Goal: Task Accomplishment & Management: Complete application form

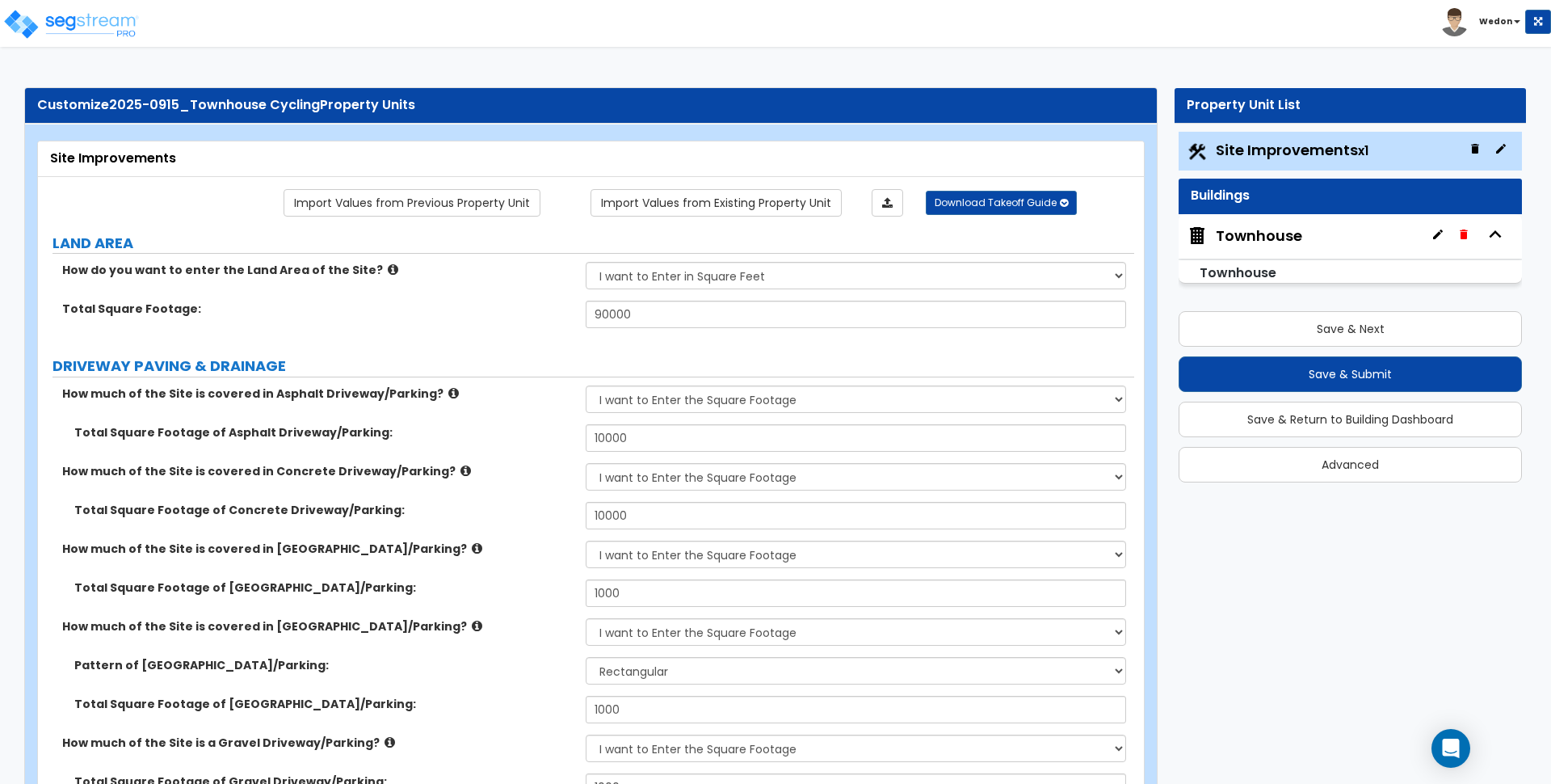
select select "2"
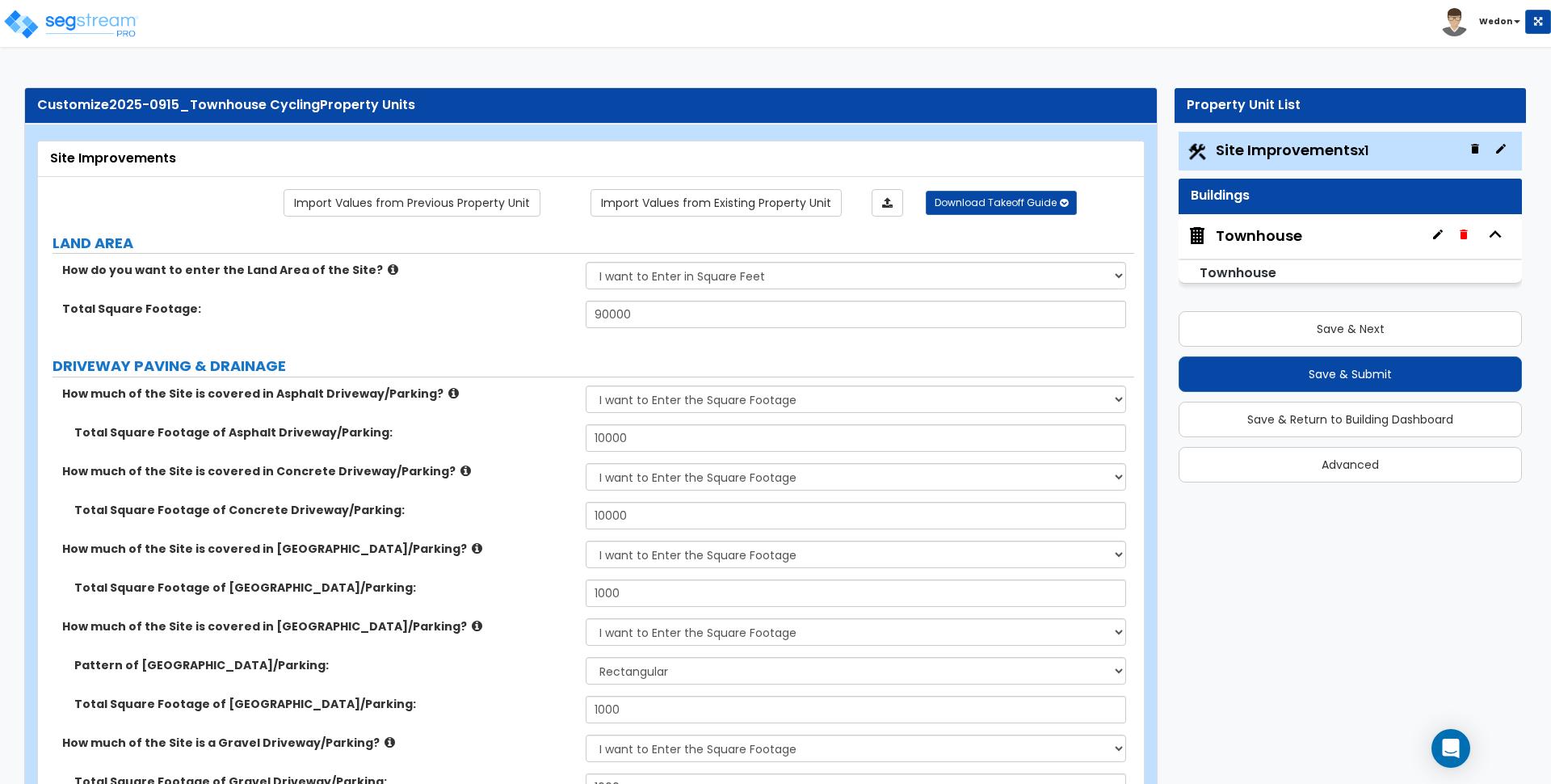
select select "2"
select select "4"
select select "3"
select select "1"
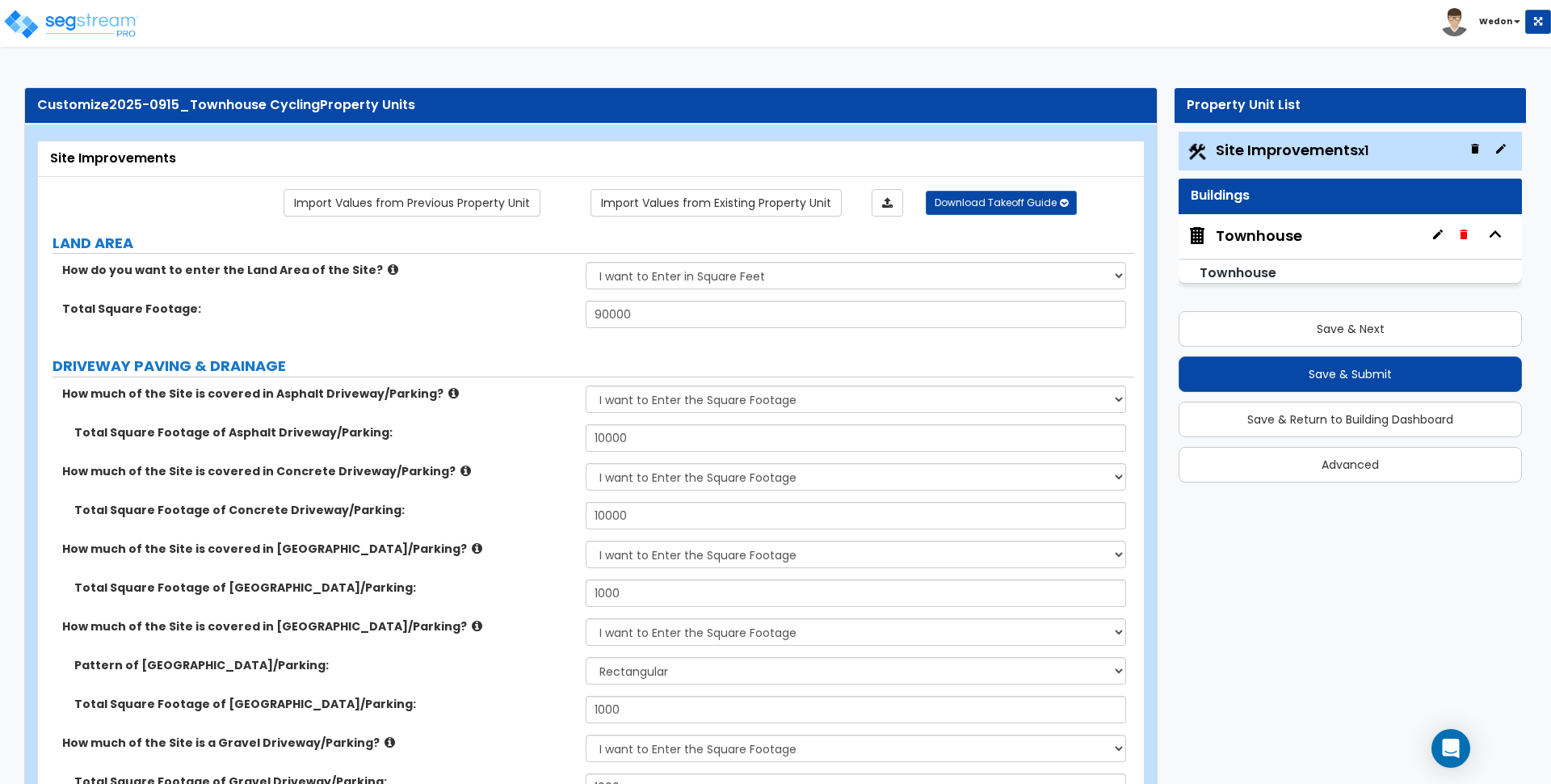
select select "2"
select select "4"
select select "2"
select select "1"
select select "2"
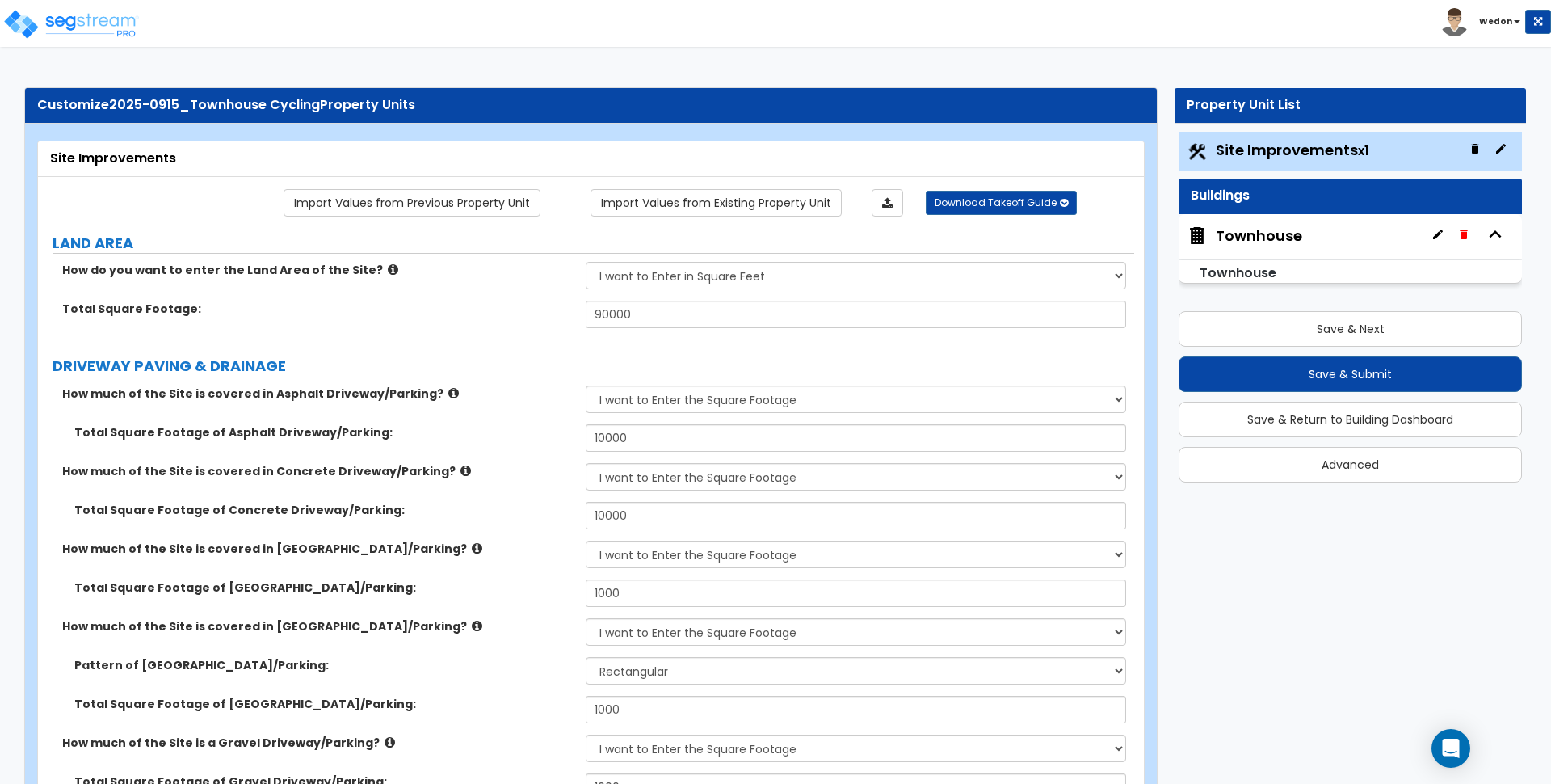
select select "1"
select select "2"
select select "1"
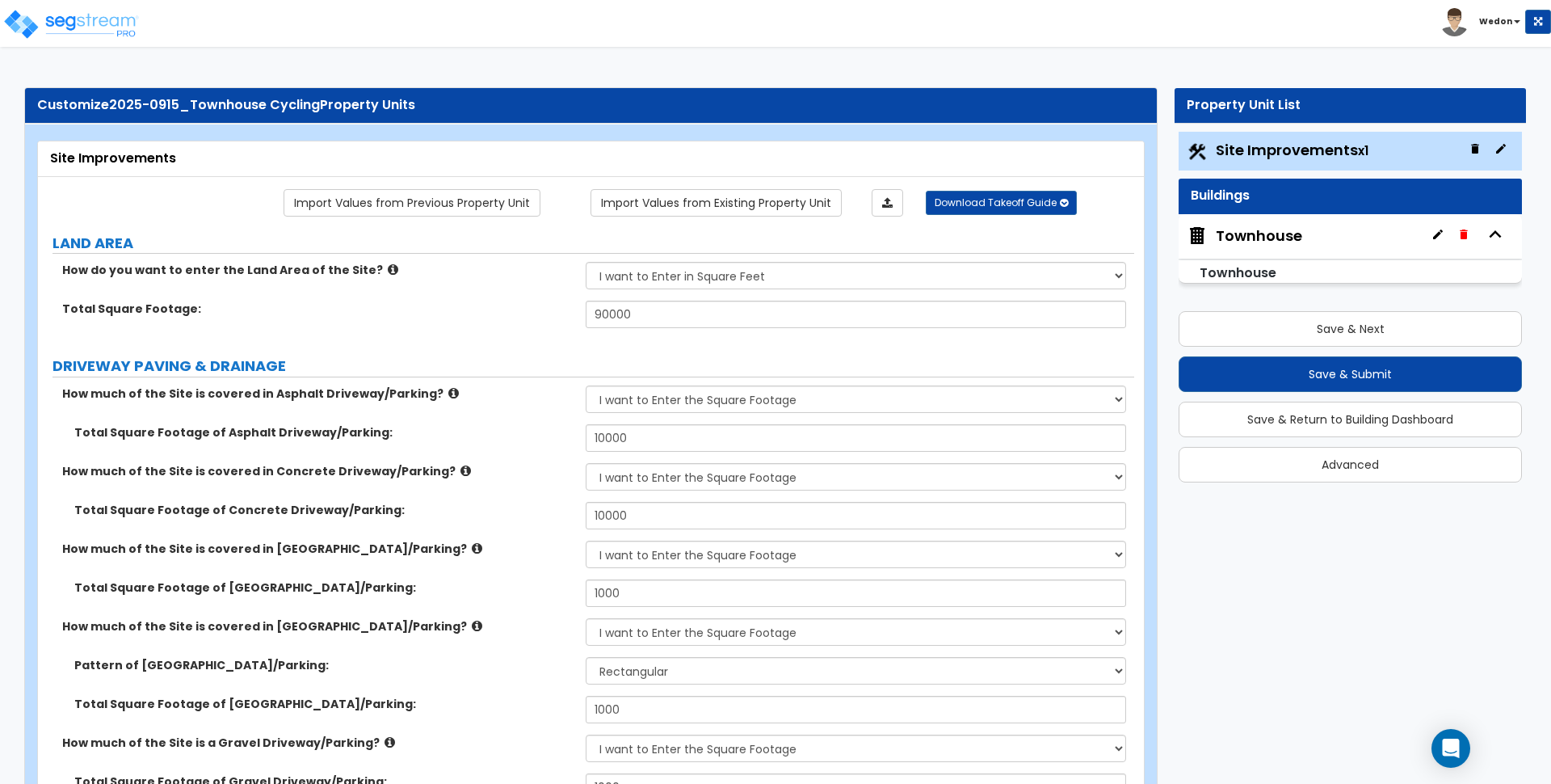
select select "2"
select select "1"
select select "3"
select select "2"
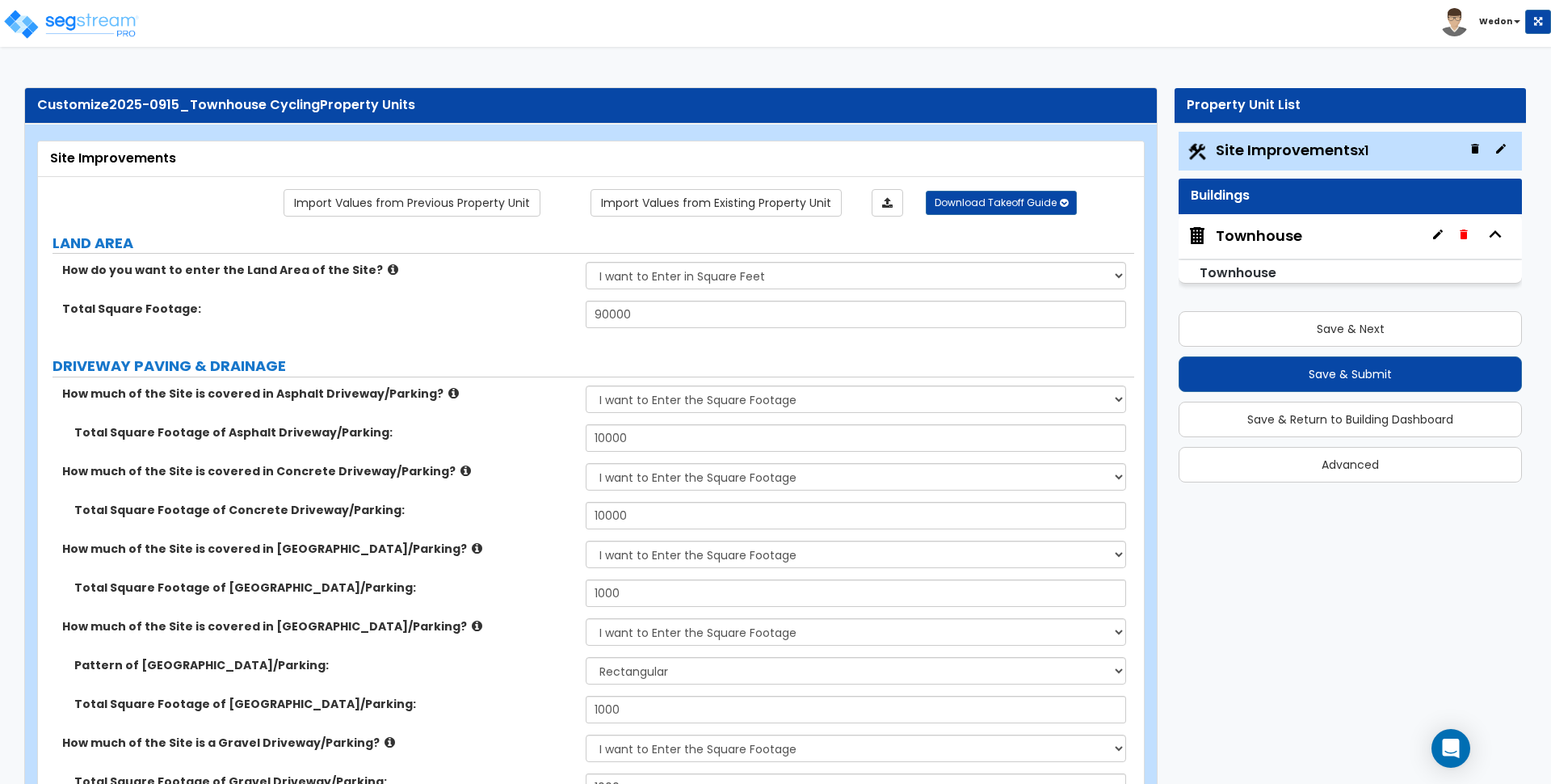
select select "1"
select select "2"
select select "1"
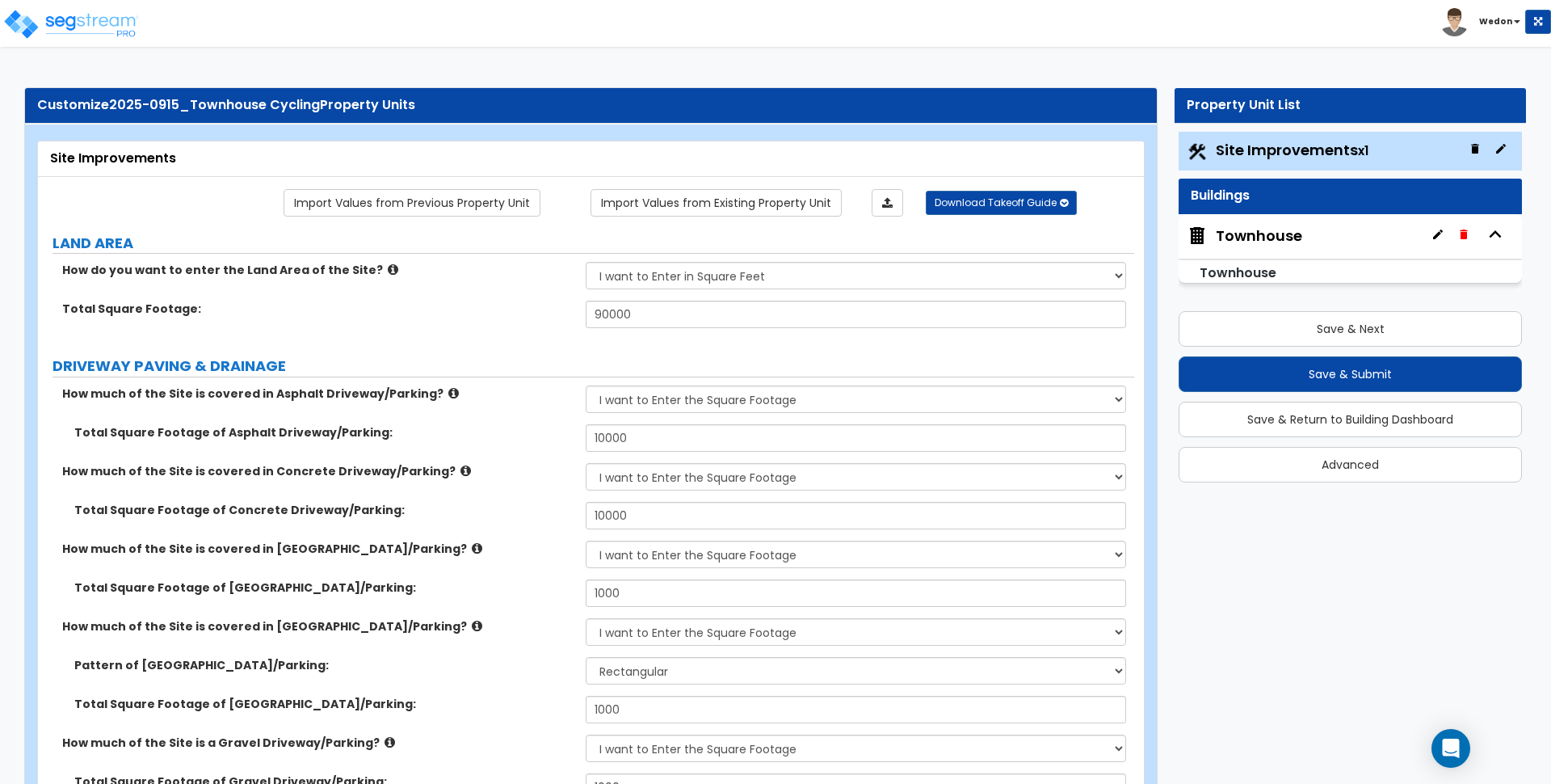
select select "2"
select select "1"
select select "9"
select select "1"
select select "3"
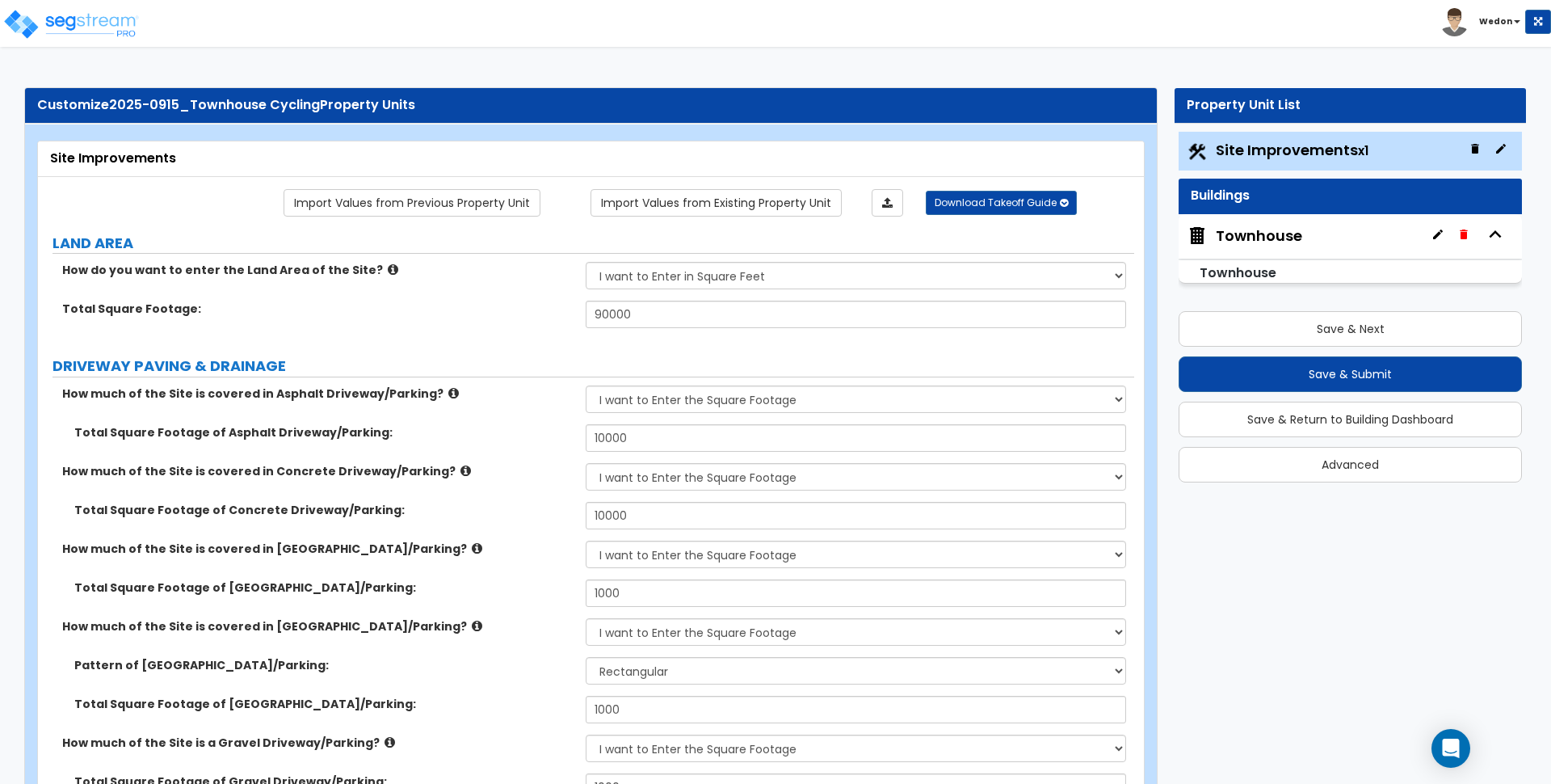
select select "2"
select select "1"
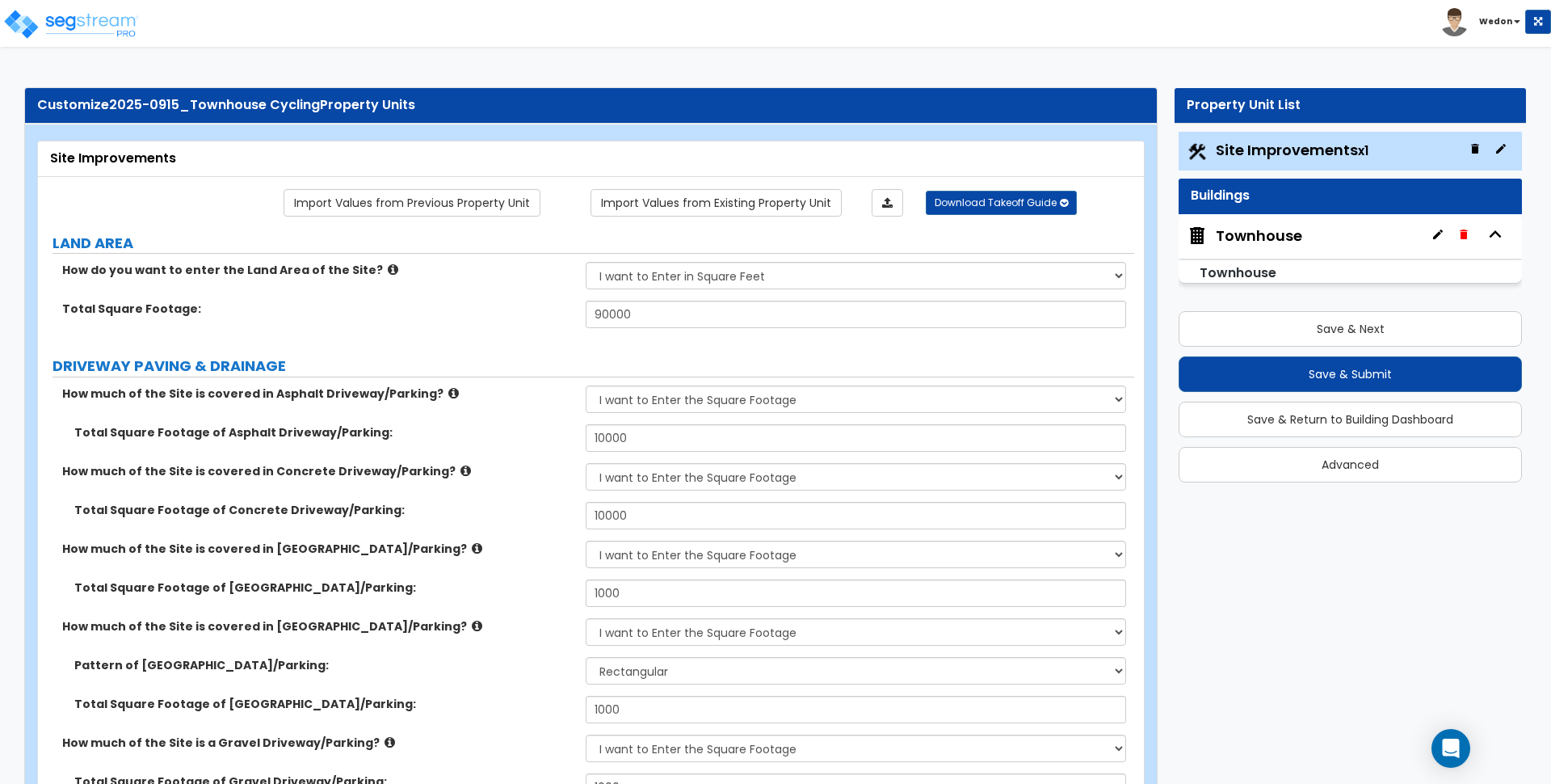
select select "2"
select select "1"
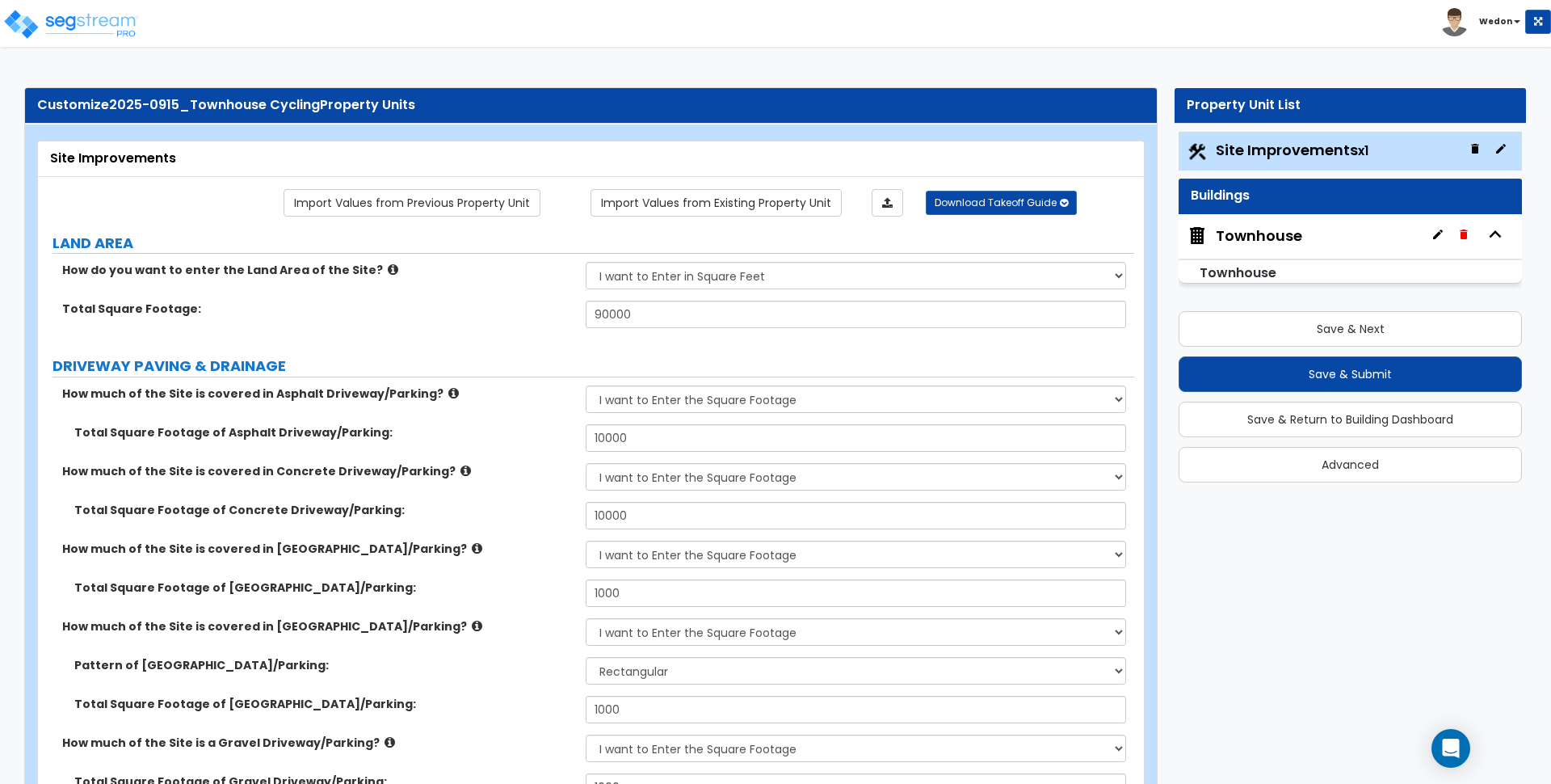
select select "1"
select select "2"
select select "1"
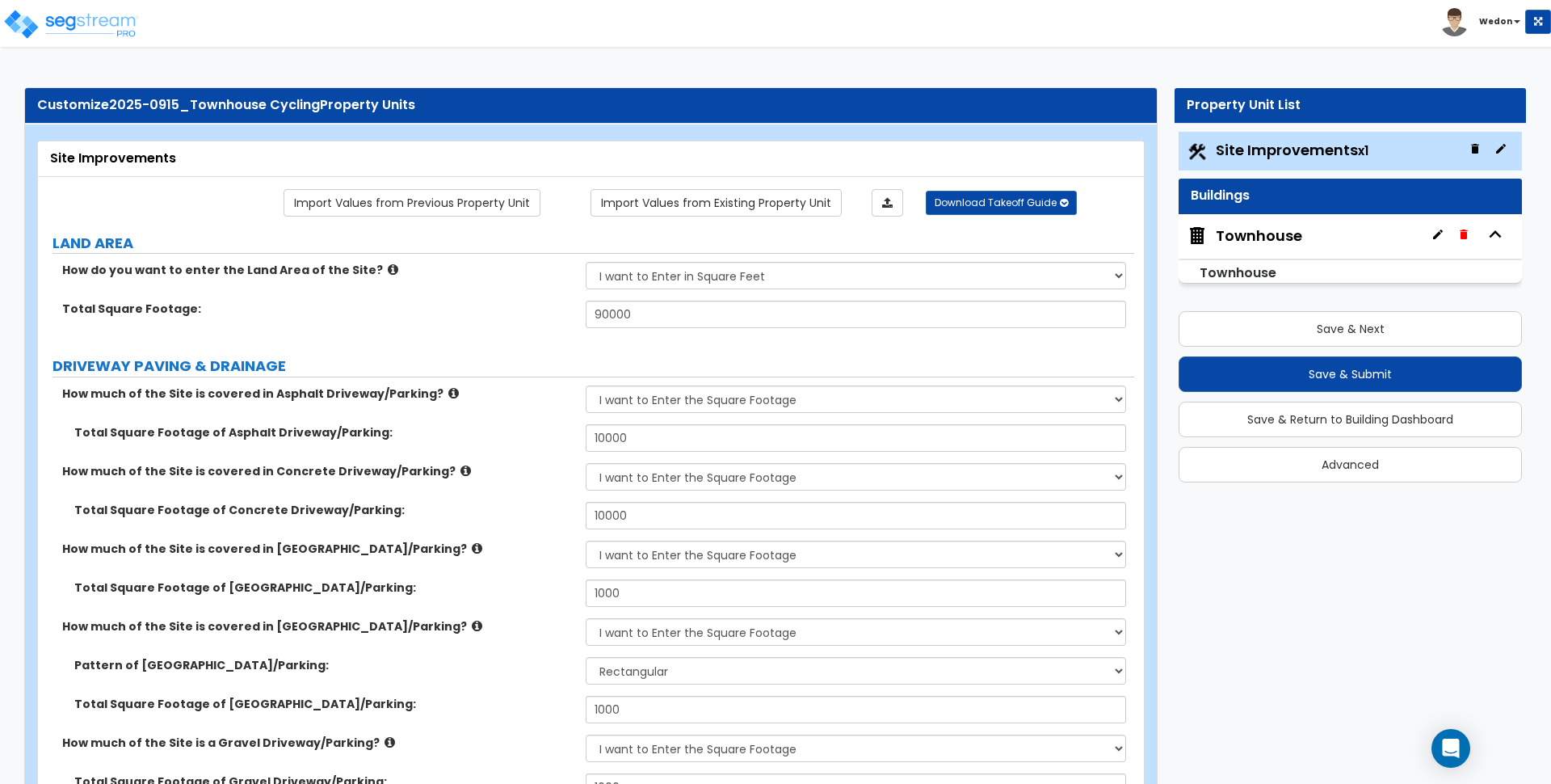
select select "1"
select select "2"
select select "3"
select select "1"
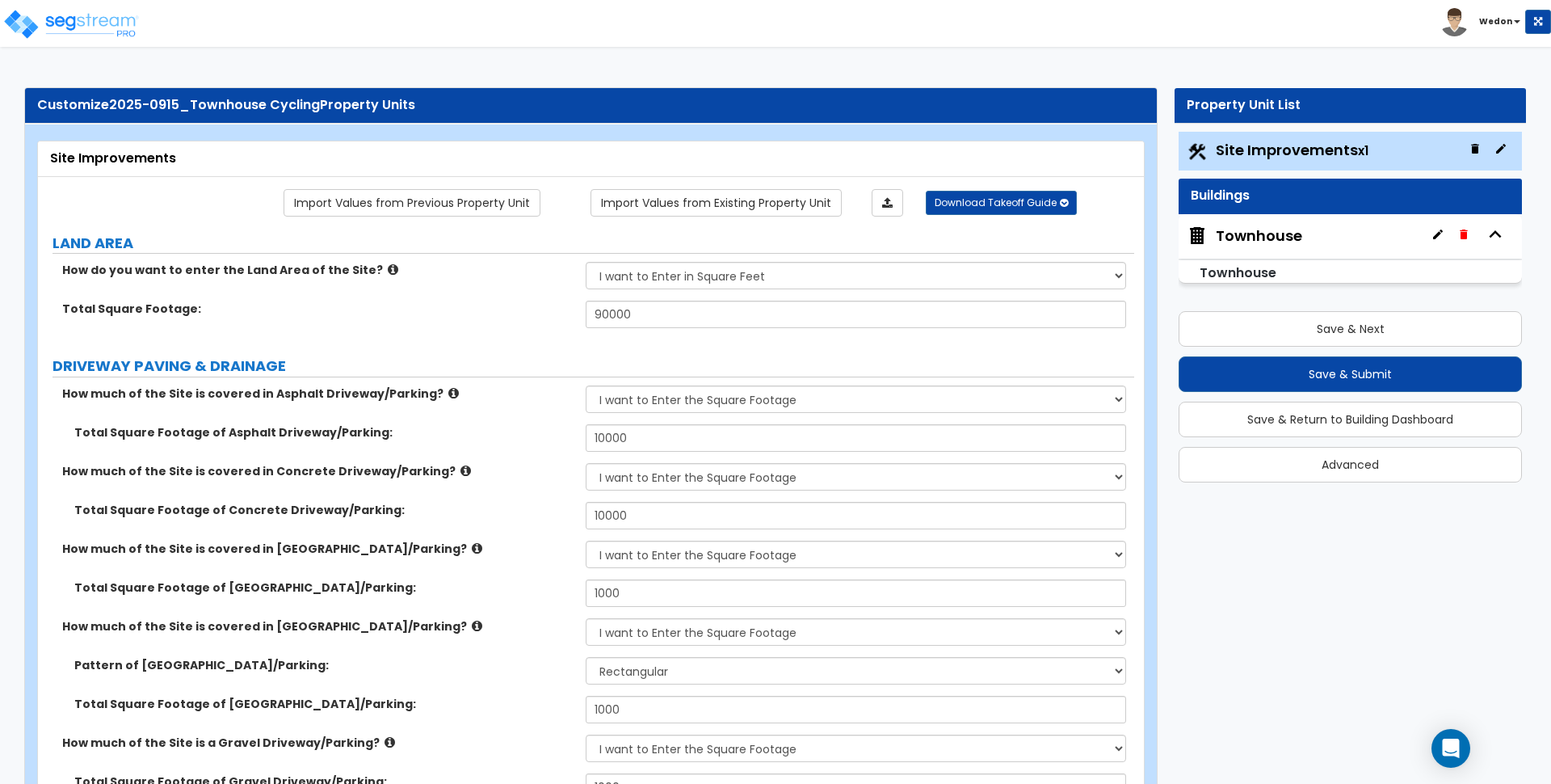
select select "1"
select select "2"
select select "3"
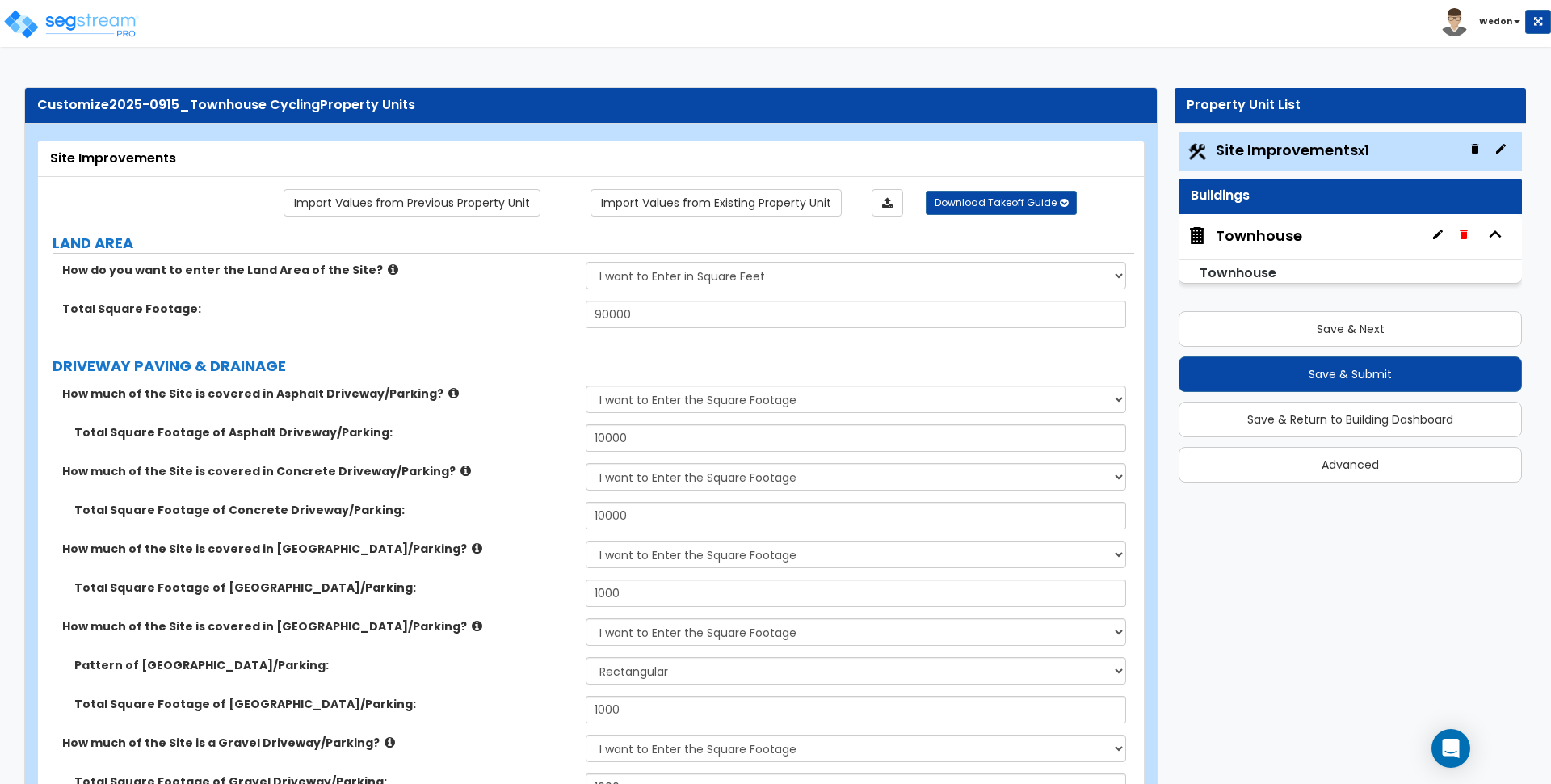
select select "1"
select select "2"
select select "6"
select select "3"
select select "1"
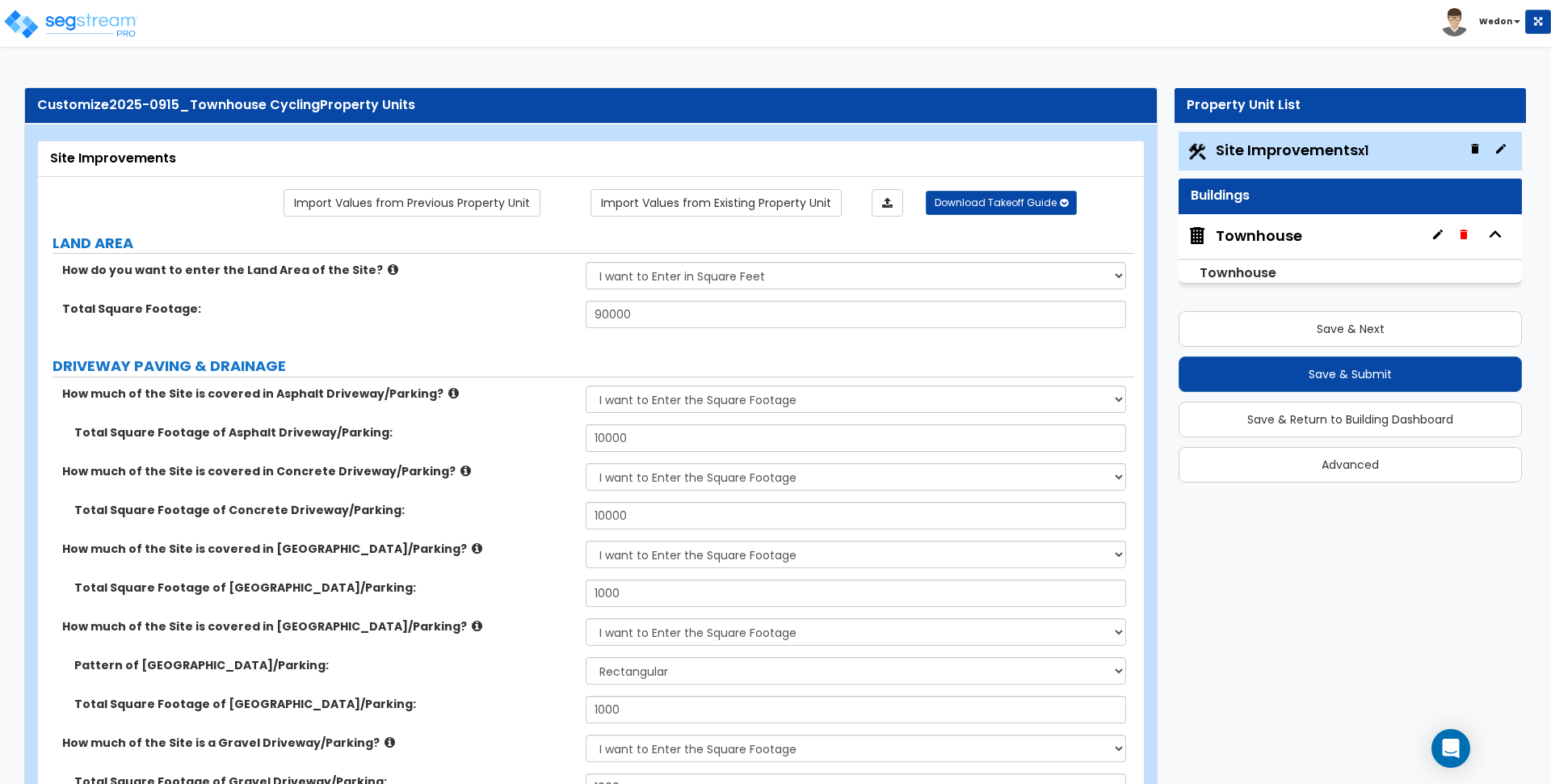
select select "1"
select select "2"
select select "1"
select select "2"
select select "3"
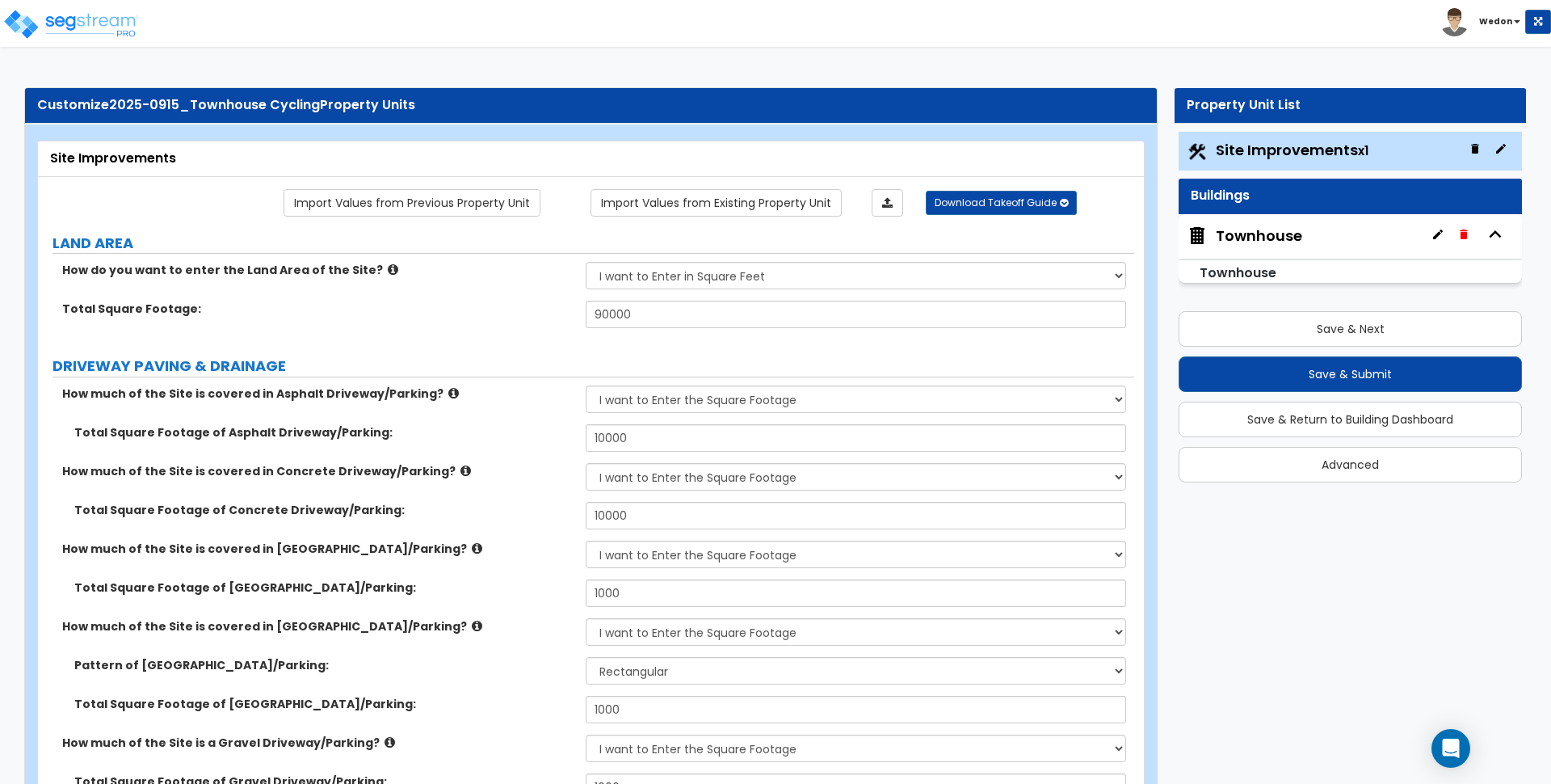
select select "2"
select select "1"
select select "2"
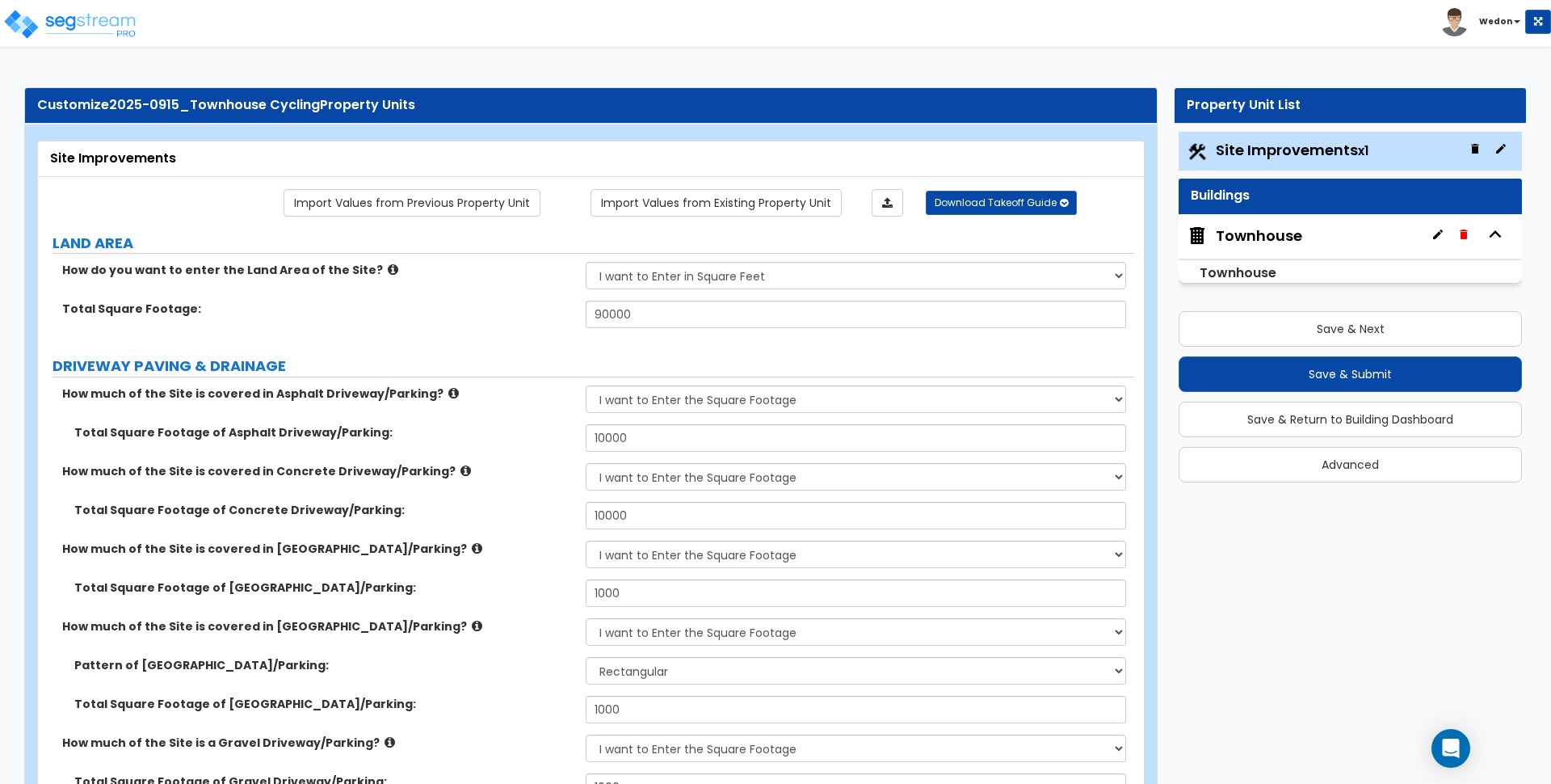
select select "1"
select select "3"
select select "11"
select select "10"
select select "9"
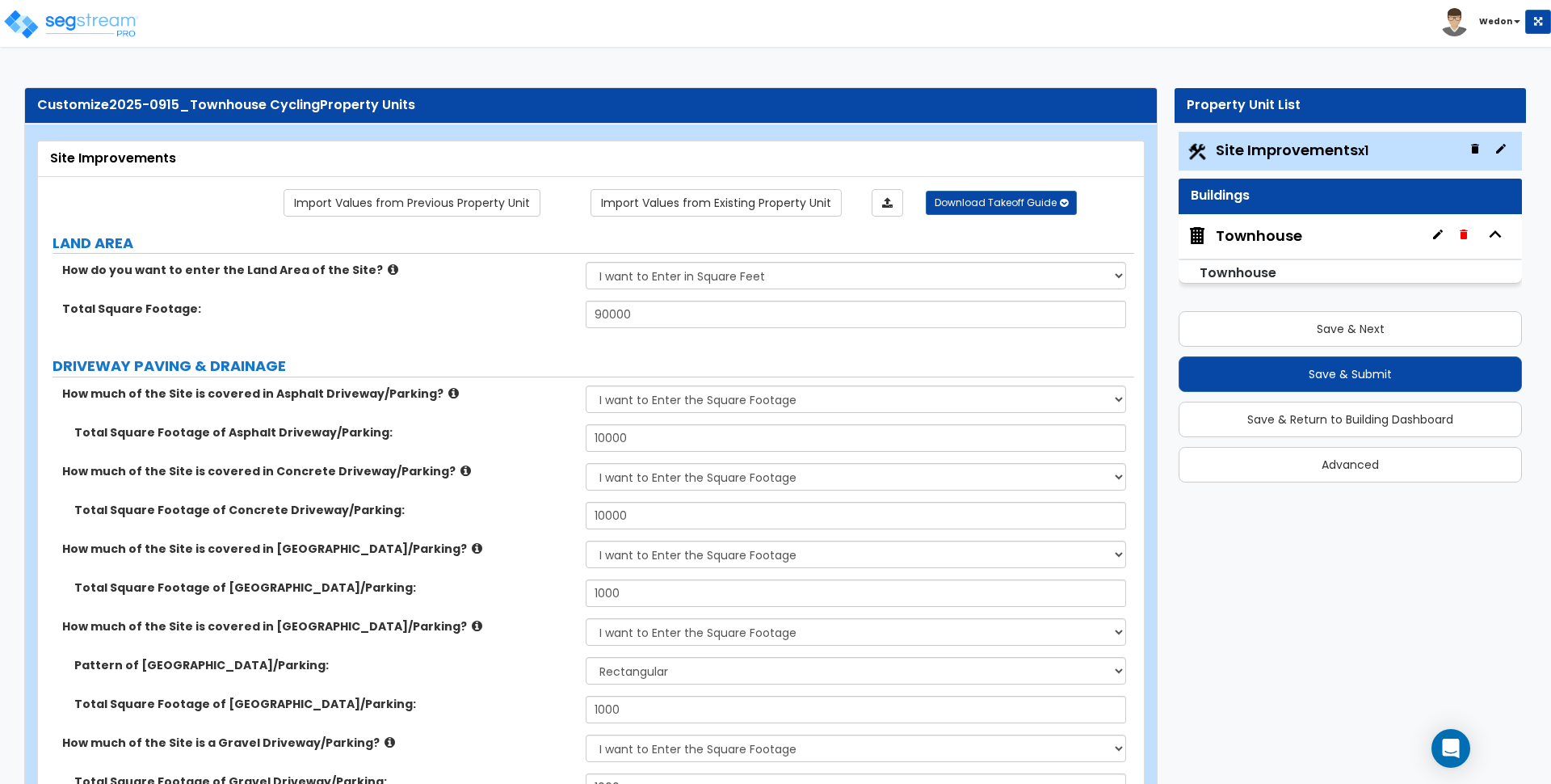
select select "3"
select select "6"
select select "4"
select select "2"
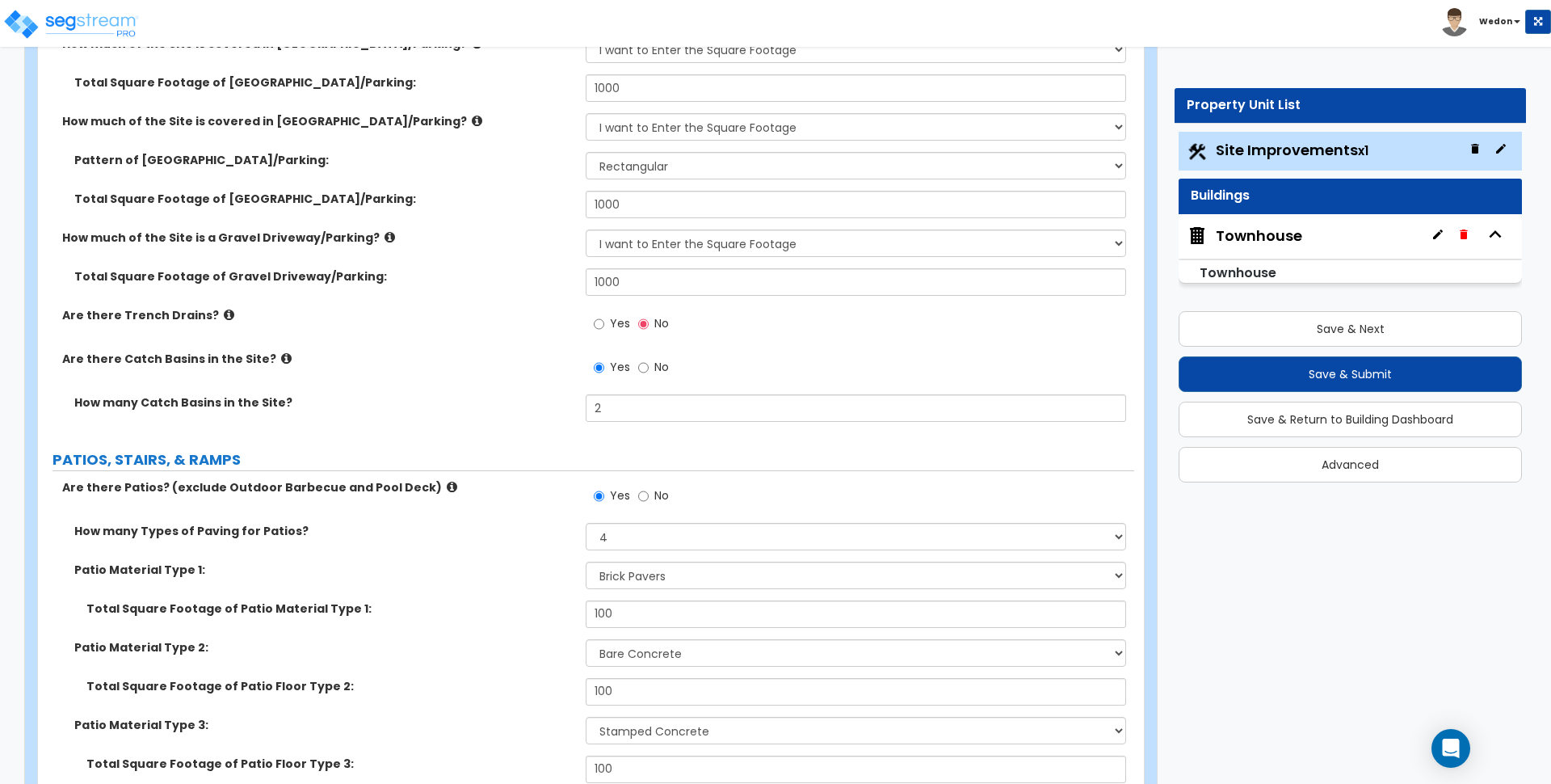
click at [617, 327] on span "Yes" at bounding box center [620, 323] width 20 height 16
click at [605, 327] on input "Yes" at bounding box center [599, 324] width 10 height 18
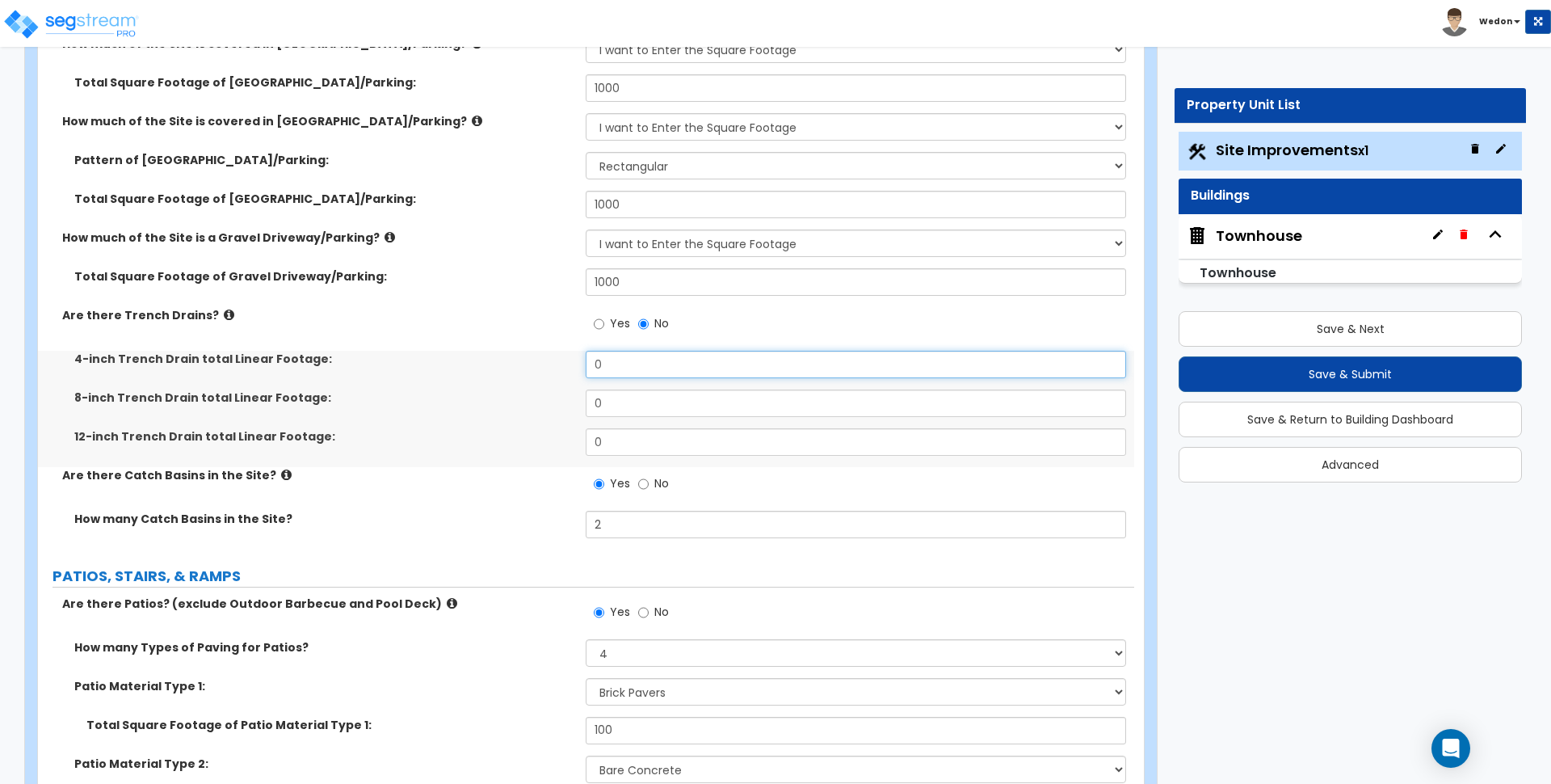
click at [645, 355] on input "0" at bounding box center [855, 364] width 540 height 28
type input "48"
drag, startPoint x: 567, startPoint y: 410, endPoint x: 611, endPoint y: 410, distance: 44.0
click at [568, 410] on div "8-inch Trench Drain total Linear Footage: 0" at bounding box center [586, 408] width 1096 height 39
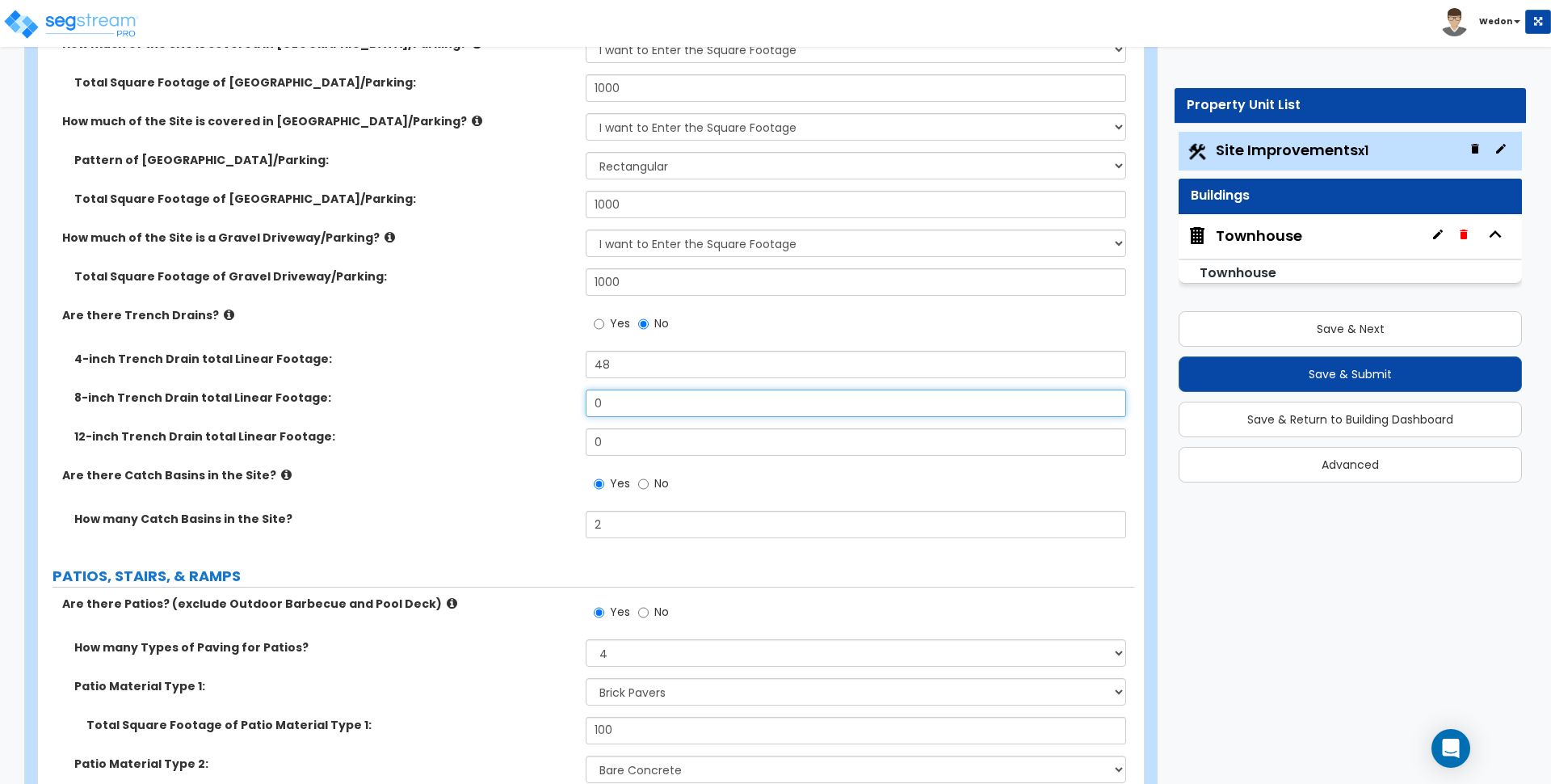
drag, startPoint x: 620, startPoint y: 407, endPoint x: 514, endPoint y: 404, distance: 106.0
click at [514, 404] on div "8-inch Trench Drain total Linear Footage: 0" at bounding box center [586, 408] width 1096 height 39
type input "24"
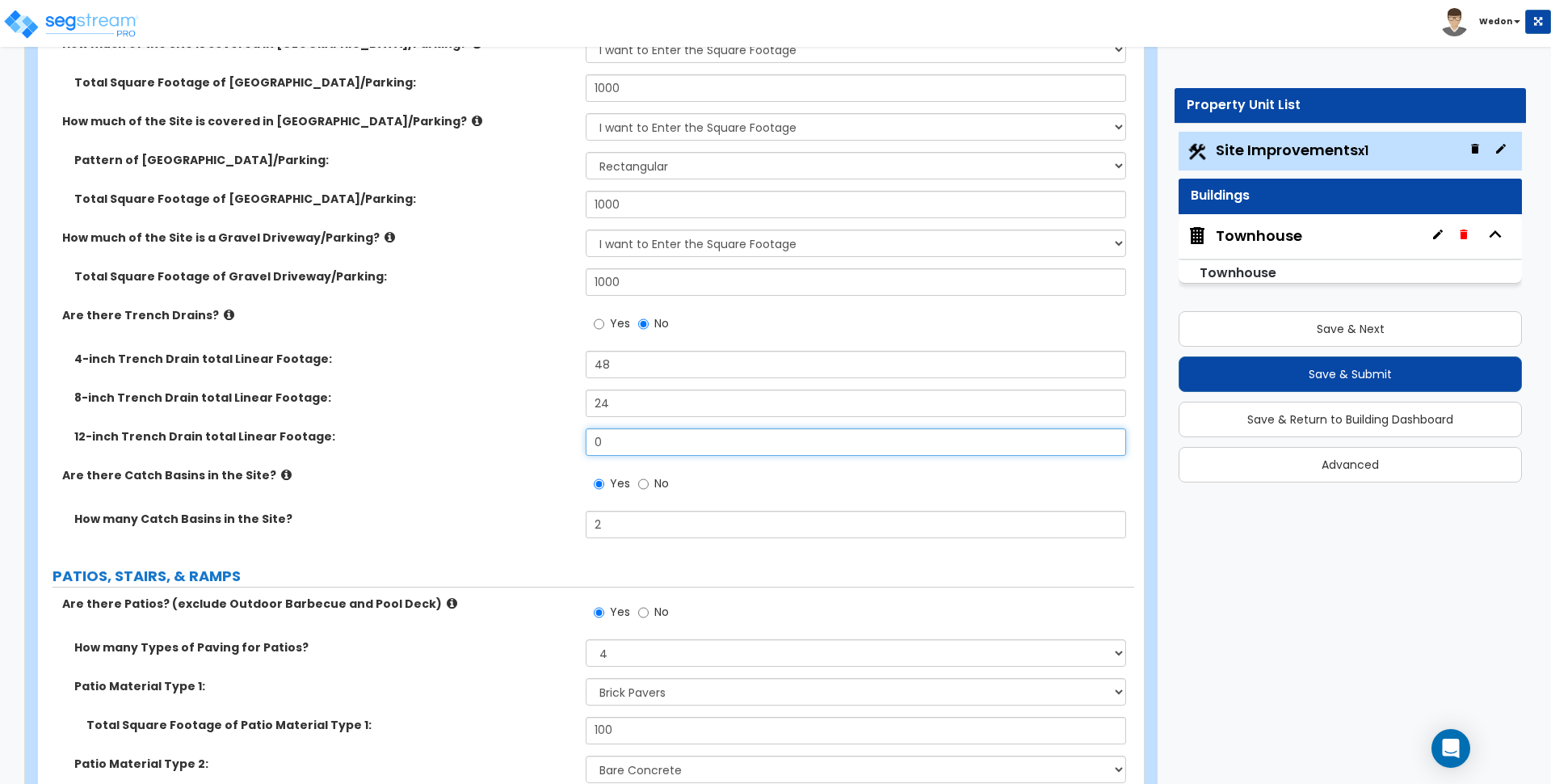
drag, startPoint x: 514, startPoint y: 440, endPoint x: 502, endPoint y: 439, distance: 12.0
click at [506, 441] on div "12-inch Trench Drain total Linear Footage: 0" at bounding box center [586, 447] width 1096 height 39
type input "12"
click at [521, 395] on label "8-inch Trench Drain total Linear Footage:" at bounding box center [324, 397] width 499 height 16
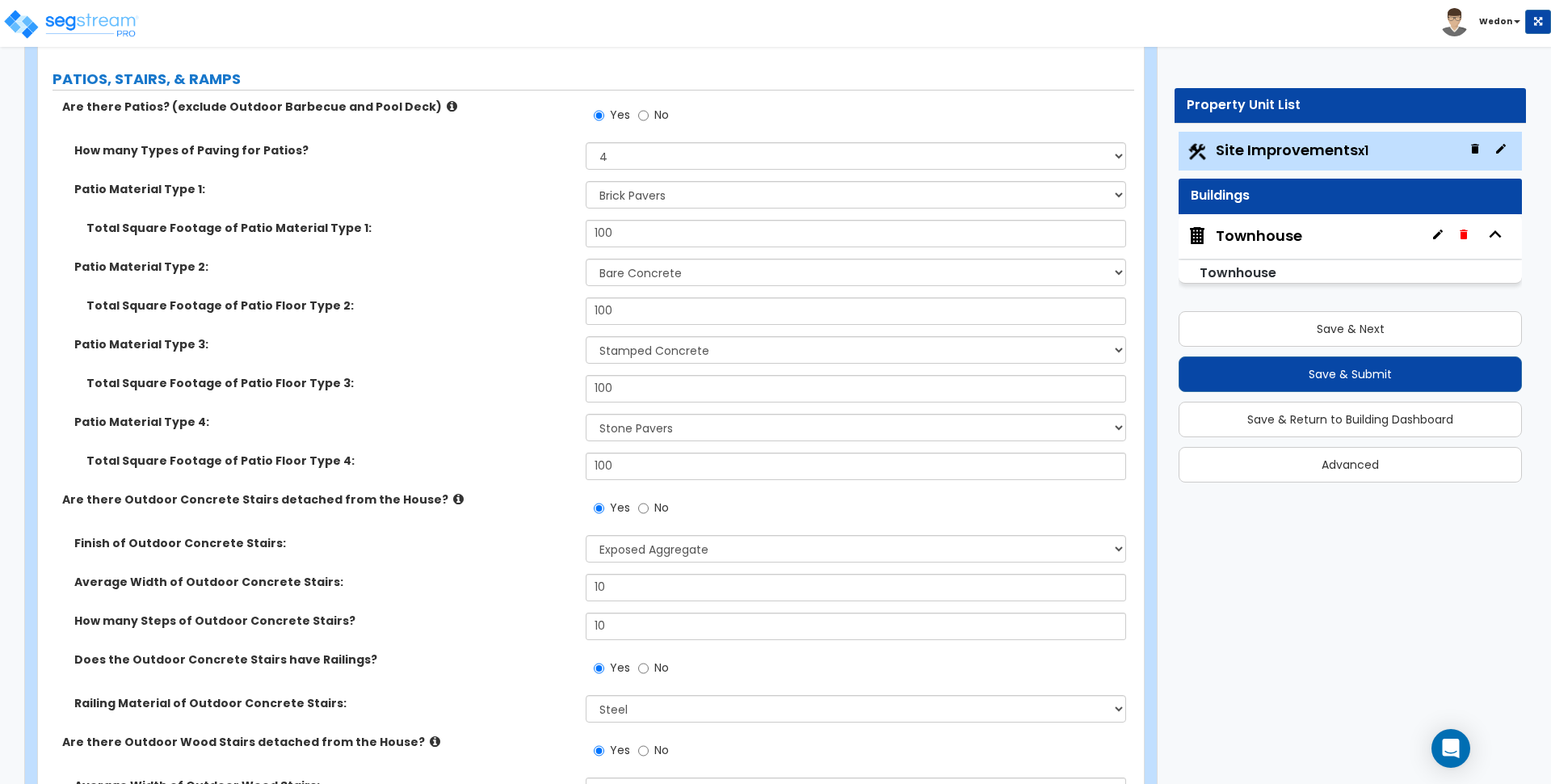
scroll to position [1010, 0]
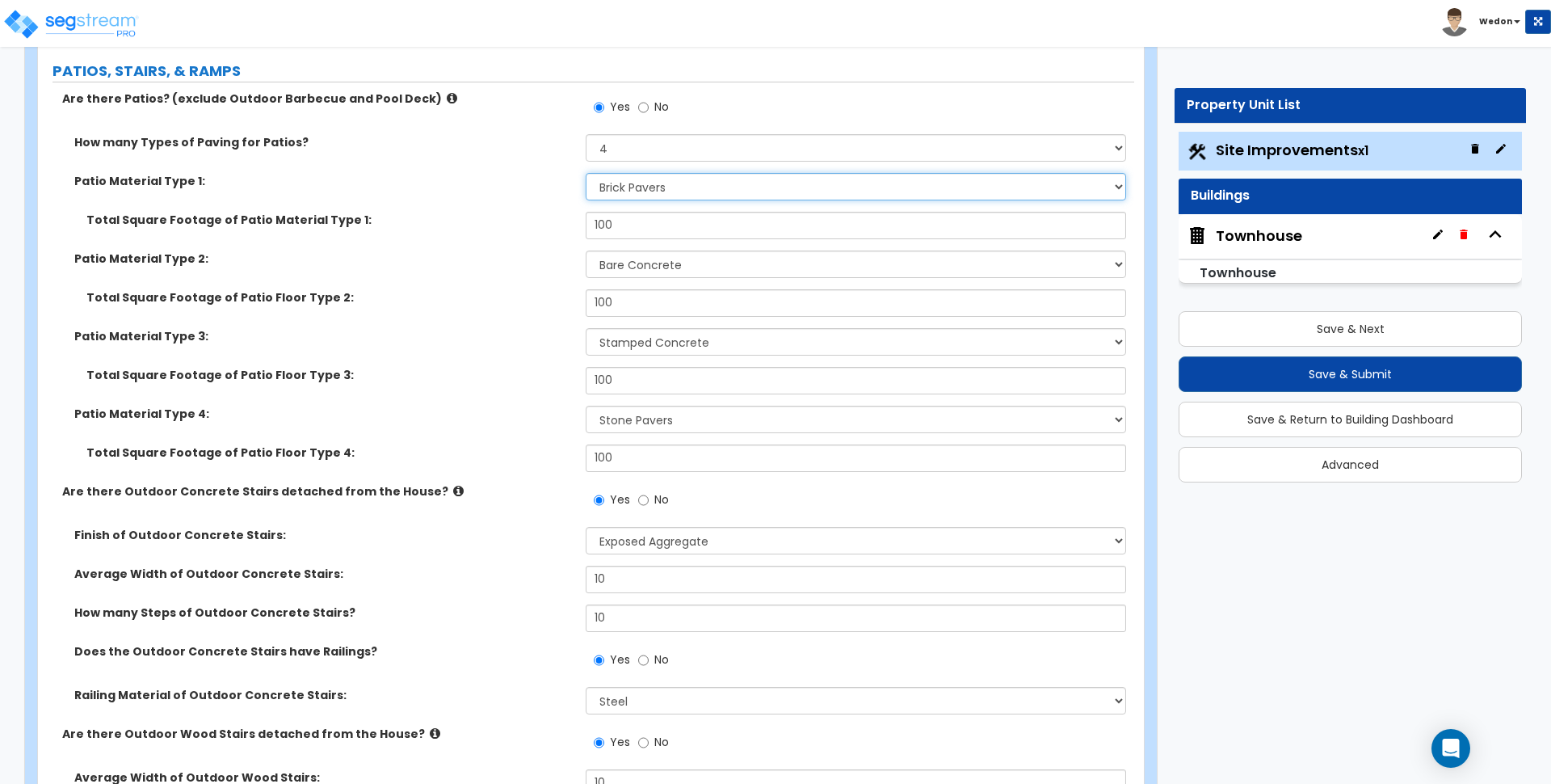
click at [717, 179] on select "Please Choose One Bare Concrete Stamped Concrete Brick Pavers Stone Pavers Tile…" at bounding box center [855, 186] width 540 height 28
select select "5"
click at [586, 173] on select "Please Choose One Bare Concrete Stamped Concrete Brick Pavers Stone Pavers Tile…" at bounding box center [855, 186] width 540 height 28
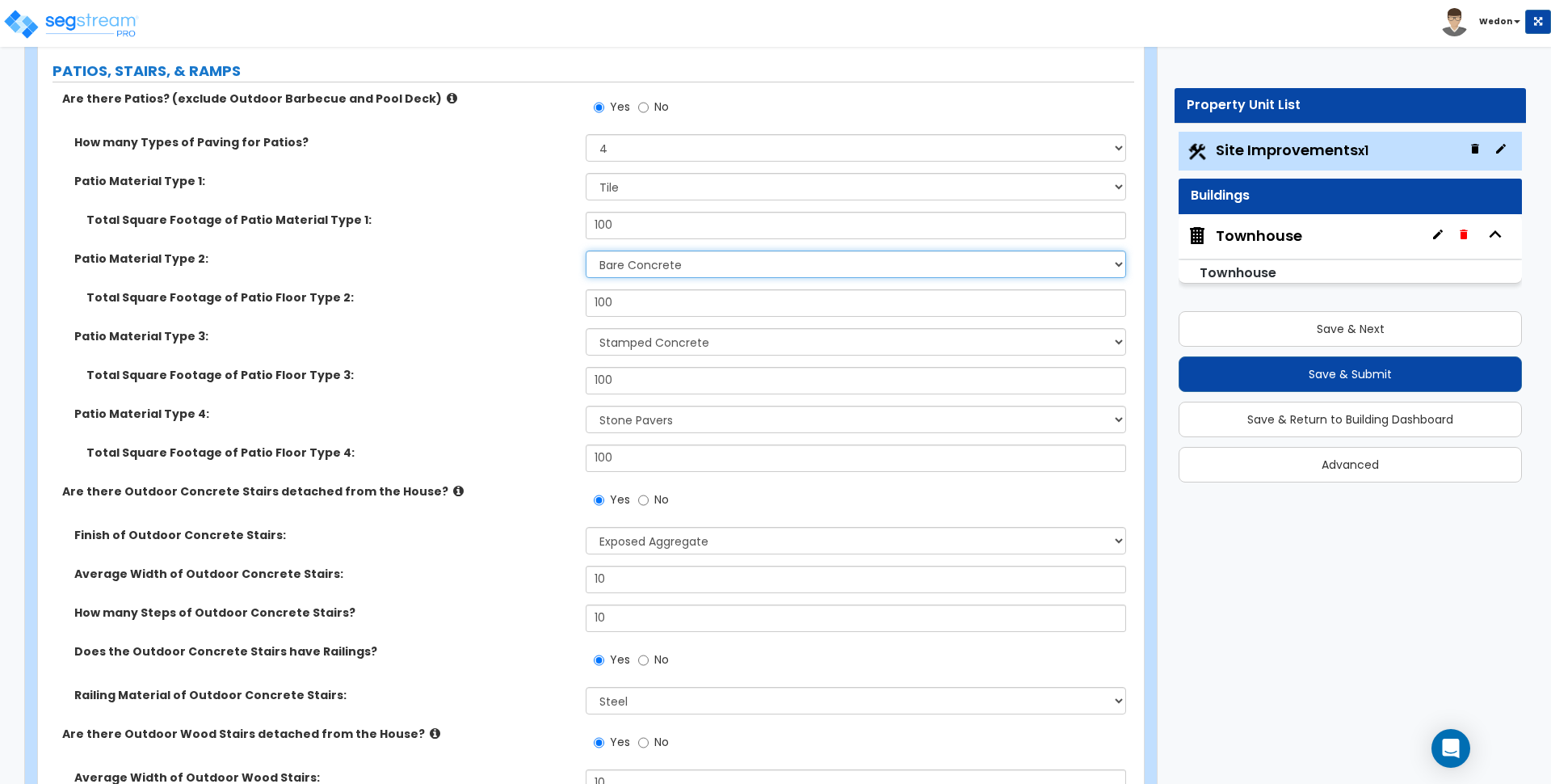
click at [712, 261] on select "Please Choose One Bare Concrete Stamped Concrete Brick Pavers Stone Pavers Tile…" at bounding box center [855, 264] width 540 height 28
select select "6"
click at [586, 251] on select "Please Choose One Bare Concrete Stamped Concrete Brick Pavers Stone Pavers Tile…" at bounding box center [855, 264] width 540 height 28
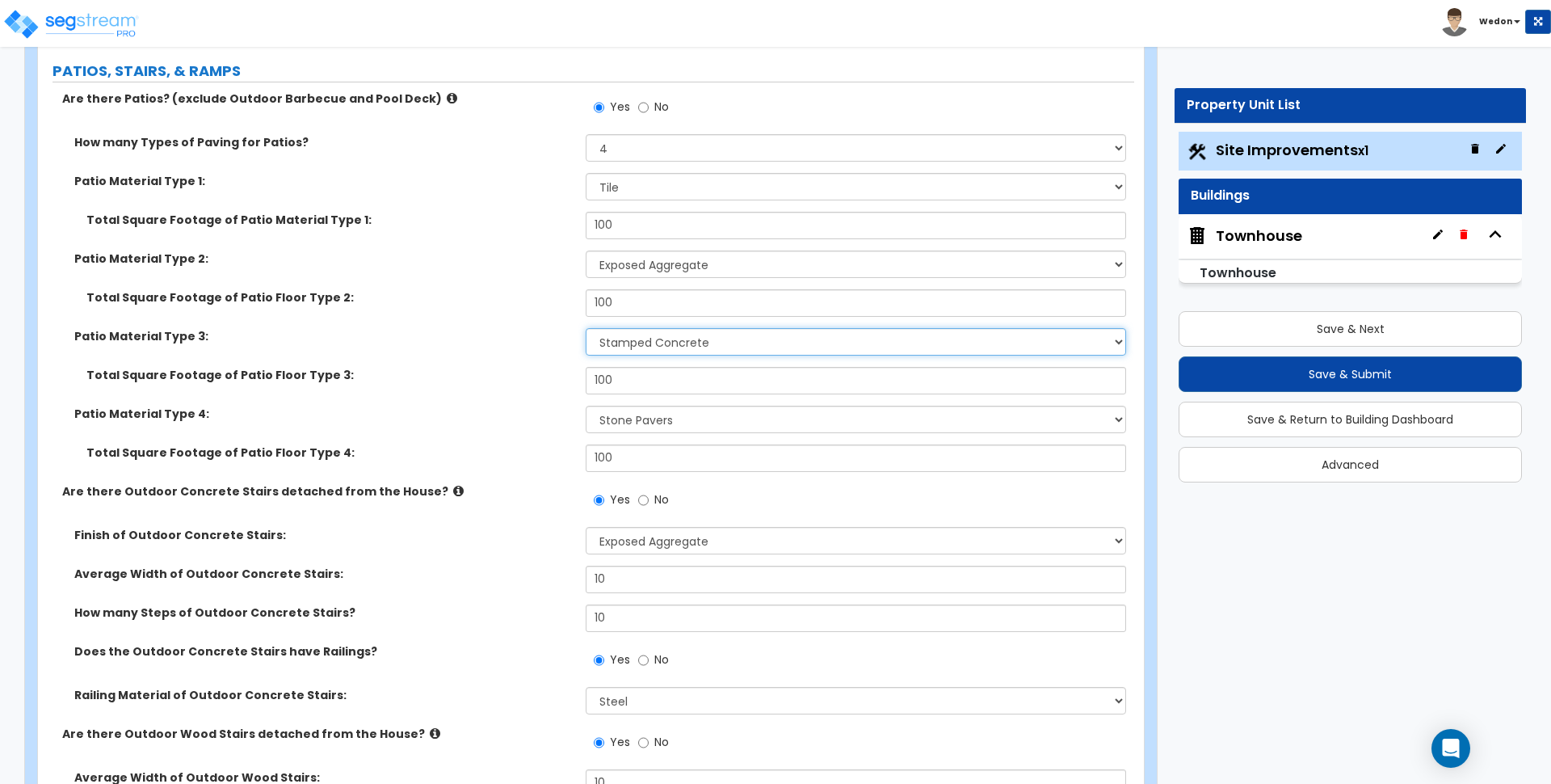
click at [695, 343] on select "Please Choose One Bare Concrete Stamped Concrete Brick Pavers Stone Pavers Tile…" at bounding box center [855, 342] width 540 height 28
select select "3"
click at [586, 328] on select "Please Choose One Bare Concrete Stamped Concrete Brick Pavers Stone Pavers Tile…" at bounding box center [855, 342] width 540 height 28
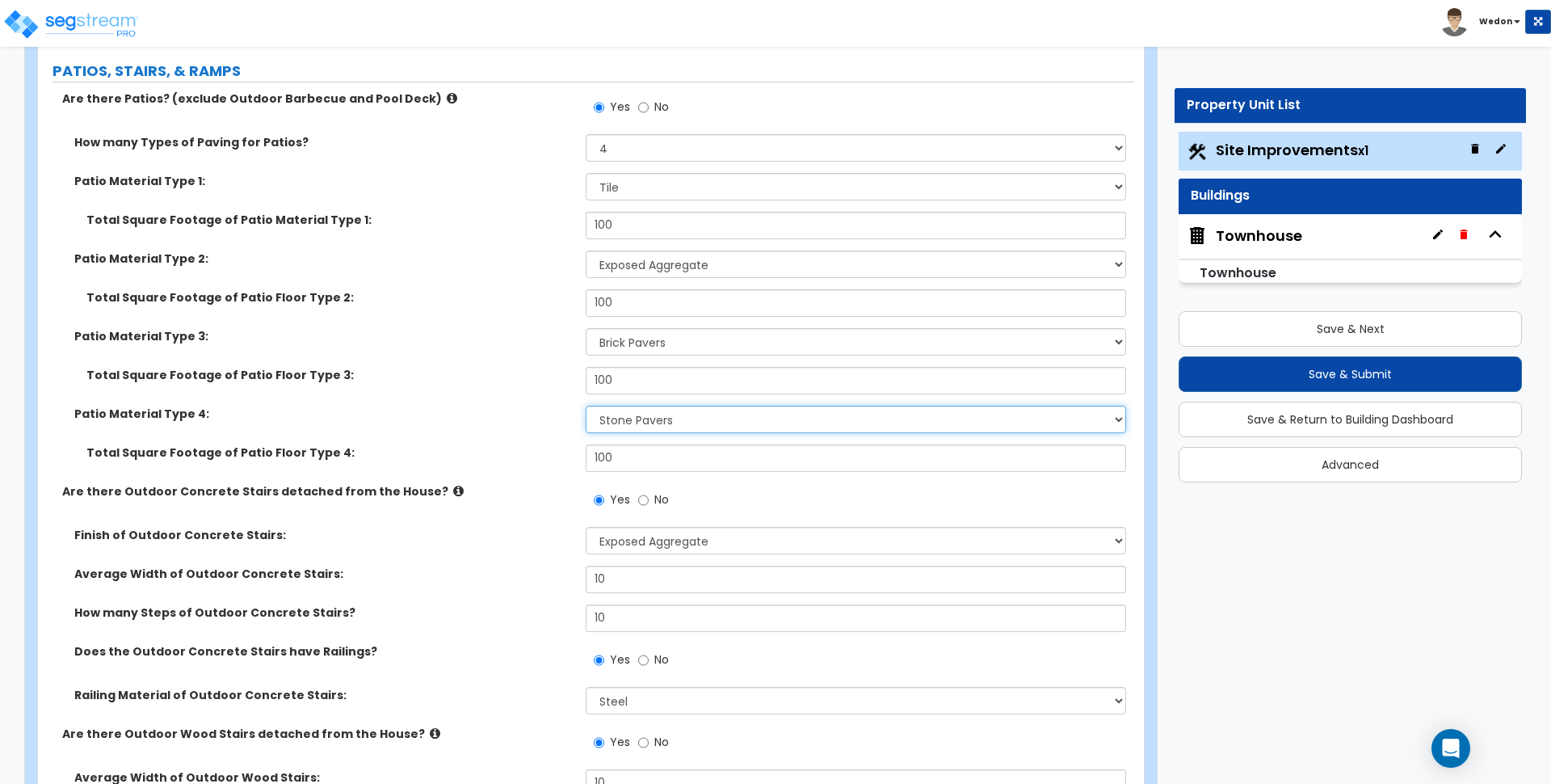
drag, startPoint x: 697, startPoint y: 420, endPoint x: 704, endPoint y: 414, distance: 9.2
click at [697, 420] on select "Please Choose One Bare Concrete Stamped Concrete Brick Pavers Stone Pavers Tile…" at bounding box center [855, 419] width 540 height 28
select select "2"
click at [586, 405] on select "Please Choose One Bare Concrete Stamped Concrete Brick Pavers Stone Pavers Tile…" at bounding box center [855, 419] width 540 height 28
click at [511, 391] on div "Total Square Footage of Patio Floor Type 3: 100" at bounding box center [586, 385] width 1096 height 39
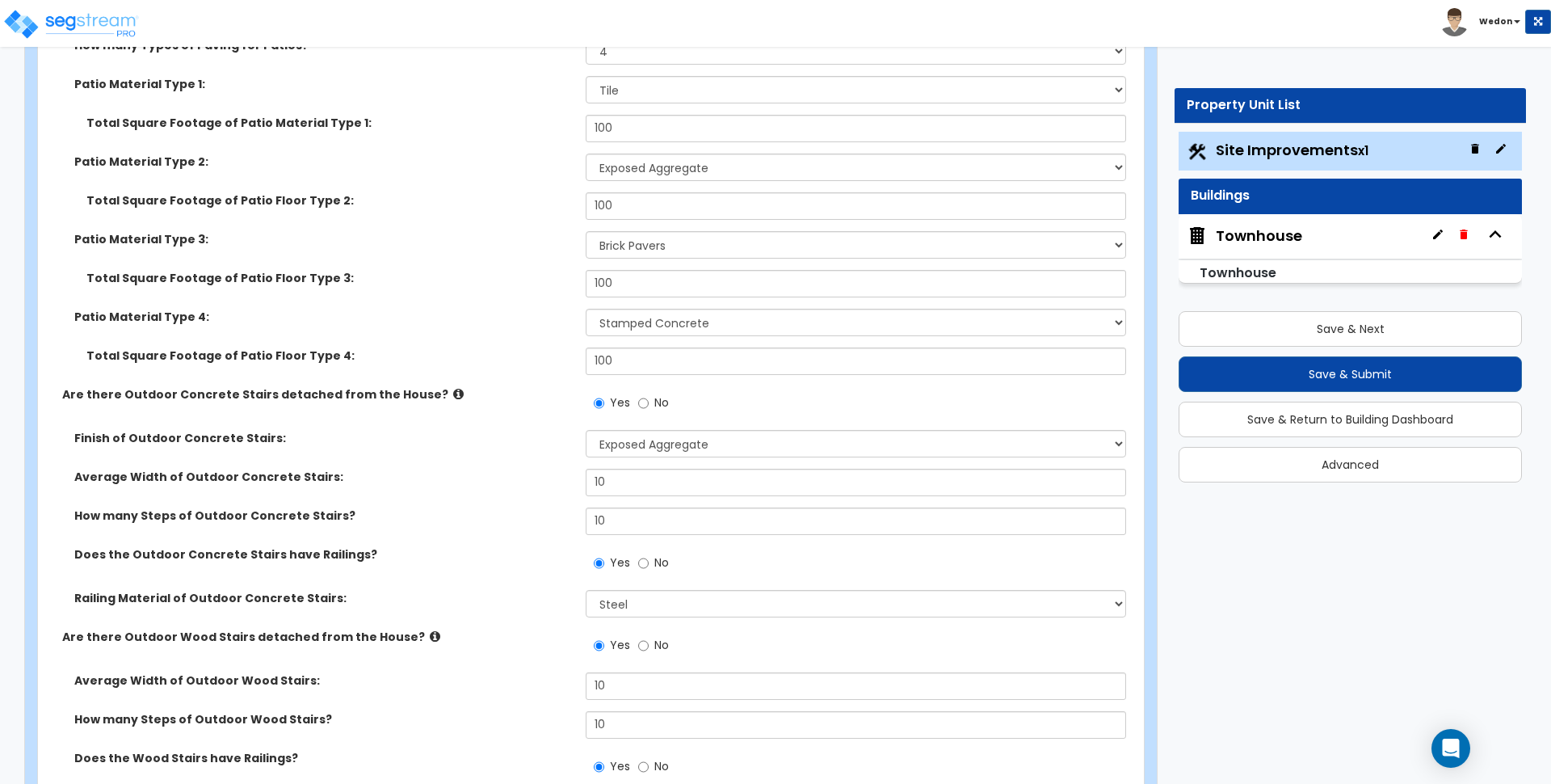
scroll to position [1111, 0]
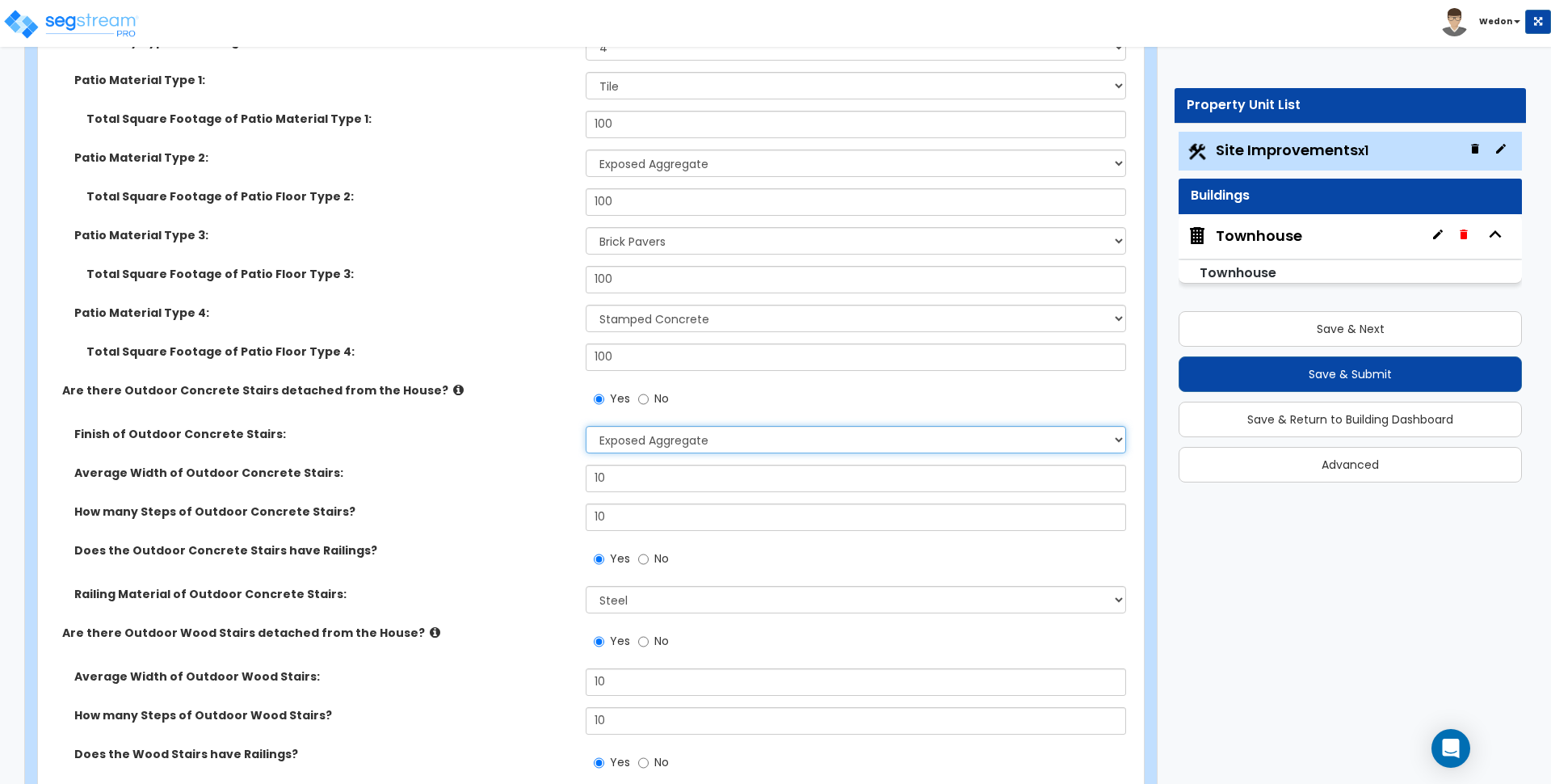
click at [739, 432] on select "Please Choose One Bare Concrete Exposed Aggregate Brick Paved Stone Paved" at bounding box center [855, 439] width 540 height 28
select select "4"
click at [586, 426] on select "Please Choose One Bare Concrete Exposed Aggregate Brick Paved Stone Paved" at bounding box center [855, 439] width 540 height 28
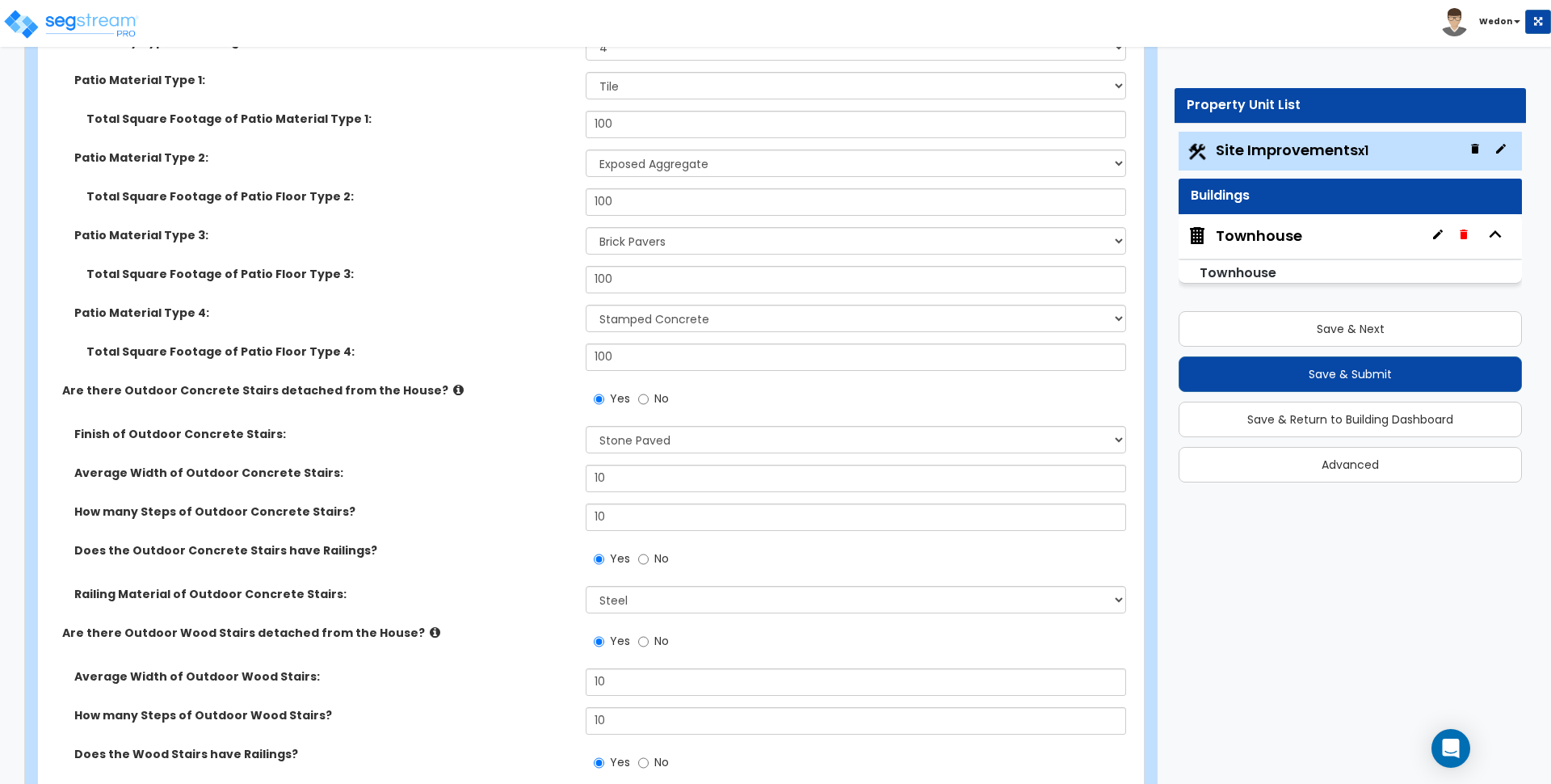
click at [497, 510] on label "How many Steps of Outdoor Concrete Stairs?" at bounding box center [324, 511] width 499 height 16
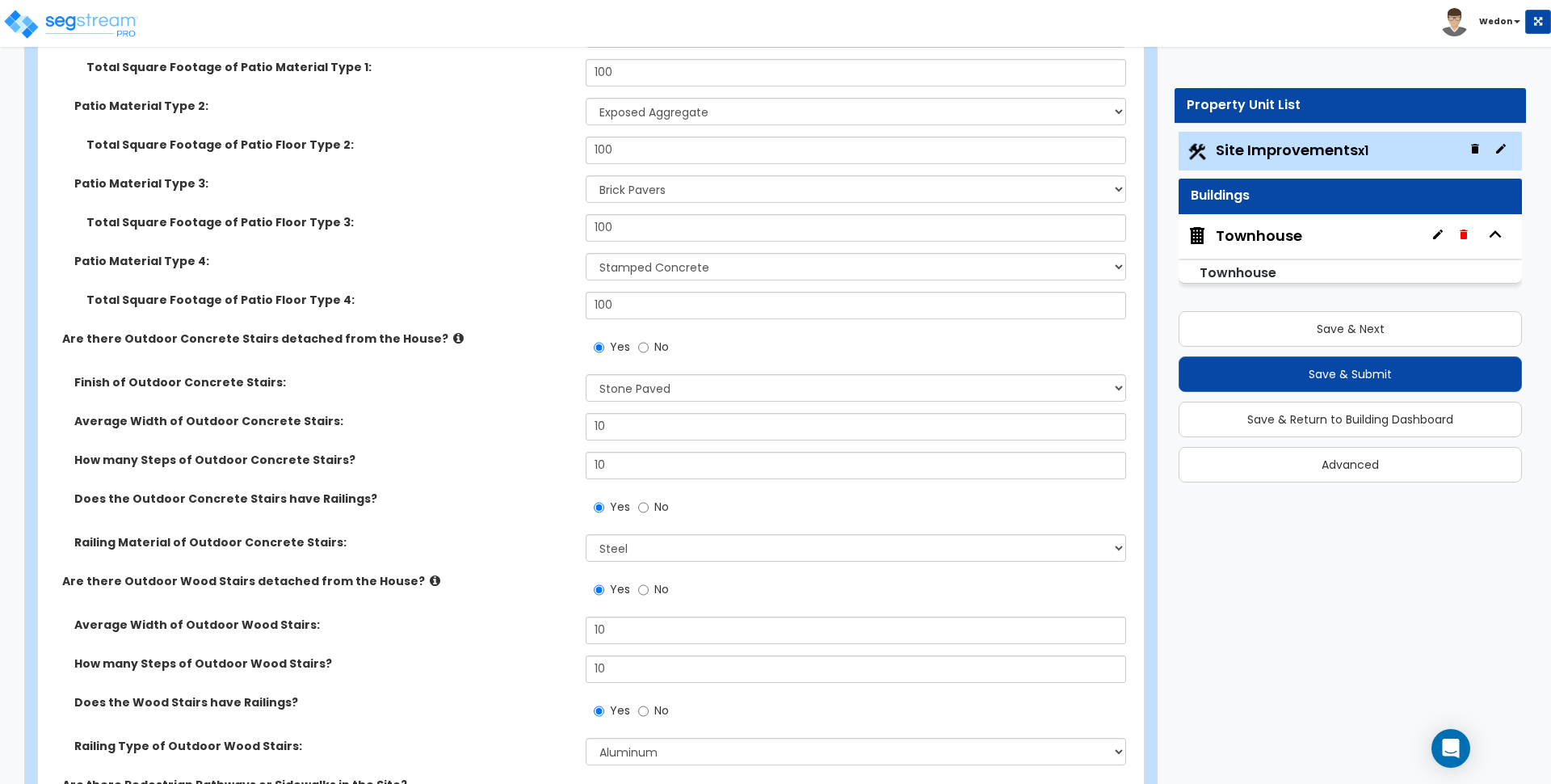
scroll to position [1313, 0]
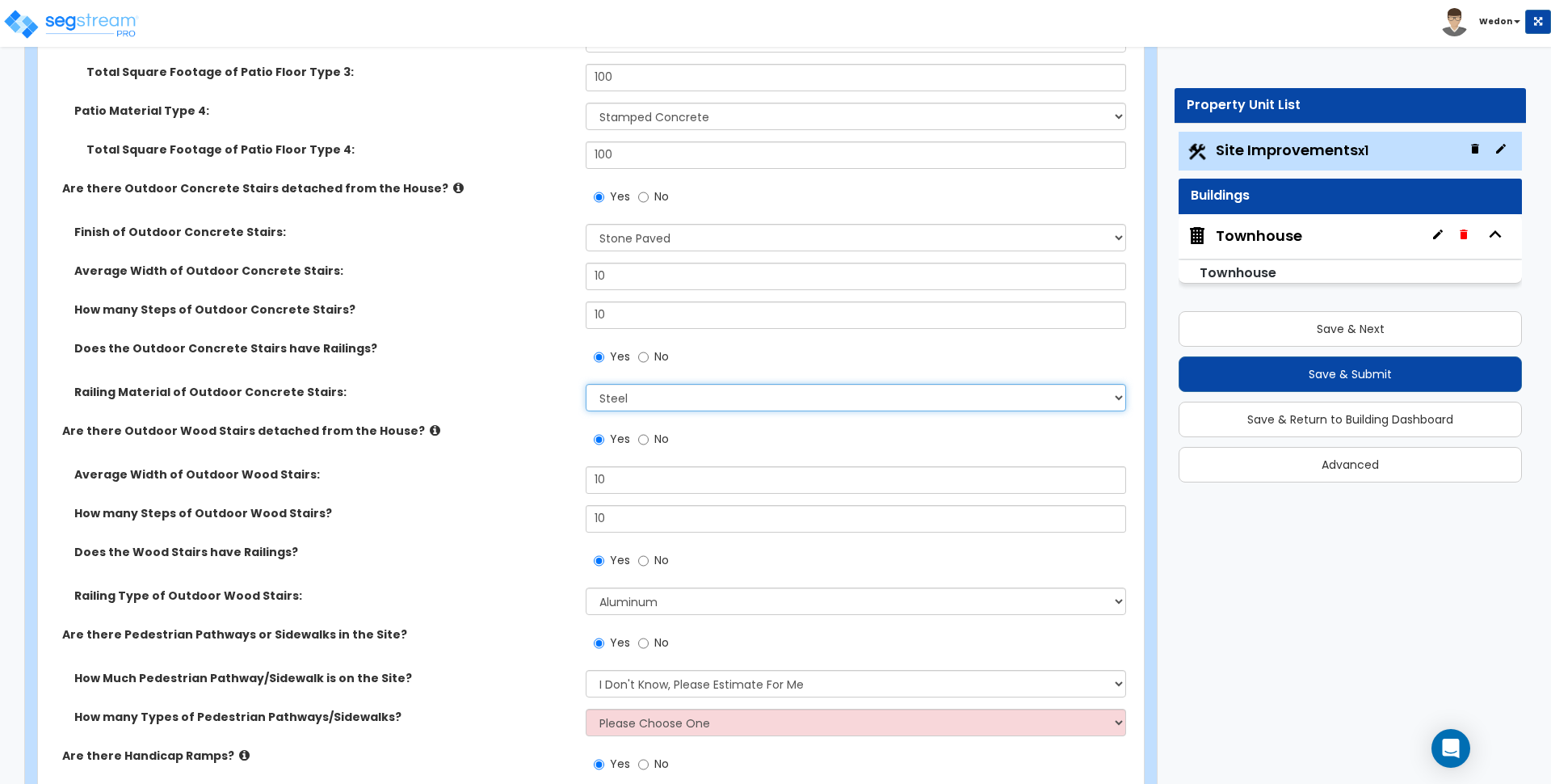
click at [660, 396] on select "Please Choose for me Steel Aluminum Wood" at bounding box center [855, 397] width 540 height 28
select select "2"
click at [586, 383] on select "Please Choose for me Steel Aluminum Wood" at bounding box center [855, 397] width 540 height 28
click at [457, 491] on div "Average Width of Outdoor Wood Stairs: 10" at bounding box center [586, 485] width 1096 height 39
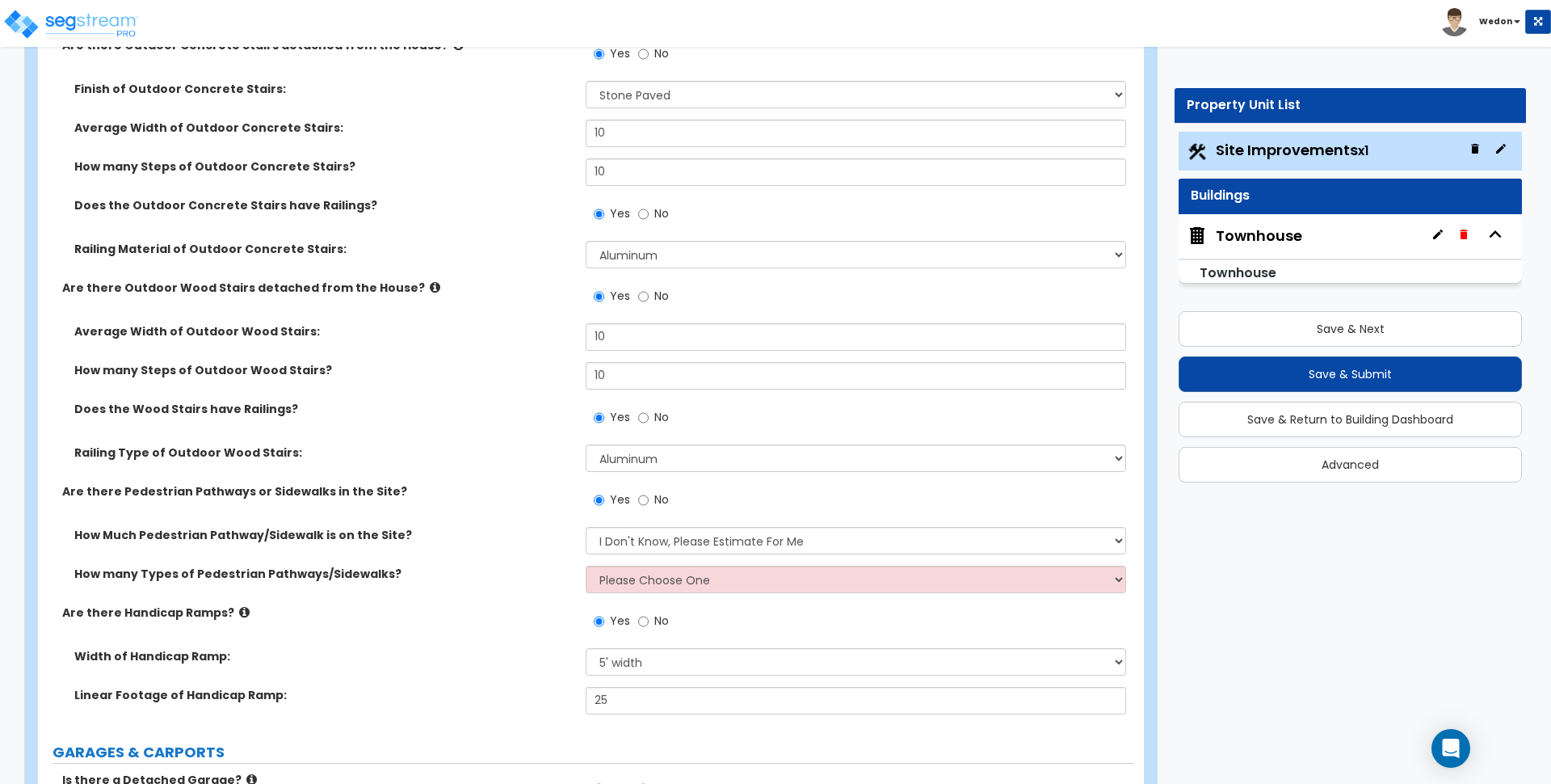
scroll to position [1515, 0]
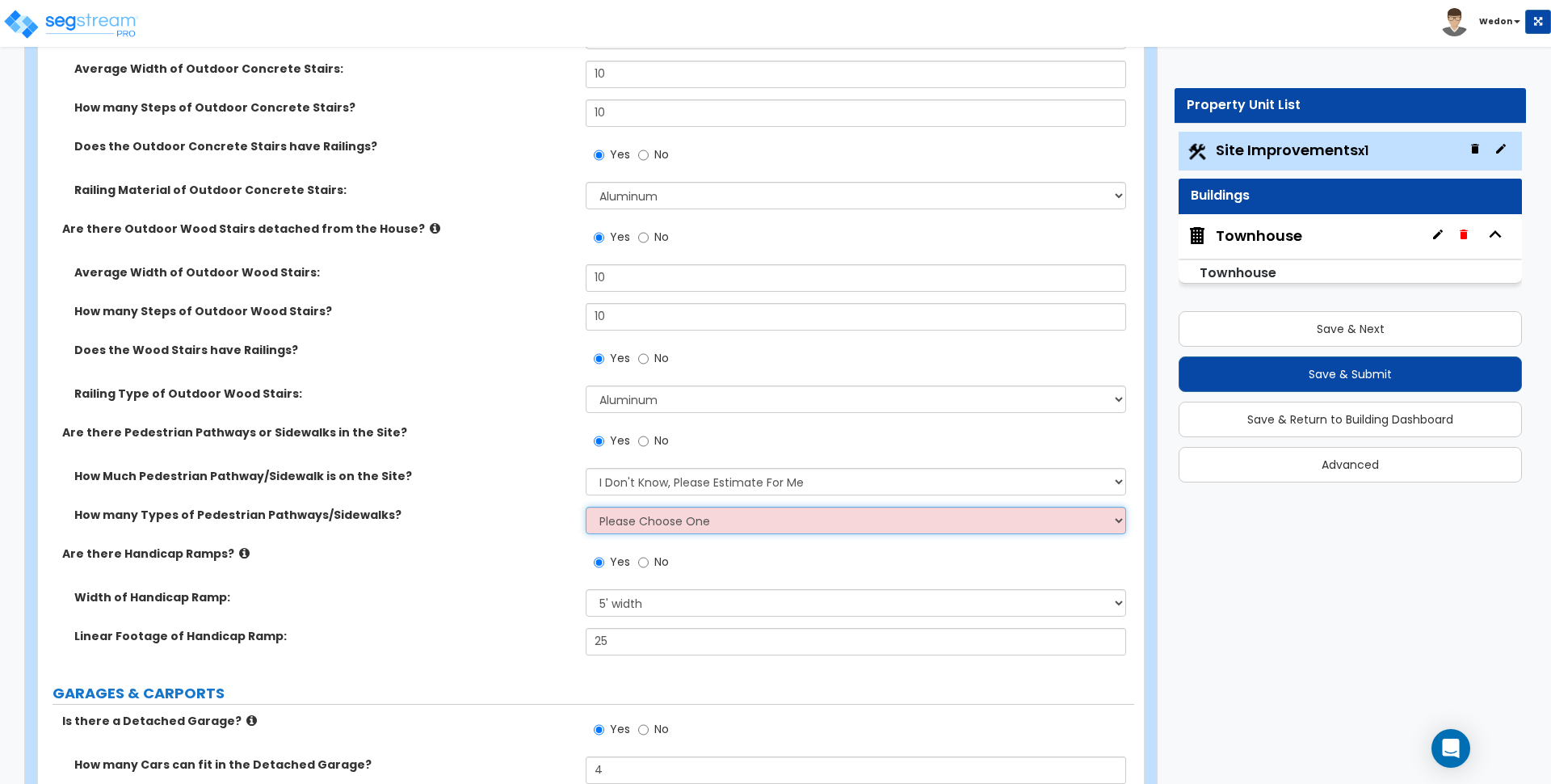
click at [766, 520] on select "Please Choose One 1 2 3" at bounding box center [855, 520] width 540 height 28
select select "3"
click at [586, 507] on select "Please Choose One 1 2 3" at bounding box center [855, 520] width 540 height 28
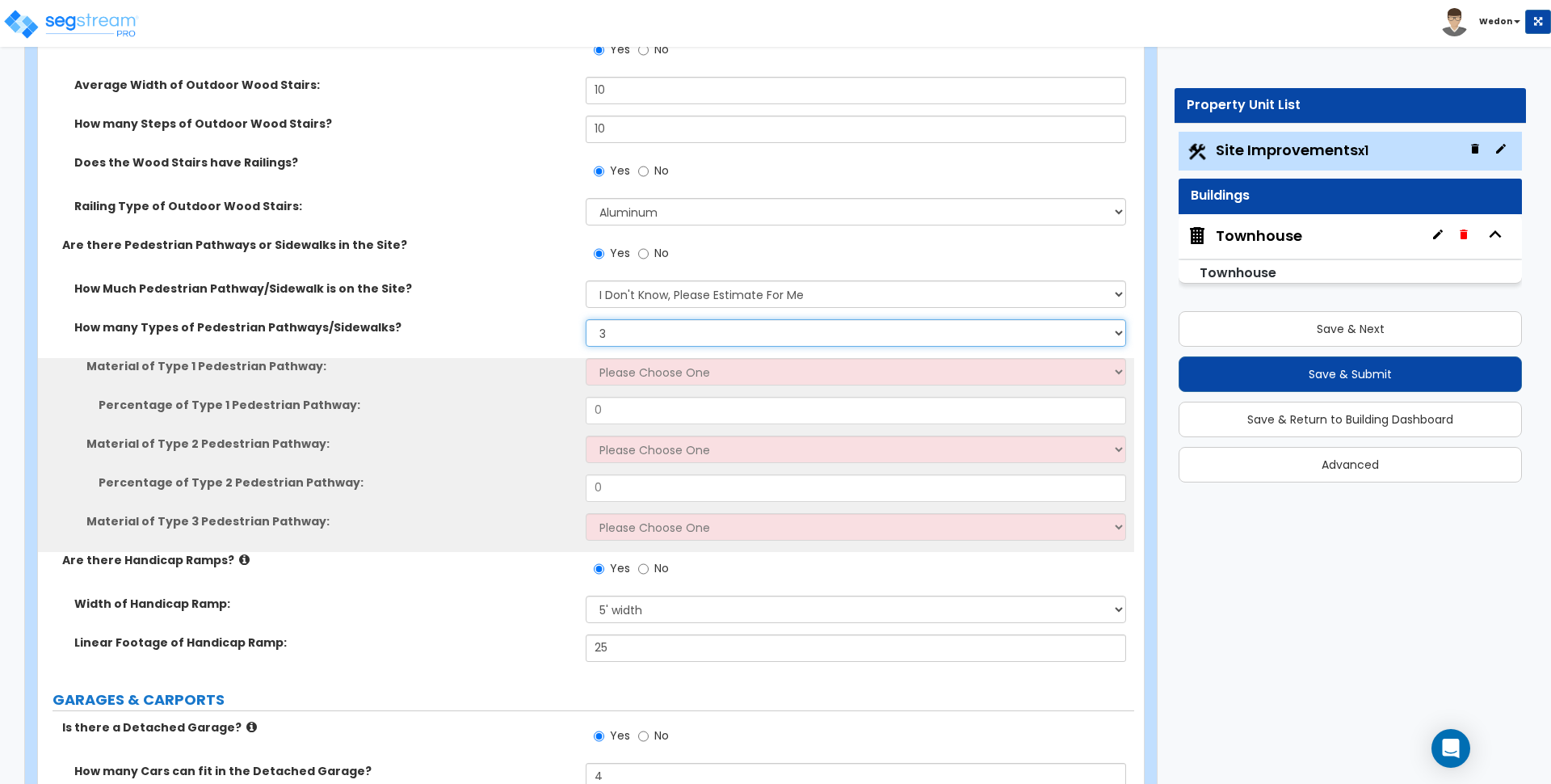
scroll to position [1717, 0]
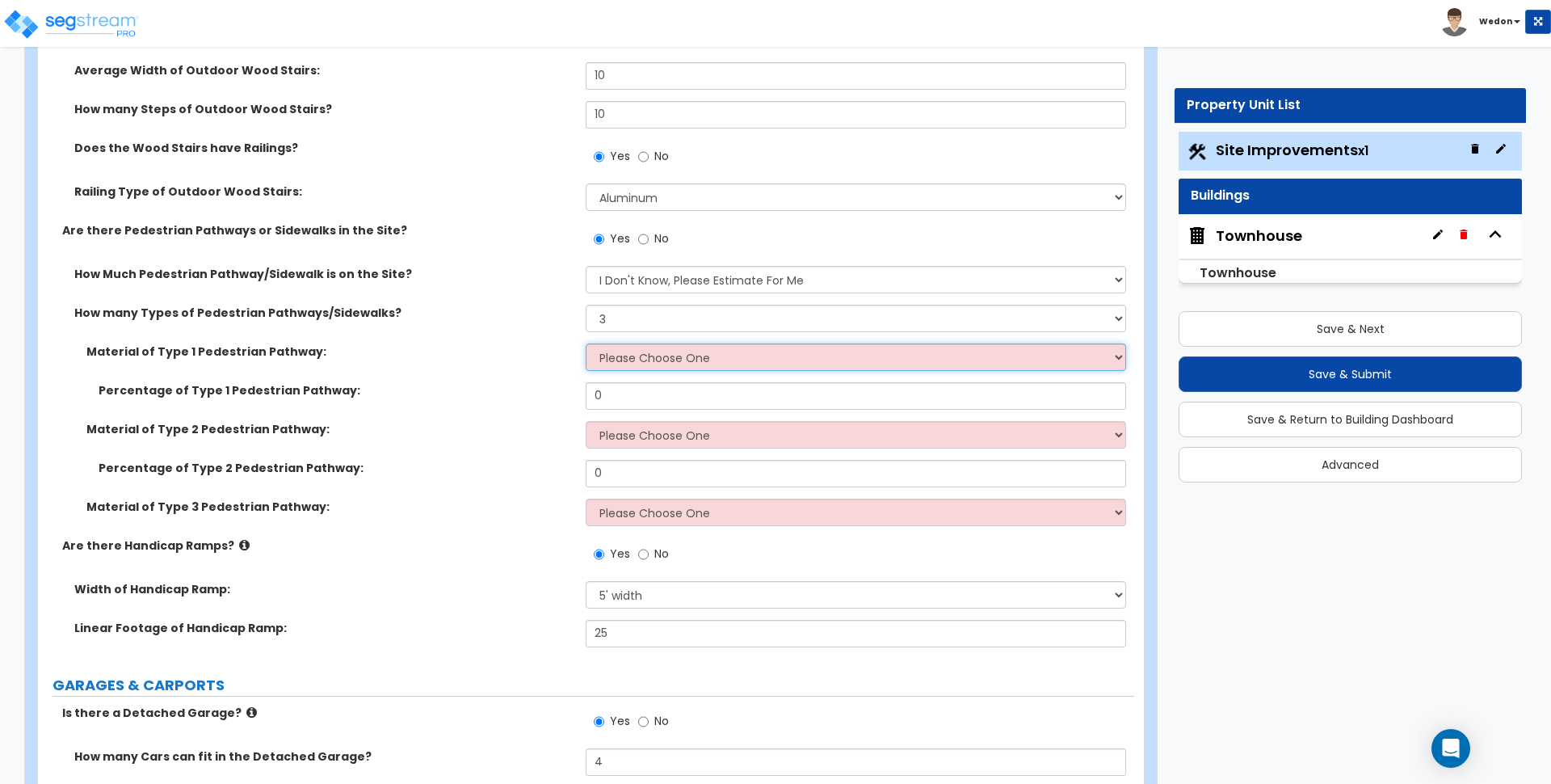
click at [676, 370] on select "Please Choose One Bare Concrete Stamped Concrete Brick Pavers Stone Pavers Wood…" at bounding box center [855, 357] width 540 height 28
select select "1"
click at [586, 344] on select "Please Choose One Bare Concrete Stamped Concrete Brick Pavers Stone Pavers Wood…" at bounding box center [855, 357] width 540 height 28
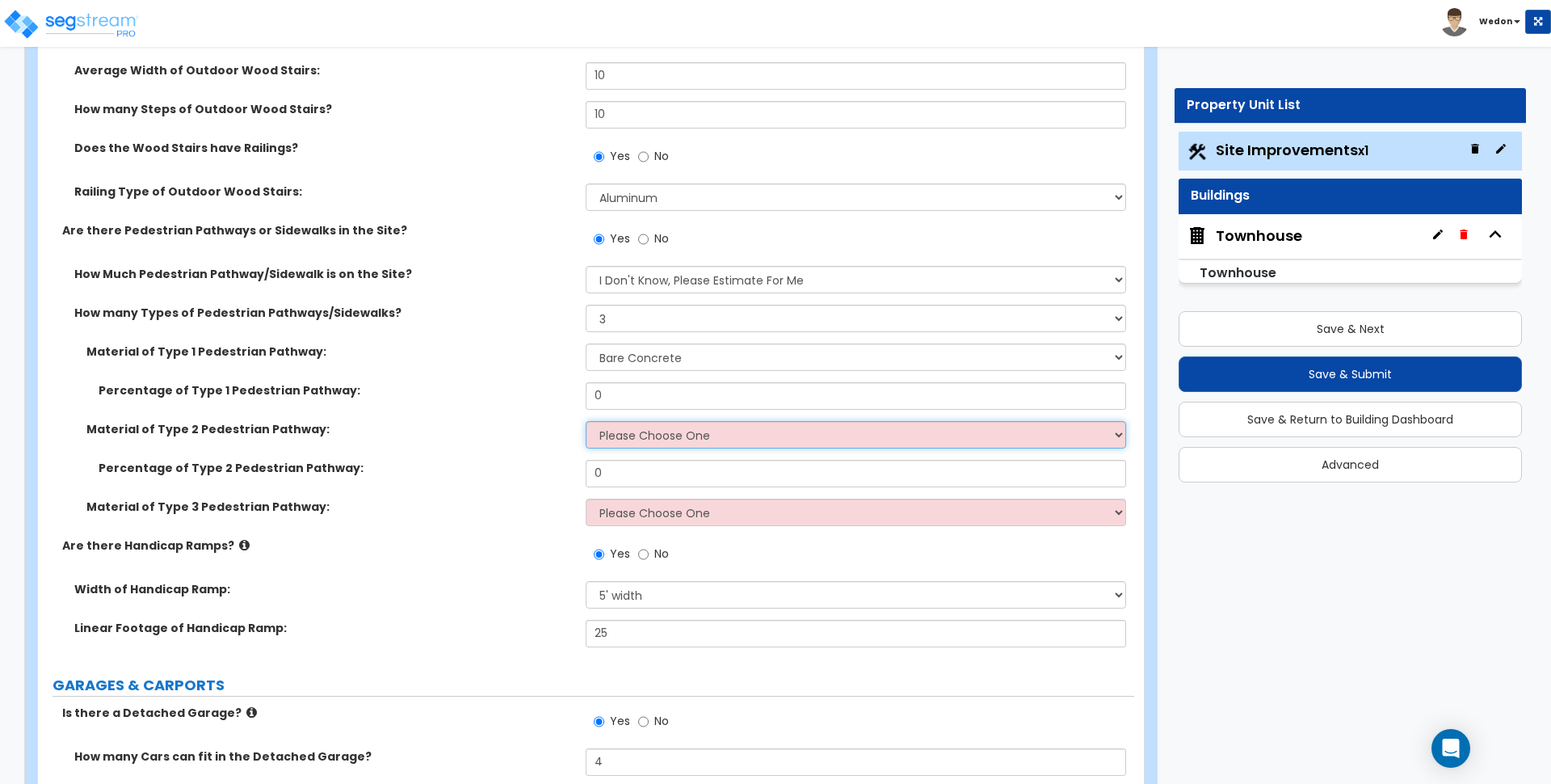
click at [685, 422] on select "Please Choose One Bare Concrete Stamped Concrete Brick Pavers Stone Pavers Wood…" at bounding box center [855, 434] width 540 height 28
select select "4"
click at [586, 420] on select "Please Choose One Bare Concrete Stamped Concrete Brick Pavers Stone Pavers Wood…" at bounding box center [855, 434] width 540 height 28
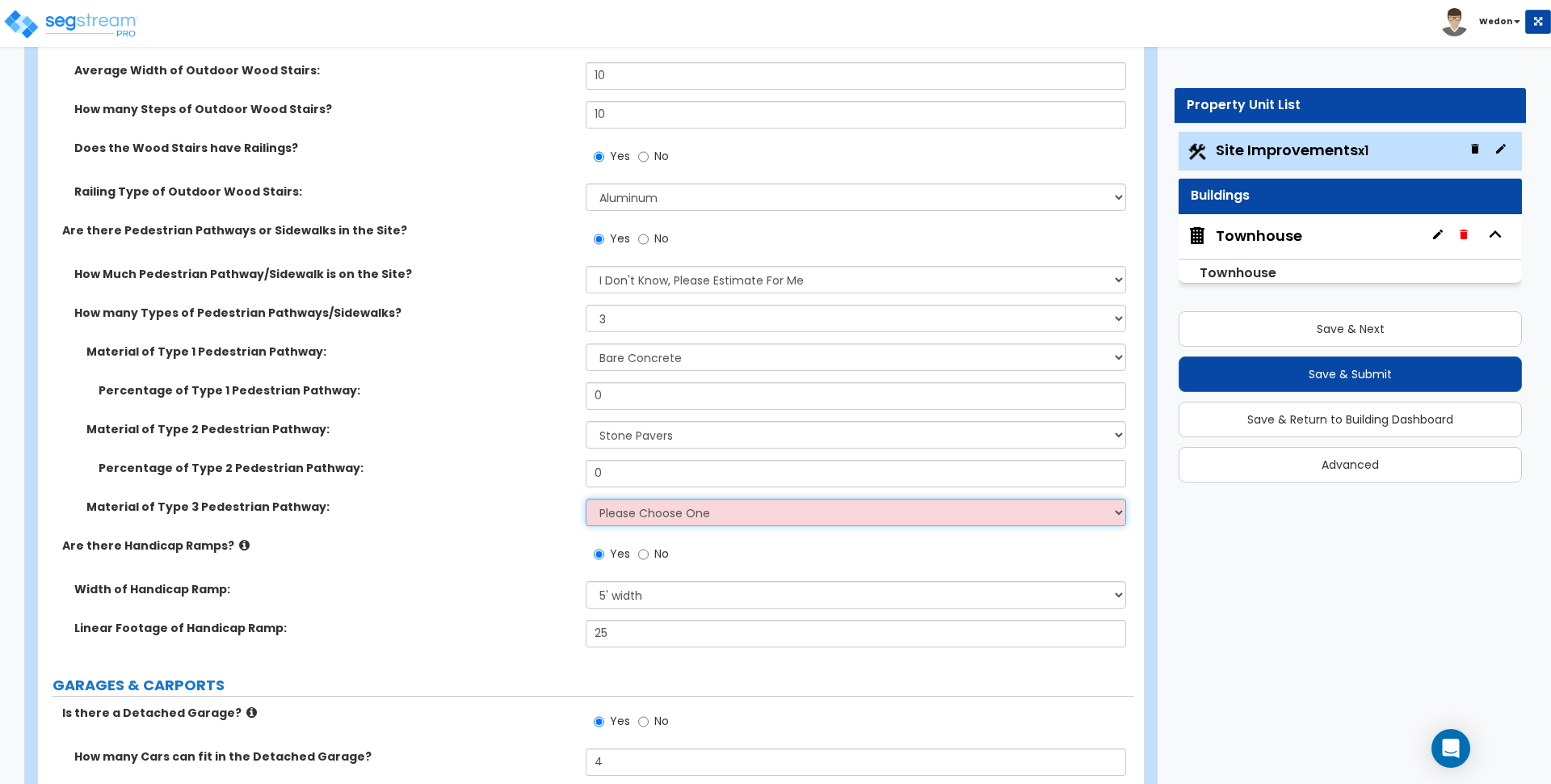
click at [665, 512] on select "Please Choose One Bare Concrete Stamped Concrete Brick Pavers Stone Pavers Wood…" at bounding box center [855, 512] width 540 height 28
select select "10"
click at [586, 498] on select "Please Choose One Bare Concrete Stamped Concrete Brick Pavers Stone Pavers Wood…" at bounding box center [855, 512] width 540 height 28
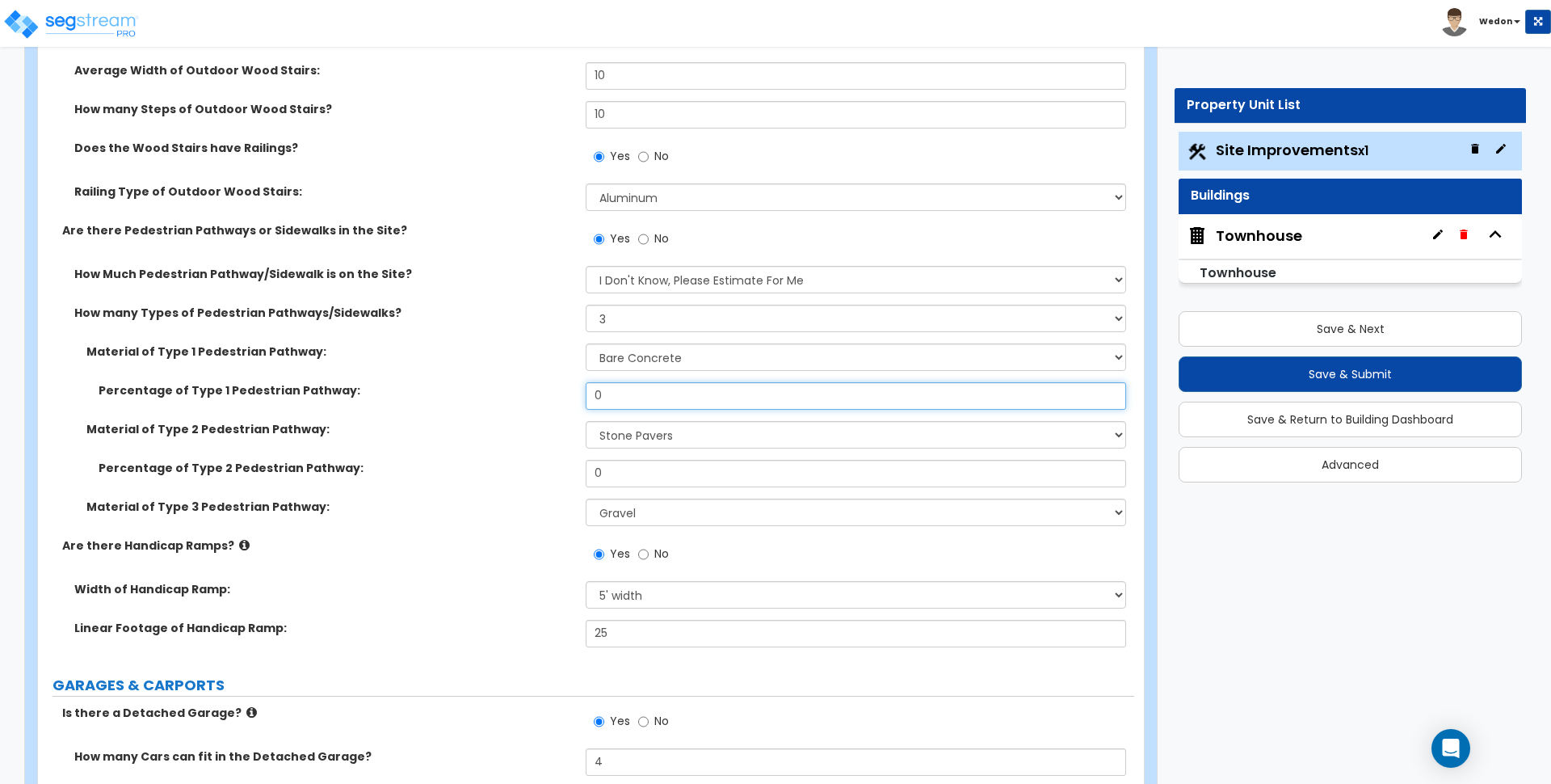
click at [618, 398] on input "0" at bounding box center [855, 396] width 540 height 28
type input "25"
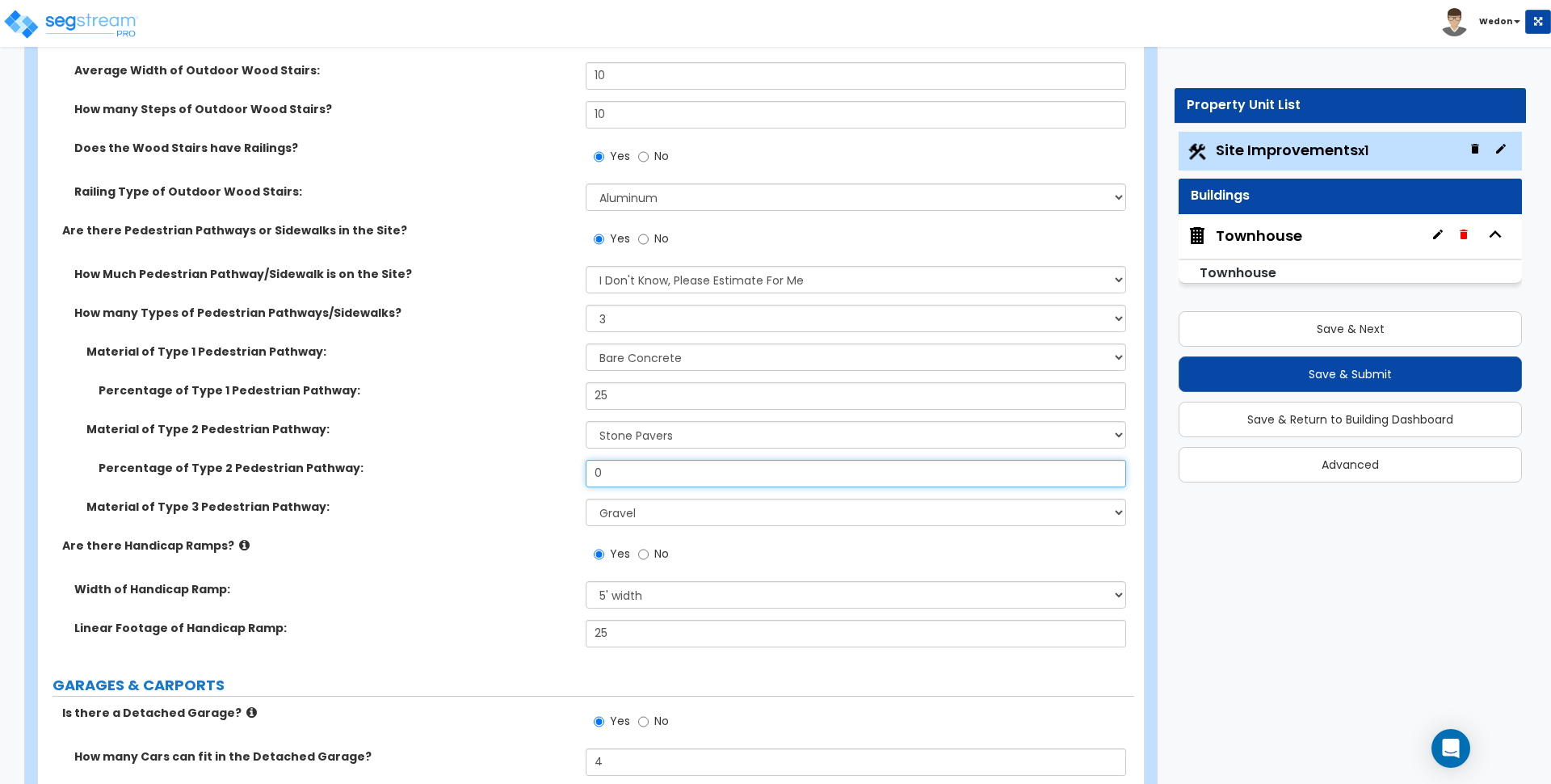
click at [617, 481] on input "0" at bounding box center [855, 473] width 540 height 28
type input "25"
click at [508, 459] on label "Percentage of Type 2 Pedestrian Pathway:" at bounding box center [336, 467] width 475 height 16
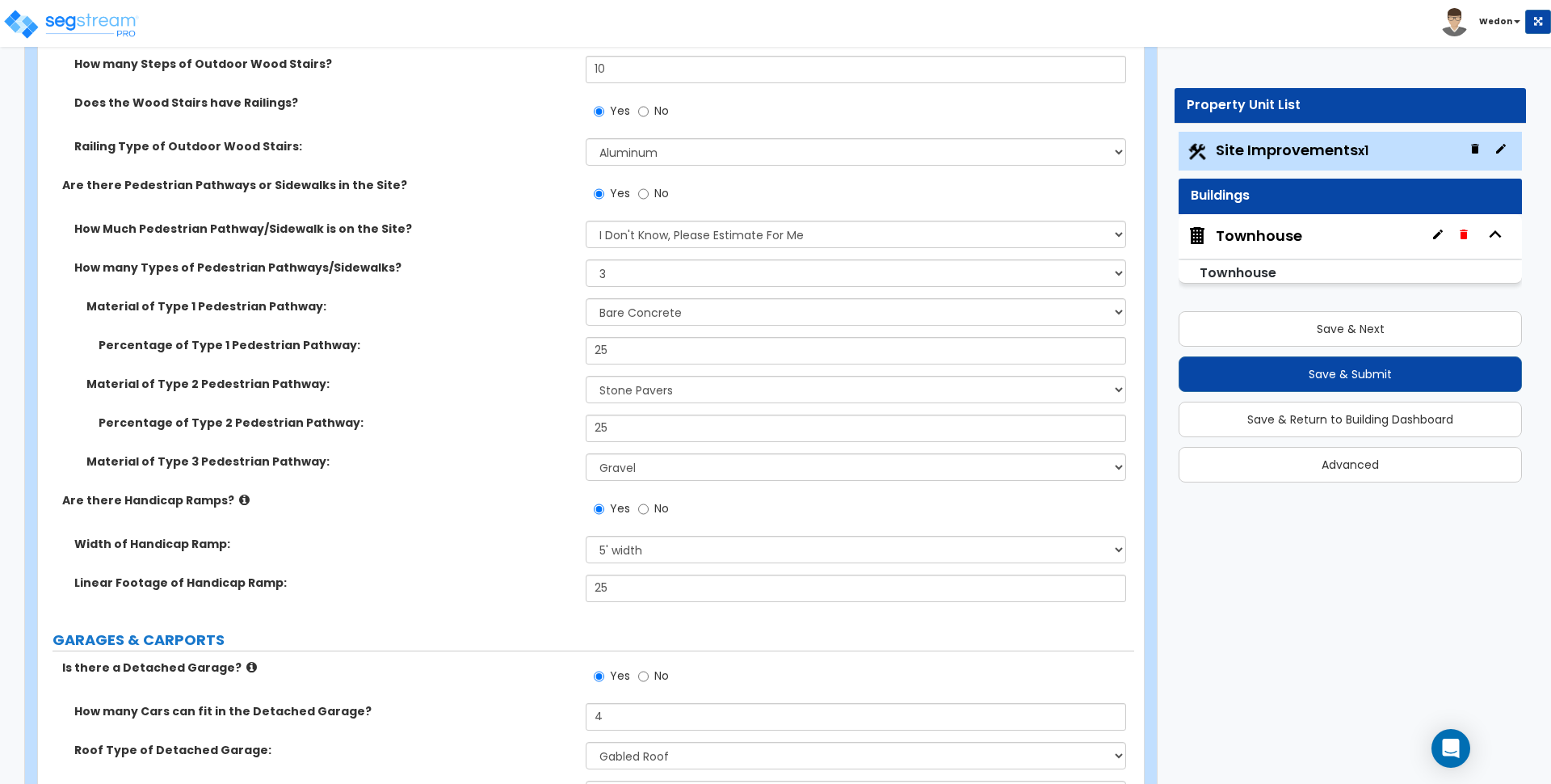
scroll to position [1918, 0]
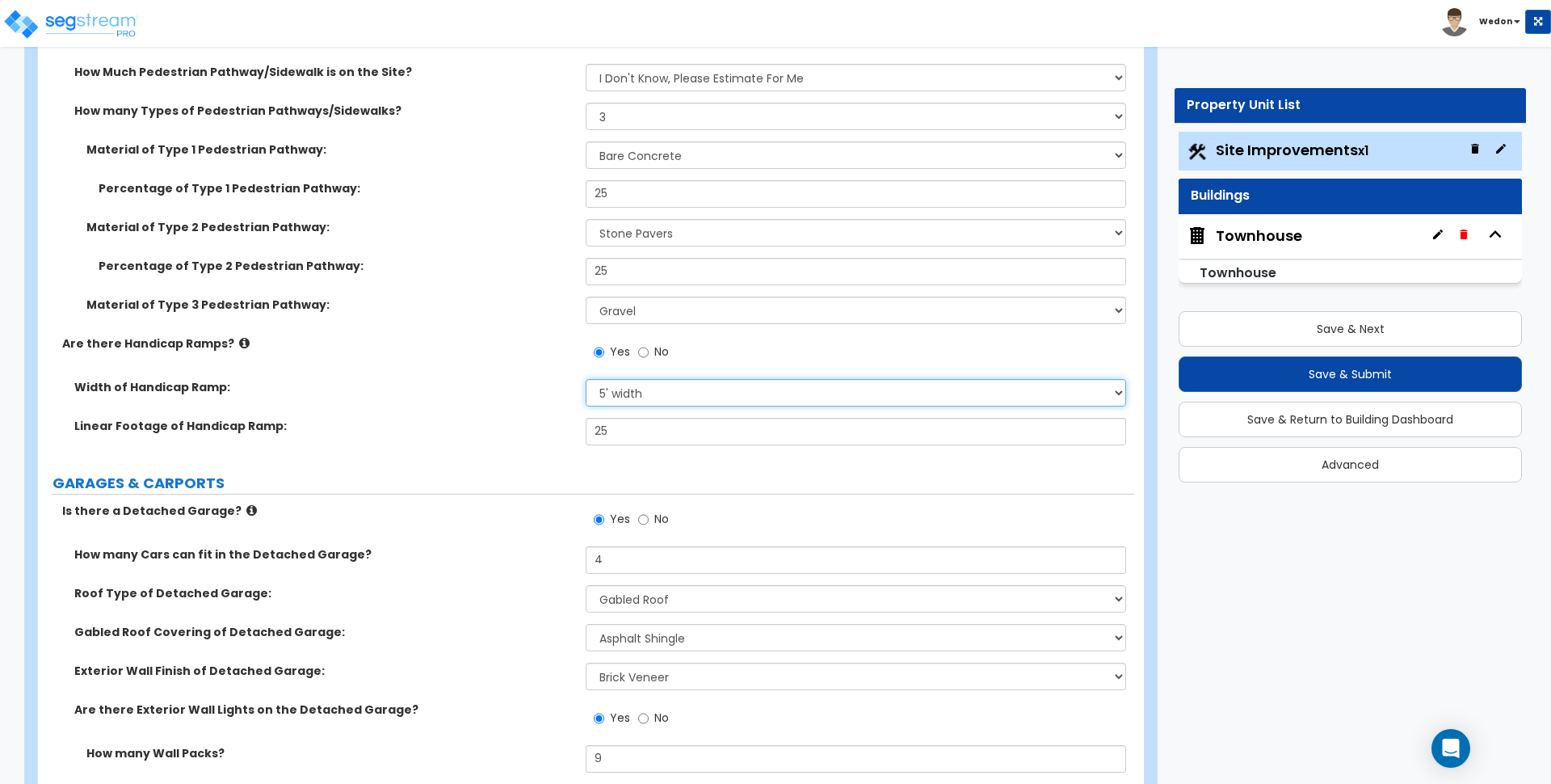
click at [663, 389] on select "Please Choose One 3' width 5' width" at bounding box center [855, 392] width 540 height 28
click at [511, 384] on label "Width of Handicap Ramp:" at bounding box center [324, 386] width 499 height 16
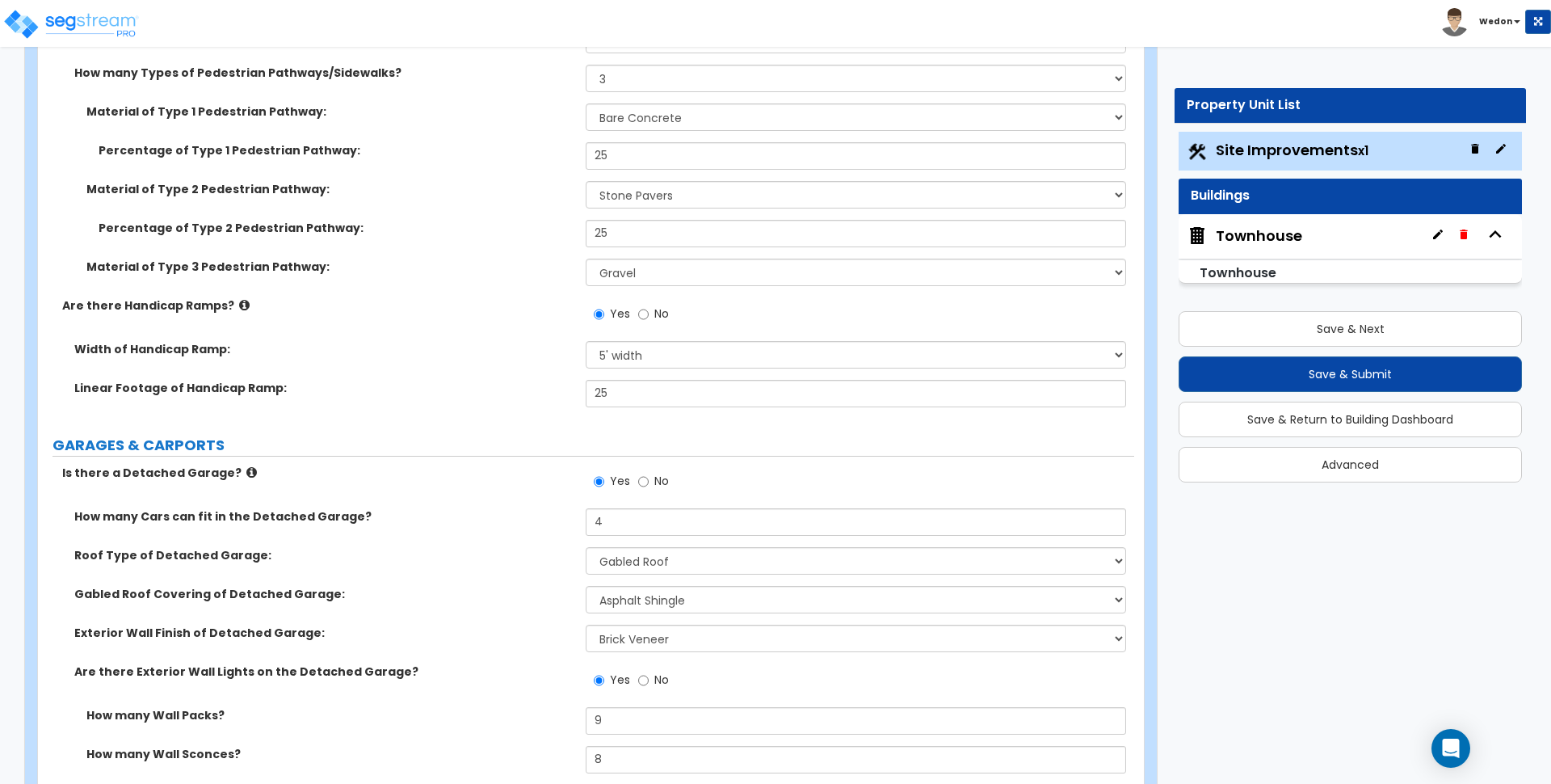
scroll to position [2020, 0]
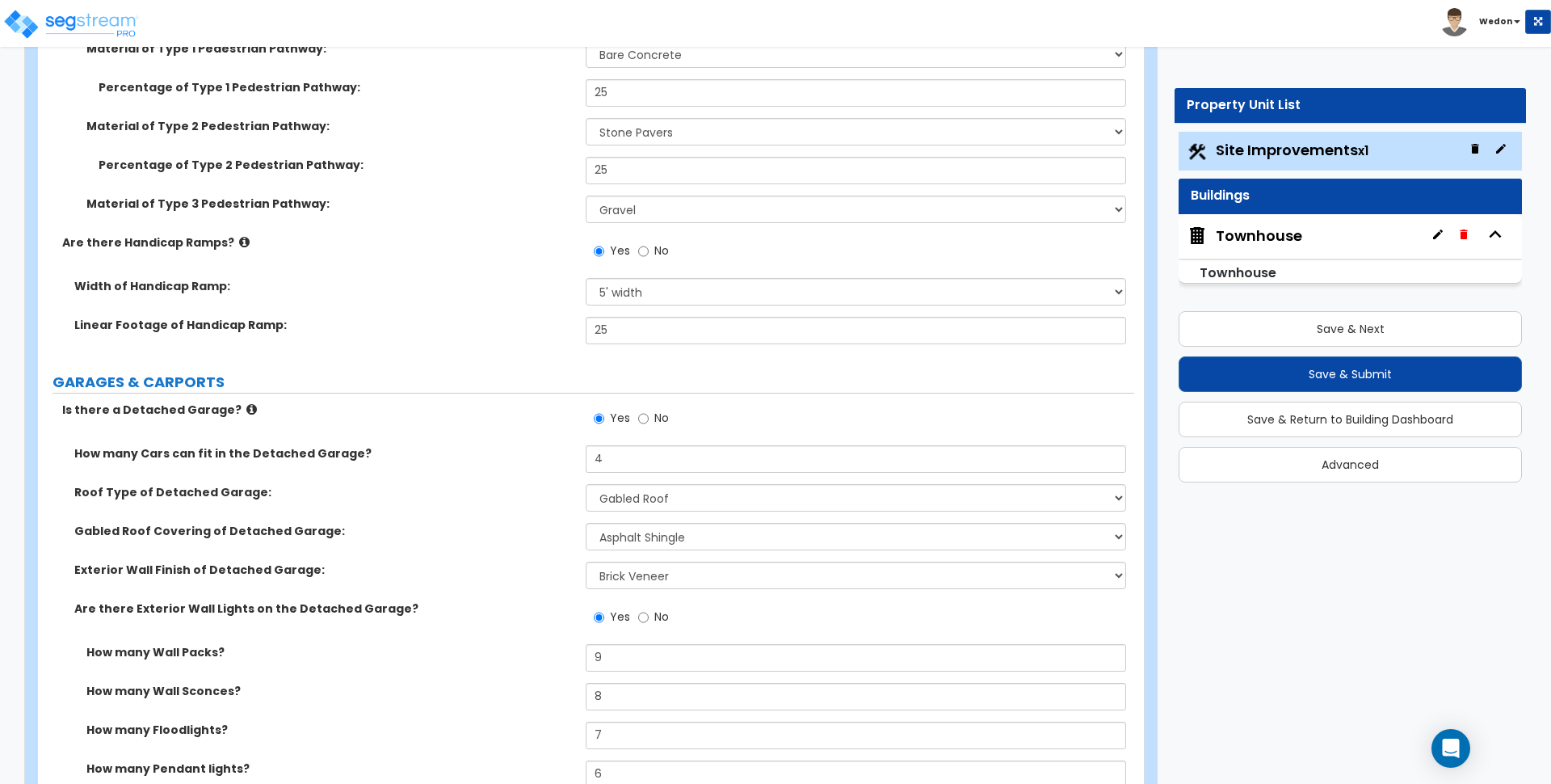
click at [552, 326] on label "Linear Footage of Handicap Ramp:" at bounding box center [324, 325] width 499 height 16
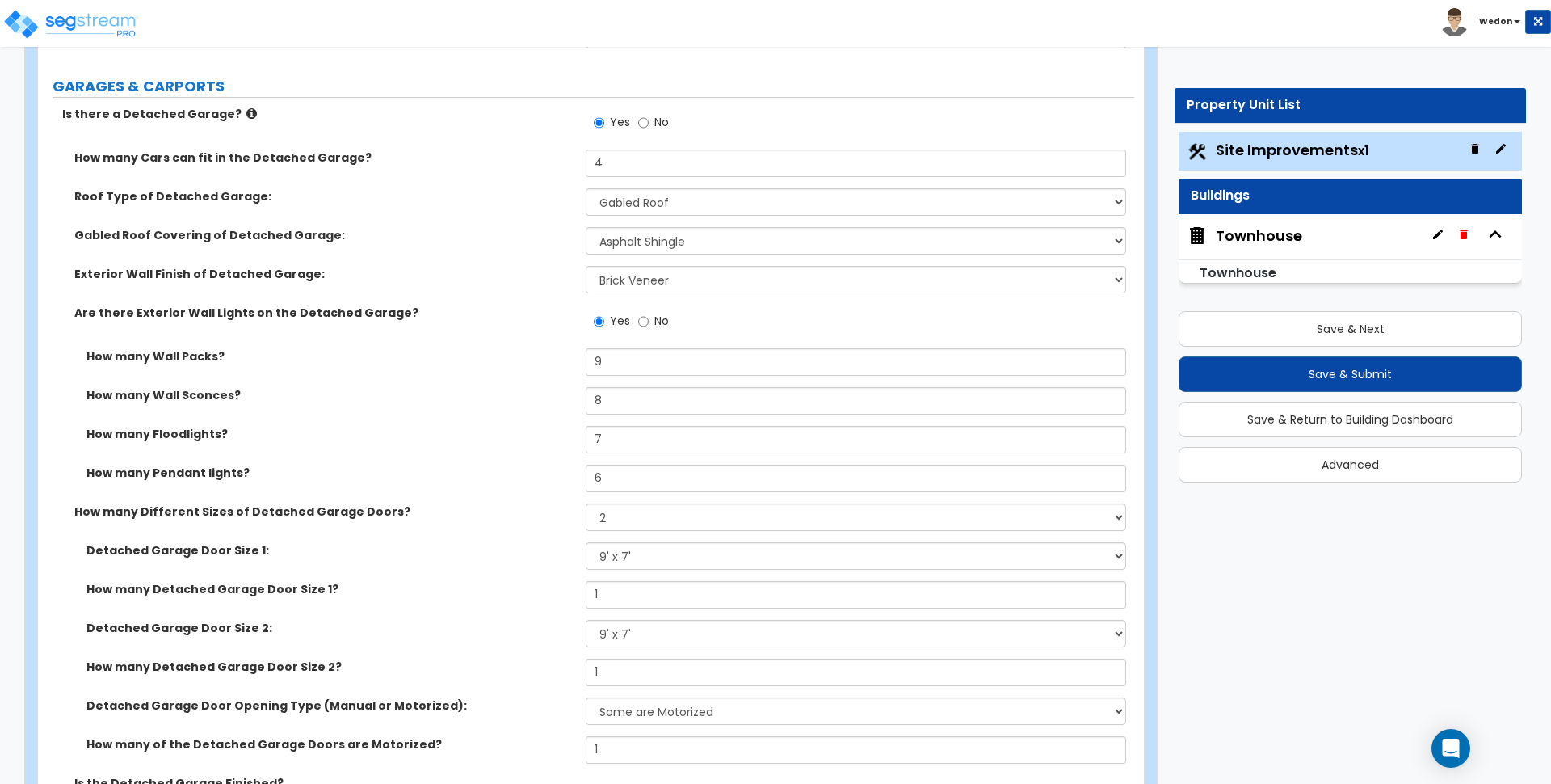
scroll to position [2323, 0]
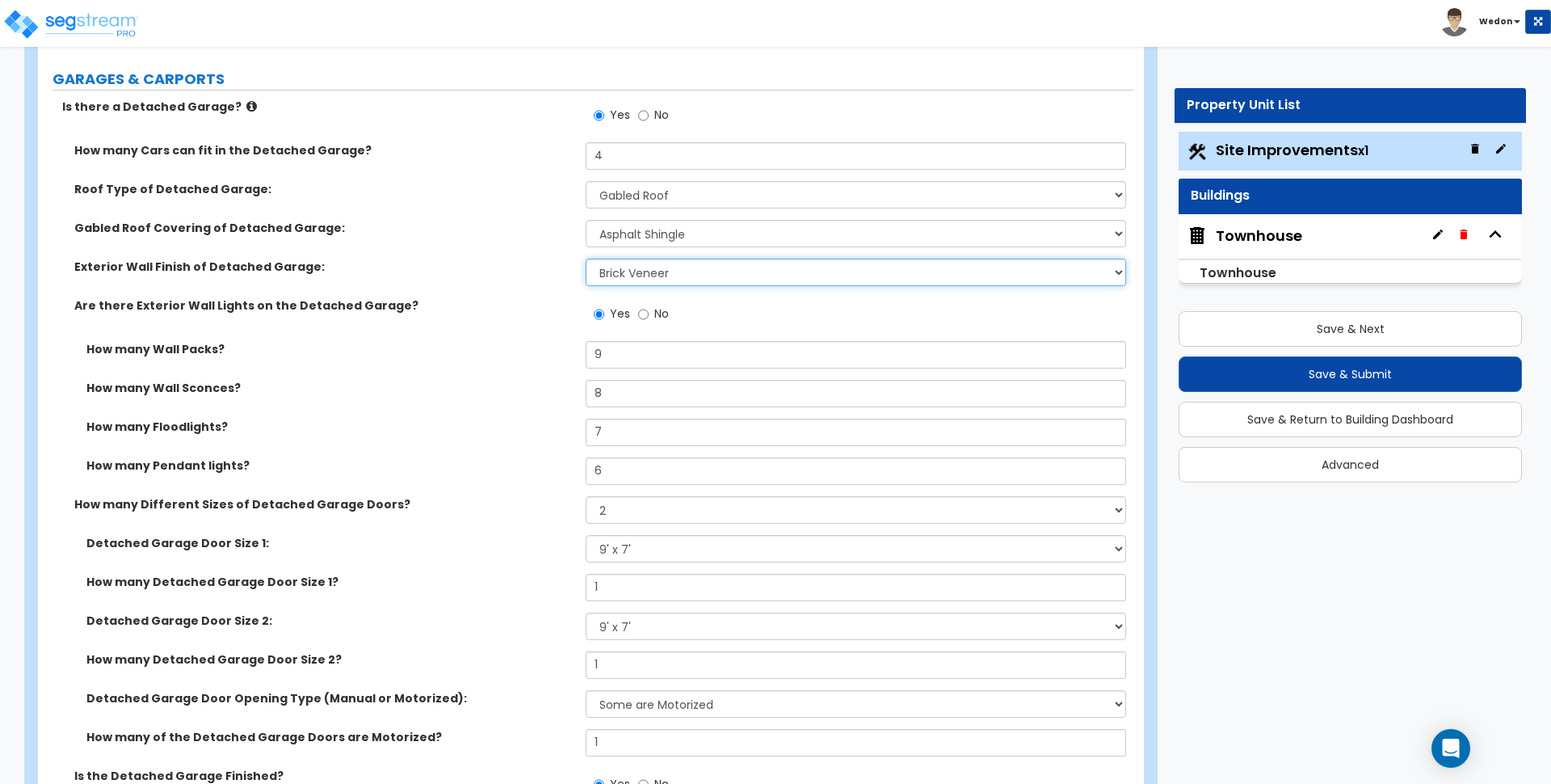
click at [625, 275] on select "Please Choose One Brick Veneer Stone Veneer Wood Siding Vinyl Siding Standing S…" at bounding box center [855, 271] width 540 height 28
select select "4"
click at [586, 258] on select "Please Choose One Brick Veneer Stone Veneer Wood Siding Vinyl Siding Standing S…" at bounding box center [855, 271] width 540 height 28
click at [699, 238] on select "Please Choose One Asphalt Shingle Clay Tile Wood Shingle Metal Shingle Standing…" at bounding box center [855, 233] width 540 height 28
select select "3"
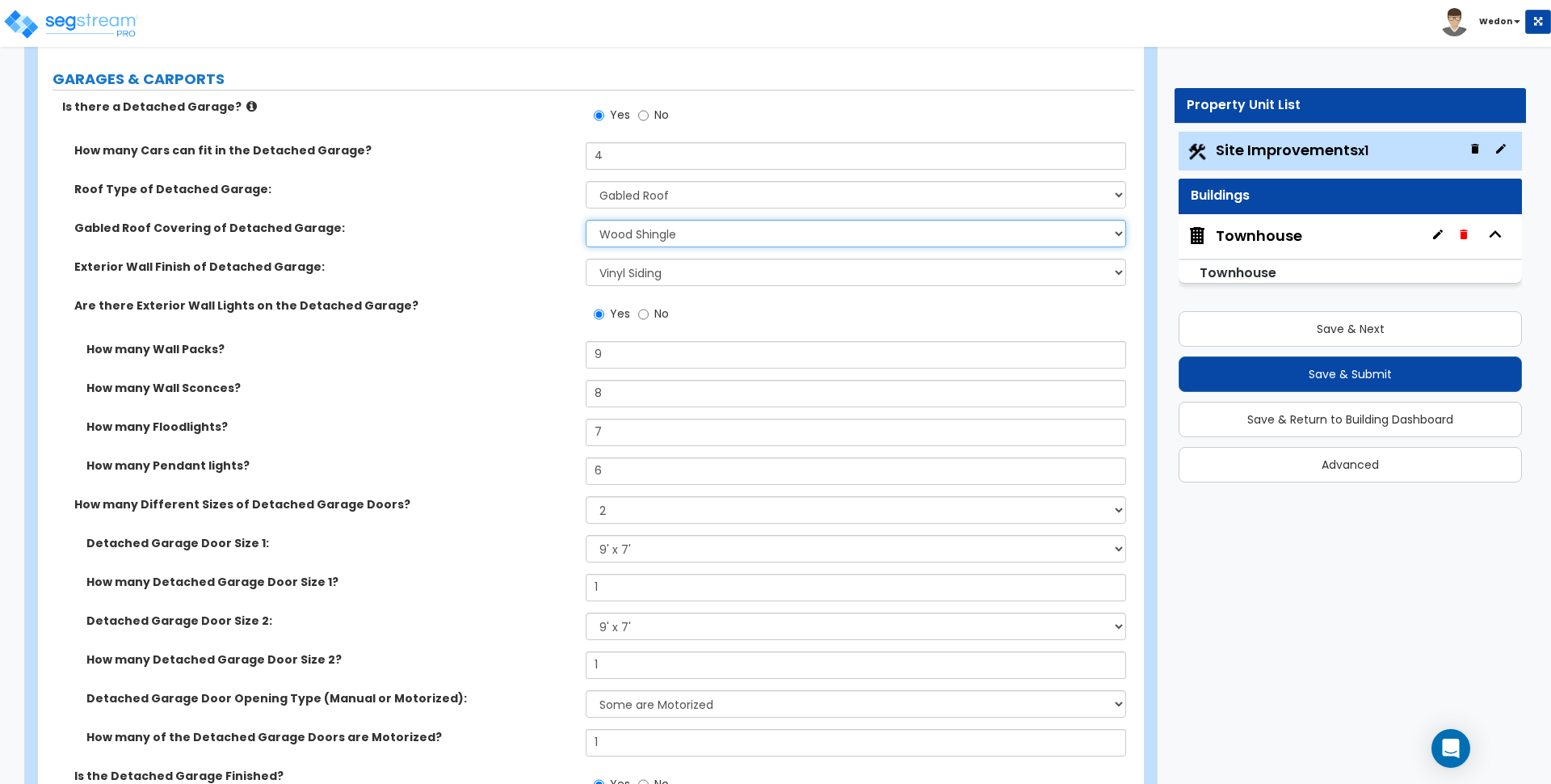
click at [586, 220] on select "Please Choose One Asphalt Shingle Clay Tile Wood Shingle Metal Shingle Standing…" at bounding box center [855, 233] width 540 height 28
click at [660, 232] on select "Please Choose One Asphalt Shingle Clay Tile Wood Shingle Metal Shingle Standing…" at bounding box center [855, 233] width 540 height 28
click at [670, 194] on select "Please Choose One Gabled Roof Flat Roof" at bounding box center [855, 195] width 540 height 28
select select "2"
click at [586, 181] on select "Please Choose One Gabled Roof Flat Roof" at bounding box center [855, 195] width 540 height 28
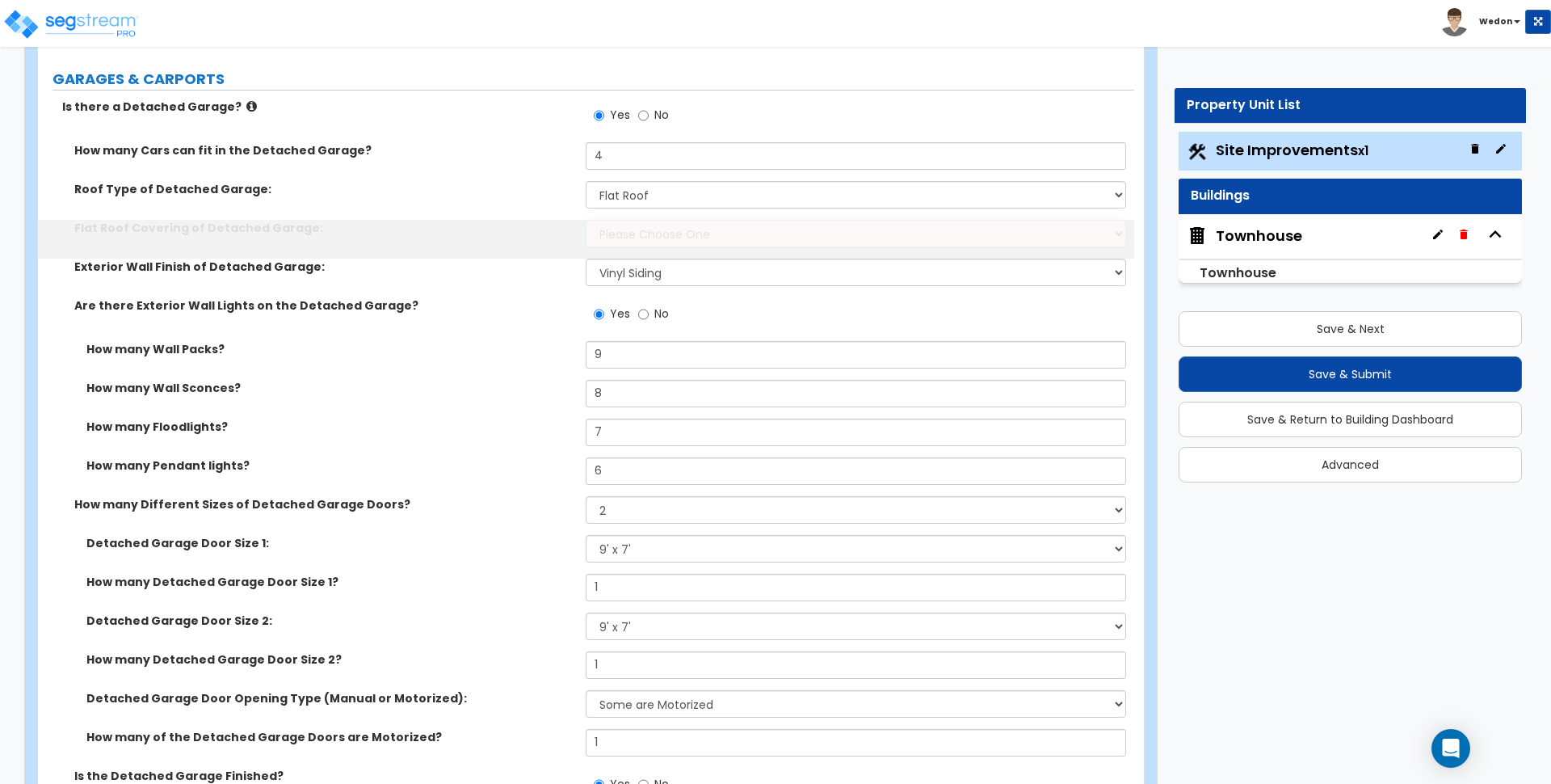
click at [677, 233] on select "Please Choose One Rolled Asphalt Plastic Membrane Asphalt Flood Coat" at bounding box center [855, 233] width 540 height 28
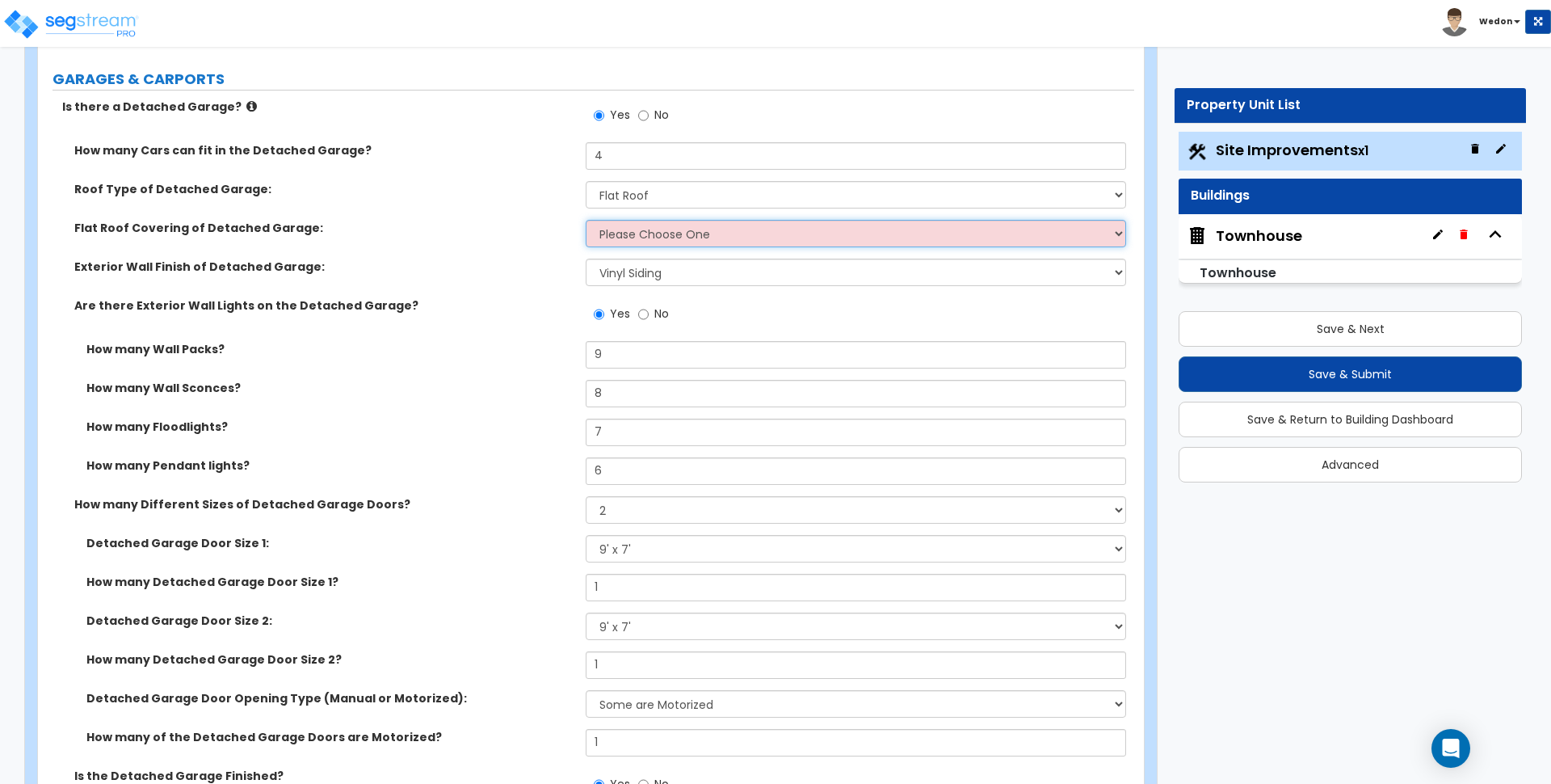
select select "2"
click at [586, 220] on select "Please Choose One Rolled Asphalt Plastic Membrane Asphalt Flood Coat" at bounding box center [855, 233] width 540 height 28
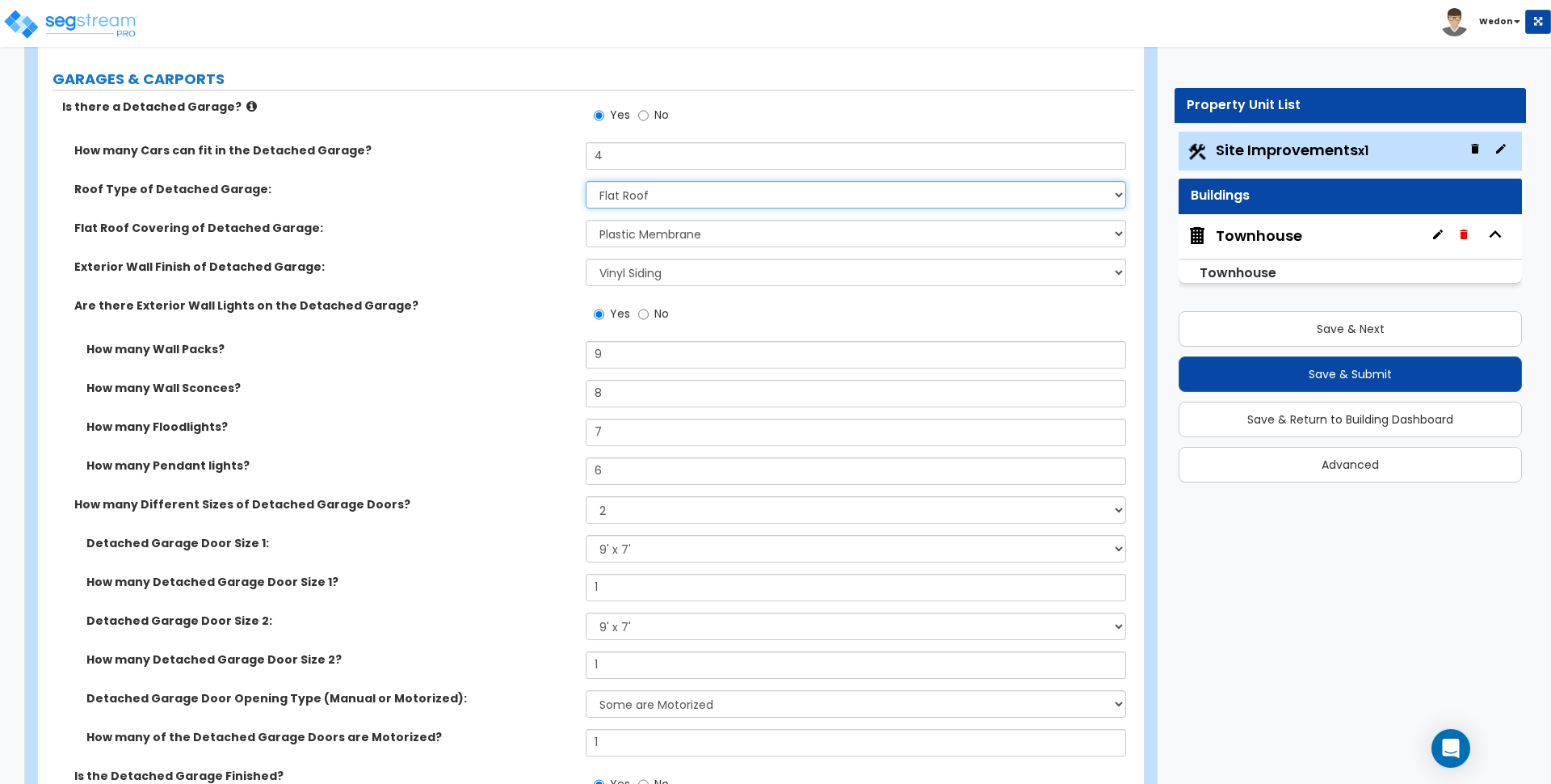
click at [677, 196] on select "Please Choose One Gabled Roof Flat Roof" at bounding box center [855, 195] width 540 height 28
click at [517, 216] on div "Roof Type of Detached Garage: Please Choose One Gabled Roof Flat Roof" at bounding box center [586, 200] width 1096 height 39
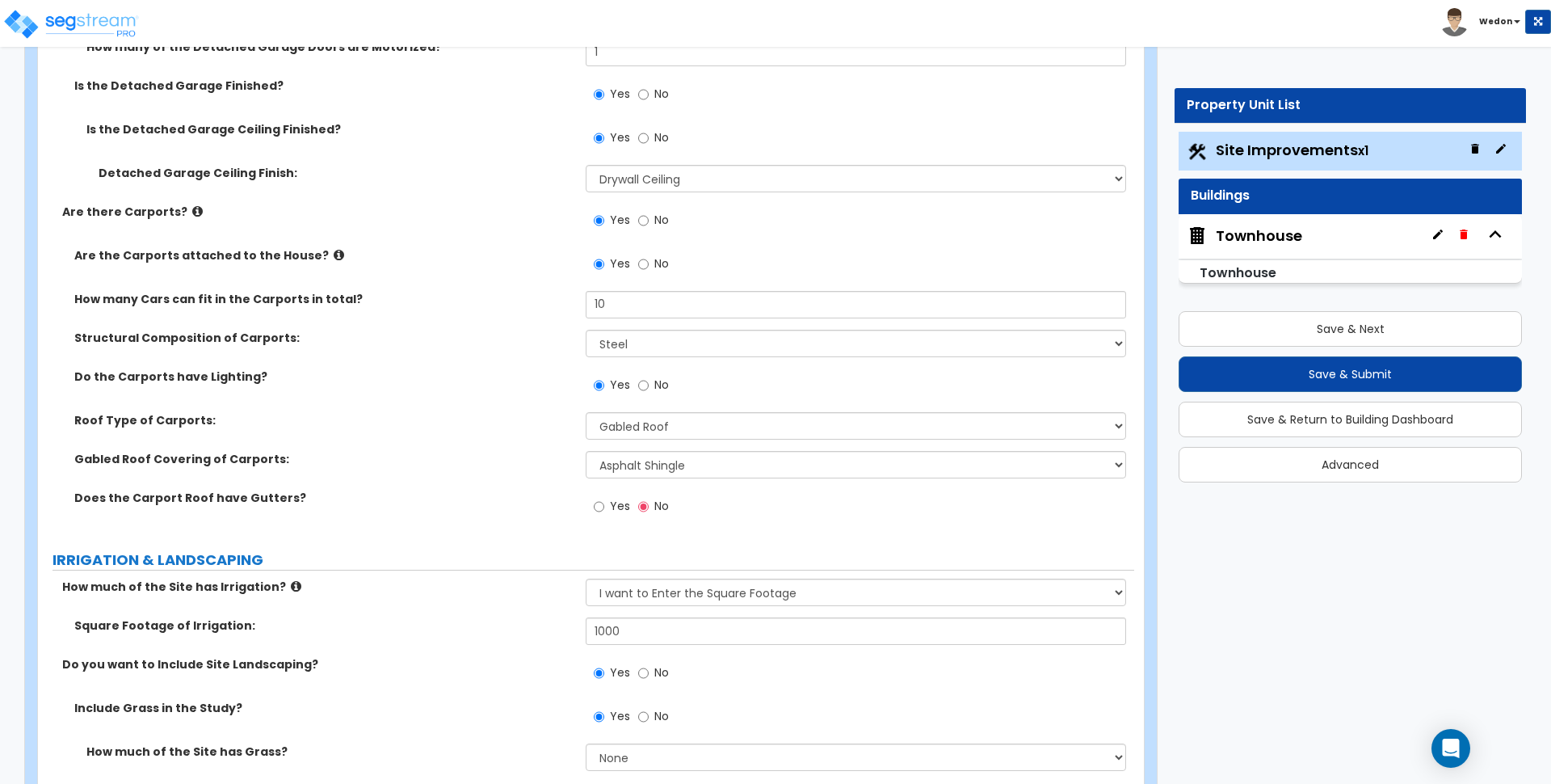
scroll to position [3030, 0]
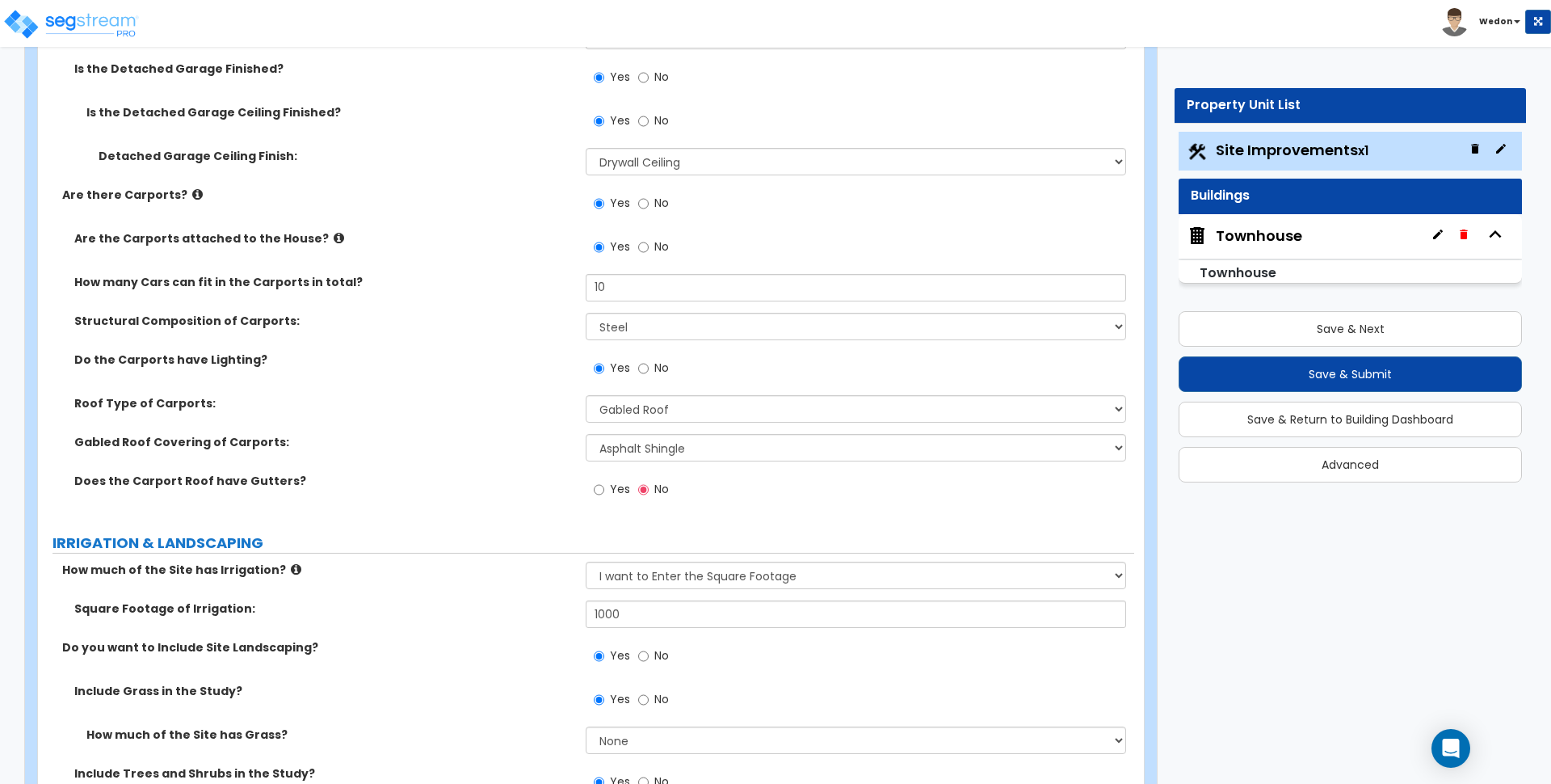
click at [606, 490] on label "Yes" at bounding box center [612, 491] width 36 height 28
click at [605, 490] on input "Yes" at bounding box center [599, 489] width 10 height 18
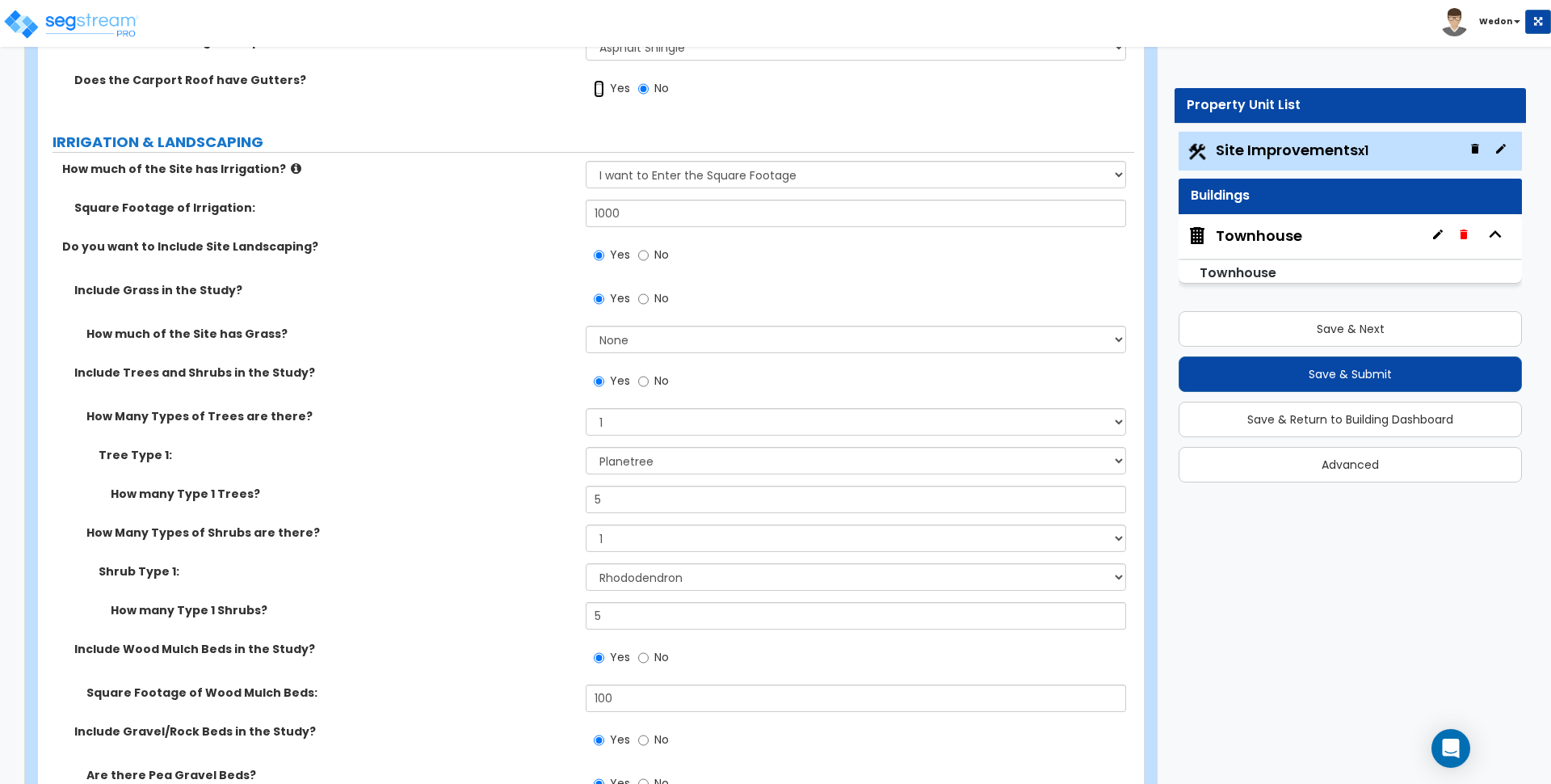
scroll to position [3433, 0]
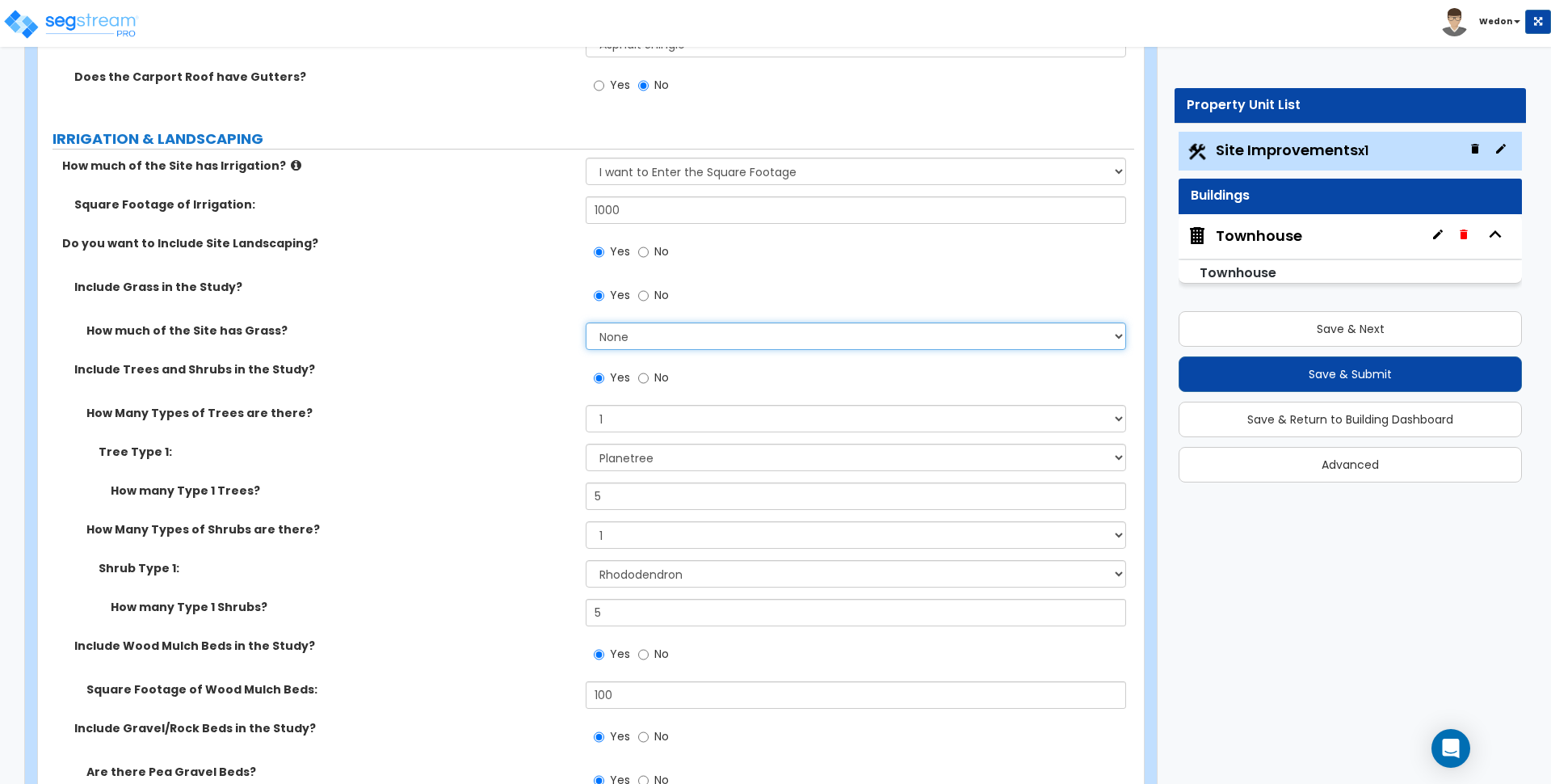
click at [703, 345] on select "None I want to Enter an Approximate Percentage I want to Enter the Square Foota…" at bounding box center [855, 336] width 540 height 28
select select "2"
click at [586, 323] on select "None I want to Enter an Approximate Percentage I want to Enter the Square Foota…" at bounding box center [855, 336] width 540 height 28
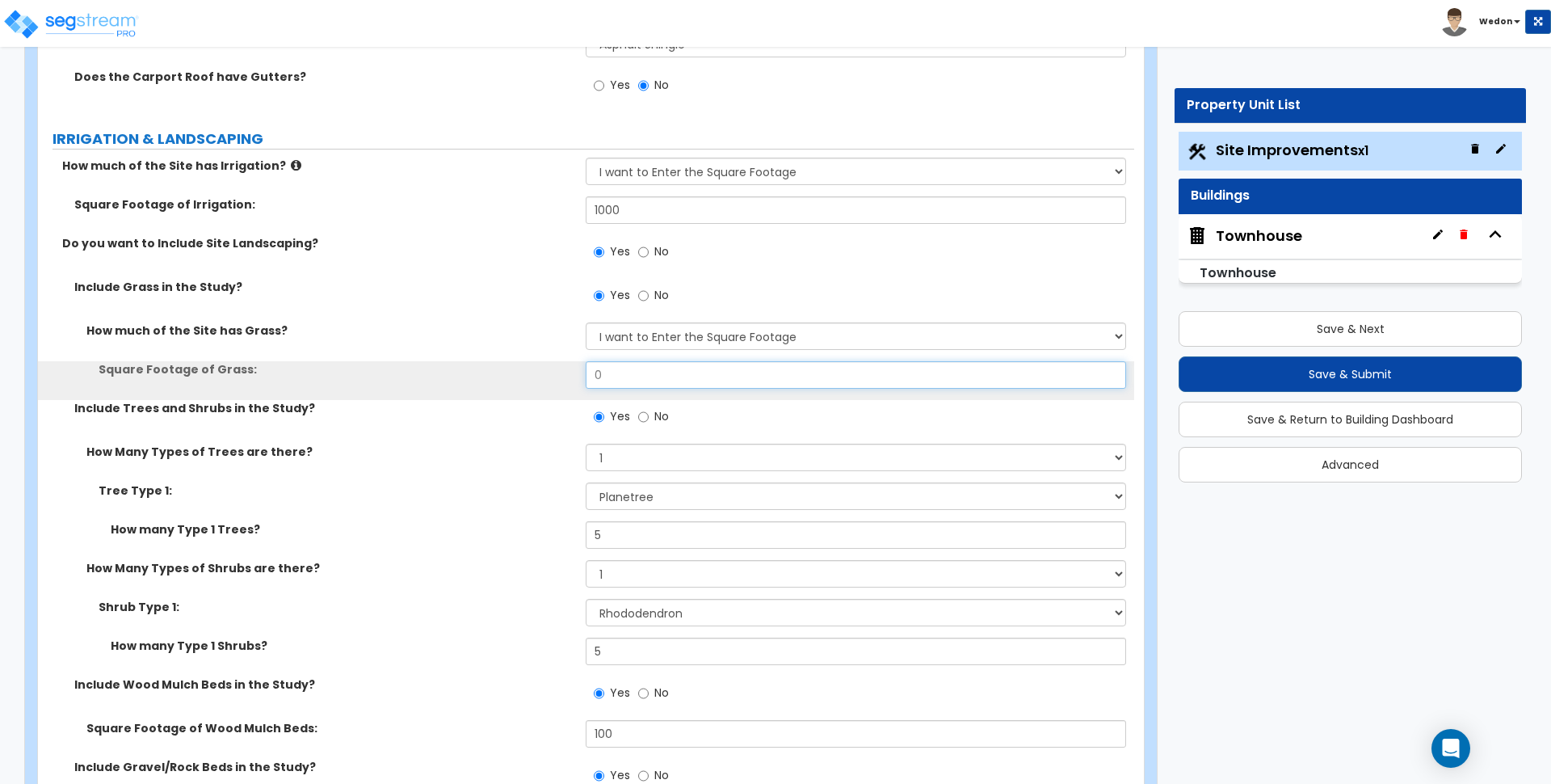
click at [637, 373] on input "0" at bounding box center [855, 374] width 540 height 28
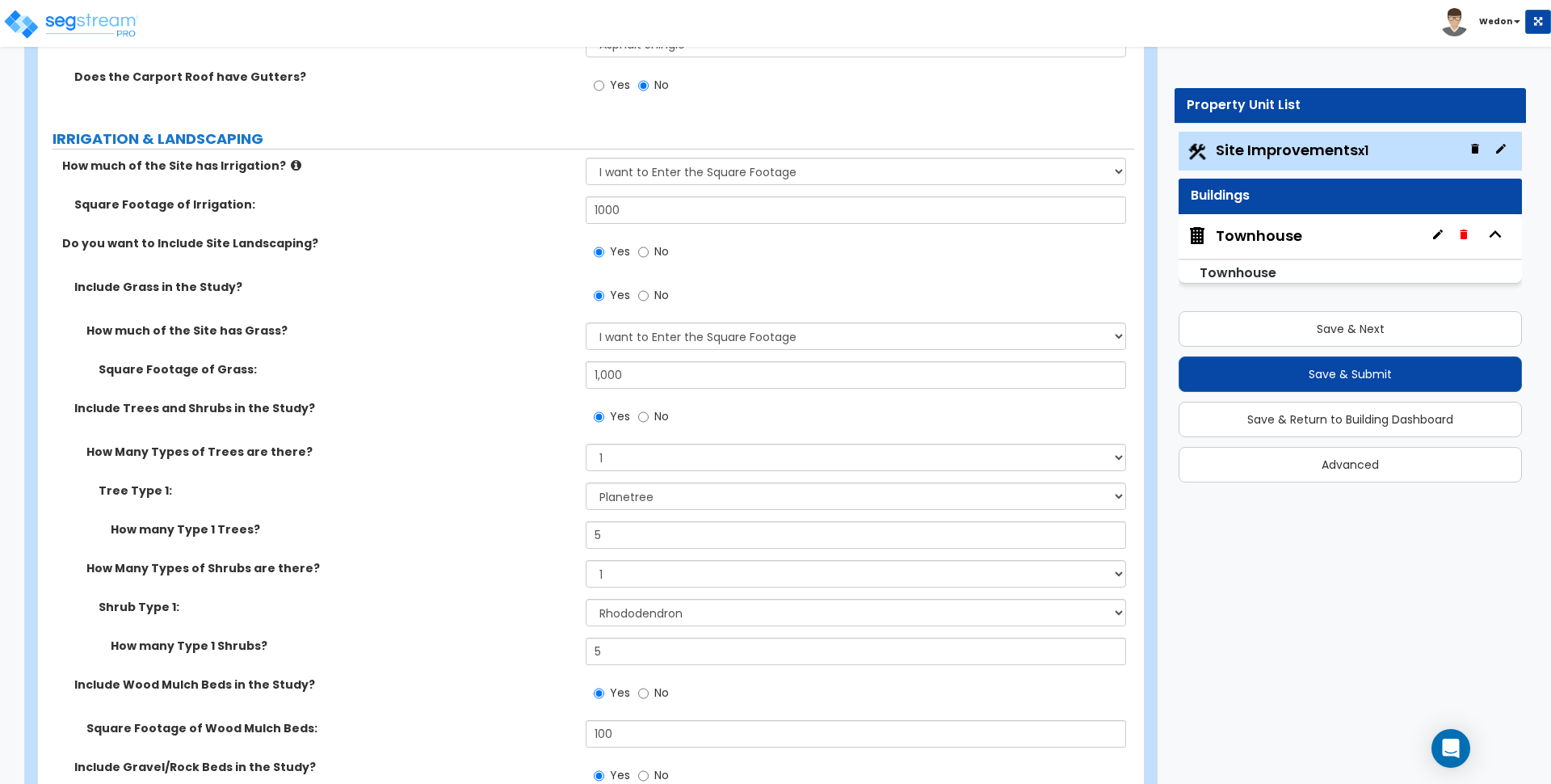
click at [494, 400] on label "Include Trees and Shrubs in the Study?" at bounding box center [324, 407] width 499 height 16
click at [636, 369] on input "1,000" at bounding box center [855, 374] width 540 height 28
click at [556, 394] on div "Square Footage of Grass: 100" at bounding box center [586, 380] width 1096 height 39
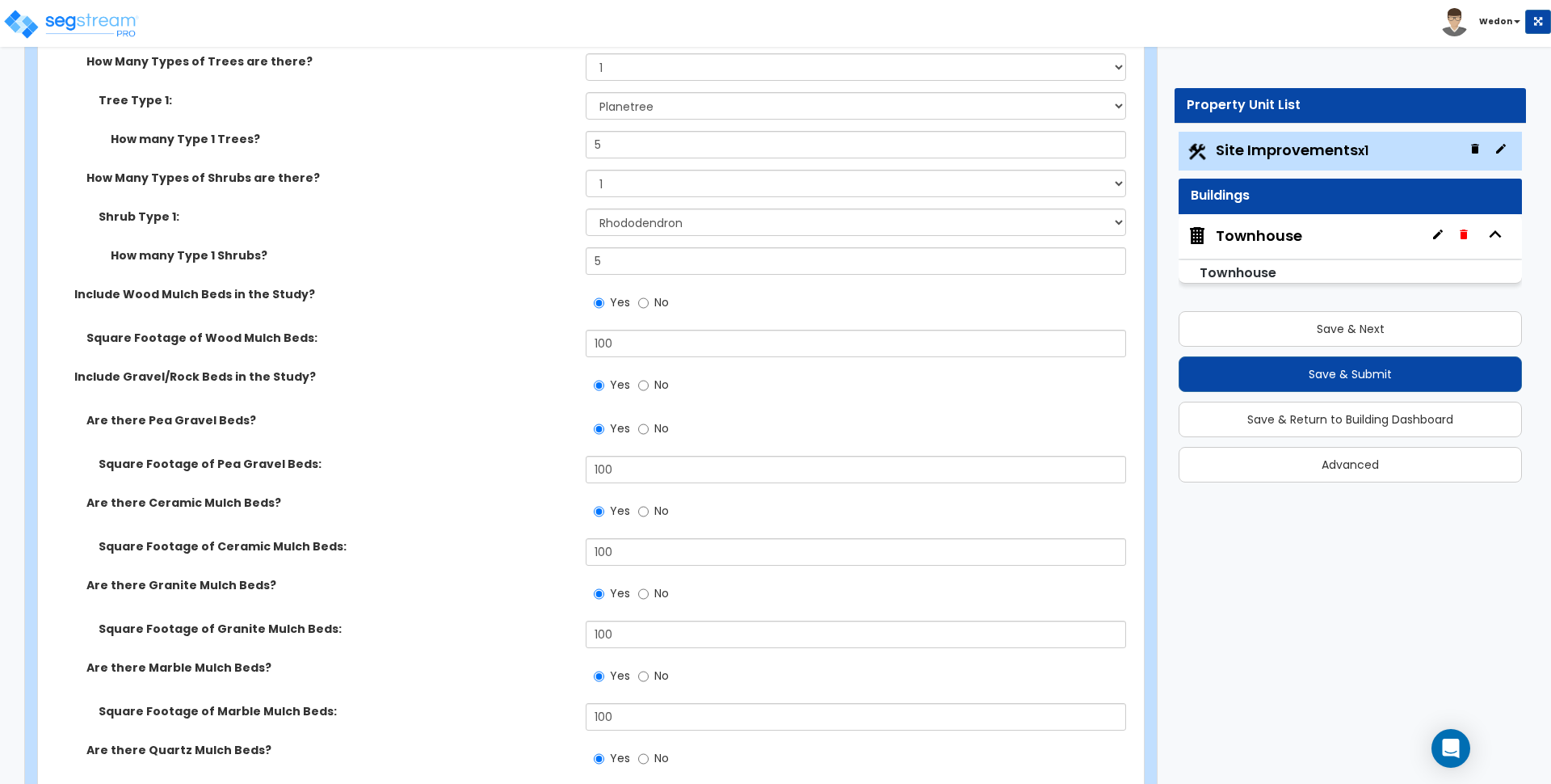
scroll to position [3535, 0]
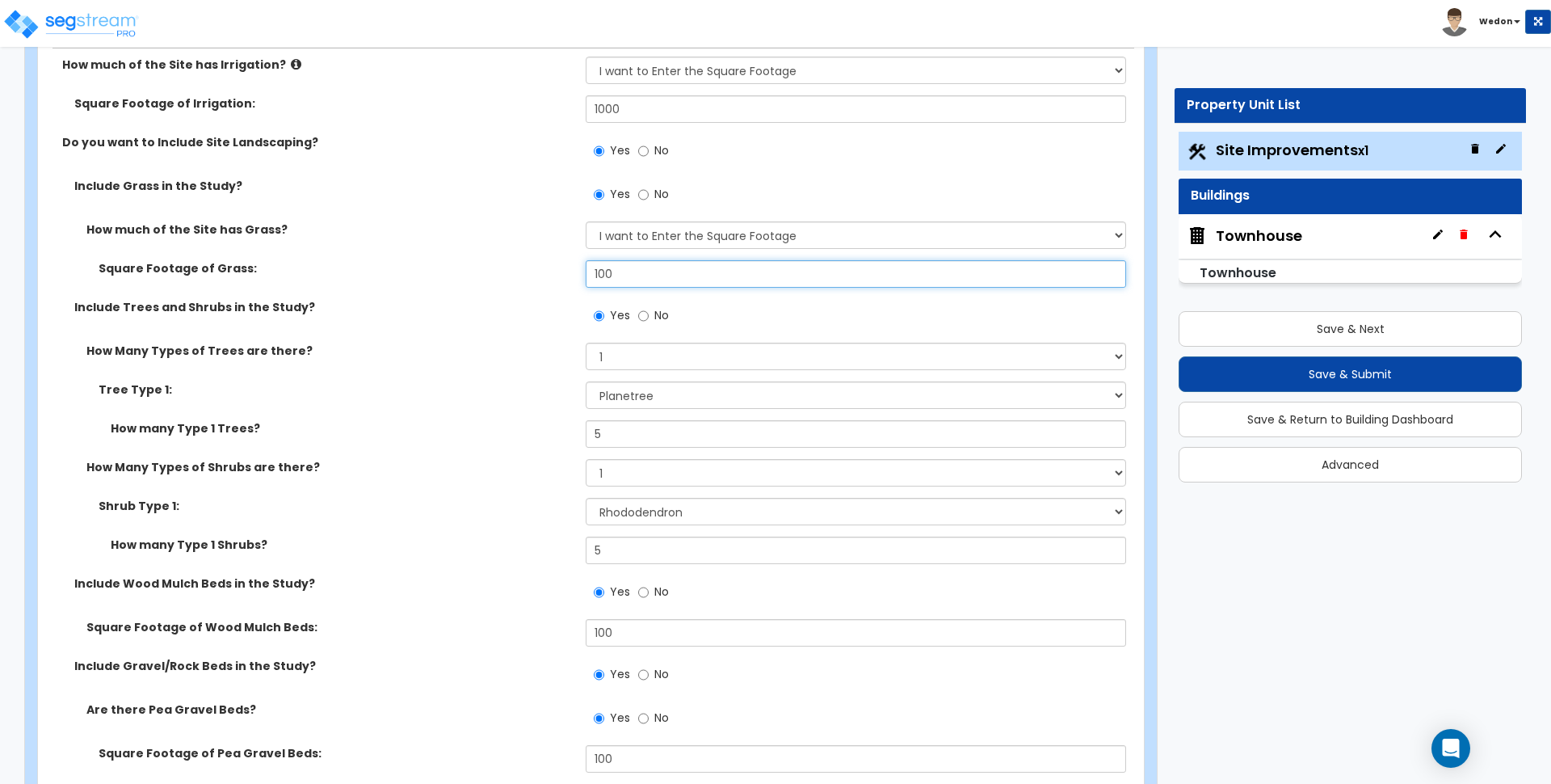
click at [614, 274] on input "100" at bounding box center [855, 273] width 540 height 28
type input "1"
type input "500"
click at [366, 71] on label "How much of the Site has Irrigation?" at bounding box center [318, 65] width 512 height 16
click at [481, 237] on div "How much of the Site has Grass? None I want to Enter an Approximate Percentage …" at bounding box center [586, 240] width 1096 height 39
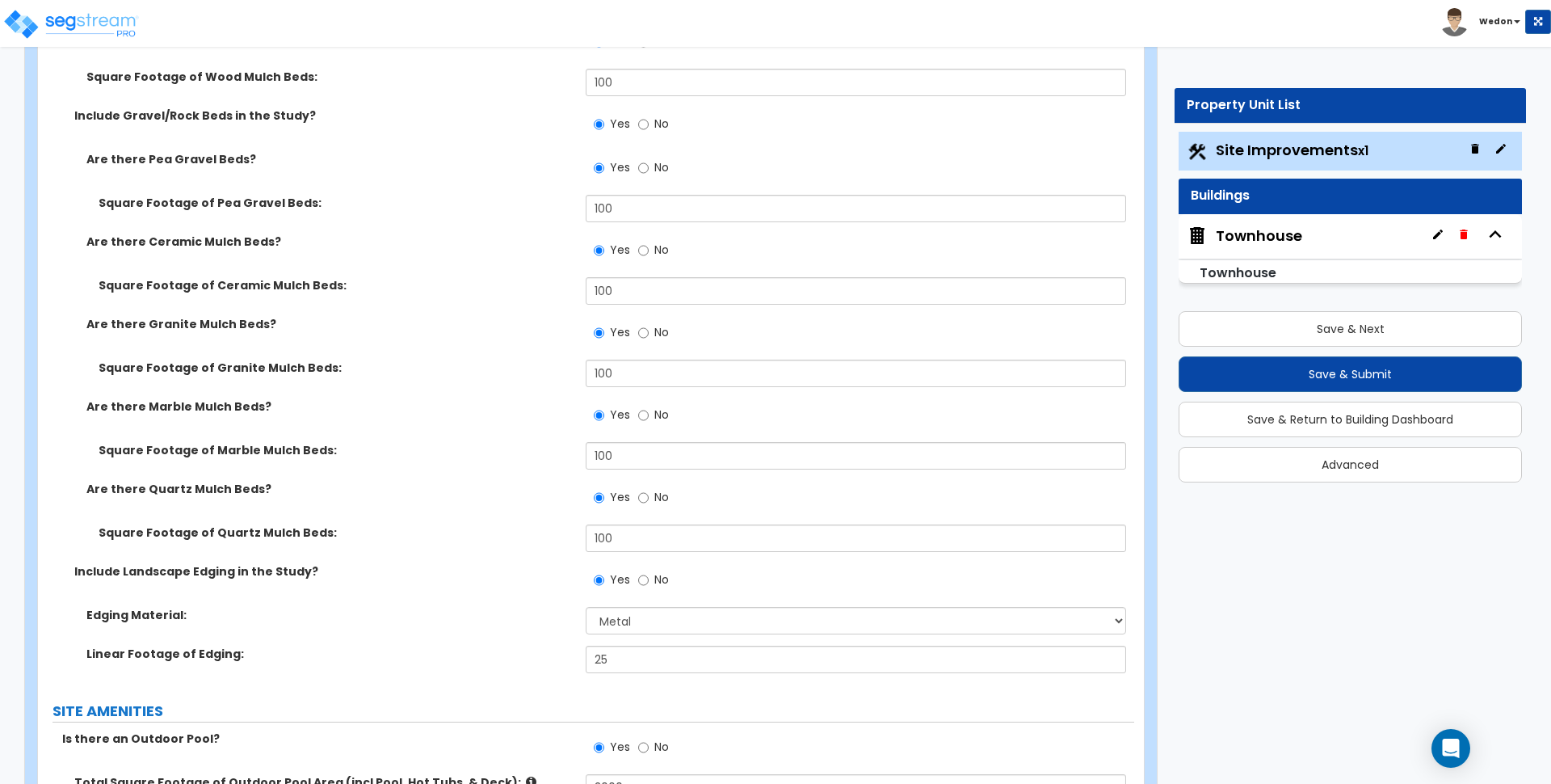
scroll to position [4140, 0]
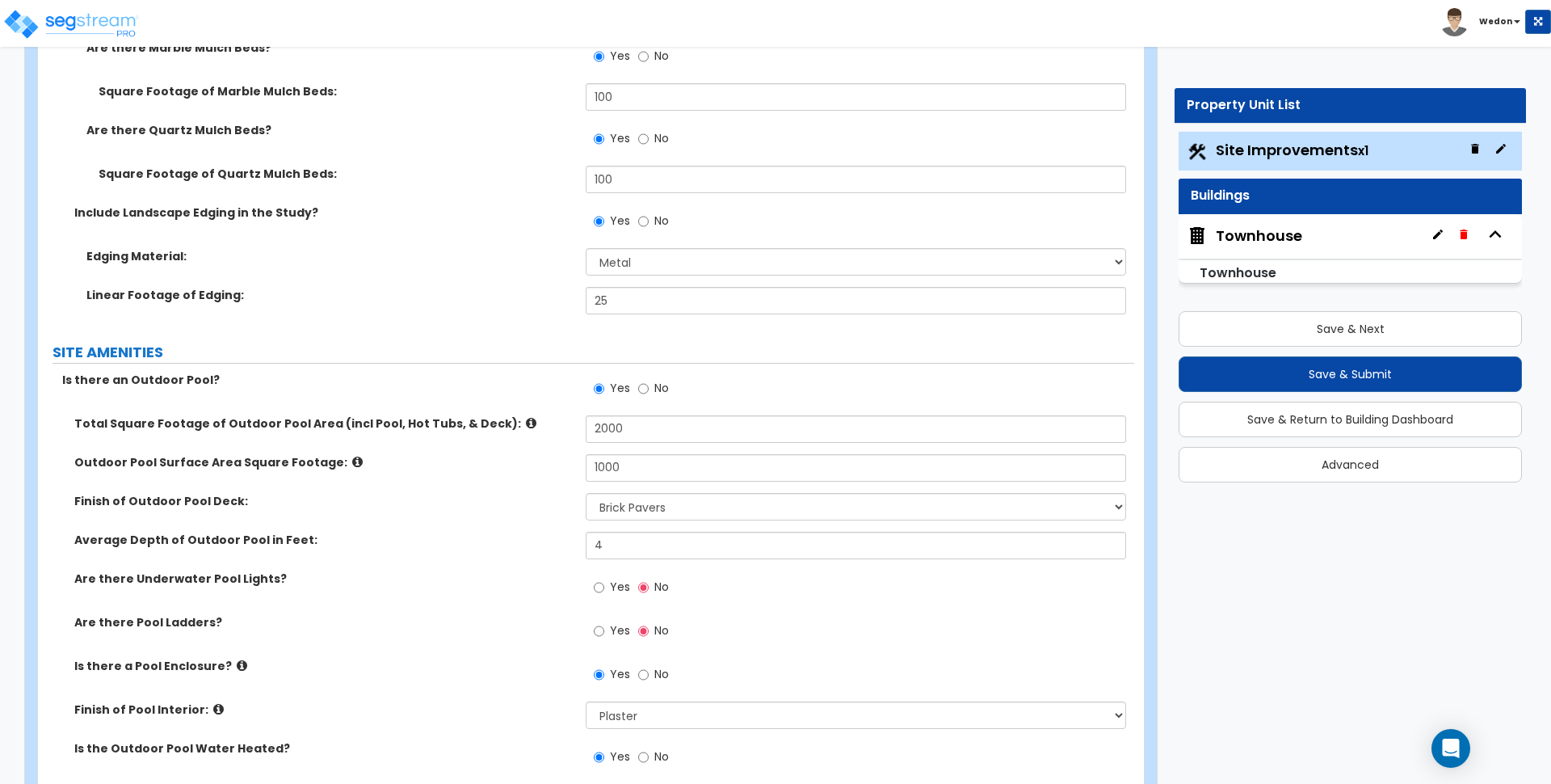
click at [503, 354] on label "SITE AMENITIES" at bounding box center [593, 352] width 1082 height 21
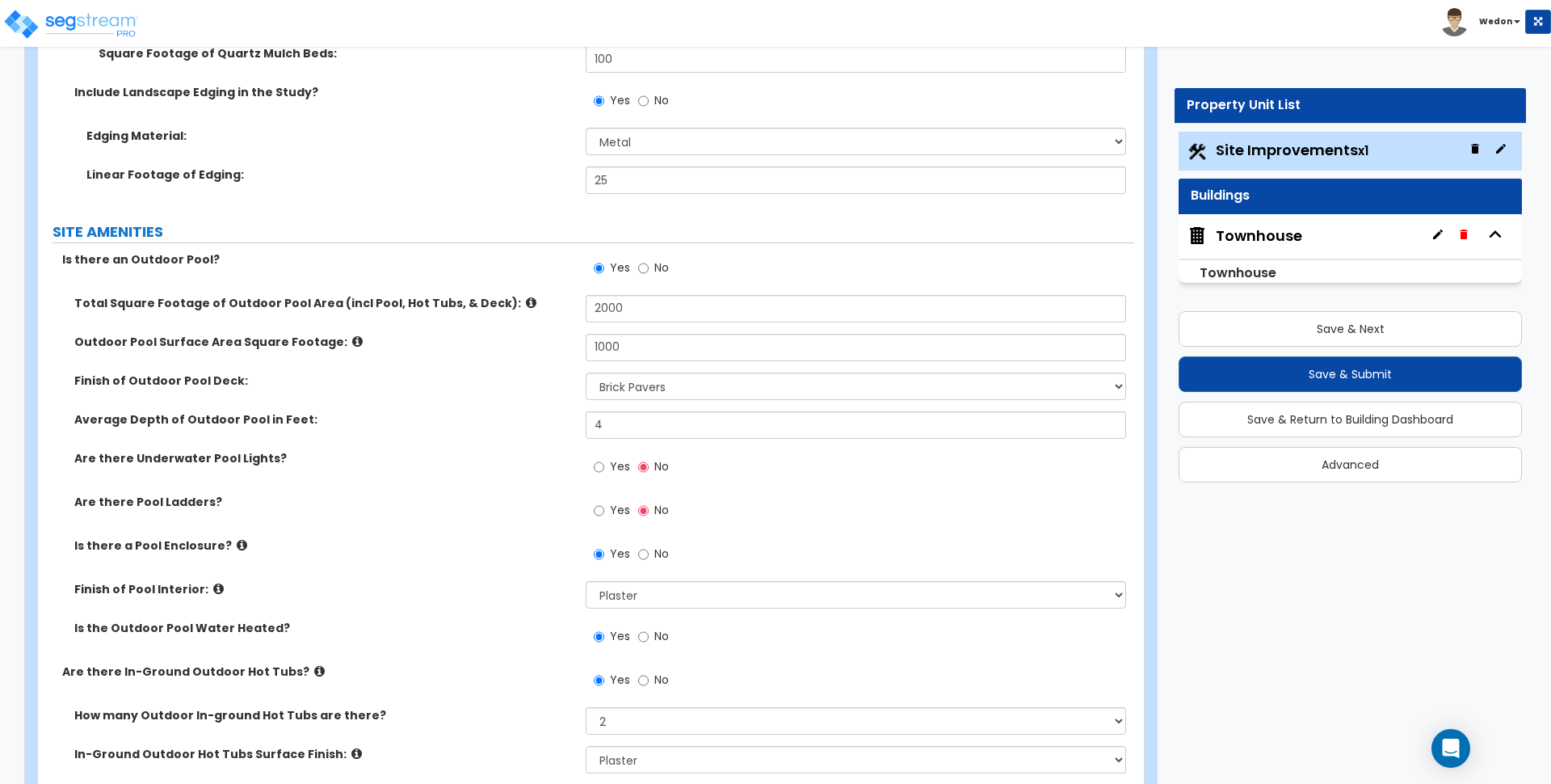
scroll to position [4645, 0]
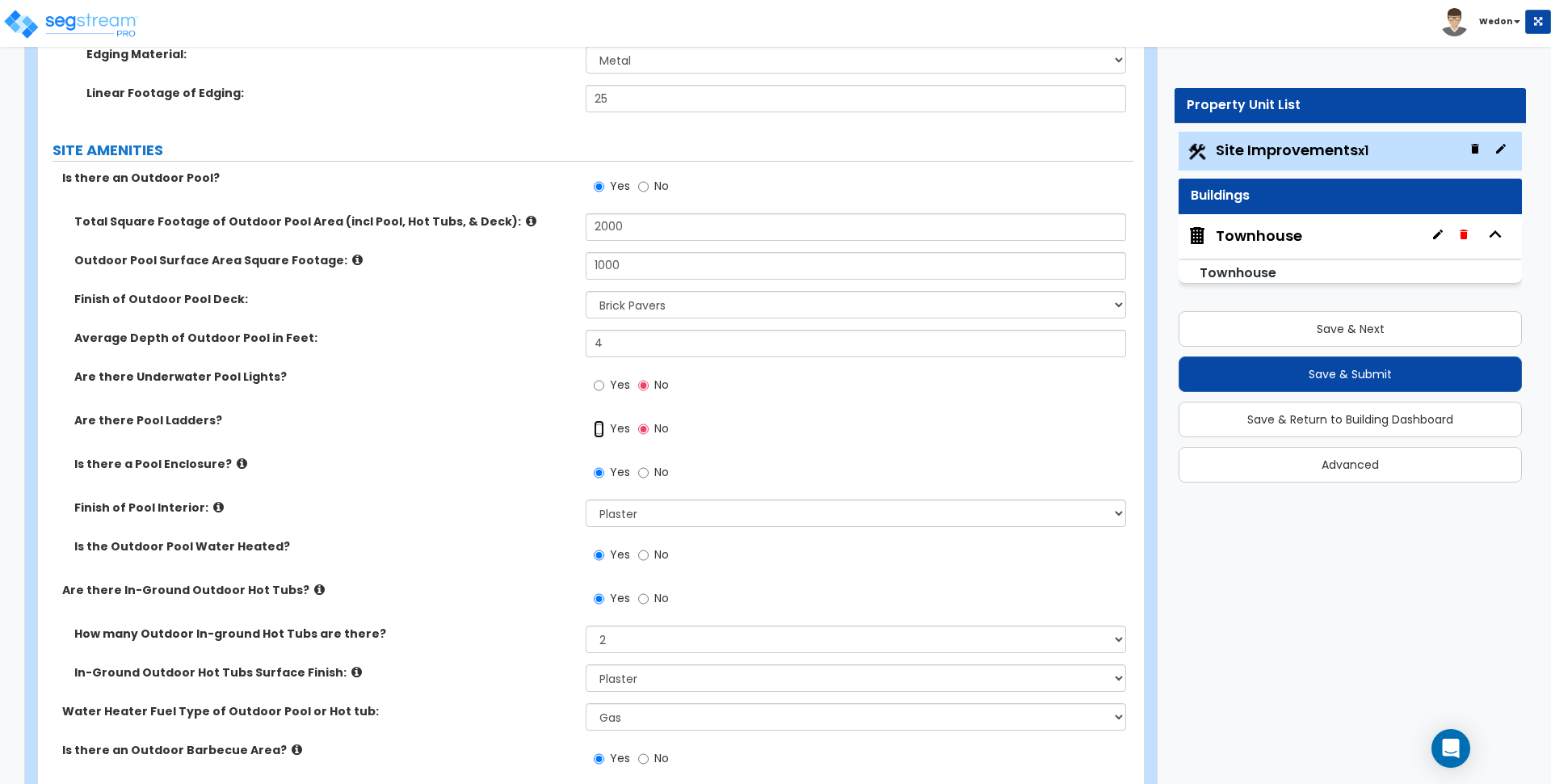
click at [605, 422] on input "Yes" at bounding box center [599, 429] width 10 height 18
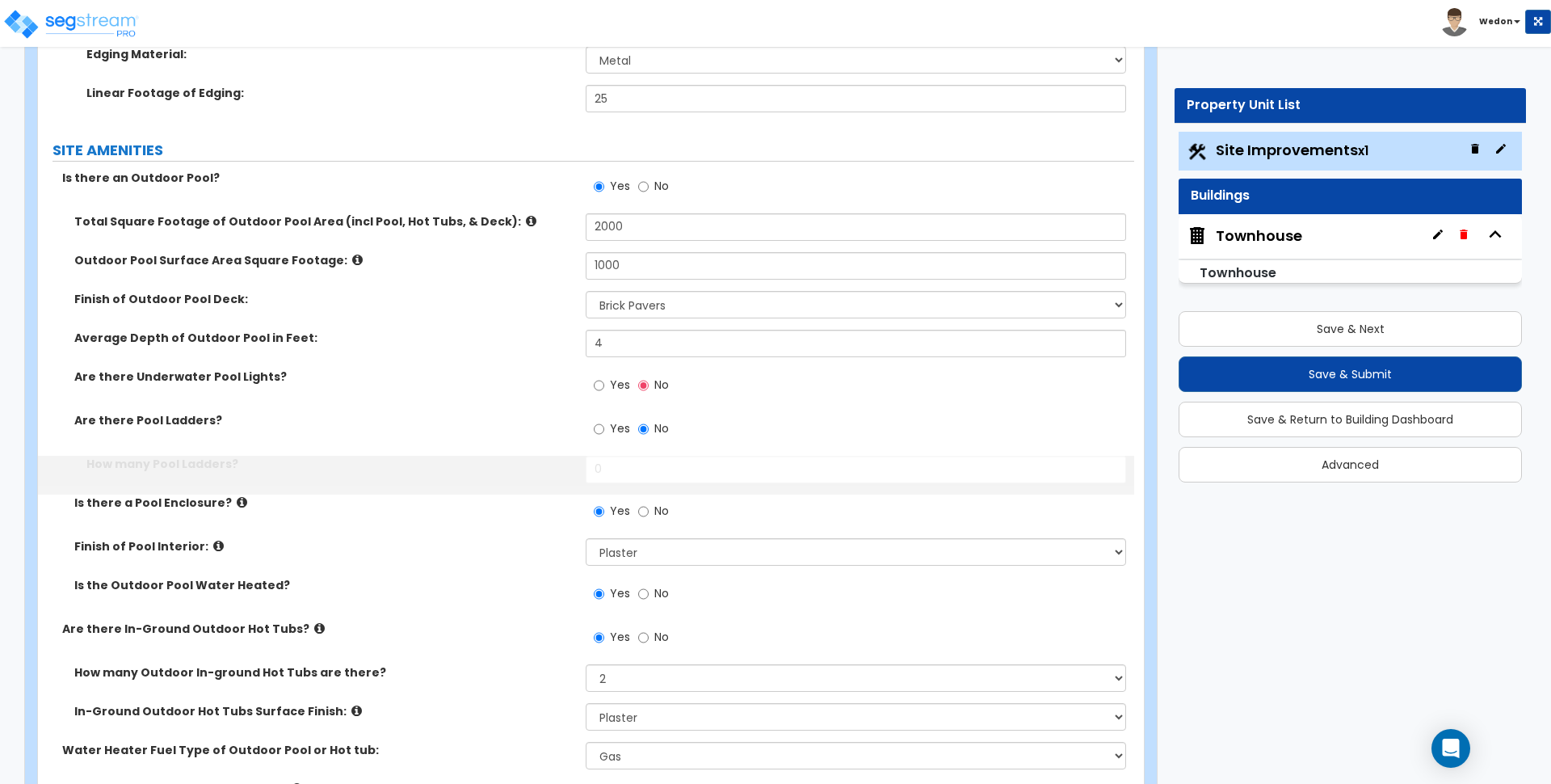
click at [610, 386] on span "Yes" at bounding box center [620, 384] width 20 height 16
click at [605, 386] on input "Yes" at bounding box center [599, 385] width 10 height 18
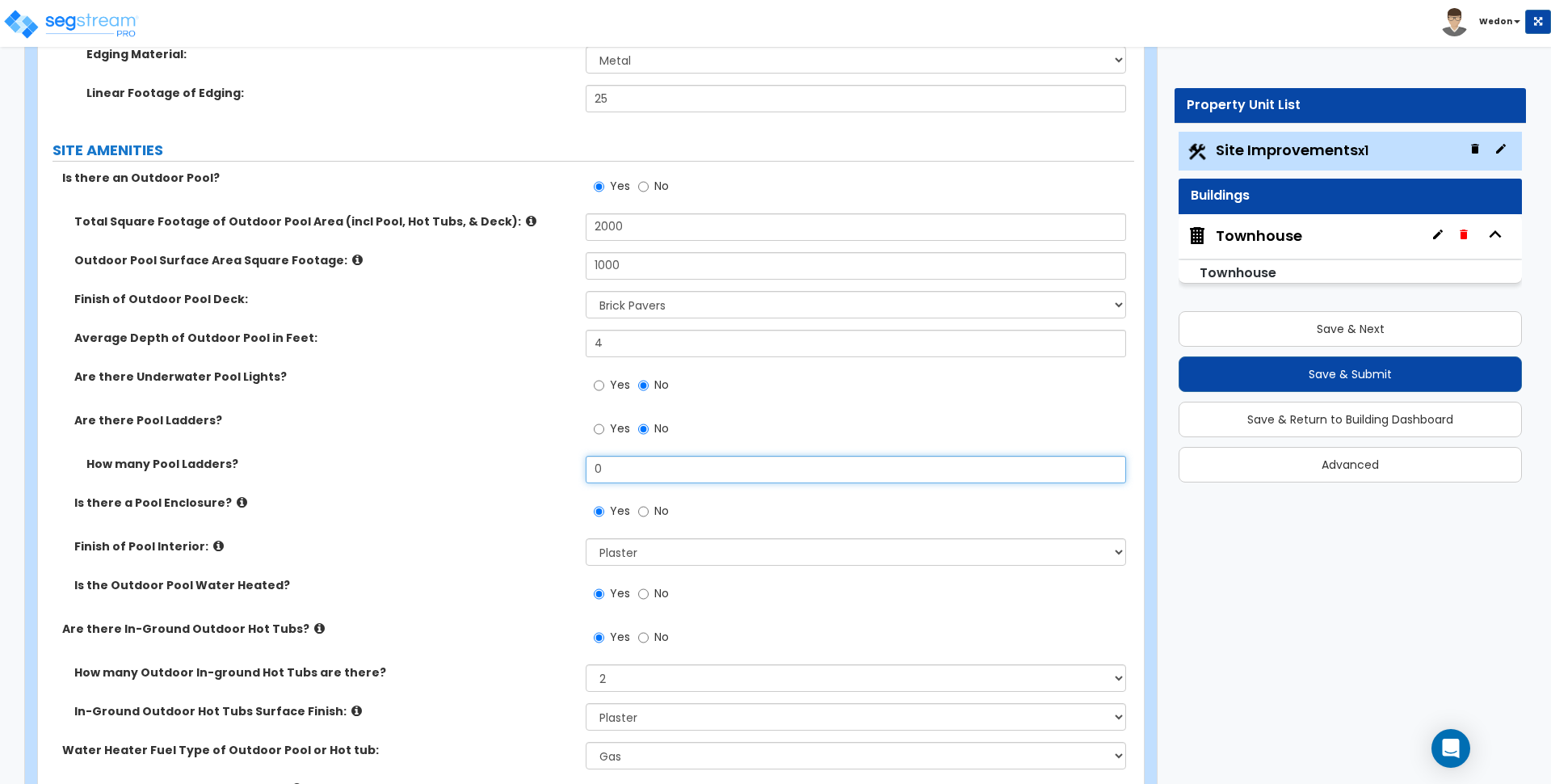
click at [703, 465] on input "0" at bounding box center [855, 469] width 540 height 28
type input "2"
click at [504, 473] on div "How many Pool Ladders? 2" at bounding box center [586, 475] width 1096 height 39
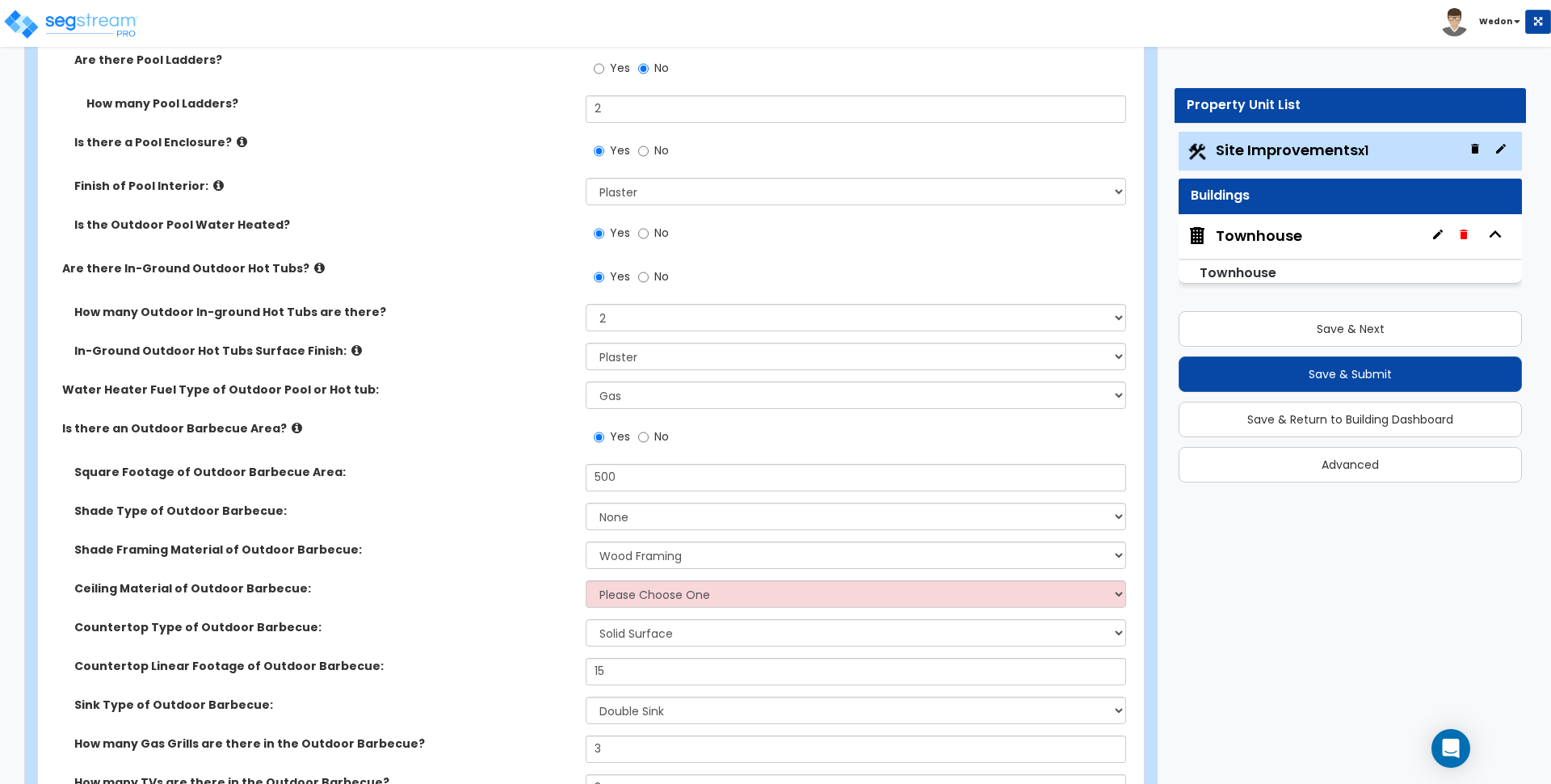
scroll to position [5007, 0]
click at [691, 581] on select "Please Choose One Drywall Ceiling Open Ceiling" at bounding box center [855, 591] width 540 height 28
select select "2"
click at [586, 578] on select "Please Choose One Drywall Ceiling Open Ceiling" at bounding box center [855, 591] width 540 height 28
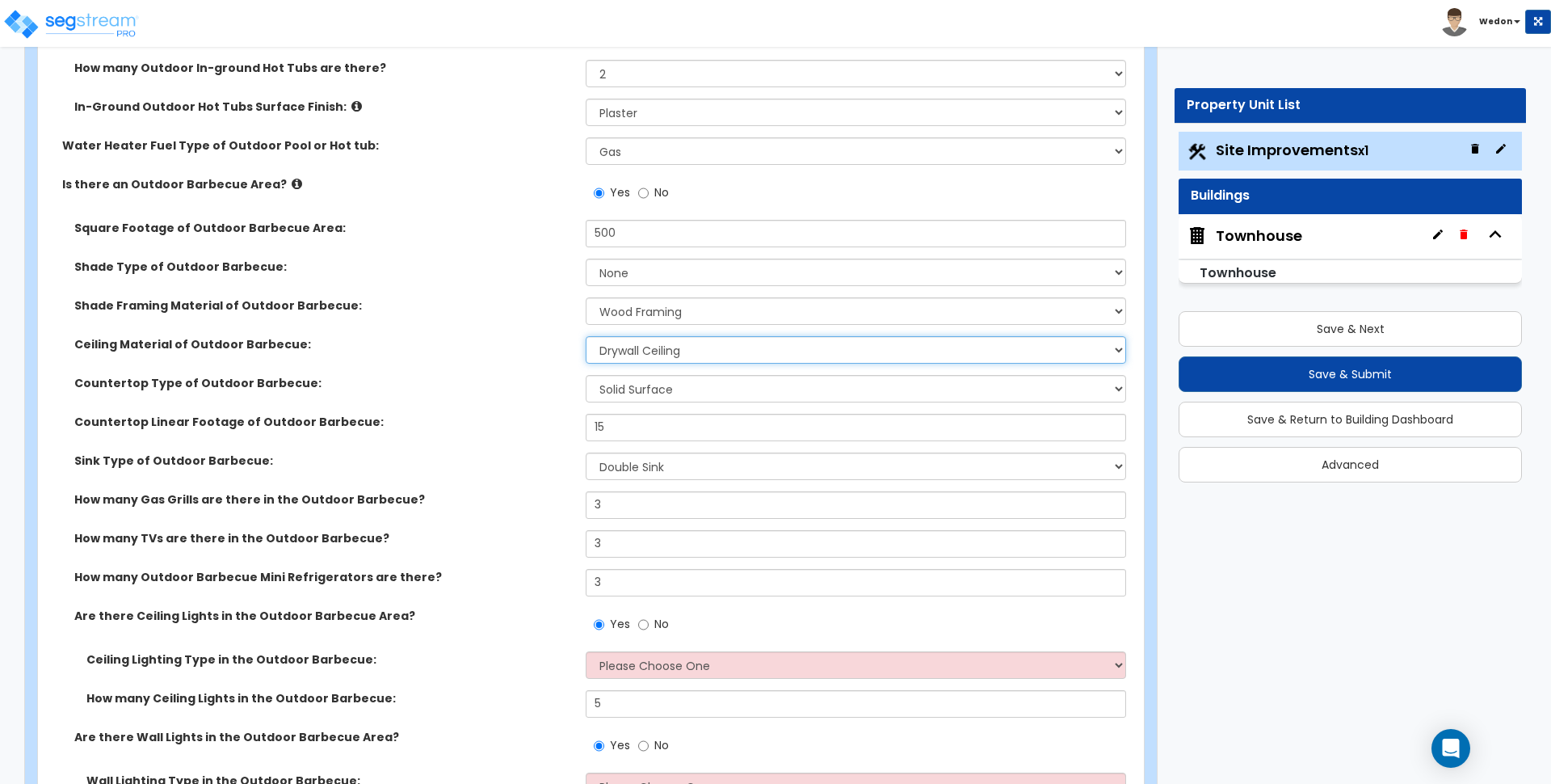
scroll to position [5484, 0]
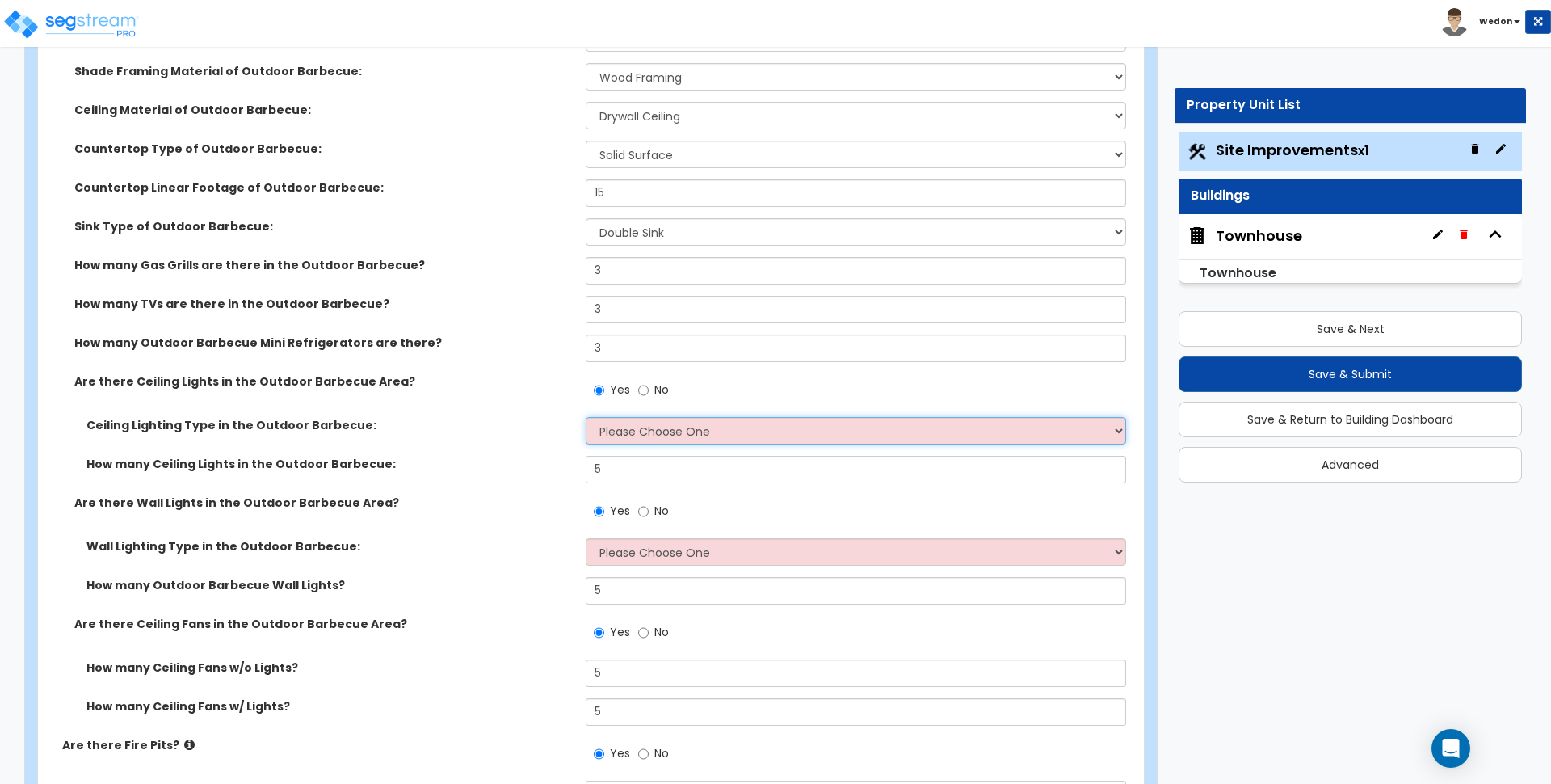
click at [605, 437] on select "Please Choose One LED Surface-Mounted LED Recessed Fluorescent Surface-Mounted …" at bounding box center [855, 430] width 540 height 28
select select "4"
click at [586, 417] on select "Please Choose One LED Surface-Mounted LED Recessed Fluorescent Surface-Mounted …" at bounding box center [855, 430] width 540 height 28
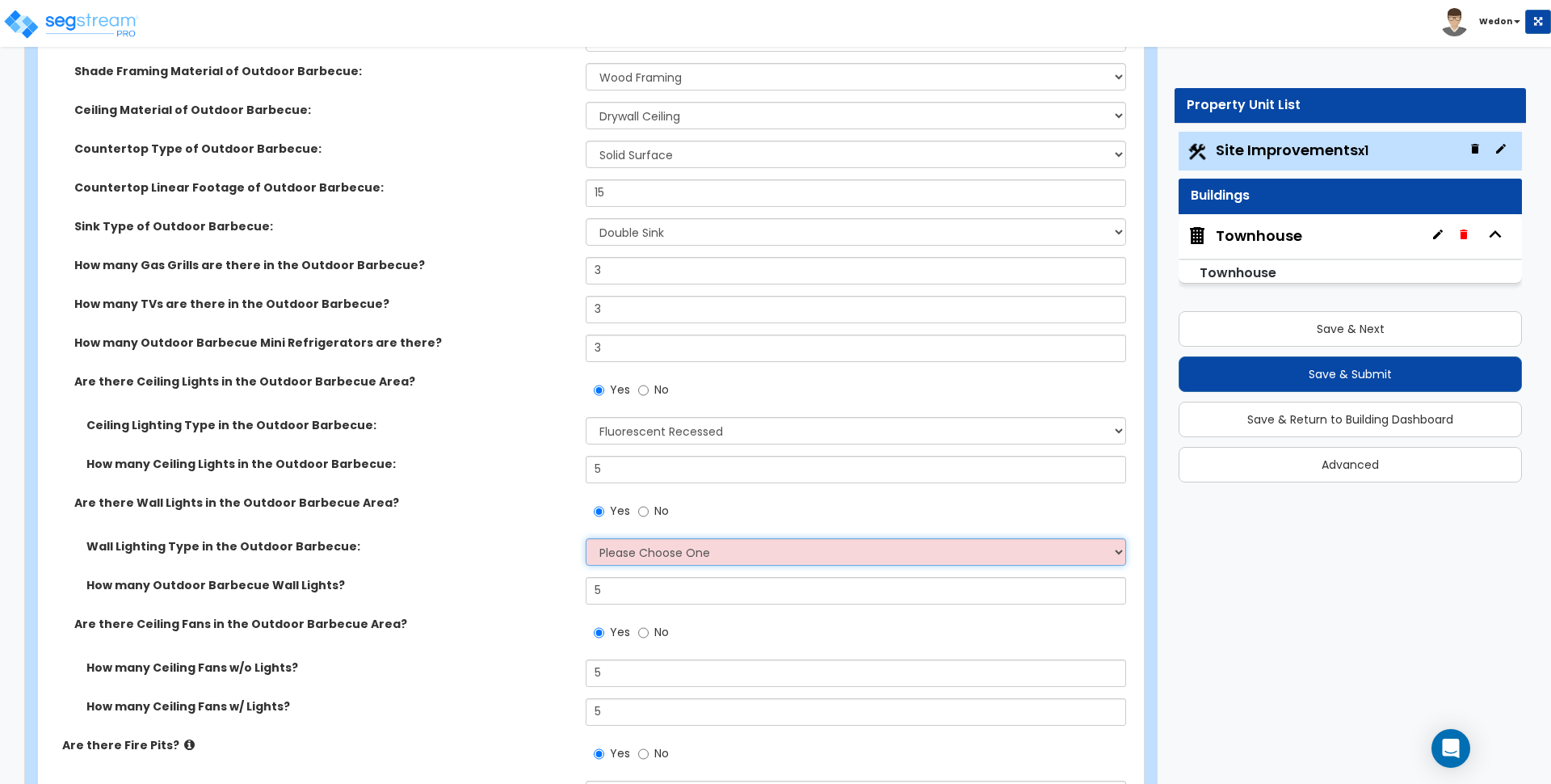
click at [682, 548] on select "Please Choose One LED Incandescent Fluorescent" at bounding box center [855, 551] width 540 height 28
select select "2"
click at [586, 538] on select "Please Choose One LED Incandescent Fluorescent" at bounding box center [855, 551] width 540 height 28
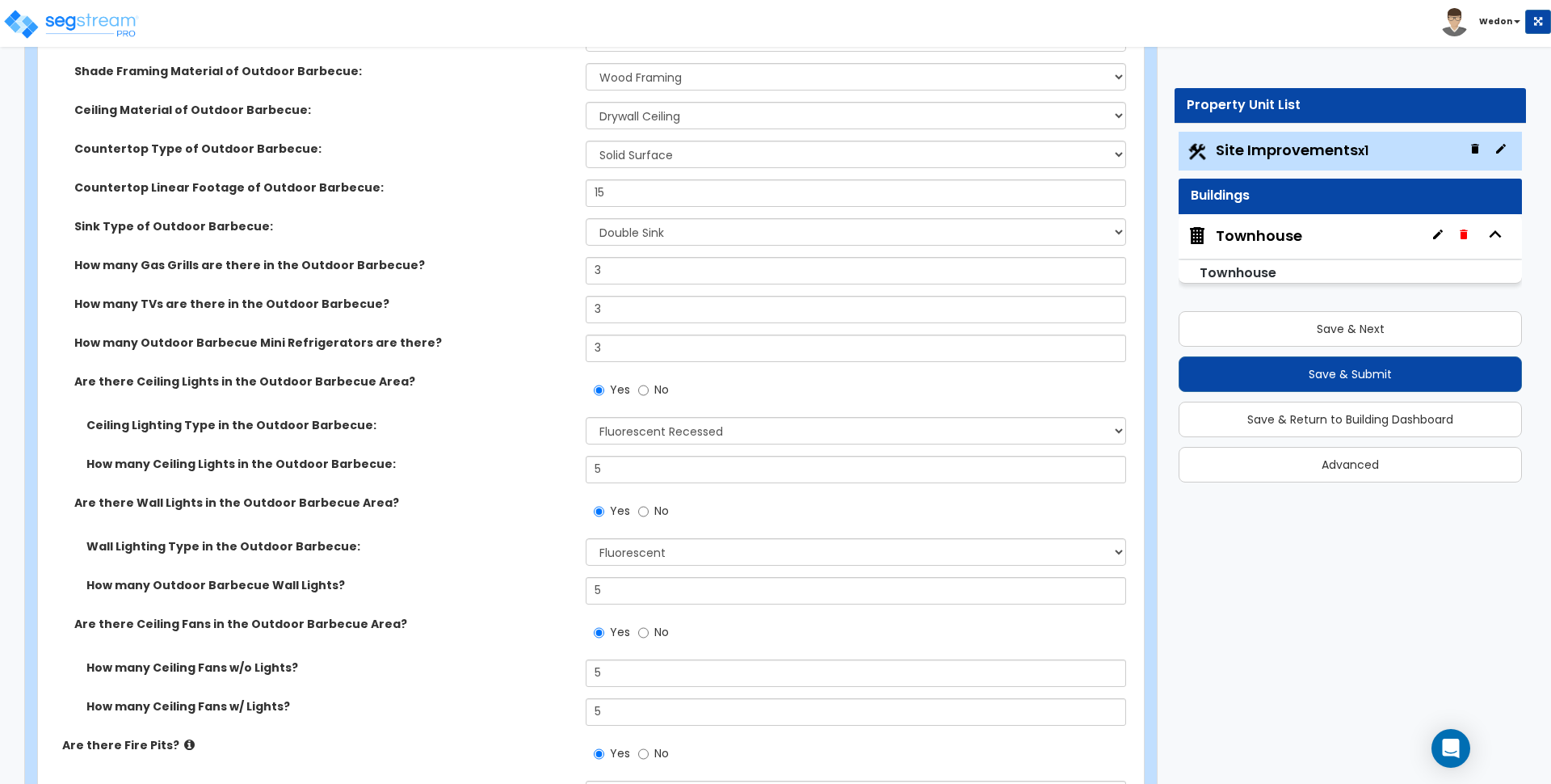
click at [571, 521] on div "Are there Wall Lights in the Outdoor Barbecue Area? Yes No" at bounding box center [586, 516] width 1096 height 44
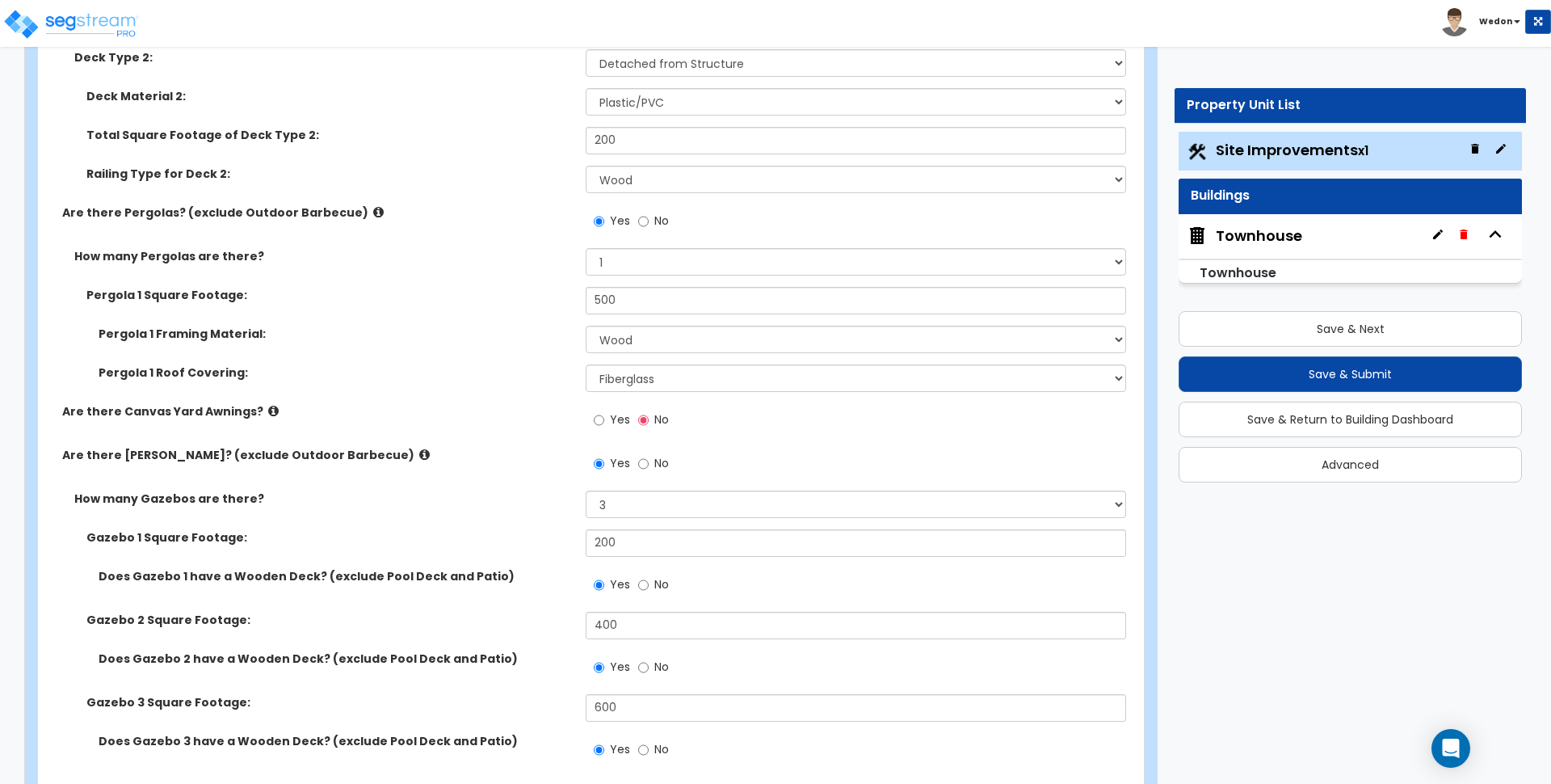
scroll to position [6618, 0]
click at [611, 416] on span "Yes" at bounding box center [620, 420] width 20 height 16
click at [605, 416] on input "Yes" at bounding box center [599, 420] width 10 height 18
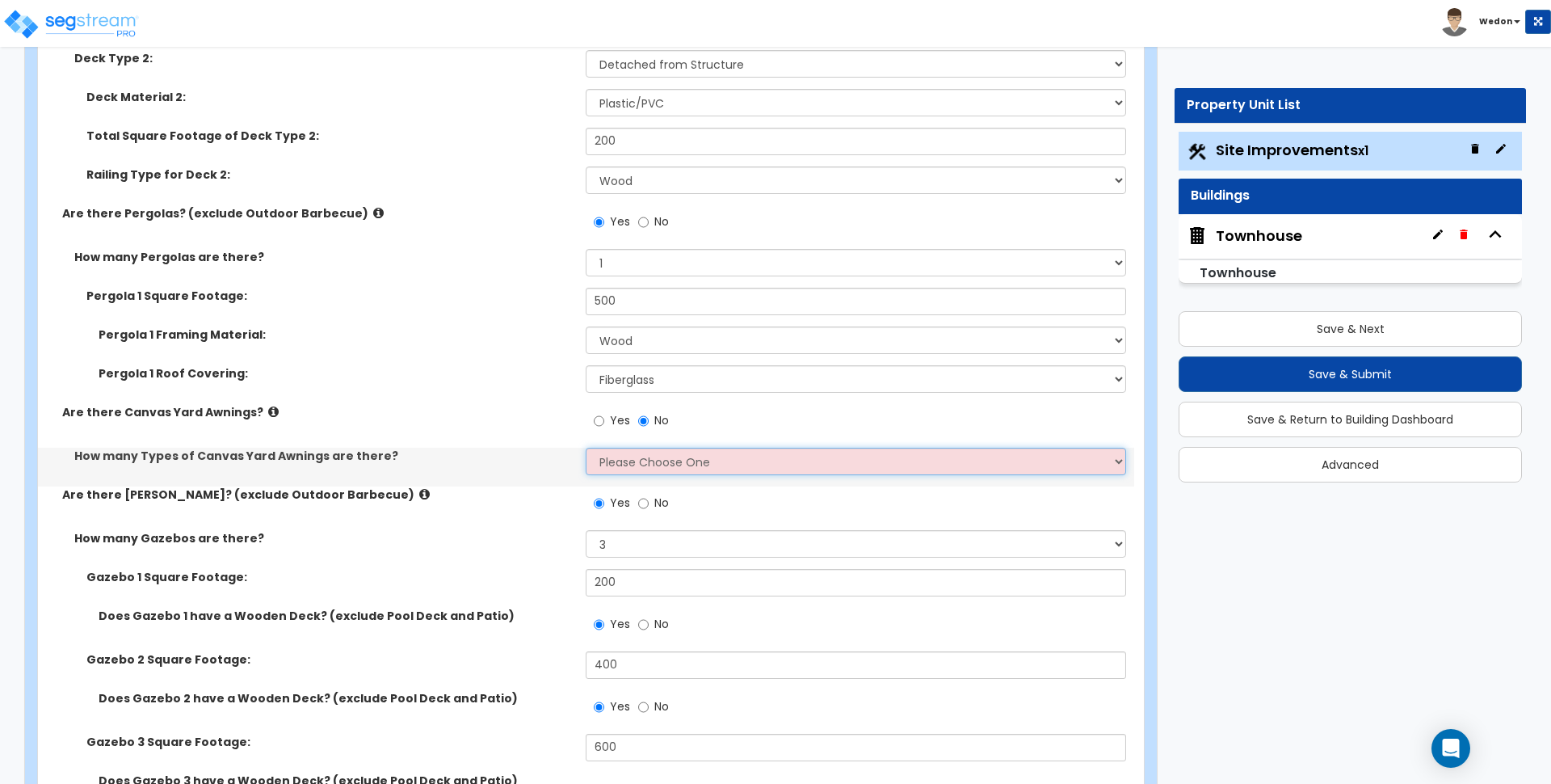
click at [649, 464] on select "Please Choose One 1 2" at bounding box center [855, 461] width 540 height 28
select select "2"
click at [586, 448] on select "Please Choose One 1 2" at bounding box center [855, 461] width 540 height 28
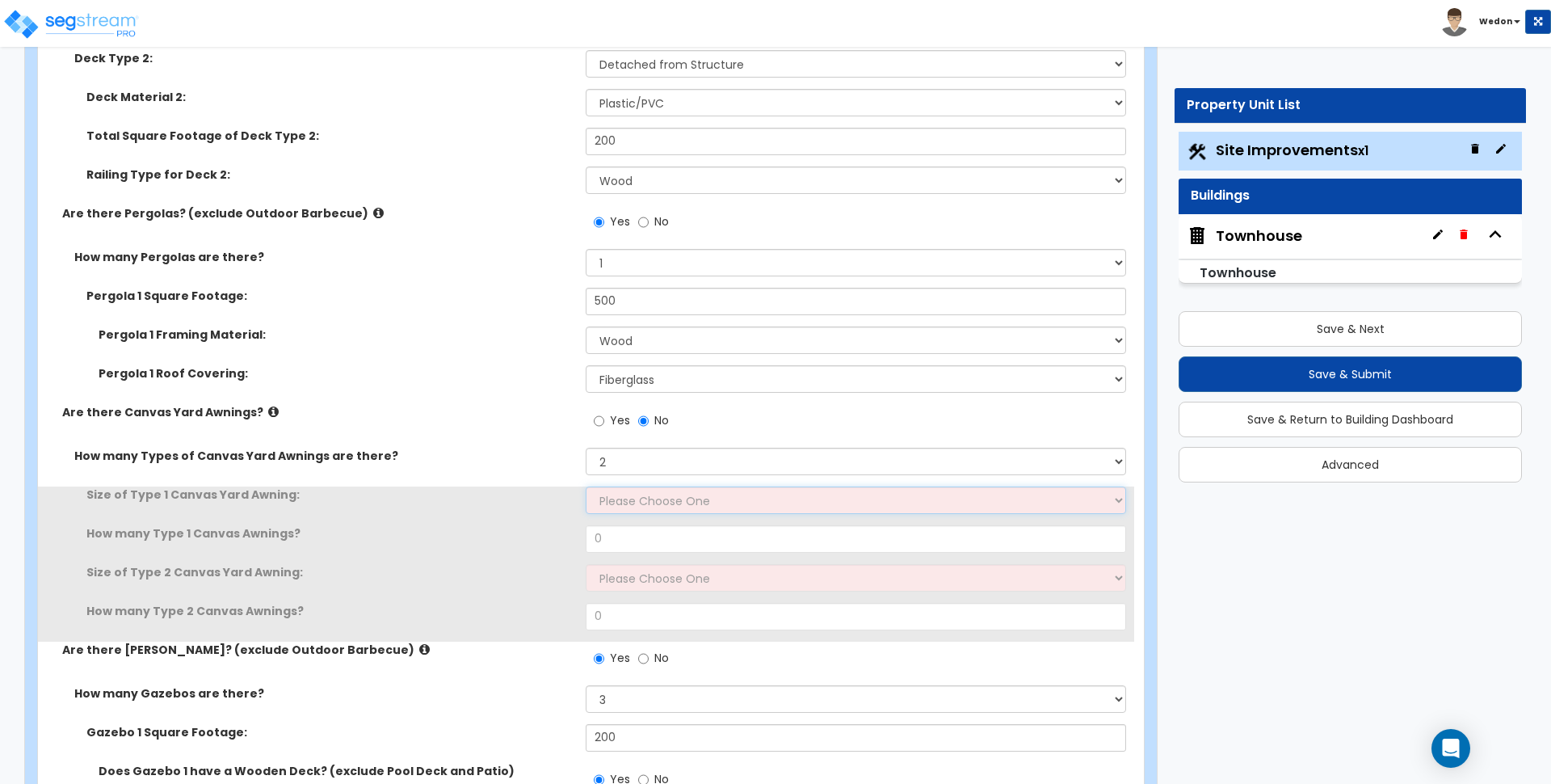
click at [675, 503] on select "Please Choose One 12' x 12' 16' x 14'" at bounding box center [855, 499] width 540 height 28
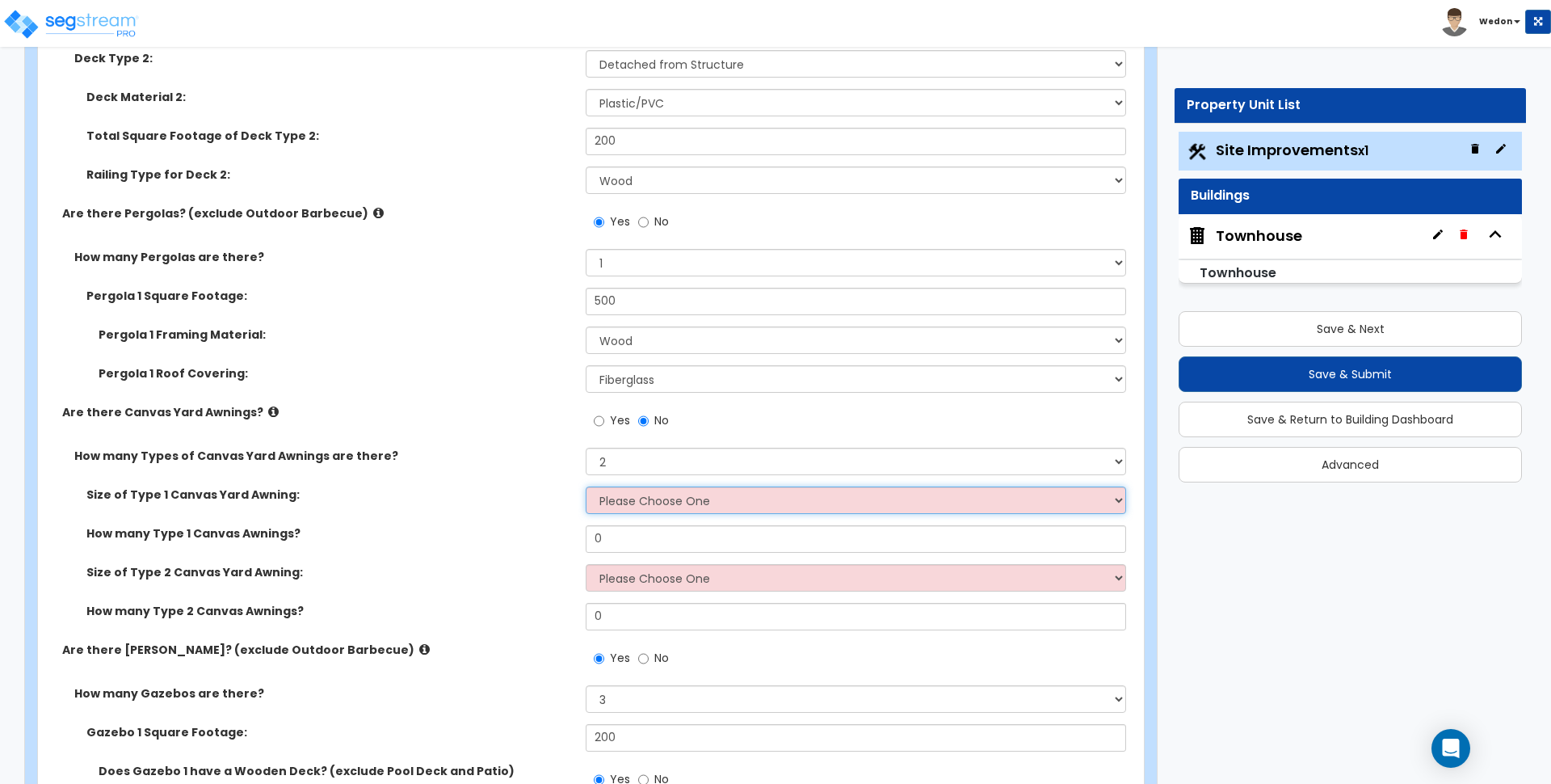
select select "1"
click at [586, 486] on select "Please Choose One 12' x 12' 16' x 14'" at bounding box center [855, 499] width 540 height 28
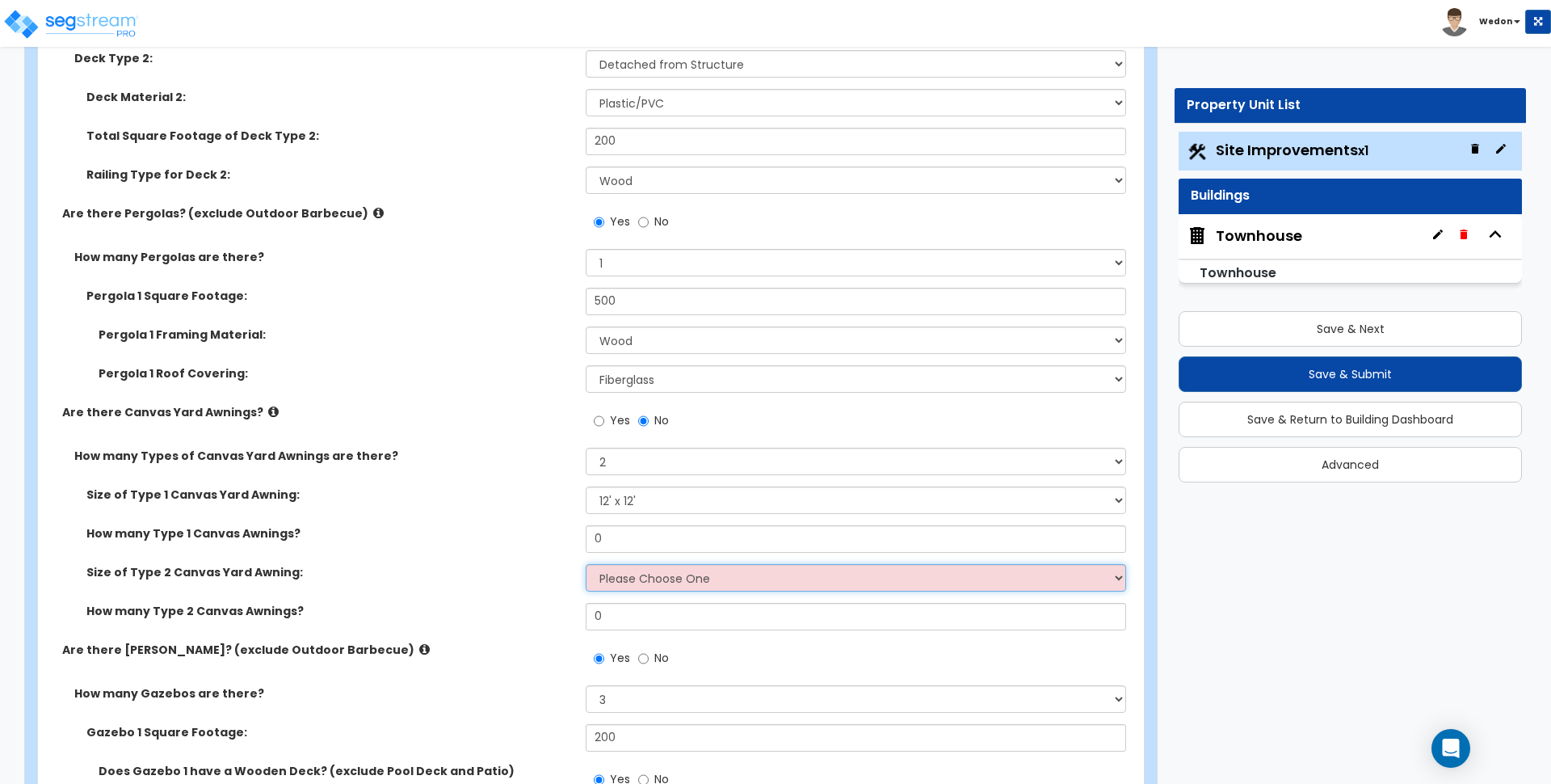
click at [666, 572] on select "Please Choose One 12' x 12' 16' x 14'" at bounding box center [855, 577] width 540 height 28
select select "2"
click at [586, 564] on select "Please Choose One 12' x 12' 16' x 14'" at bounding box center [855, 577] width 540 height 28
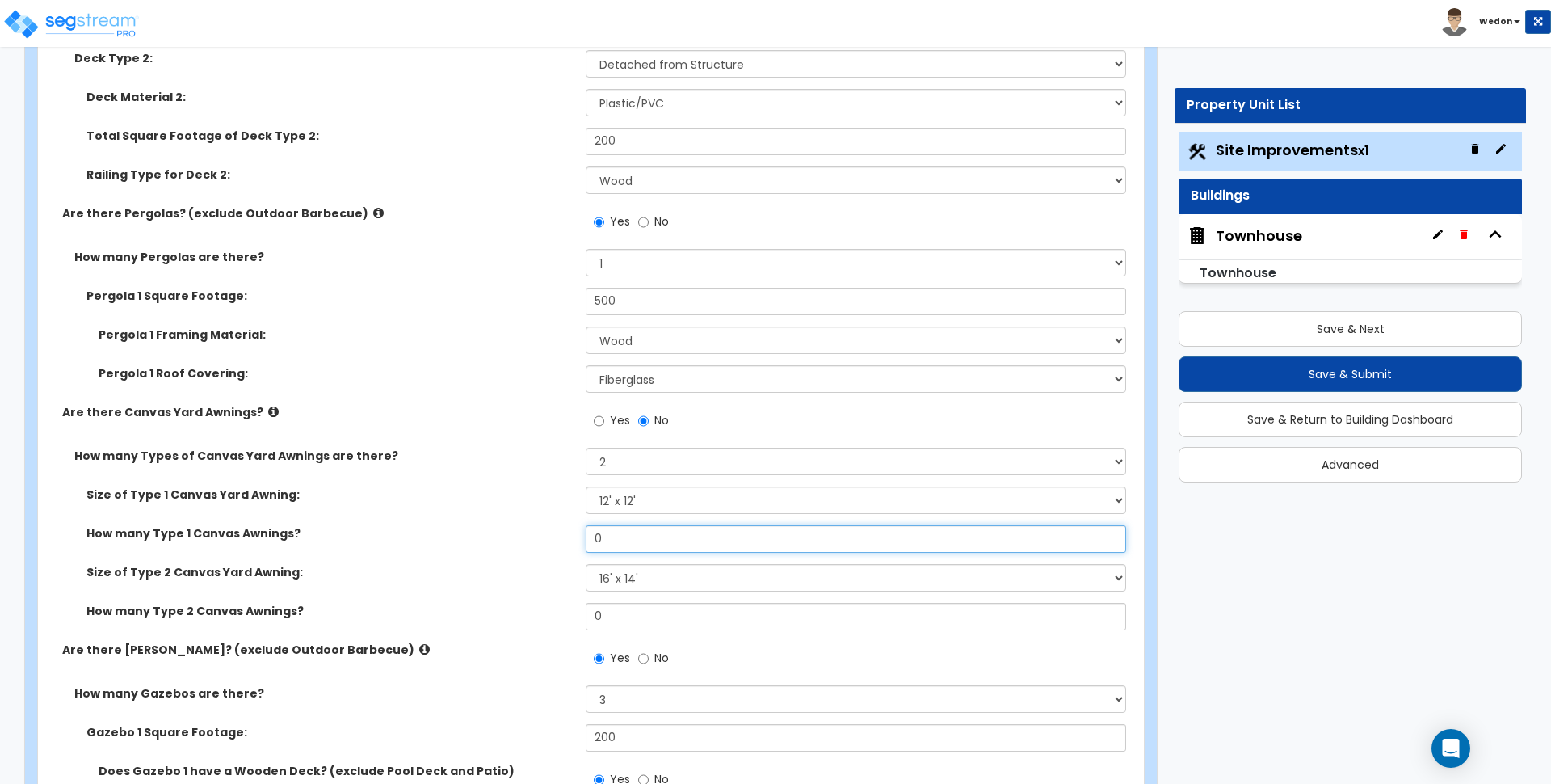
click at [626, 539] on input "0" at bounding box center [855, 538] width 540 height 28
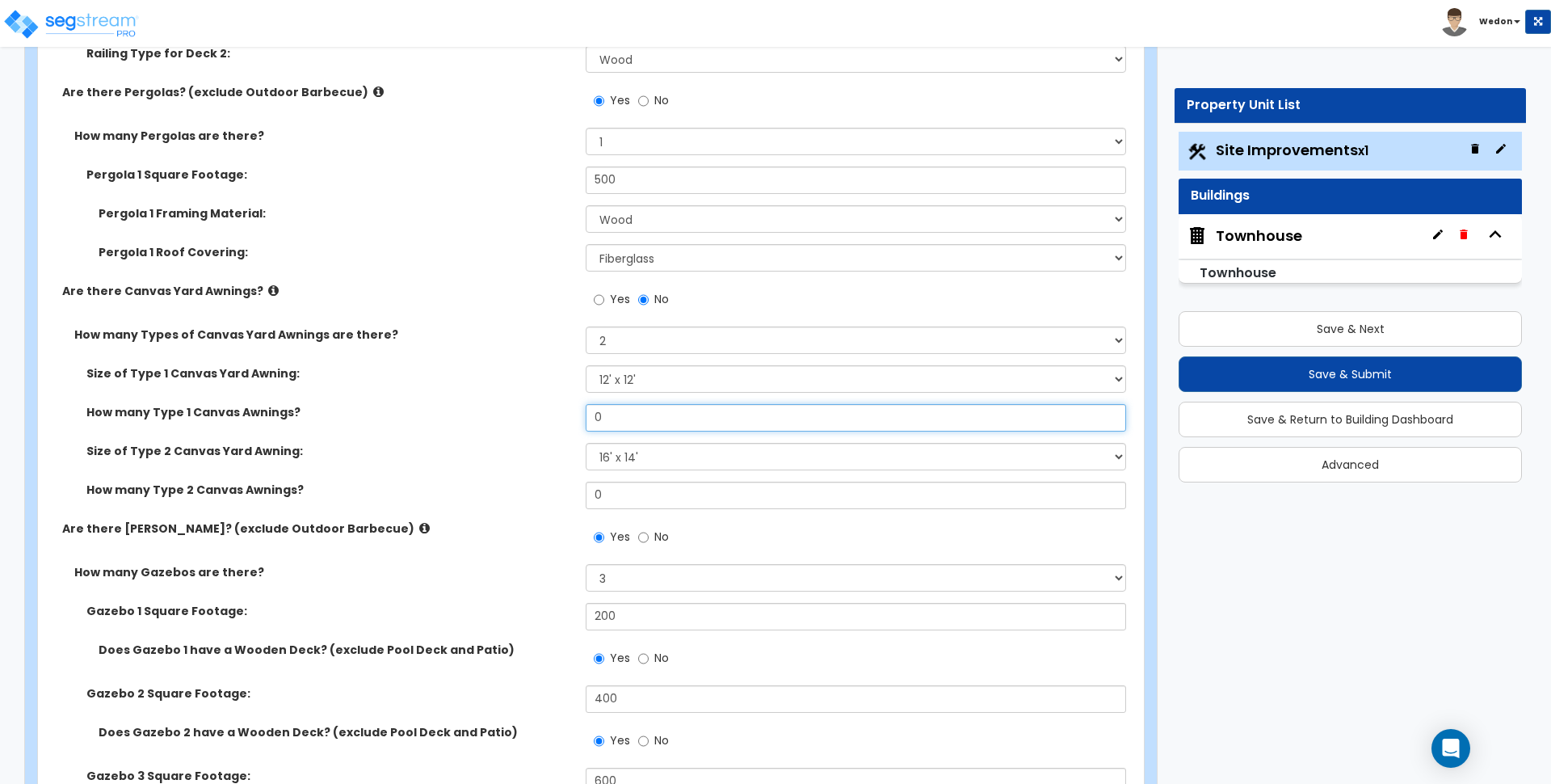
scroll to position [6743, 0]
type input "3"
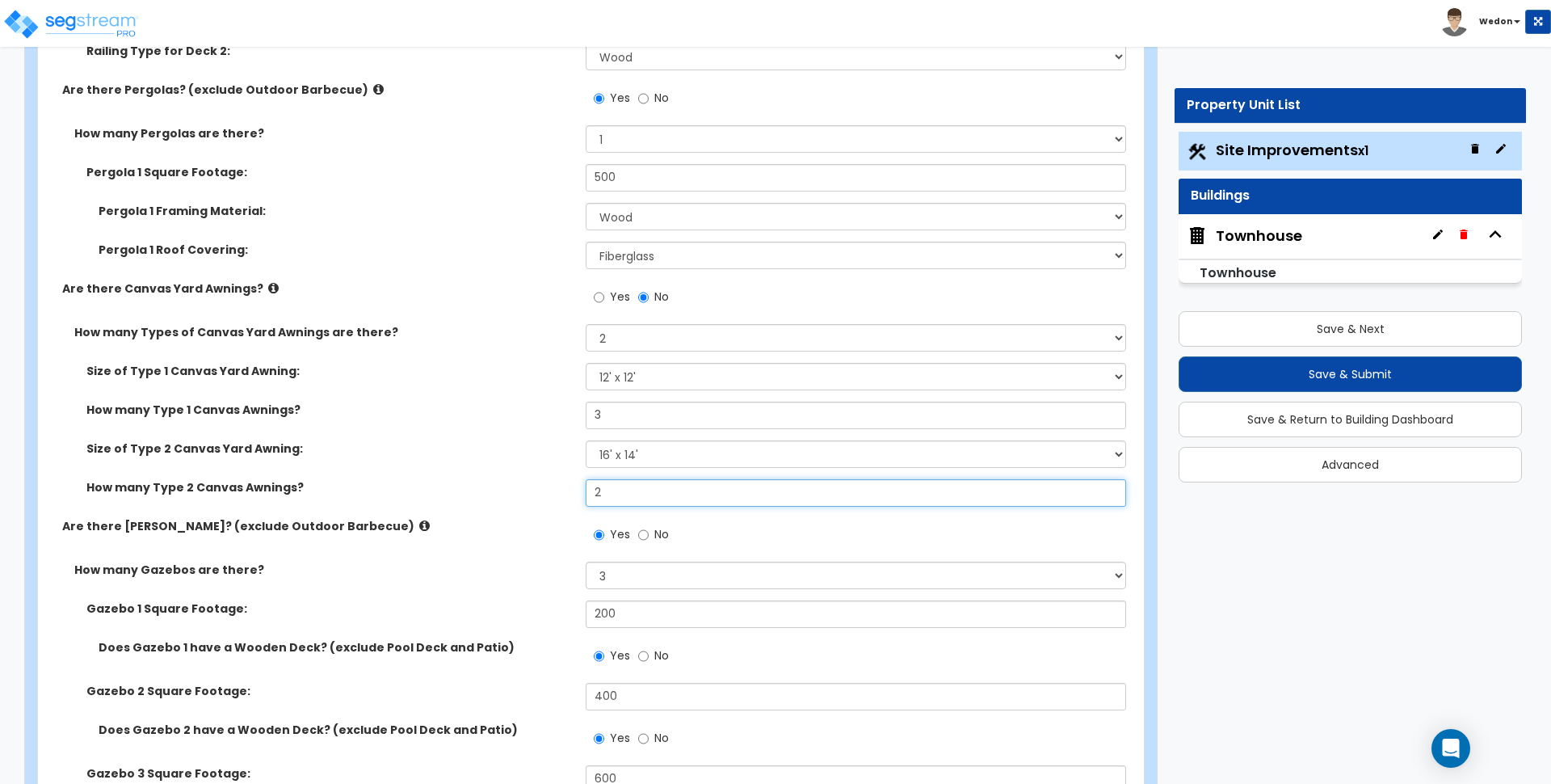
type input "2"
click at [495, 385] on div "Size of Type 1 Canvas Yard Awning: Please Choose One 12' x 12' 16' x 14'" at bounding box center [586, 382] width 1096 height 39
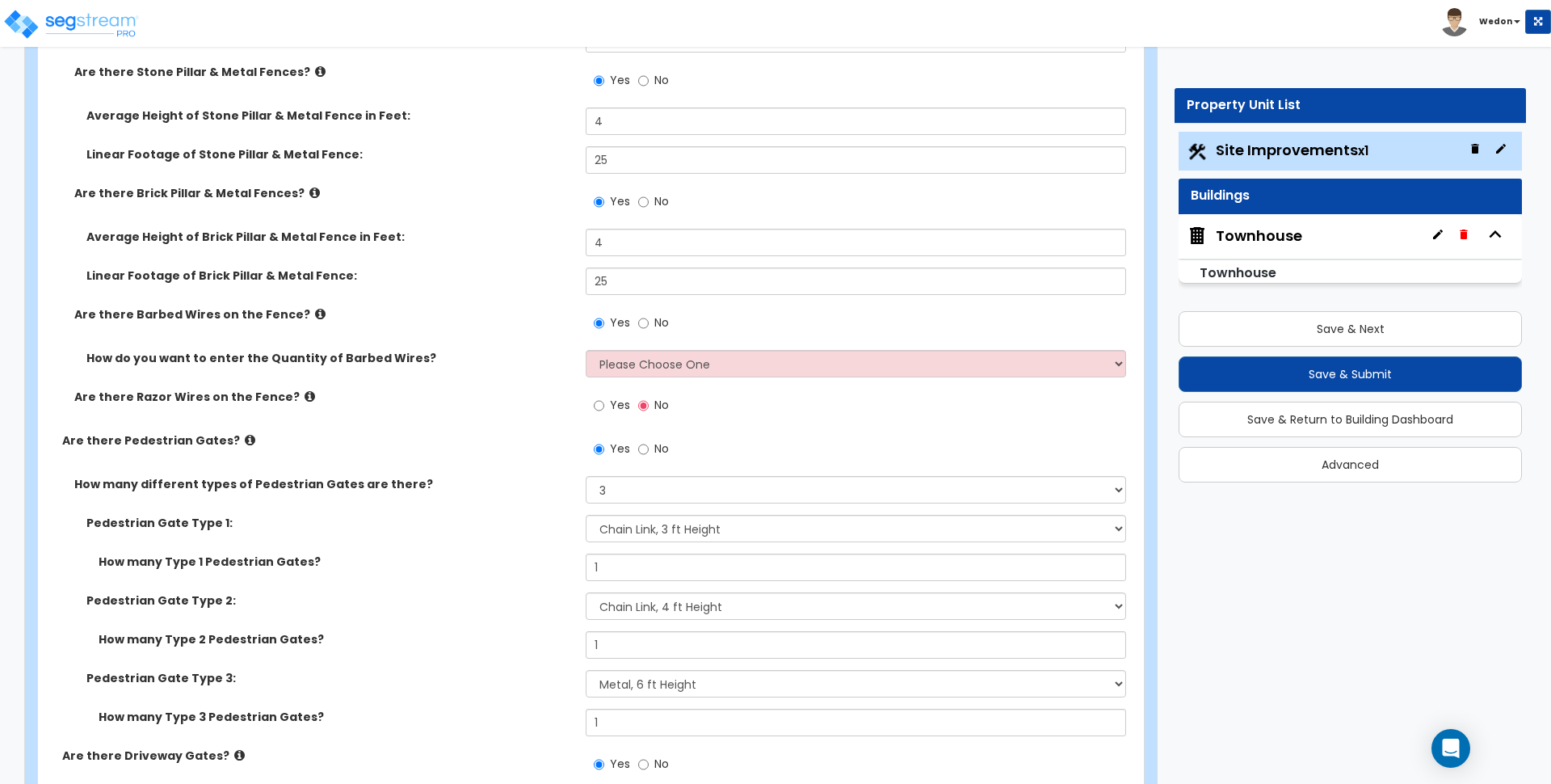
scroll to position [8624, 0]
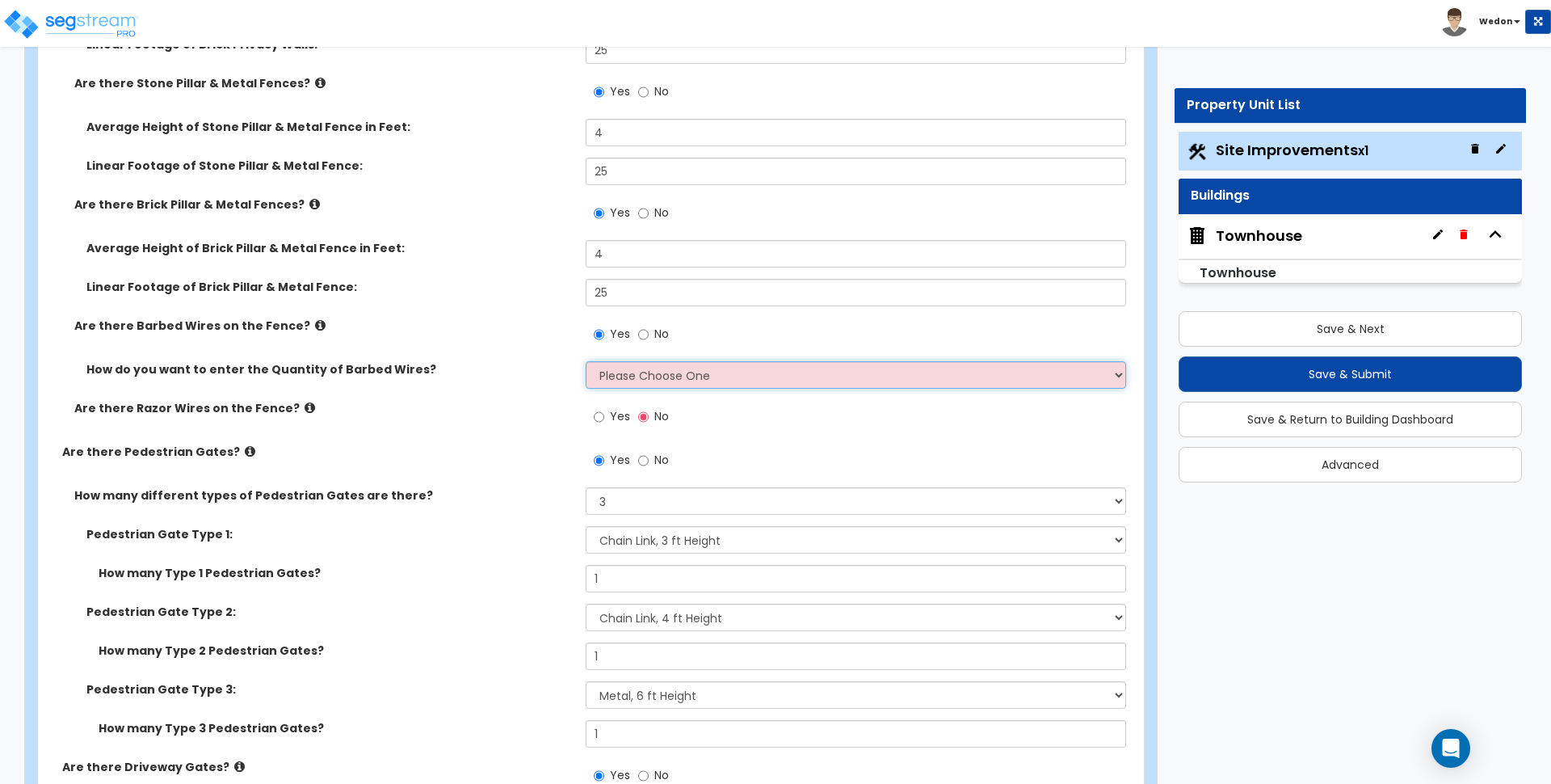
click at [695, 383] on select "Please Choose One Enter Linear Footage Enter Percentage I Don't Know - Please e…" at bounding box center [855, 374] width 540 height 28
select select "2"
click at [586, 361] on select "Please Choose One Enter Linear Footage Enter Percentage I Don't Know - Please e…" at bounding box center [855, 374] width 540 height 28
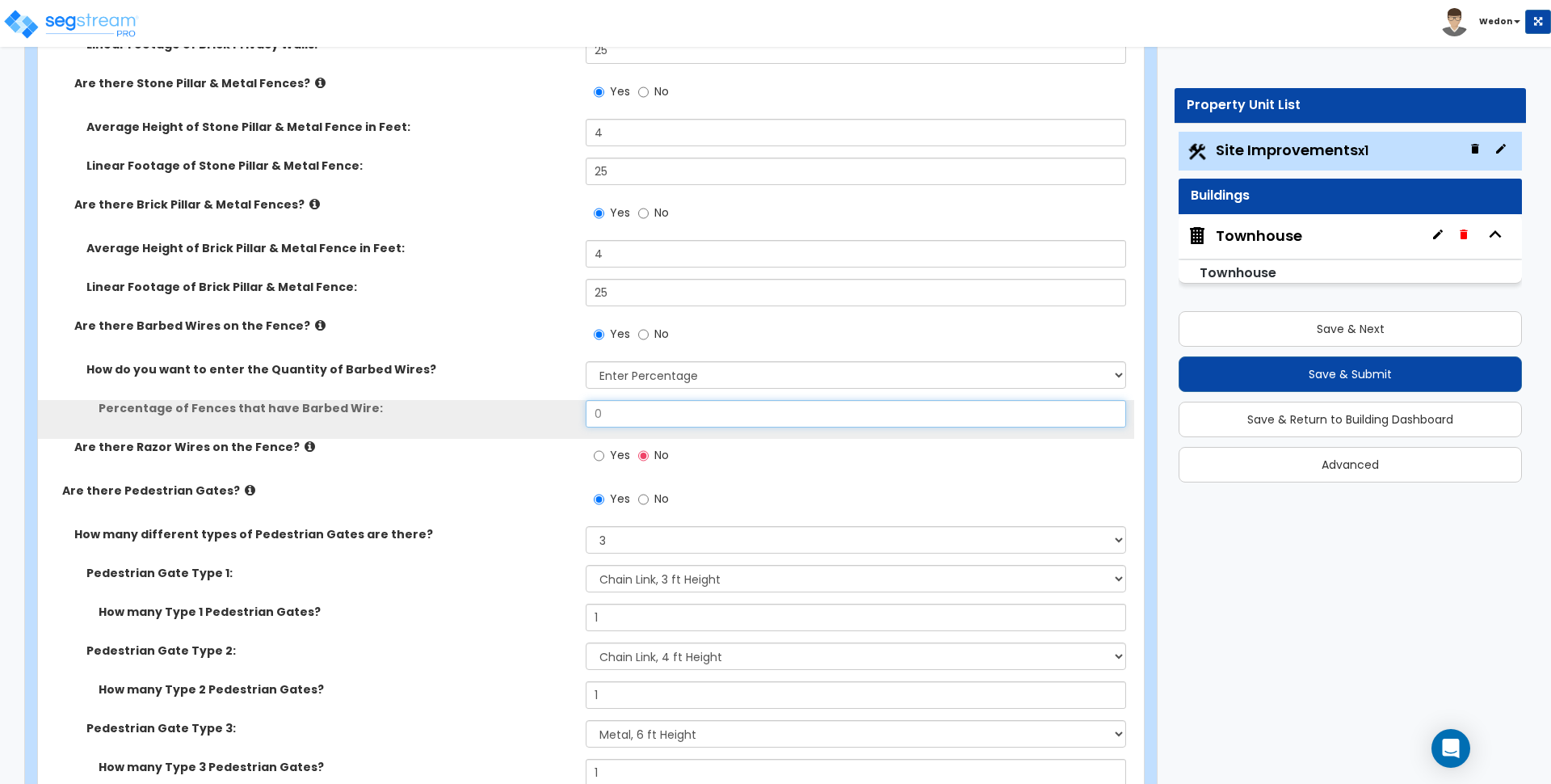
click at [622, 414] on input "0" at bounding box center [855, 413] width 540 height 28
type input "25"
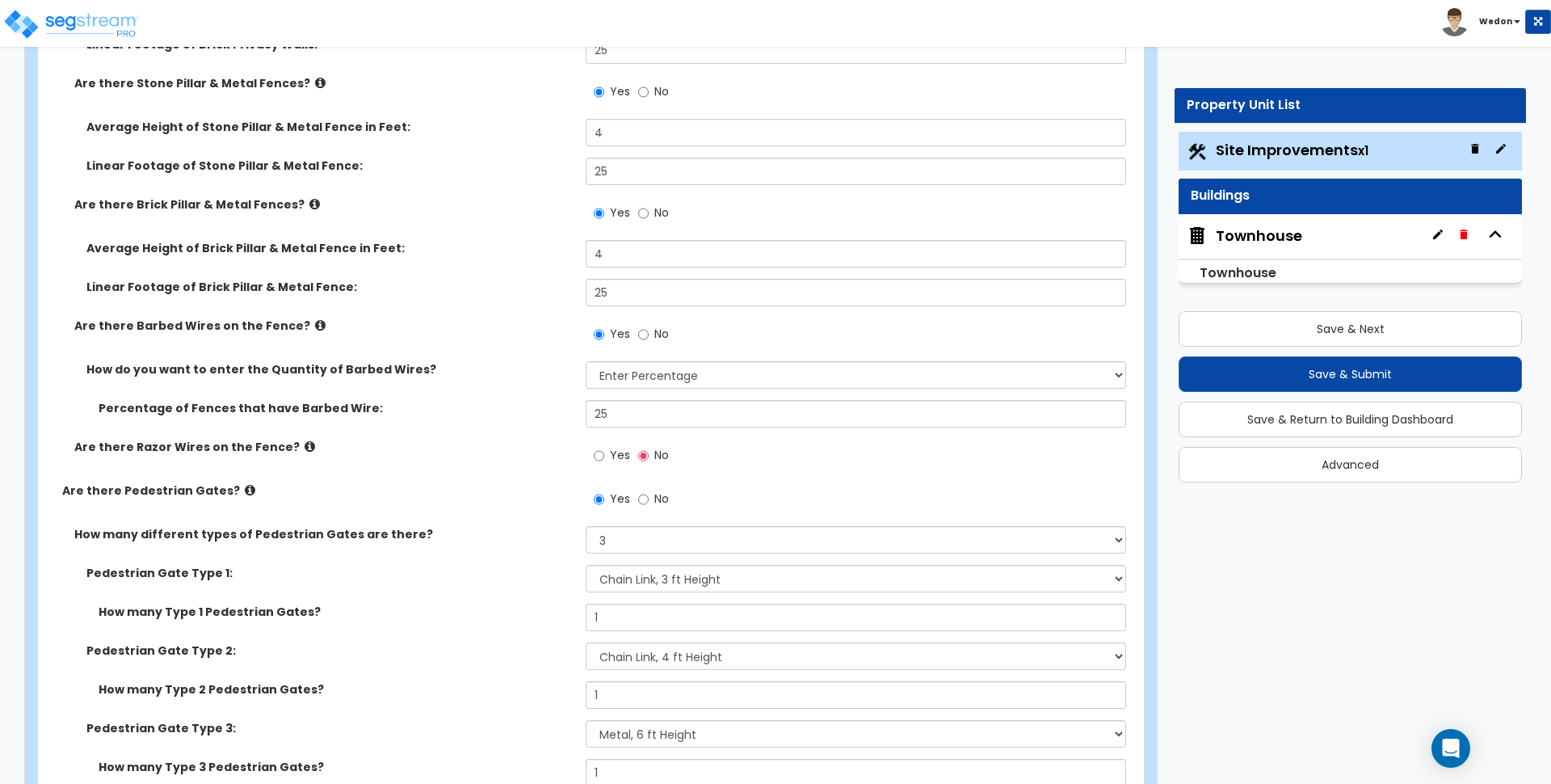
click at [606, 453] on label "Yes" at bounding box center [612, 457] width 36 height 28
click at [605, 453] on input "Yes" at bounding box center [599, 456] width 10 height 18
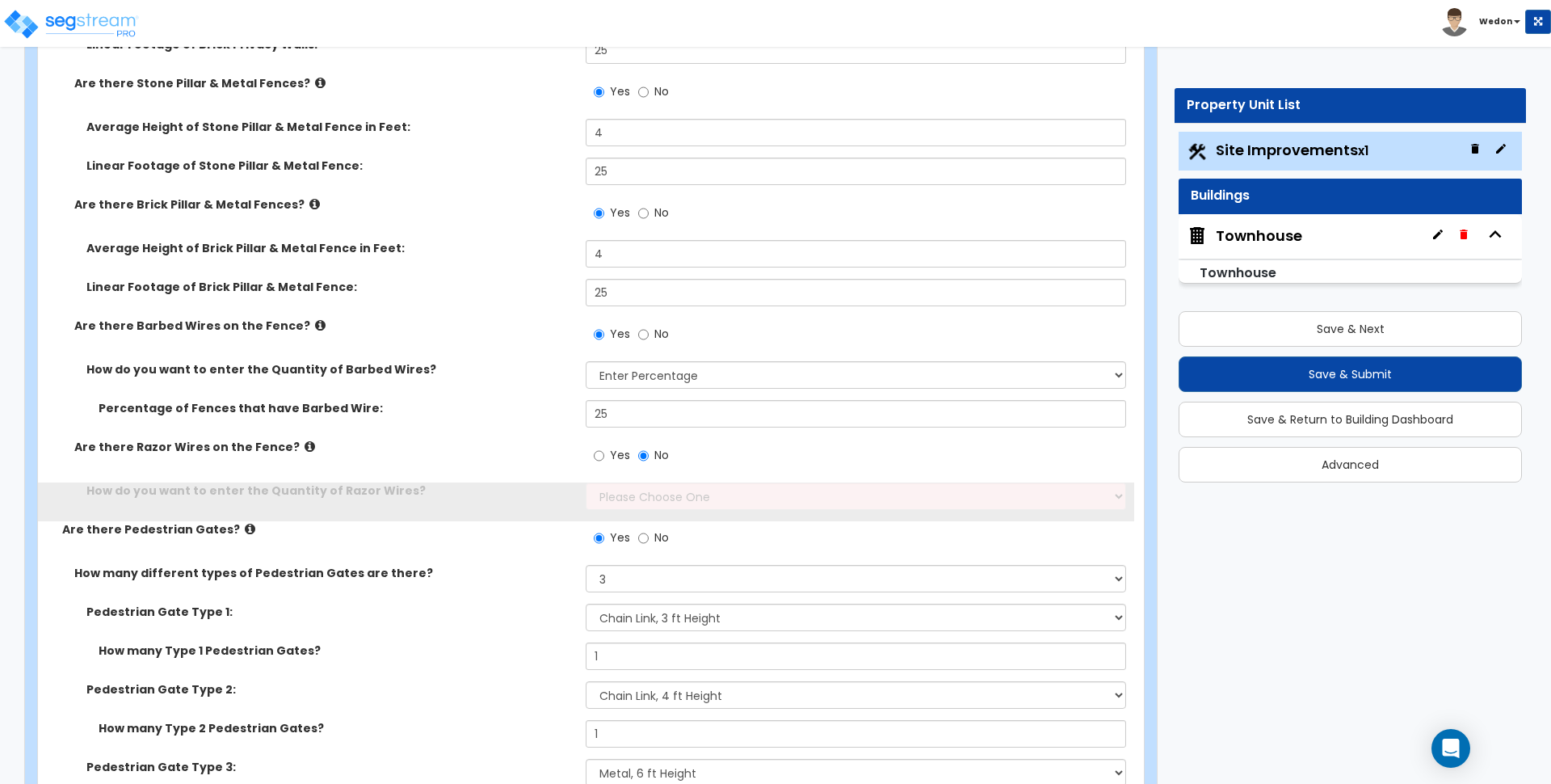
click at [533, 440] on label "Are there Razor Wires on the Fence?" at bounding box center [324, 446] width 499 height 16
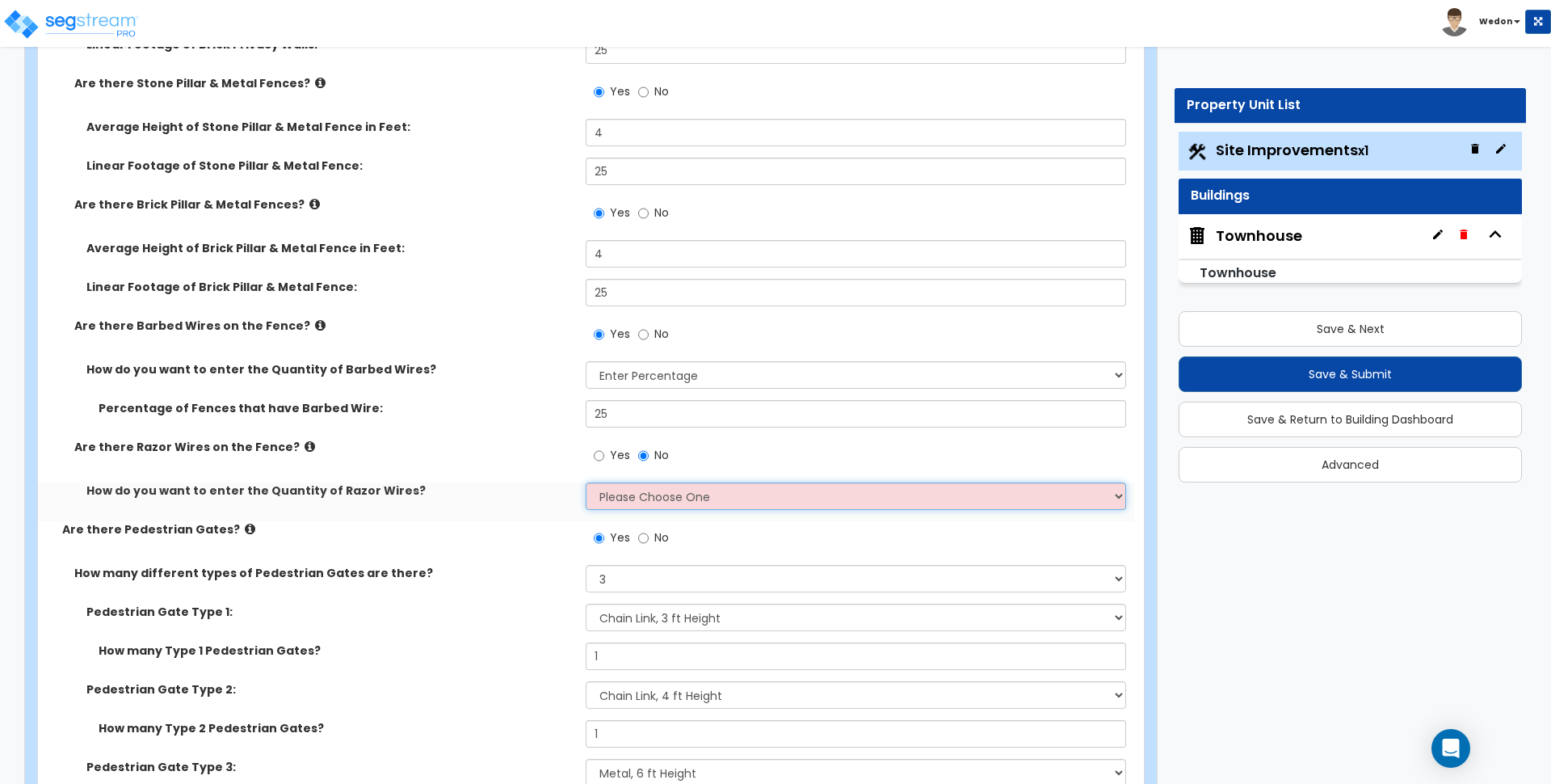
click at [610, 497] on select "Please Choose One Enter Linear Footage Enter Percentage I Don't Know - Please e…" at bounding box center [855, 495] width 540 height 28
select select "3"
click at [586, 482] on select "Please Choose One Enter Linear Footage Enter Percentage I Don't Know - Please e…" at bounding box center [855, 495] width 540 height 28
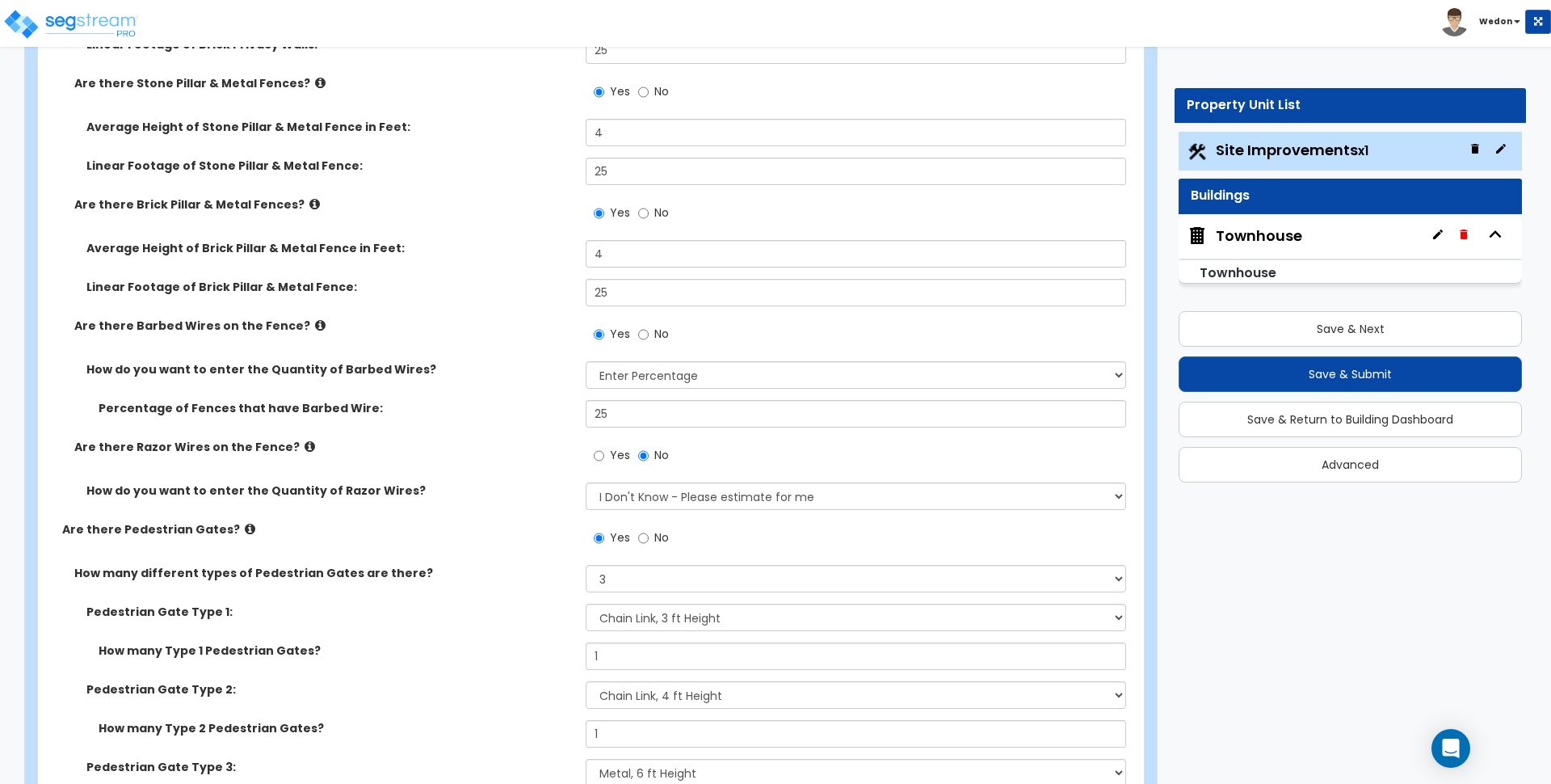
click at [543, 476] on div "Are there Razor Wires on the Fence? Yes No" at bounding box center [586, 460] width 1096 height 44
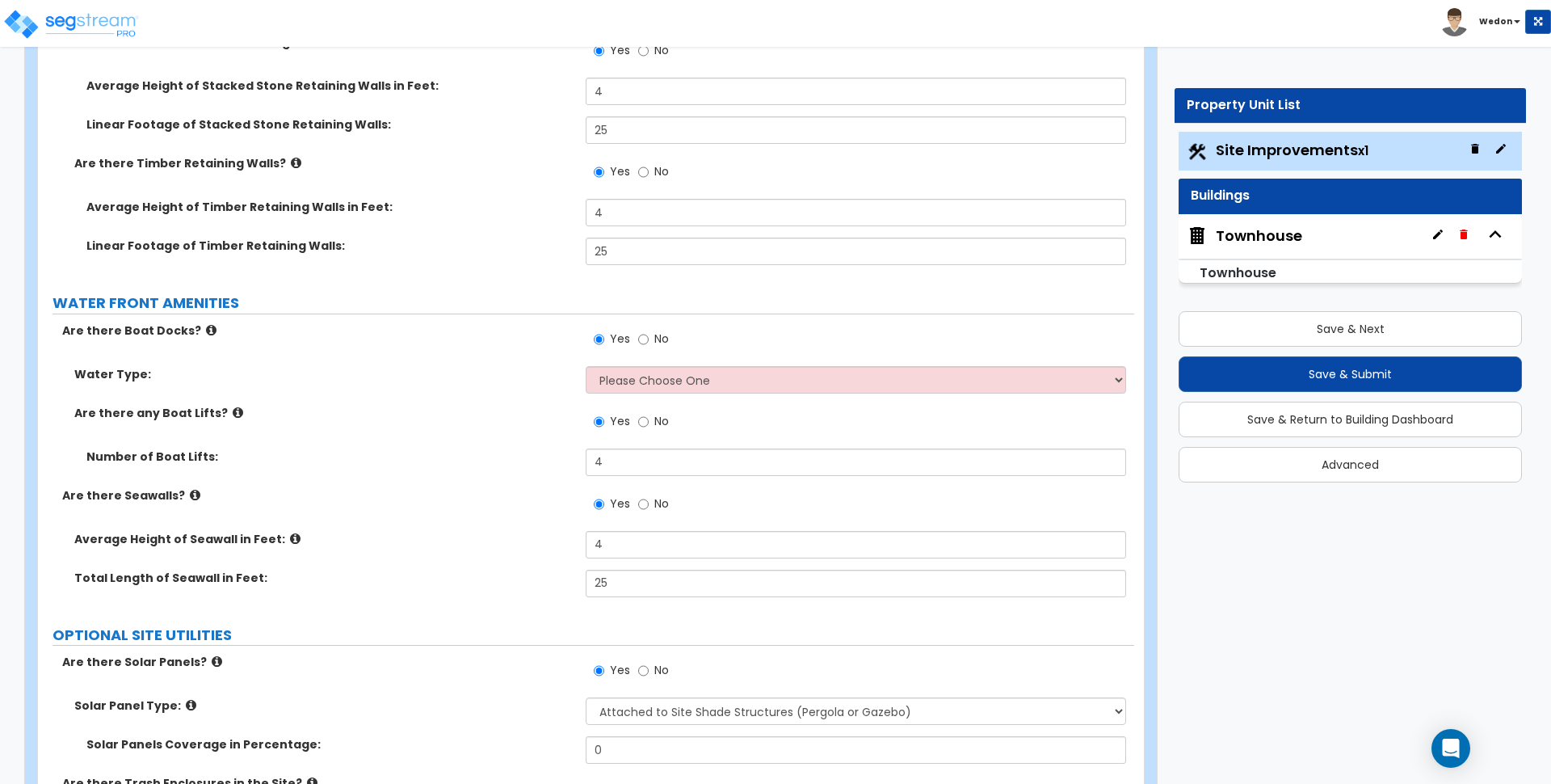
scroll to position [10108, 0]
click at [699, 378] on select "Please Choose One Freshwater Saltwater" at bounding box center [855, 380] width 540 height 28
select select "2"
click at [586, 366] on select "Please Choose One Freshwater Saltwater" at bounding box center [855, 380] width 540 height 28
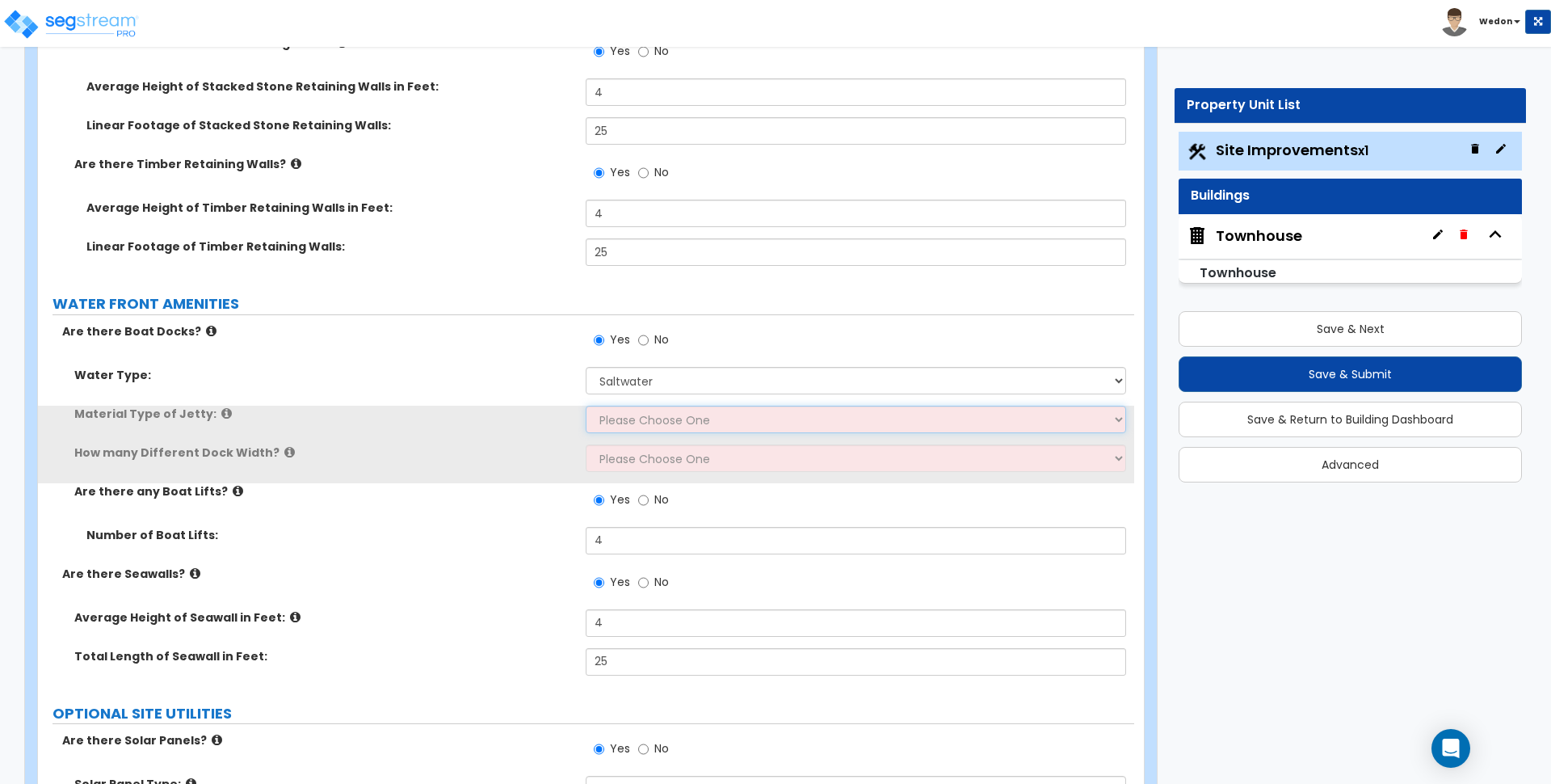
click at [674, 419] on select "Please Choose One Galvanized Steel Frame and Wood Deck Treated Wood Frame and W…" at bounding box center [855, 419] width 540 height 28
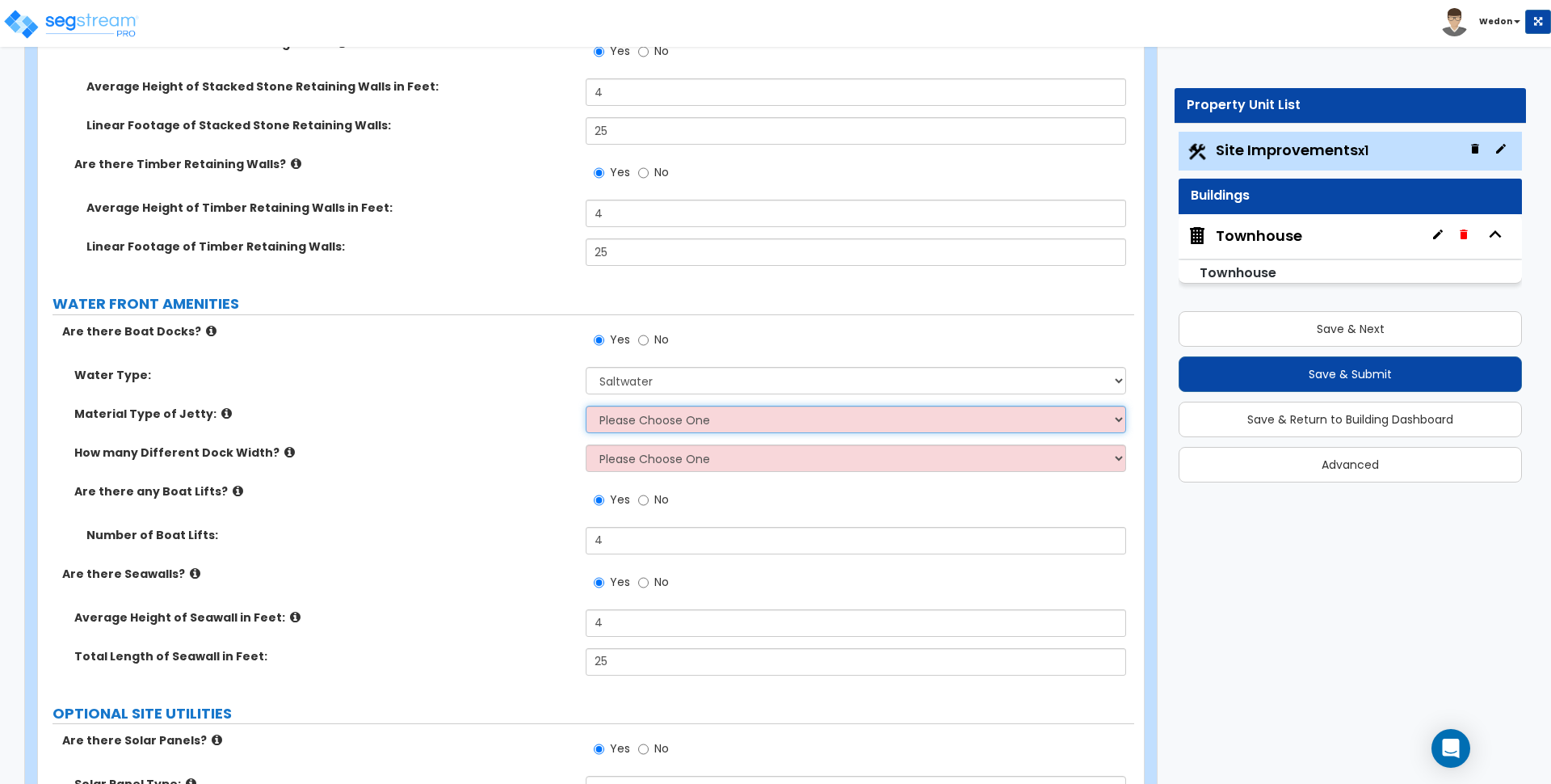
select select "1"
click at [586, 405] on select "Please Choose One Galvanized Steel Frame and Wood Deck Treated Wood Frame and W…" at bounding box center [855, 419] width 540 height 28
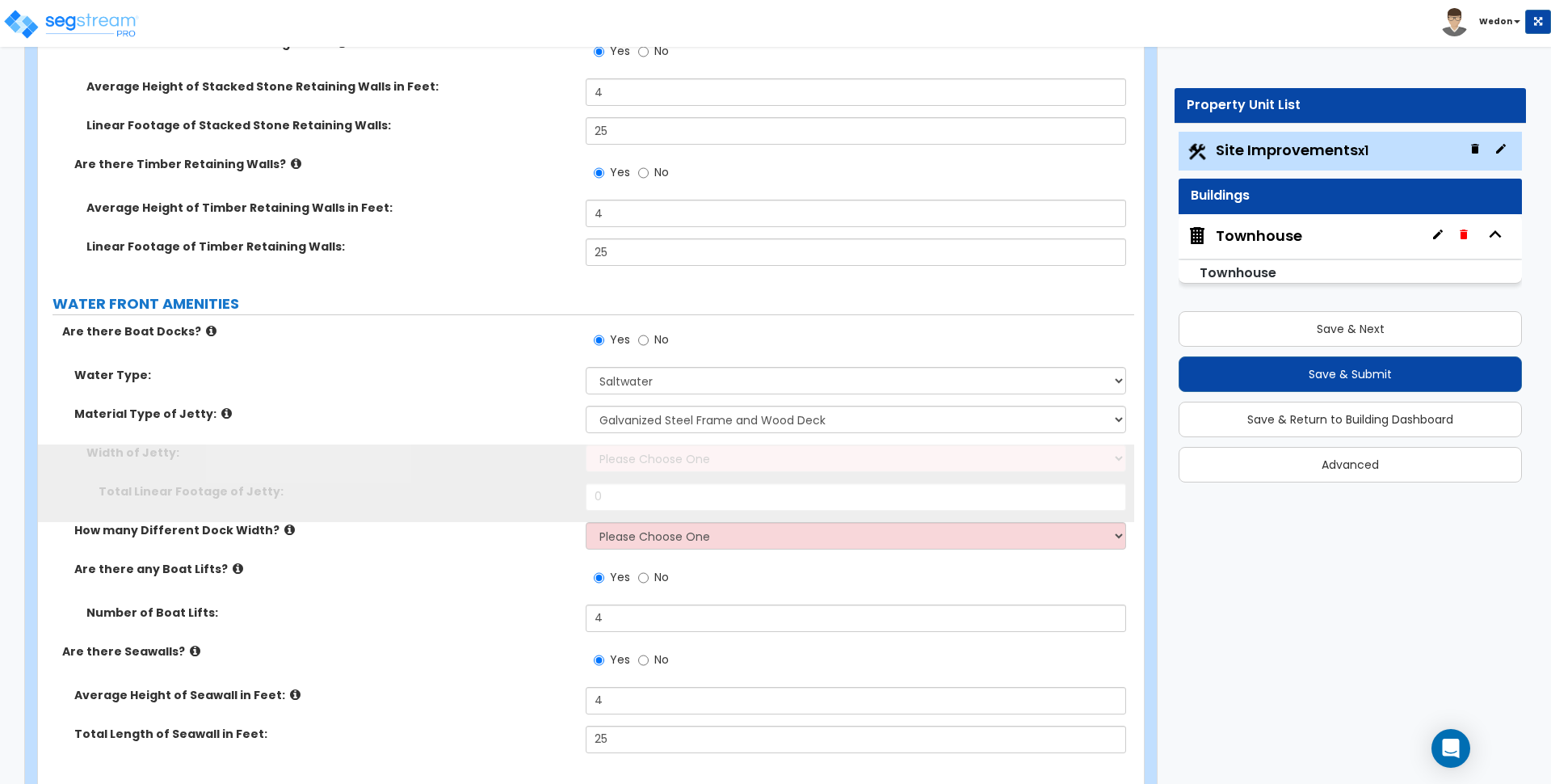
click at [646, 474] on div "Width of Jetty: Please Choose One 3 feet 4 feet 8 feet" at bounding box center [586, 463] width 1096 height 39
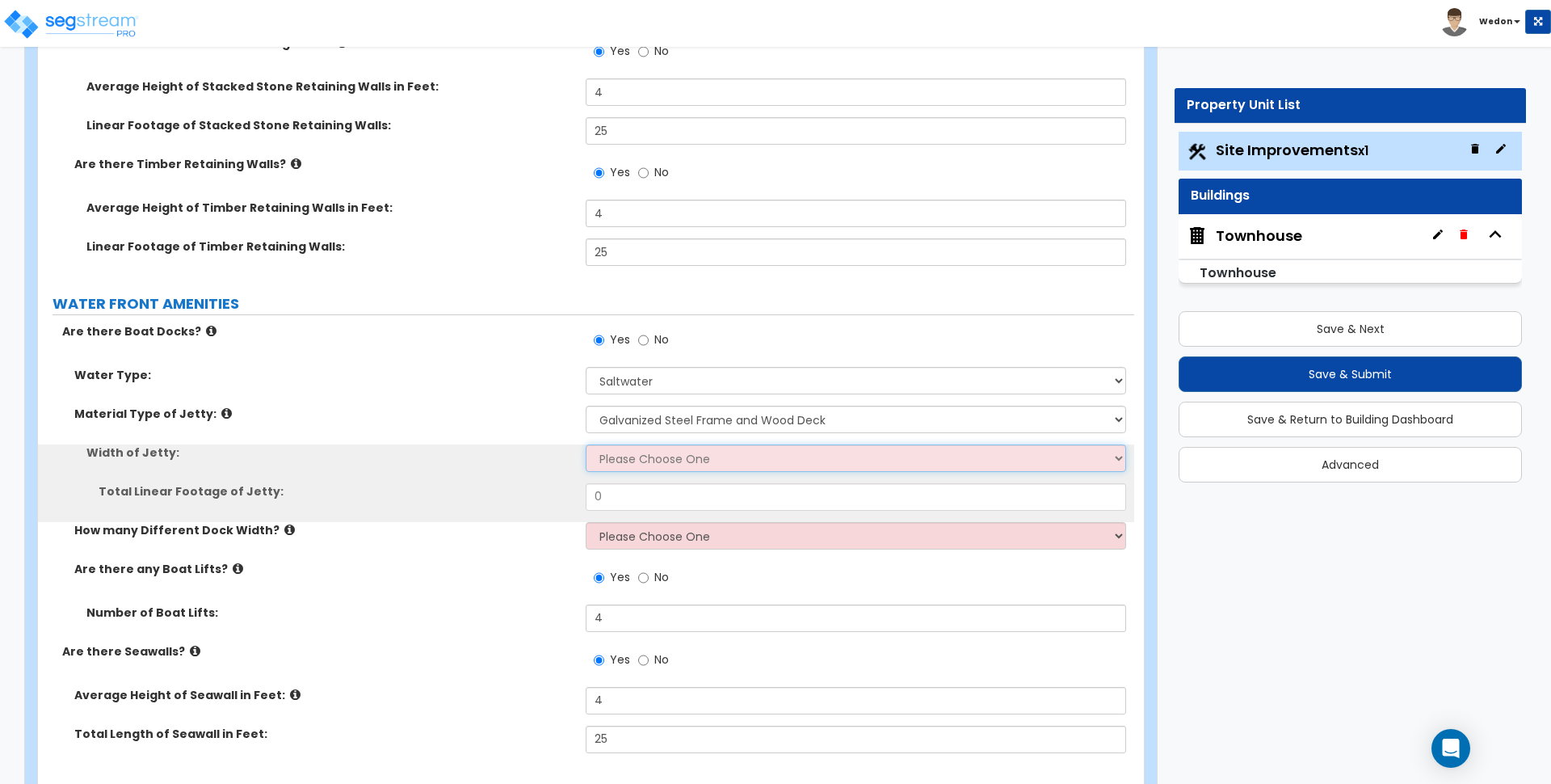
click at [635, 466] on select "Please Choose One 3 feet 4 feet 8 feet" at bounding box center [855, 457] width 540 height 28
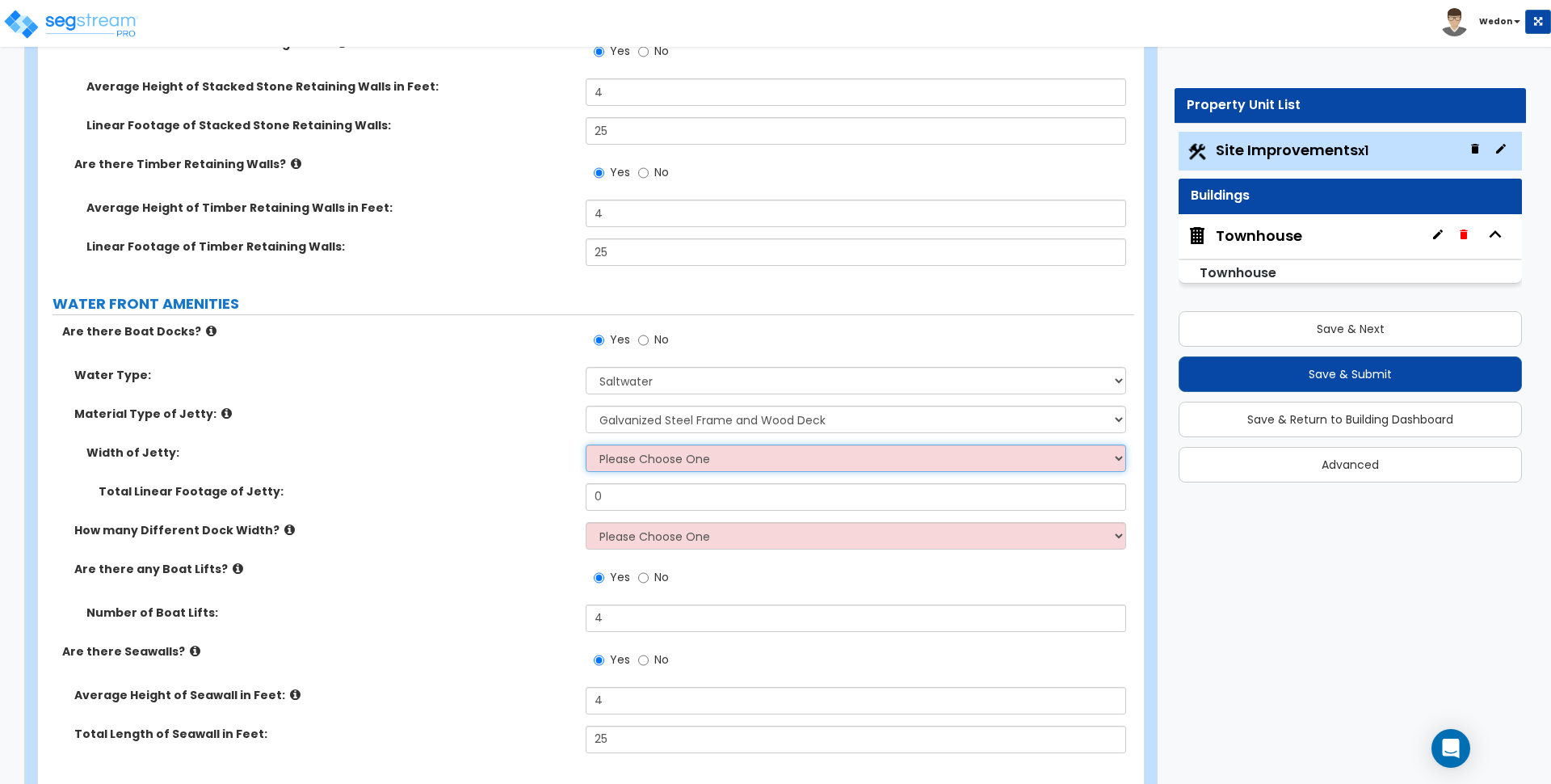
select select "3"
click at [586, 444] on select "Please Choose One 3 feet 4 feet 8 feet" at bounding box center [855, 457] width 540 height 28
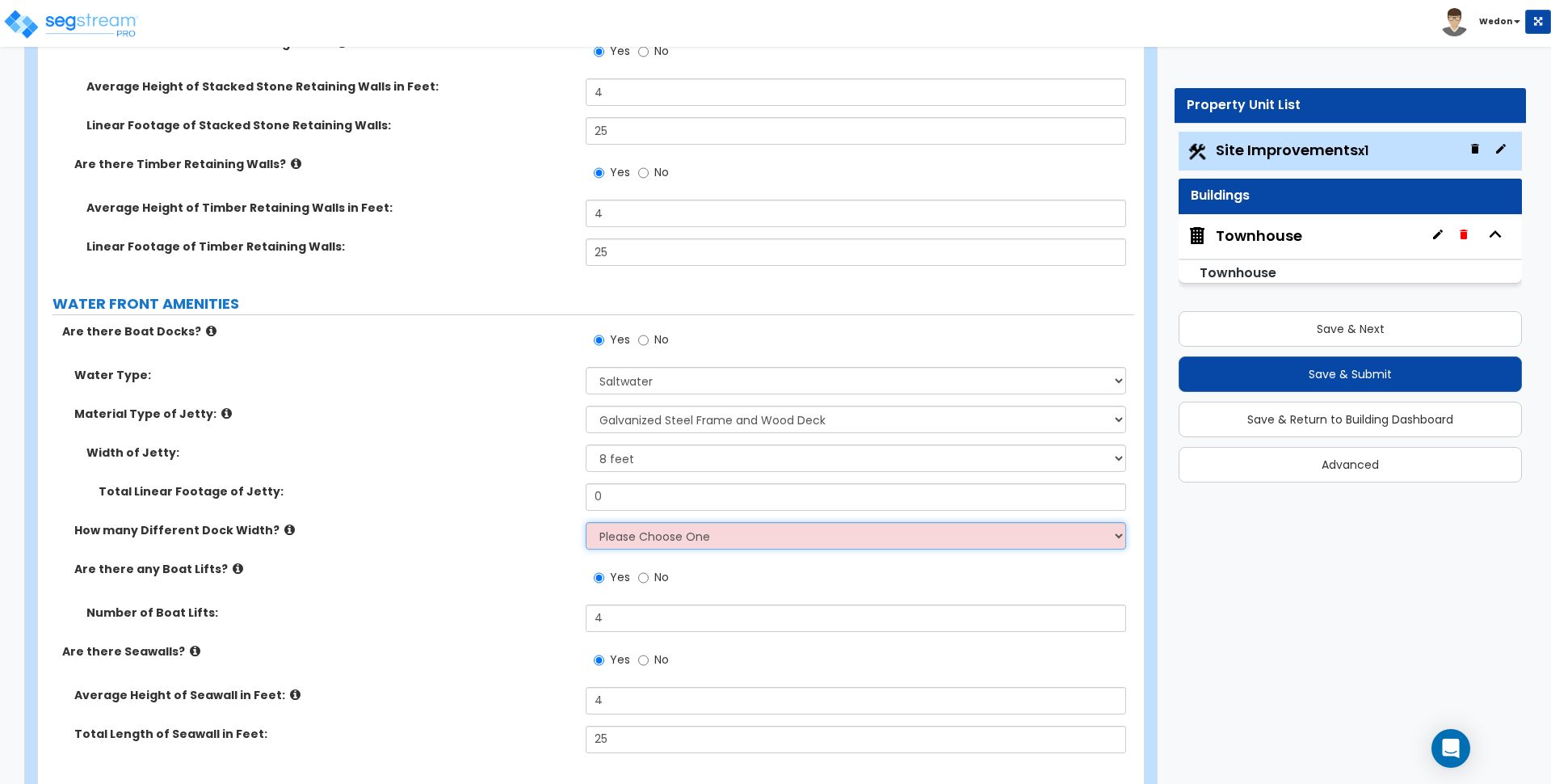
click at [664, 534] on select "Please Choose One 1 2 3" at bounding box center [855, 535] width 540 height 28
select select "3"
click at [586, 522] on select "Please Choose One 1 2 3" at bounding box center [855, 535] width 540 height 28
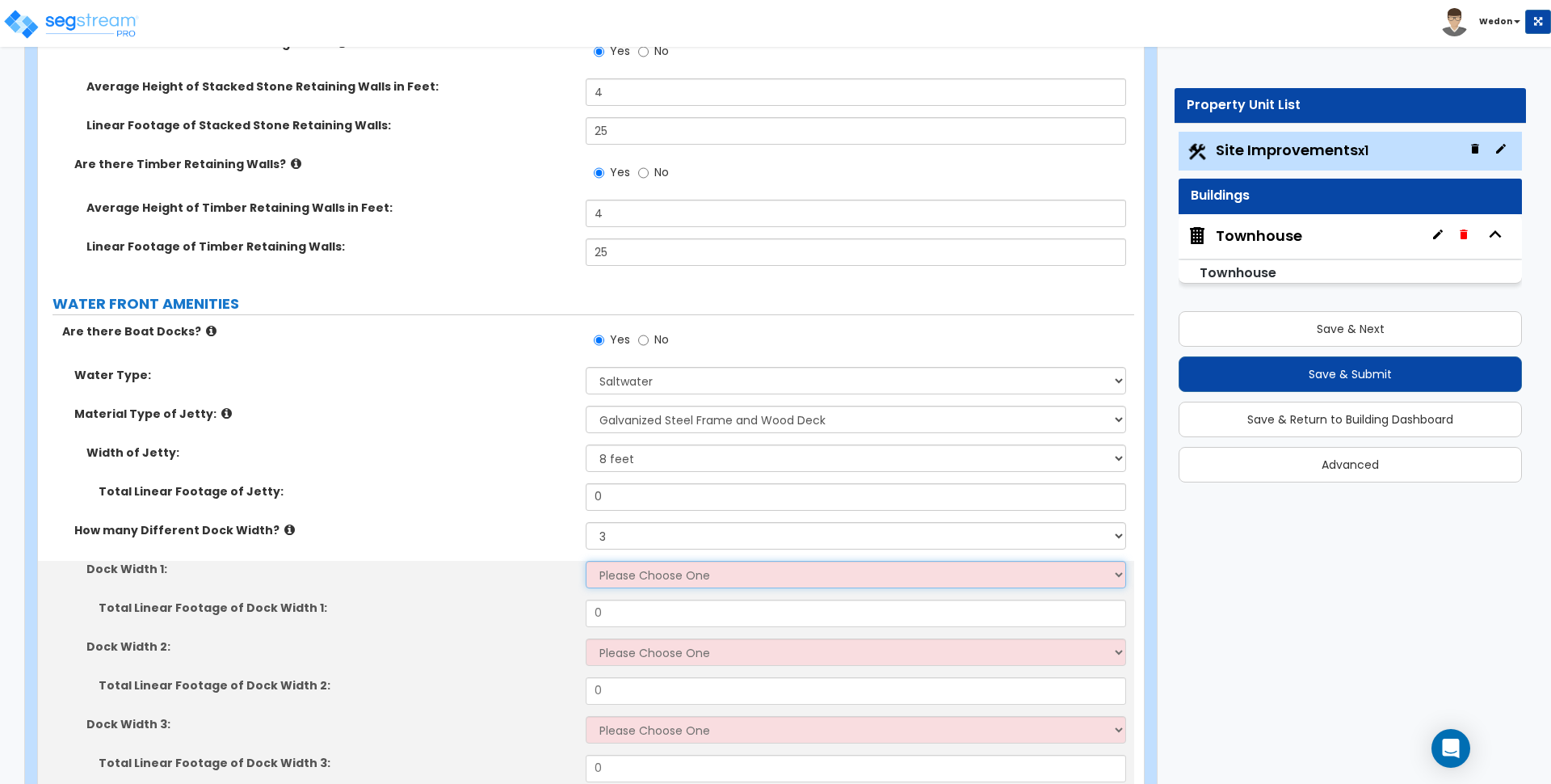
click at [651, 575] on select "Please Choose One 5 feet 6 feet 8 feet" at bounding box center [855, 574] width 540 height 28
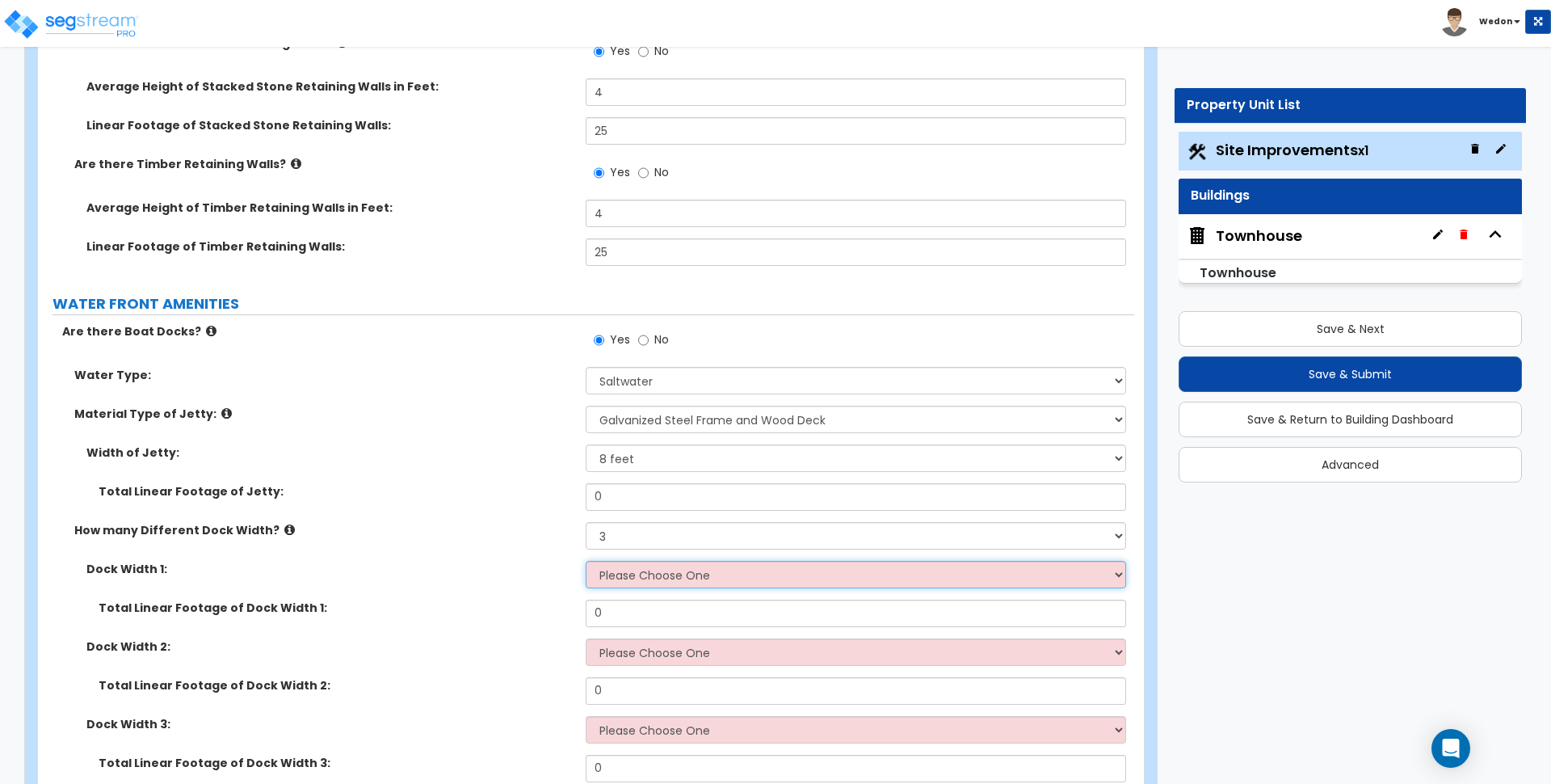
select select "1"
click at [586, 561] on select "Please Choose One 5 feet 6 feet 8 feet" at bounding box center [855, 574] width 540 height 28
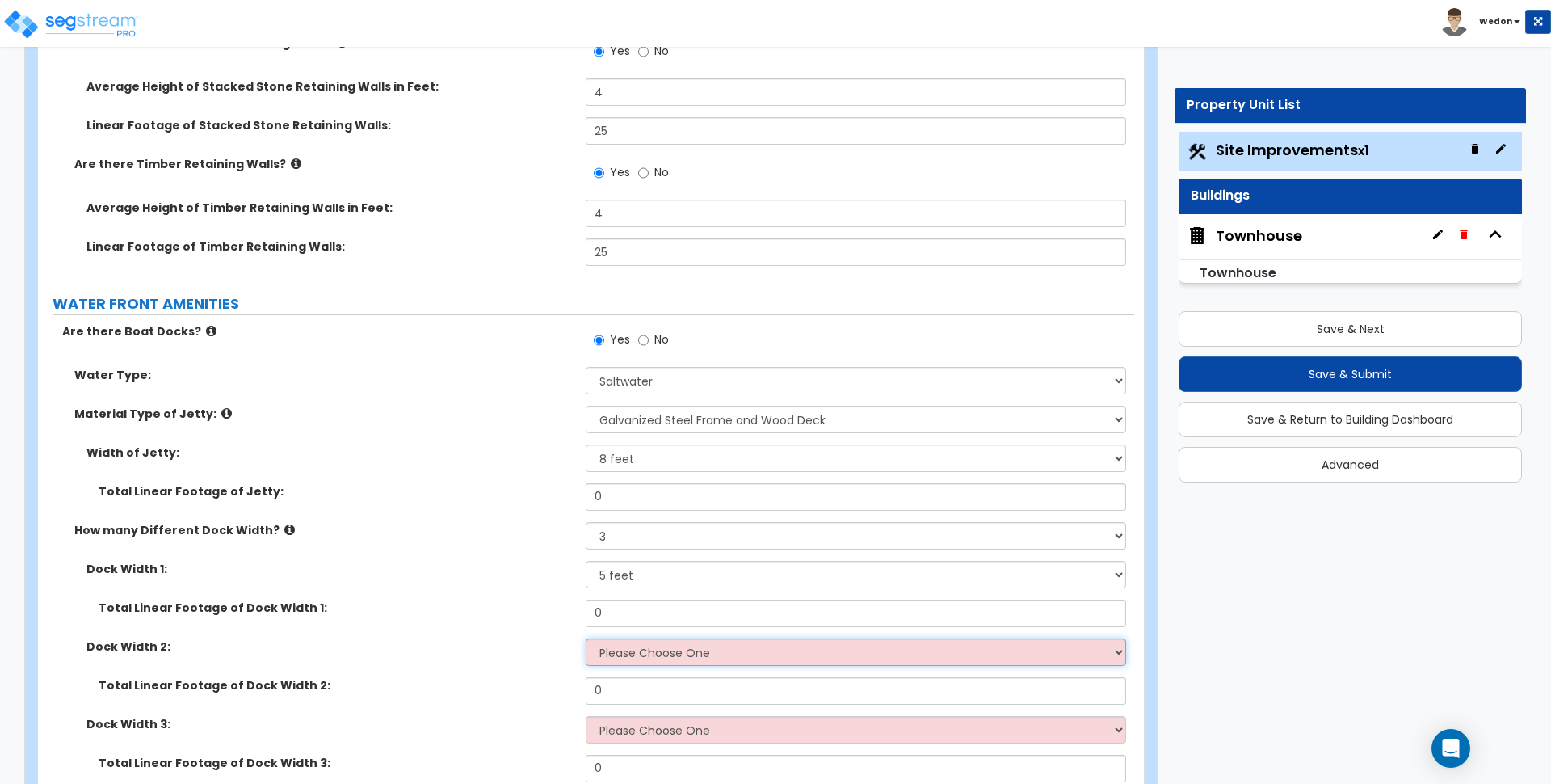
click at [630, 644] on select "Please Choose One 5 feet 6 feet 8 feet" at bounding box center [855, 651] width 540 height 28
select select "2"
click at [586, 638] on select "Please Choose One 5 feet 6 feet 8 feet" at bounding box center [855, 651] width 540 height 28
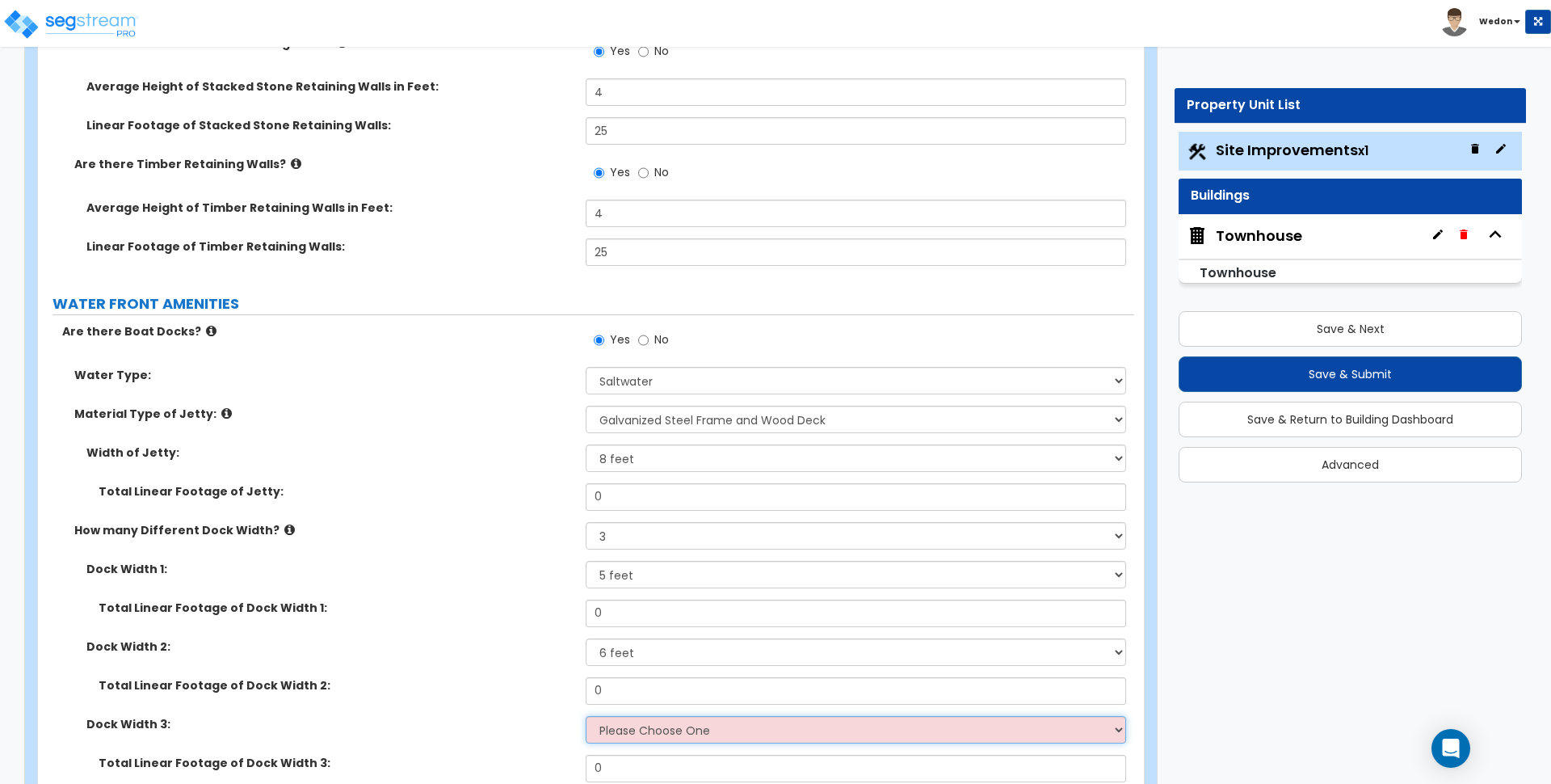
drag, startPoint x: 664, startPoint y: 735, endPoint x: 641, endPoint y: 719, distance: 28.0
click at [641, 719] on select "Please Choose One 5 feet 6 feet 8 feet" at bounding box center [855, 729] width 540 height 28
select select "3"
click at [586, 716] on select "Please Choose One 5 feet 6 feet 8 feet" at bounding box center [855, 729] width 540 height 28
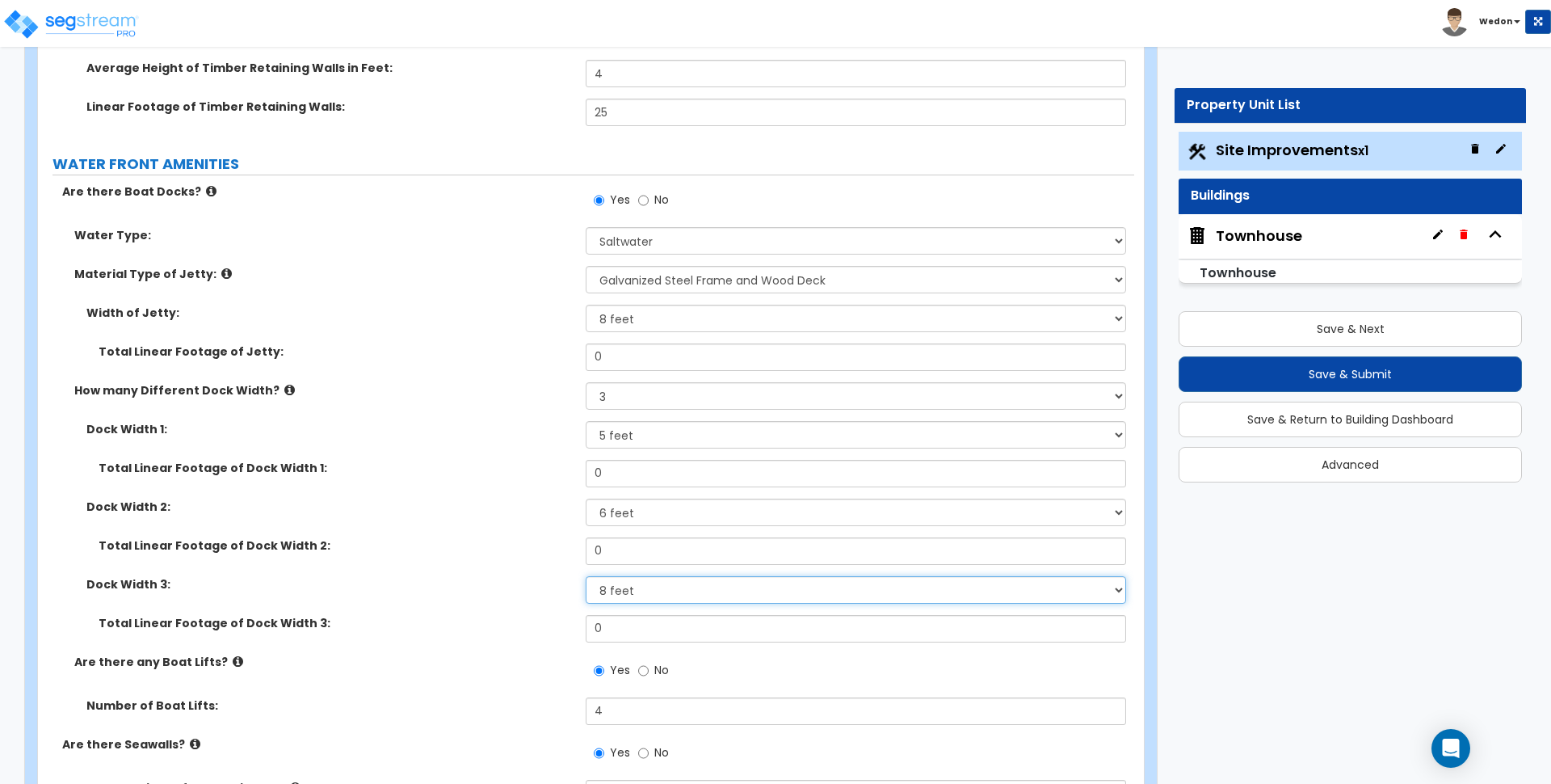
scroll to position [10279, 0]
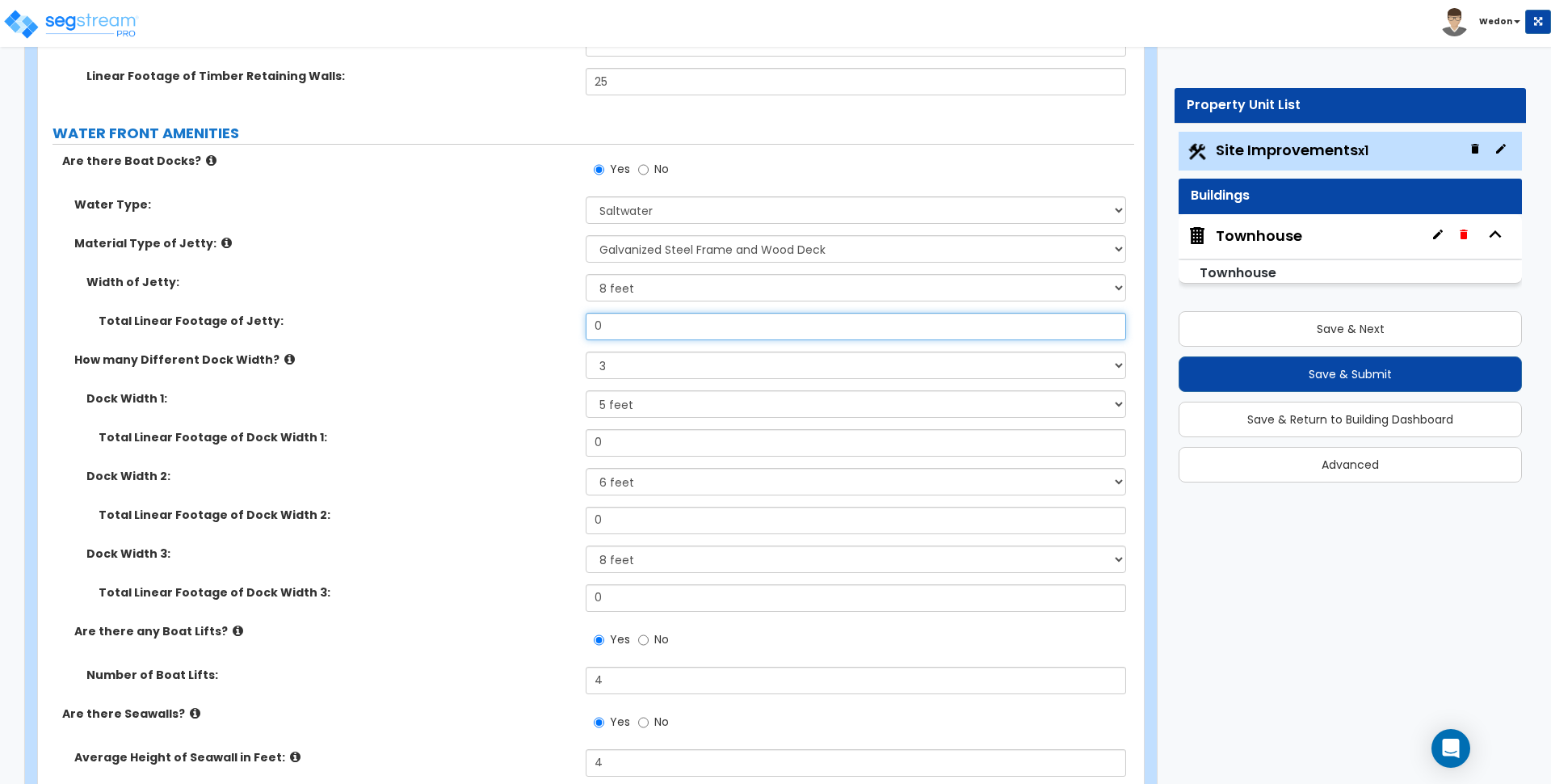
click at [653, 318] on input "0" at bounding box center [855, 326] width 540 height 28
type input "12"
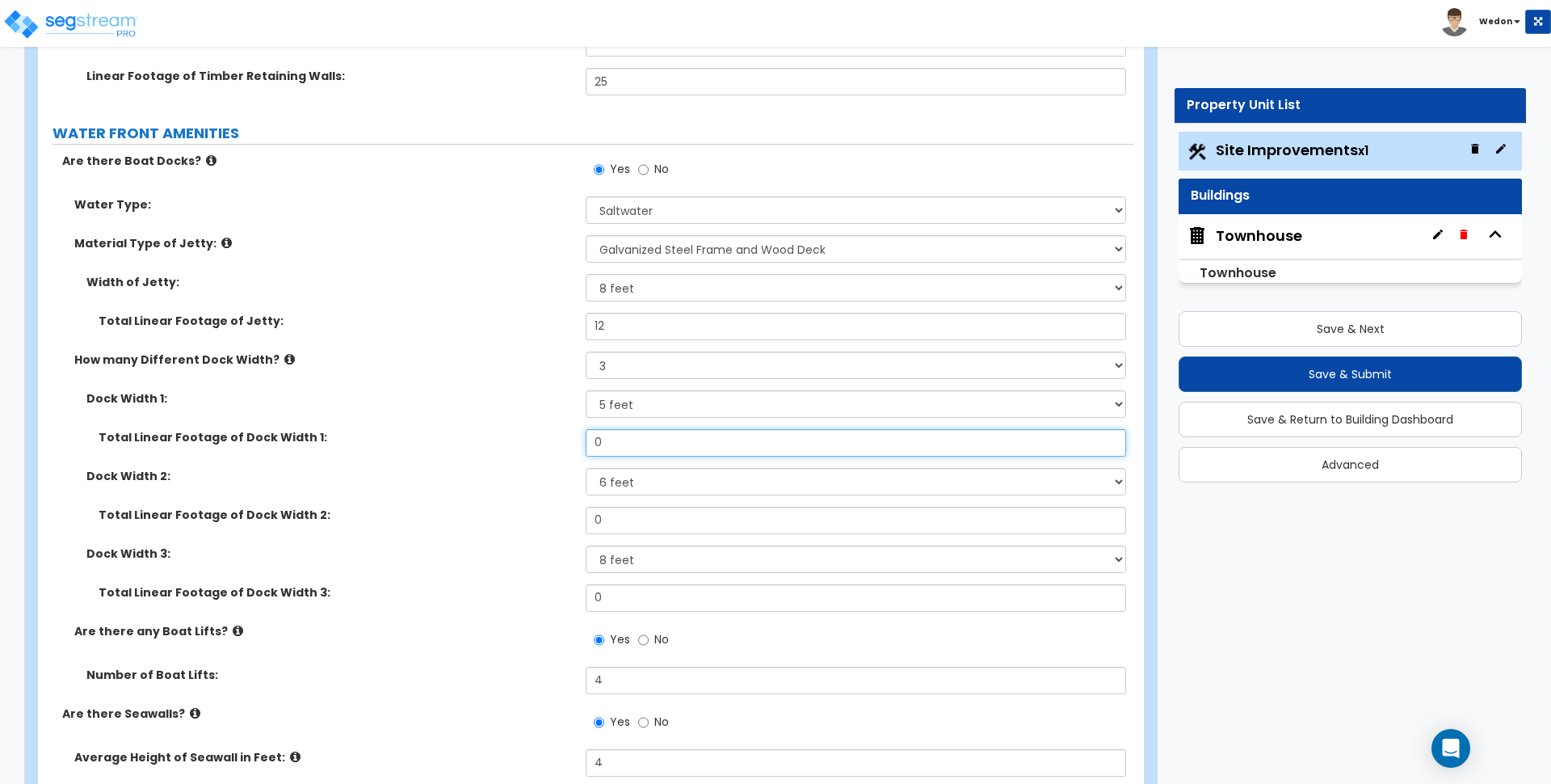
click at [644, 438] on input "0" at bounding box center [855, 442] width 540 height 28
type input "1"
type input "12"
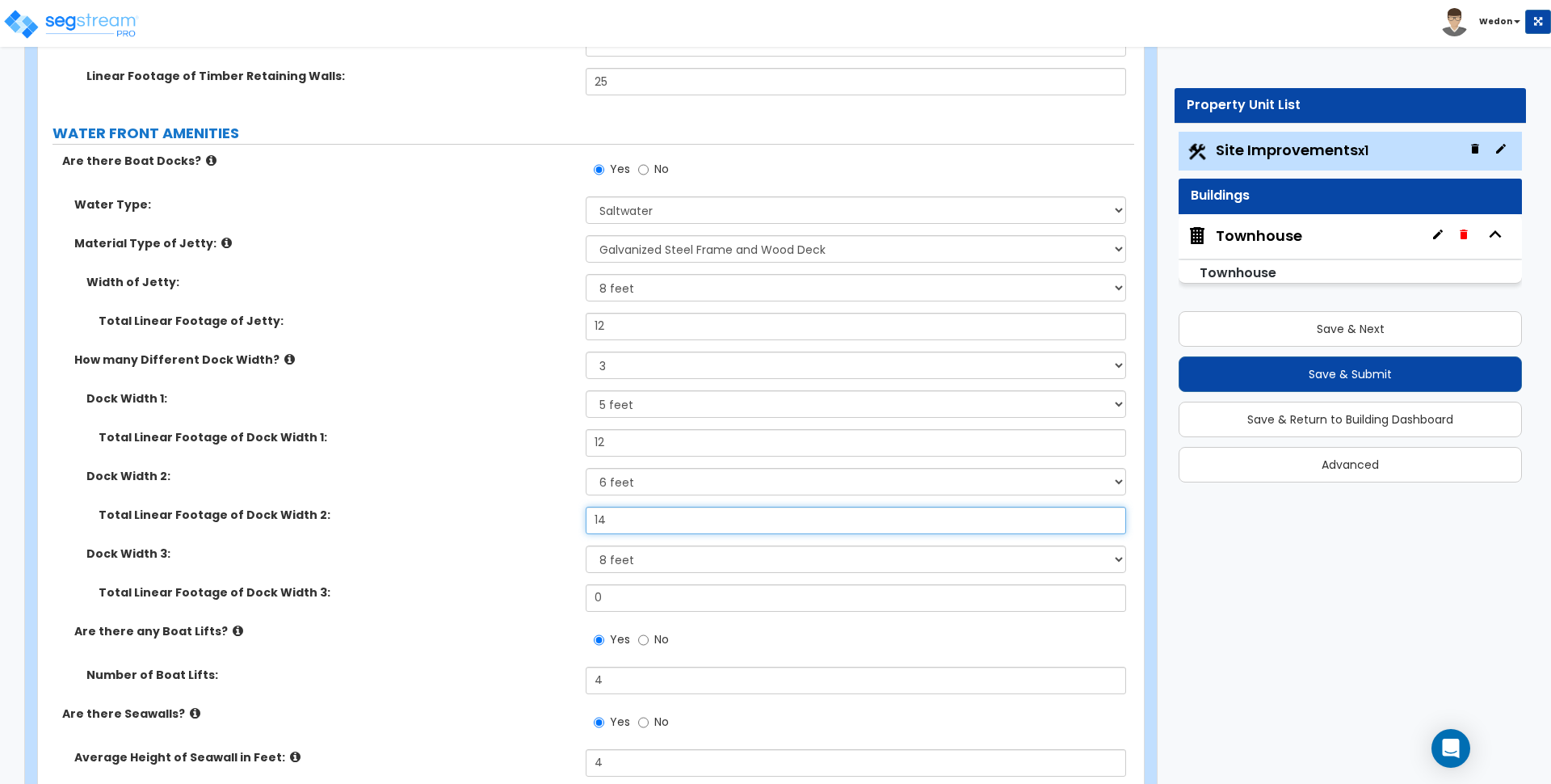
type input "14"
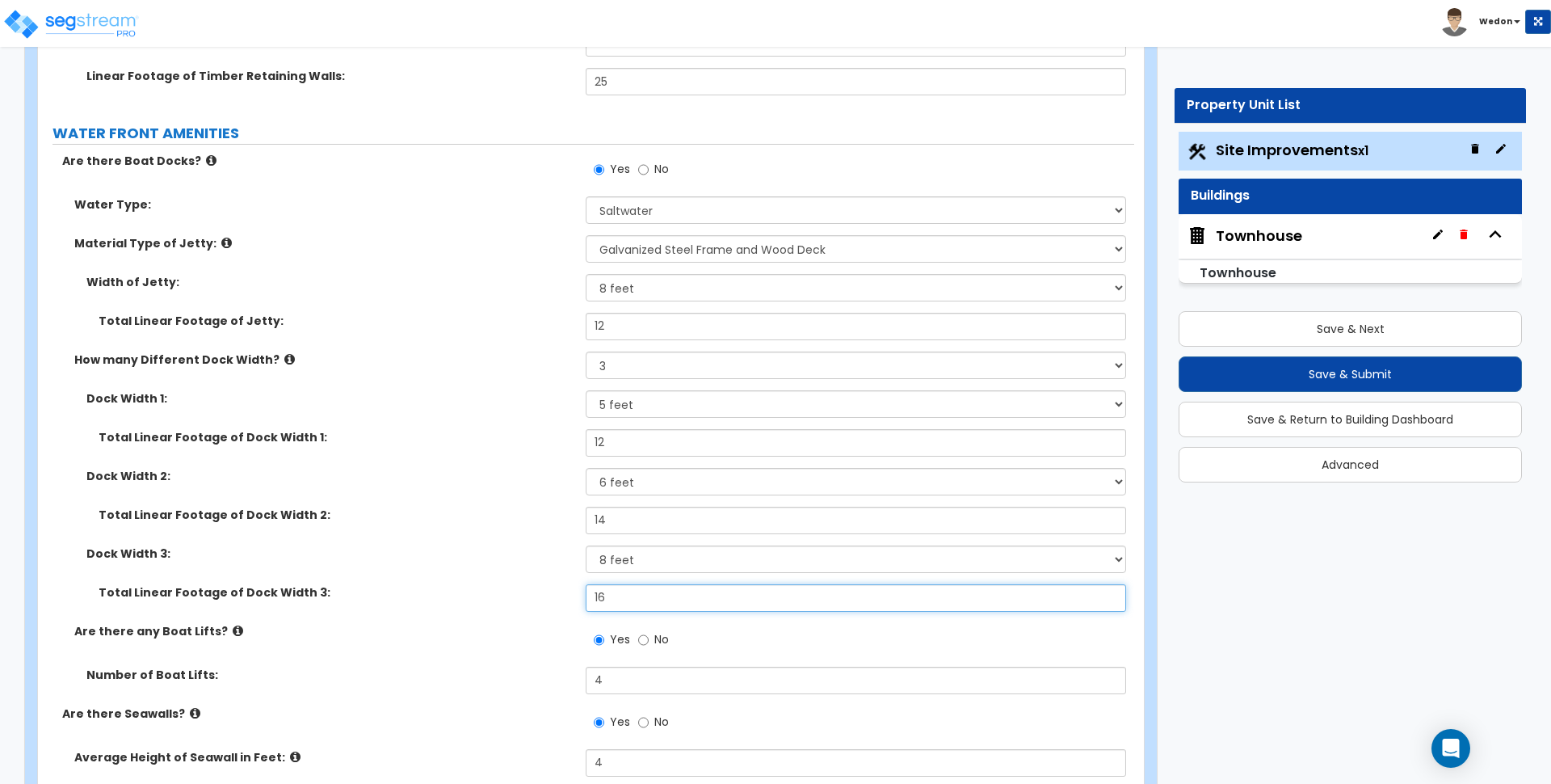
type input "16"
click at [422, 608] on div "Total Linear Footage of Dock Width 3: 16" at bounding box center [586, 603] width 1096 height 39
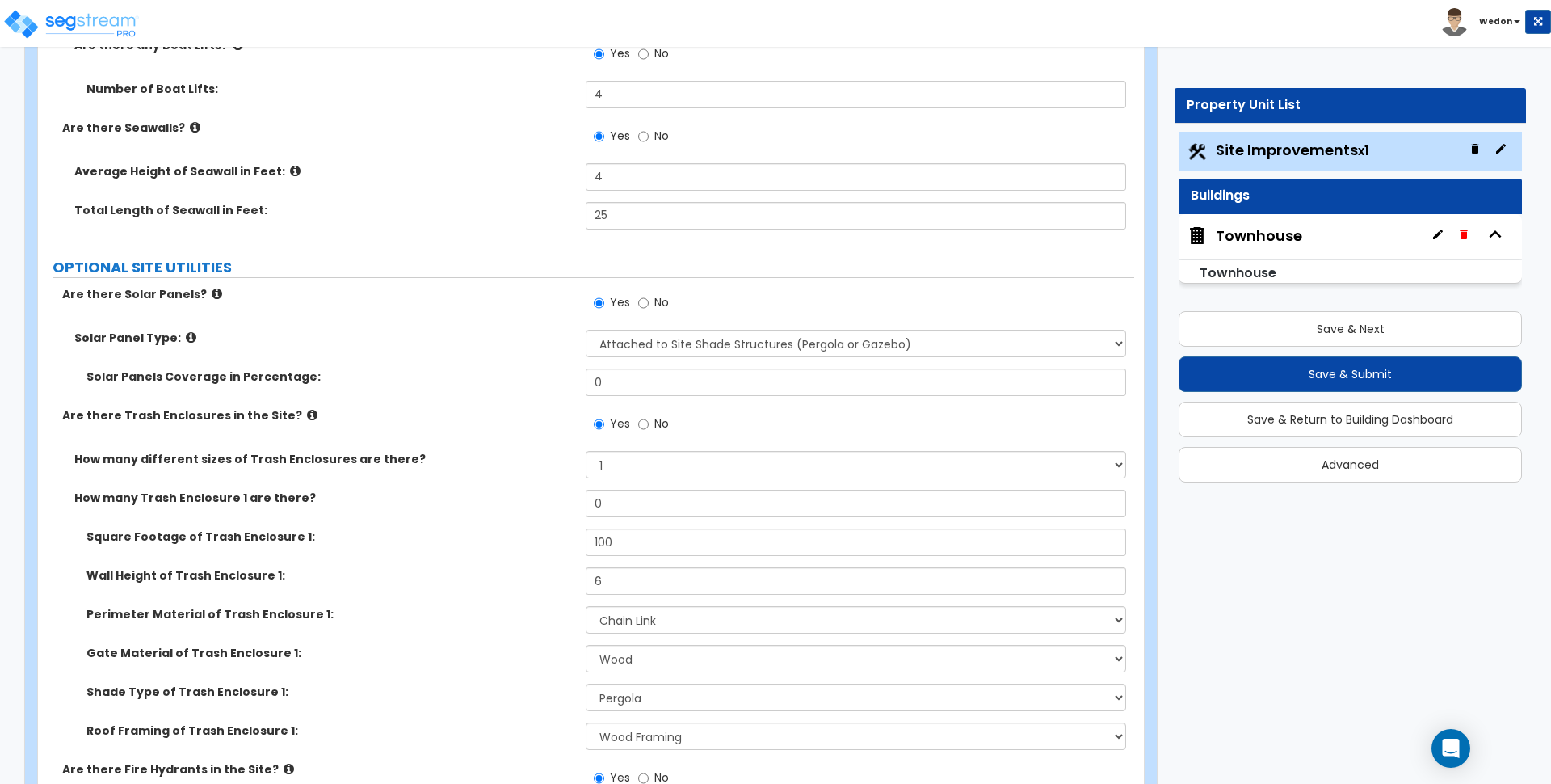
scroll to position [10867, 0]
click at [656, 378] on input "0" at bounding box center [855, 380] width 540 height 28
type input "1"
click at [668, 370] on input "20" at bounding box center [855, 380] width 540 height 28
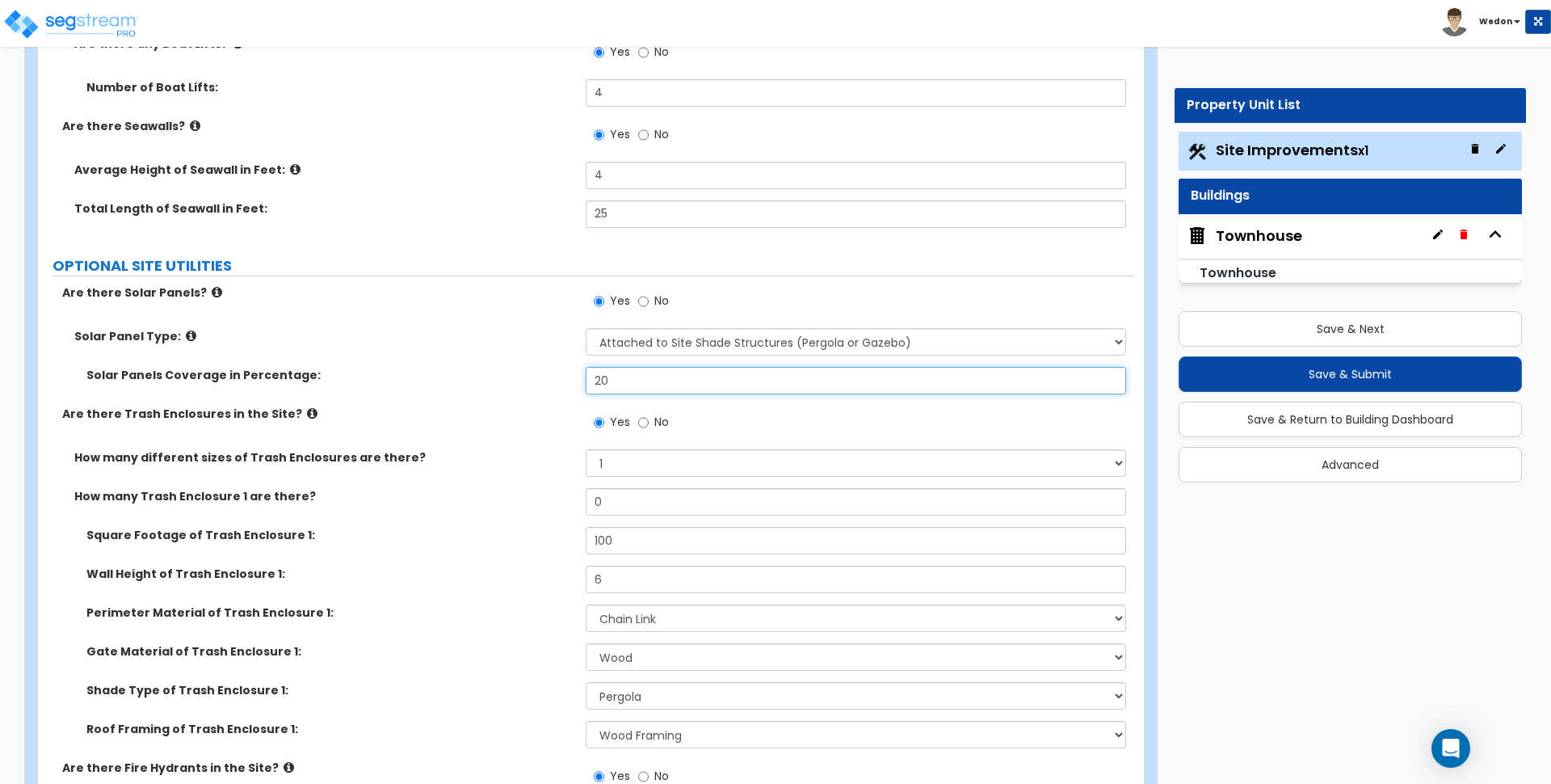
click at [668, 370] on input "20" at bounding box center [855, 380] width 540 height 28
type input "20"
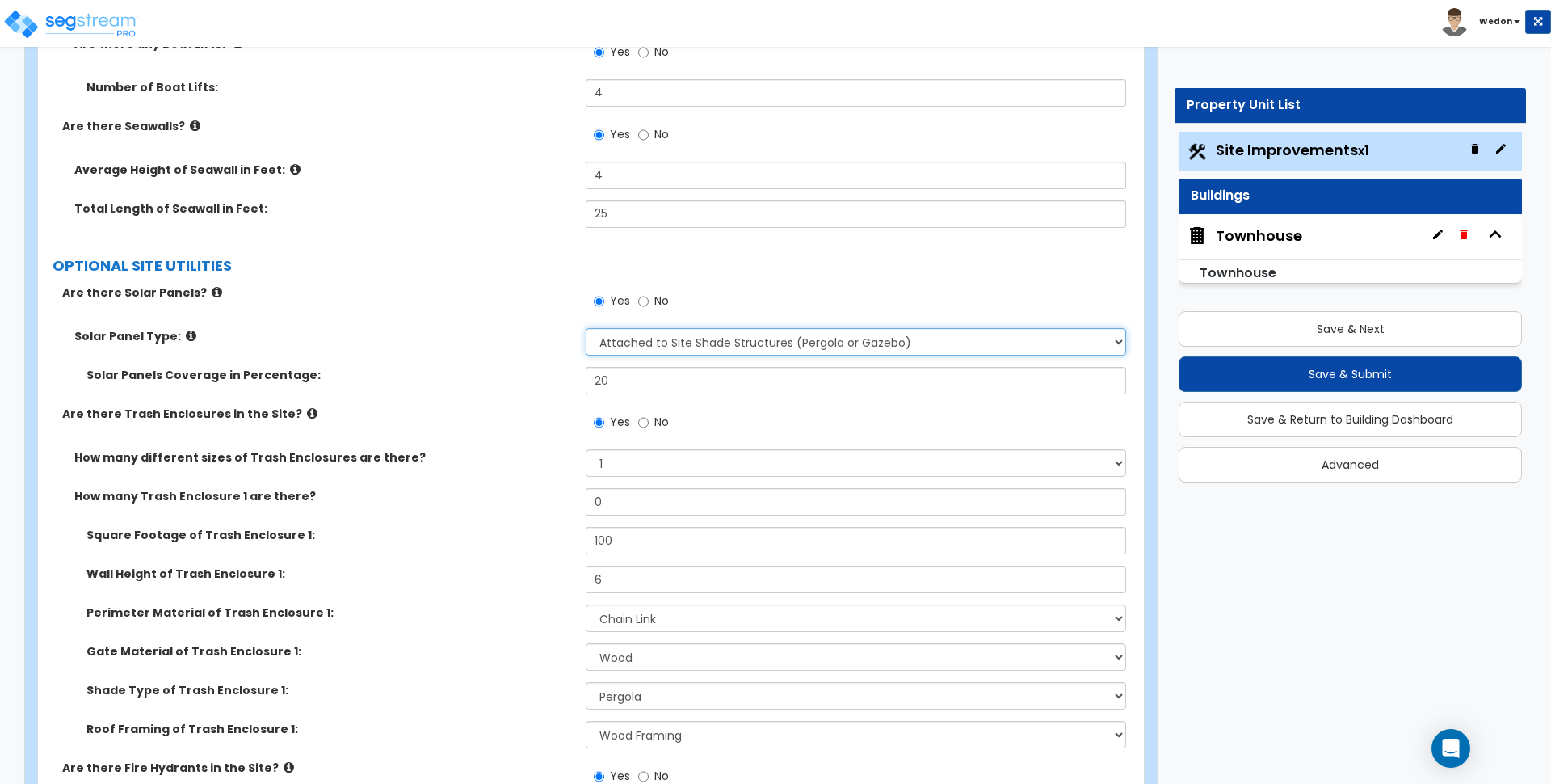
click at [825, 344] on select "Please Choose One Free Standing Attached to Site Shade Structures (Pergola or G…" at bounding box center [855, 342] width 540 height 28
click at [586, 328] on select "Please Choose One Free Standing Attached to Site Shade Structures (Pergola or G…" at bounding box center [855, 342] width 540 height 28
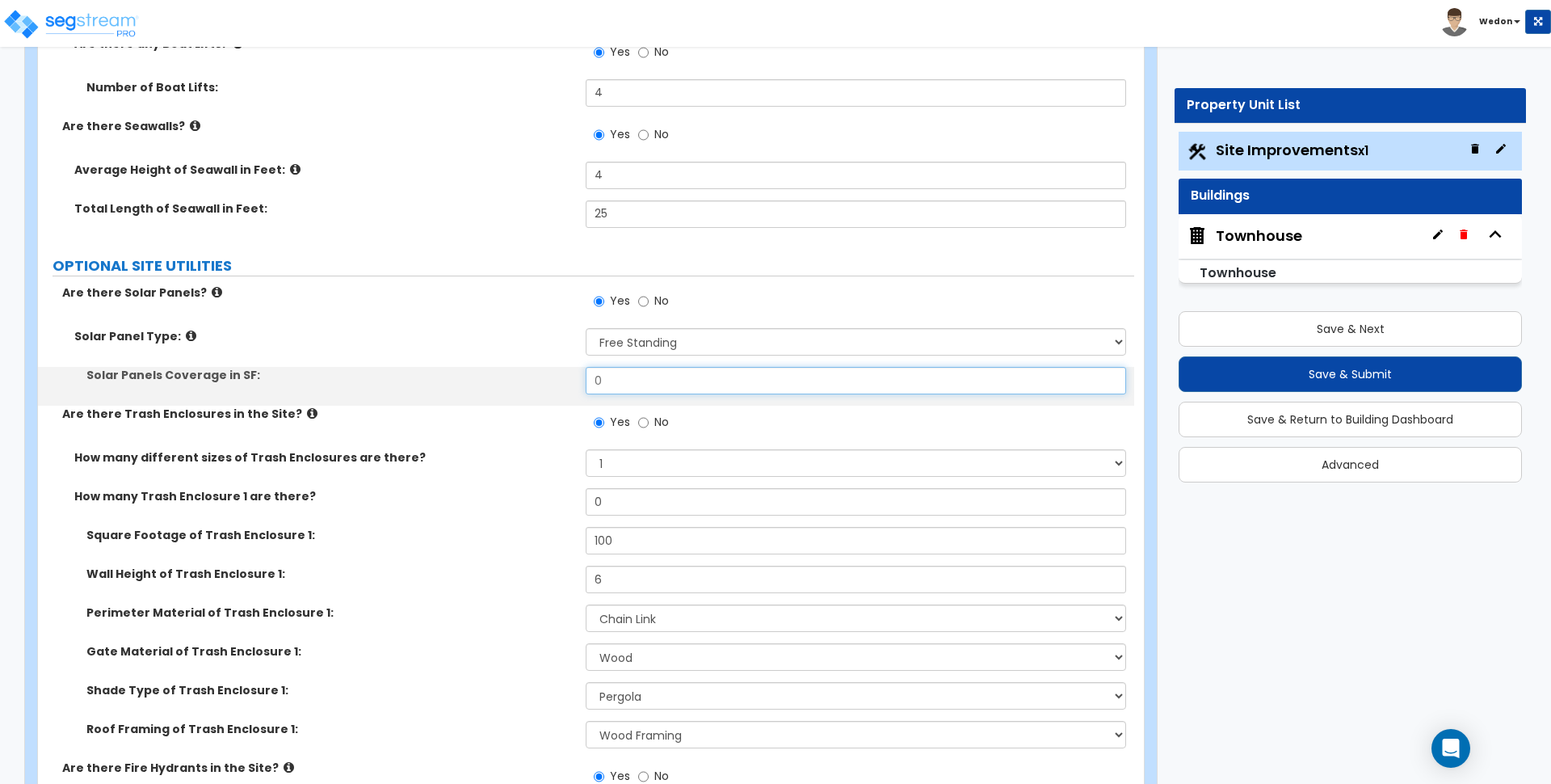
click at [685, 383] on input "0" at bounding box center [855, 380] width 540 height 28
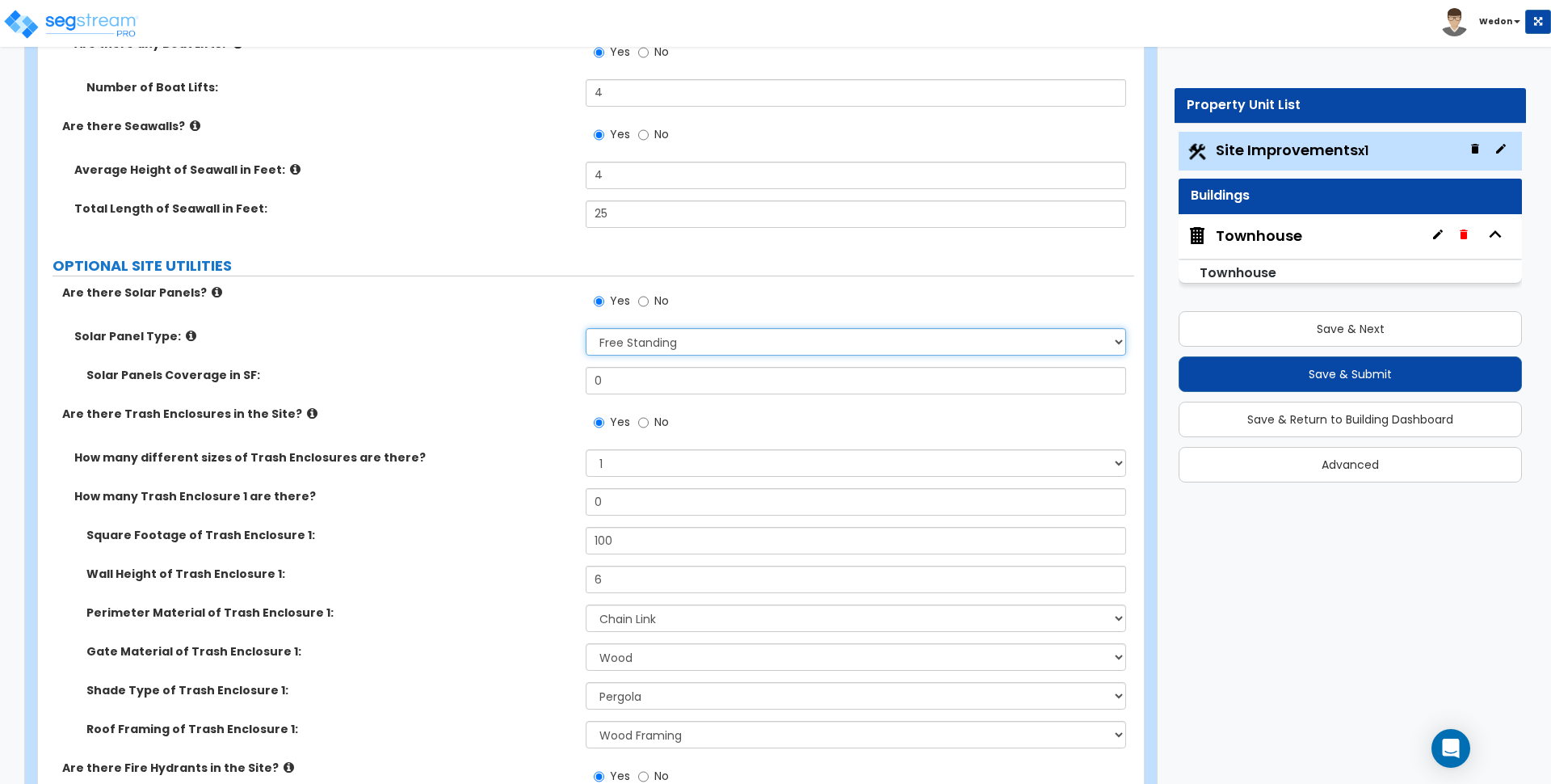
click at [730, 351] on select "Please Choose One Free Standing Attached to Site Shade Structures (Pergola or G…" at bounding box center [855, 342] width 540 height 28
click at [586, 328] on select "Please Choose One Free Standing Attached to Site Shade Structures (Pergola or G…" at bounding box center [855, 342] width 540 height 28
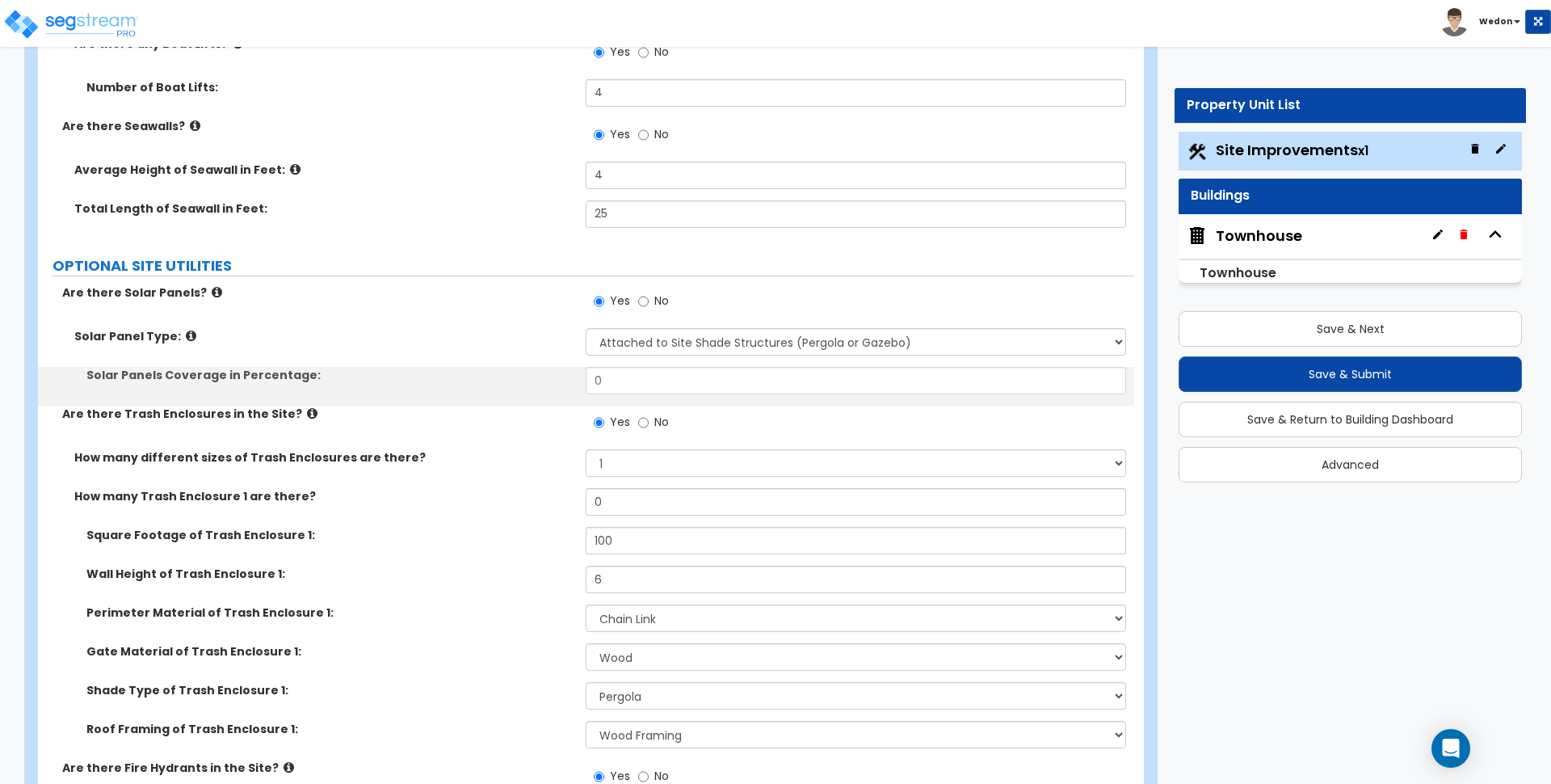
click at [344, 363] on div "Solar Panel Type: Please Choose One Free Standing Attached to Site Shade Struct…" at bounding box center [586, 347] width 1096 height 39
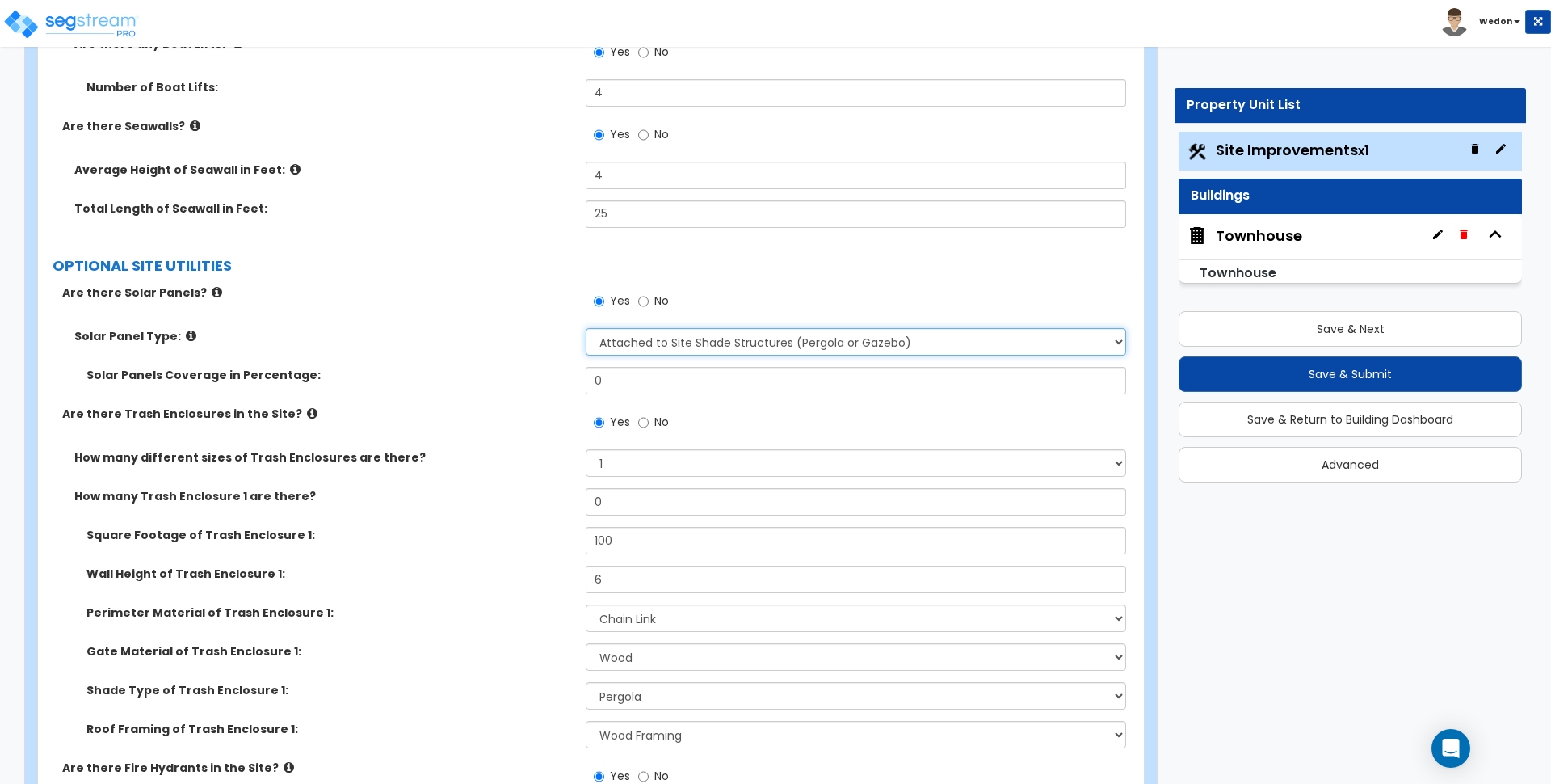
click at [686, 341] on select "Please Choose One Free Standing Attached to Site Shade Structures (Pergola or G…" at bounding box center [855, 342] width 540 height 28
click at [738, 344] on select "Please Choose One Free Standing Attached to Site Shade Structures (Pergola or G…" at bounding box center [855, 342] width 540 height 28
click at [839, 346] on select "Please Choose One Free Standing Attached to Site Shade Structures (Pergola or G…" at bounding box center [855, 342] width 540 height 28
click at [460, 374] on label "Solar Panels Coverage in Percentage:" at bounding box center [329, 374] width 487 height 16
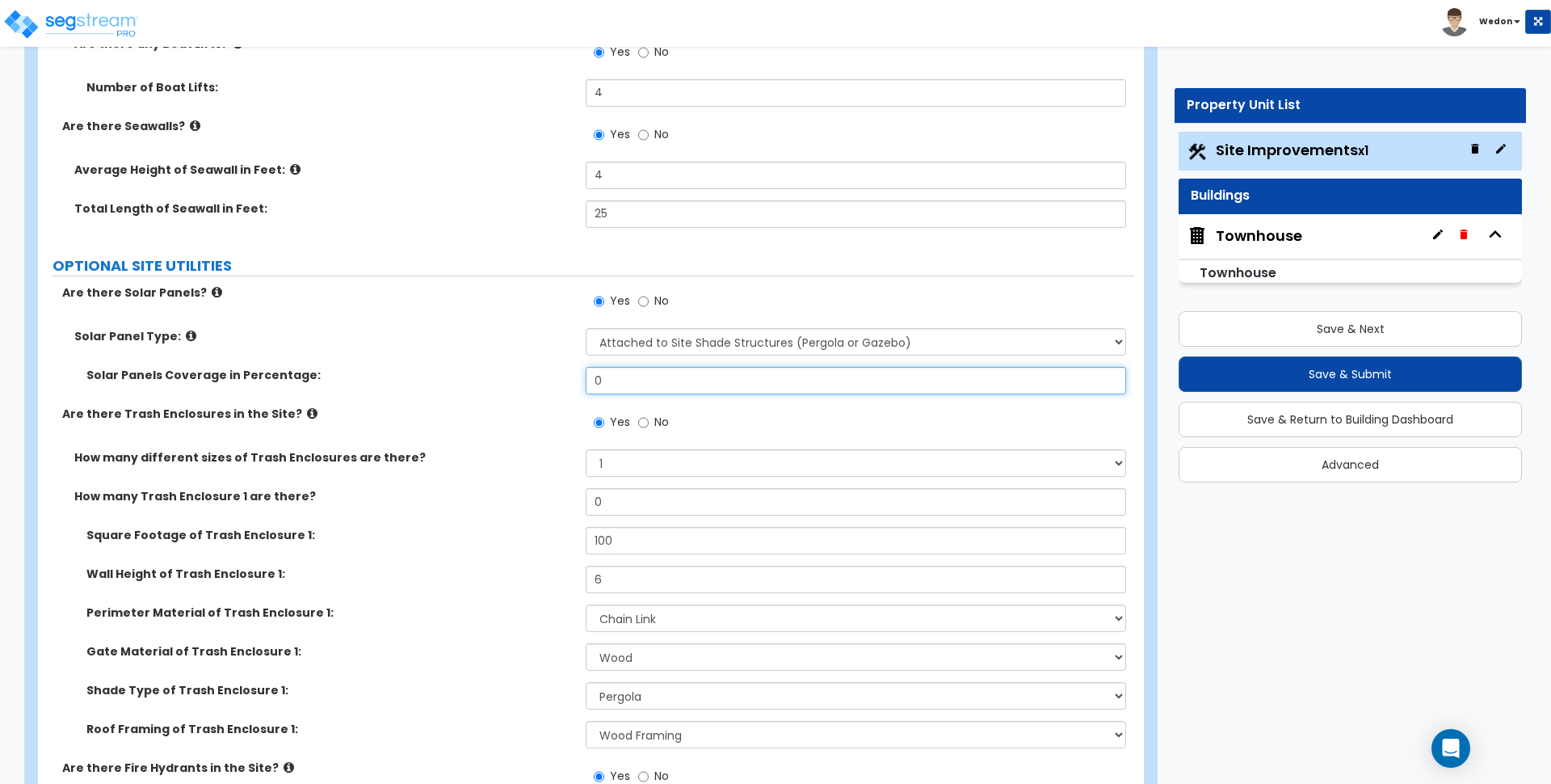
click at [642, 374] on input "0" at bounding box center [855, 380] width 540 height 28
click at [804, 376] on input "0" at bounding box center [855, 380] width 540 height 28
click at [859, 374] on input "0" at bounding box center [855, 380] width 540 height 28
click at [860, 373] on input "0" at bounding box center [855, 380] width 540 height 28
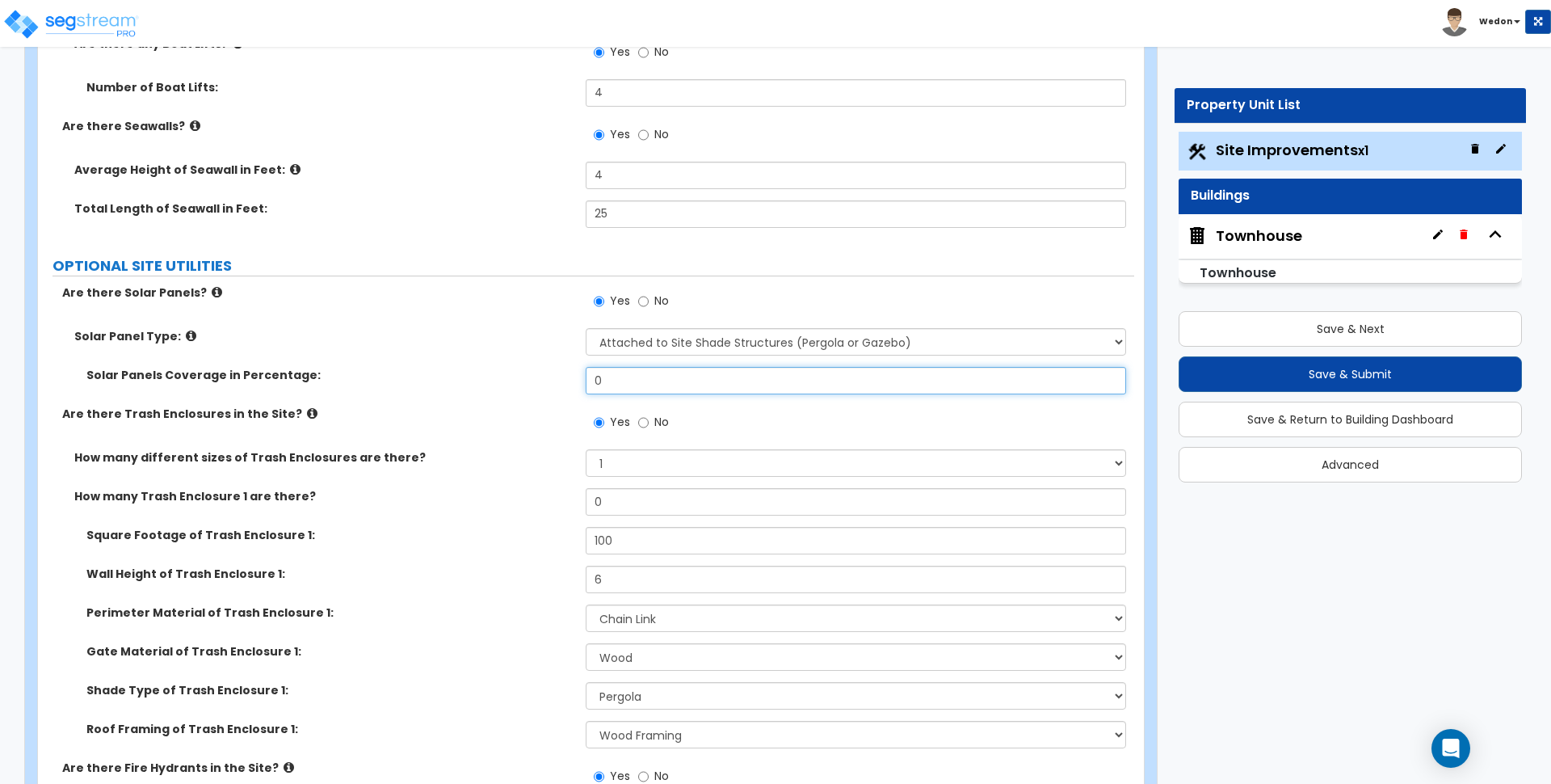
click at [860, 373] on input "0" at bounding box center [855, 380] width 540 height 28
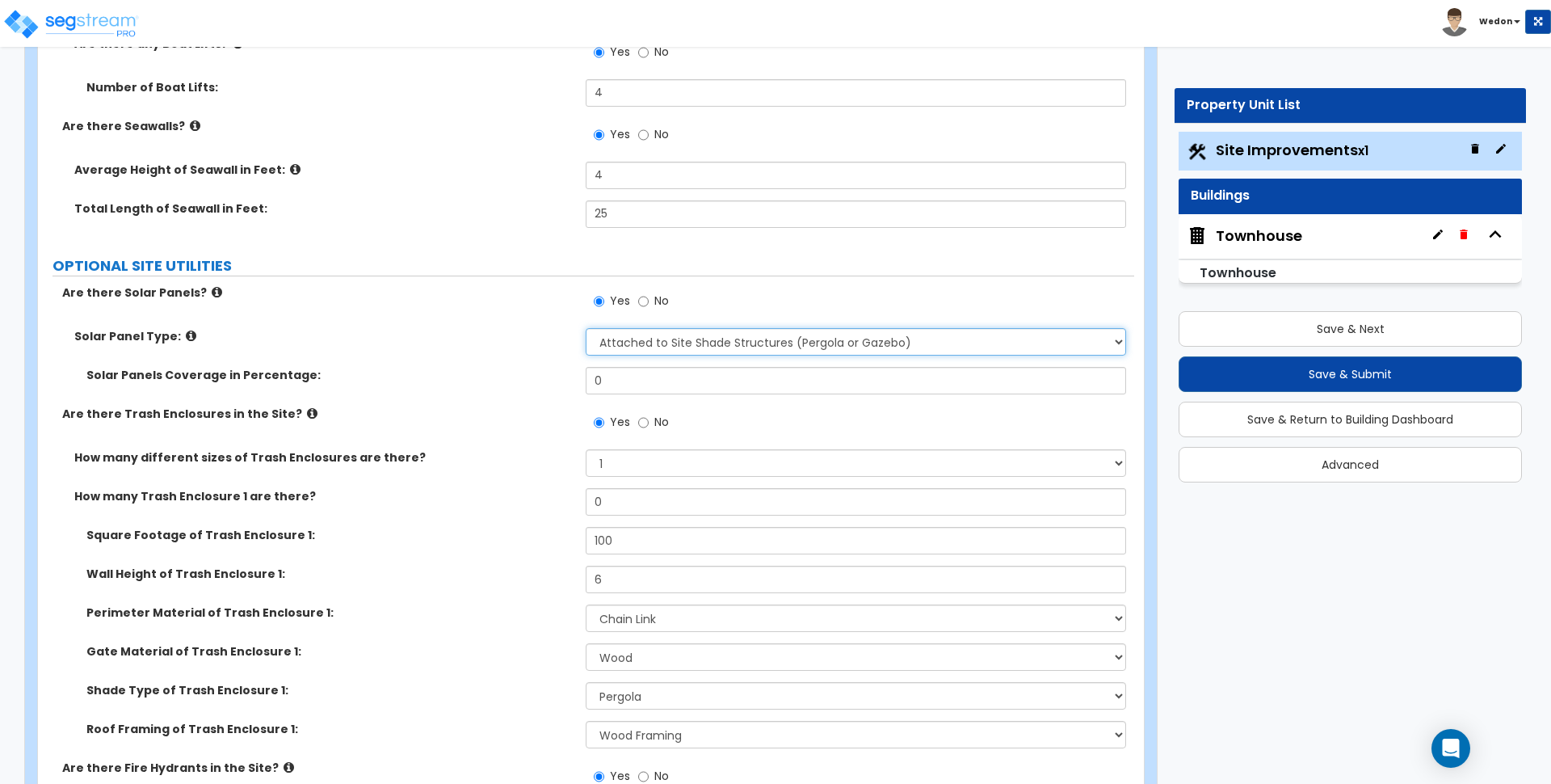
click at [883, 351] on select "Please Choose One Free Standing Attached to Site Shade Structures (Pergola or G…" at bounding box center [855, 342] width 540 height 28
click at [882, 345] on select "Please Choose One Free Standing Attached to Site Shade Structures (Pergola or G…" at bounding box center [855, 342] width 540 height 28
click at [732, 365] on div "Solar Panel Type: Please Choose One Free Standing Attached to Site Shade Struct…" at bounding box center [586, 347] width 1096 height 39
click at [731, 350] on select "Please Choose One Free Standing Attached to Site Shade Structures (Pergola or G…" at bounding box center [855, 342] width 540 height 28
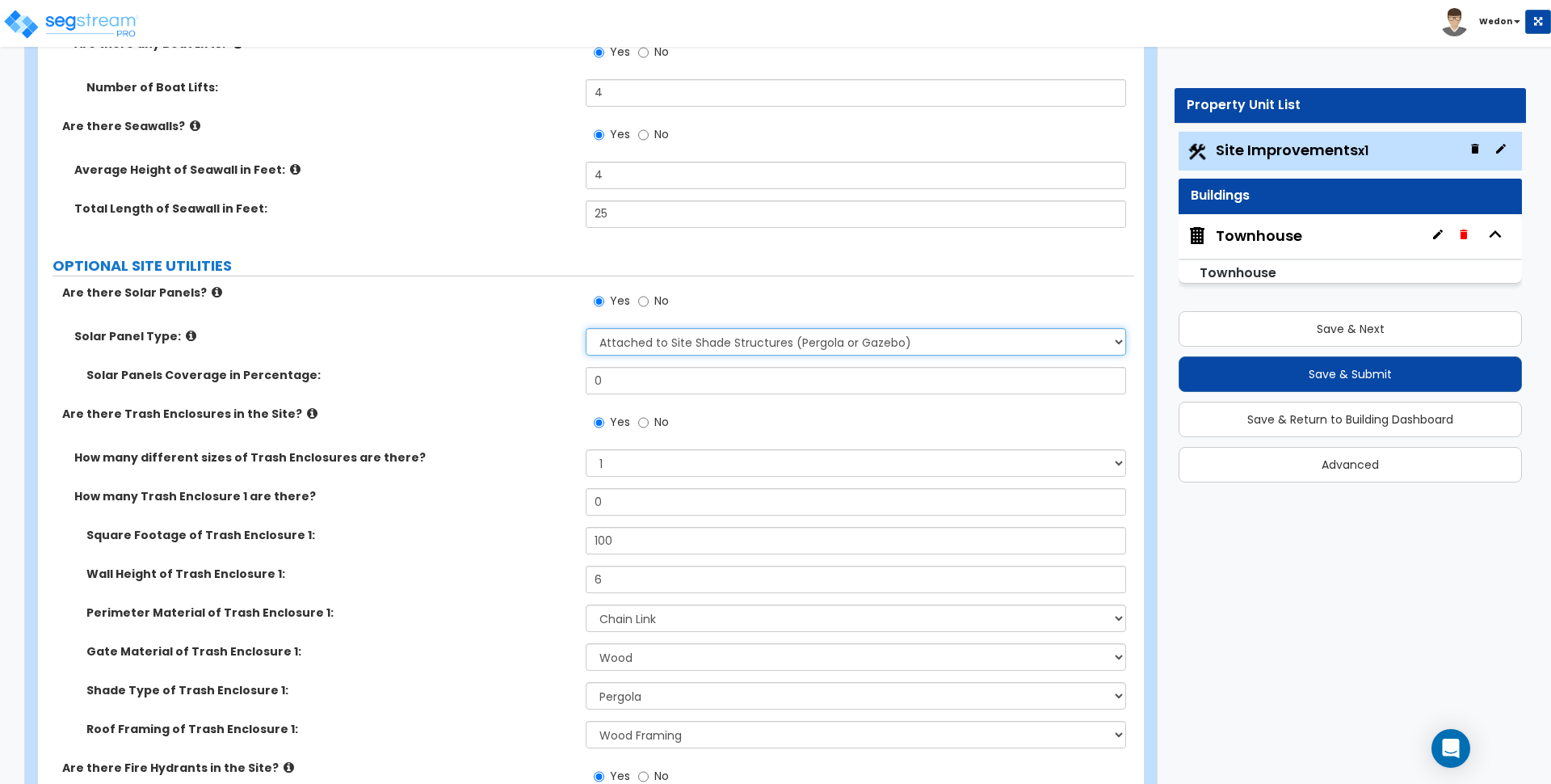
select select "1"
click at [586, 328] on select "Please Choose One Free Standing Attached to Site Shade Structures (Pergola or G…" at bounding box center [855, 342] width 540 height 28
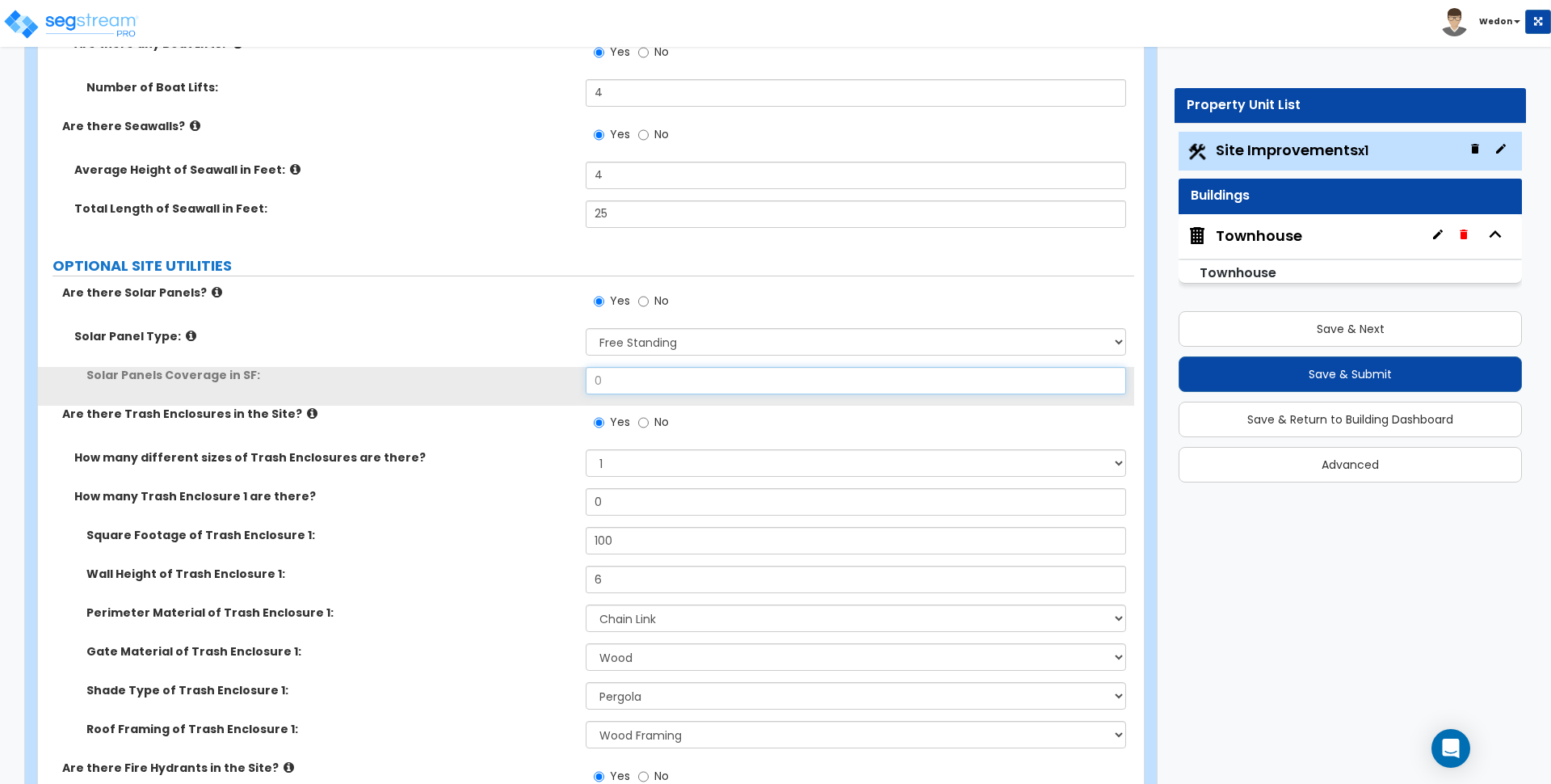
click at [654, 382] on input "0" at bounding box center [855, 380] width 540 height 28
type input "500"
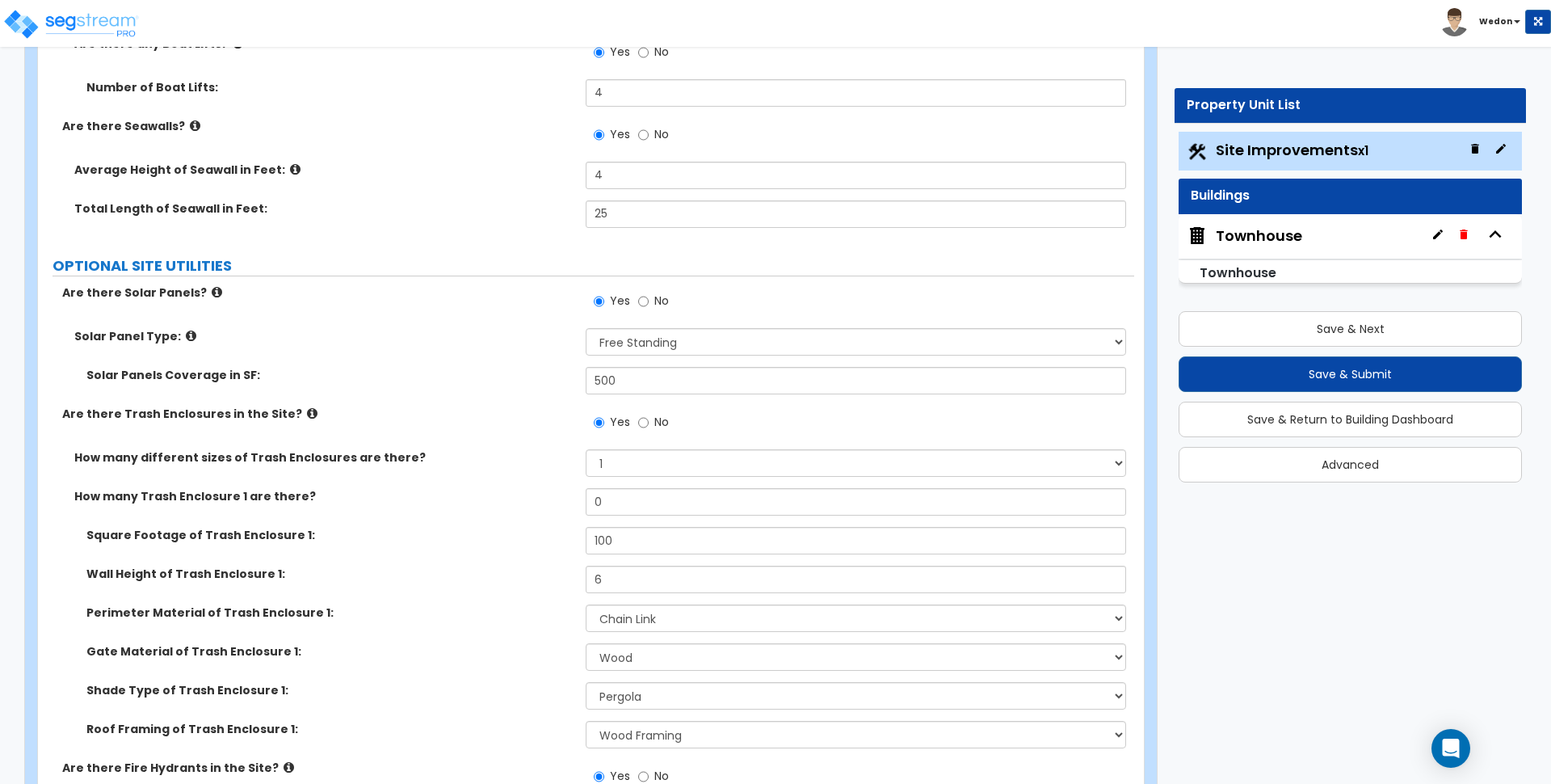
click at [478, 394] on div "Solar Panels Coverage in SF: 500" at bounding box center [586, 385] width 1096 height 39
click at [480, 370] on label "Solar Panels Coverage in SF:" at bounding box center [329, 374] width 487 height 16
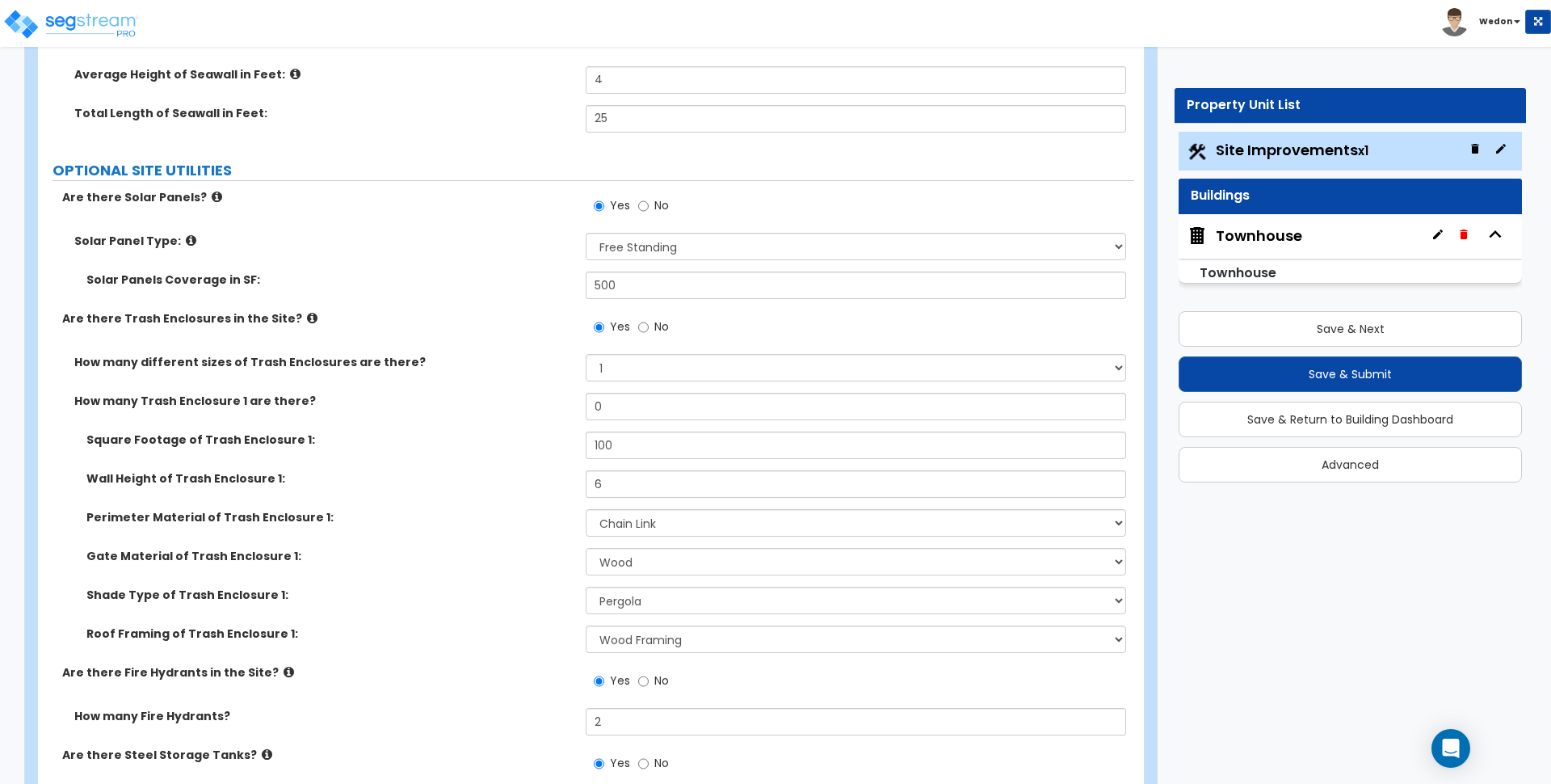
scroll to position [10967, 0]
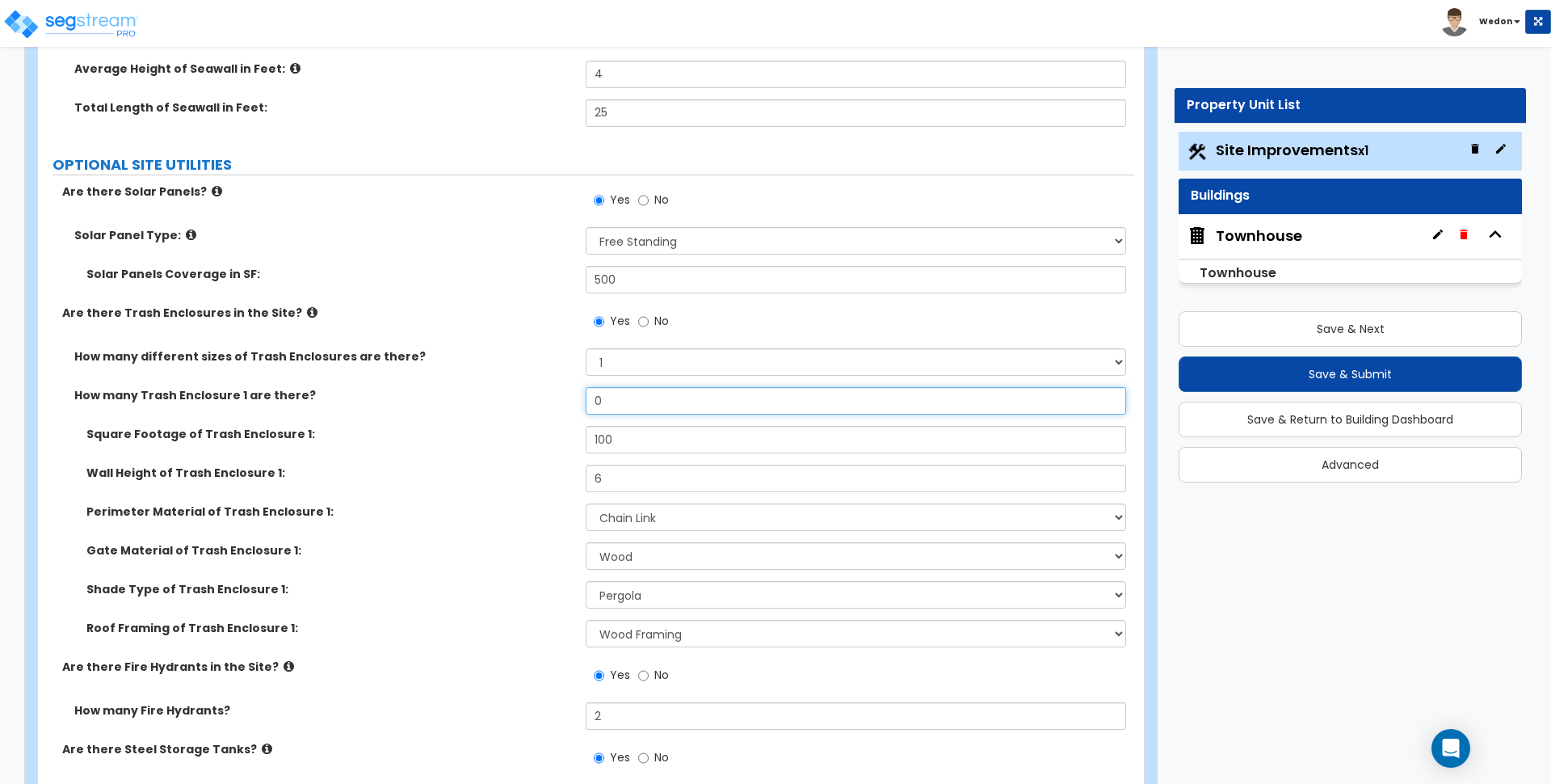
click at [673, 400] on input "0" at bounding box center [855, 401] width 540 height 28
click at [673, 398] on input "0" at bounding box center [855, 401] width 540 height 28
type input "1"
click at [480, 426] on label "Square Footage of Trash Enclosure 1:" at bounding box center [329, 434] width 487 height 16
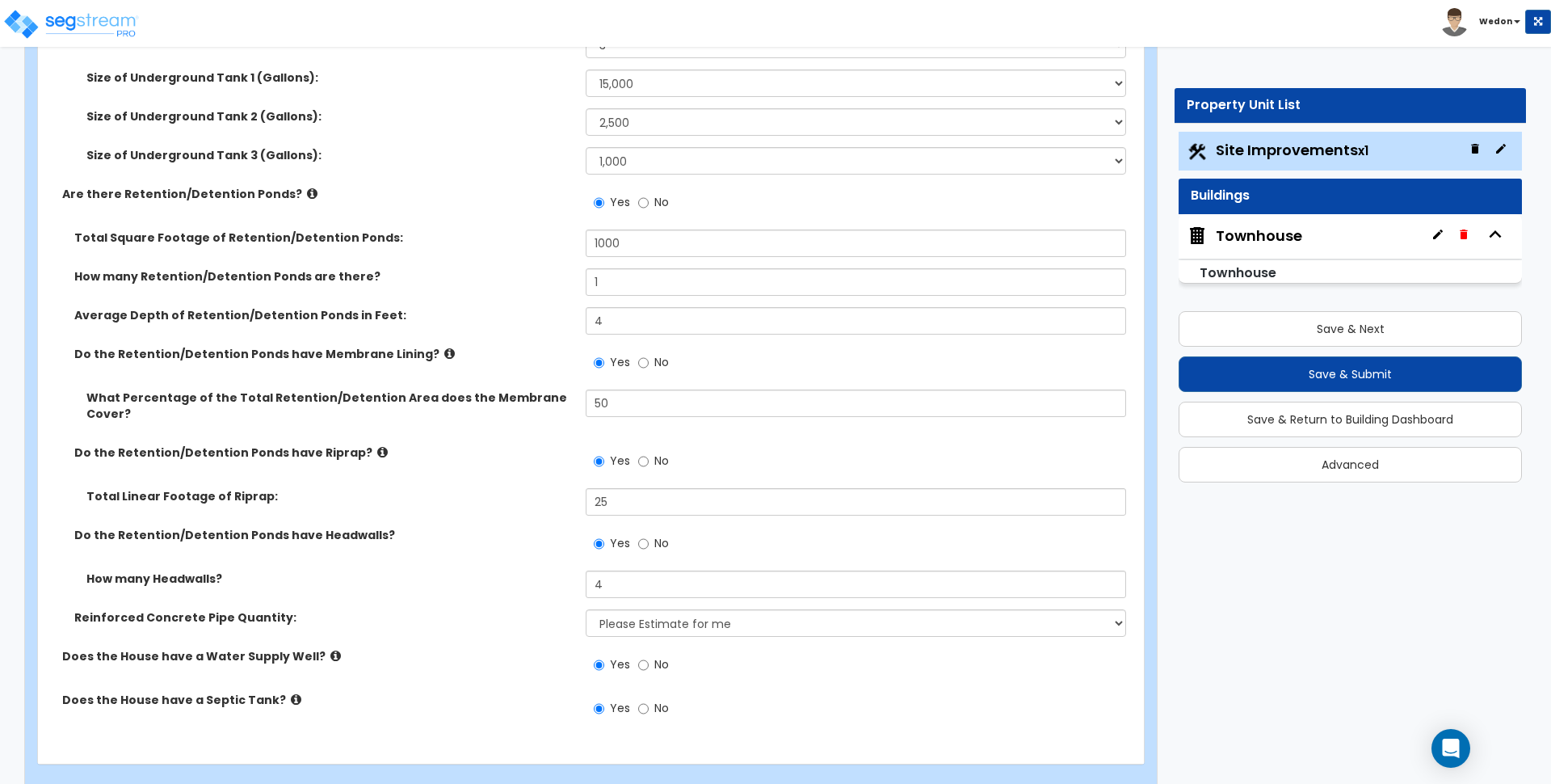
scroll to position [11886, 0]
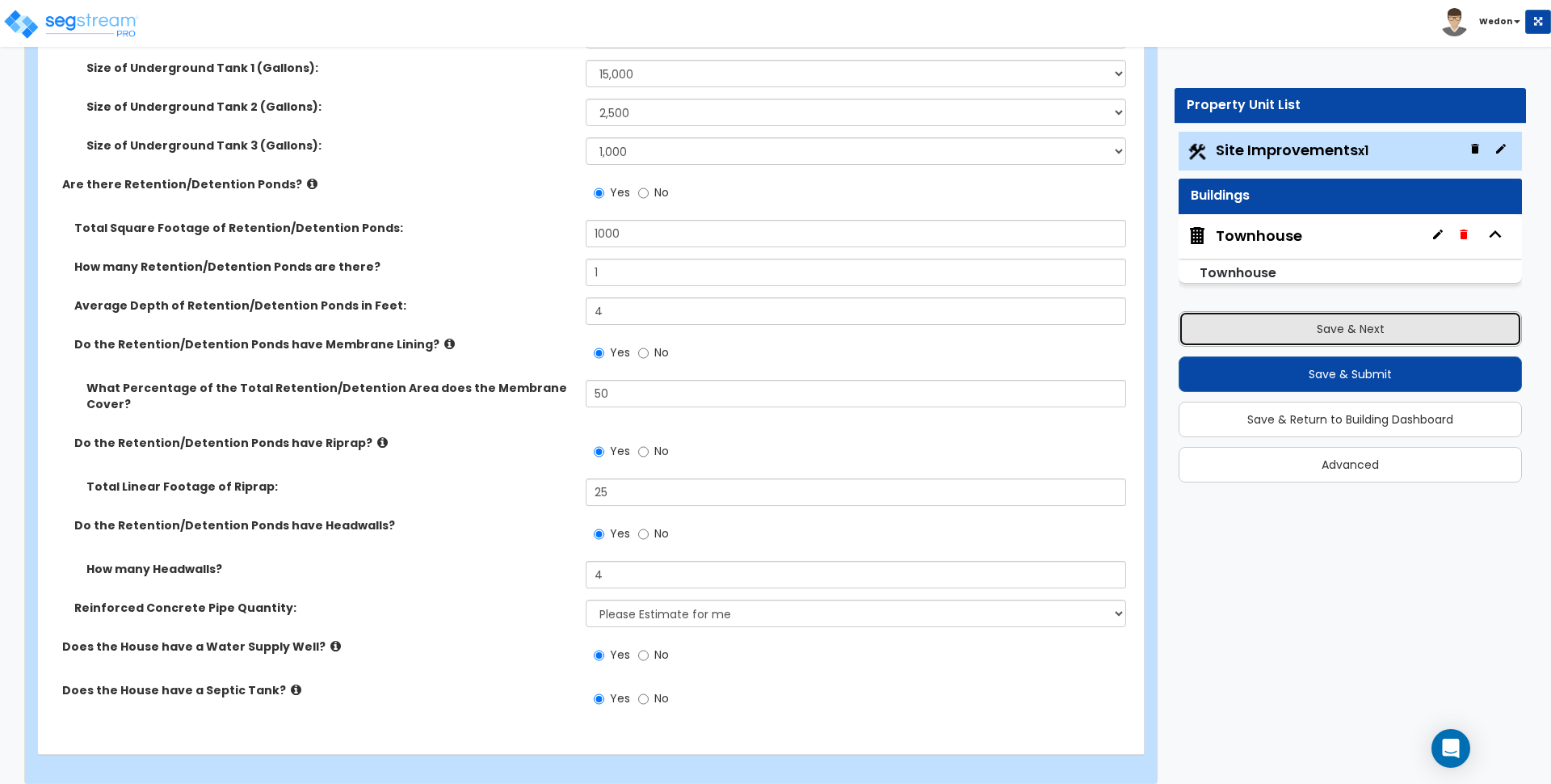
click at [1430, 321] on button "Save & Next" at bounding box center [1351, 328] width 344 height 35
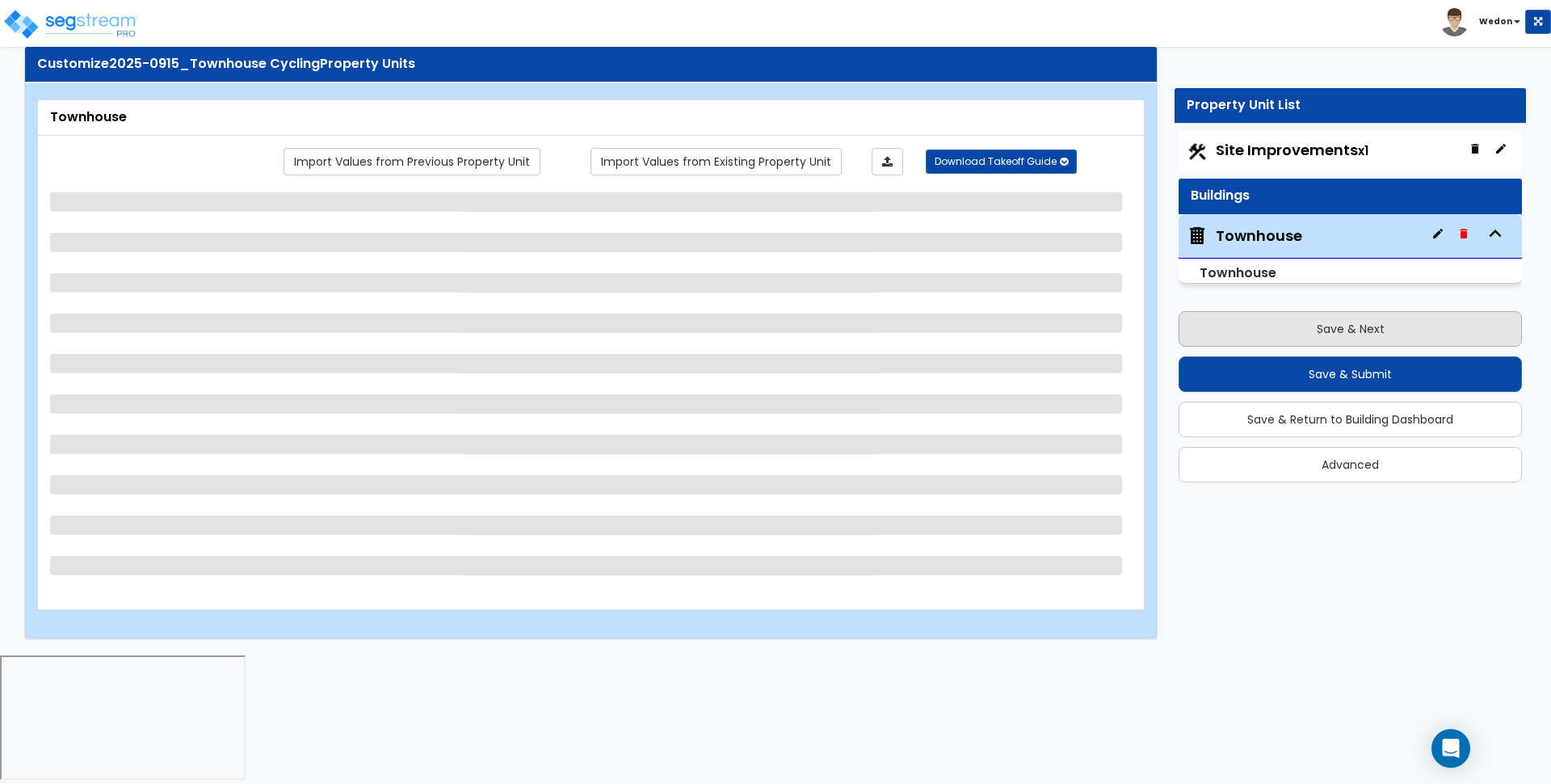
scroll to position [0, 0]
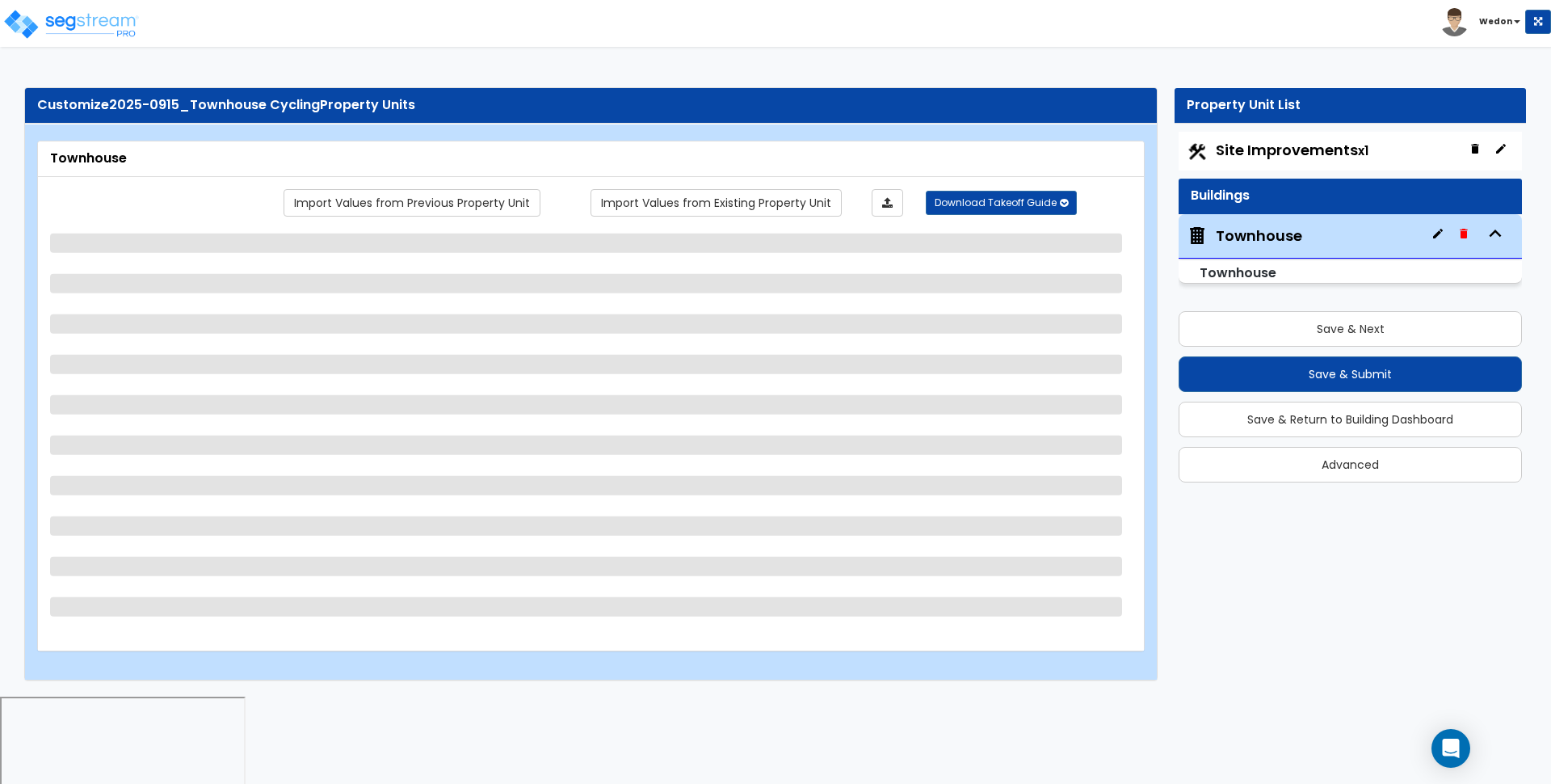
select select "1"
select select "2"
select select "6"
select select "1"
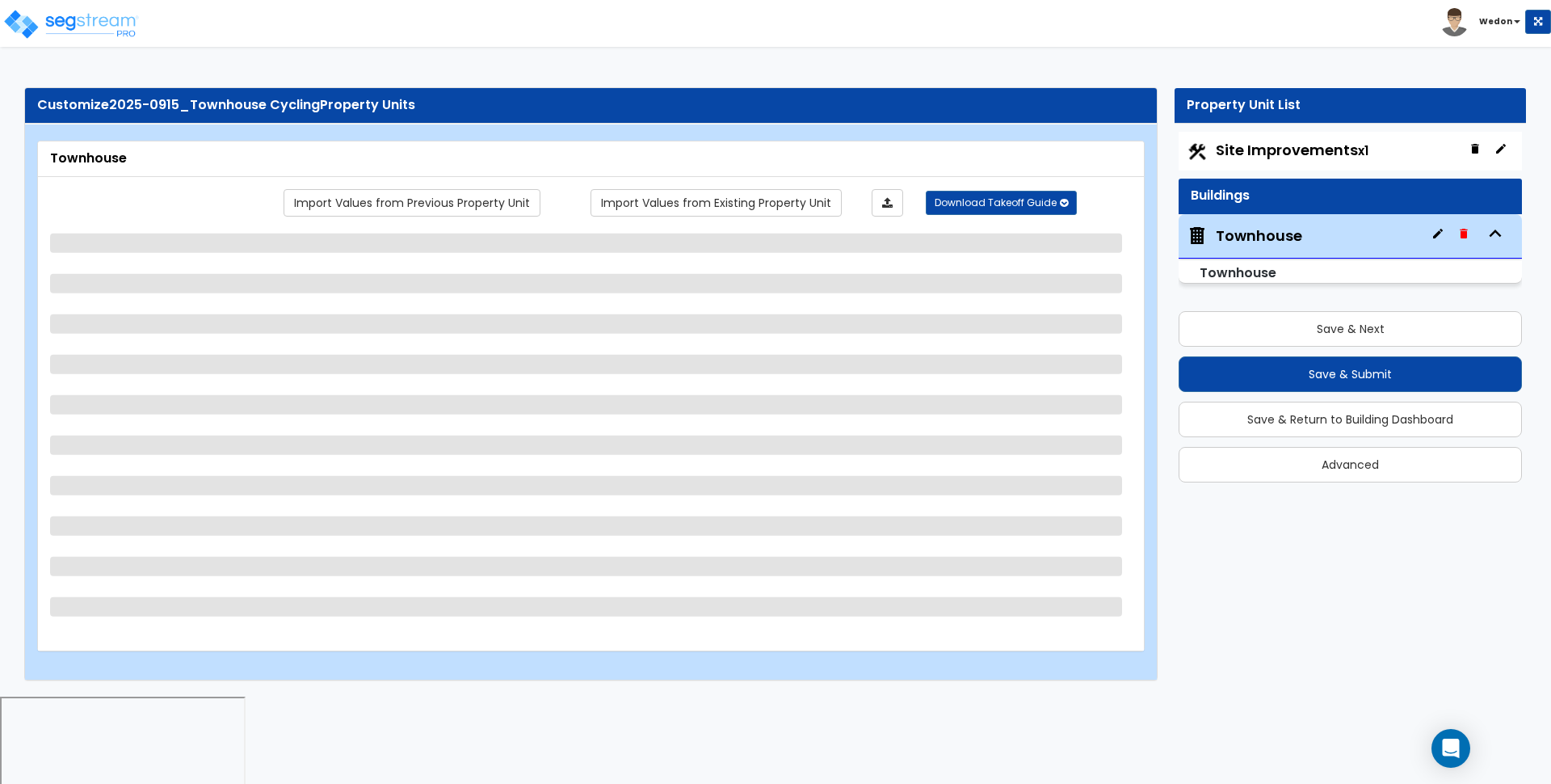
select select "3"
select select "2"
select select "3"
select select "5"
select select "2"
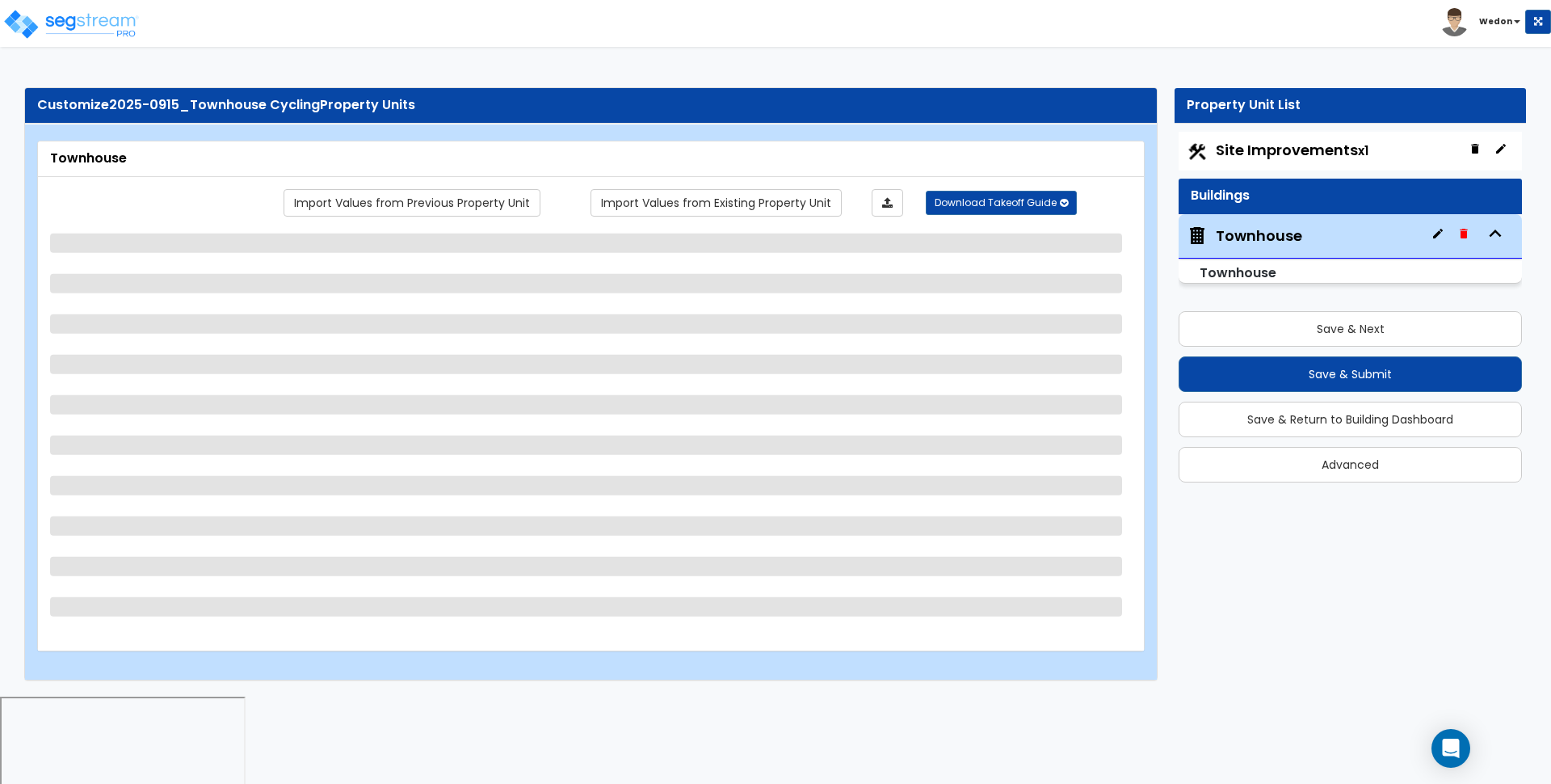
select select "3"
select select "2"
select select "3"
select select "2"
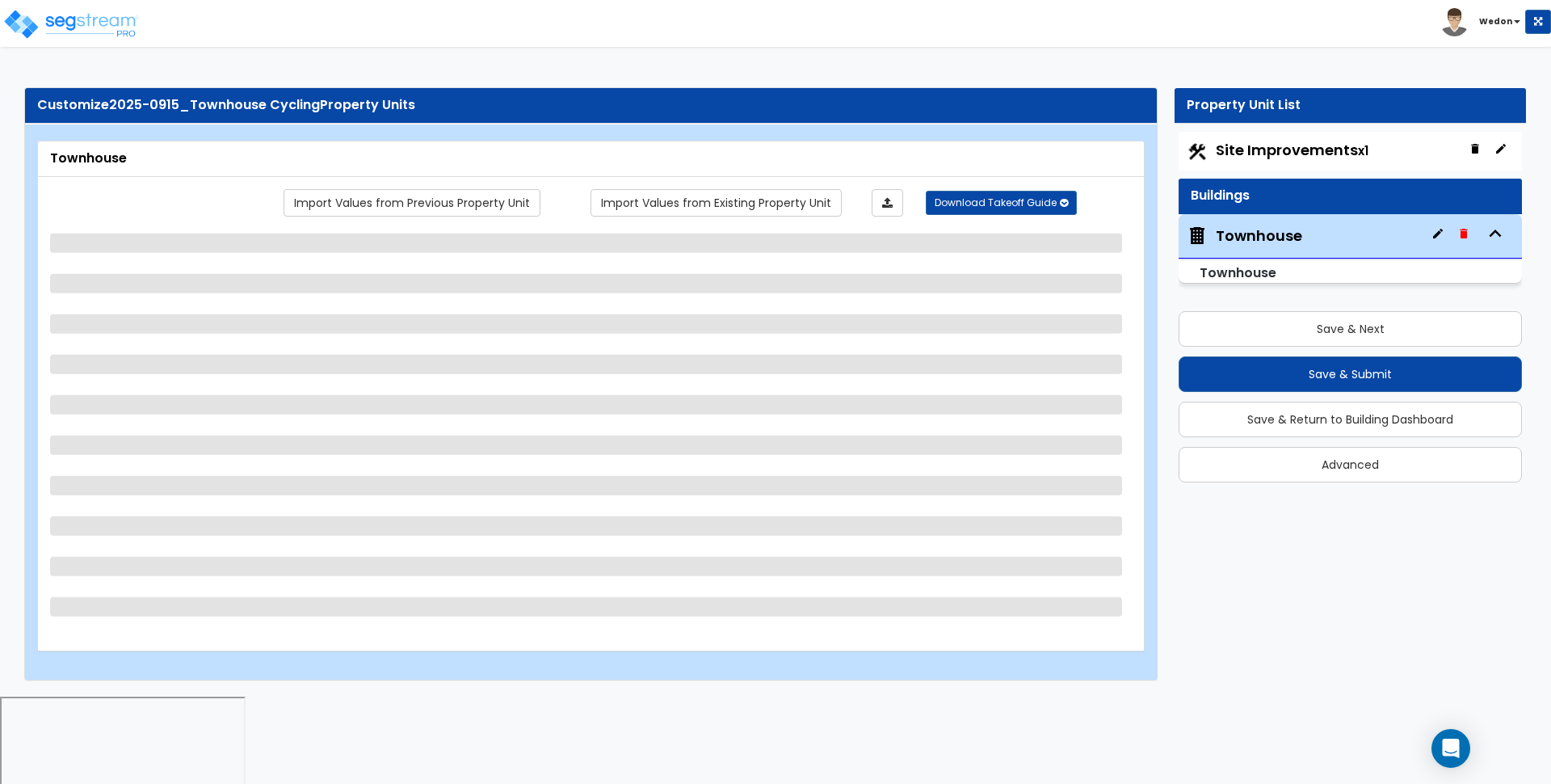
select select "3"
select select "2"
select select "1"
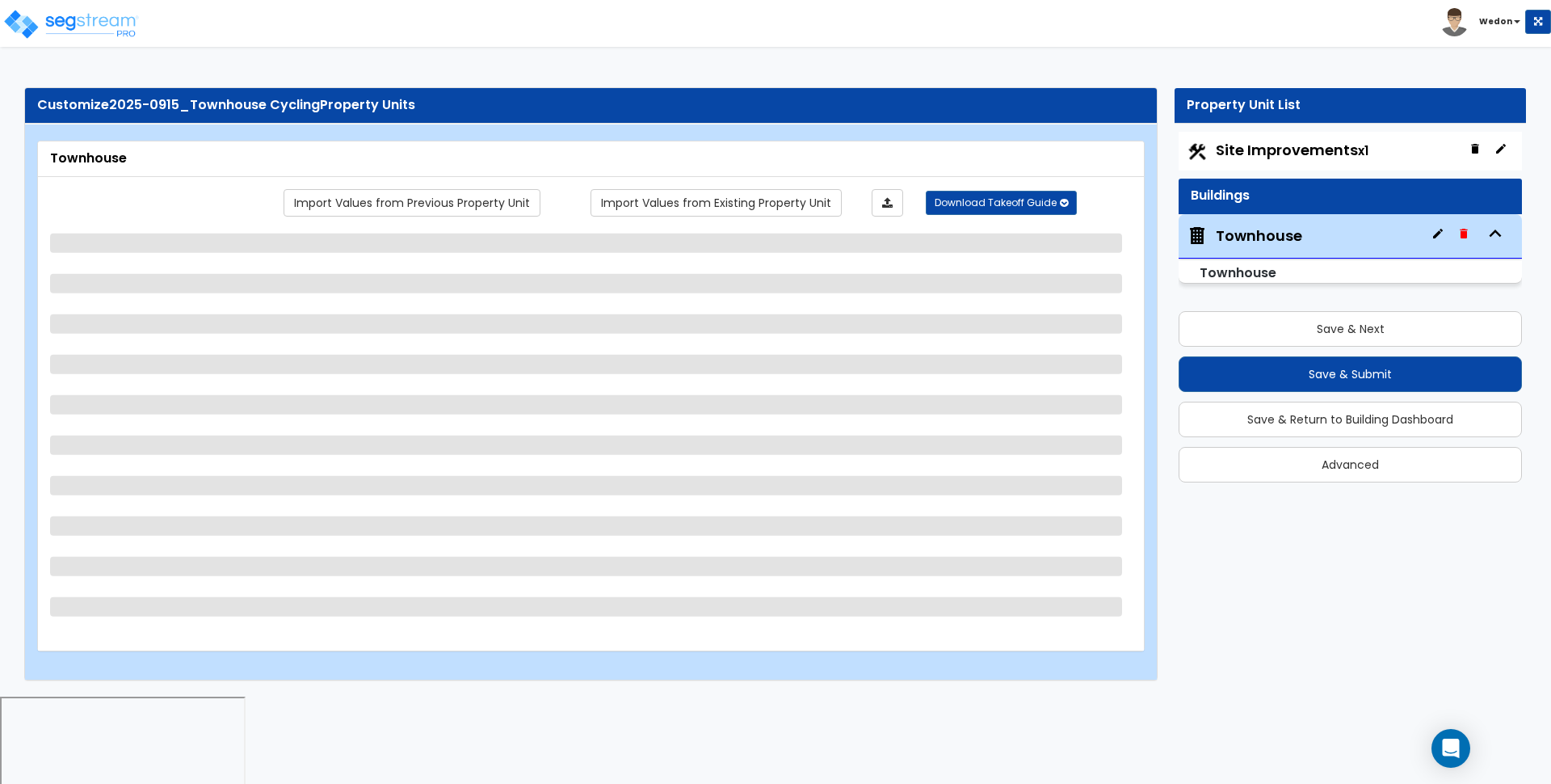
select select "2"
select select "4"
select select "1"
select select "3"
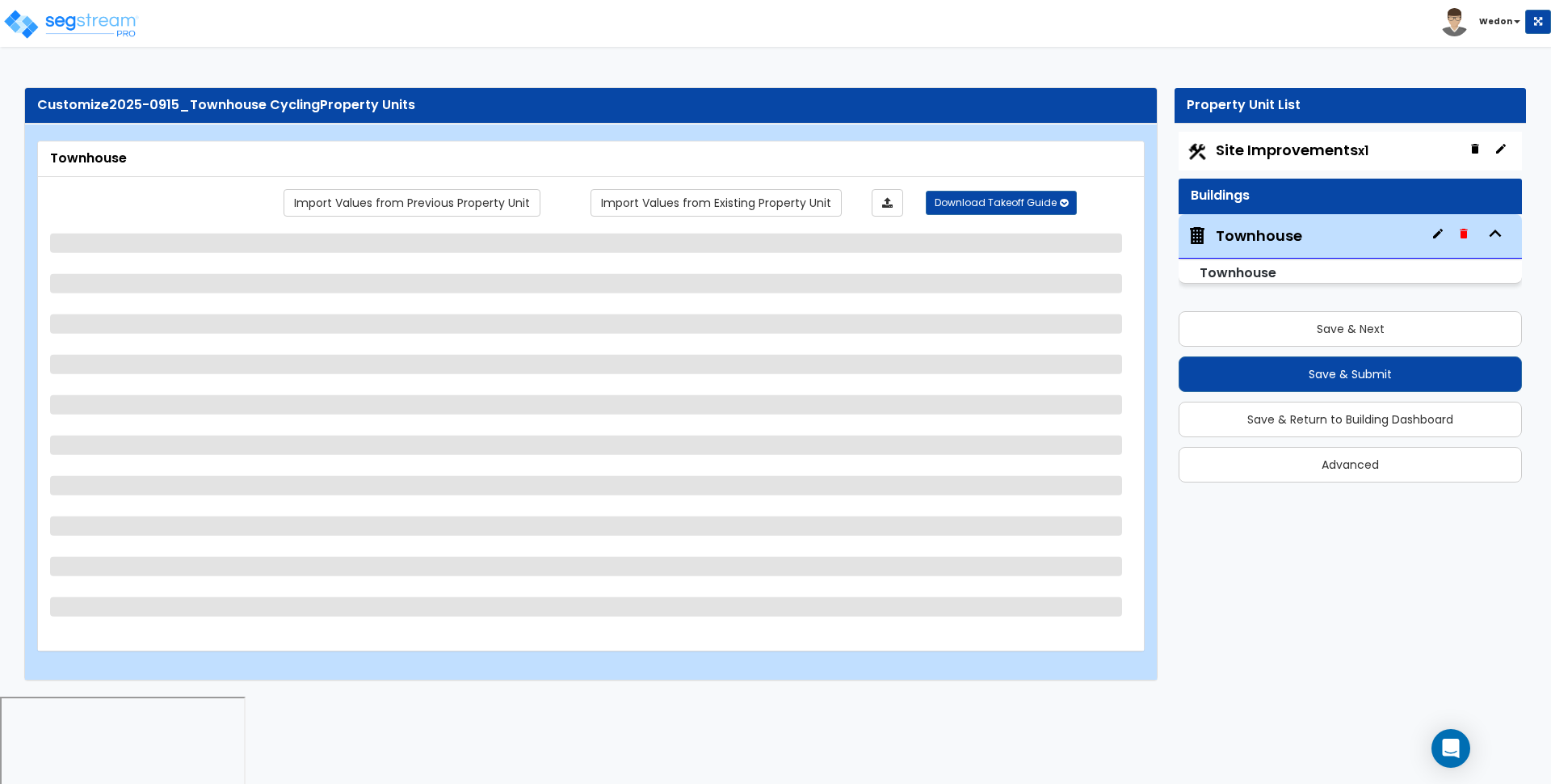
select select "1"
select select "2"
select select "3"
select select "1"
select select "2"
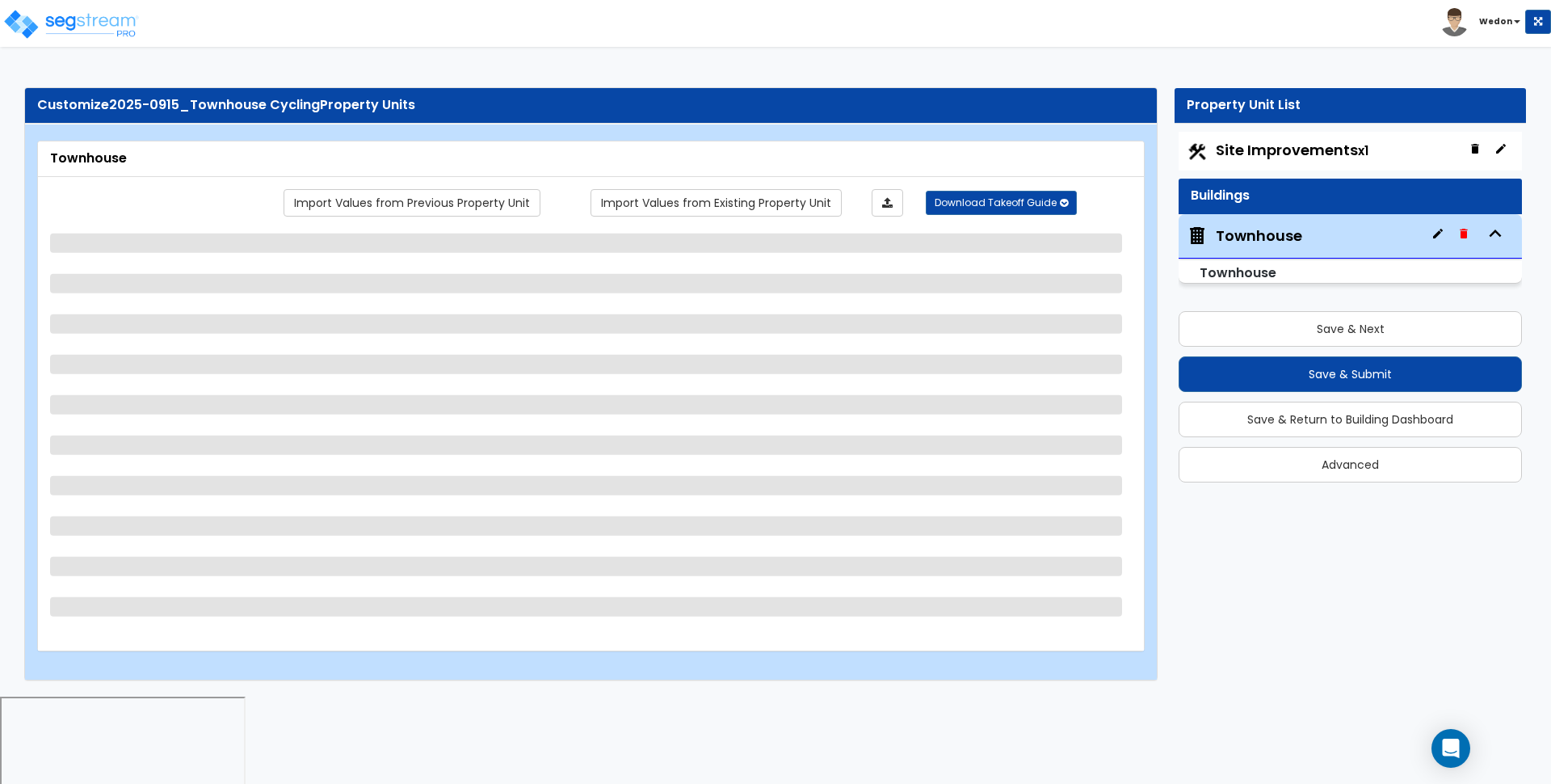
select select "1"
select select "2"
select select "4"
select select "7"
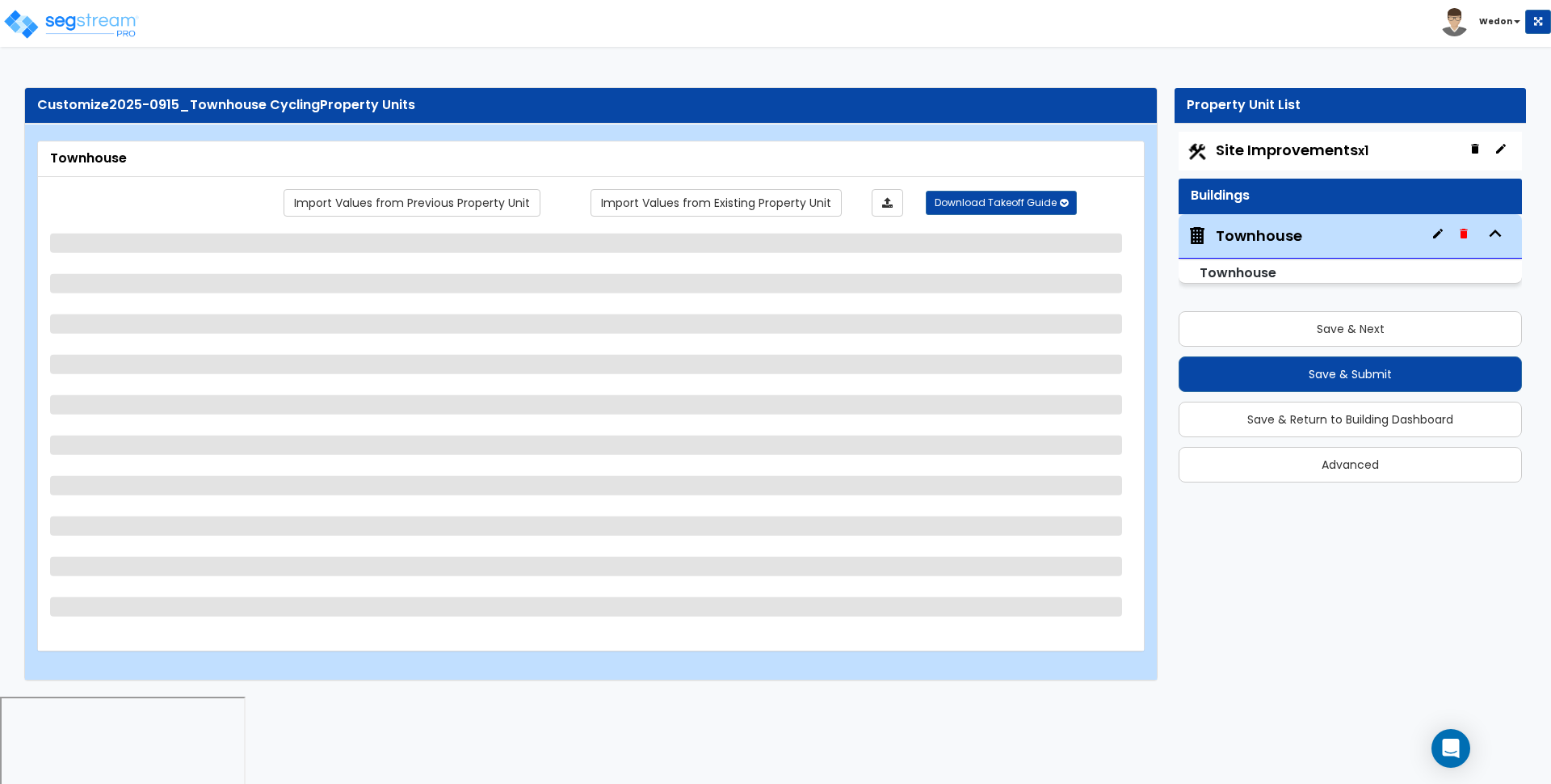
select select "6"
select select "5"
select select "2"
select select "1"
select select "2"
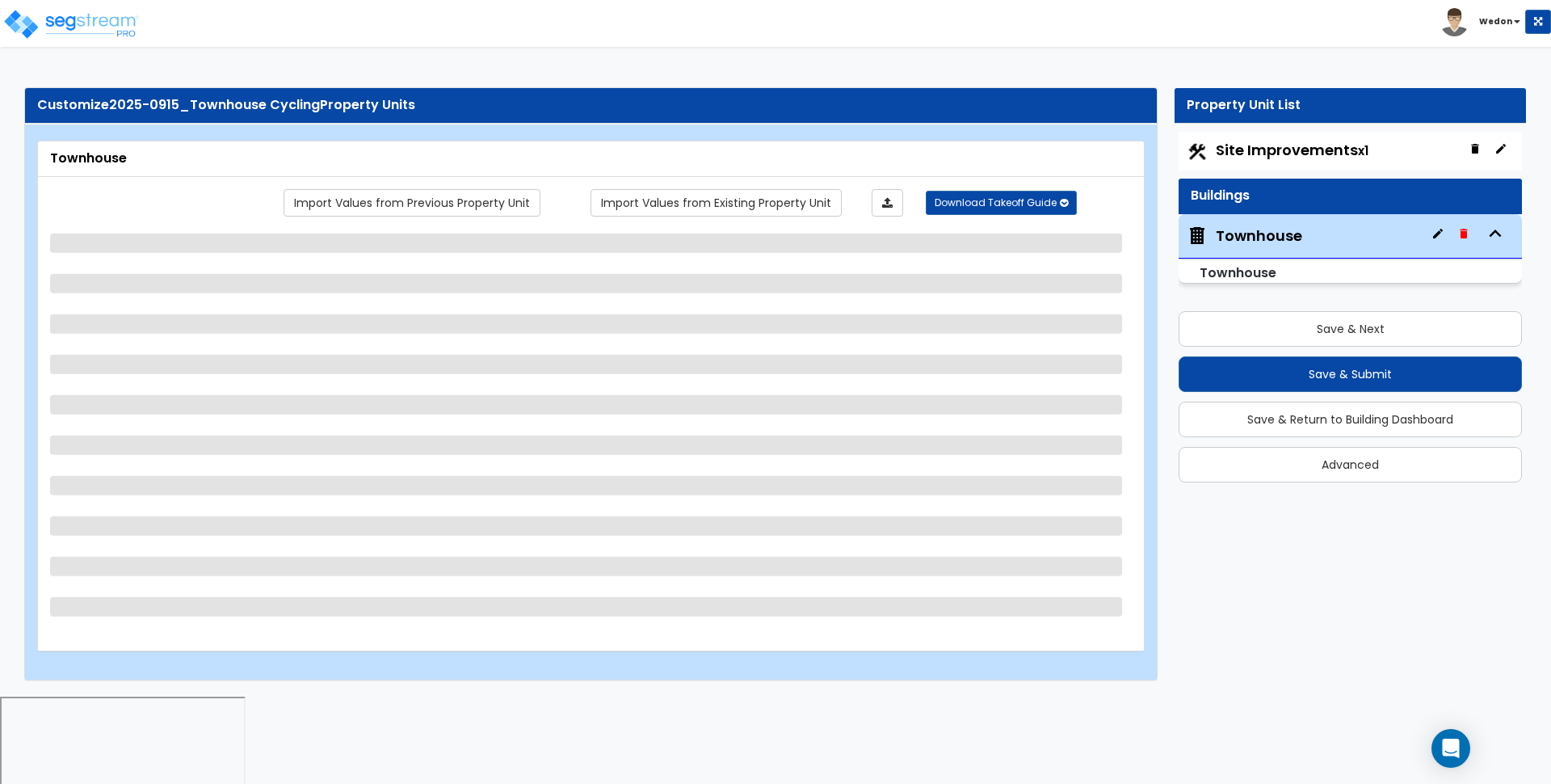
select select "1"
select select "2"
select select "1"
select select "2"
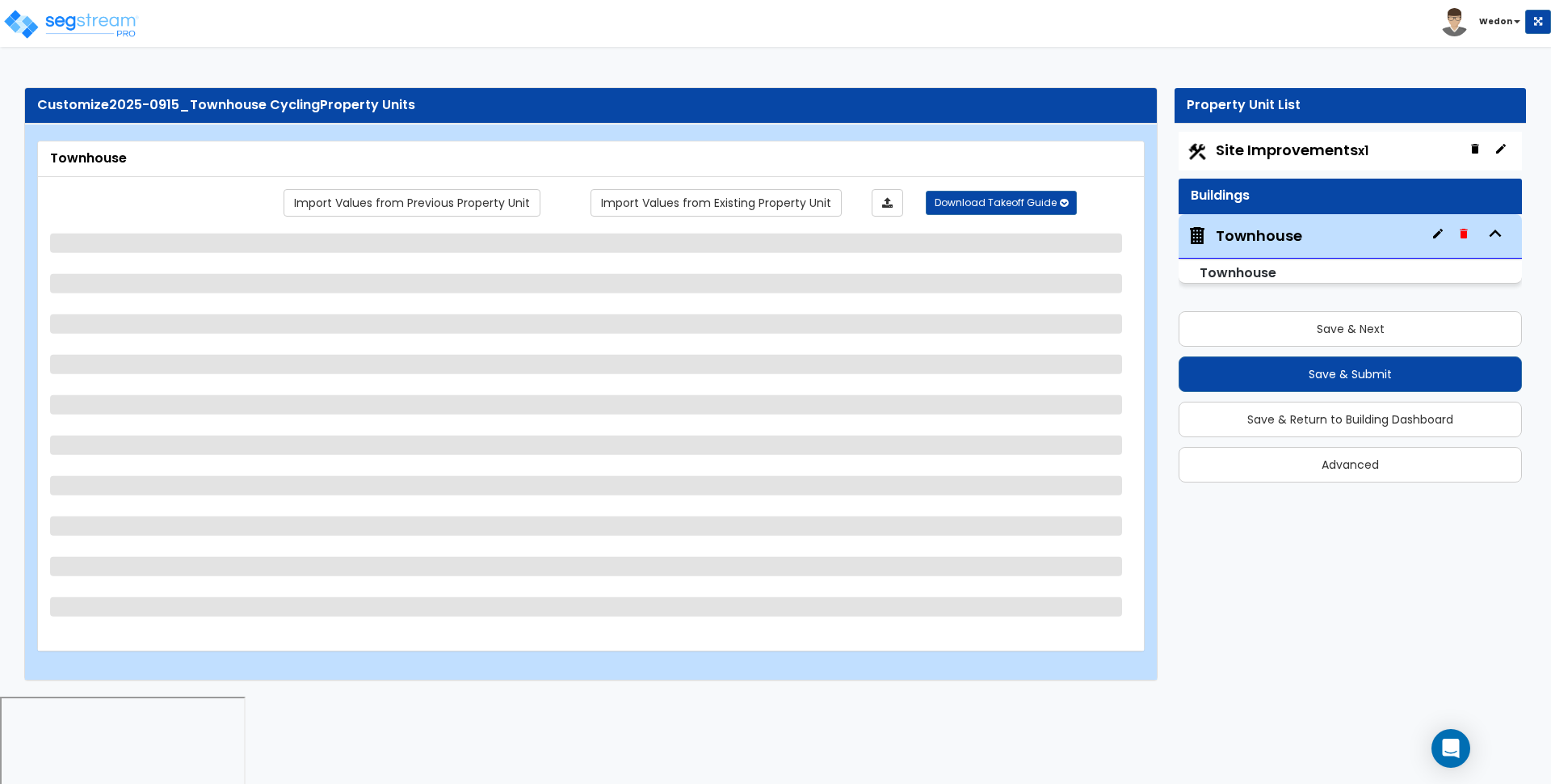
select select "3"
select select "1"
select select "6"
select select "5"
select select "2"
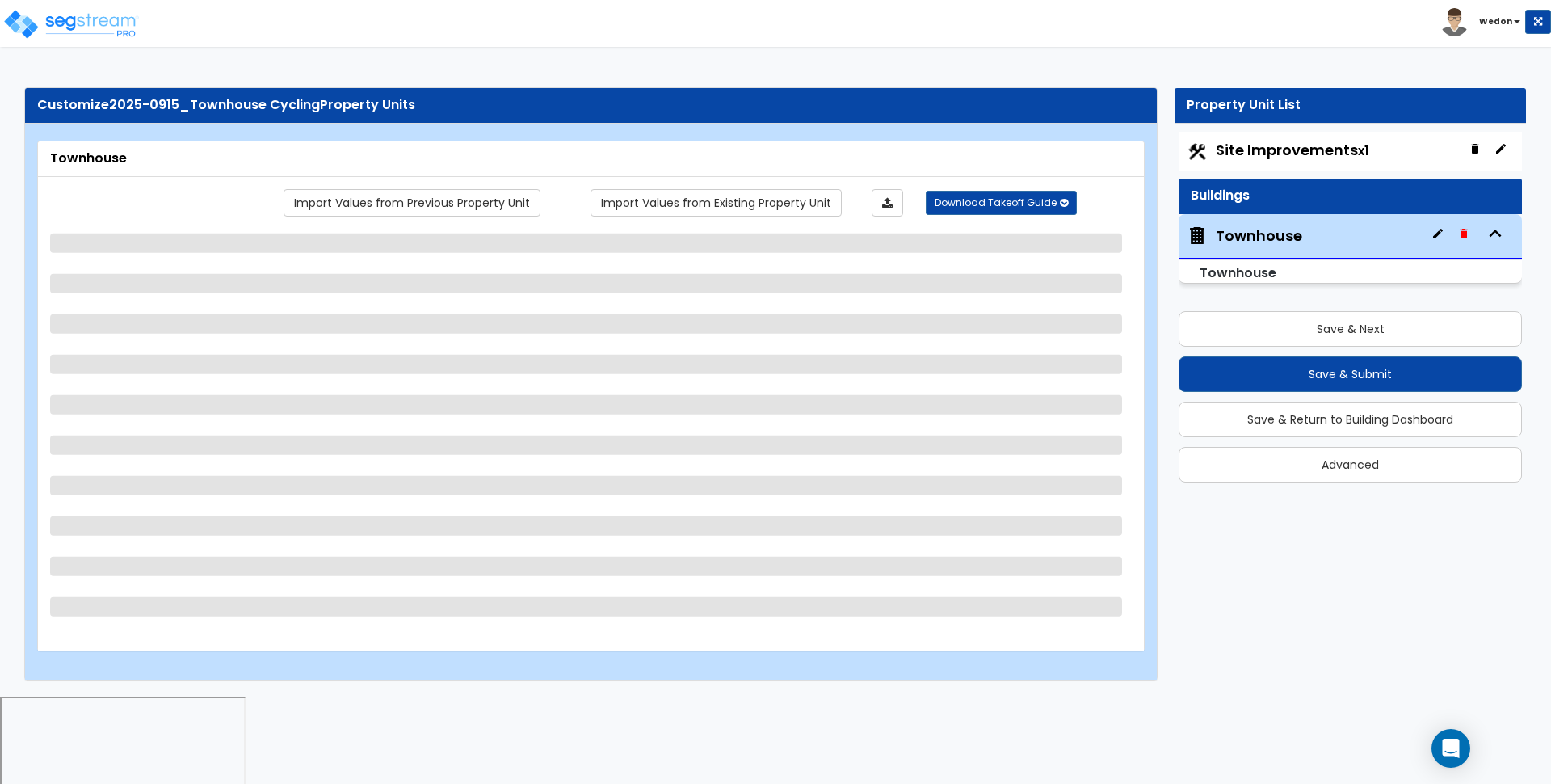
select select "2"
select select "3"
select select "2"
select select "3"
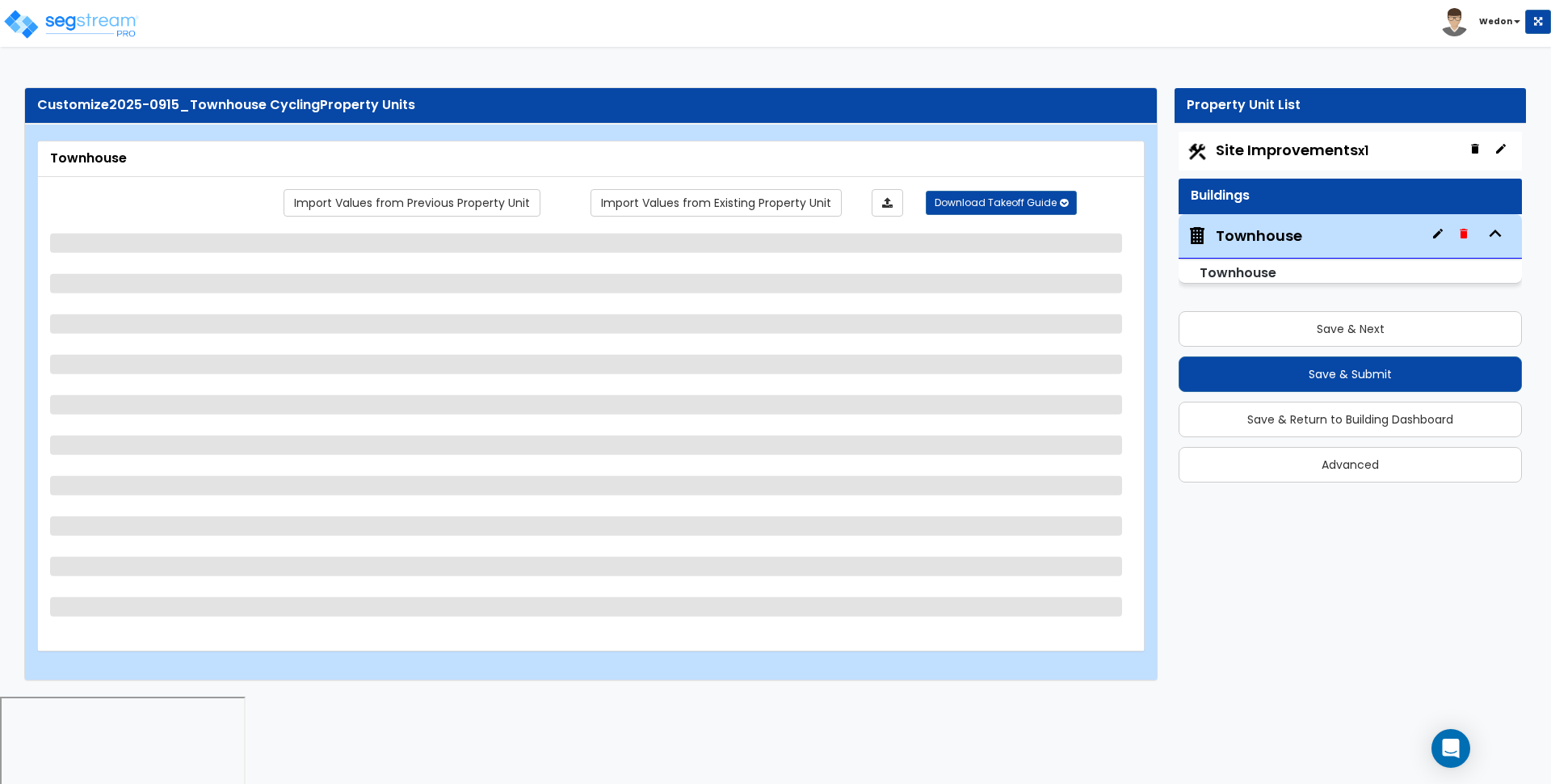
select select "2"
select select "3"
select select "5"
select select "3"
select select "4"
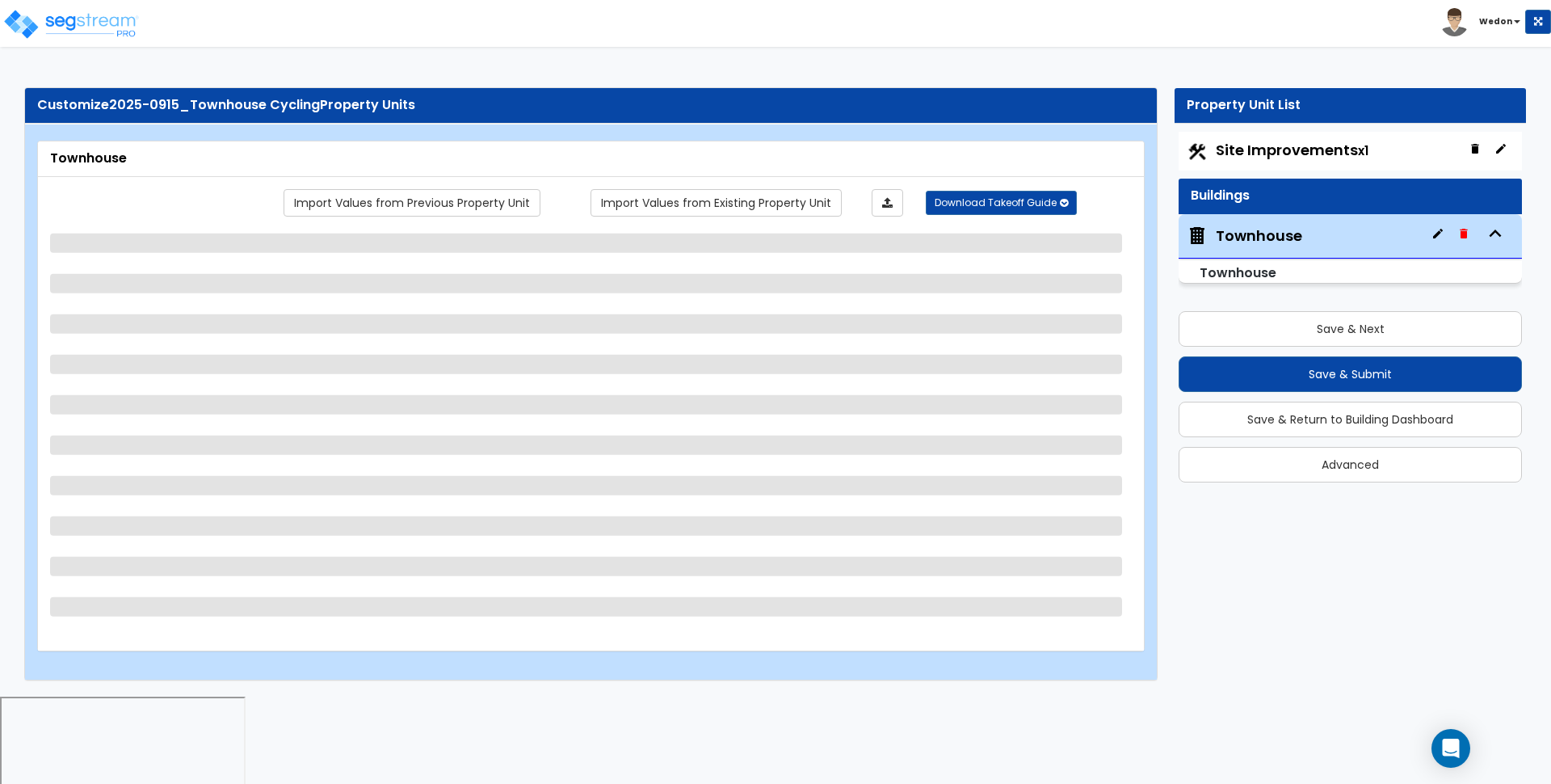
select select "2"
select select "3"
select select "1"
select select "2"
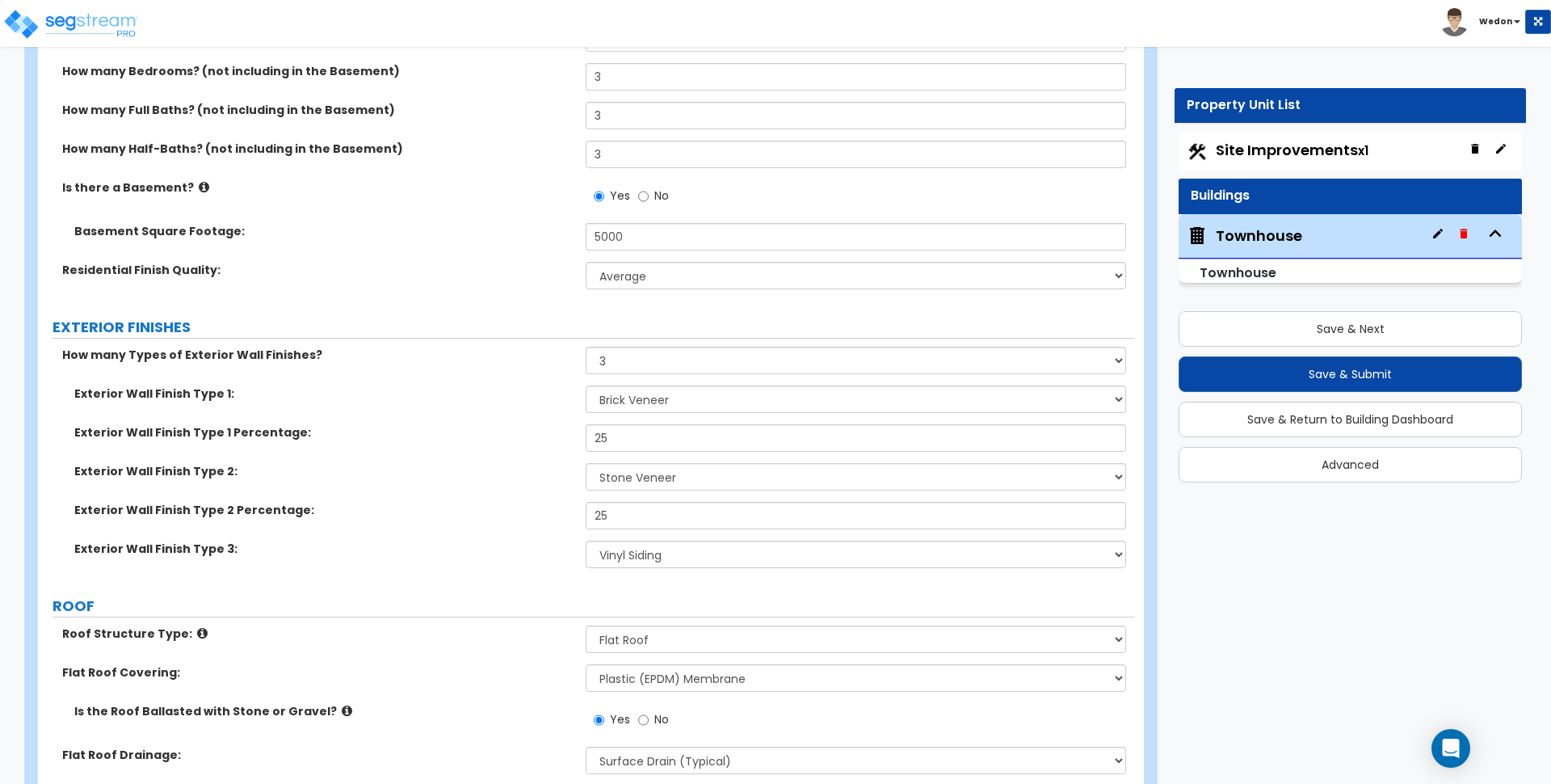
scroll to position [707, 0]
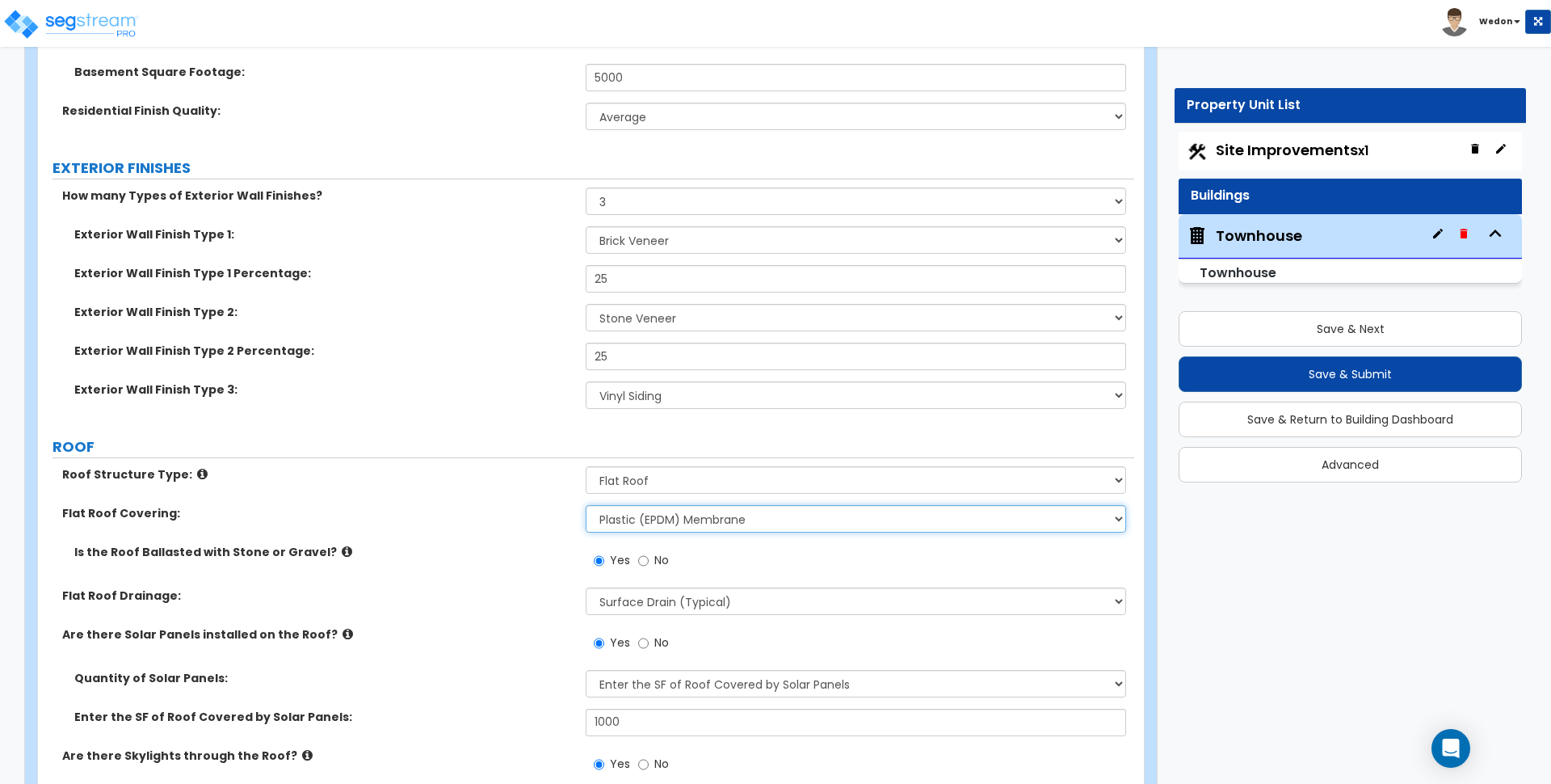
click at [880, 513] on select "Please Choose One Rolled Asphalt PVC Membrane Plastic (EPDM) Membrane Asphalt F…" at bounding box center [855, 518] width 540 height 28
click at [893, 521] on select "Please Choose One Rolled Asphalt PVC Membrane Plastic (EPDM) Membrane Asphalt F…" at bounding box center [855, 518] width 540 height 28
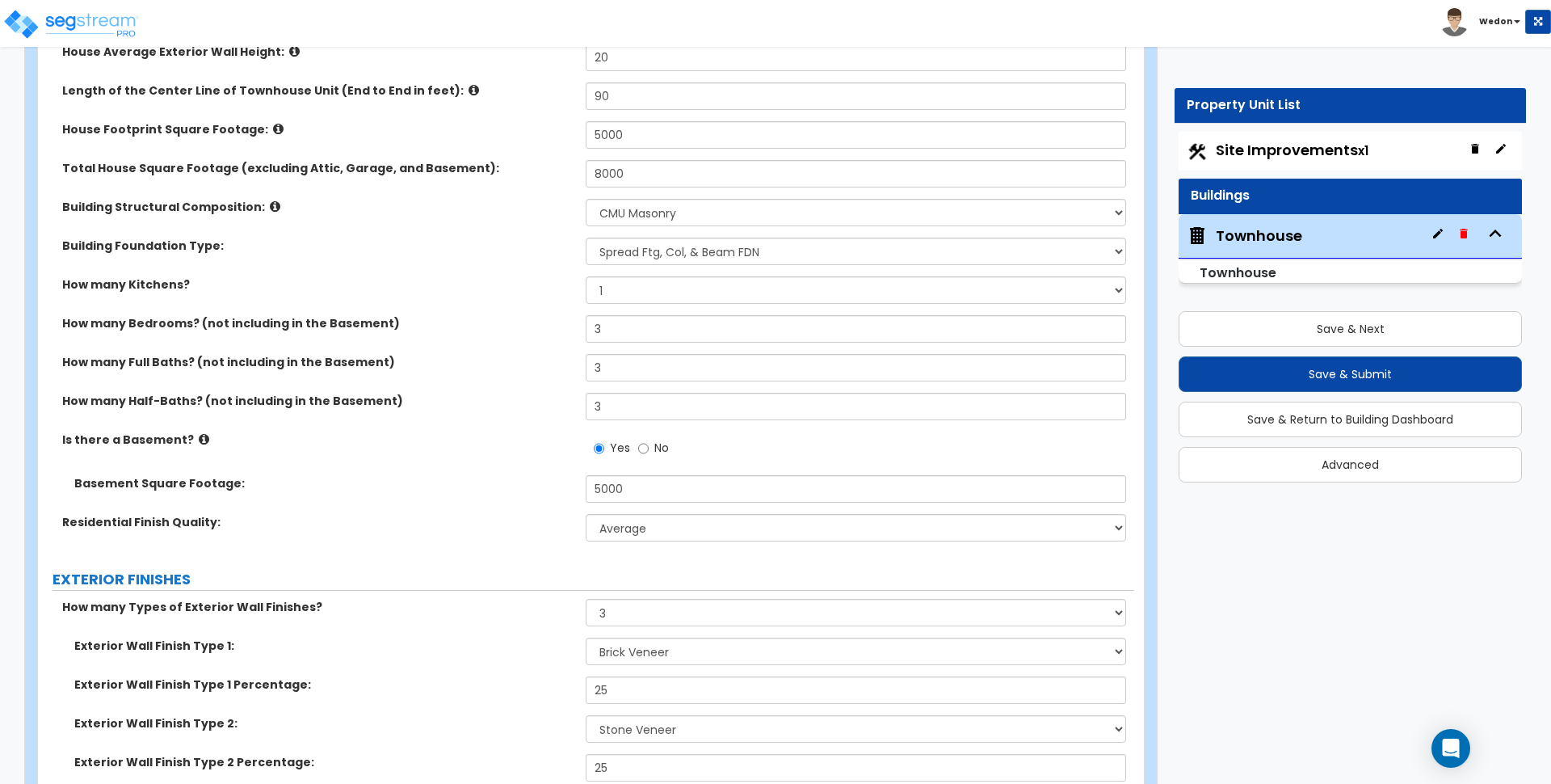
scroll to position [303, 0]
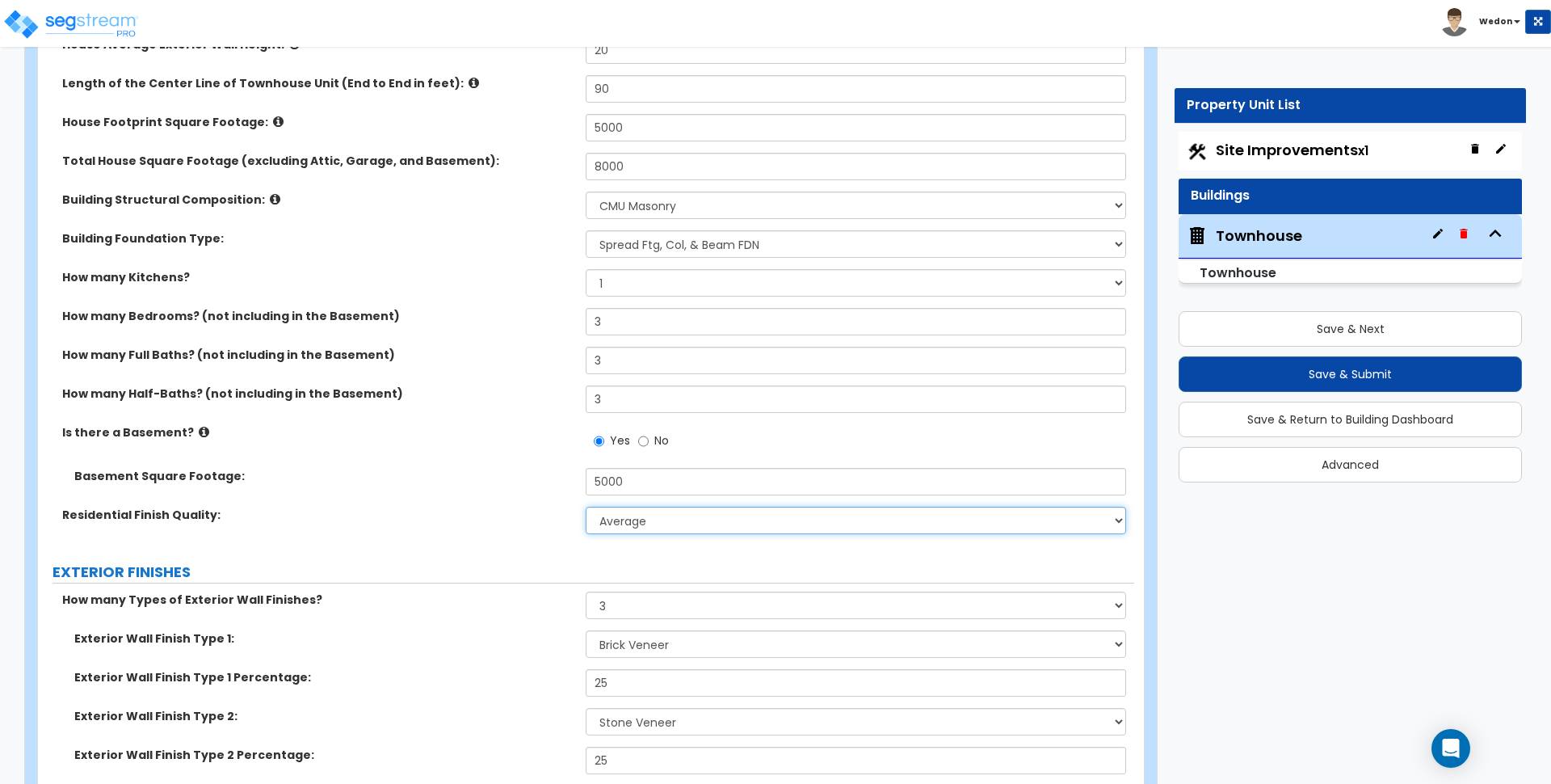
click at [844, 519] on select "Low Average High" at bounding box center [855, 520] width 540 height 28
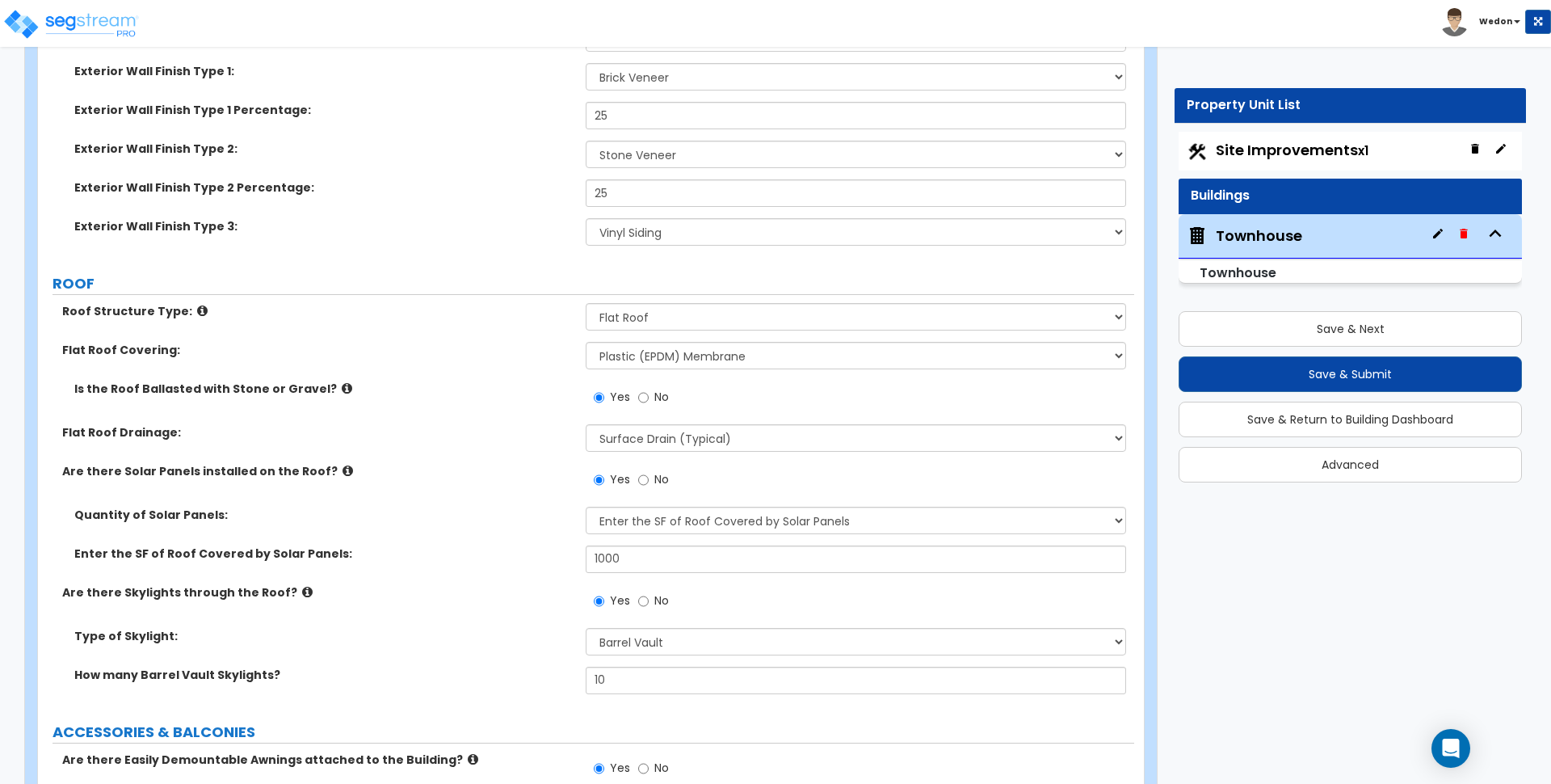
scroll to position [808, 0]
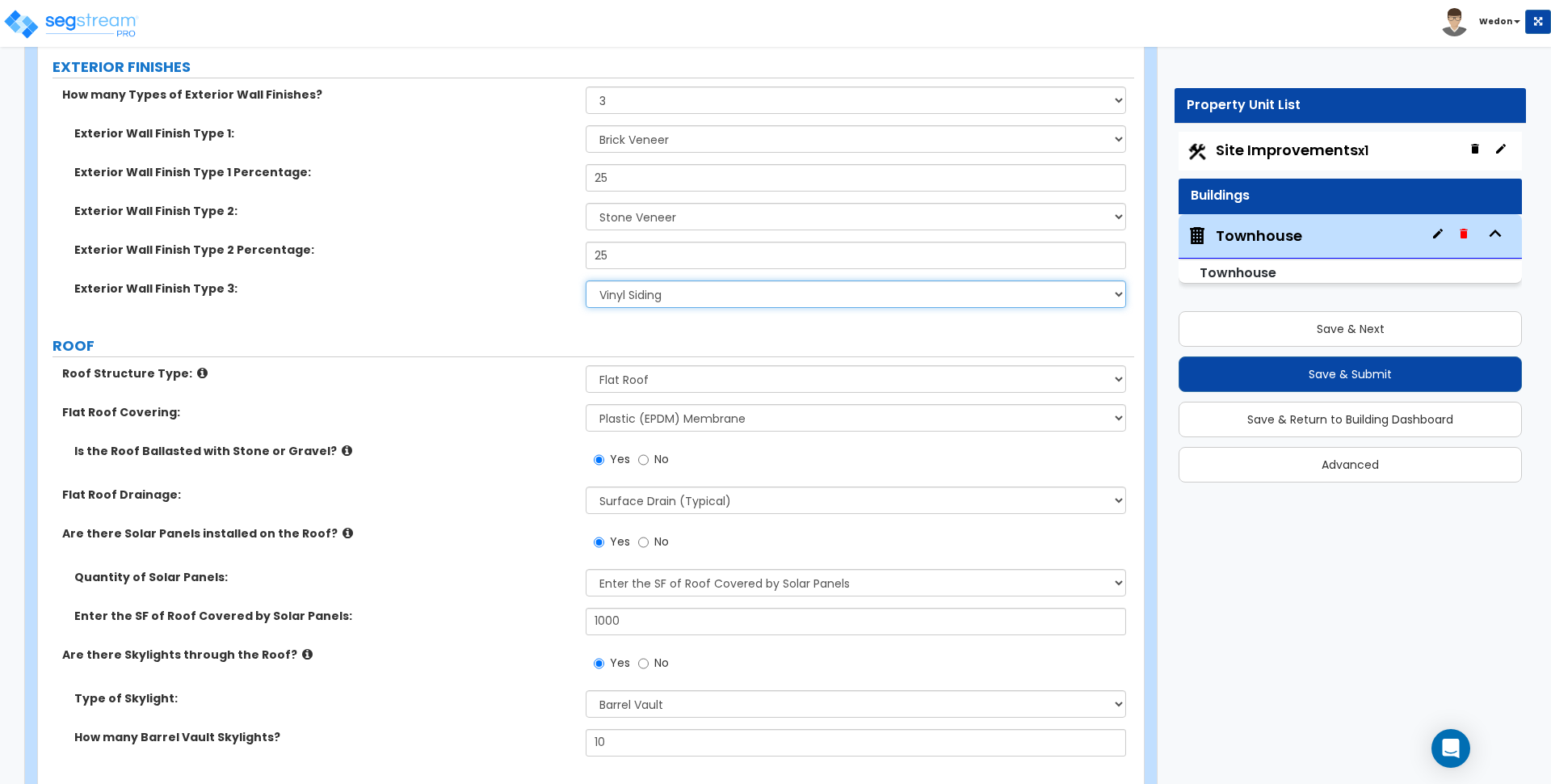
click at [644, 287] on select "Please Choose One No Finish/Shared Wall No Wall Brick Veneer Stone Veneer Wood …" at bounding box center [855, 293] width 540 height 28
click at [586, 280] on select "Please Choose One No Finish/Shared Wall No Wall Brick Veneer Stone Veneer Wood …" at bounding box center [855, 293] width 540 height 28
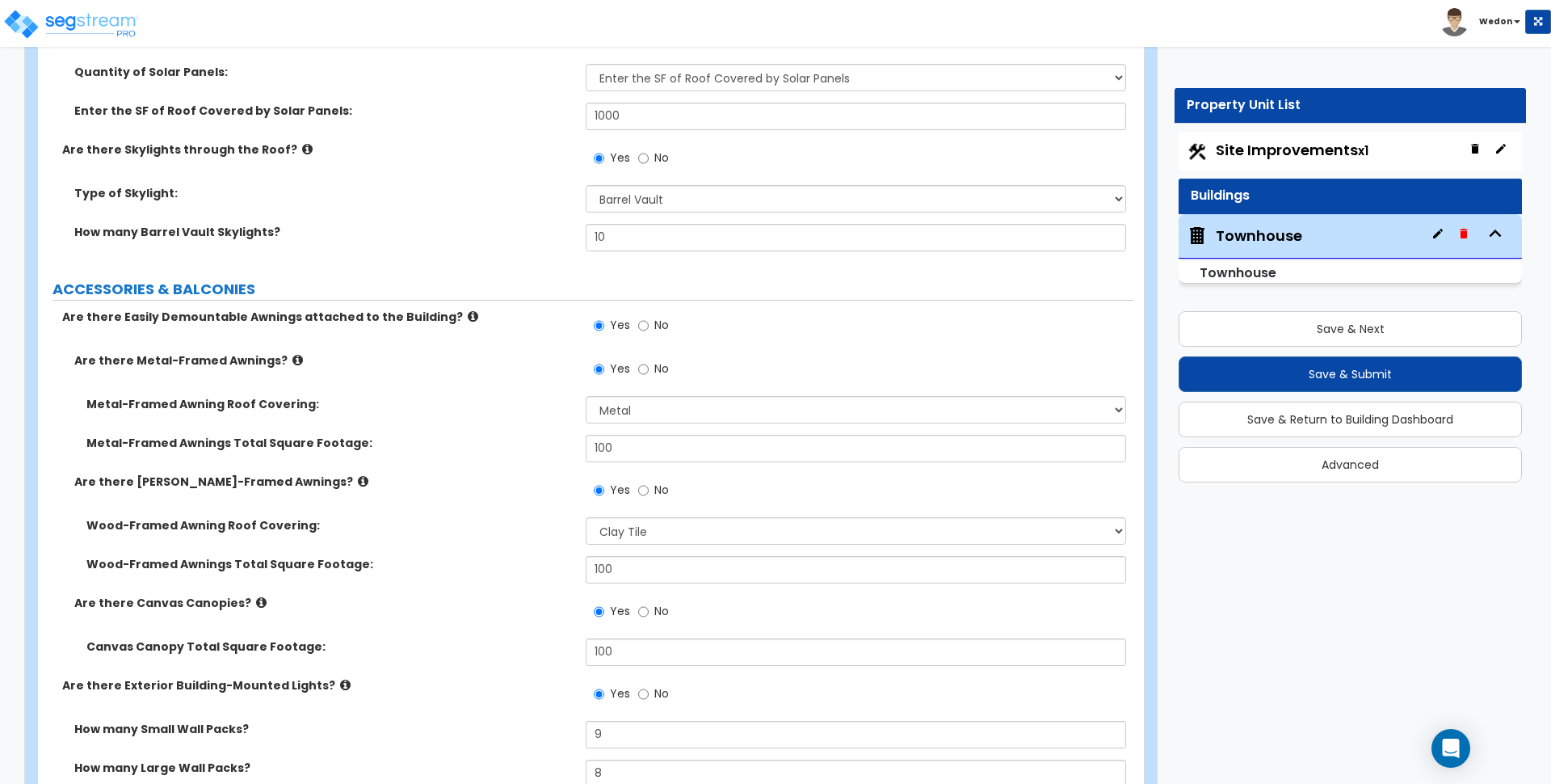
scroll to position [762, 0]
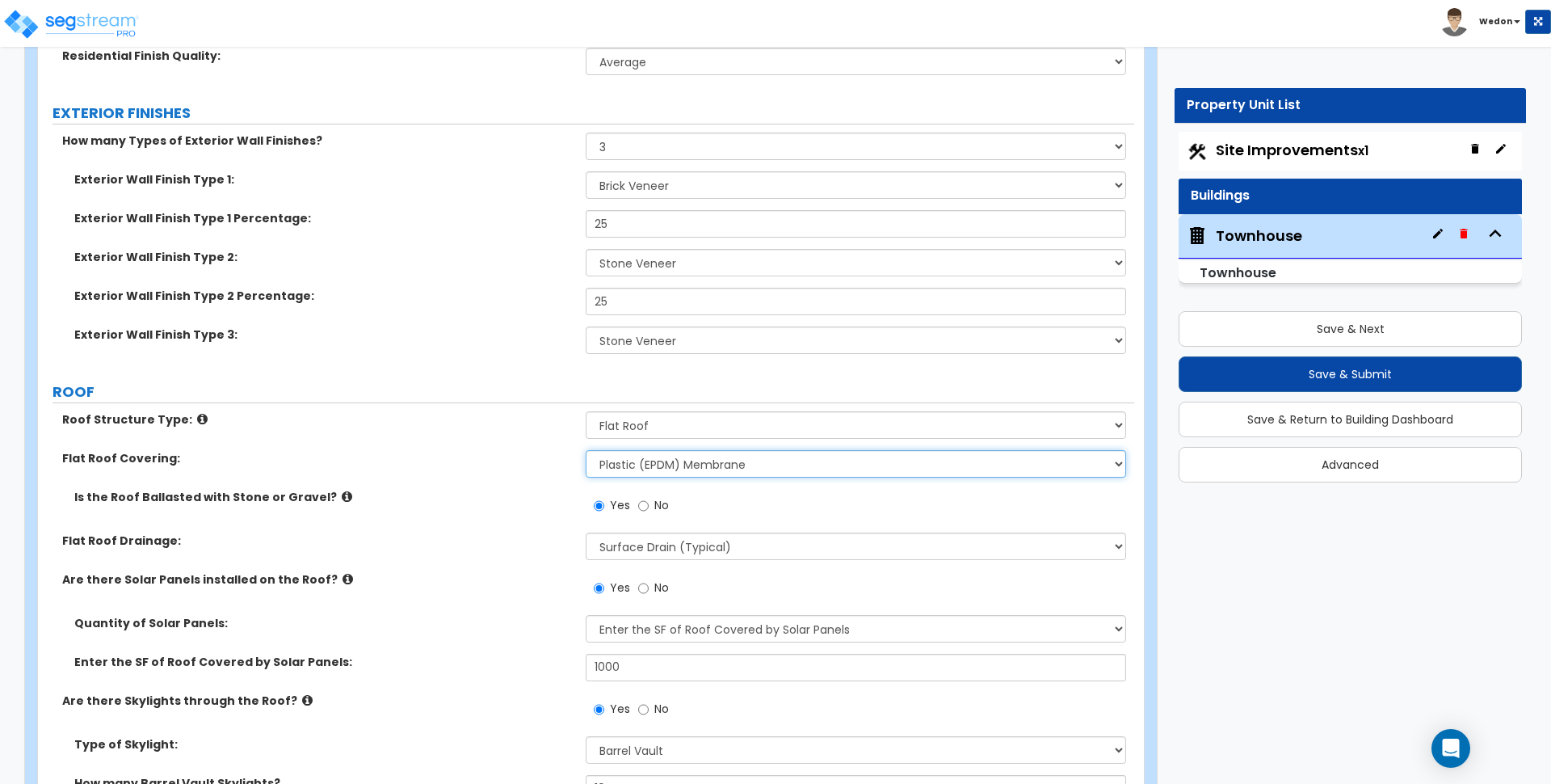
click at [700, 459] on select "Please Choose One Rolled Asphalt PVC Membrane Plastic (EPDM) Membrane Asphalt F…" at bounding box center [855, 463] width 540 height 28
click at [691, 430] on select "Please Choose One Gable Roof Flat Roof Hybrid Gable & Flat Roof" at bounding box center [855, 424] width 540 height 28
click at [586, 411] on select "Please Choose One Gable Roof Flat Roof Hybrid Gable & Flat Roof" at bounding box center [855, 424] width 540 height 28
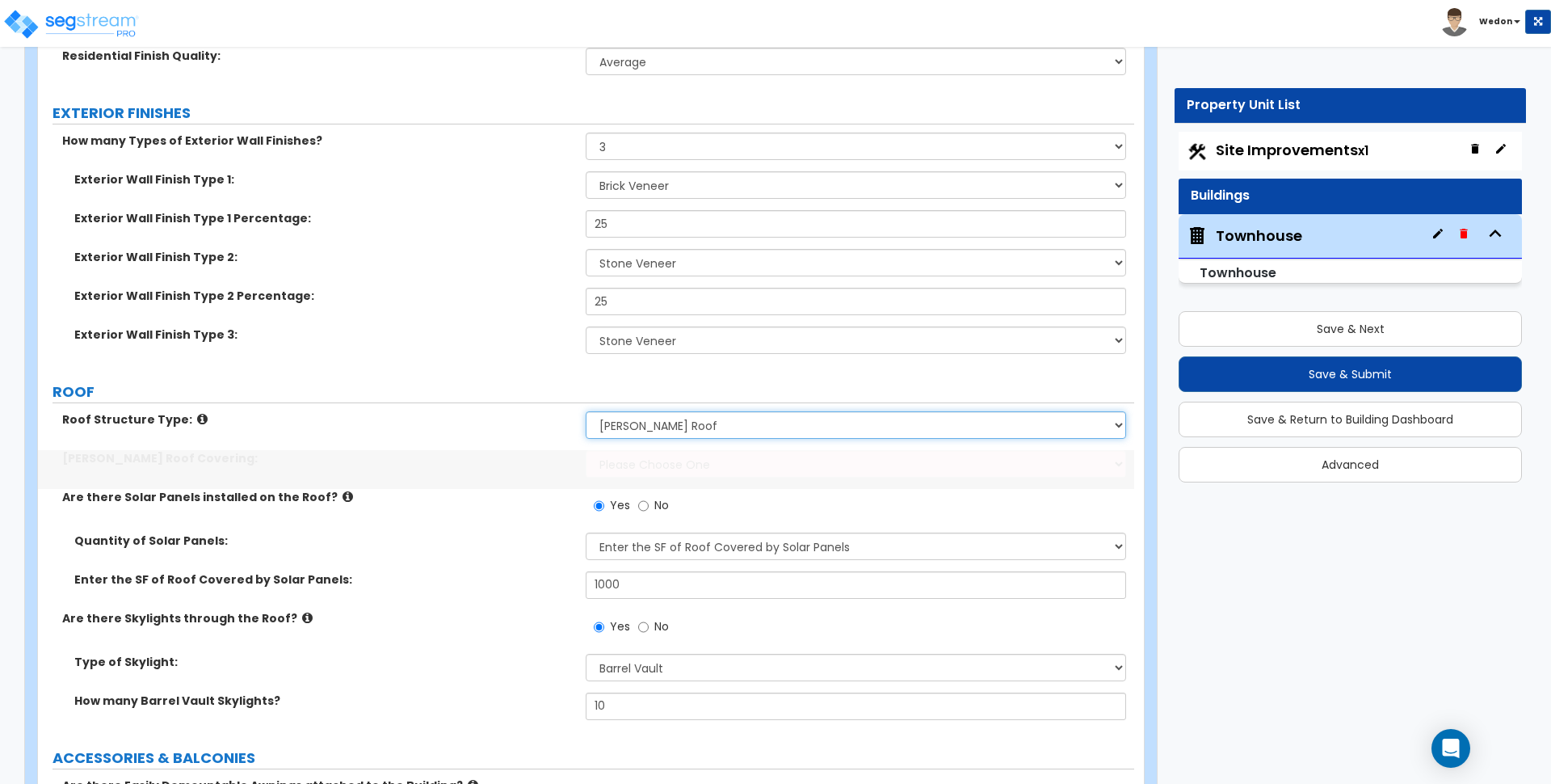
click at [647, 420] on select "Please Choose One Gable Roof Flat Roof Hybrid Gable & Flat Roof" at bounding box center [855, 424] width 540 height 28
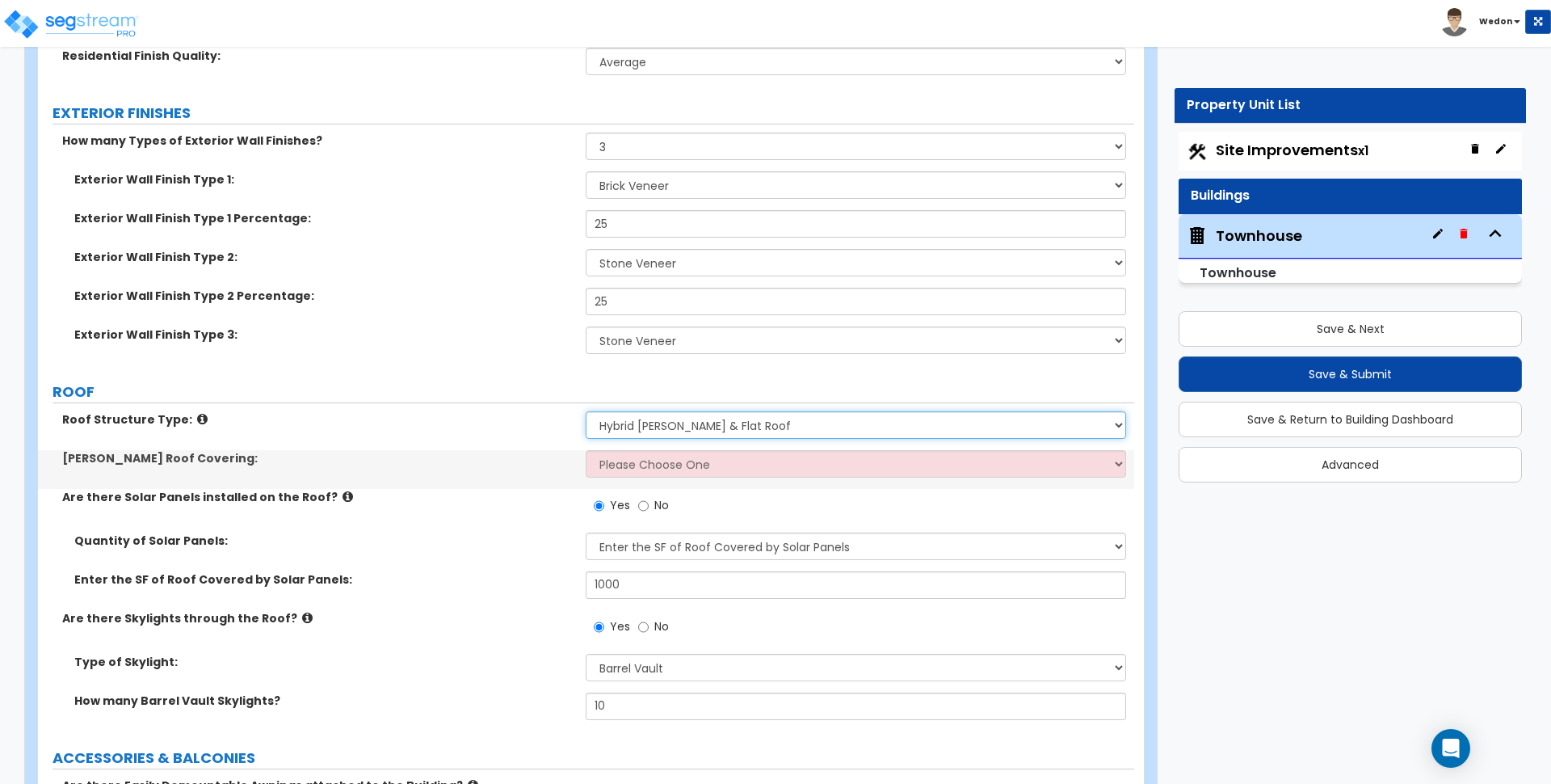
click at [586, 411] on select "Please Choose One Gable Roof Flat Roof Hybrid Gable & Flat Roof" at bounding box center [855, 424] width 540 height 28
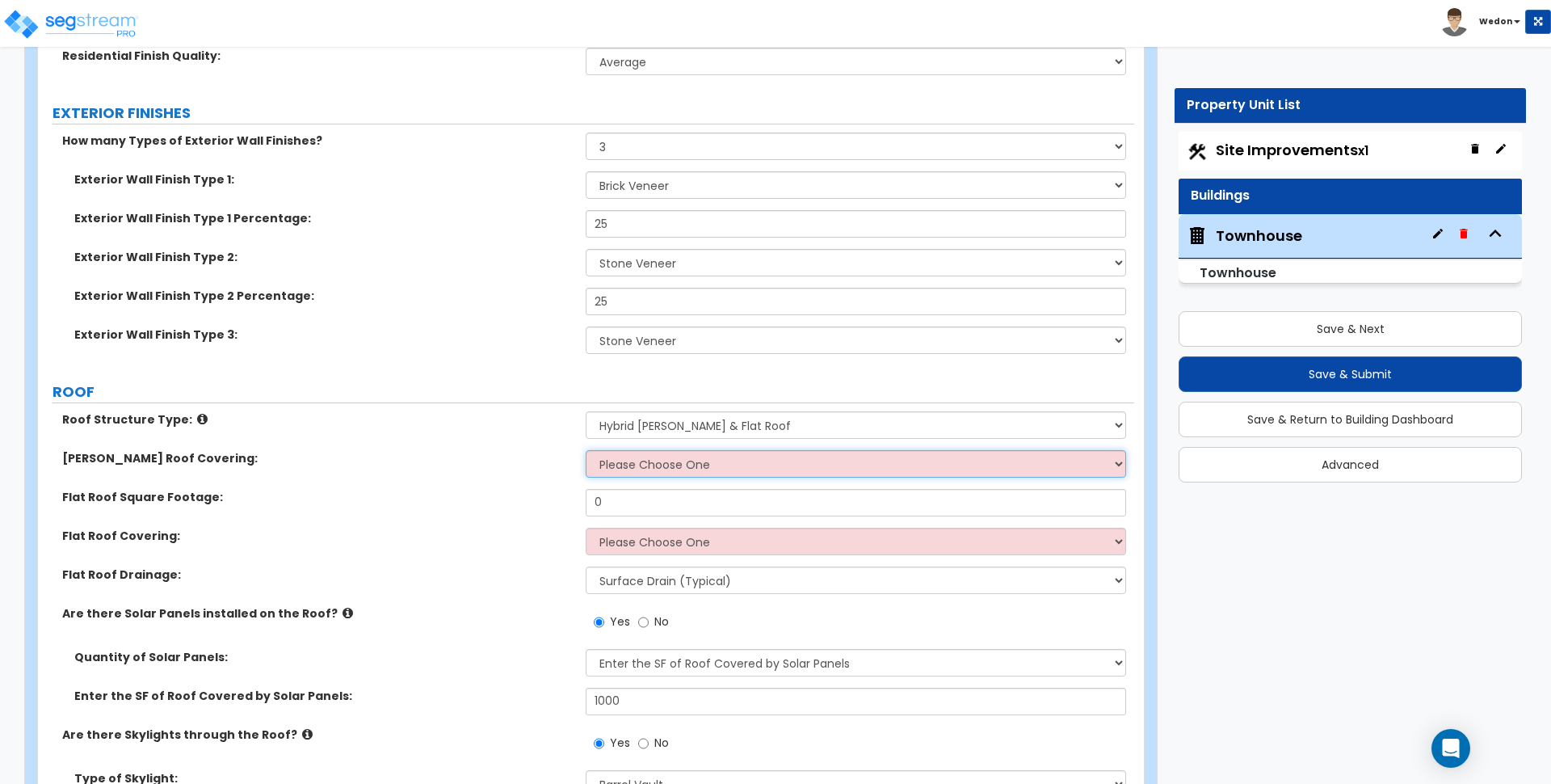
click at [701, 470] on select "Please Choose One Asphalt Shingle Clay Tile Wood Shingle Metal Shingle Standing…" at bounding box center [855, 463] width 540 height 28
click at [586, 450] on select "Please Choose One Asphalt Shingle Clay Tile Wood Shingle Metal Shingle Standing…" at bounding box center [855, 463] width 540 height 28
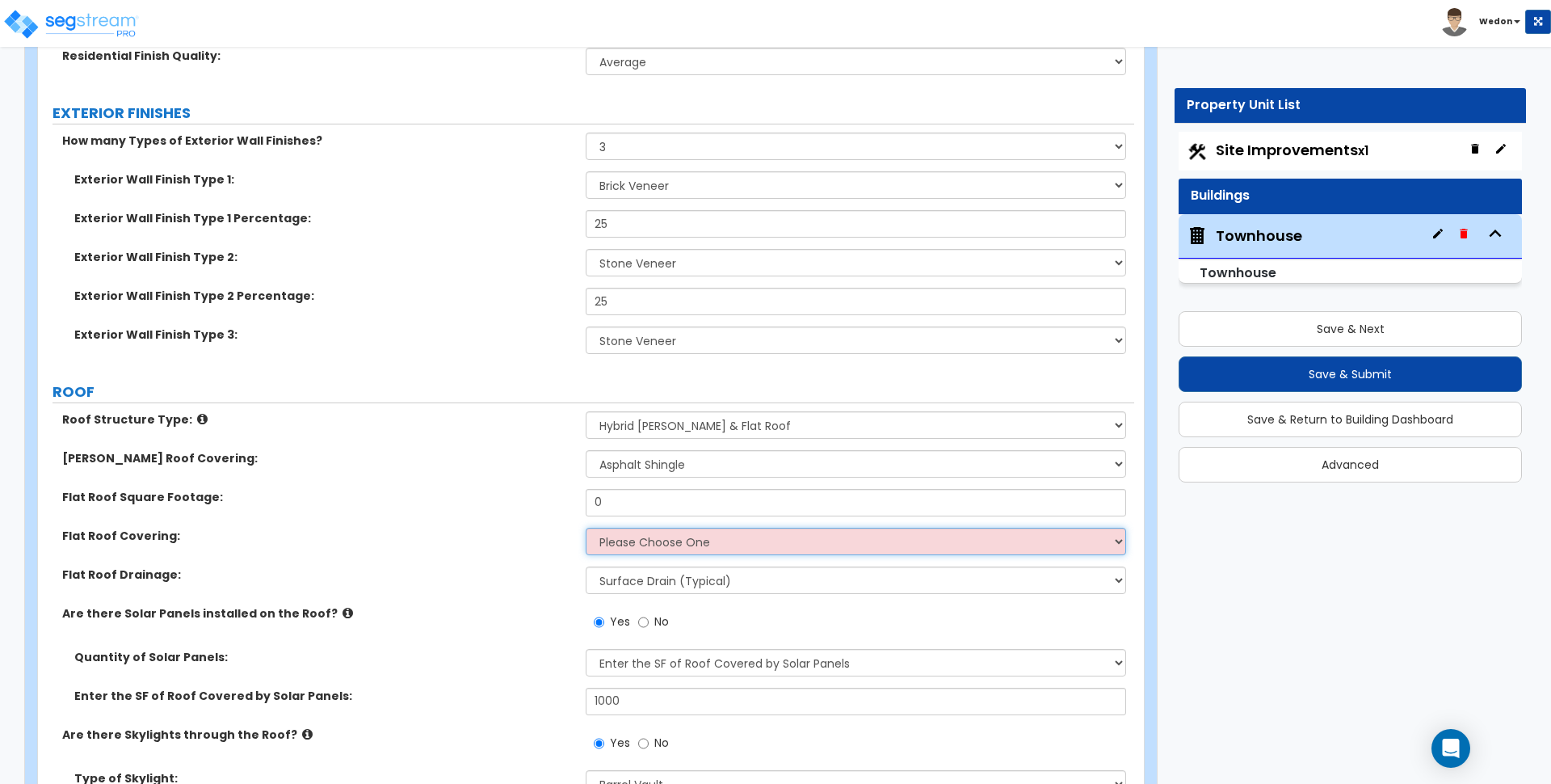
drag, startPoint x: 680, startPoint y: 544, endPoint x: 699, endPoint y: 543, distance: 19.0
click at [680, 544] on select "Please Choose One Rolled Asphalt PVC Membrane Plastic (EPDM) Membrane Asphalt F…" at bounding box center [855, 541] width 540 height 28
click at [586, 528] on select "Please Choose One Rolled Asphalt PVC Membrane Plastic (EPDM) Membrane Asphalt F…" at bounding box center [855, 541] width 540 height 28
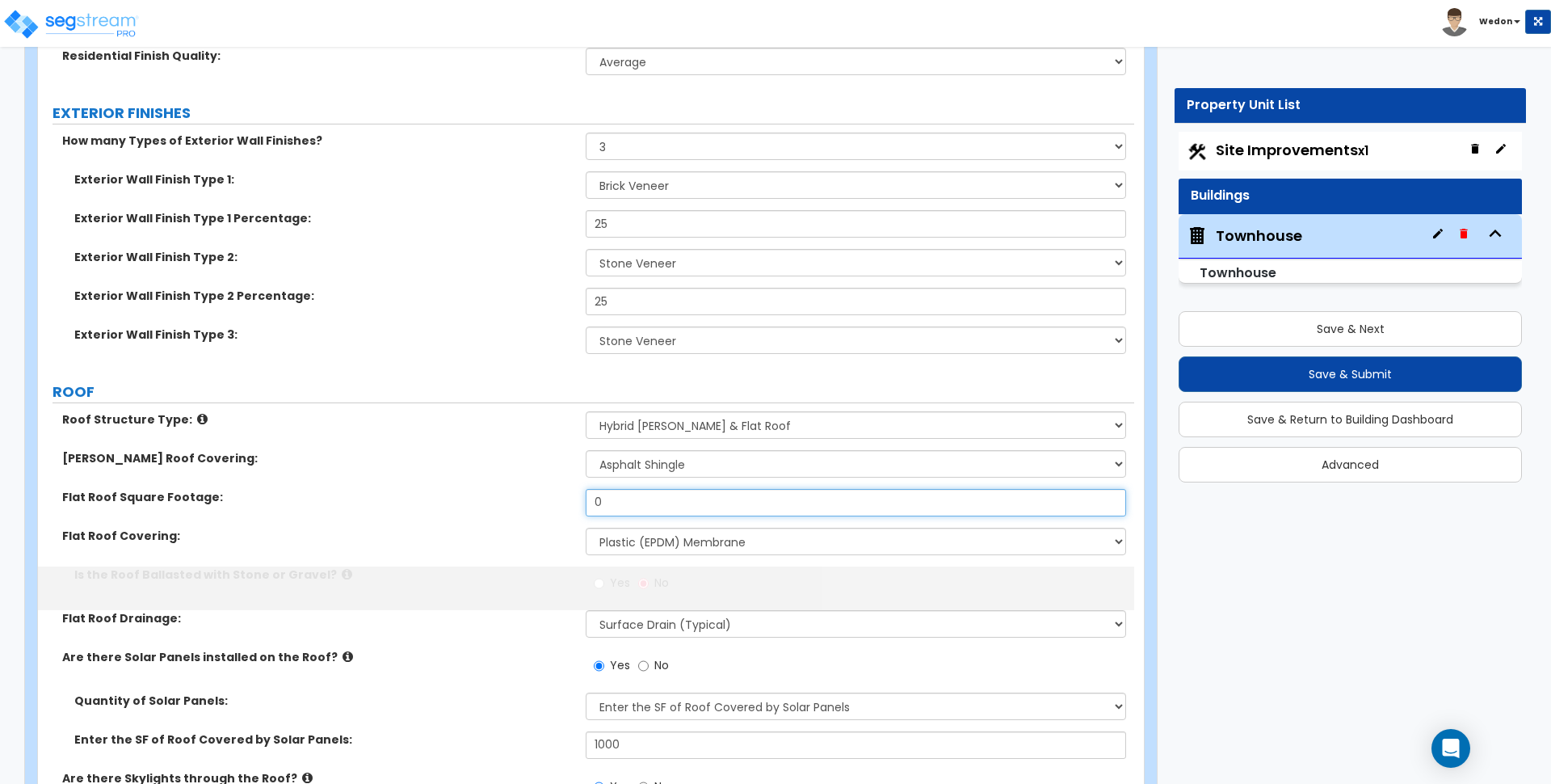
click at [651, 495] on input "0" at bounding box center [855, 502] width 540 height 28
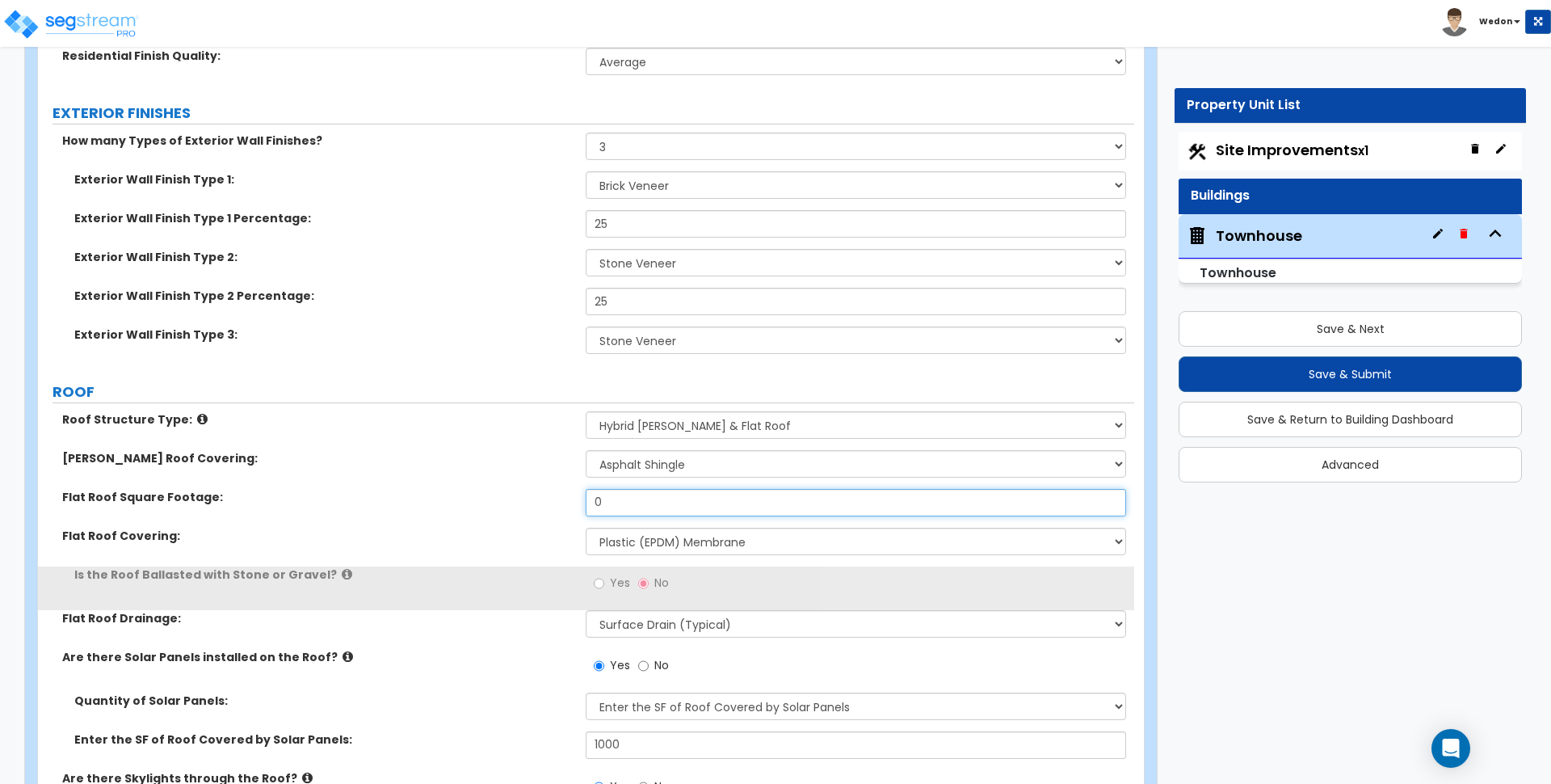
click at [649, 495] on input "0" at bounding box center [855, 502] width 540 height 28
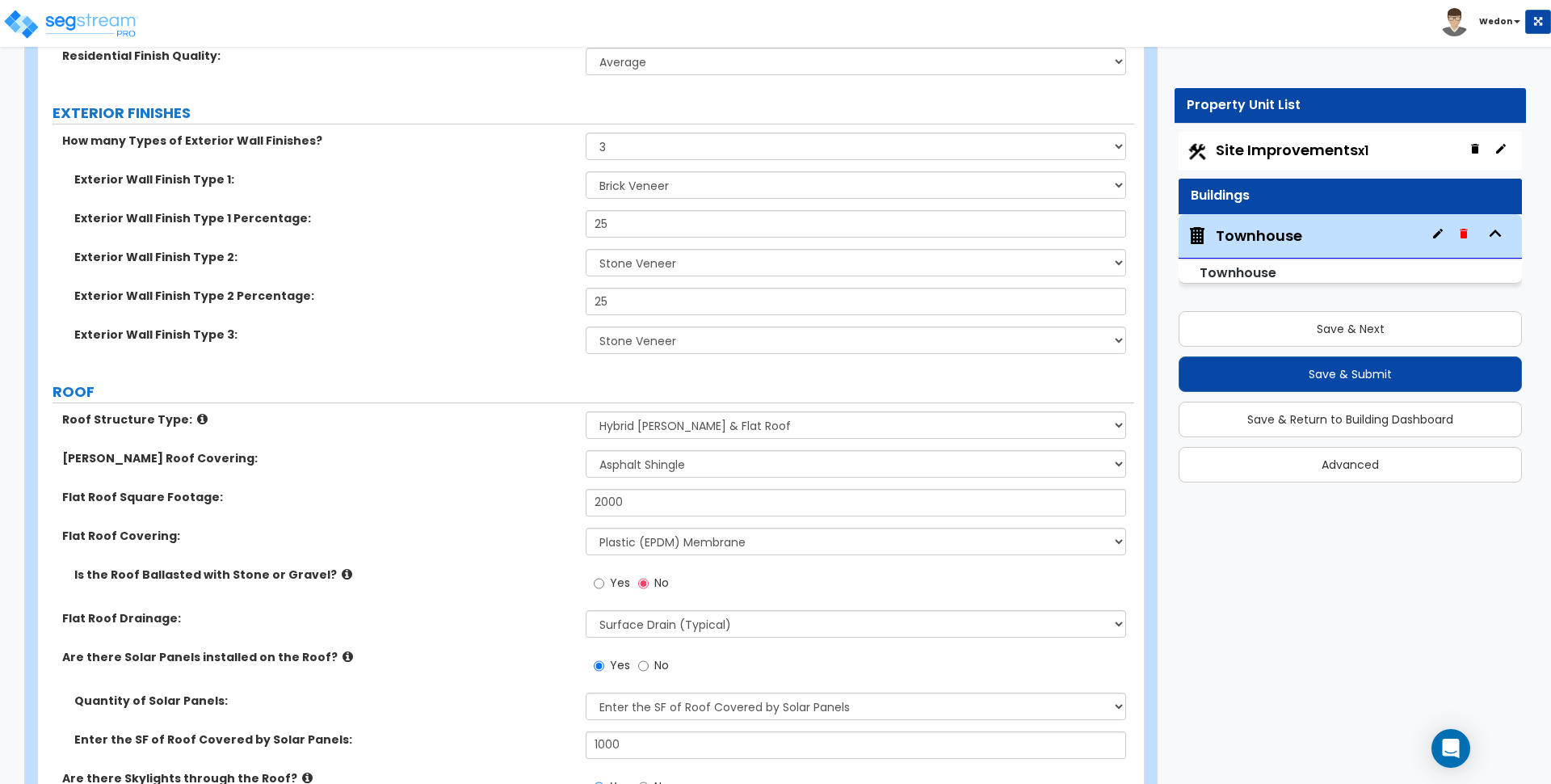
click at [521, 569] on label "Is the Roof Ballasted with Stone or Gravel?" at bounding box center [324, 574] width 499 height 16
click at [626, 576] on span "Yes" at bounding box center [620, 582] width 20 height 16
click at [590, 583] on div "Yes No" at bounding box center [631, 585] width 91 height 37
click at [420, 559] on div "Flat Roof Covering: Please Choose One Rolled Asphalt PVC Membrane Plastic (EPDM…" at bounding box center [586, 547] width 1096 height 39
click at [609, 578] on label "Yes" at bounding box center [612, 585] width 36 height 28
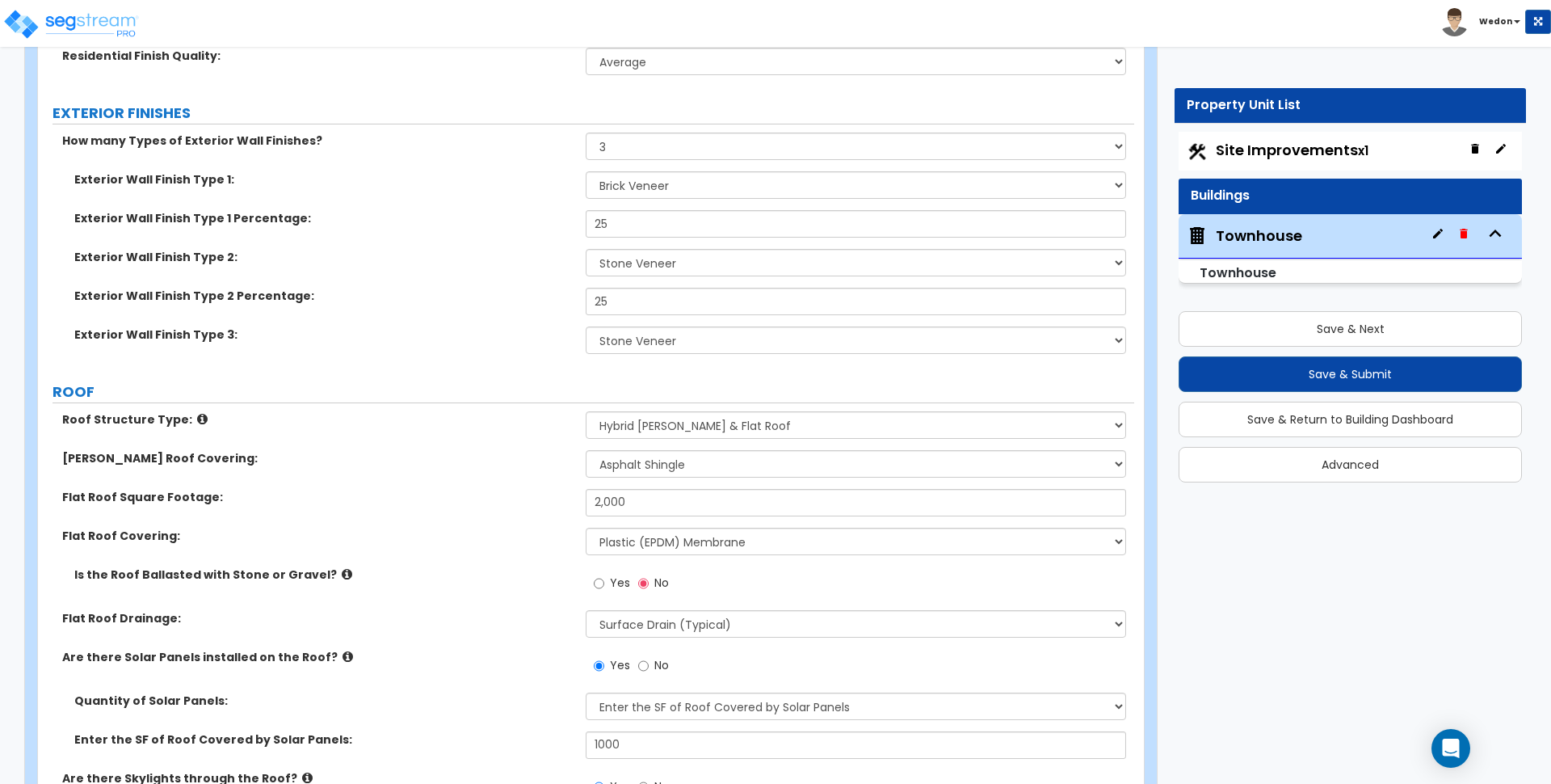
click at [605, 578] on input "Yes" at bounding box center [599, 583] width 10 height 18
click at [402, 492] on label "Flat Roof Square Footage:" at bounding box center [318, 496] width 512 height 16
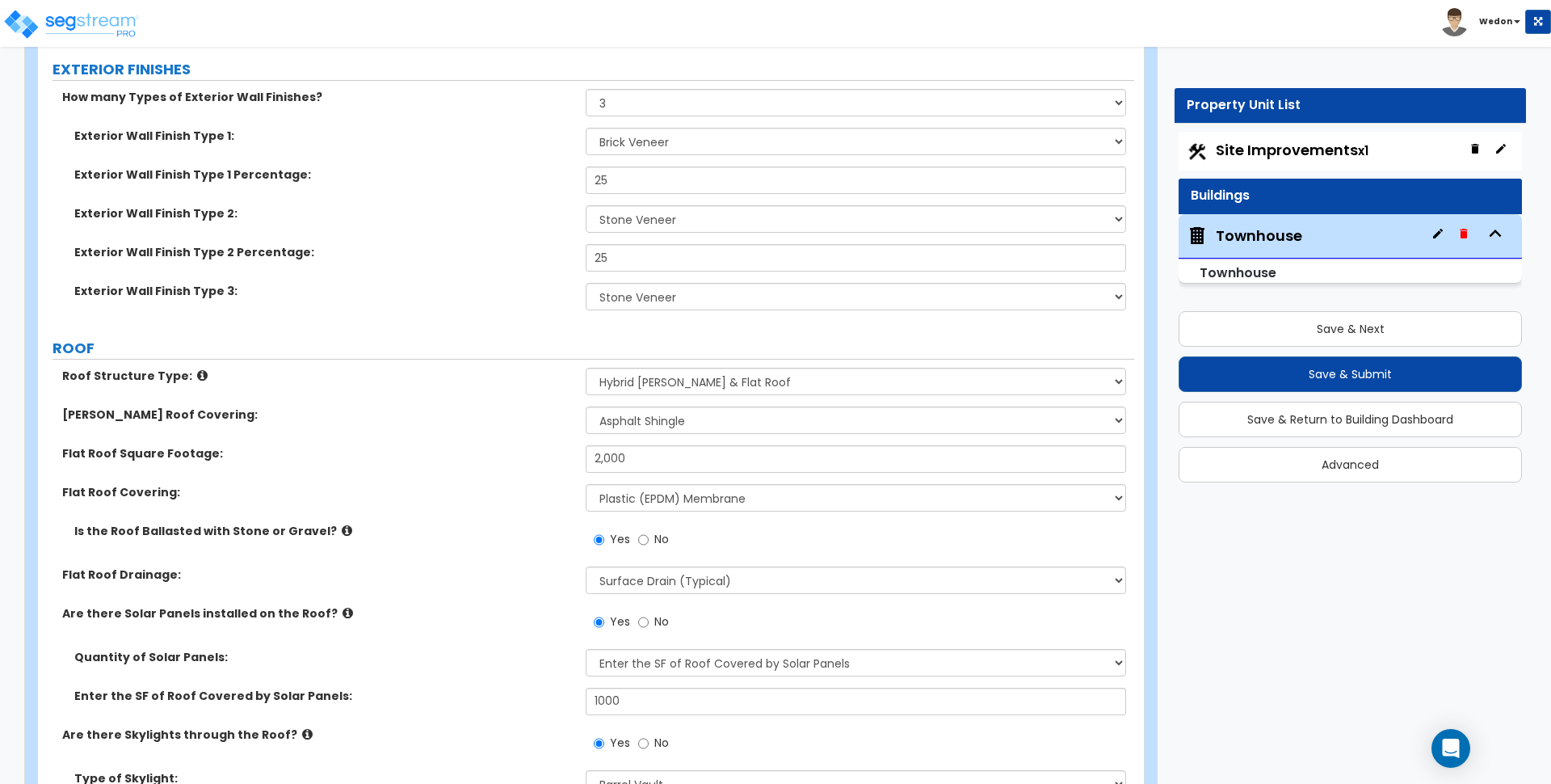
scroll to position [863, 0]
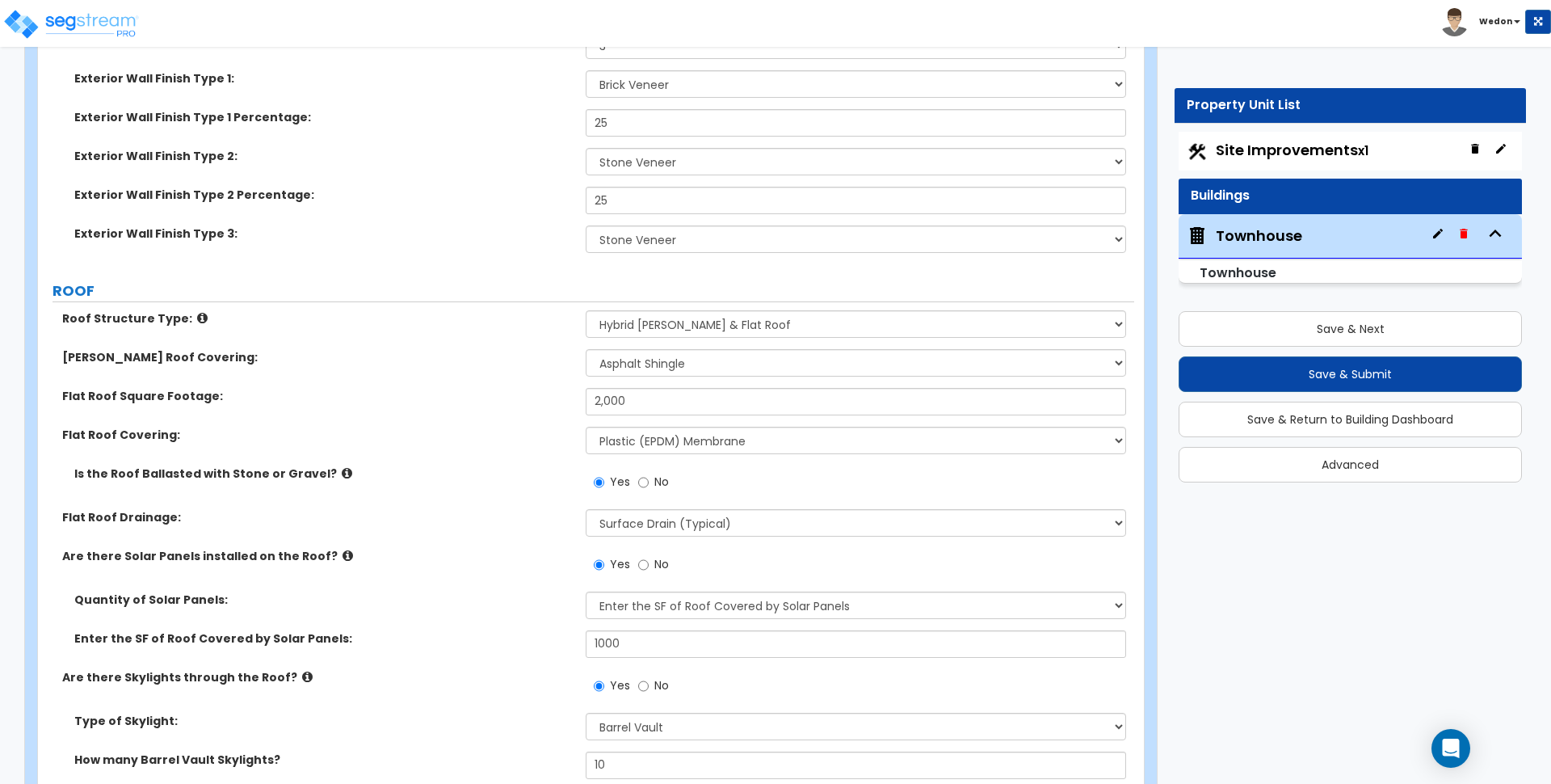
click at [925, 474] on div "Yes No" at bounding box center [859, 487] width 548 height 44
click at [777, 435] on select "Please Choose One Rolled Asphalt PVC Membrane Plastic (EPDM) Membrane Asphalt F…" at bounding box center [855, 439] width 540 height 28
click at [681, 453] on select "Please Choose One Rolled Asphalt PVC Membrane Plastic (EPDM) Membrane Asphalt F…" at bounding box center [855, 439] width 540 height 28
click at [392, 444] on div "Flat Roof Covering: Please Choose One Rolled Asphalt PVC Membrane Plastic (EPDM…" at bounding box center [586, 445] width 1096 height 39
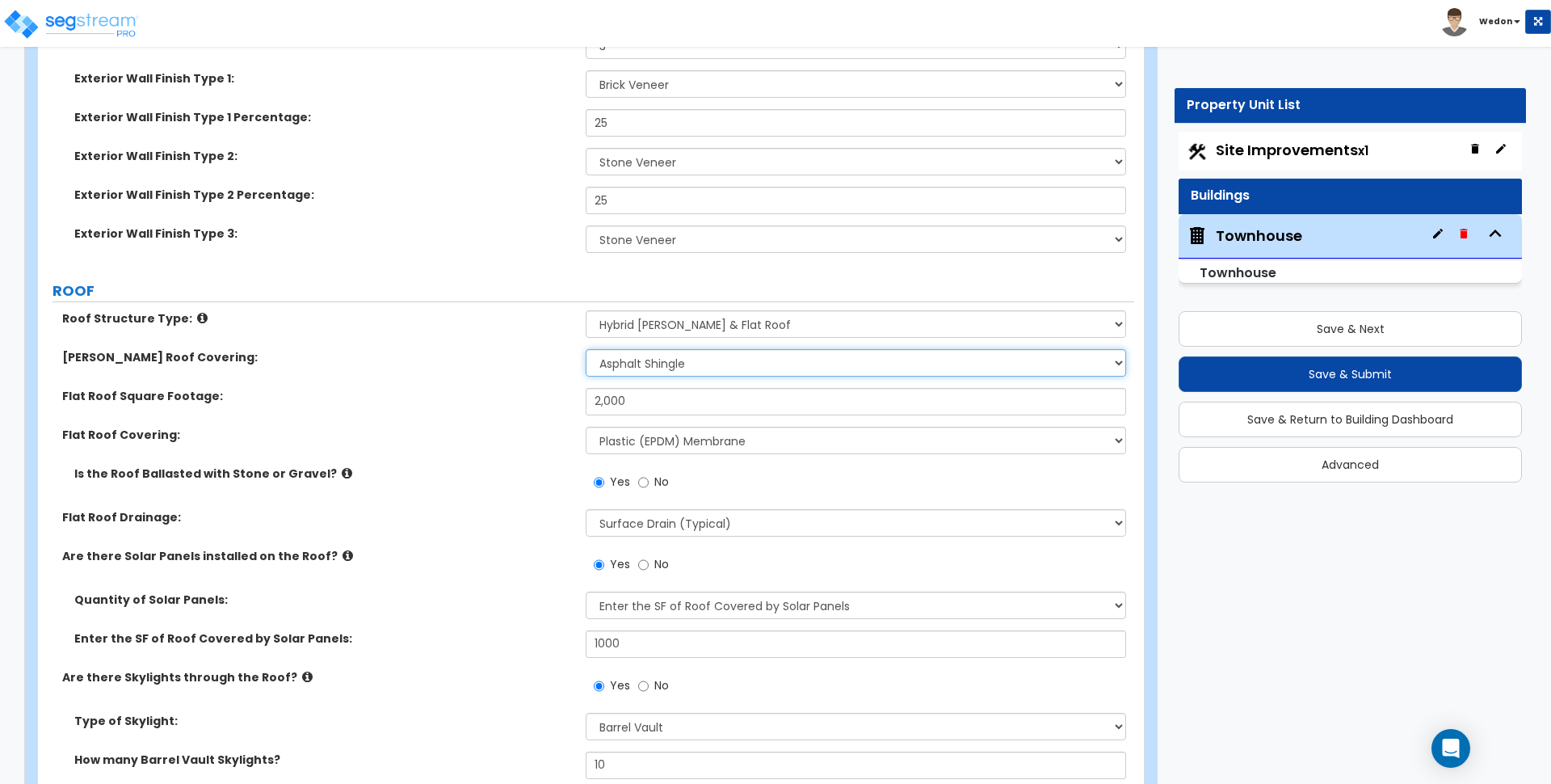
click at [732, 356] on select "Please Choose One Asphalt Shingle Clay Tile Wood Shingle Metal Shingle Standing…" at bounding box center [855, 363] width 540 height 28
click at [730, 357] on select "Please Choose One Asphalt Shingle Clay Tile Wood Shingle Metal Shingle Standing…" at bounding box center [855, 363] width 540 height 28
click at [434, 411] on div "Flat Roof Square Footage: 2,000" at bounding box center [586, 407] width 1096 height 39
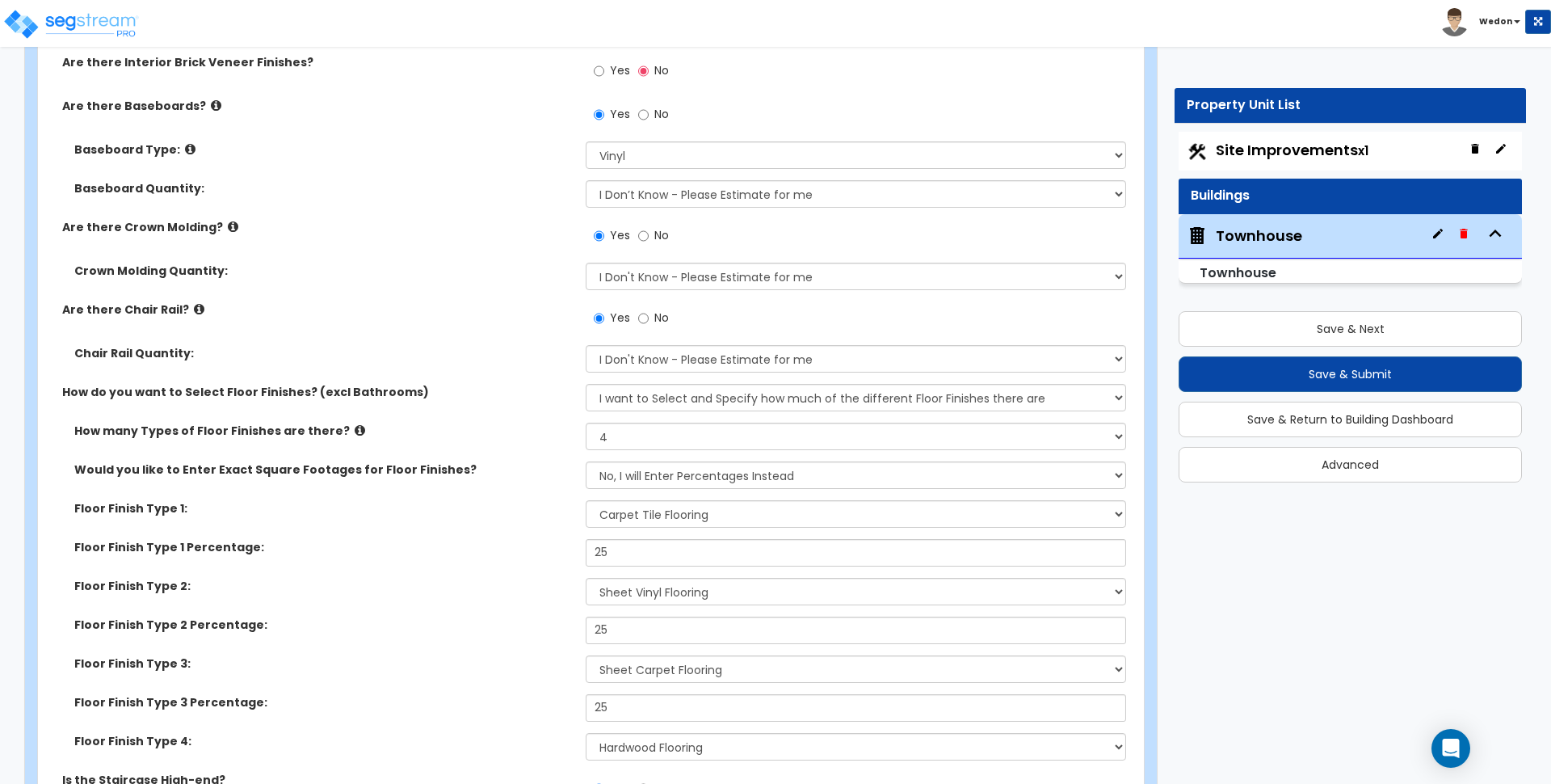
scroll to position [5767, 0]
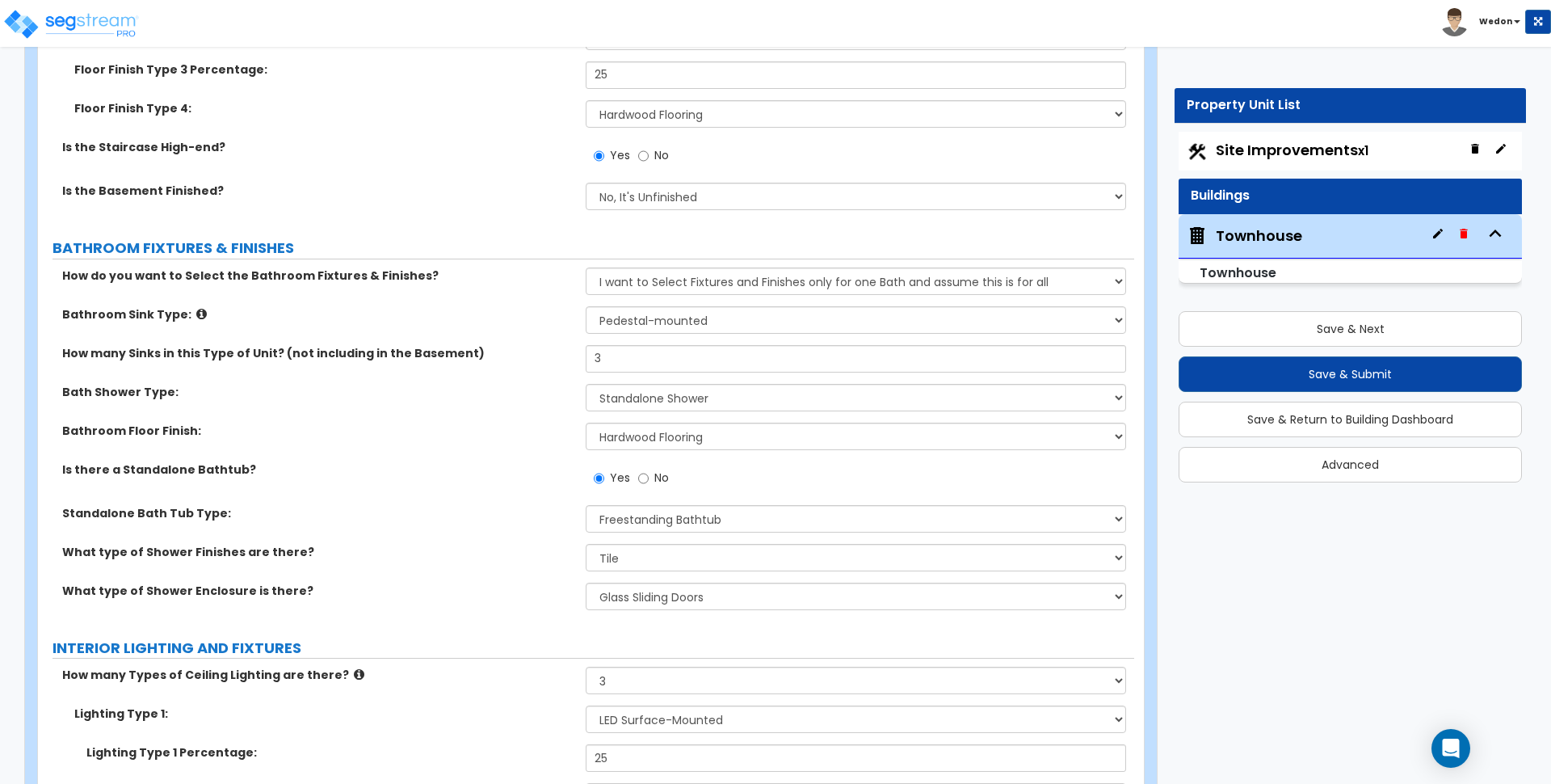
click at [644, 381] on div "How many Sinks in this Type of Unit? (not including in the Basement) 3" at bounding box center [586, 364] width 1096 height 39
click at [638, 394] on select "Please Choose One Standalone Shower Bathtub - Shower Combination" at bounding box center [855, 397] width 540 height 28
click at [492, 391] on label "Bath Shower Type:" at bounding box center [318, 391] width 512 height 16
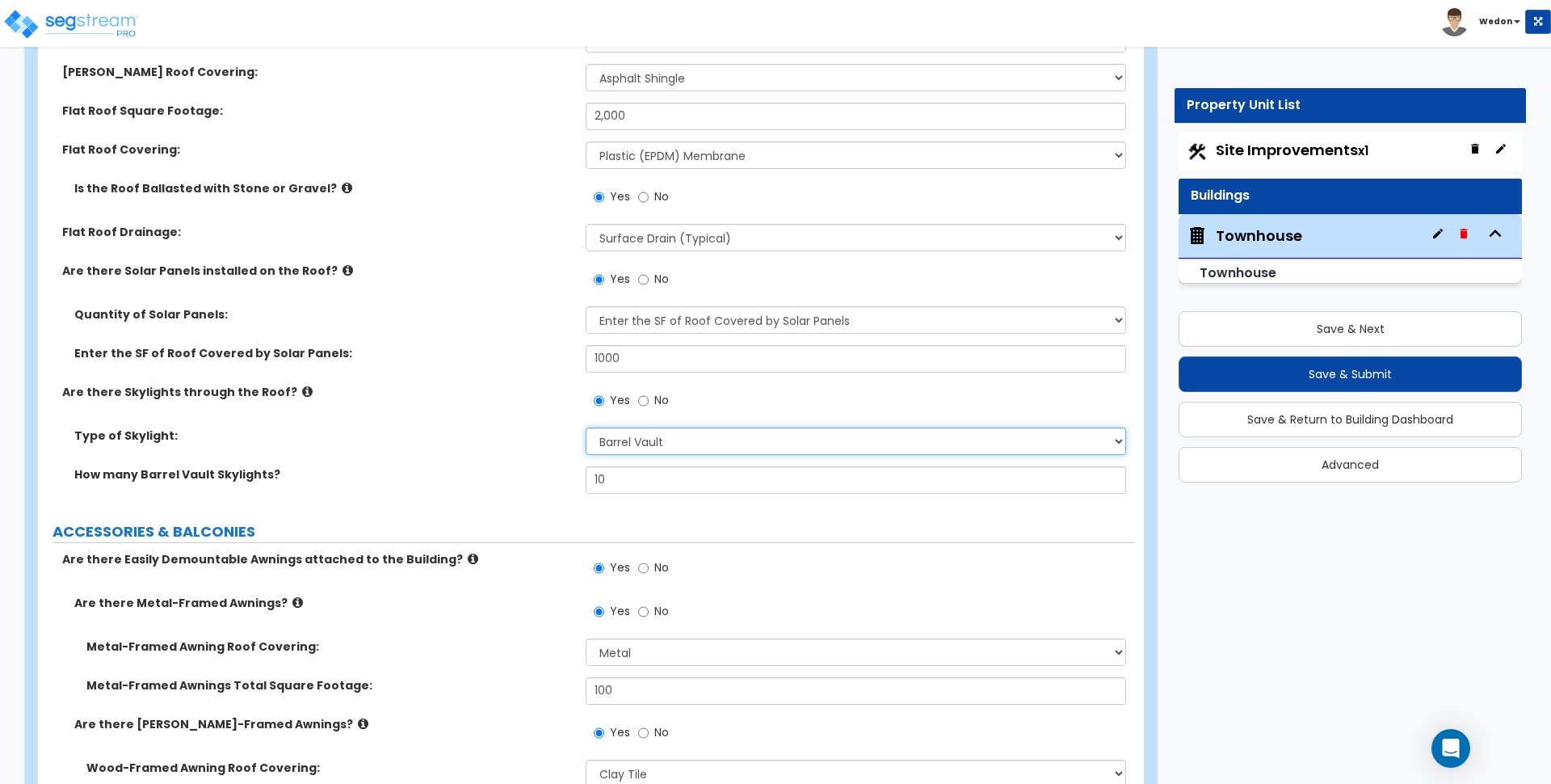
click at [657, 442] on select "Please Choose One Fixed Rectangular Glass Barrel Vault Dome" at bounding box center [855, 440] width 540 height 28
click at [460, 488] on div "How many Barrel Vault Skylights? 10" at bounding box center [586, 485] width 1096 height 39
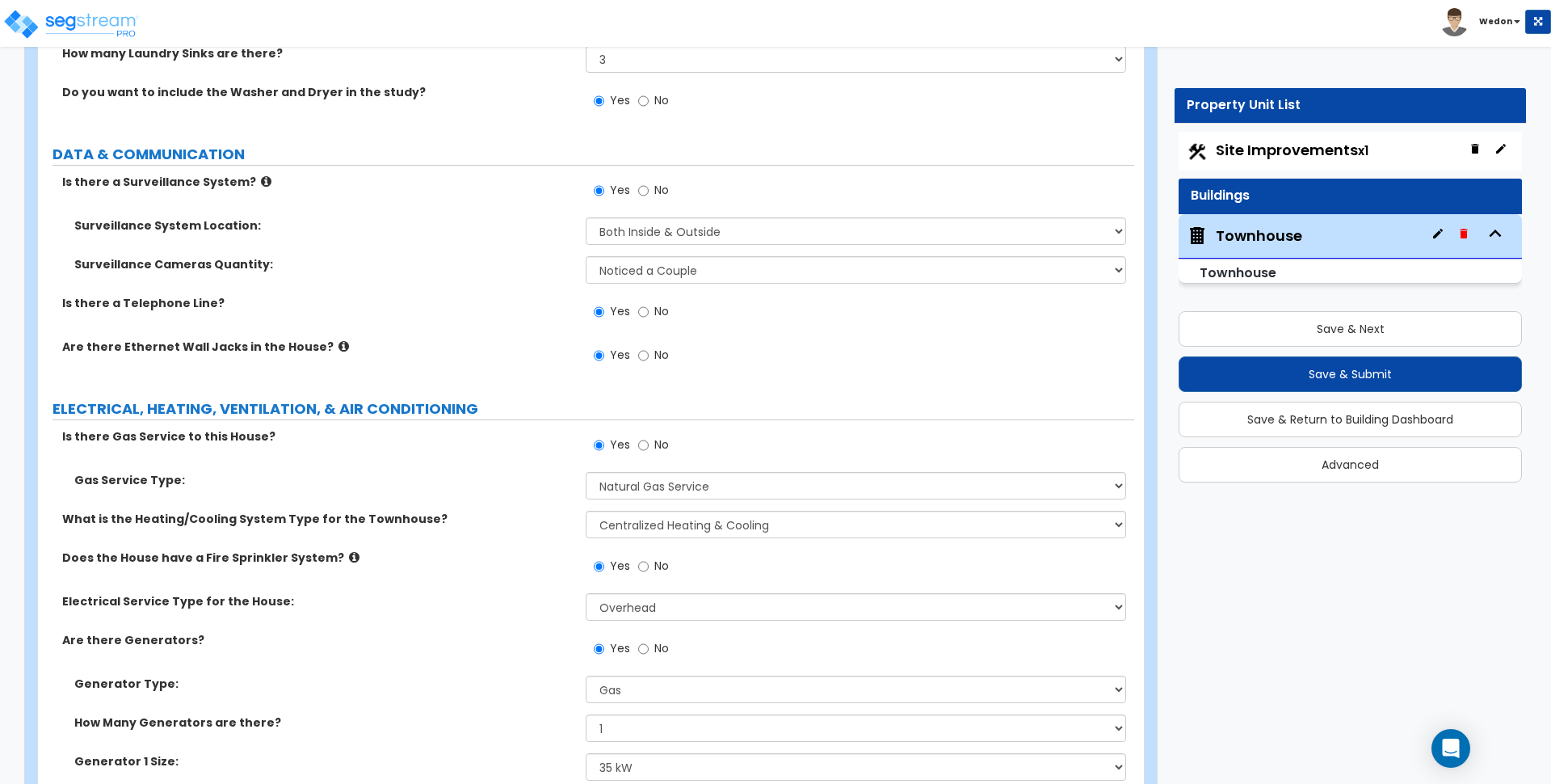
scroll to position [10134, 0]
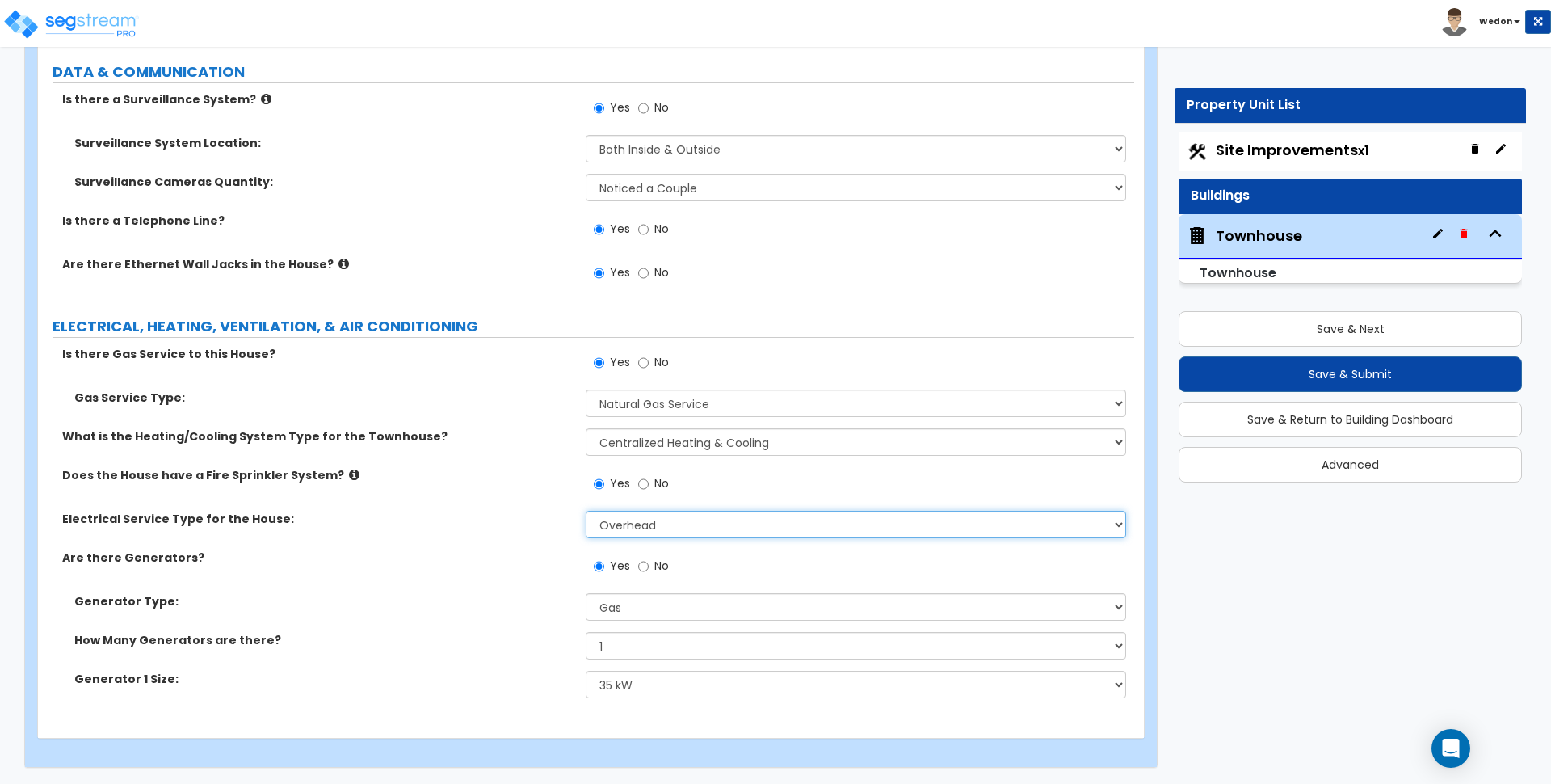
click at [701, 530] on select "Please Choose One Overhead Underground" at bounding box center [855, 524] width 540 height 28
click at [586, 511] on select "Please Choose One Overhead Underground" at bounding box center [855, 524] width 540 height 28
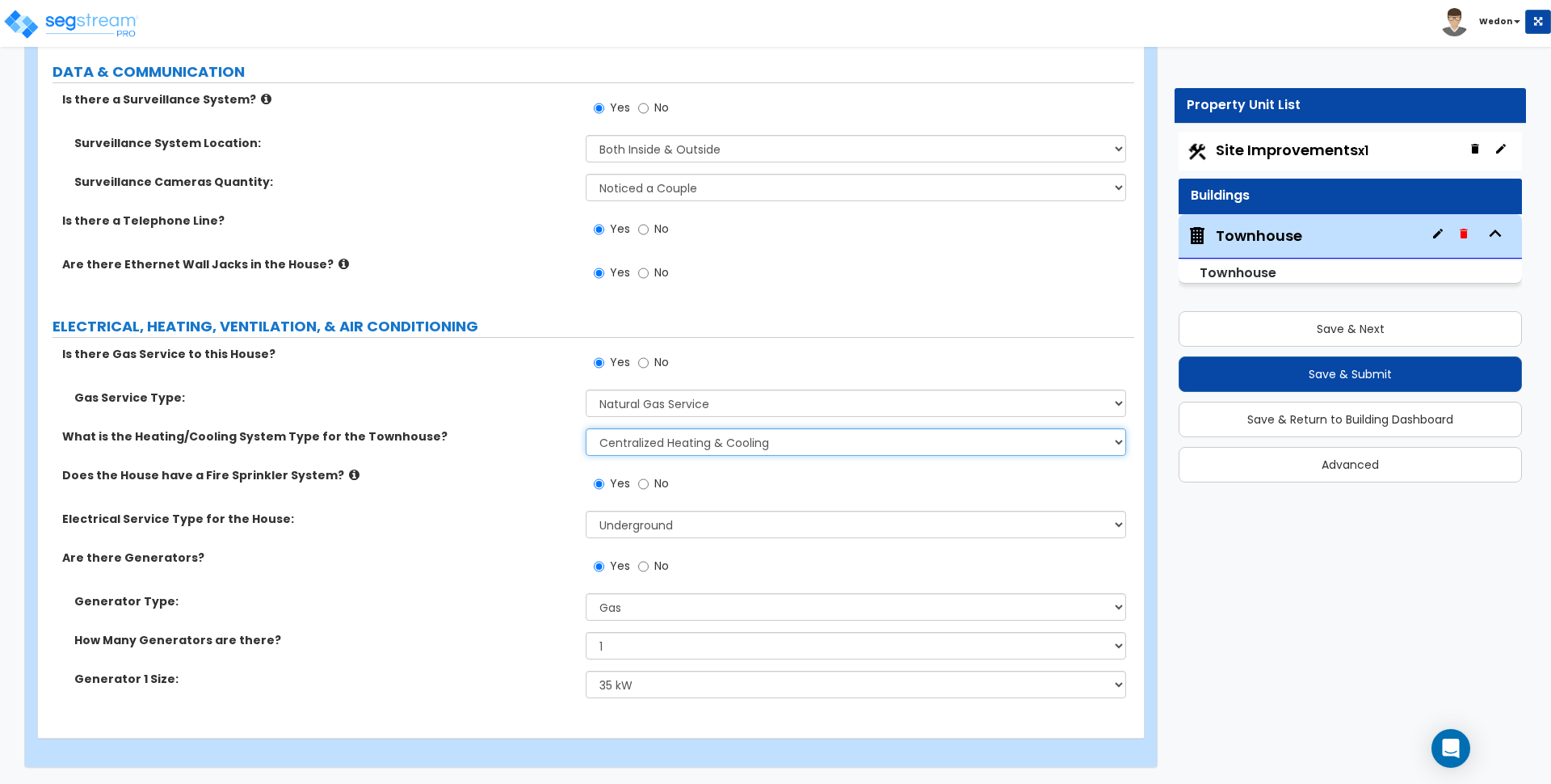
click at [757, 439] on select "None Heat Only Centralized Heating & Cooling Thru Wall Air Conditioners Mini Sp…" at bounding box center [855, 441] width 540 height 28
click at [586, 428] on select "None Heat Only Centralized Heating & Cooling Thru Wall Air Conditioners Mini Sp…" at bounding box center [855, 441] width 540 height 28
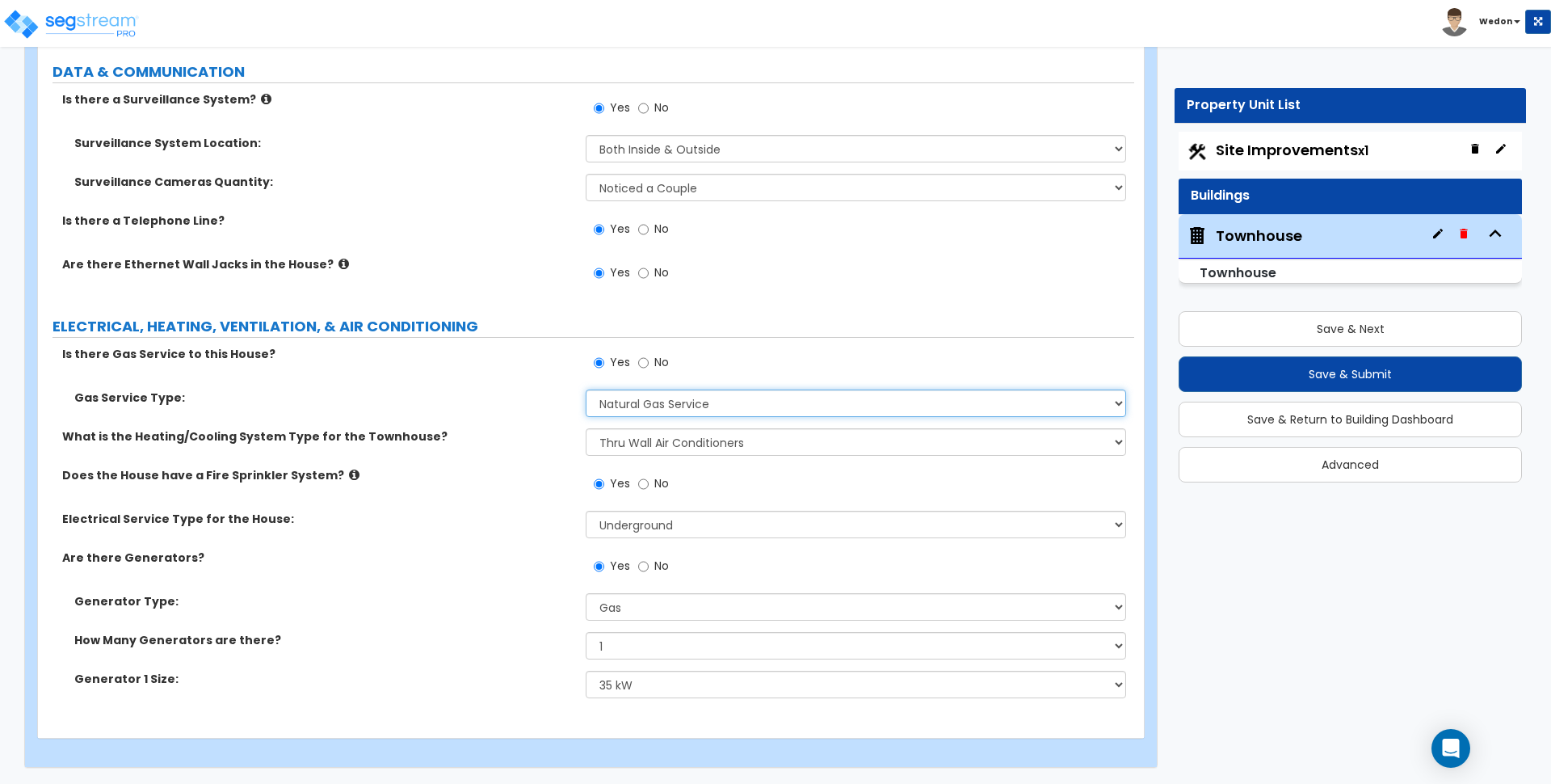
click at [734, 408] on select "Please Choose One Natural Gas Service Propane Tank On-site" at bounding box center [855, 402] width 540 height 28
click at [586, 389] on select "Please Choose One Natural Gas Service Propane Tank On-site" at bounding box center [855, 402] width 540 height 28
click at [531, 486] on div "Does the House have a Fire Sprinkler System? Yes No" at bounding box center [586, 489] width 1096 height 44
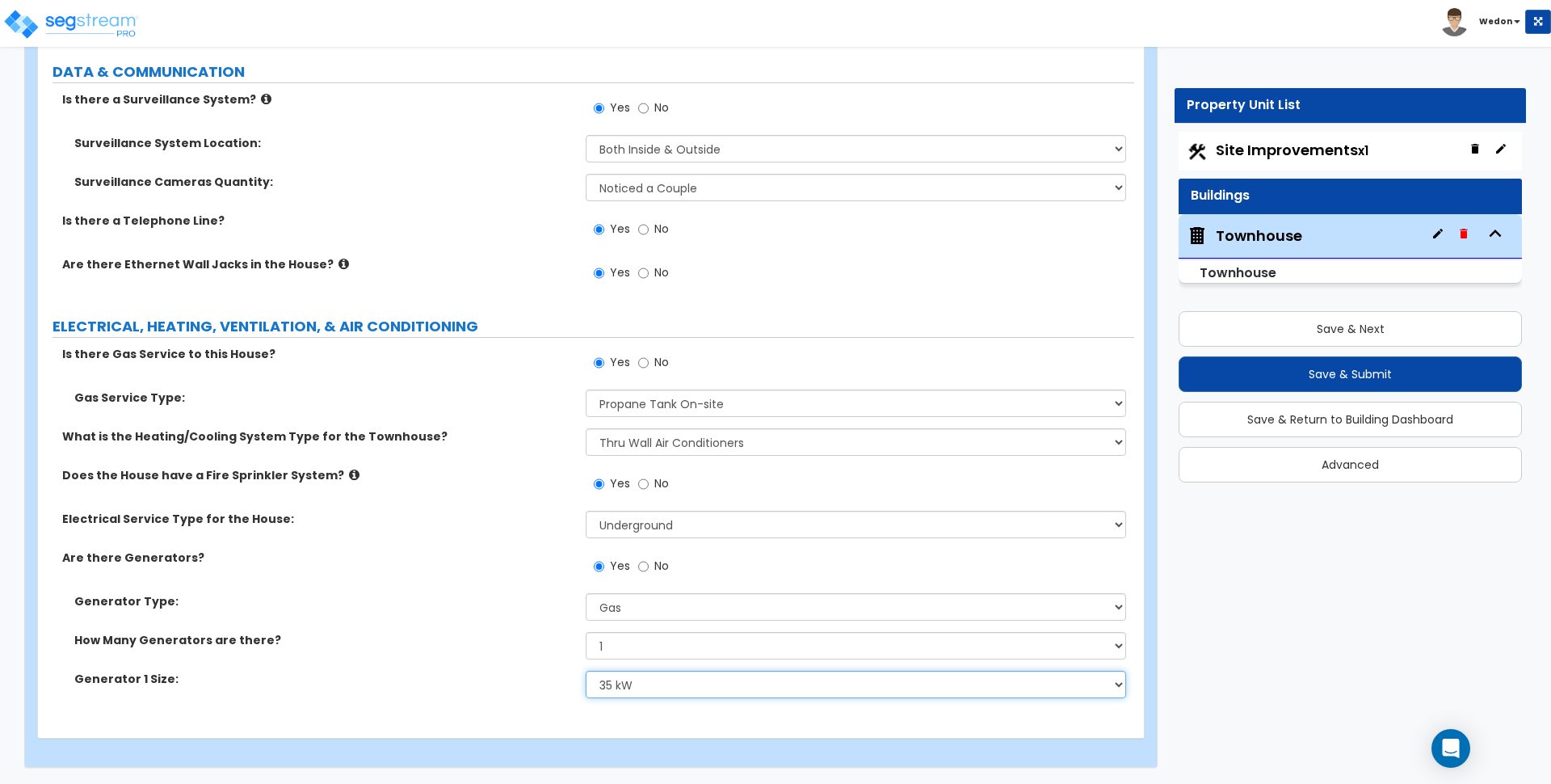
click at [698, 688] on select "Please Choose One 20kW 35 kW 80 kW 100 kW 125 kW 185 kW" at bounding box center [855, 683] width 540 height 28
click at [586, 670] on select "Please Choose One 20kW 35 kW 80 kW 100 kW 125 kW 185 kW" at bounding box center [855, 683] width 540 height 28
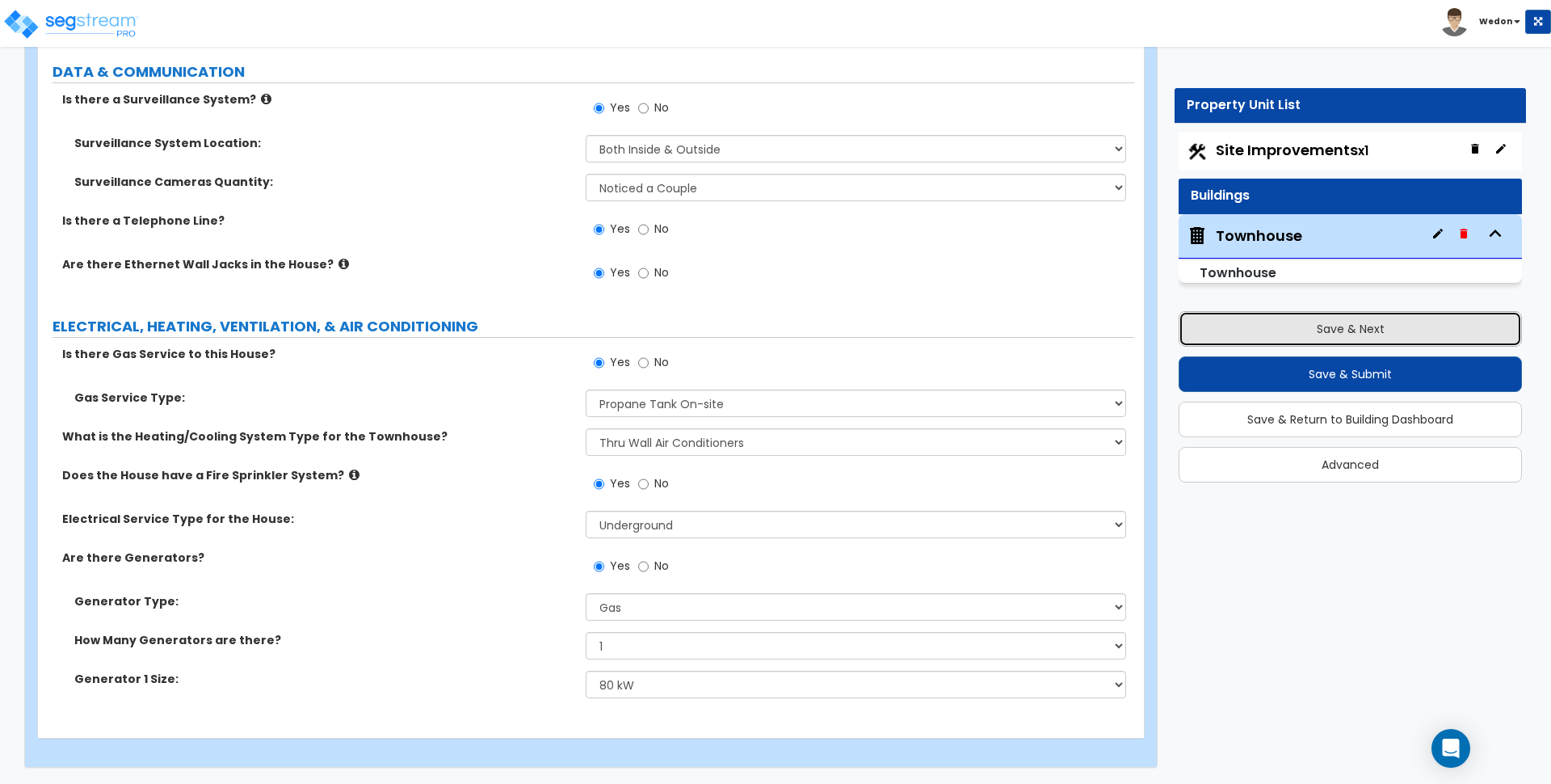
click at [1280, 331] on button "Save & Next" at bounding box center [1351, 328] width 344 height 35
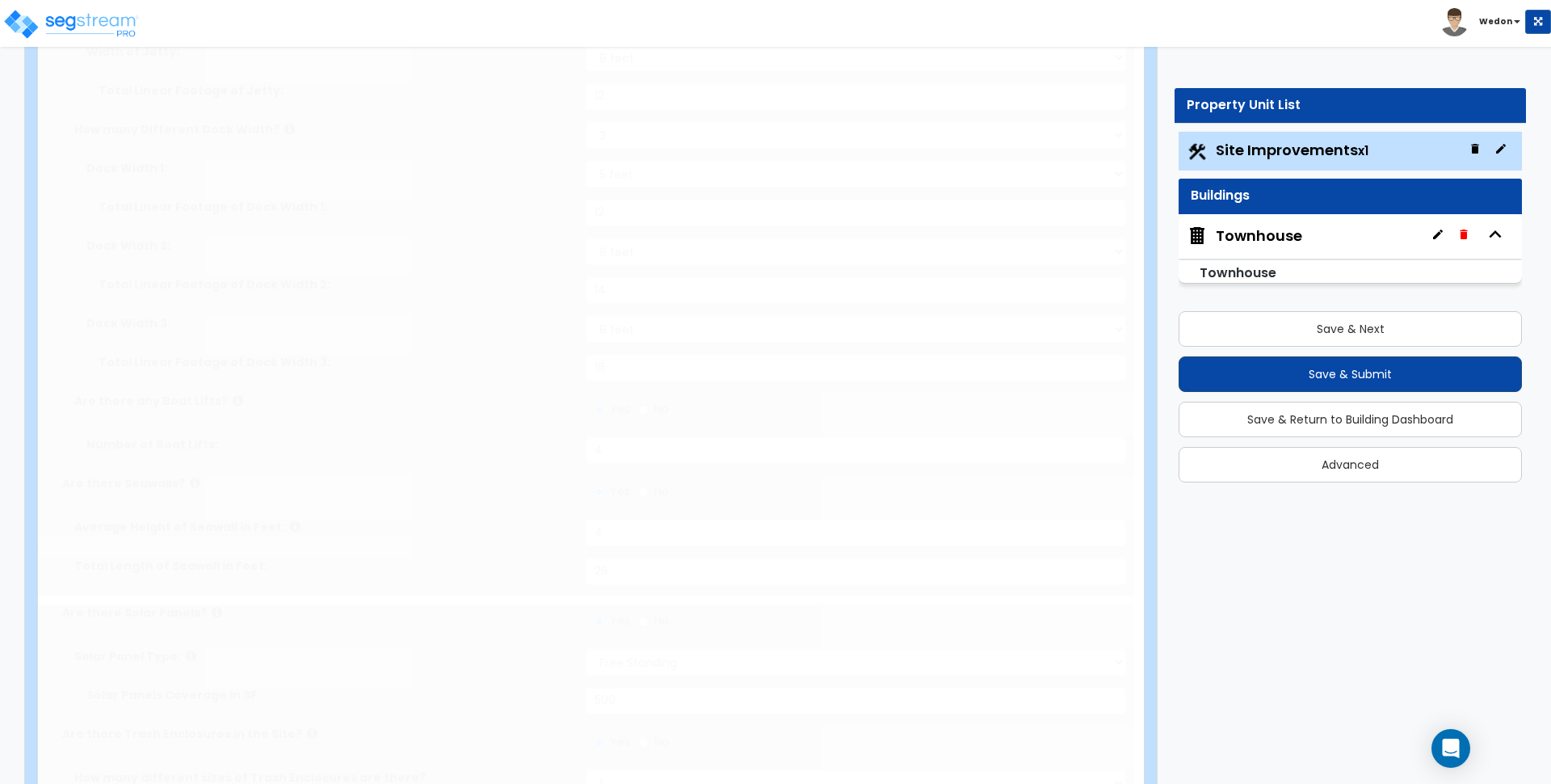
scroll to position [0, 0]
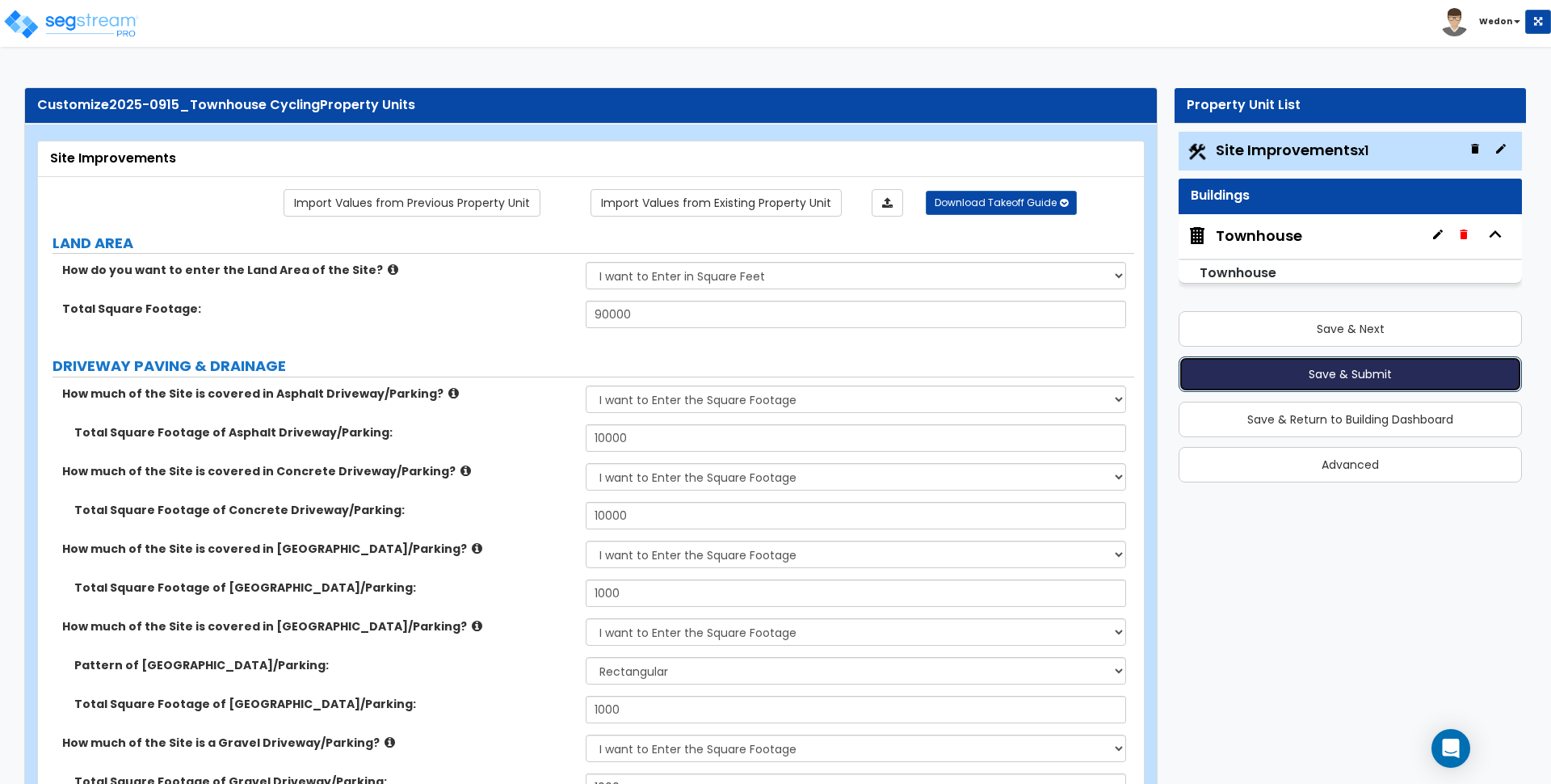
click at [1348, 366] on button "Save & Submit" at bounding box center [1351, 373] width 344 height 35
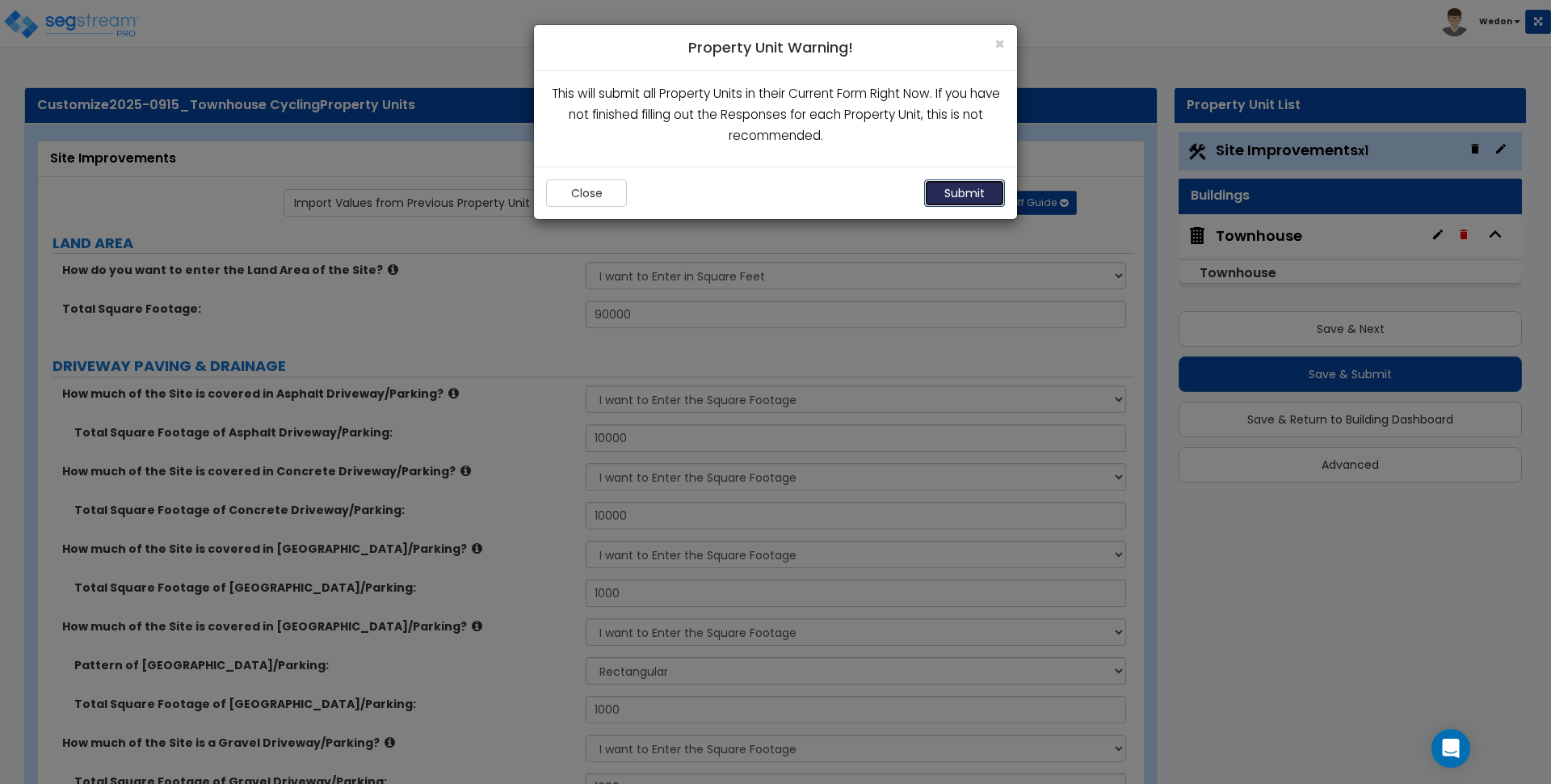
click at [943, 179] on button "Submit" at bounding box center [964, 193] width 81 height 28
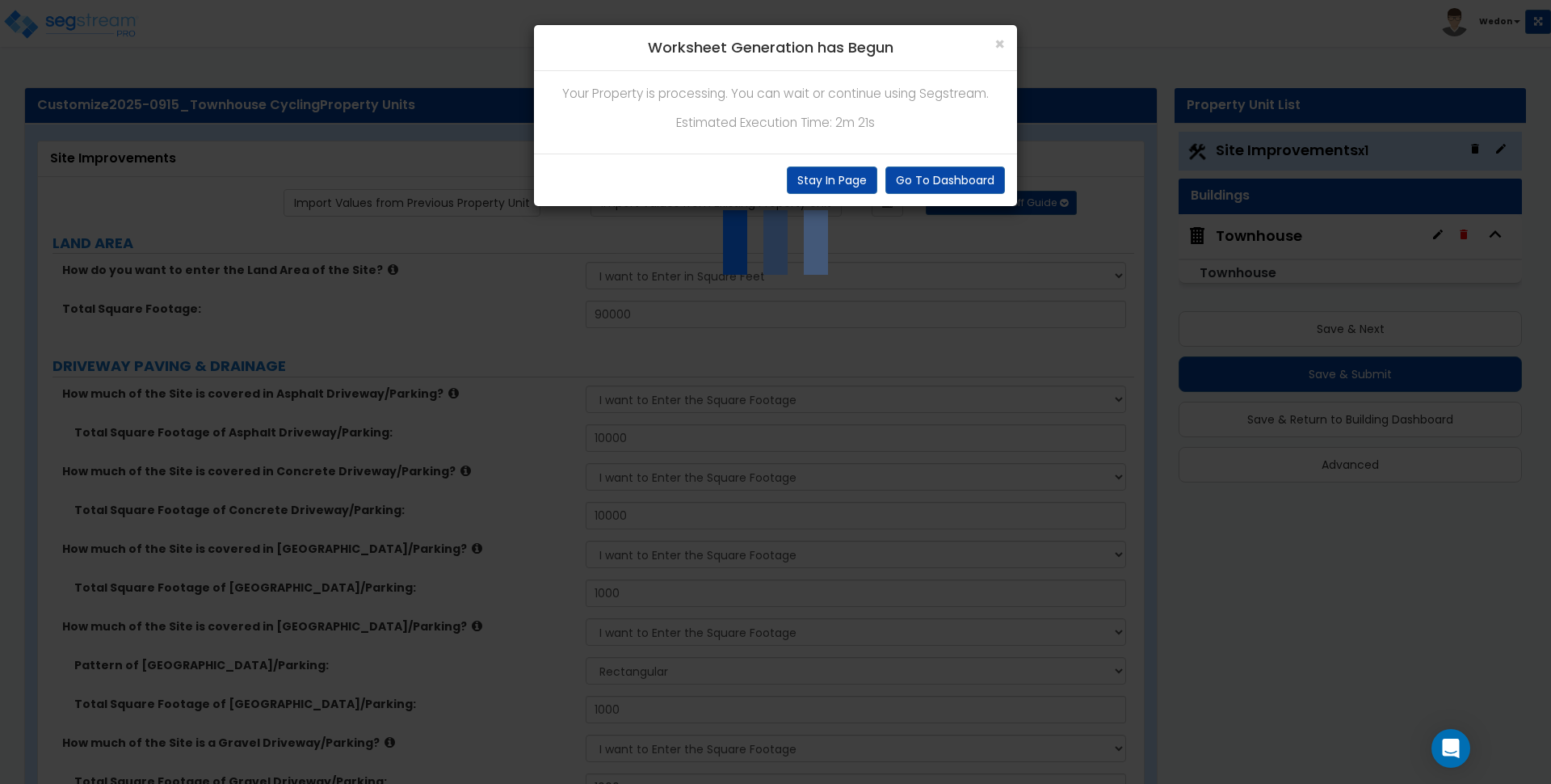
click at [886, 117] on p "Estimated Execution Time: 2m 21s" at bounding box center [775, 122] width 458 height 21
click at [779, 112] on p "Estimated Execution Time: 2m 21s" at bounding box center [775, 122] width 458 height 21
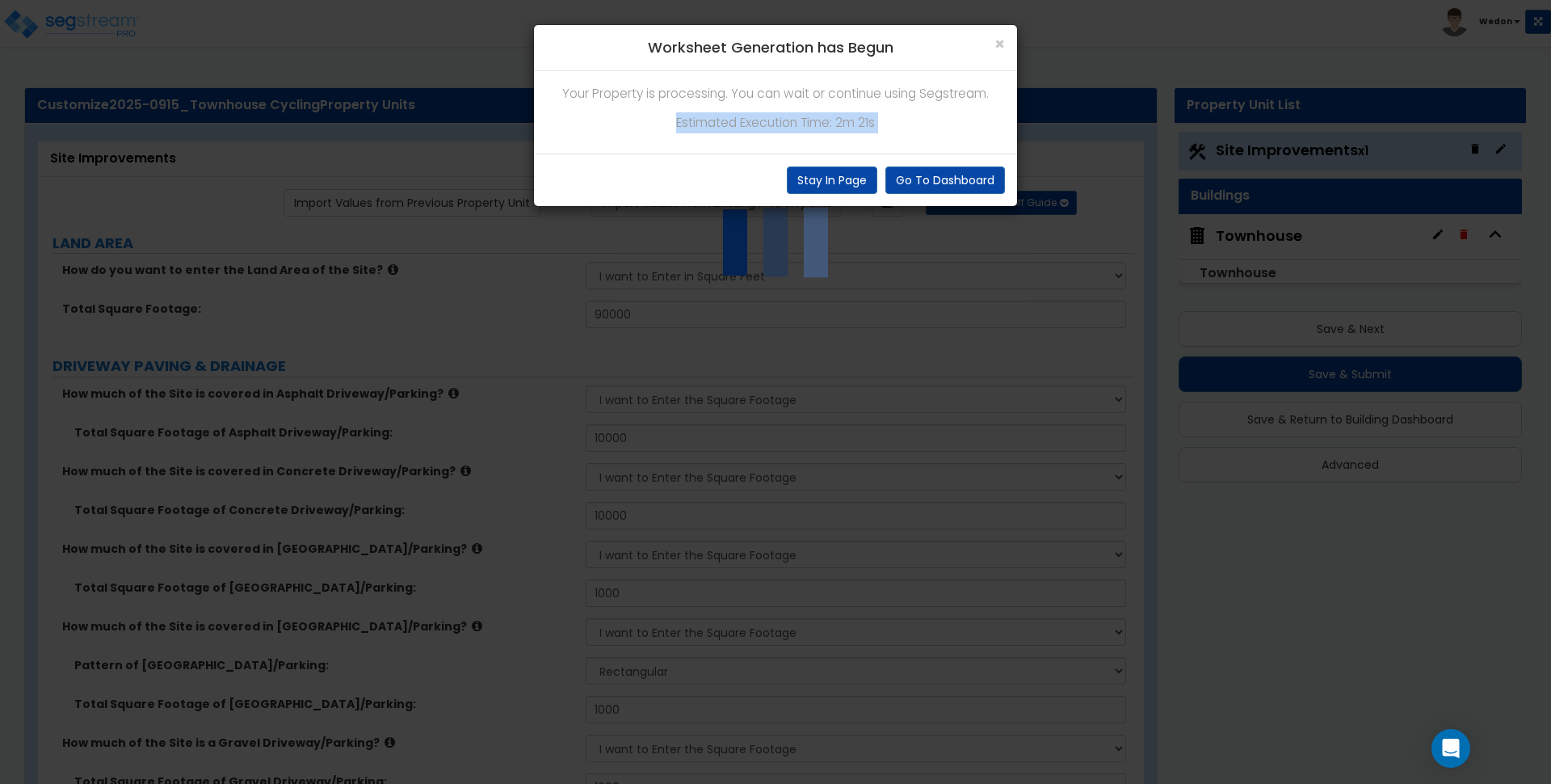
click at [915, 121] on p "Estimated Execution Time: 2m 21s" at bounding box center [775, 122] width 458 height 21
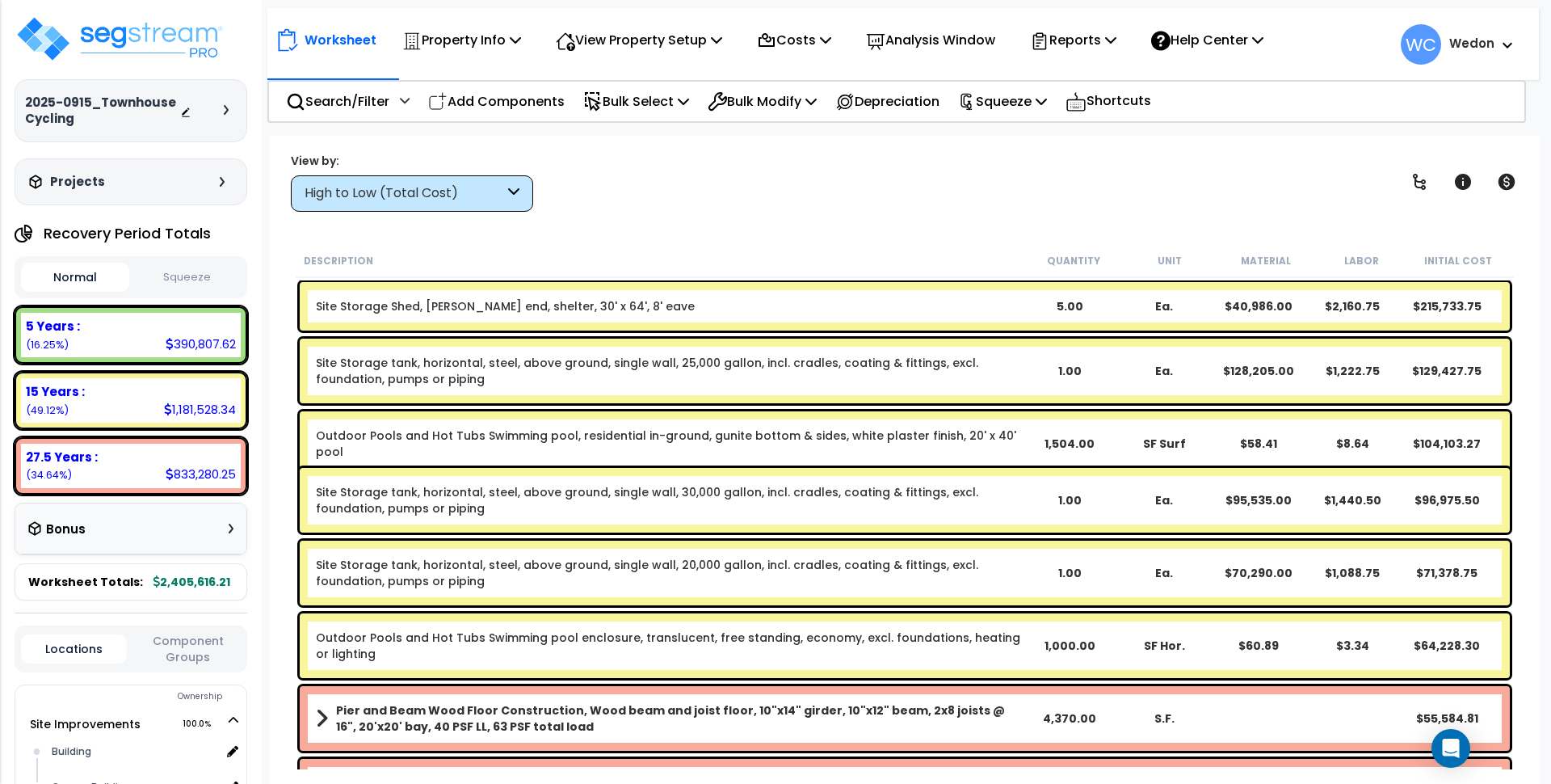
click at [372, 184] on div "High to Low (Total Cost)" at bounding box center [404, 194] width 199 height 19
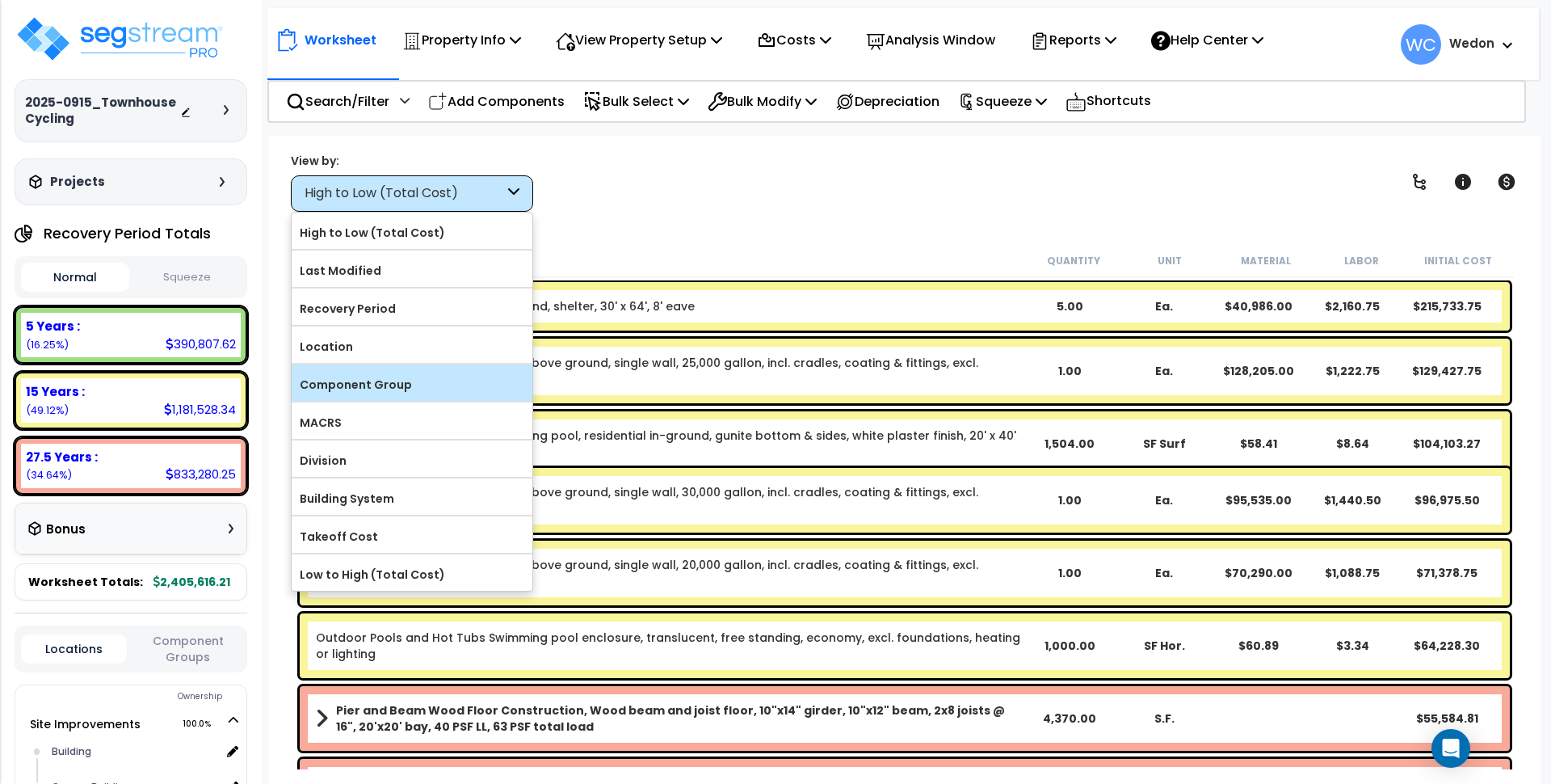
click at [387, 389] on label "Component Group" at bounding box center [412, 384] width 241 height 25
click at [0, 0] on input "Component Group" at bounding box center [0, 0] width 0 height 0
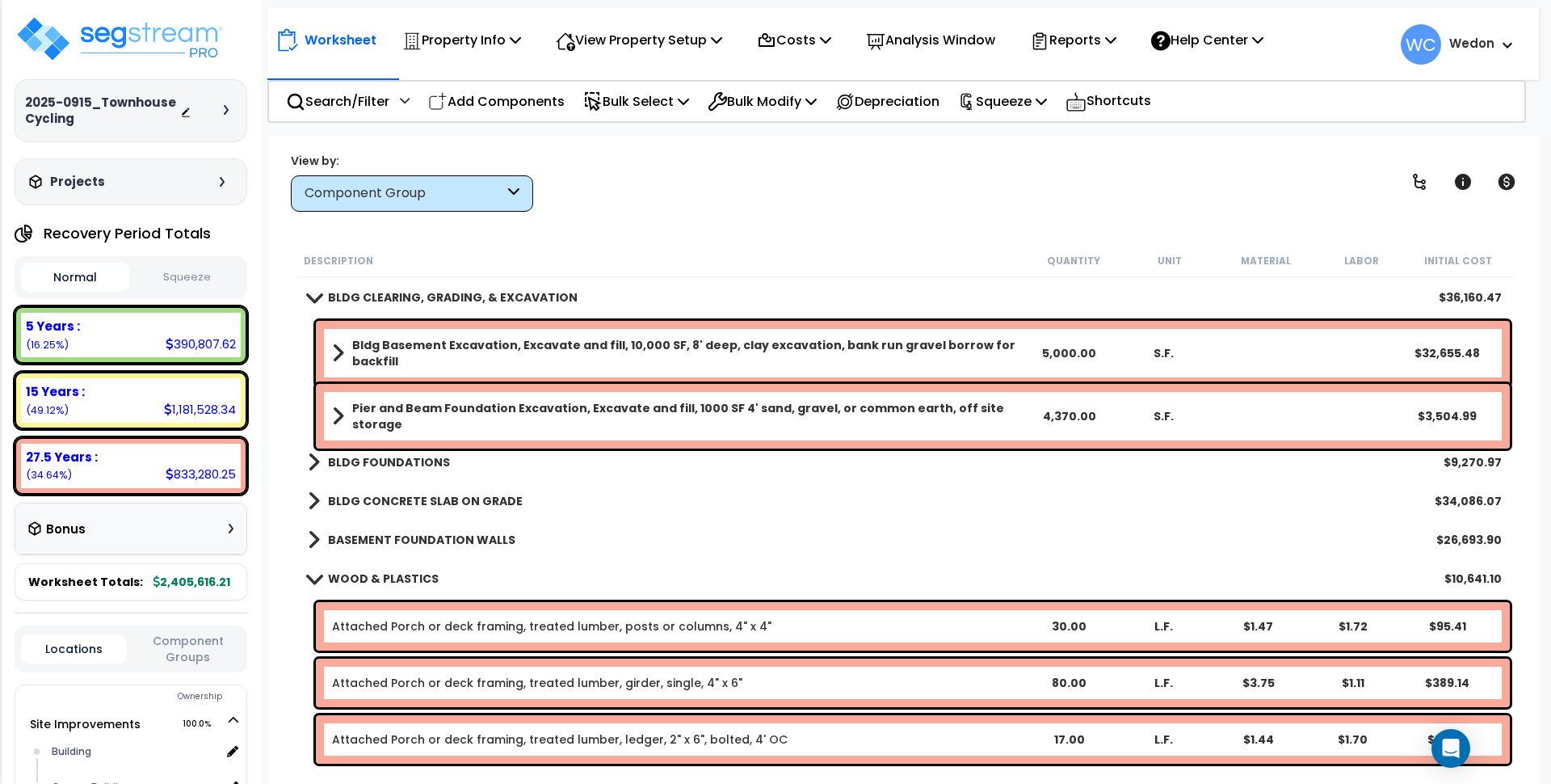
click at [611, 214] on div "Worksheet Property Info Property Setup Add Property Unit Template property Clon…" at bounding box center [905, 528] width 1272 height 784
click at [422, 455] on b "BLDG FOUNDATIONS" at bounding box center [389, 461] width 122 height 16
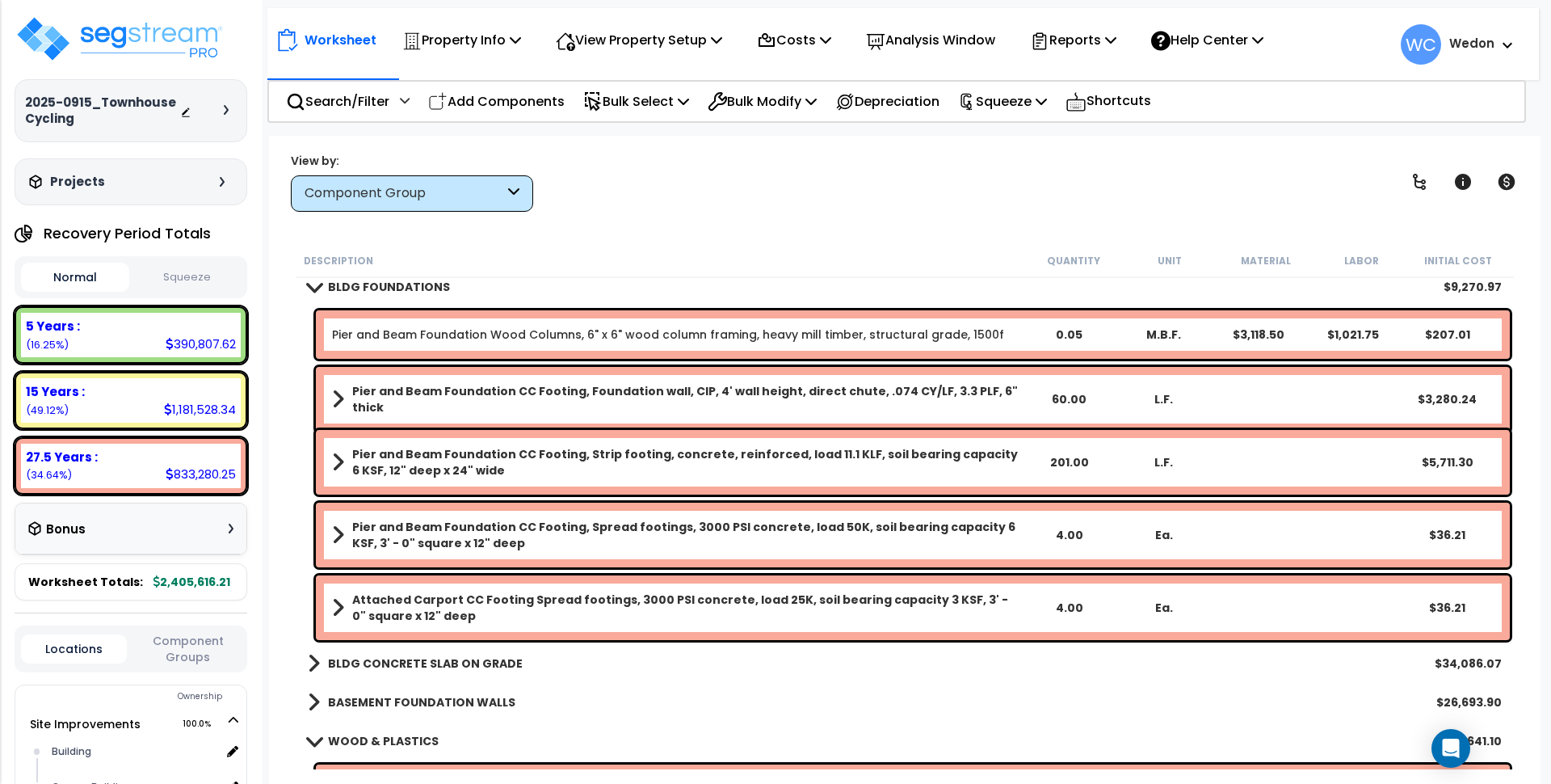
scroll to position [202, 0]
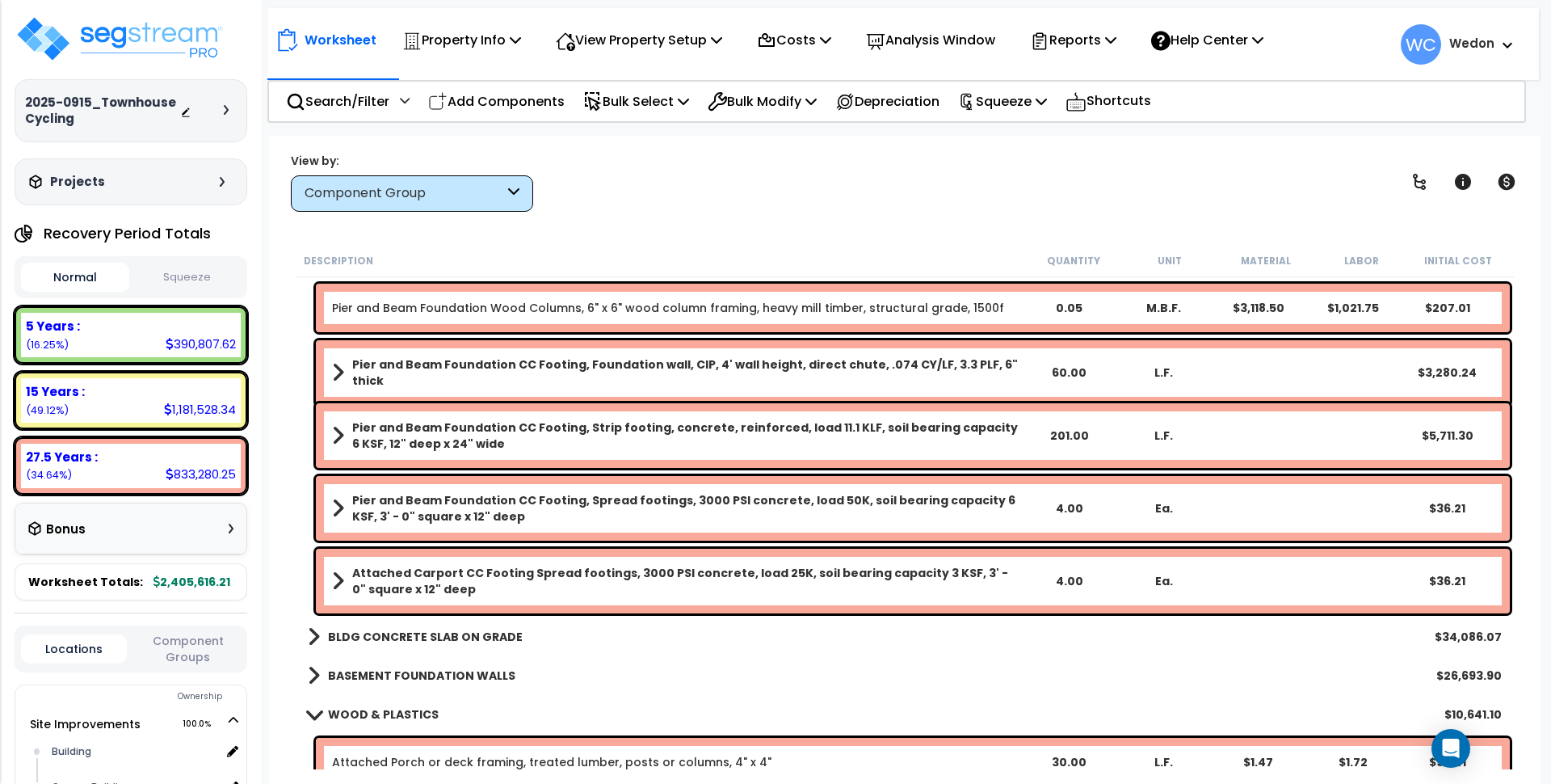
click at [490, 587] on b "Attached Carport CC Footing Spread footings, 3000 PSI concrete, load 25K, soil …" at bounding box center [686, 581] width 669 height 32
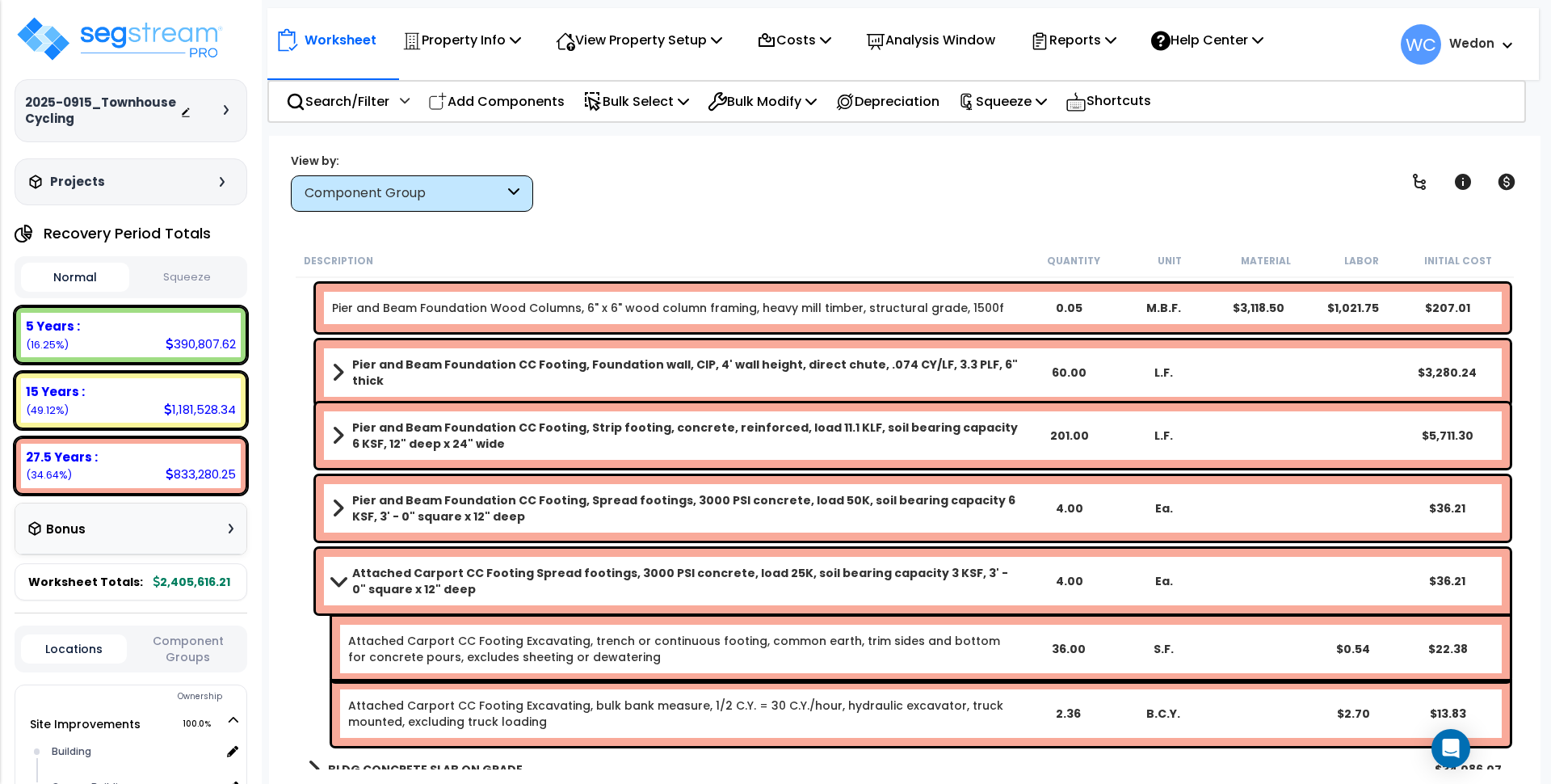
click at [632, 592] on b "Attached Carport CC Footing Spread footings, 3000 PSI concrete, load 25K, soil …" at bounding box center [686, 581] width 669 height 32
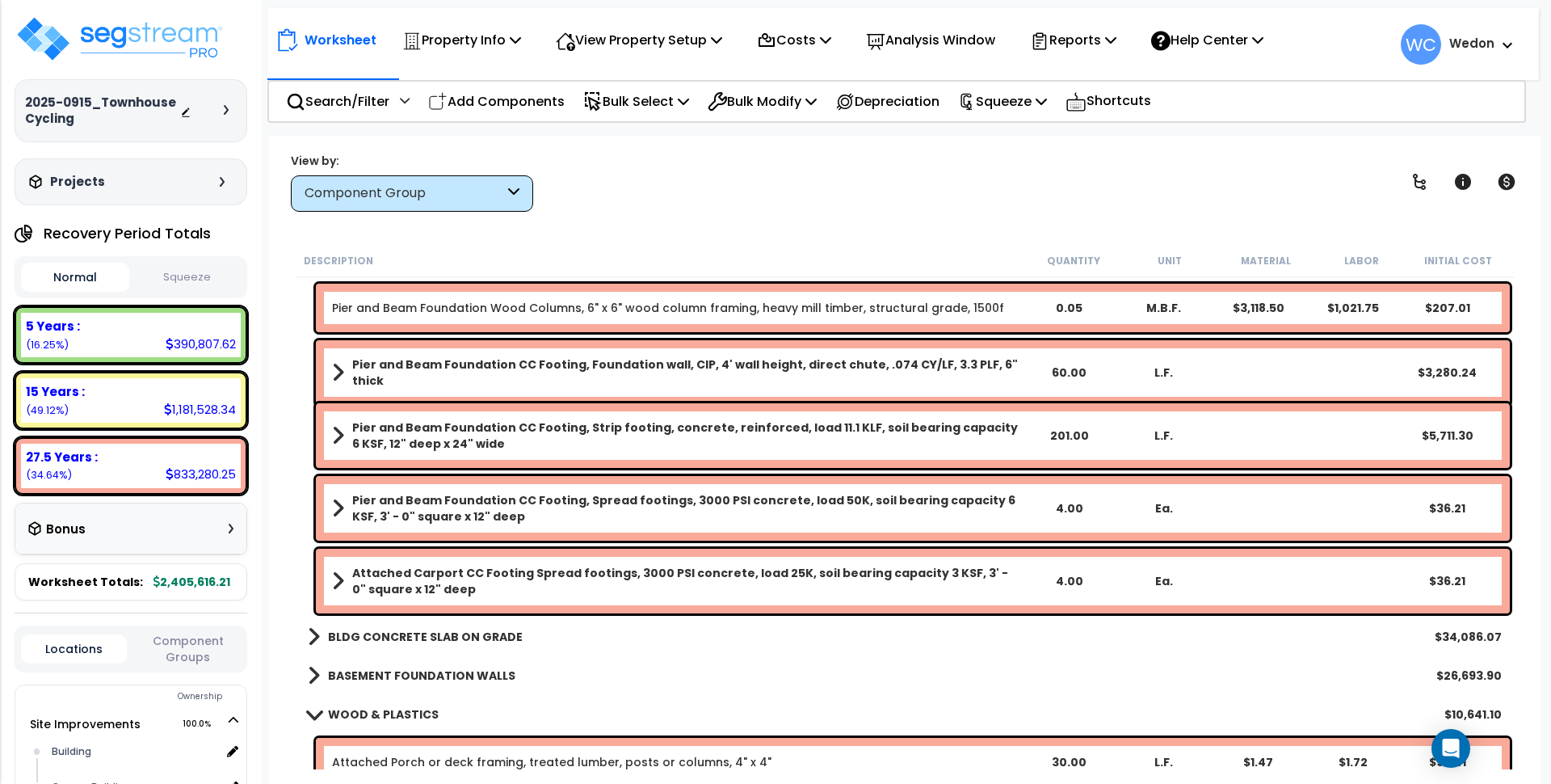
click at [399, 640] on b "BLDG CONCRETE SLAB ON GRADE" at bounding box center [425, 636] width 195 height 16
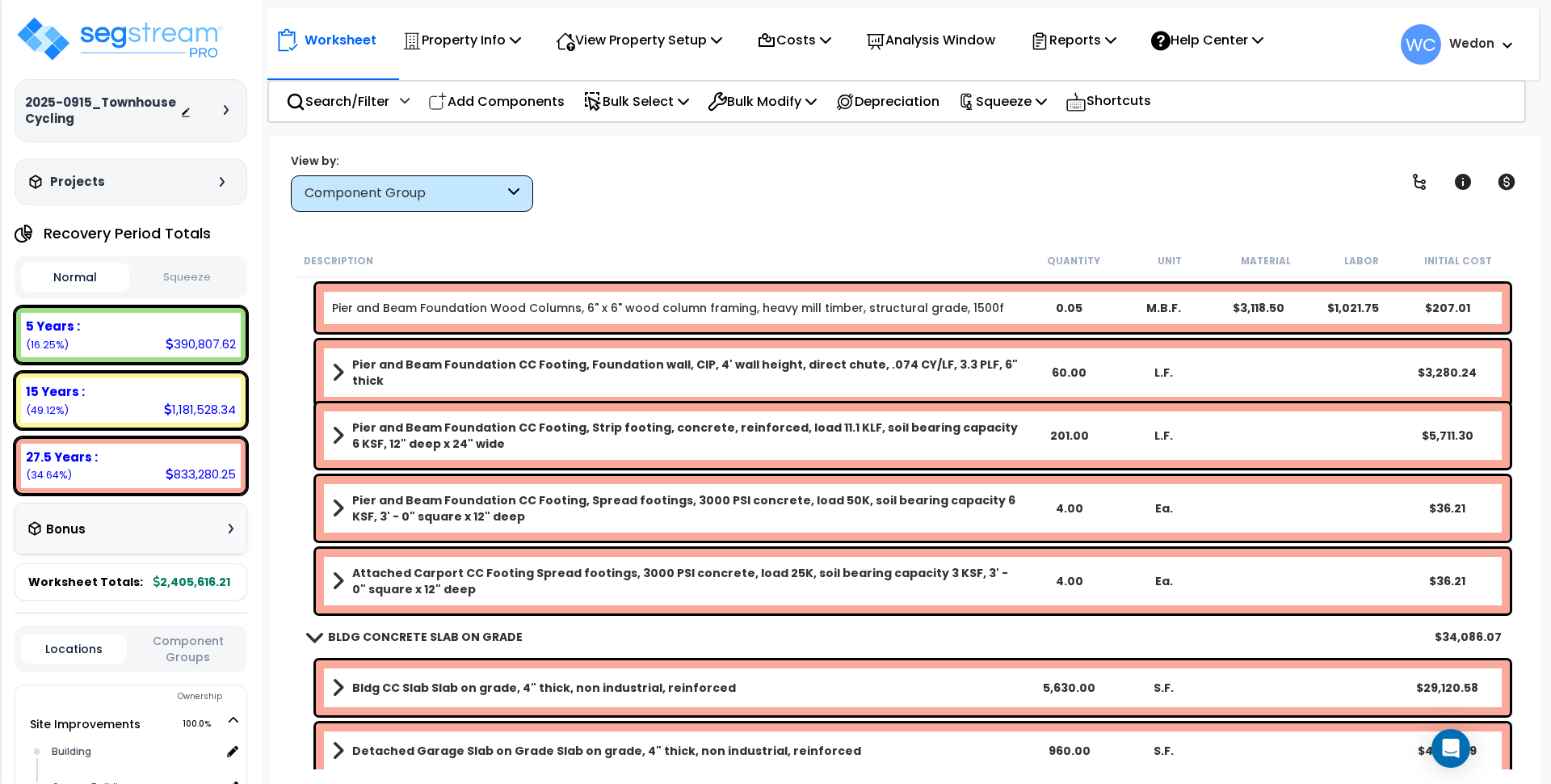
click at [461, 632] on b "BLDG CONCRETE SLAB ON GRADE" at bounding box center [425, 636] width 195 height 16
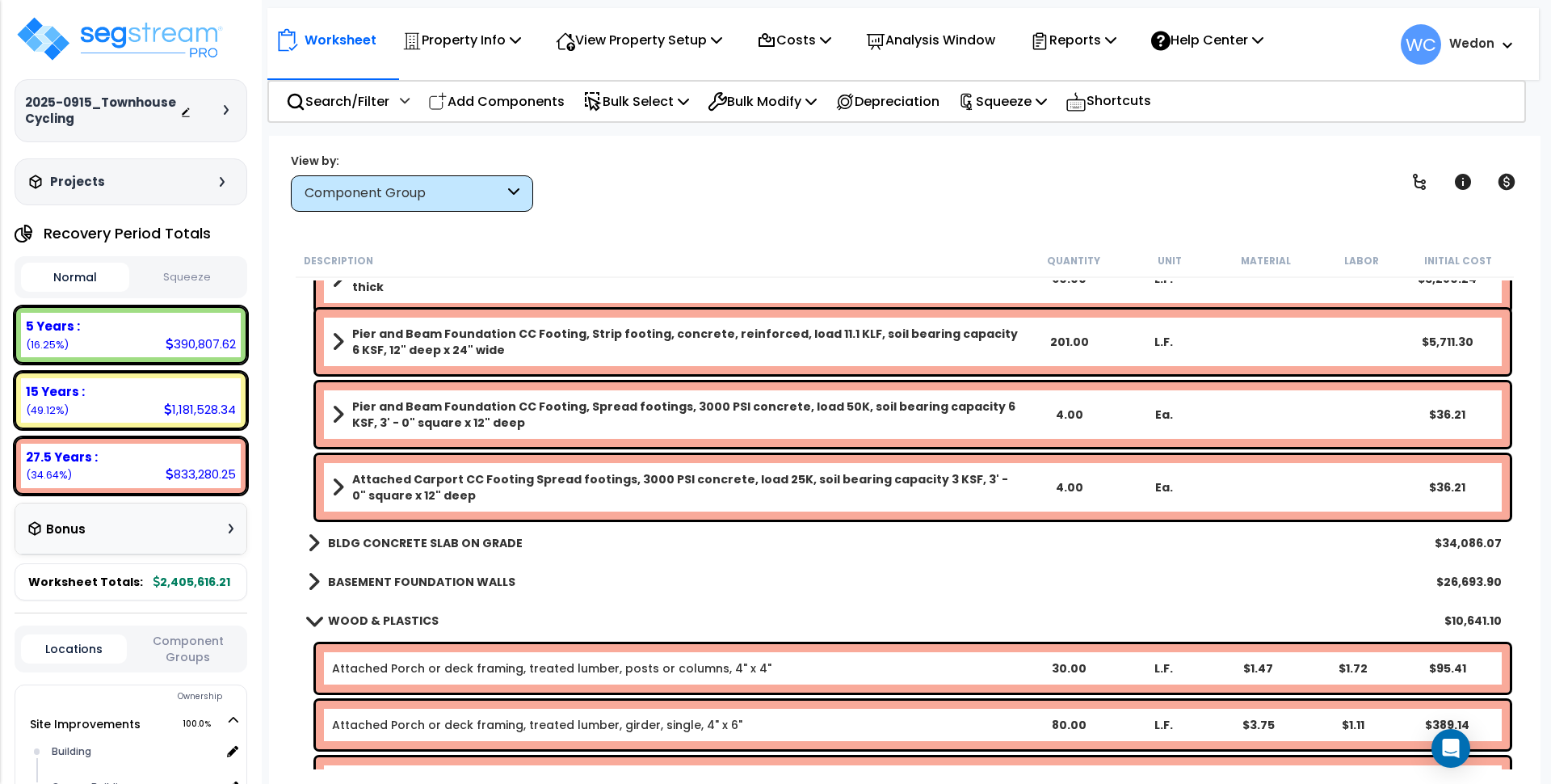
scroll to position [404, 0]
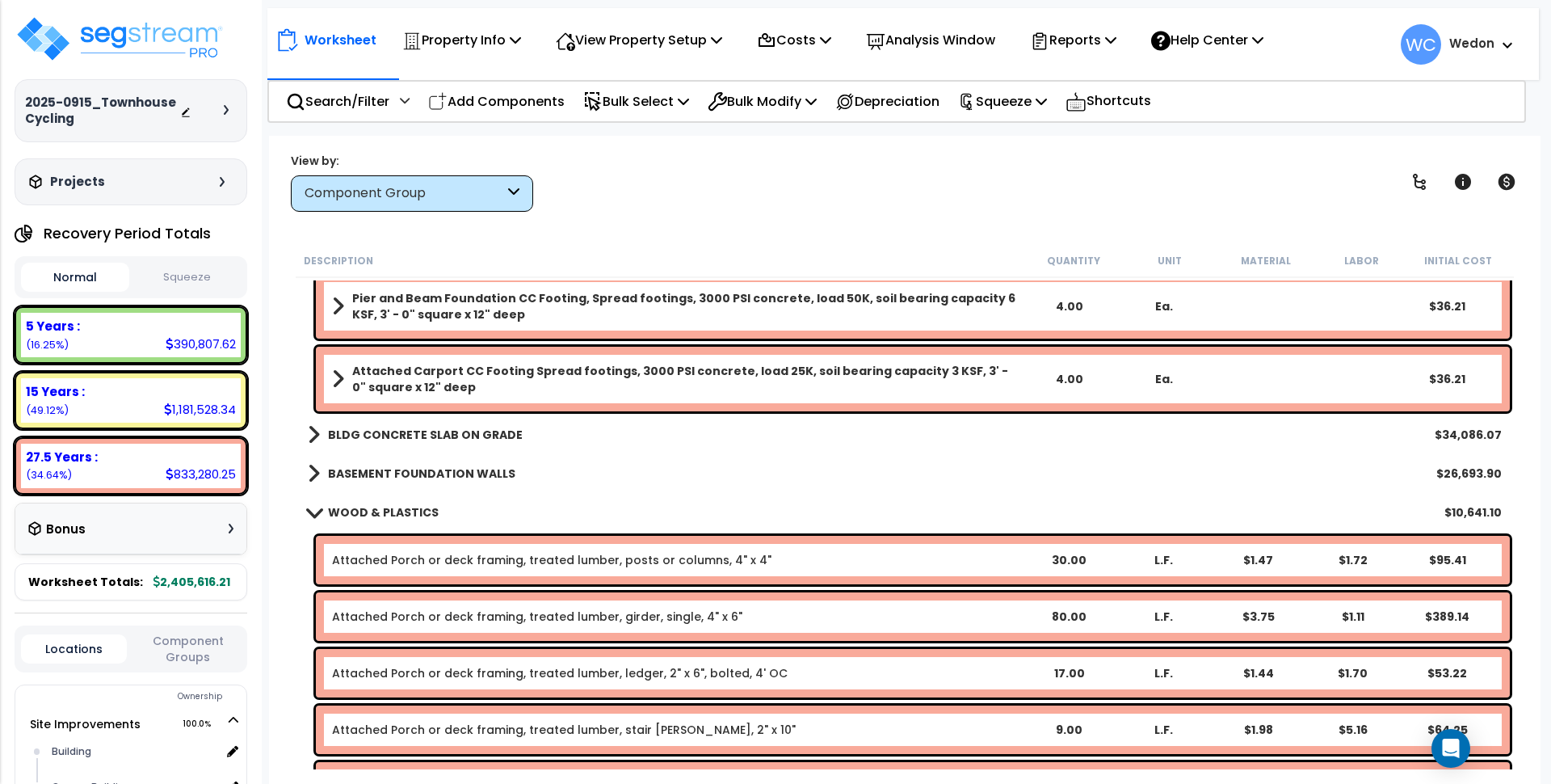
click at [344, 470] on b "BASEMENT FOUNDATION WALLS" at bounding box center [421, 473] width 187 height 16
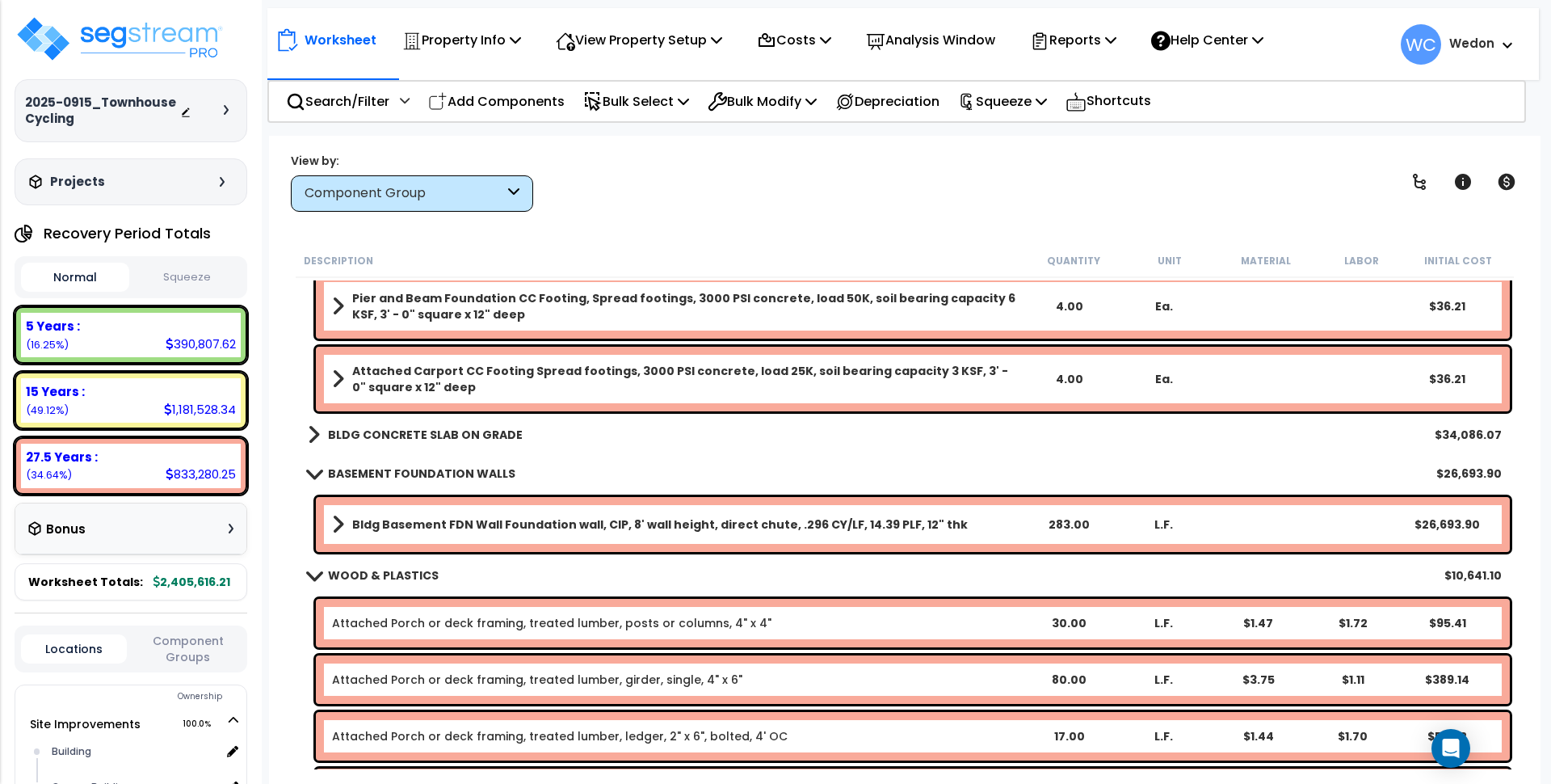
click at [344, 470] on b "BASEMENT FOUNDATION WALLS" at bounding box center [421, 473] width 187 height 16
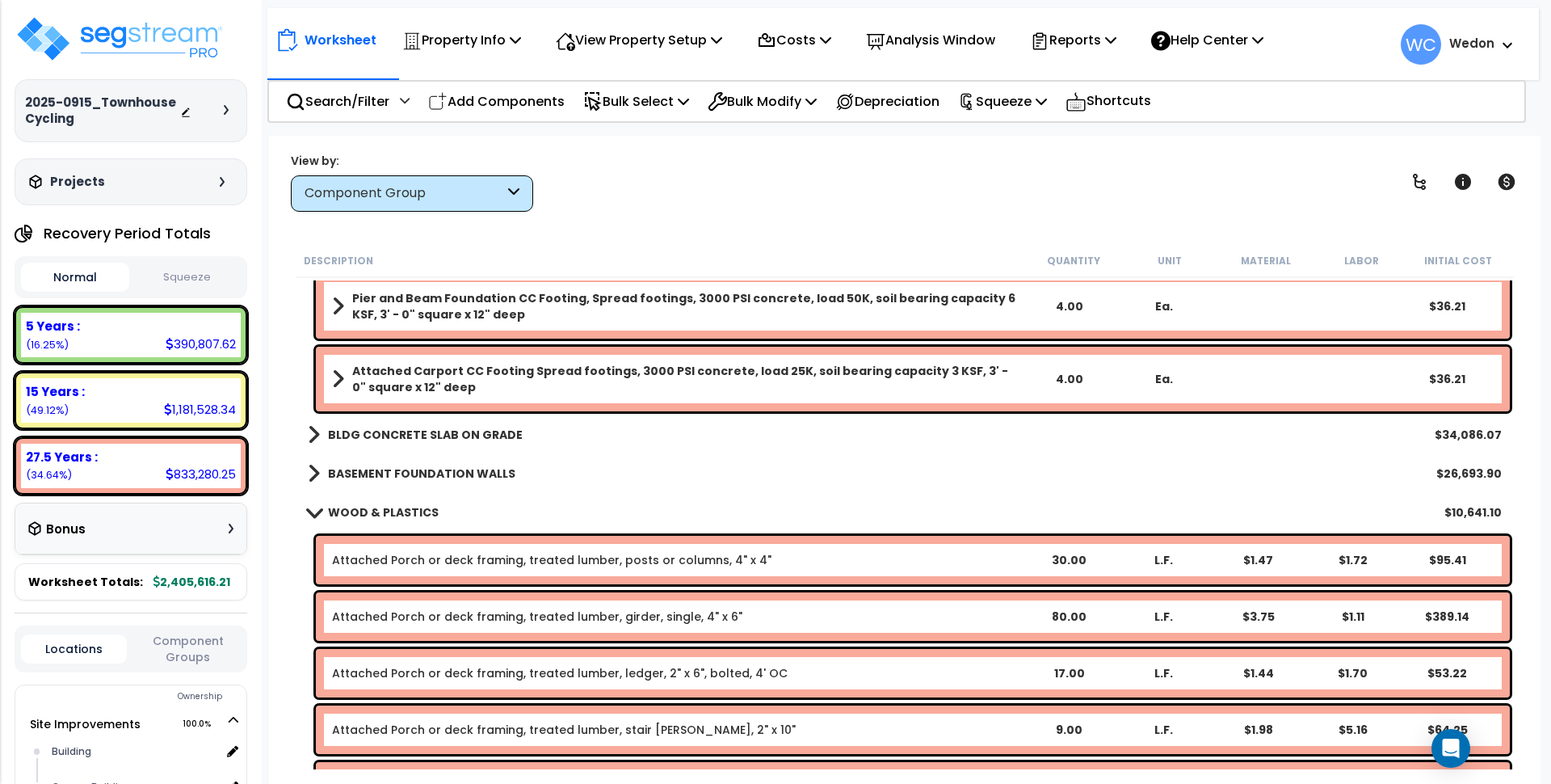
click at [370, 440] on b "BLDG CONCRETE SLAB ON GRADE" at bounding box center [425, 434] width 195 height 16
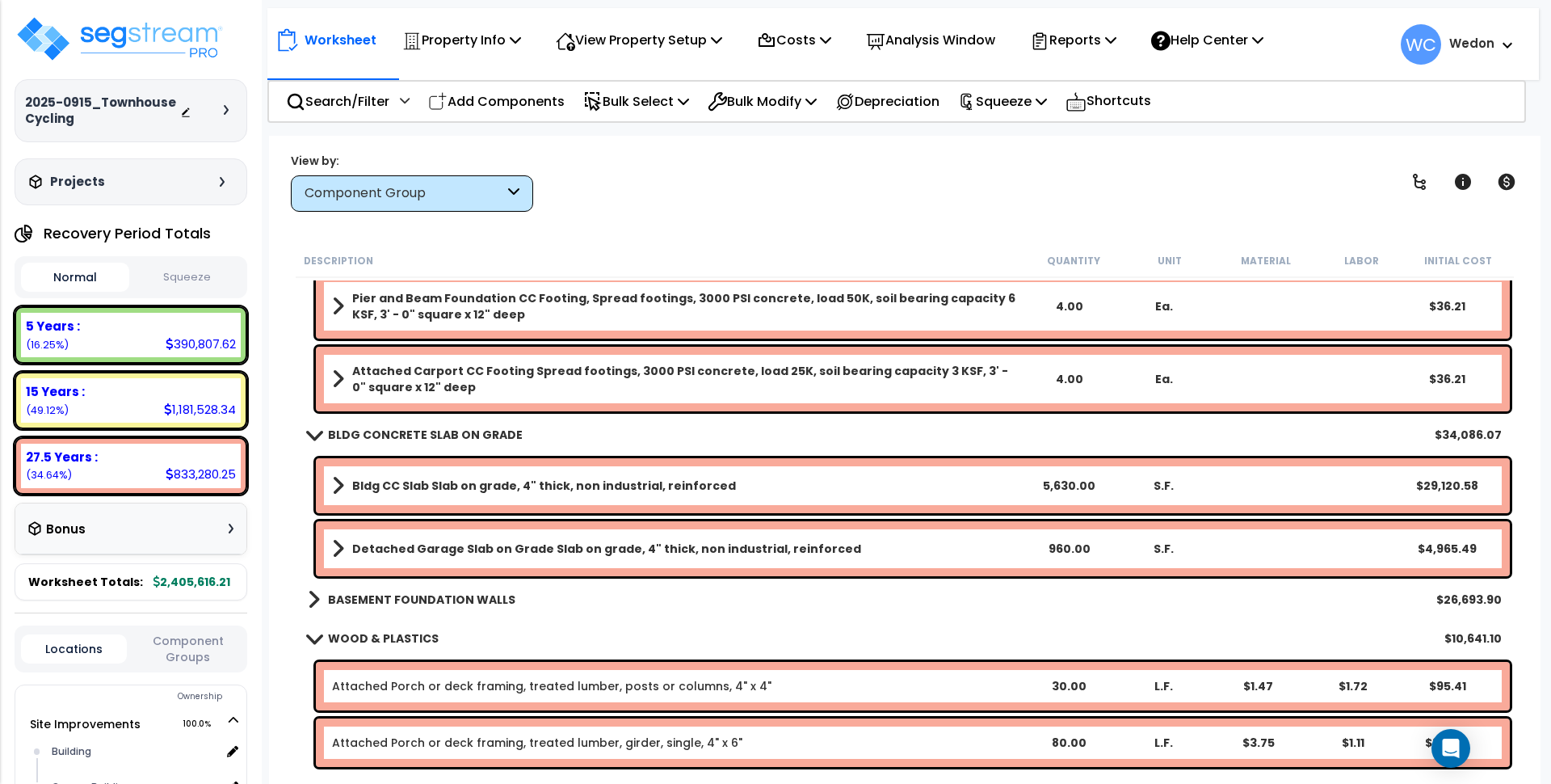
click at [377, 433] on b "BLDG CONCRETE SLAB ON GRADE" at bounding box center [425, 434] width 195 height 16
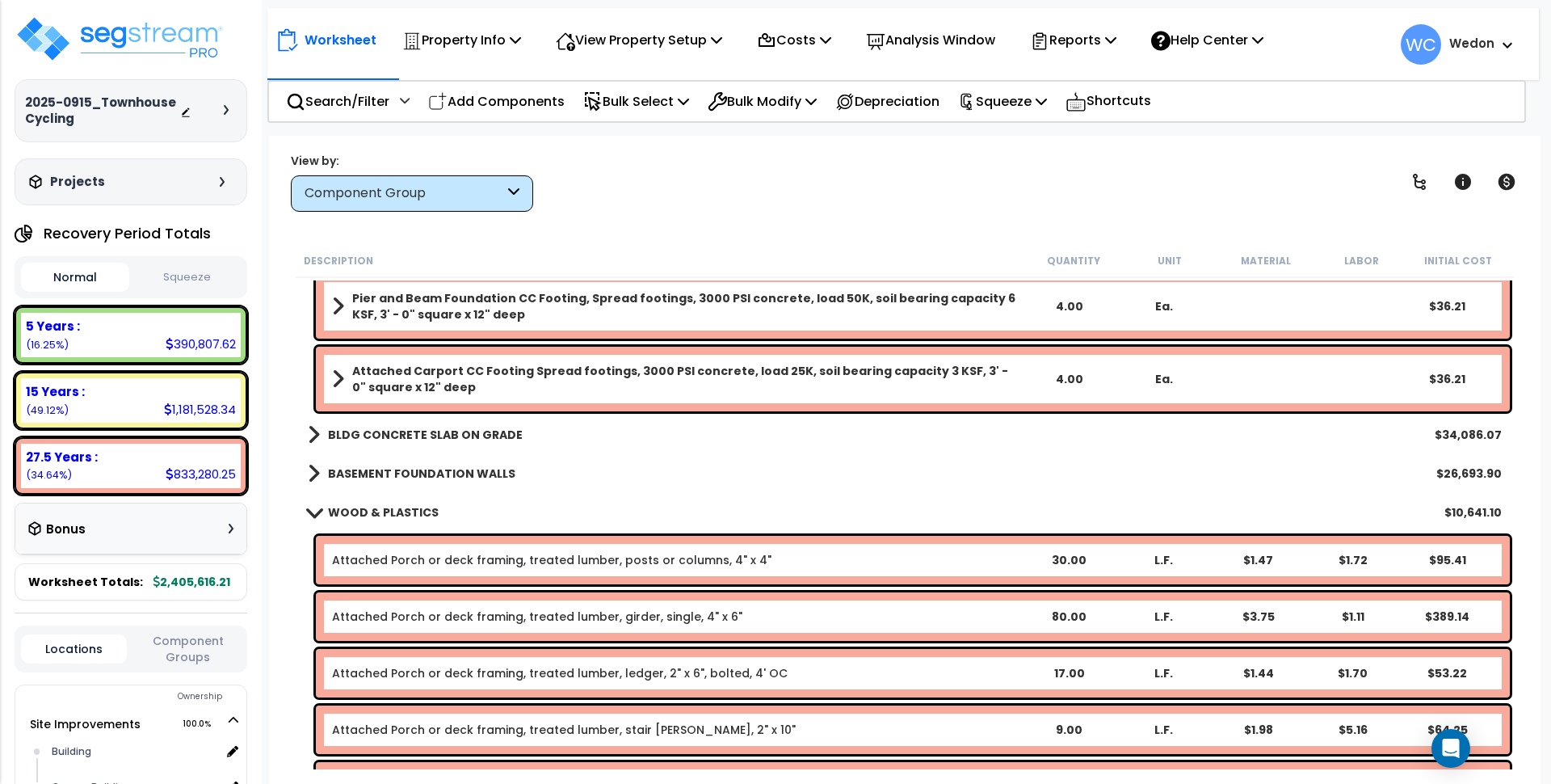
click at [371, 471] on b "BASEMENT FOUNDATION WALLS" at bounding box center [421, 473] width 187 height 16
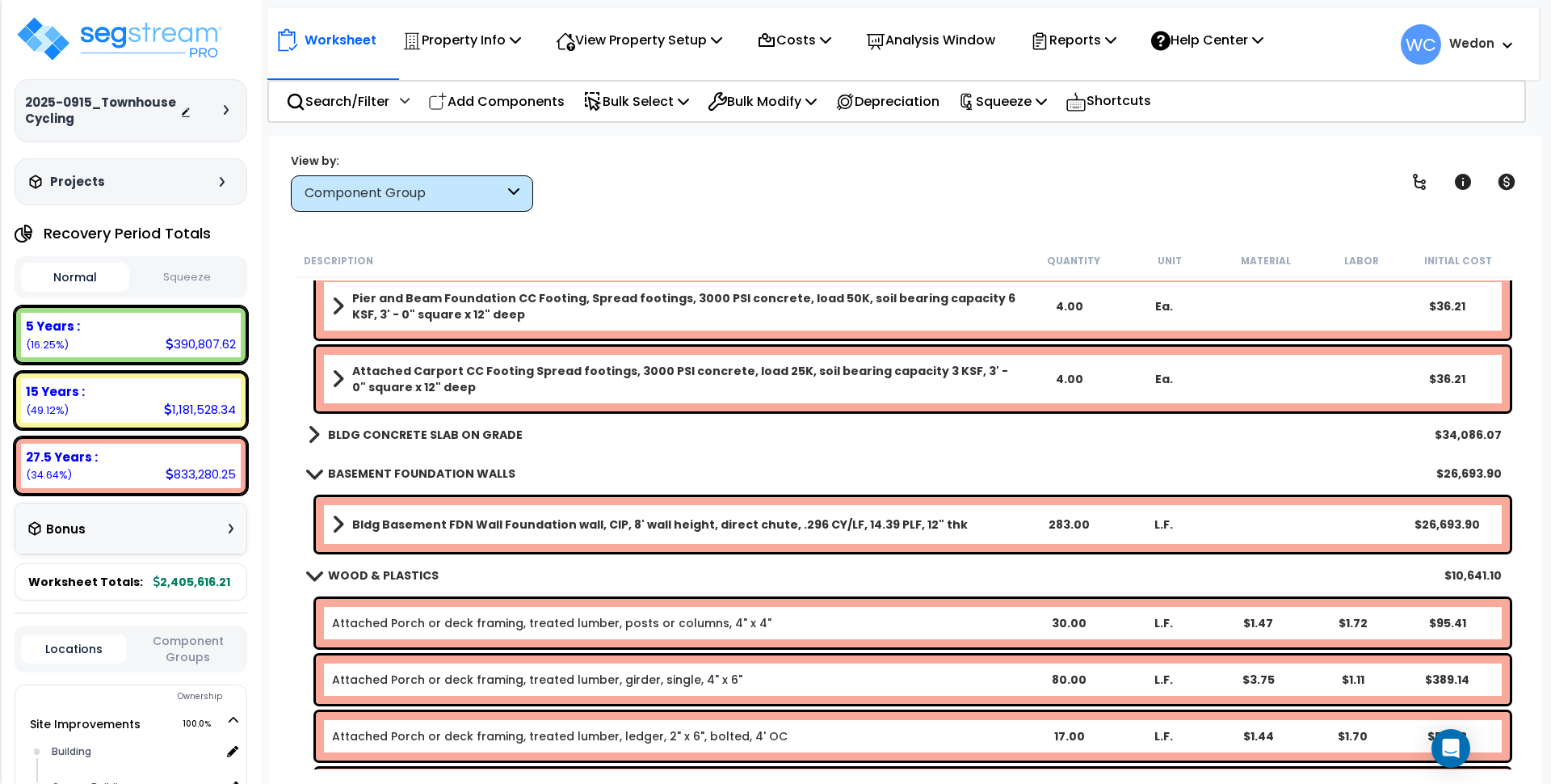
click at [373, 471] on b "BASEMENT FOUNDATION WALLS" at bounding box center [421, 473] width 187 height 16
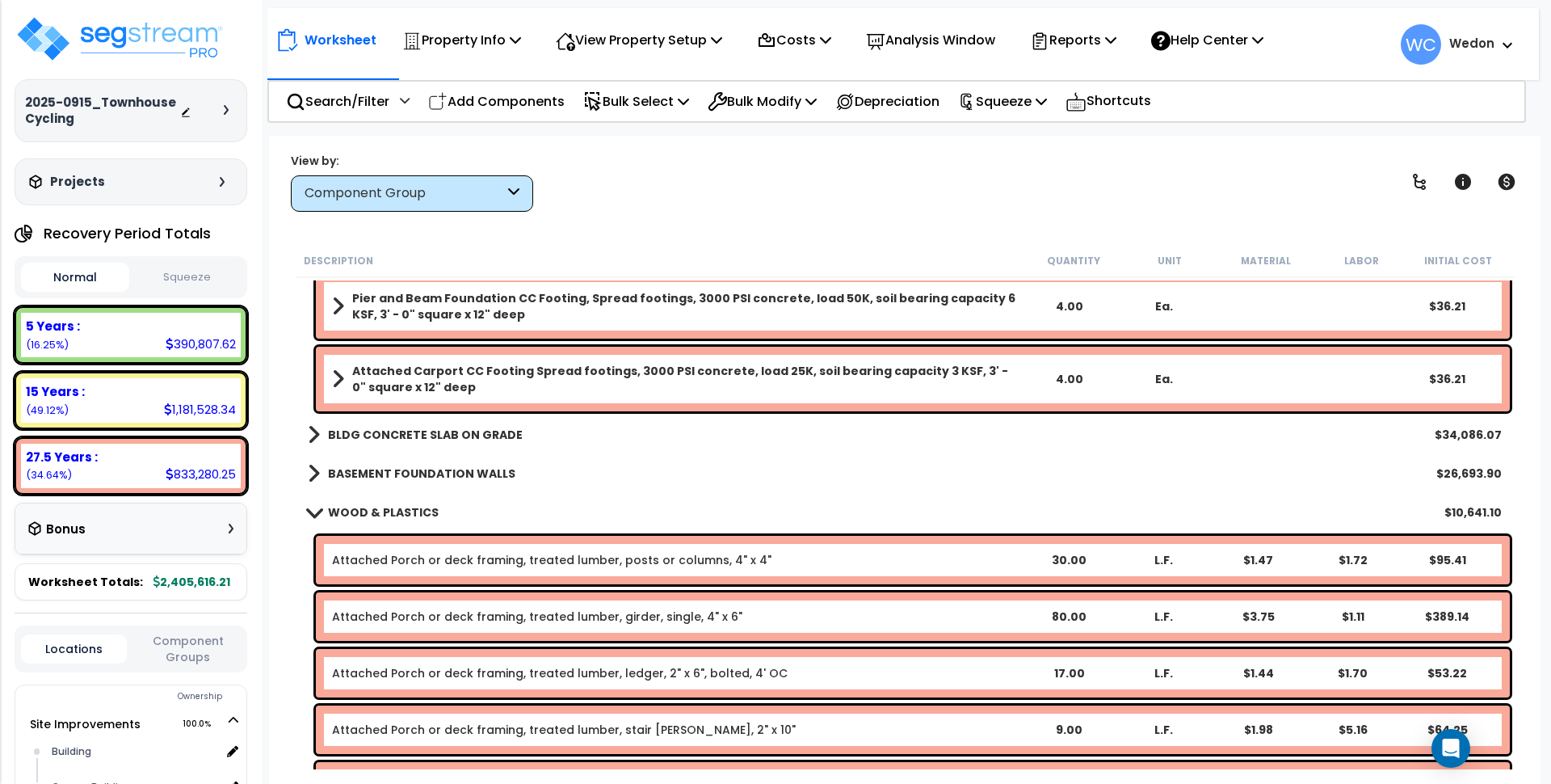
click at [355, 509] on b "WOOD & PLASTICS" at bounding box center [383, 512] width 111 height 16
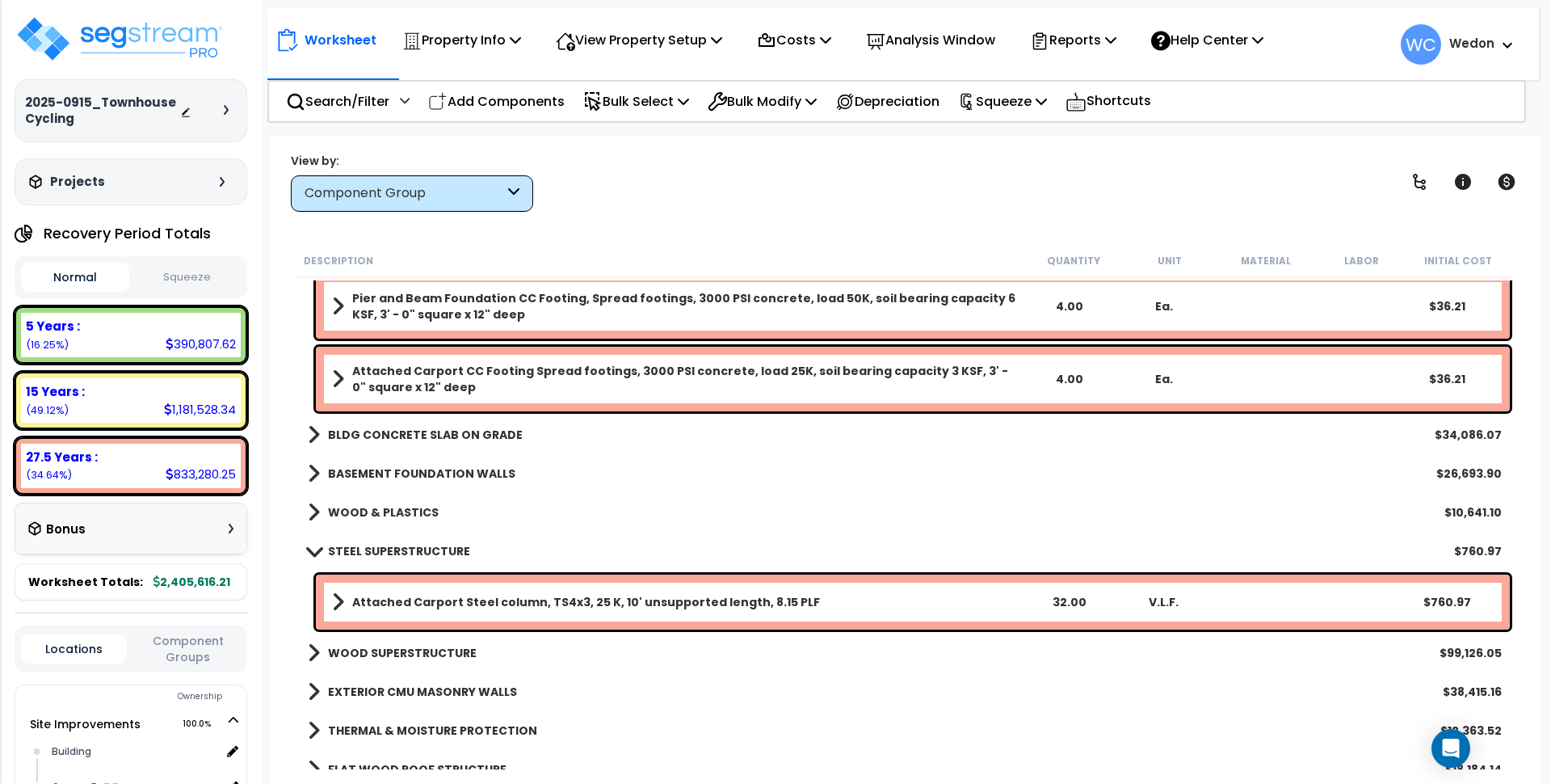
click at [356, 509] on b "WOOD & PLASTICS" at bounding box center [383, 512] width 111 height 16
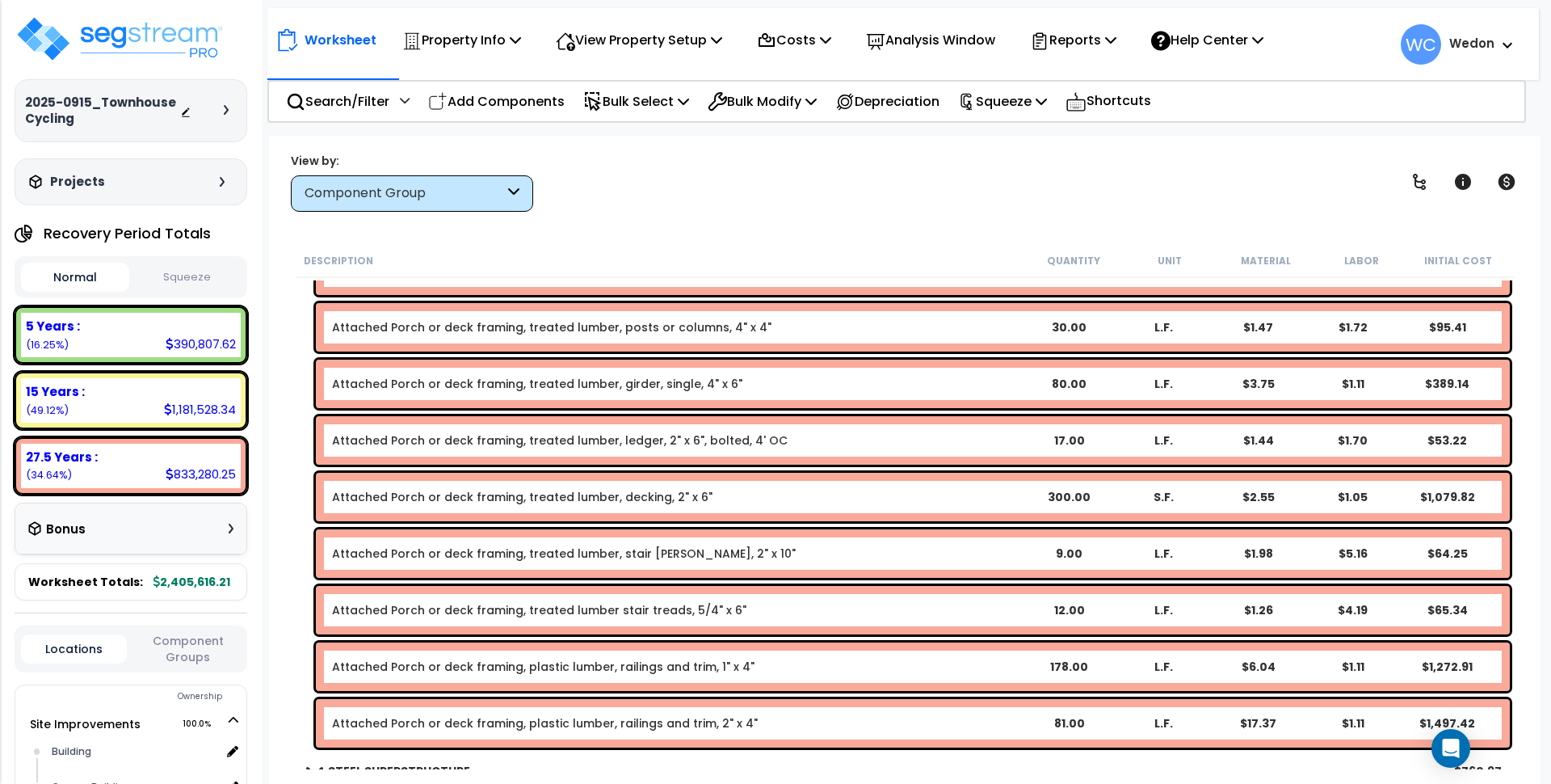
scroll to position [1212, 0]
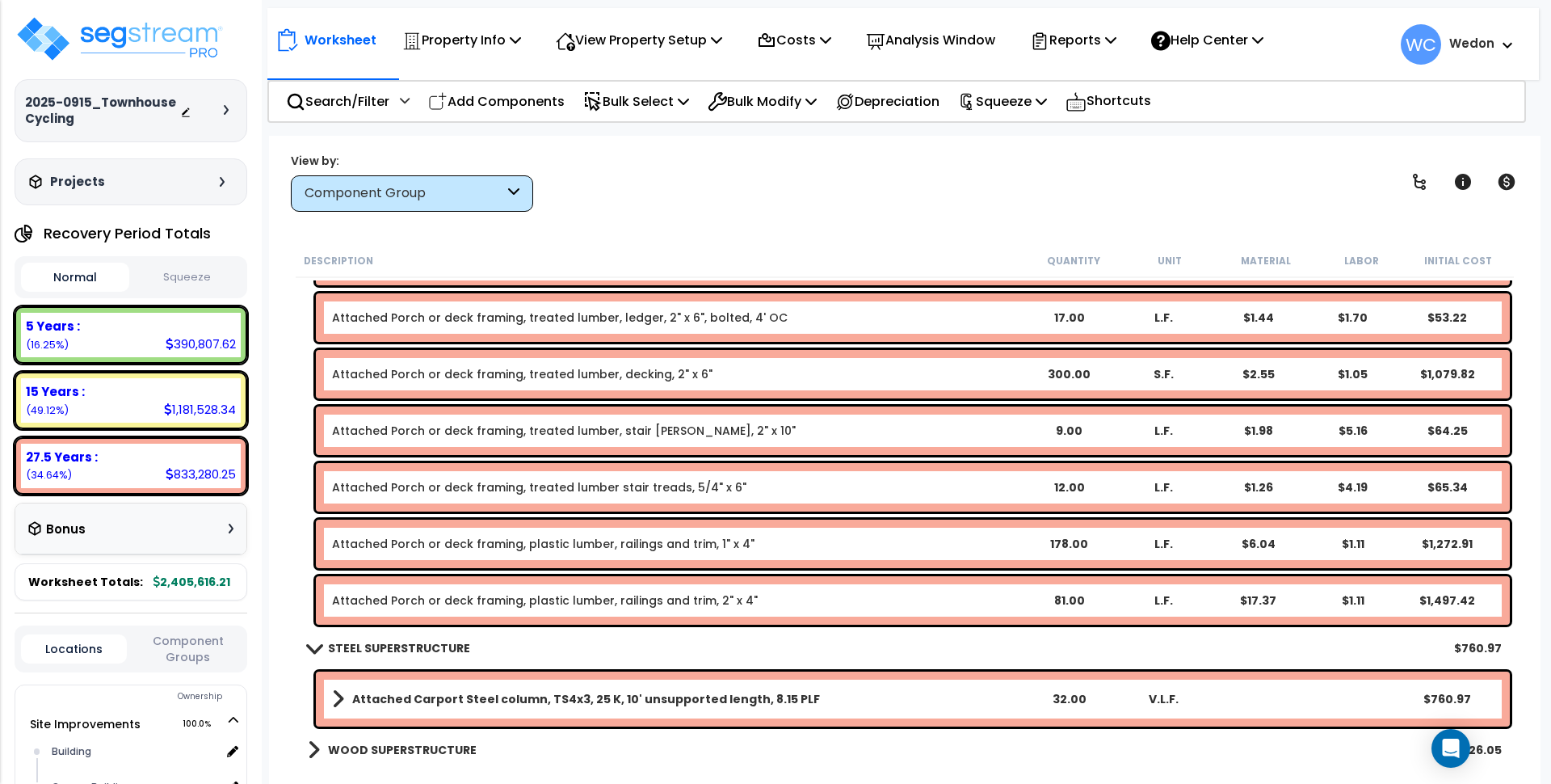
click at [365, 638] on link "STEEL SUPERSTRUCTURE" at bounding box center [388, 648] width 162 height 23
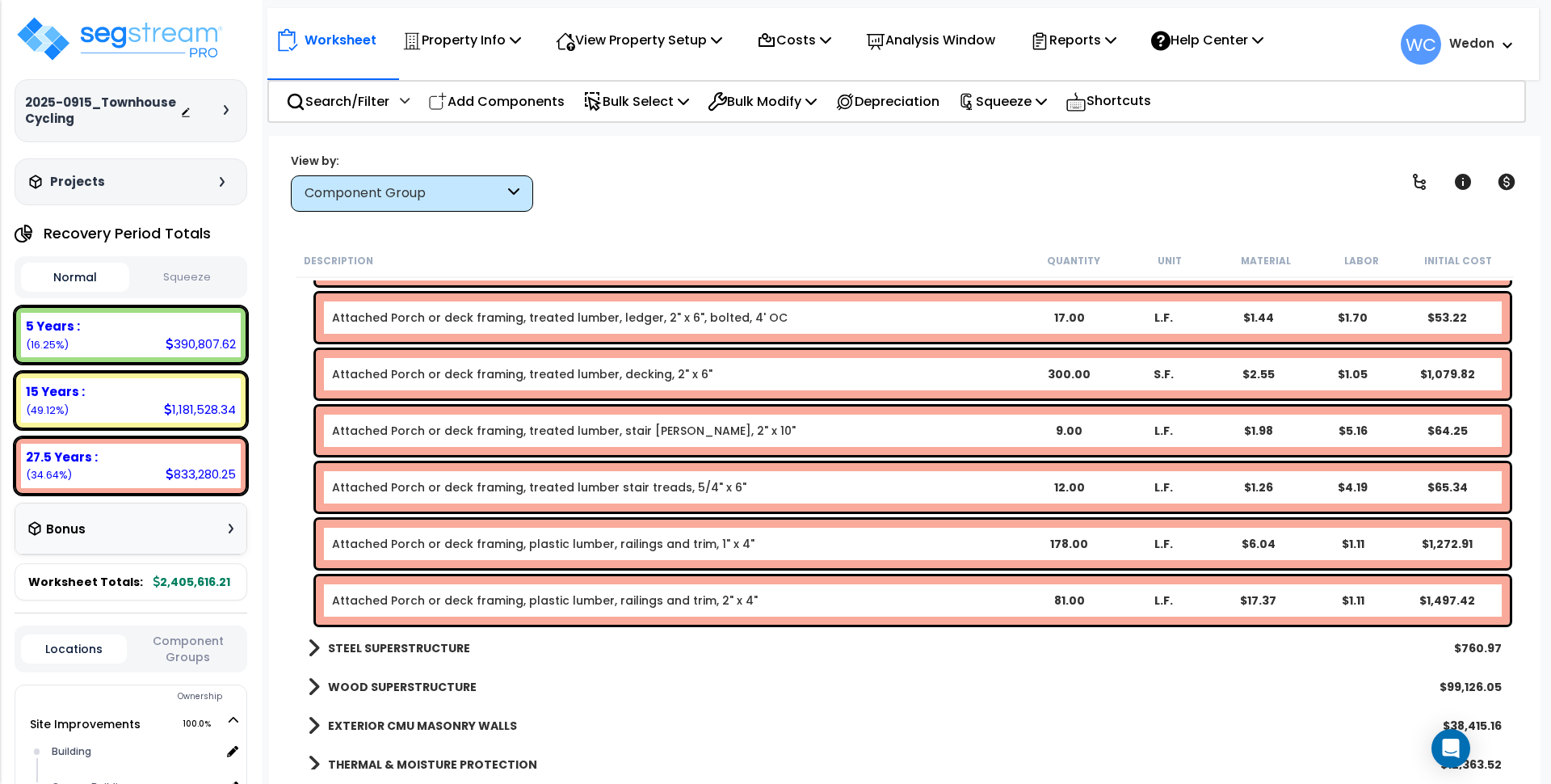
click at [403, 644] on b "STEEL SUPERSTRUCTURE" at bounding box center [400, 647] width 142 height 16
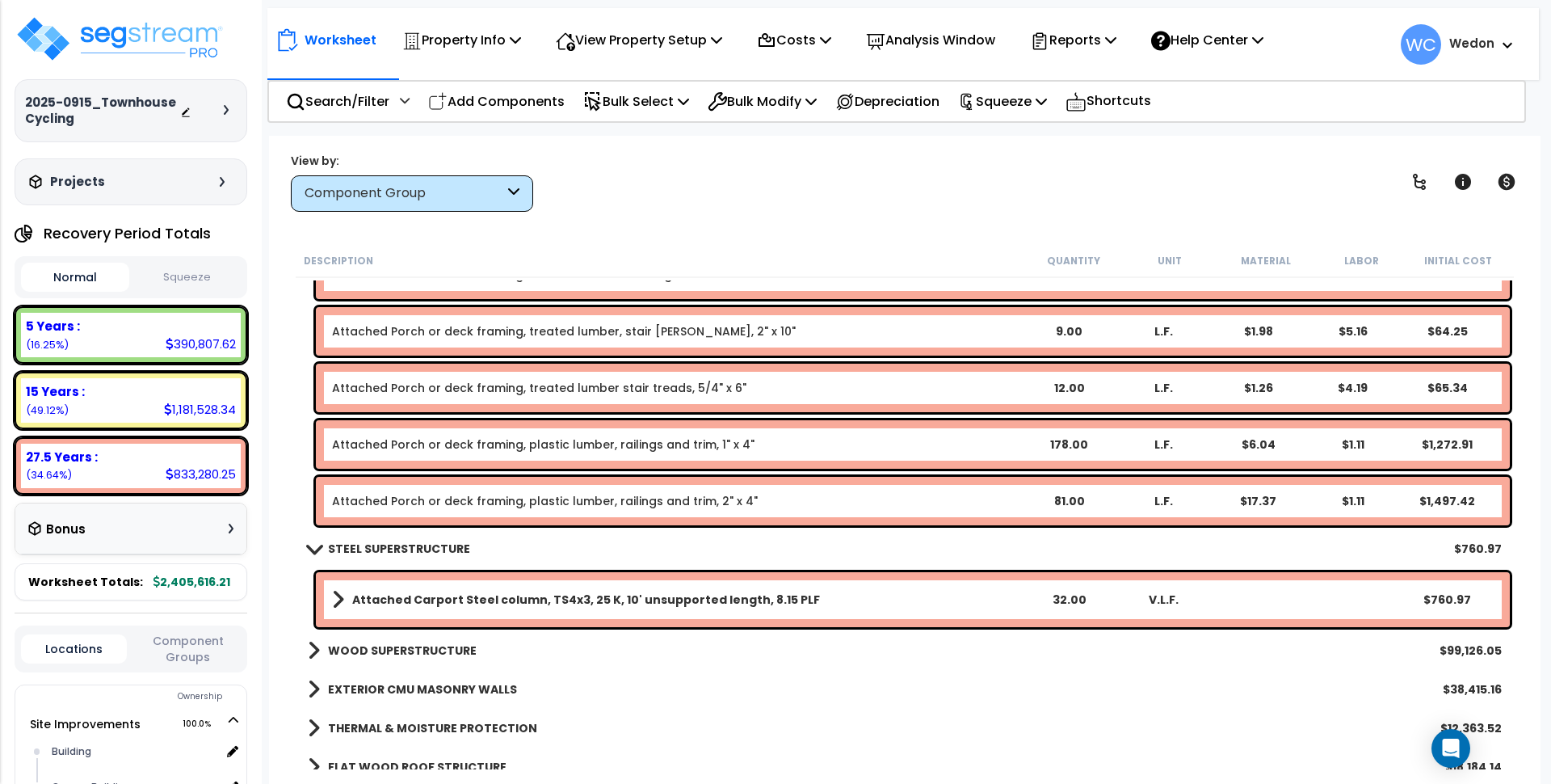
scroll to position [1313, 0]
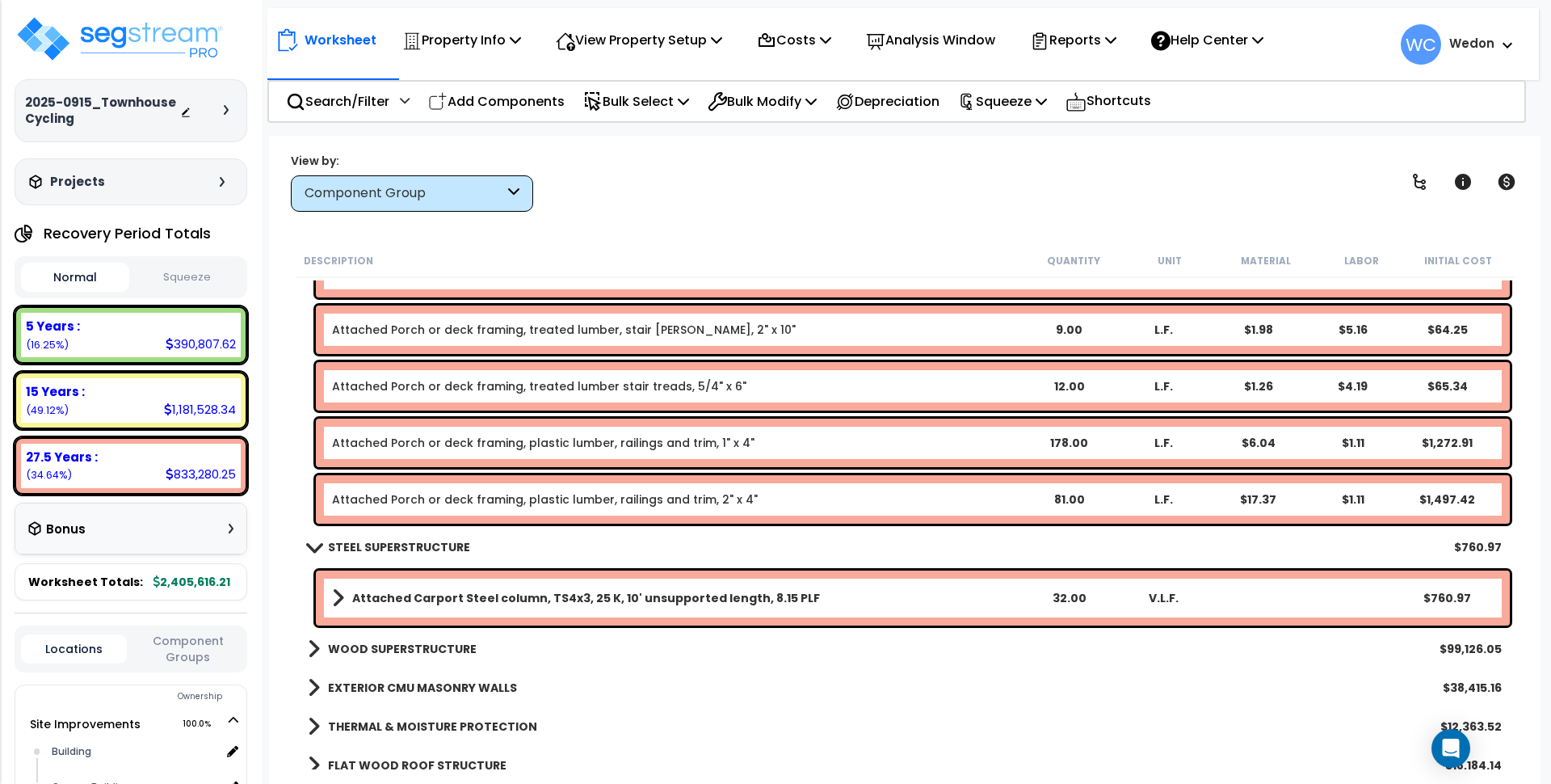
click at [368, 644] on b "WOOD SUPERSTRUCTURE" at bounding box center [402, 648] width 149 height 16
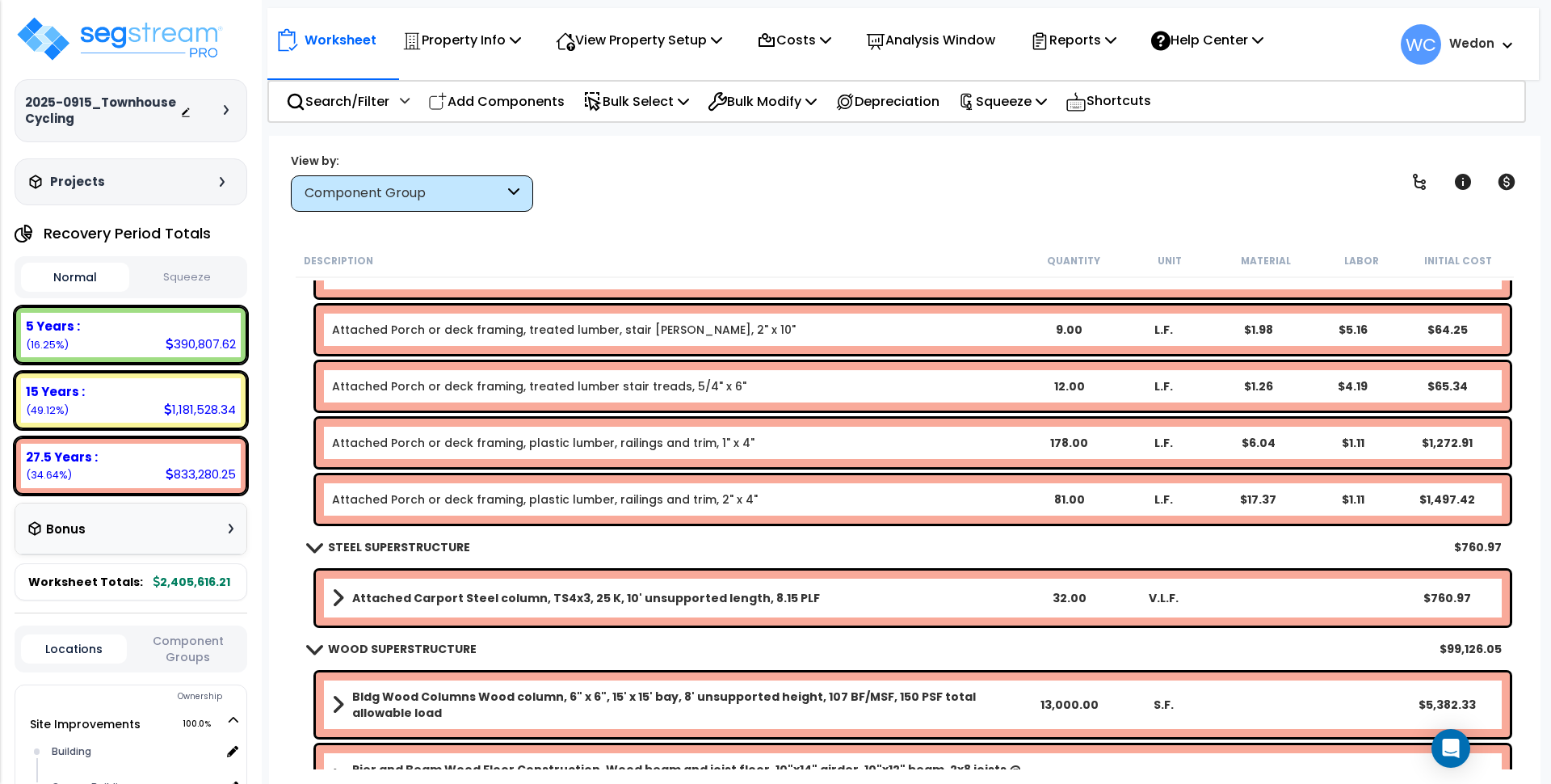
click at [369, 642] on b "WOOD SUPERSTRUCTURE" at bounding box center [402, 648] width 149 height 16
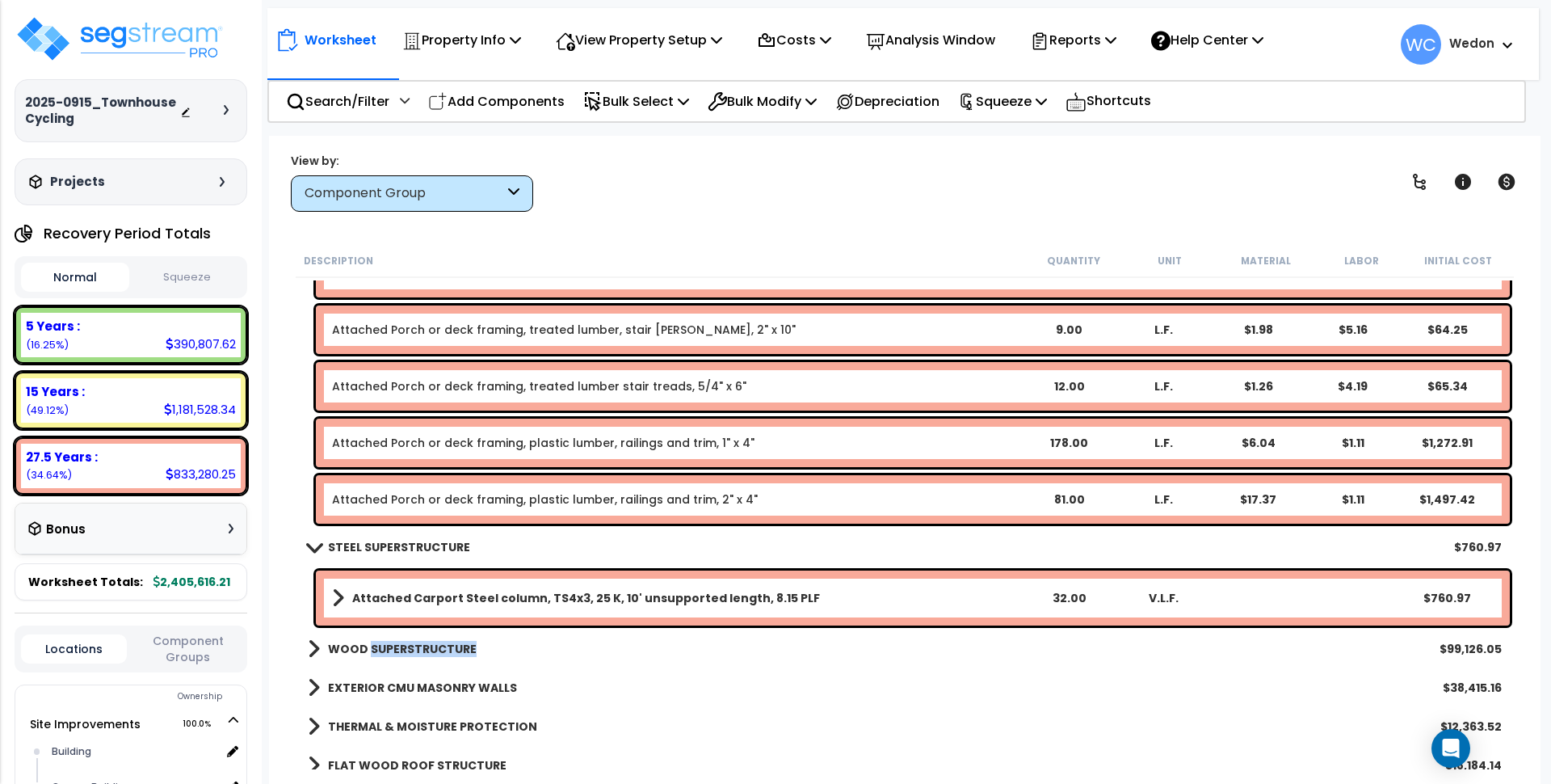
click at [429, 644] on b "WOOD SUPERSTRUCTURE" at bounding box center [402, 648] width 149 height 16
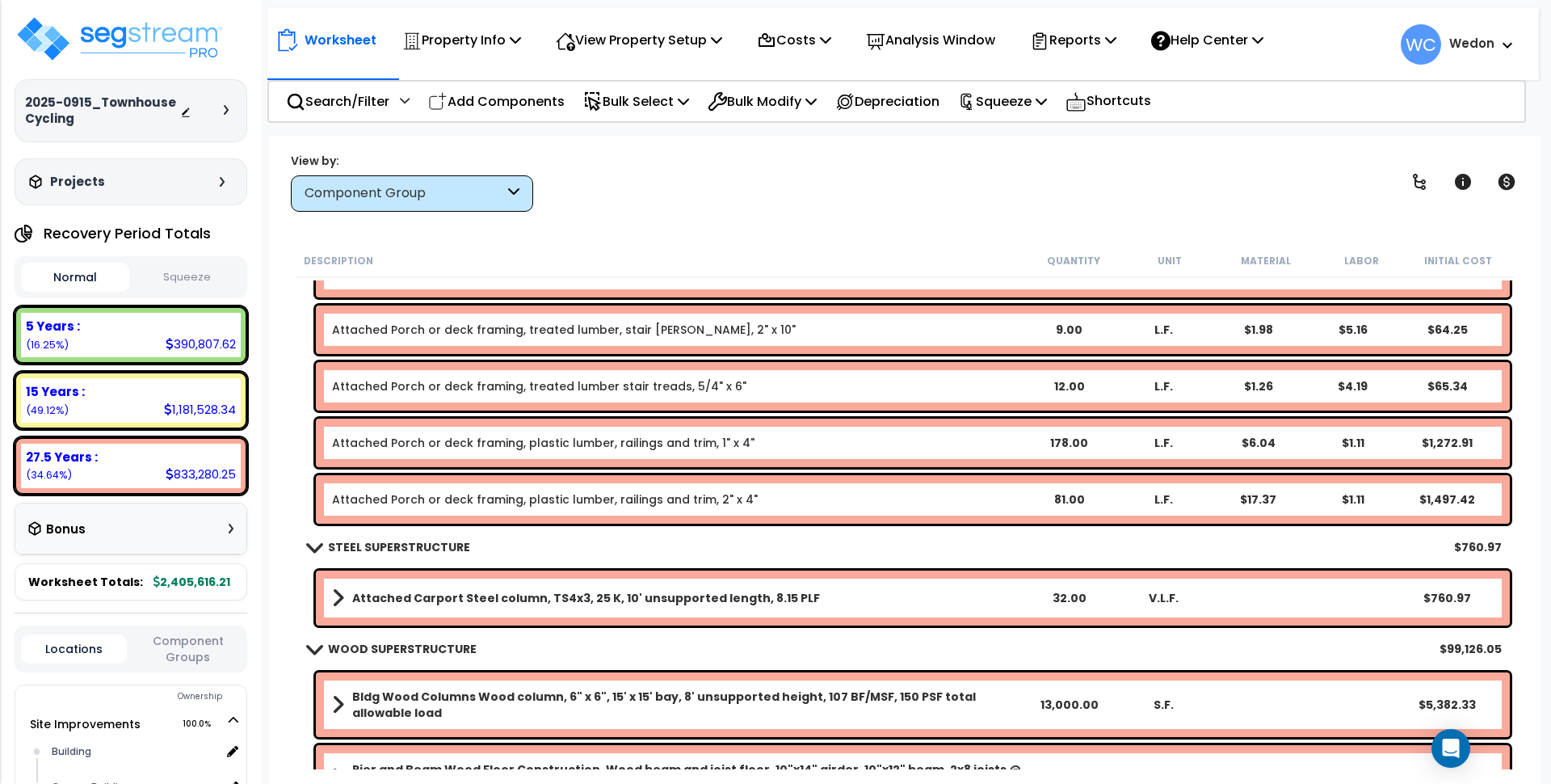
click at [345, 643] on b "WOOD SUPERSTRUCTURE" at bounding box center [402, 648] width 149 height 16
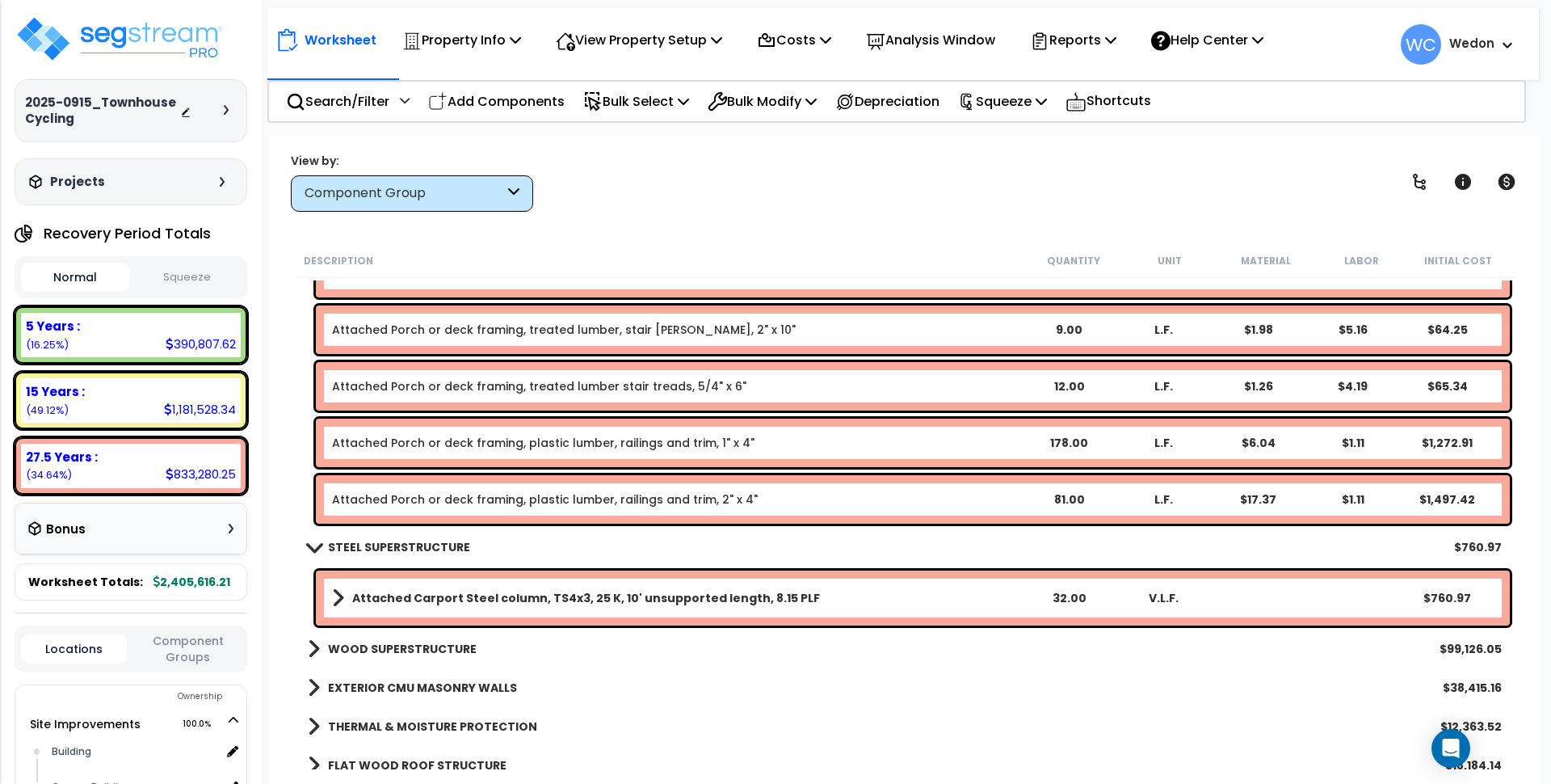
drag, startPoint x: 714, startPoint y: 197, endPoint x: 692, endPoint y: 193, distance: 22.4
click at [713, 197] on div "View by: Component Group High to Low (Total Cost)" at bounding box center [905, 181] width 1240 height 60
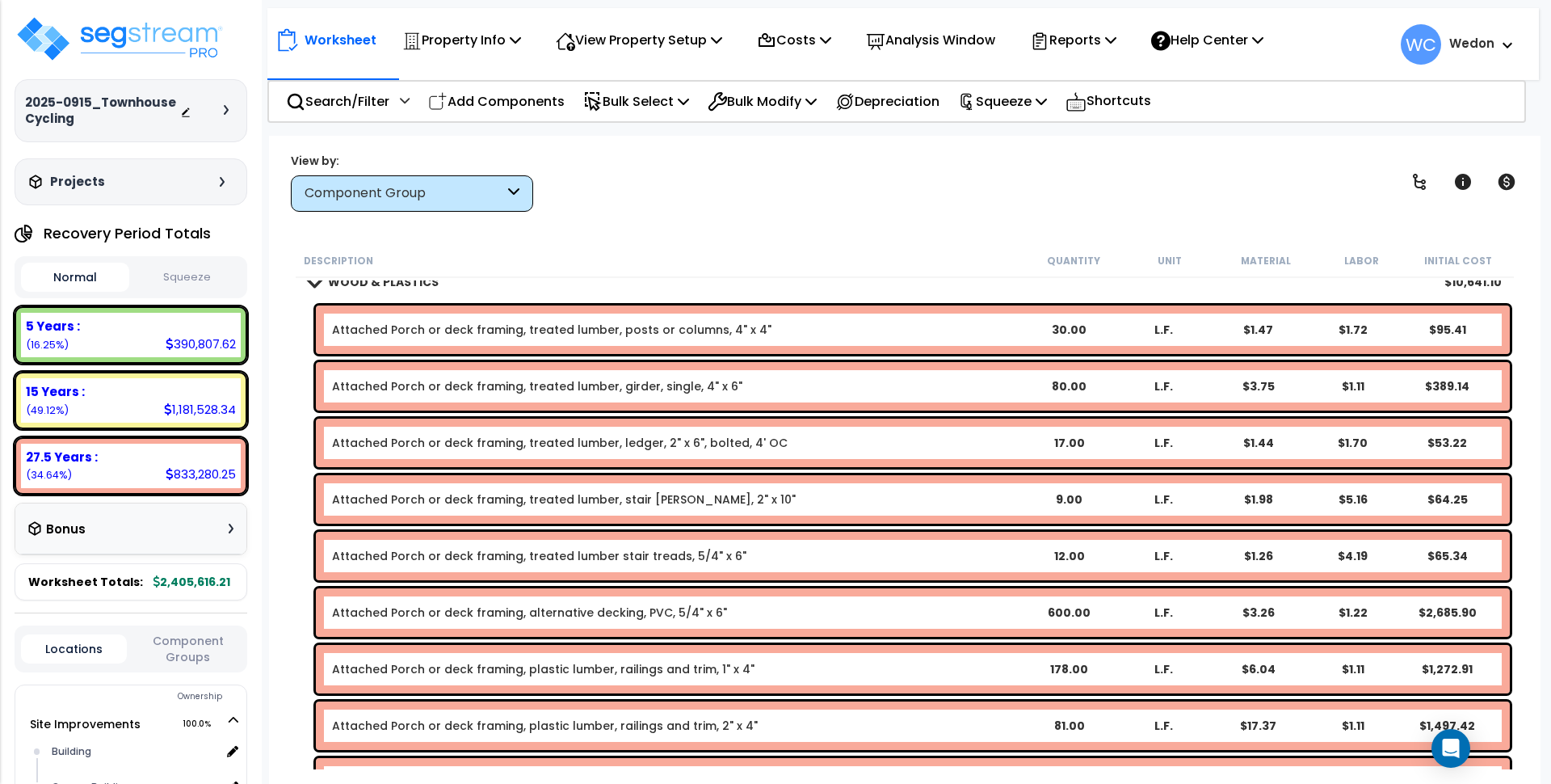
scroll to position [606, 0]
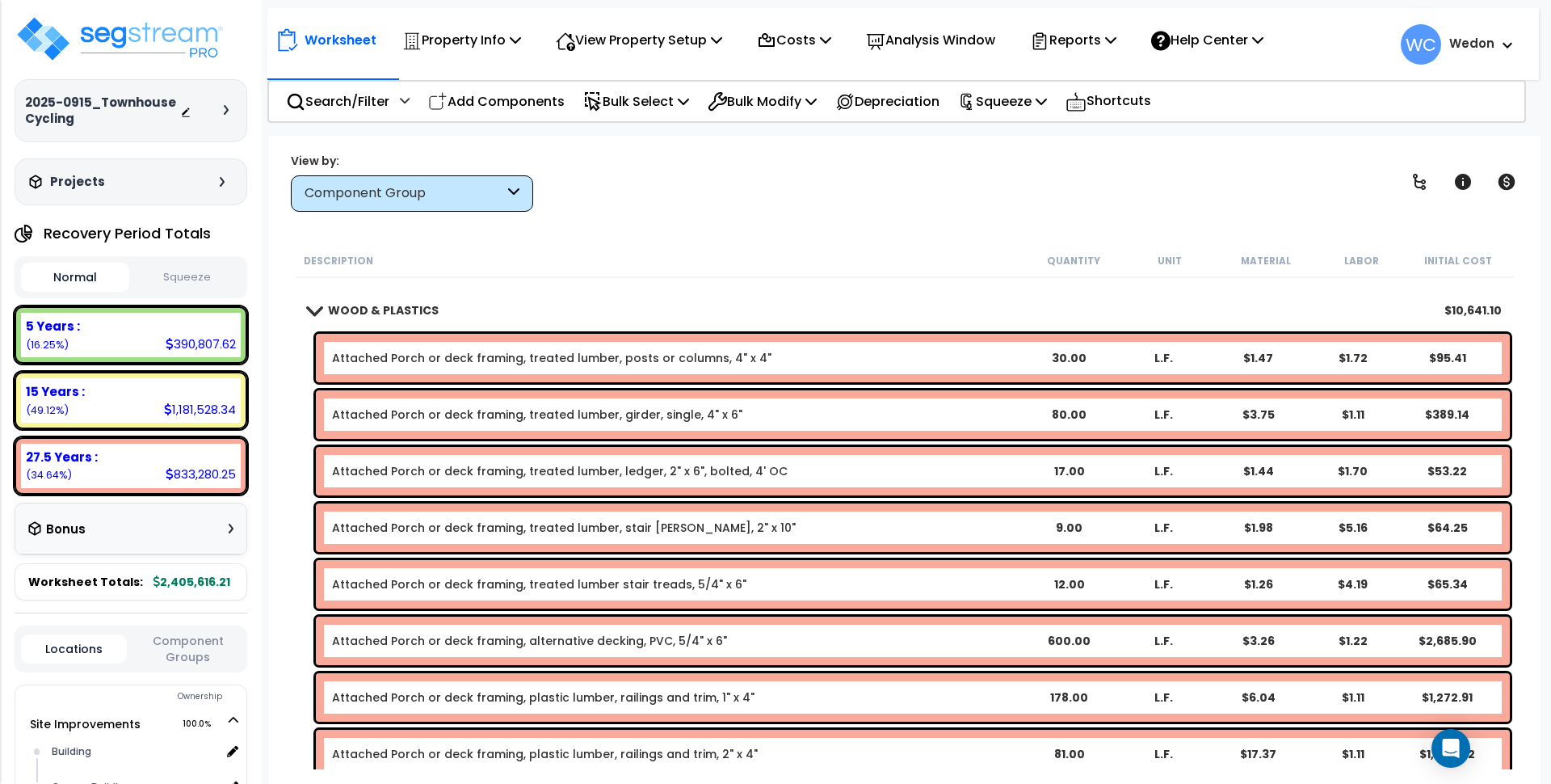
click at [377, 299] on link "WOOD & PLASTICS" at bounding box center [373, 310] width 131 height 23
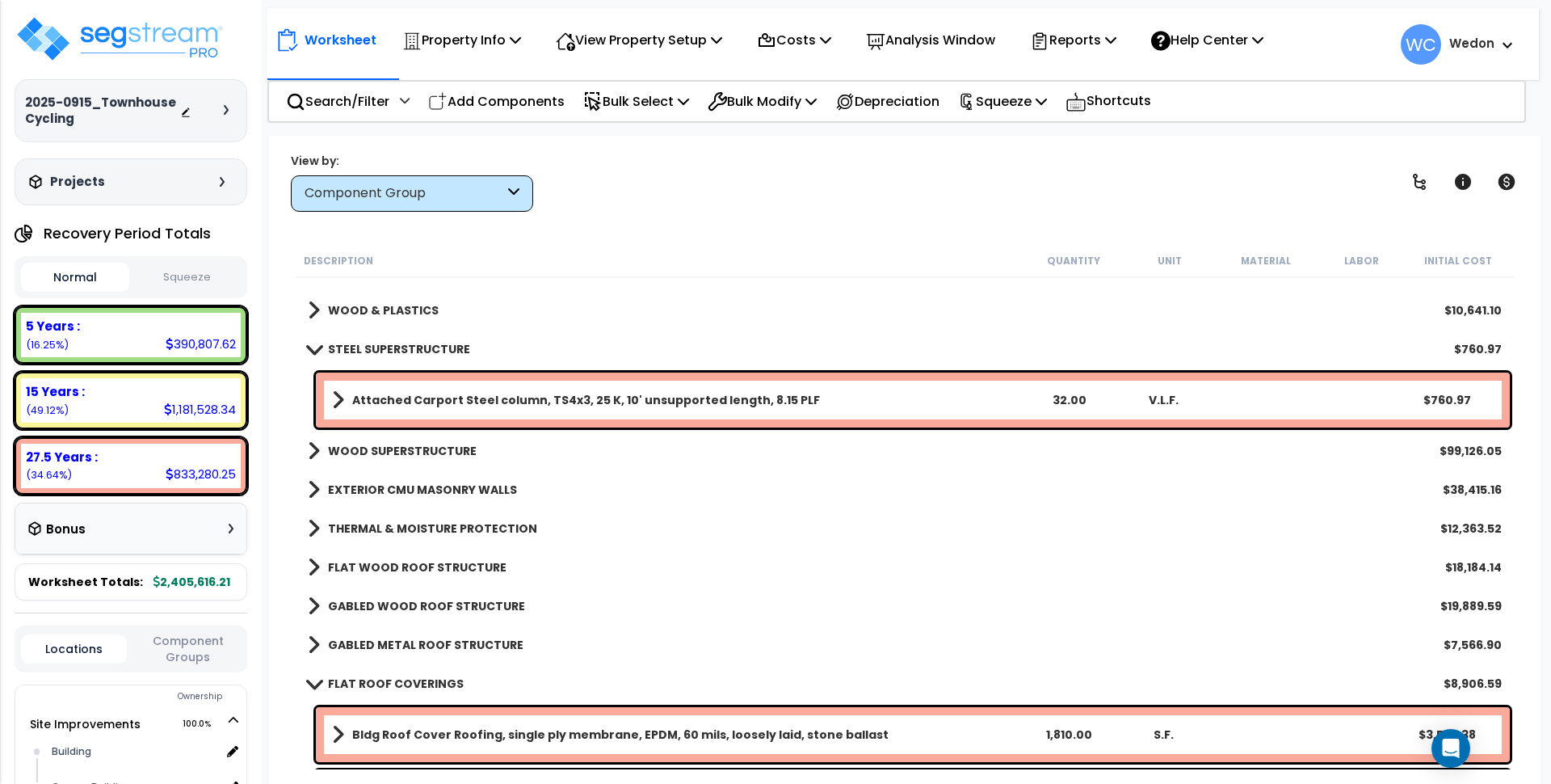
click at [347, 448] on b "WOOD SUPERSTRUCTURE" at bounding box center [402, 450] width 149 height 16
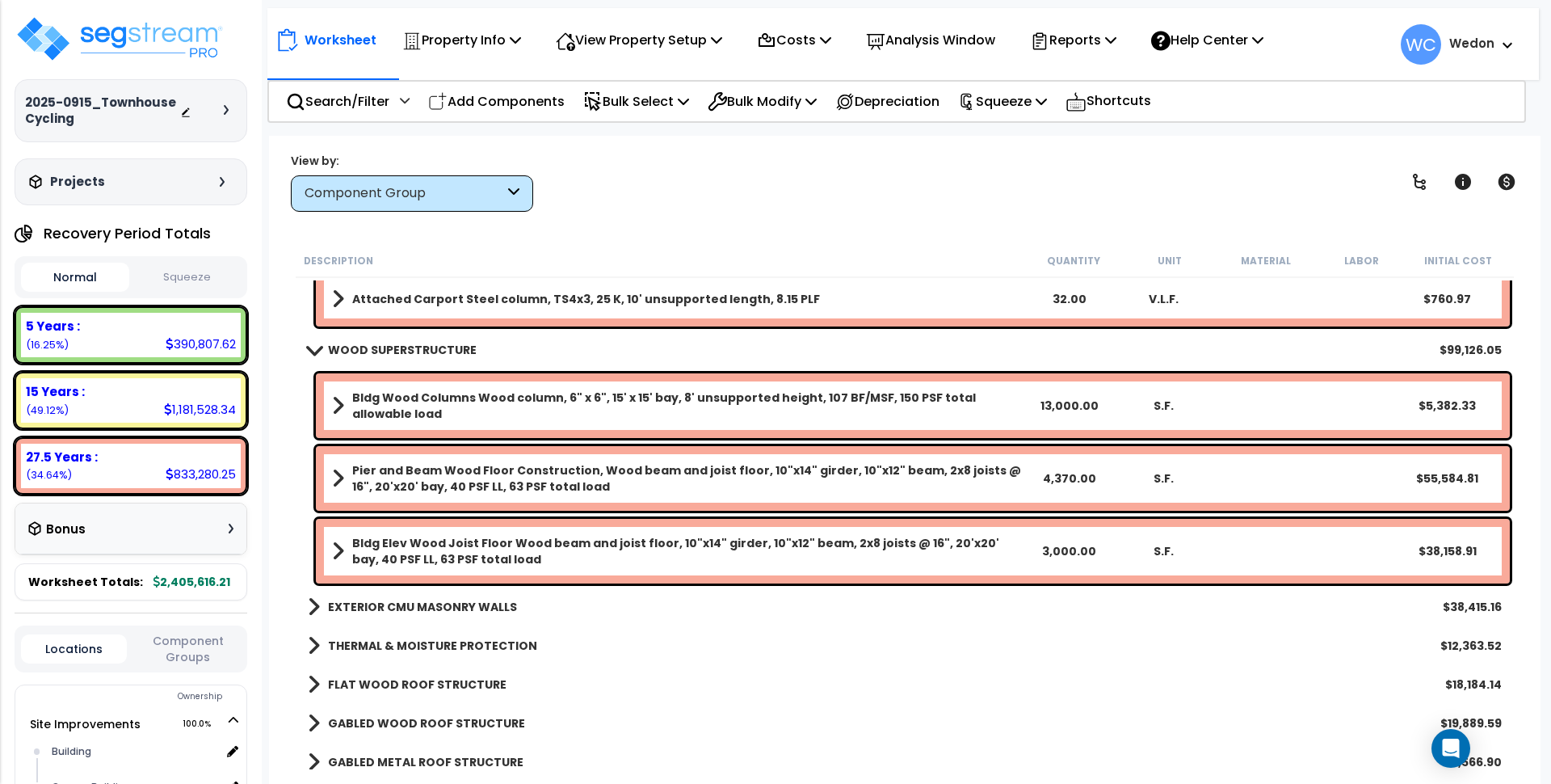
scroll to position [808, 0]
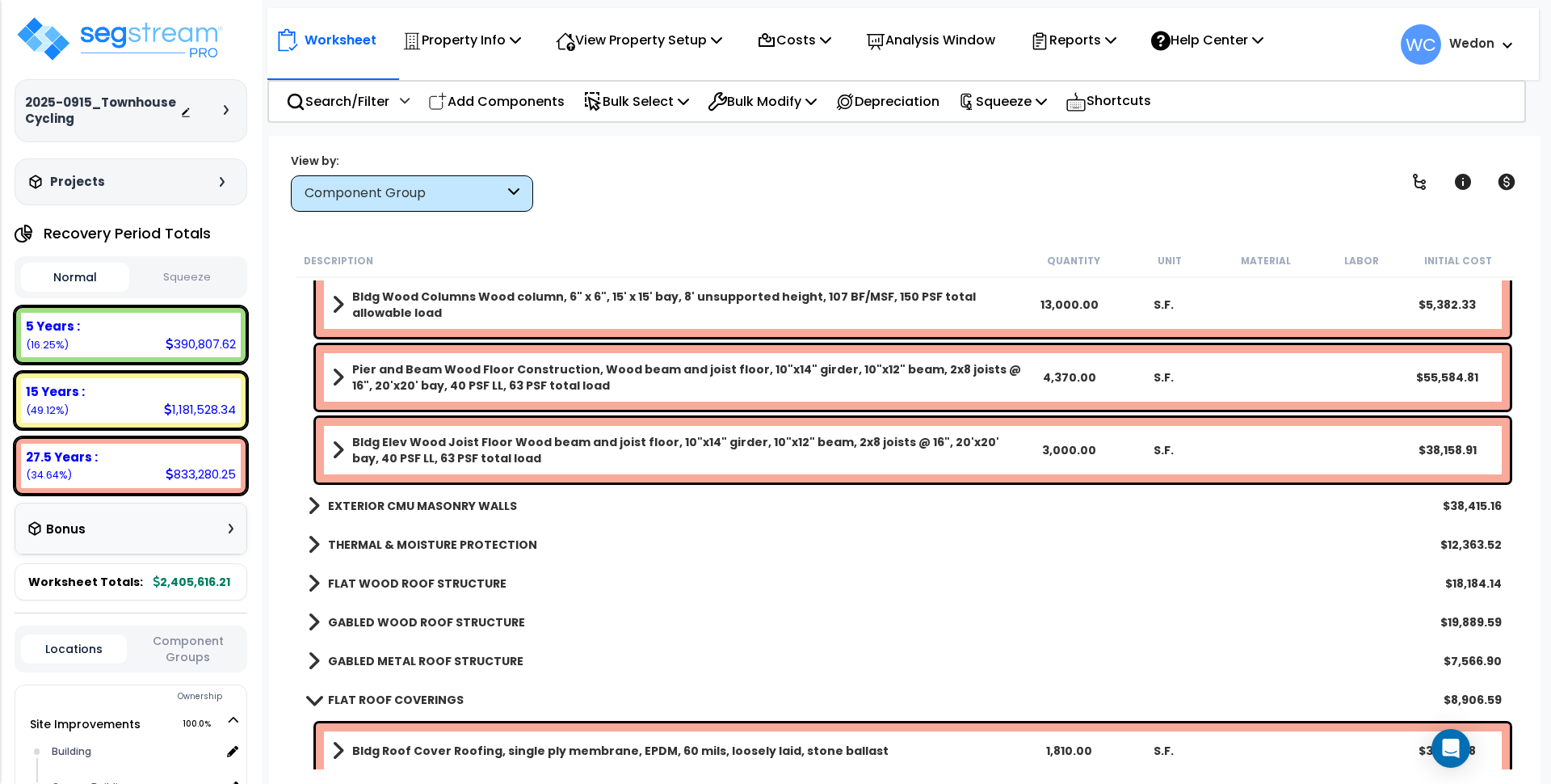
click at [346, 500] on b "EXTERIOR CMU MASONRY WALLS" at bounding box center [422, 505] width 189 height 16
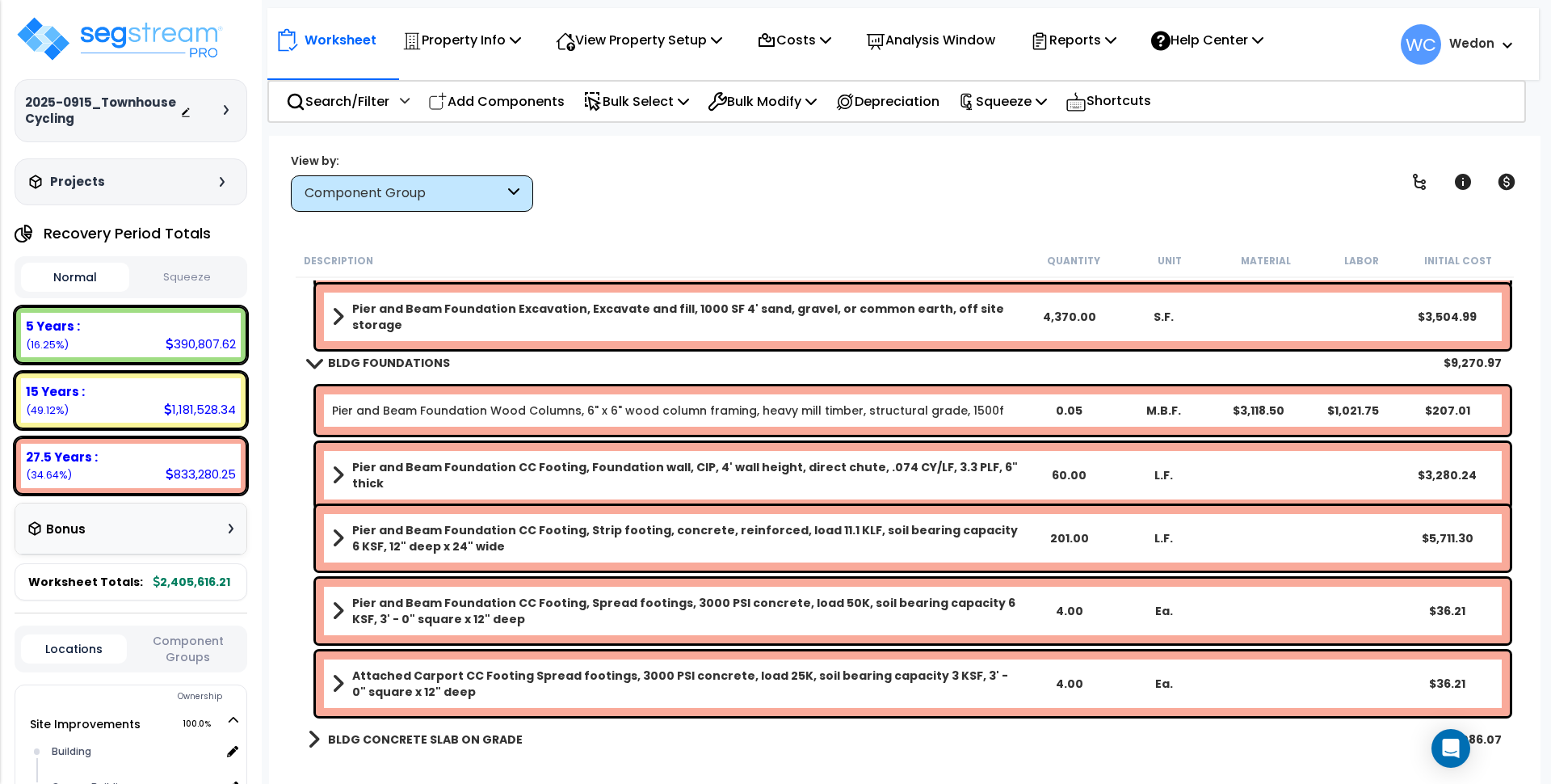
scroll to position [101, 0]
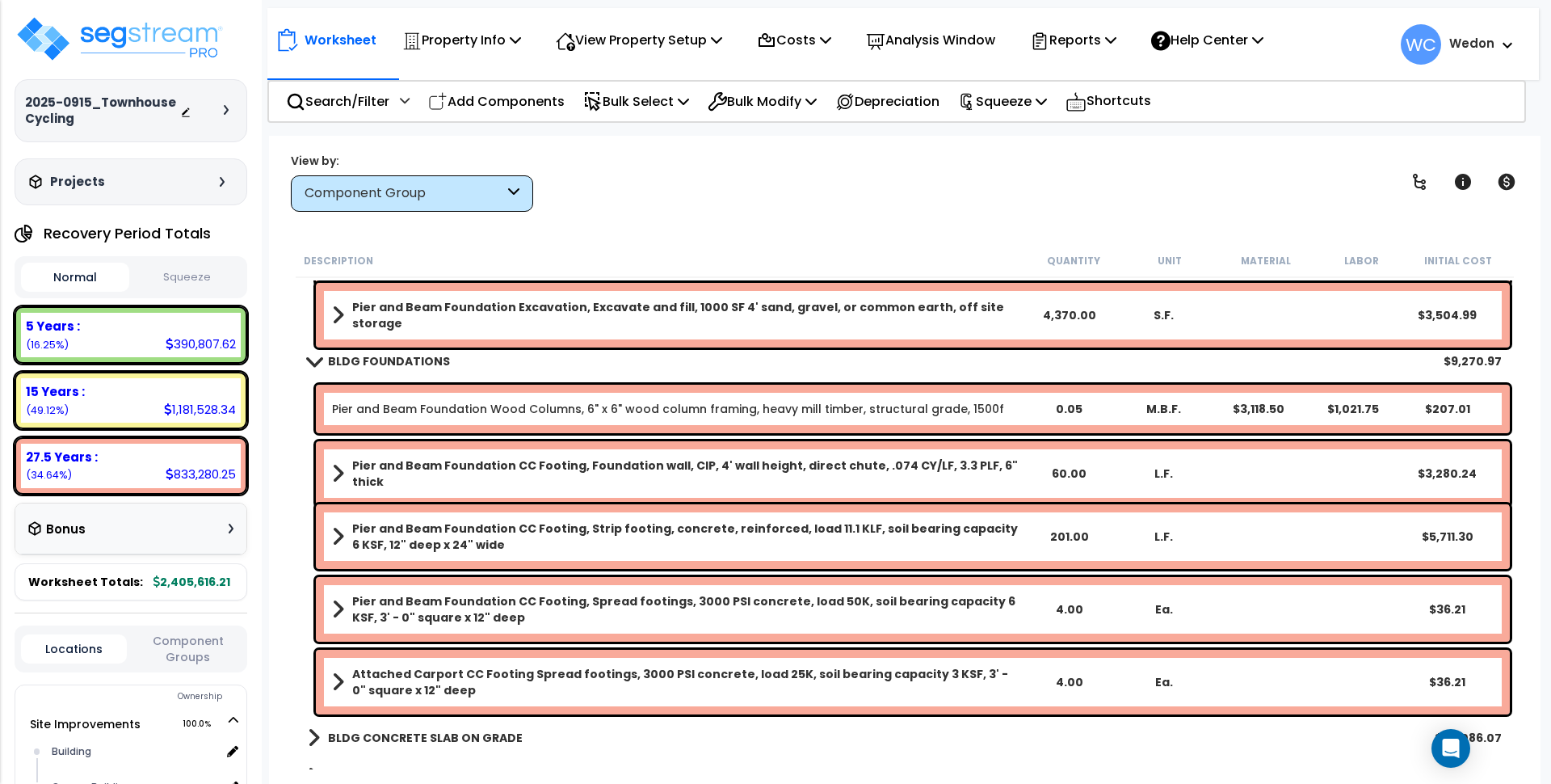
click at [757, 410] on link "Pier and Beam Foundation Wood Columns, 6" x 6" wood column framing, heavy mill …" at bounding box center [668, 408] width 672 height 16
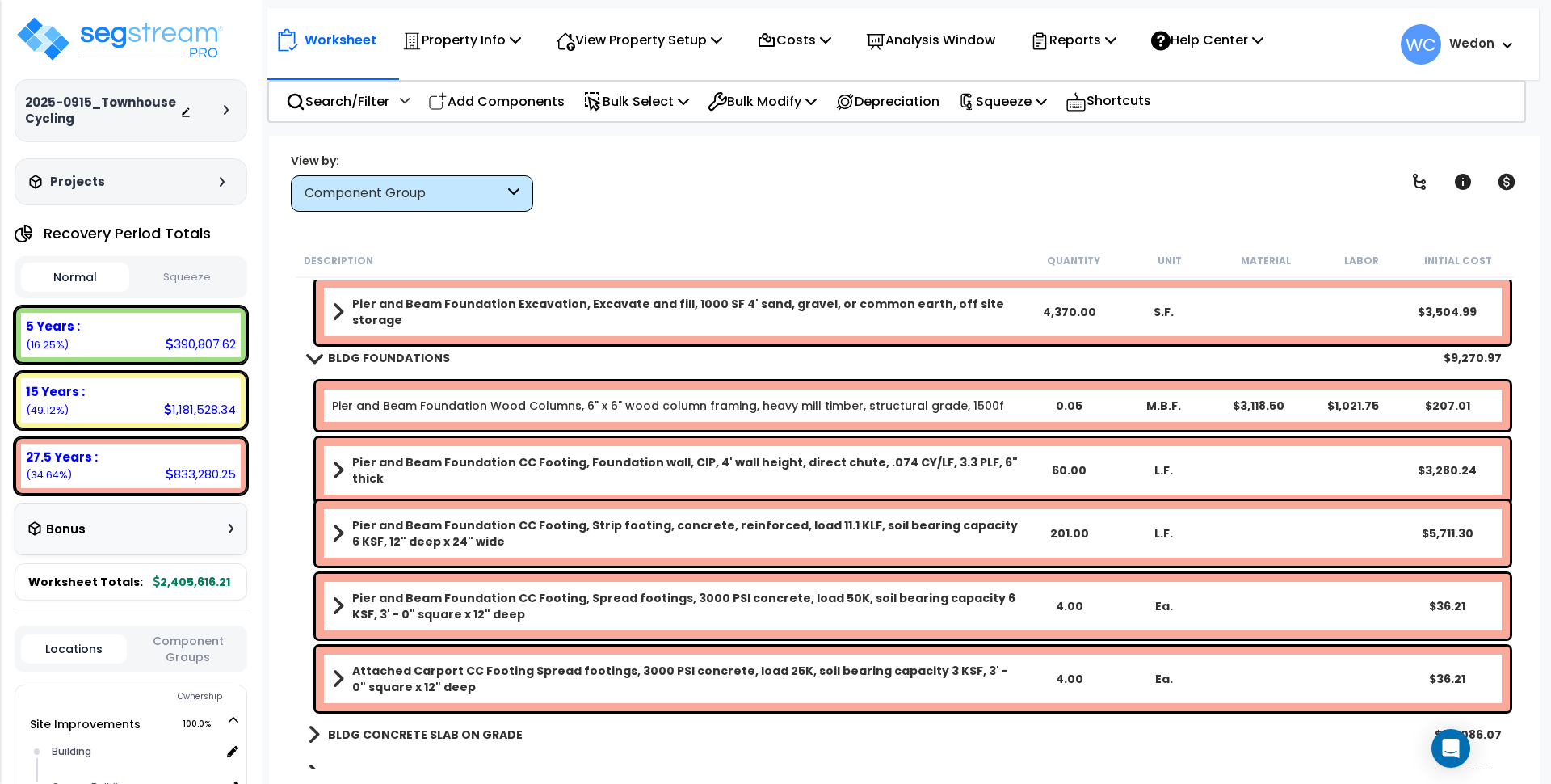
scroll to position [0, 0]
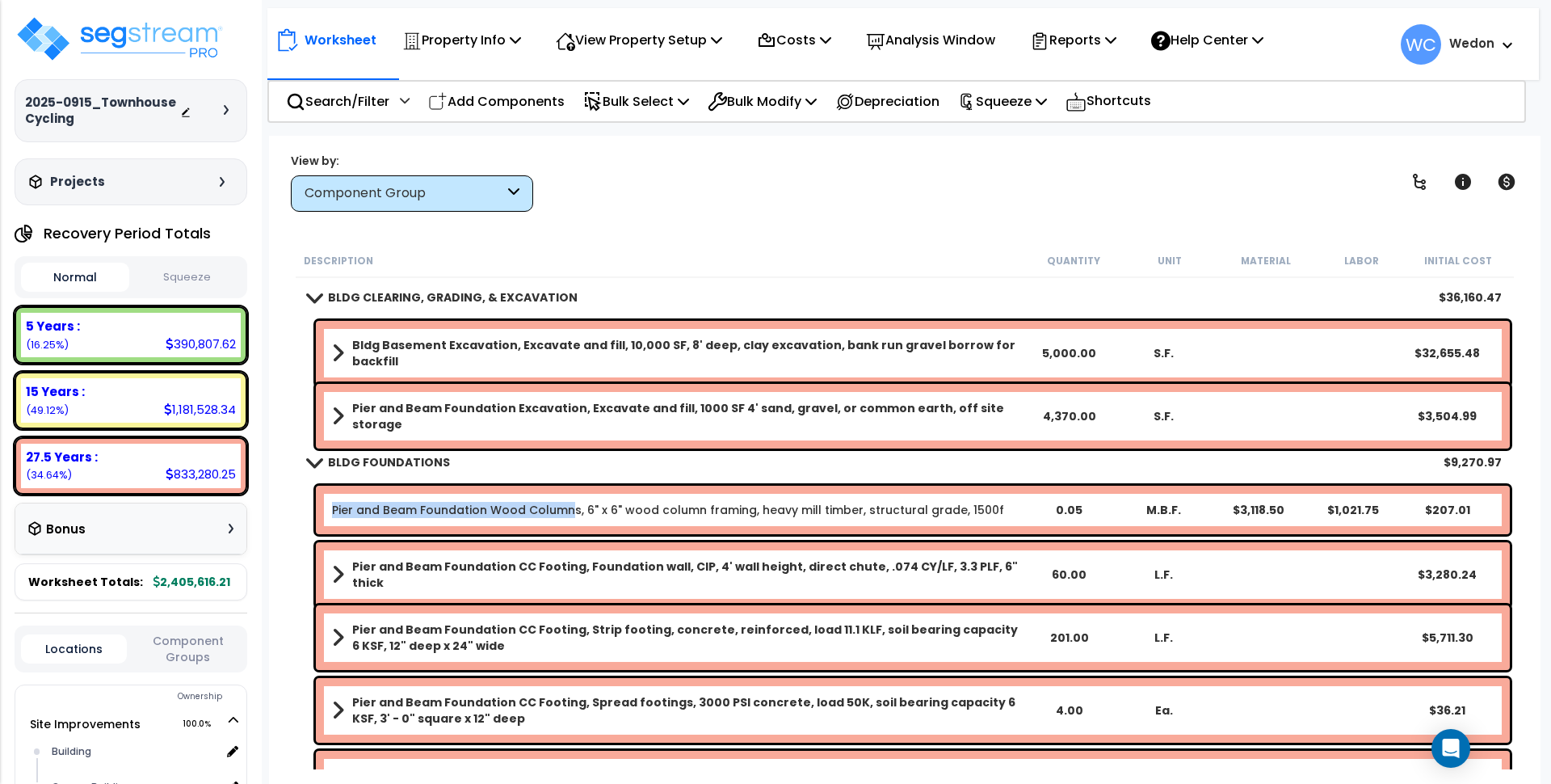
drag, startPoint x: 332, startPoint y: 503, endPoint x: 568, endPoint y: 518, distance: 236.5
click at [568, 518] on div "Pier and Beam Foundation Wood Columns, 6" x 6" wood column framing, heavy mill …" at bounding box center [913, 510] width 1194 height 48
copy link "Pier and Beam Foundation Wood Column"
click at [455, 211] on div "Component Group" at bounding box center [411, 194] width 242 height 36
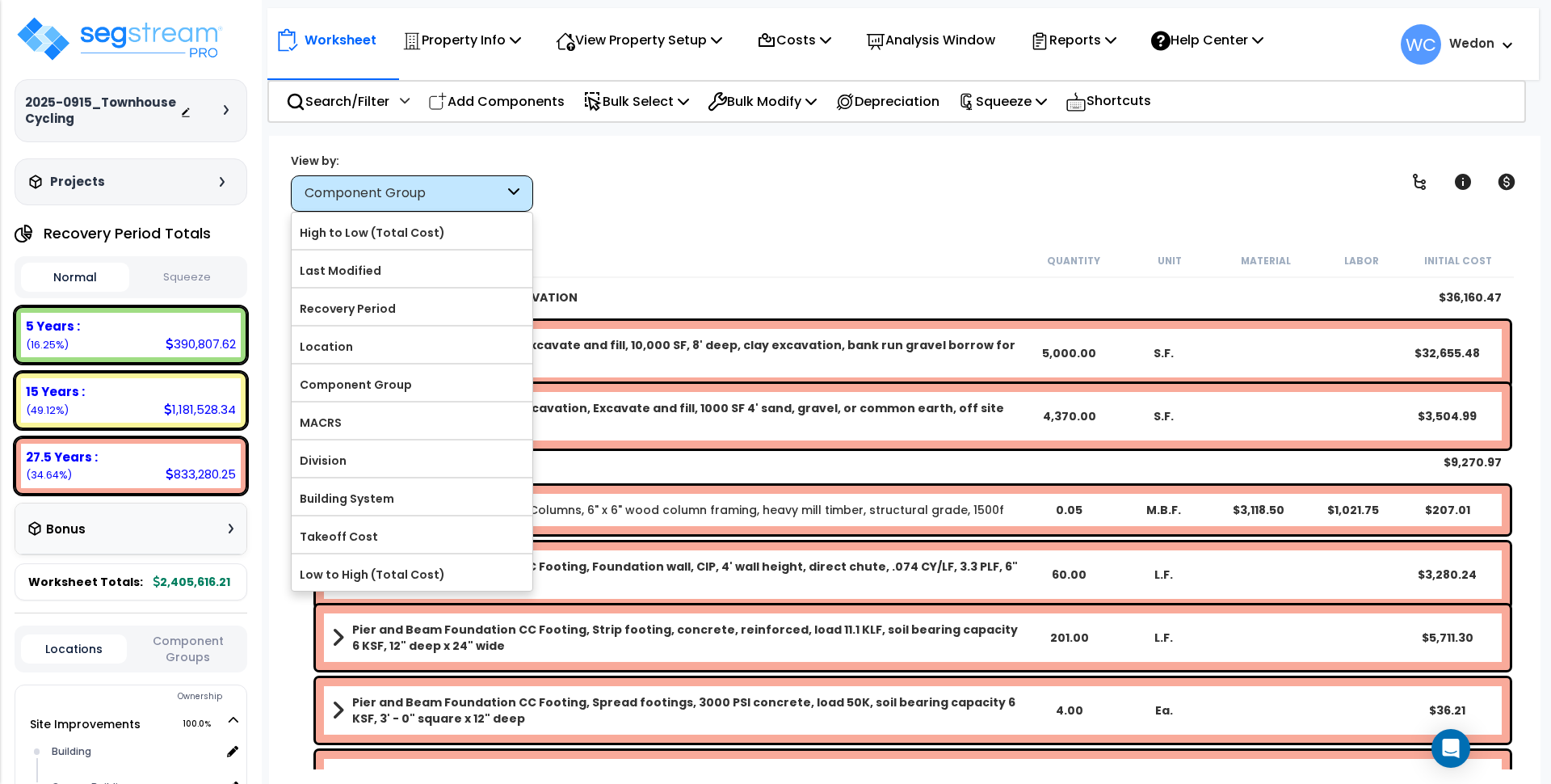
click at [426, 229] on label "High to Low (Total Cost)" at bounding box center [412, 233] width 241 height 25
click at [0, 0] on input "High to Low (Total Cost)" at bounding box center [0, 0] width 0 height 0
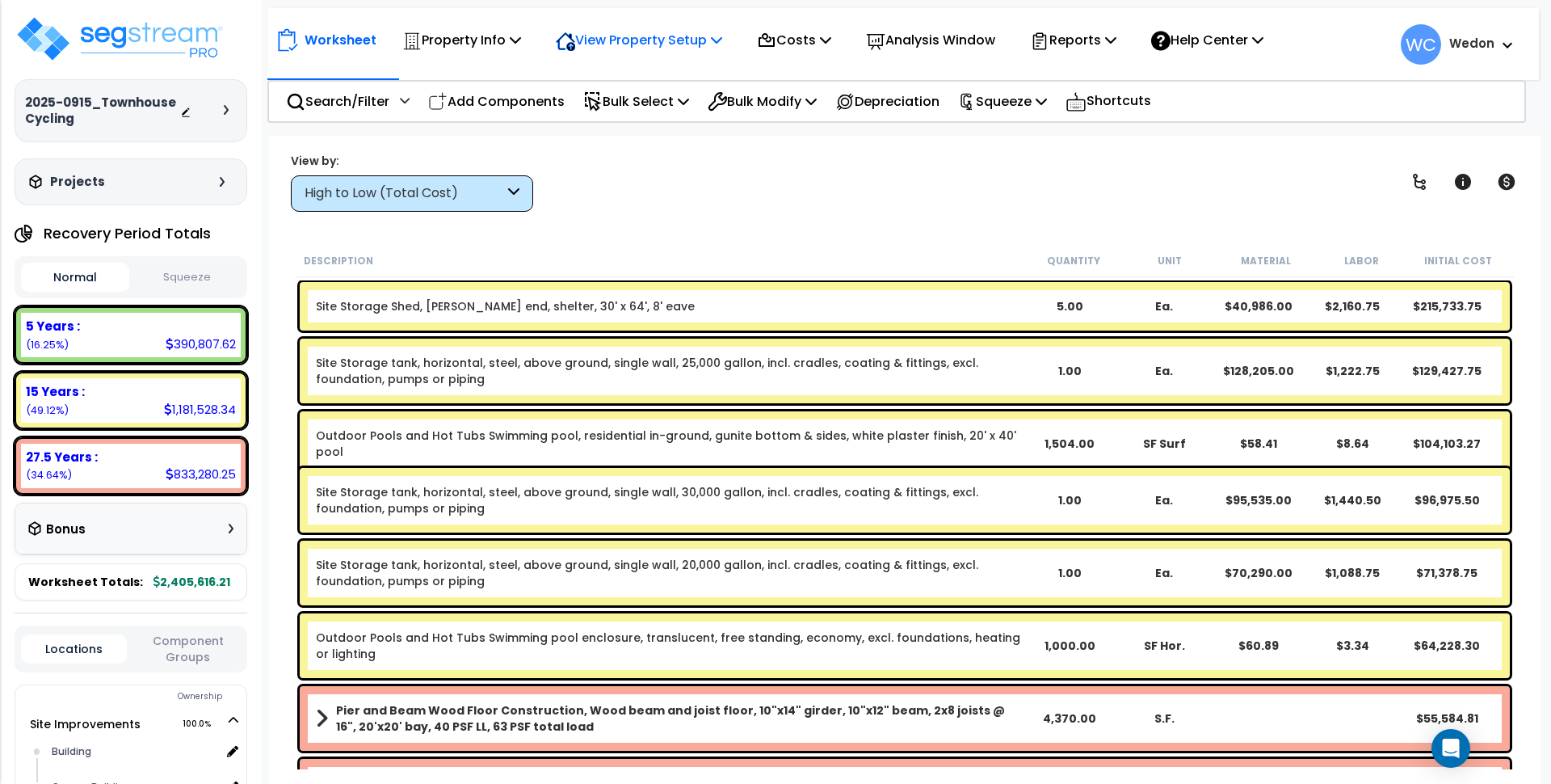
click at [702, 42] on p "View Property Setup" at bounding box center [639, 40] width 166 height 22
click at [651, 106] on link "View Questionnaire" at bounding box center [627, 111] width 160 height 32
click at [996, 439] on link "Outdoor Pools and Hot Tubs Swimming pool, residential in-ground, gunite bottom …" at bounding box center [669, 443] width 707 height 32
click at [925, 439] on link "Outdoor Pools and Hot Tubs Swimming pool, residential in-ground, gunite bottom …" at bounding box center [669, 443] width 707 height 32
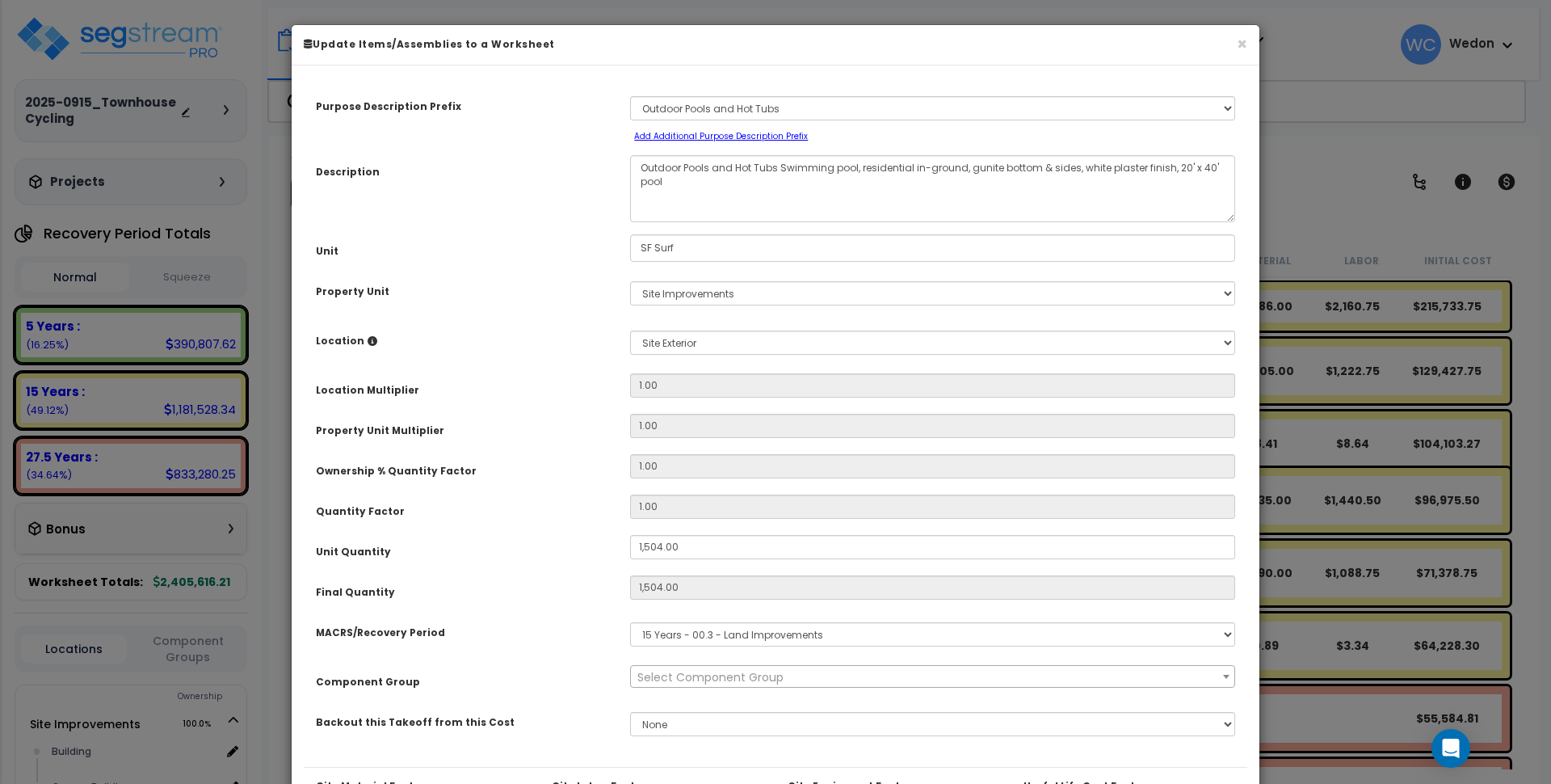
click at [514, 458] on div "Ownership % Quantity Factor" at bounding box center [460, 468] width 314 height 28
select select "59"
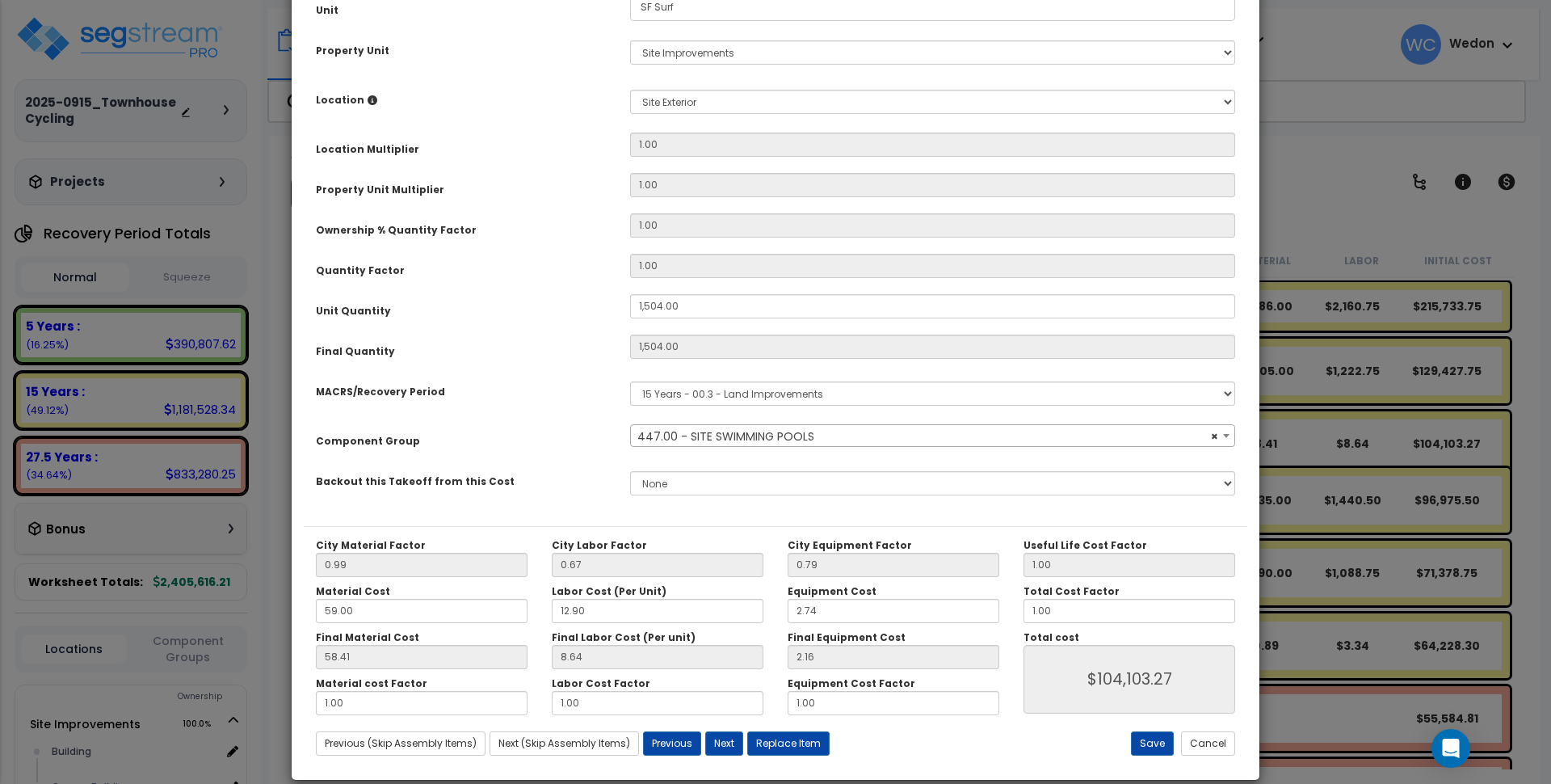
scroll to position [262, 0]
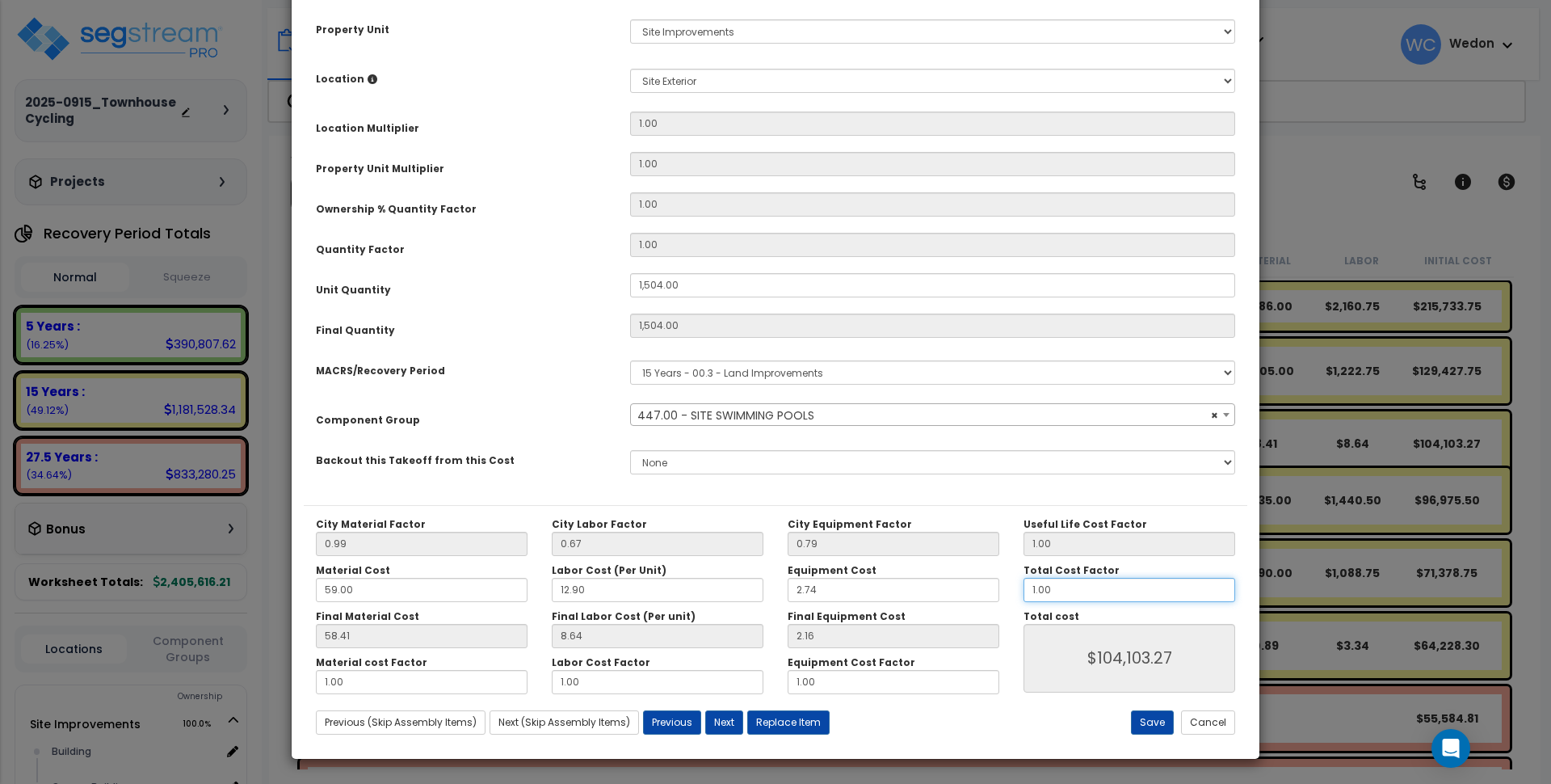
click at [1111, 593] on input "1.00" at bounding box center [1129, 590] width 212 height 25
click at [904, 589] on input "2.74" at bounding box center [893, 590] width 212 height 25
click at [635, 588] on input "12.90" at bounding box center [657, 590] width 212 height 25
click at [420, 595] on input "59.00" at bounding box center [421, 590] width 212 height 25
click at [673, 599] on input "12.90" at bounding box center [657, 590] width 212 height 25
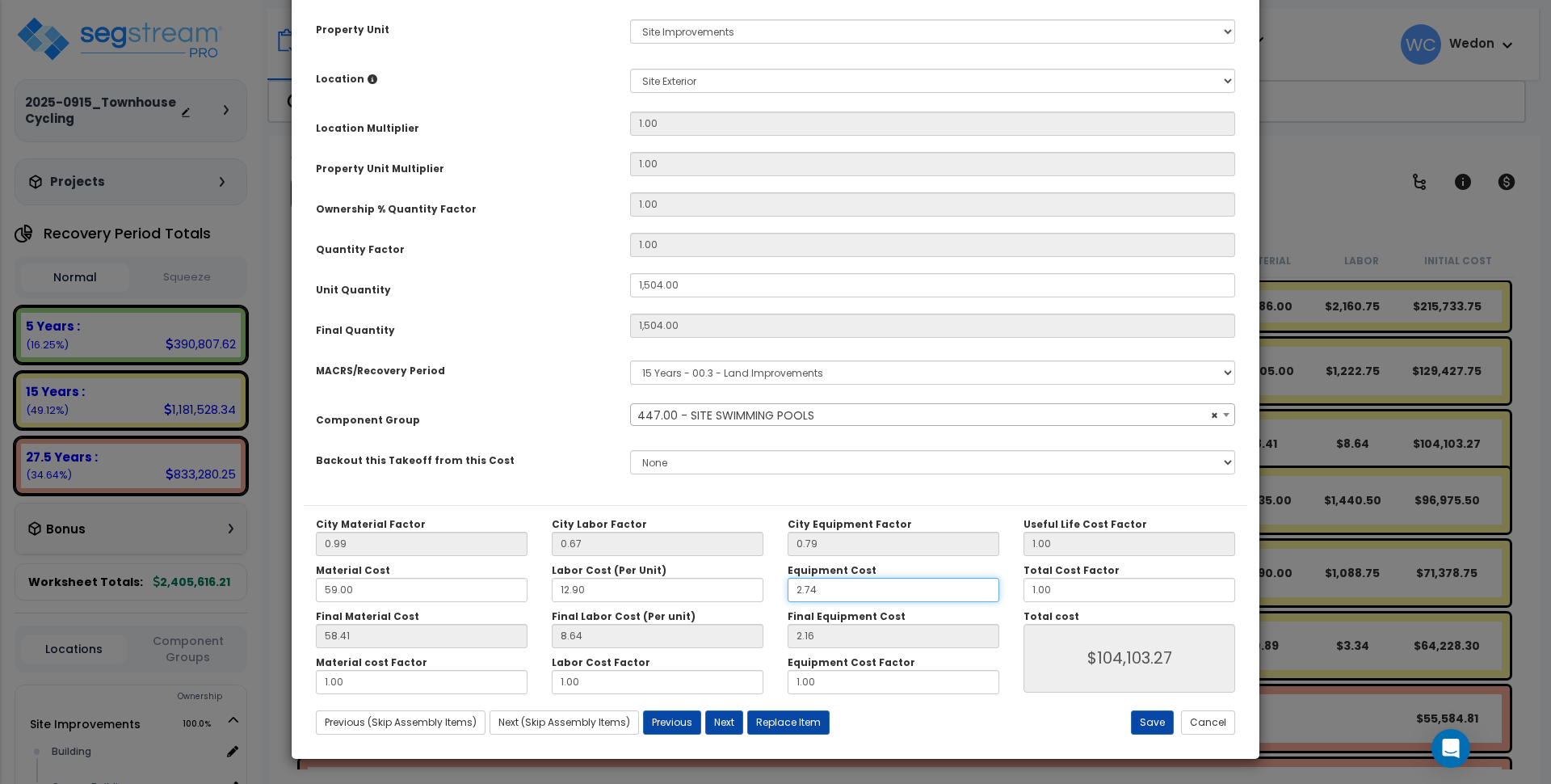
click at [879, 588] on input "2.74" at bounding box center [893, 590] width 212 height 25
click at [899, 683] on input "1.00" at bounding box center [893, 682] width 212 height 25
click at [637, 689] on input "1.00" at bounding box center [657, 682] width 212 height 25
click at [627, 635] on input "8.64" at bounding box center [657, 636] width 212 height 25
click at [863, 646] on input "2.16" at bounding box center [893, 636] width 212 height 25
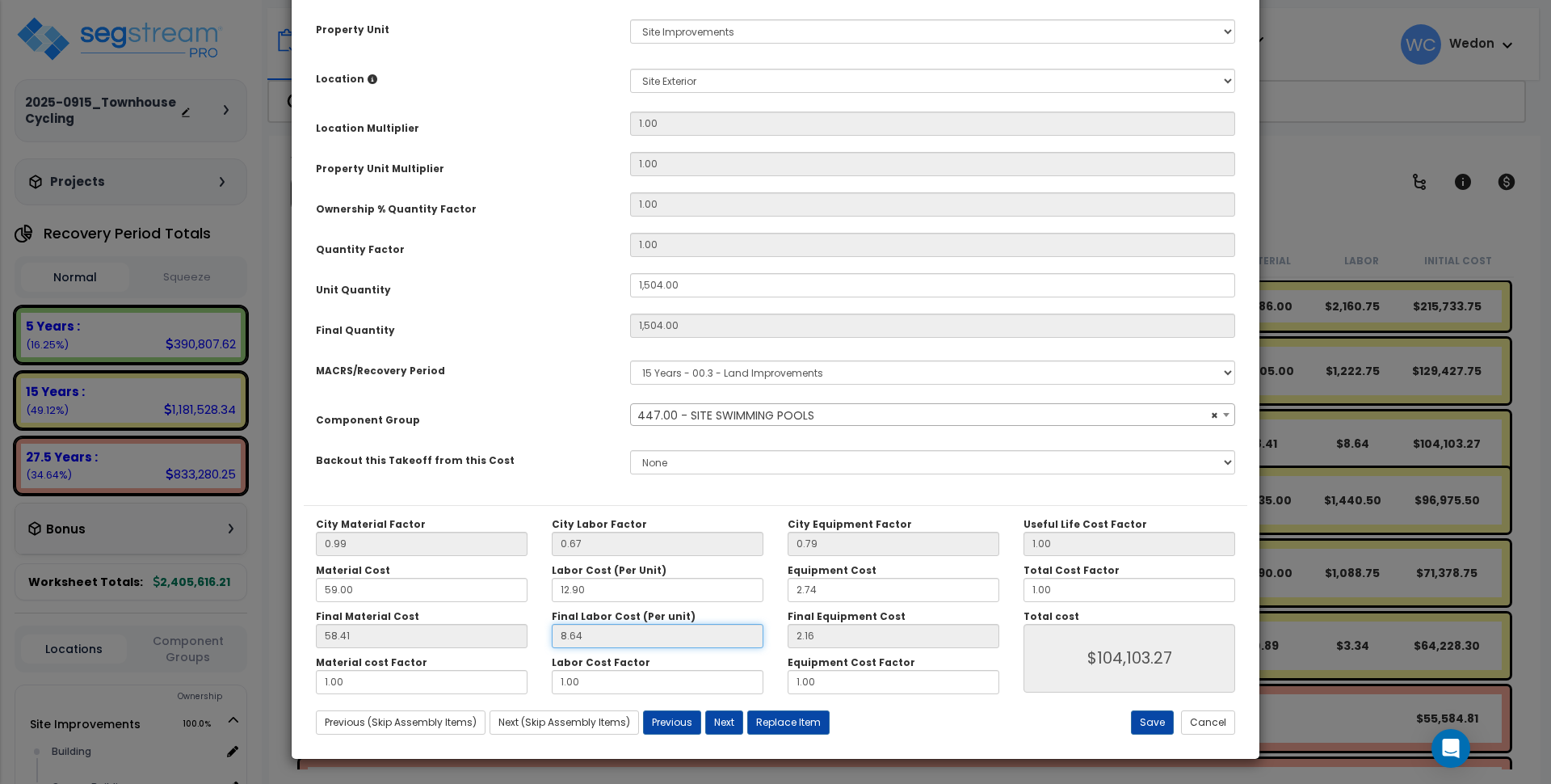
click at [638, 635] on input "8.64" at bounding box center [657, 636] width 212 height 25
click at [420, 637] on input "58.41" at bounding box center [421, 636] width 212 height 25
click at [621, 633] on input "8.64" at bounding box center [657, 636] width 212 height 25
click at [936, 641] on input "2.16" at bounding box center [893, 636] width 212 height 25
click at [866, 636] on input "2.16" at bounding box center [893, 636] width 212 height 25
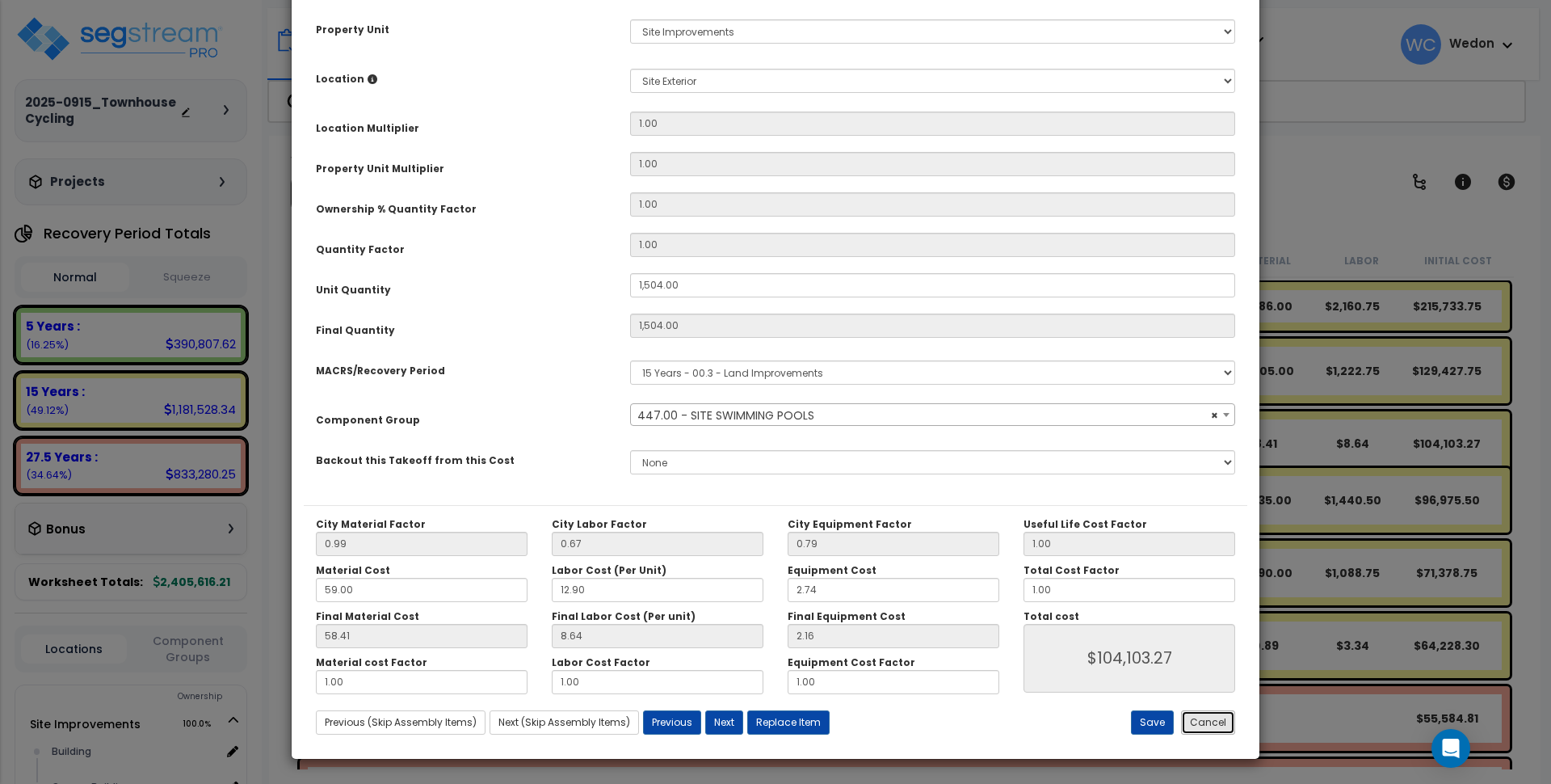
click at [1199, 730] on button "Cancel" at bounding box center [1207, 722] width 54 height 25
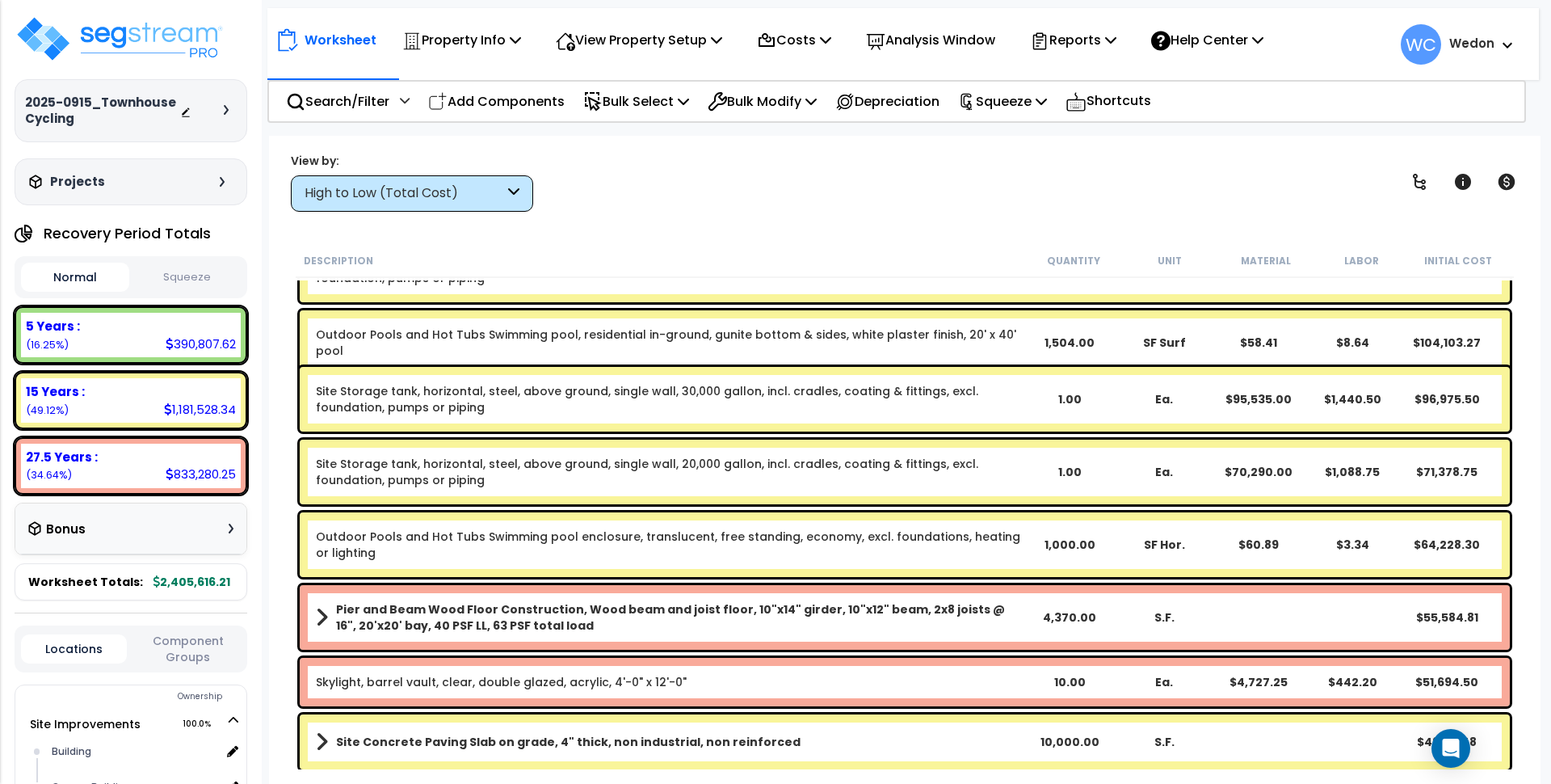
scroll to position [0, 0]
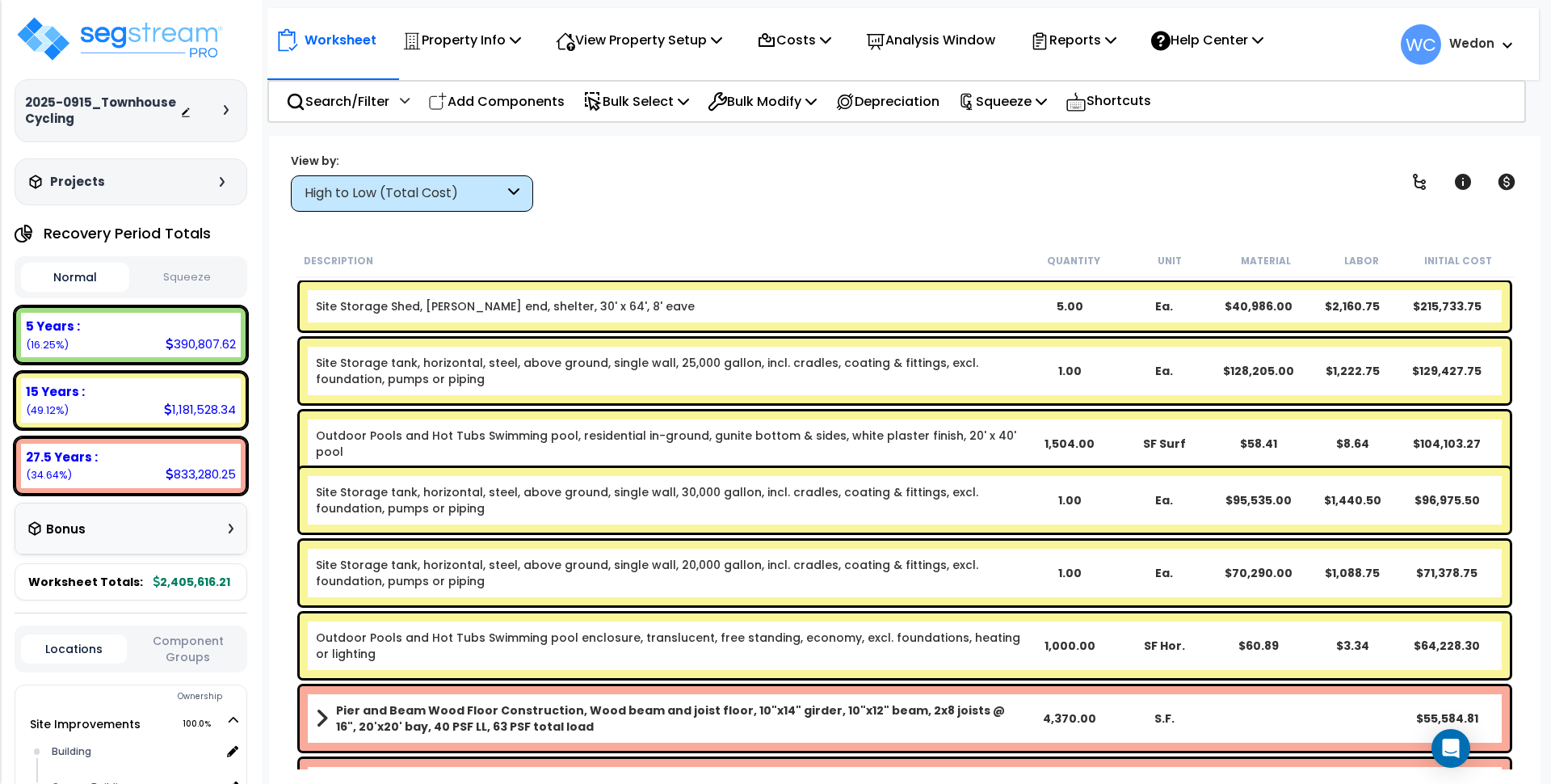
click at [857, 146] on div "Worksheet Property Info Property Setup Add Property Unit Template property Clon…" at bounding box center [905, 528] width 1272 height 784
click at [1063, 644] on div "1.00" at bounding box center [1071, 645] width 95 height 16
click at [812, 177] on div "View by: High to Low (Total Cost) High to Low (Total Cost)" at bounding box center [905, 181] width 1240 height 60
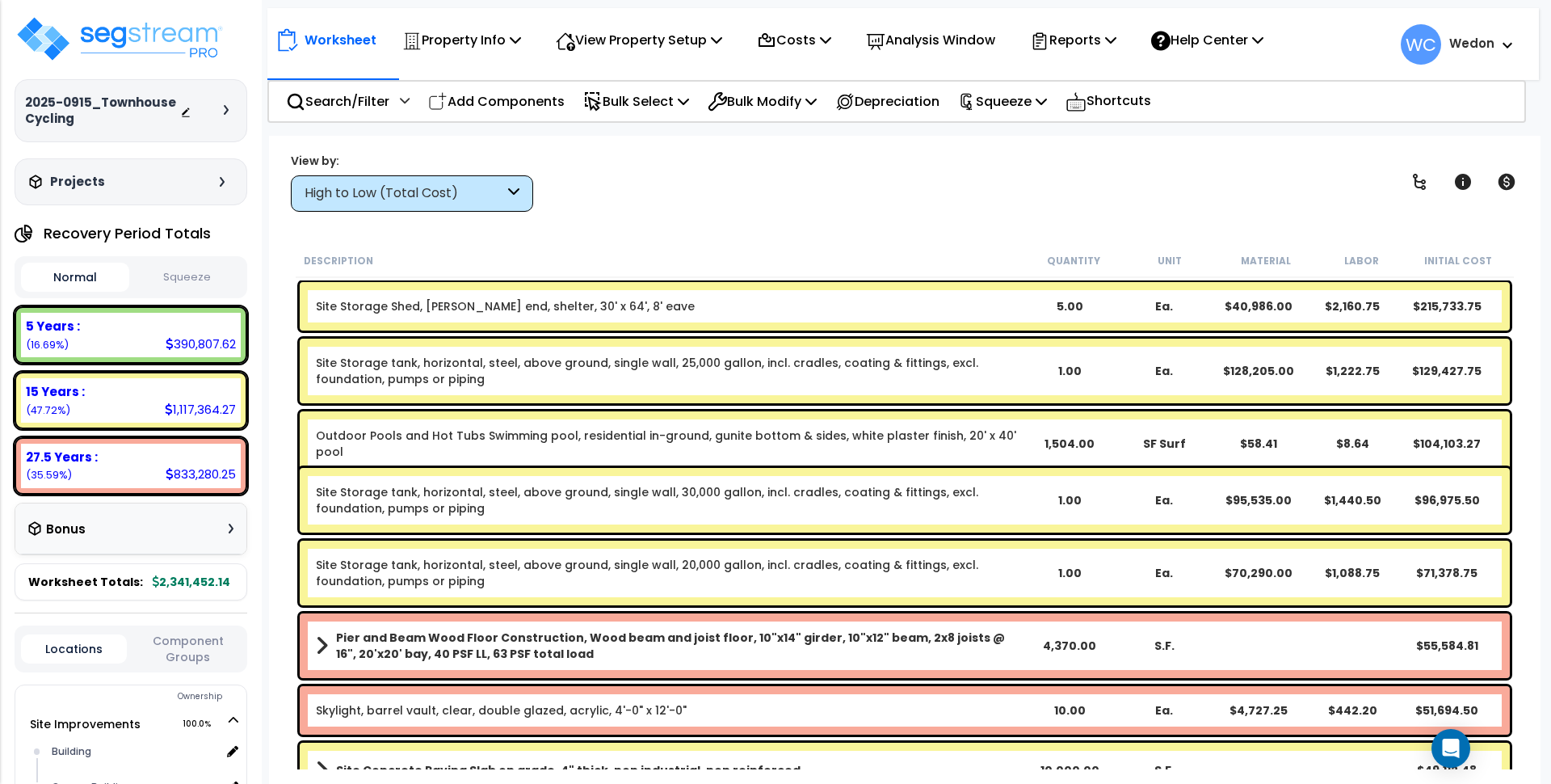
click at [399, 200] on div "High to Low (Total Cost)" at bounding box center [404, 194] width 199 height 19
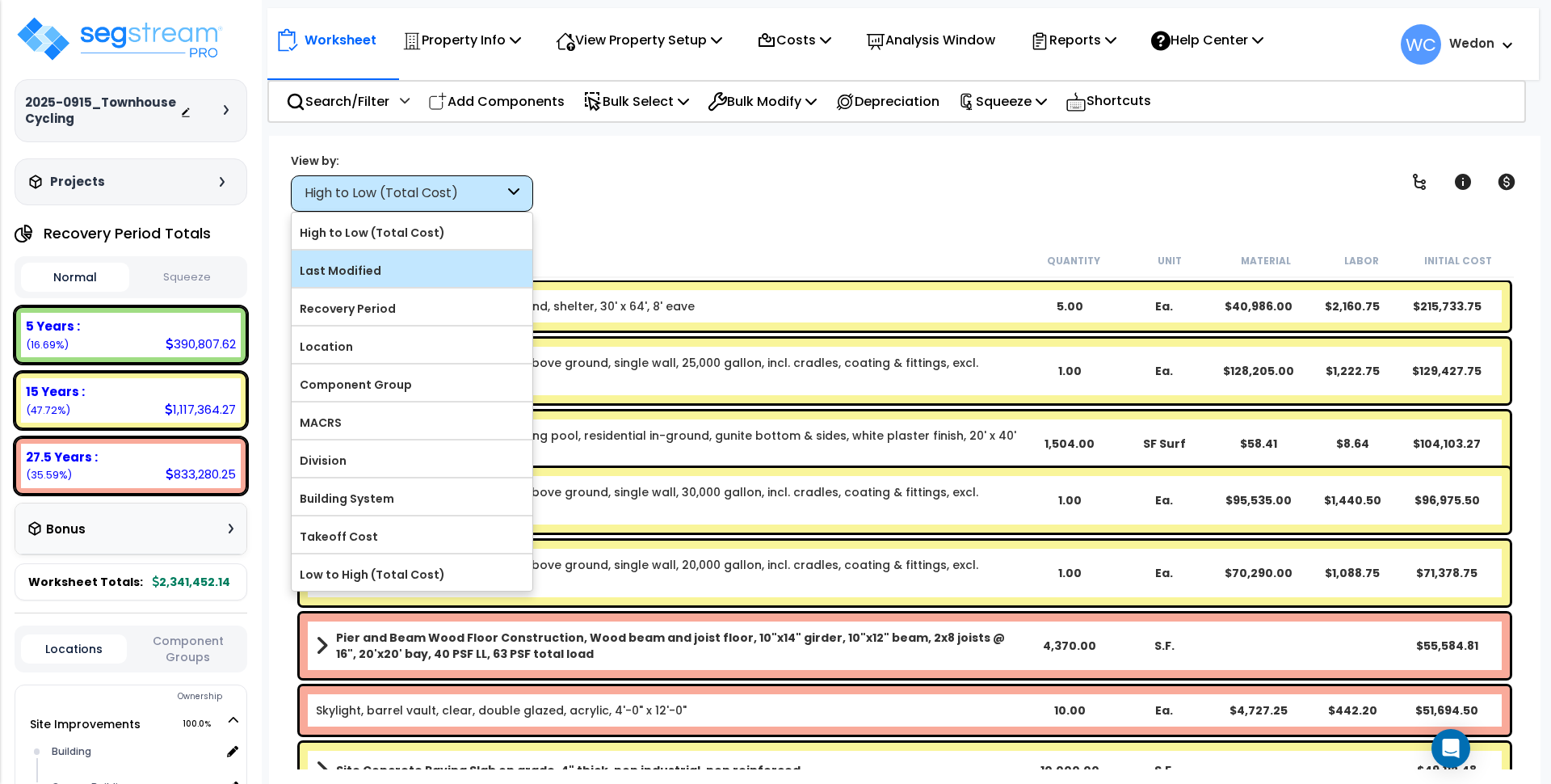
click at [397, 265] on label "Last Modified" at bounding box center [412, 271] width 241 height 25
click at [0, 0] on input "Last Modified" at bounding box center [0, 0] width 0 height 0
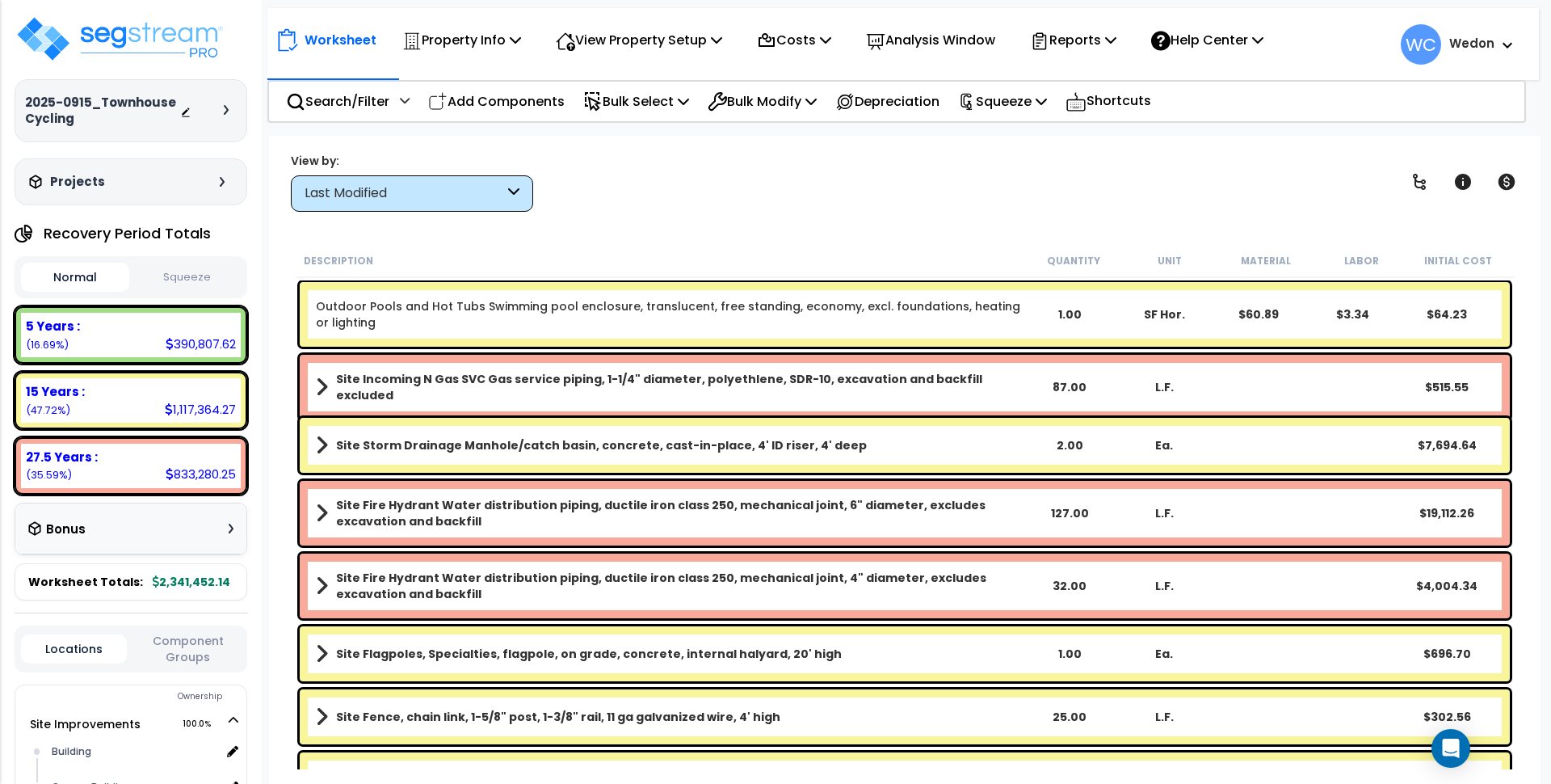
click at [1071, 314] on div "1.00" at bounding box center [1071, 314] width 95 height 16
click at [1078, 177] on div "View by: Last Modified High to Low (Total Cost)" at bounding box center [905, 181] width 1240 height 60
click at [906, 187] on div "View by: Last Modified High to Low (Total Cost)" at bounding box center [905, 181] width 1240 height 60
click at [760, 2] on html "We are Building your Property. So please grab a coffee and let us do the heavy …" at bounding box center [776, 392] width 1551 height 784
click at [103, 36] on img at bounding box center [119, 38] width 210 height 48
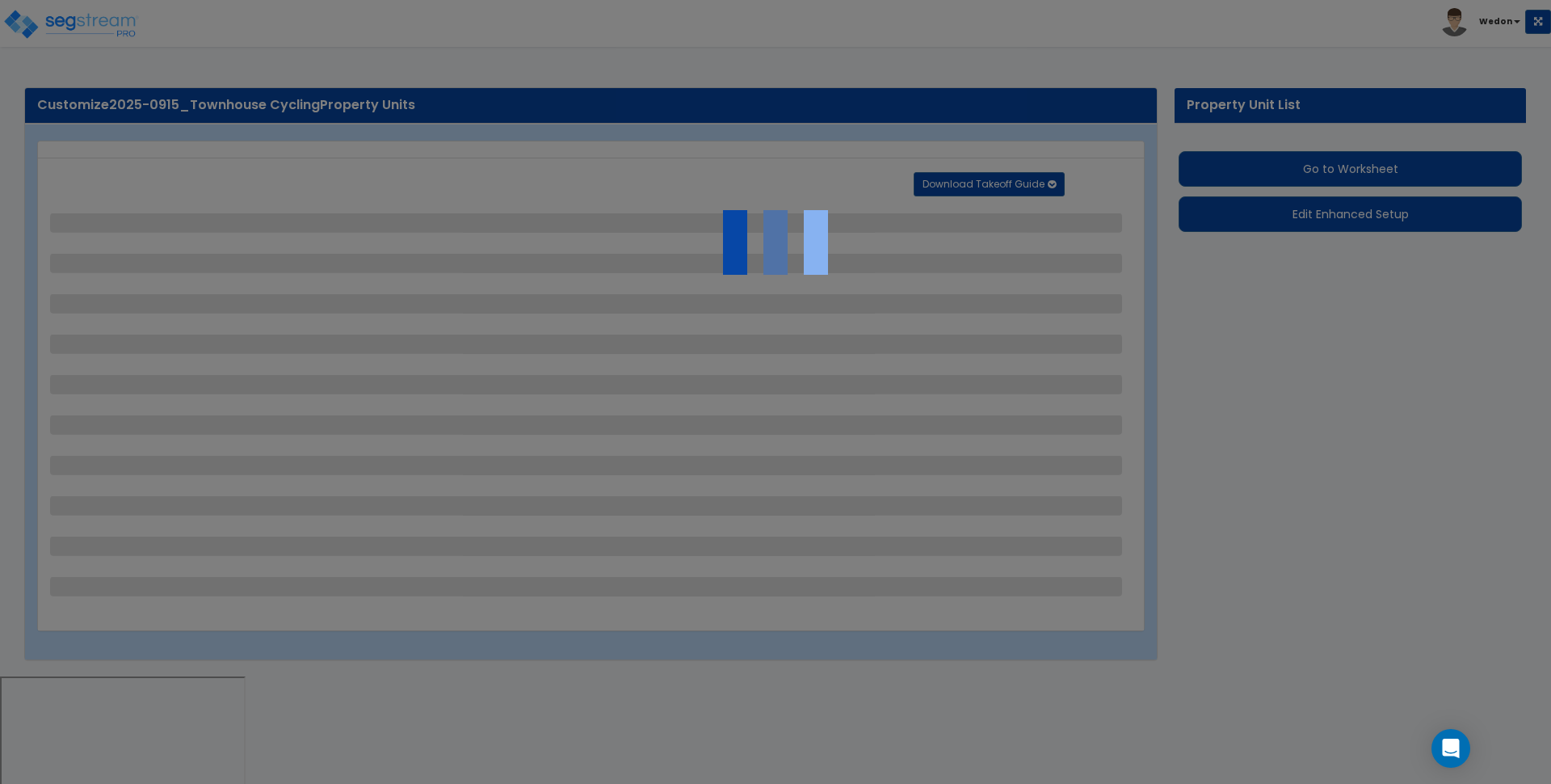
select select "2"
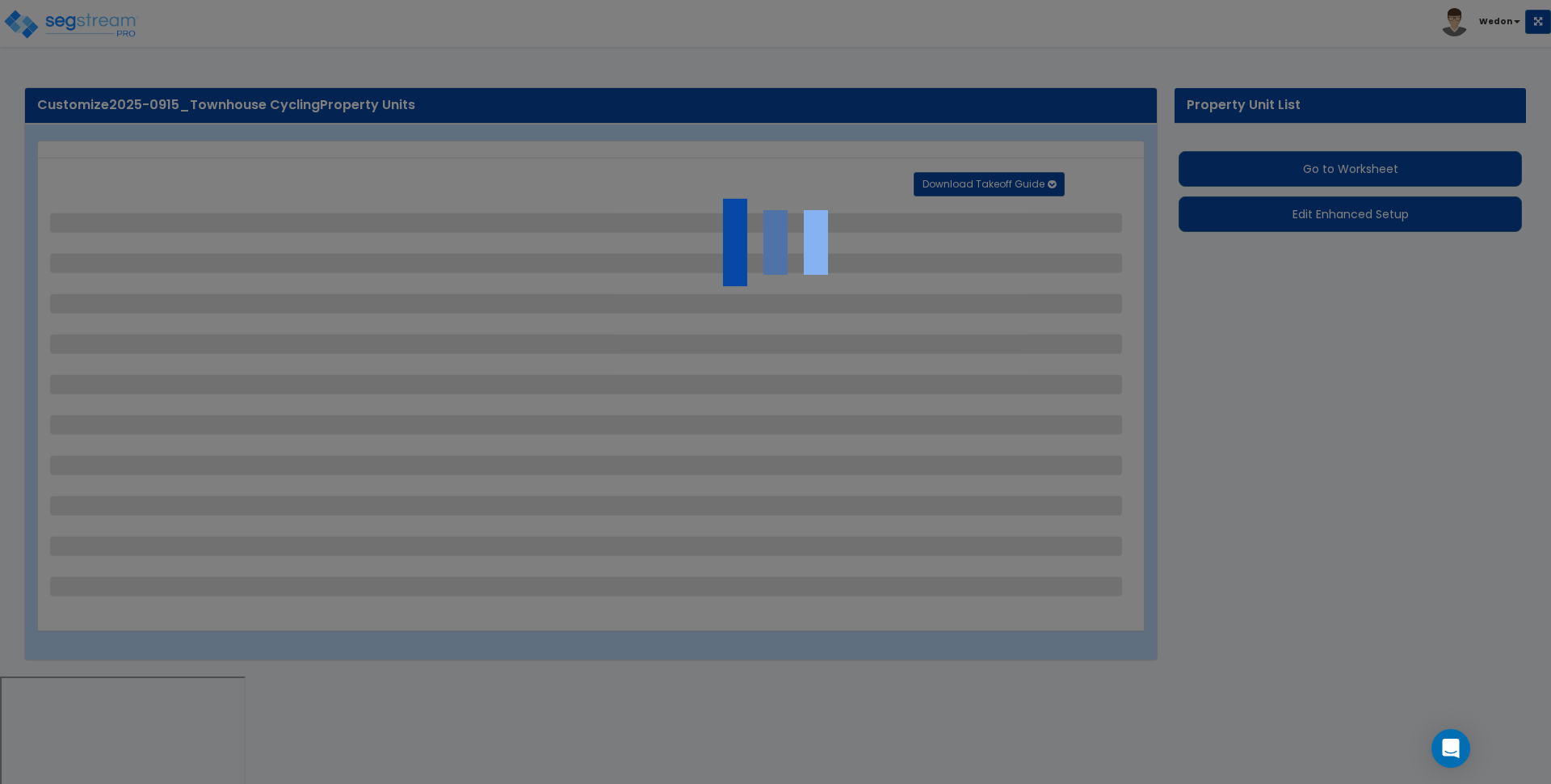
select select "2"
select select "4"
select select "5"
select select "6"
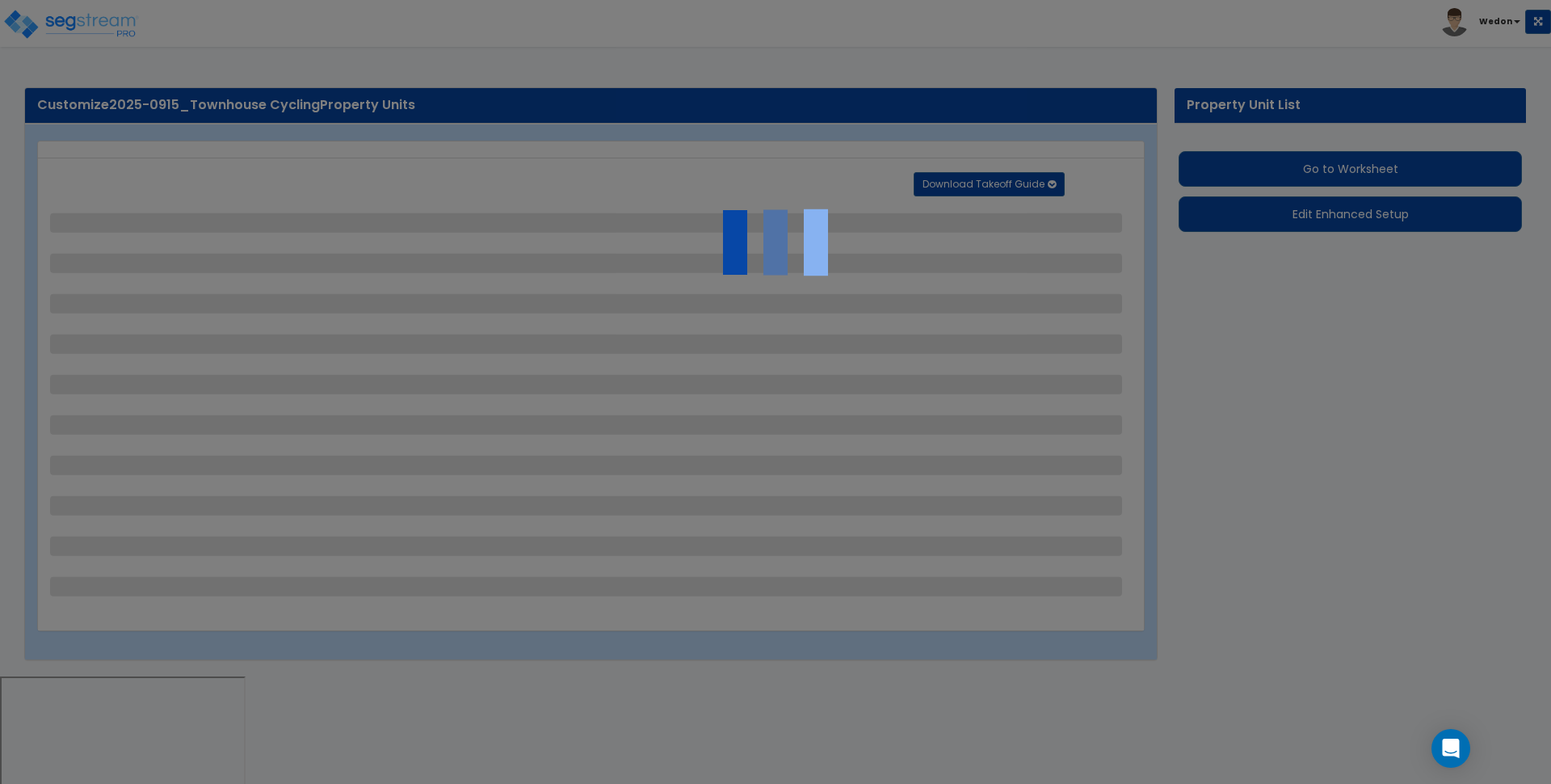
select select "3"
select select "2"
select select "4"
select select "2"
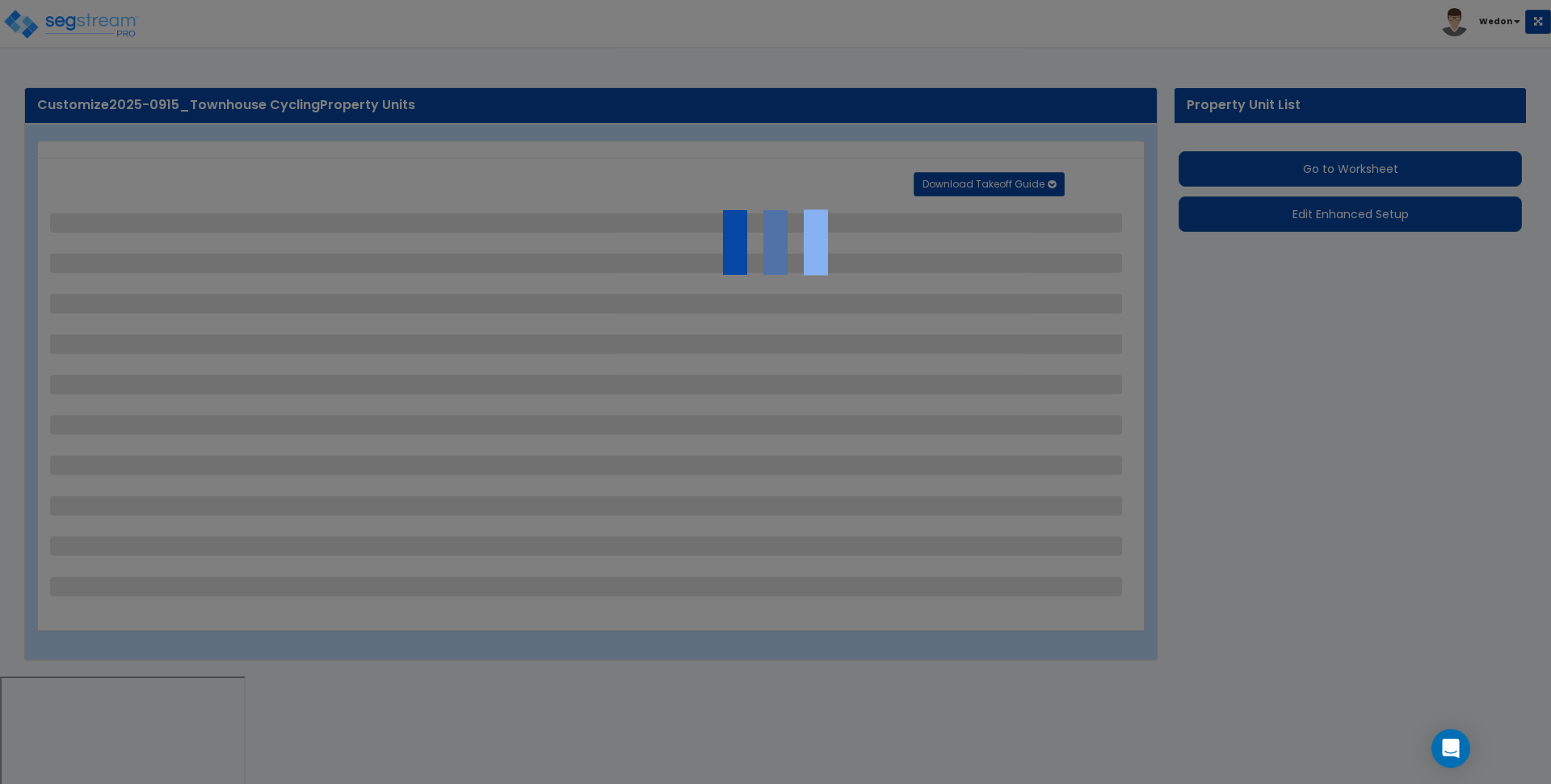
select select "1"
select select "3"
select select "1"
select select "4"
select select "10"
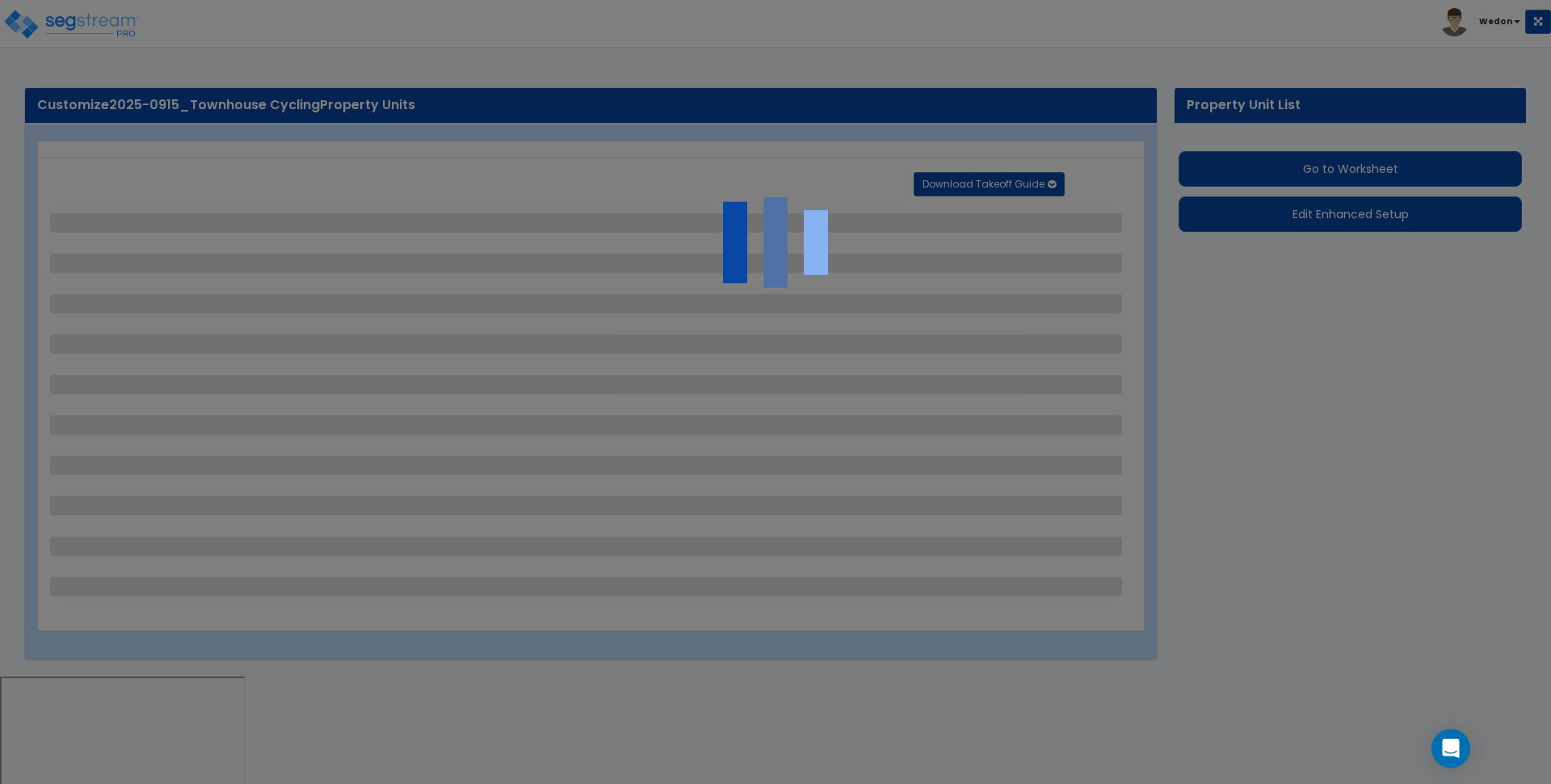
select select "2"
select select "4"
select select "2"
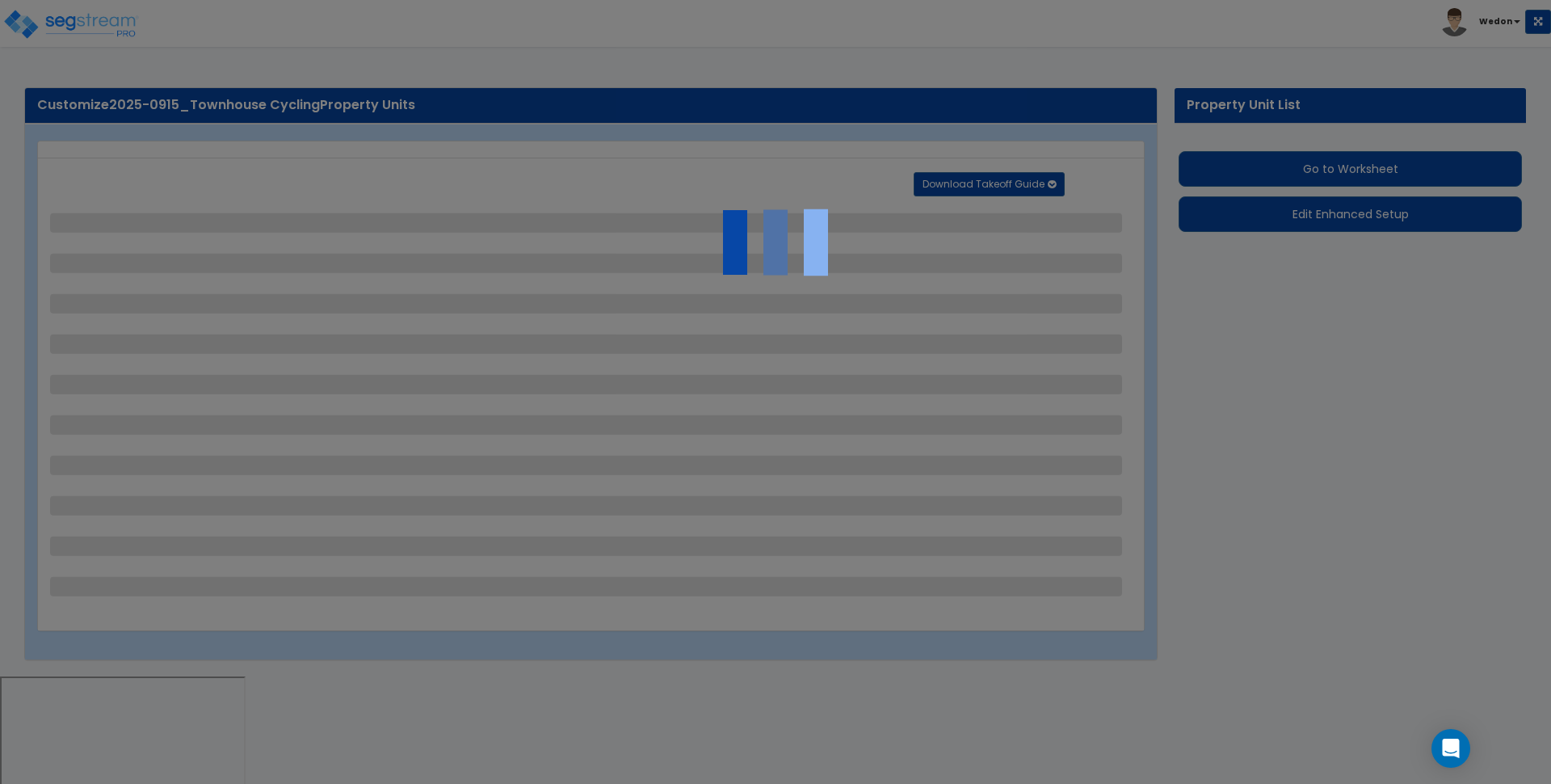
select select "1"
select select "3"
select select "2"
select select "1"
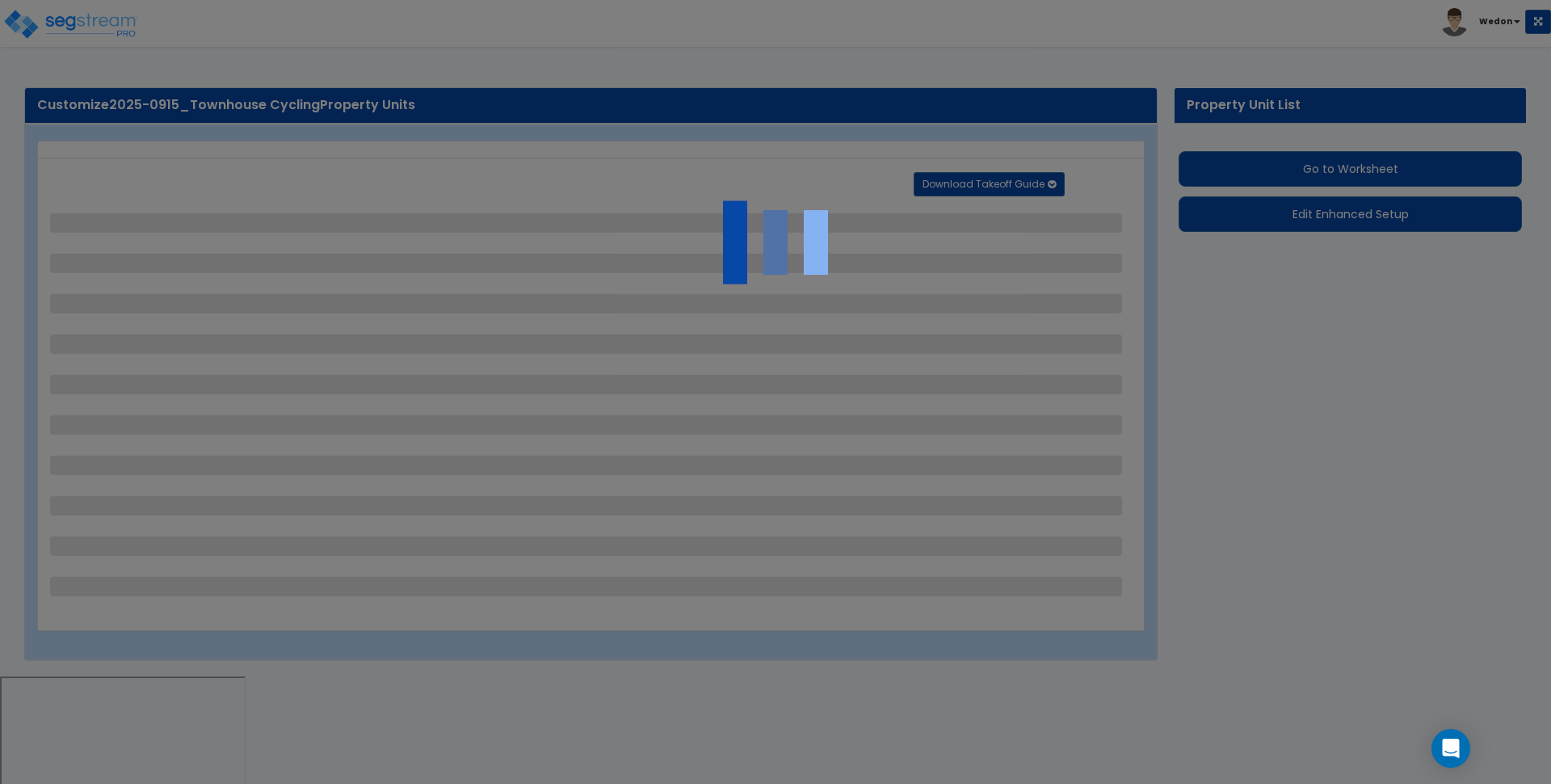
select select "1"
select select "2"
select select "1"
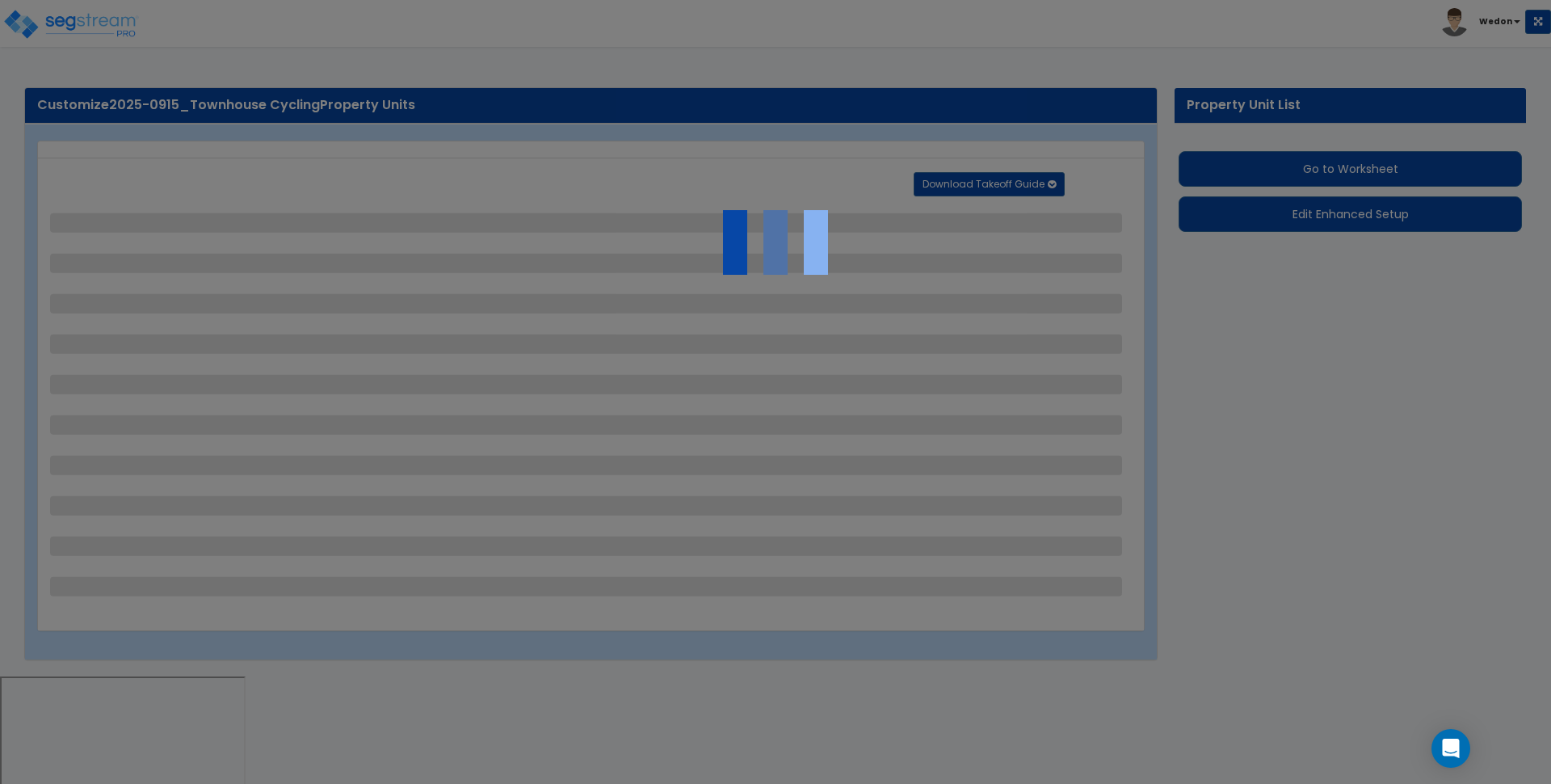
select select "2"
select select "1"
select select "9"
select select "1"
select select "3"
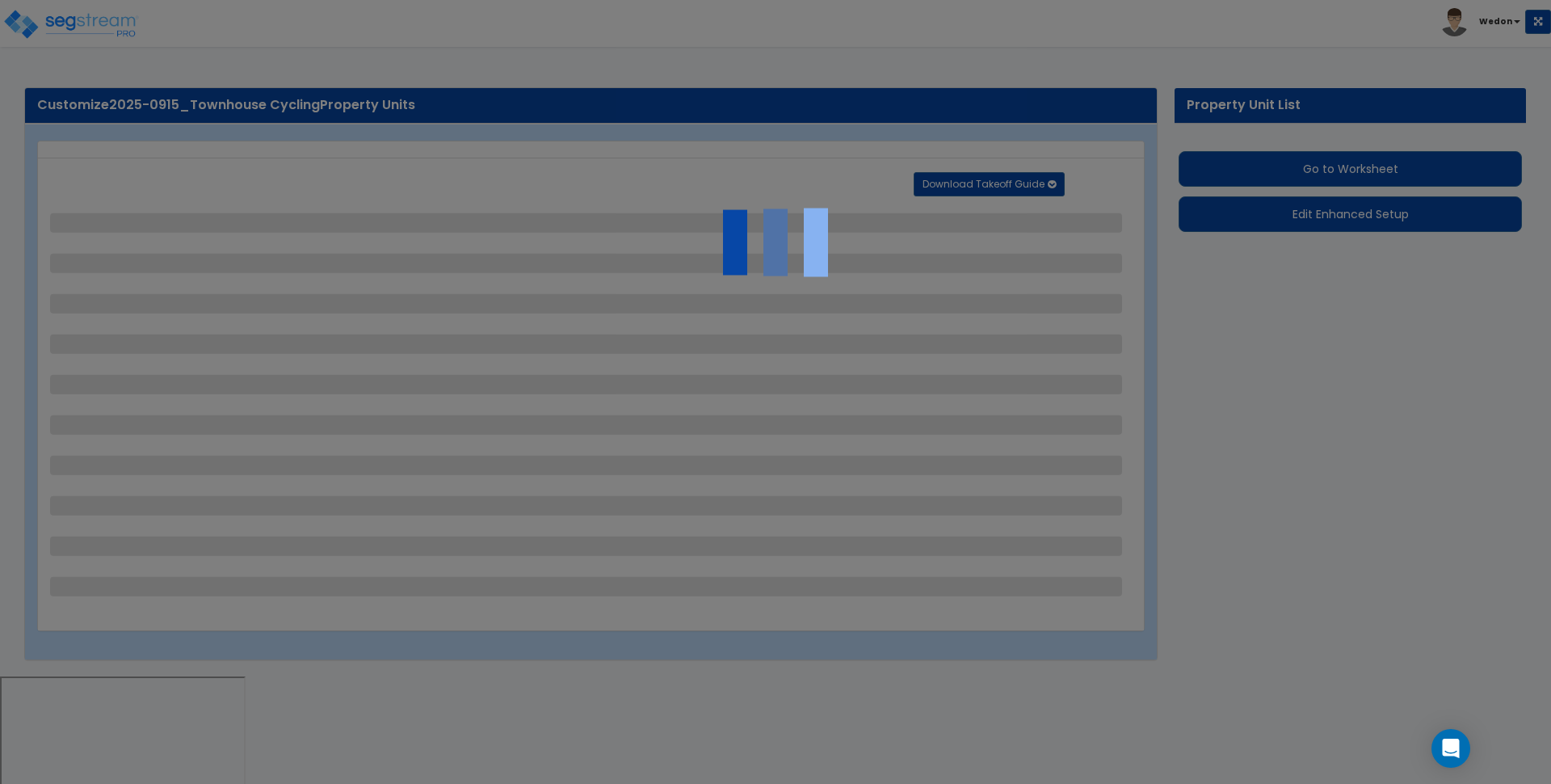
select select "2"
select select "1"
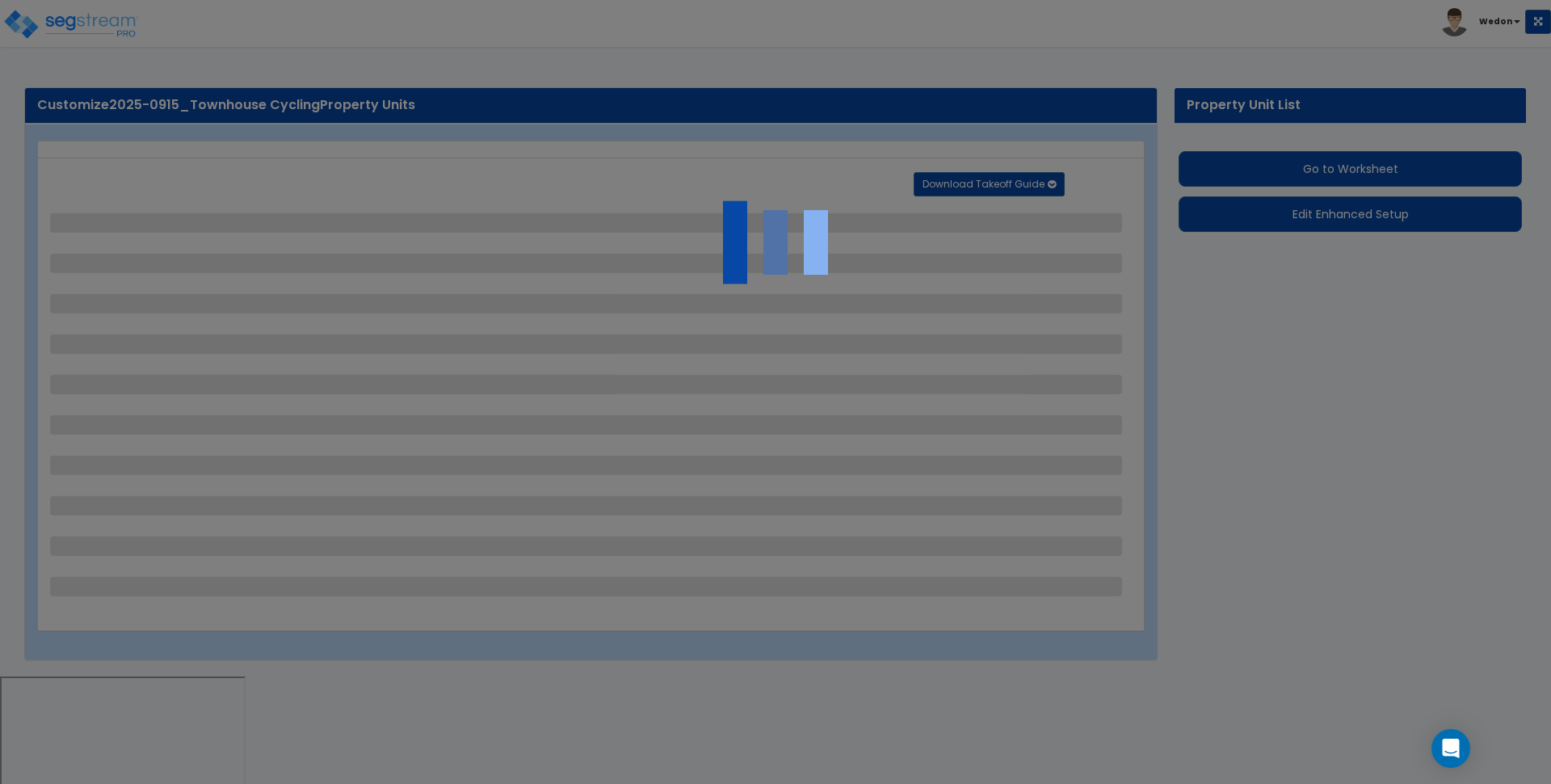
select select "2"
select select "4"
select select "2"
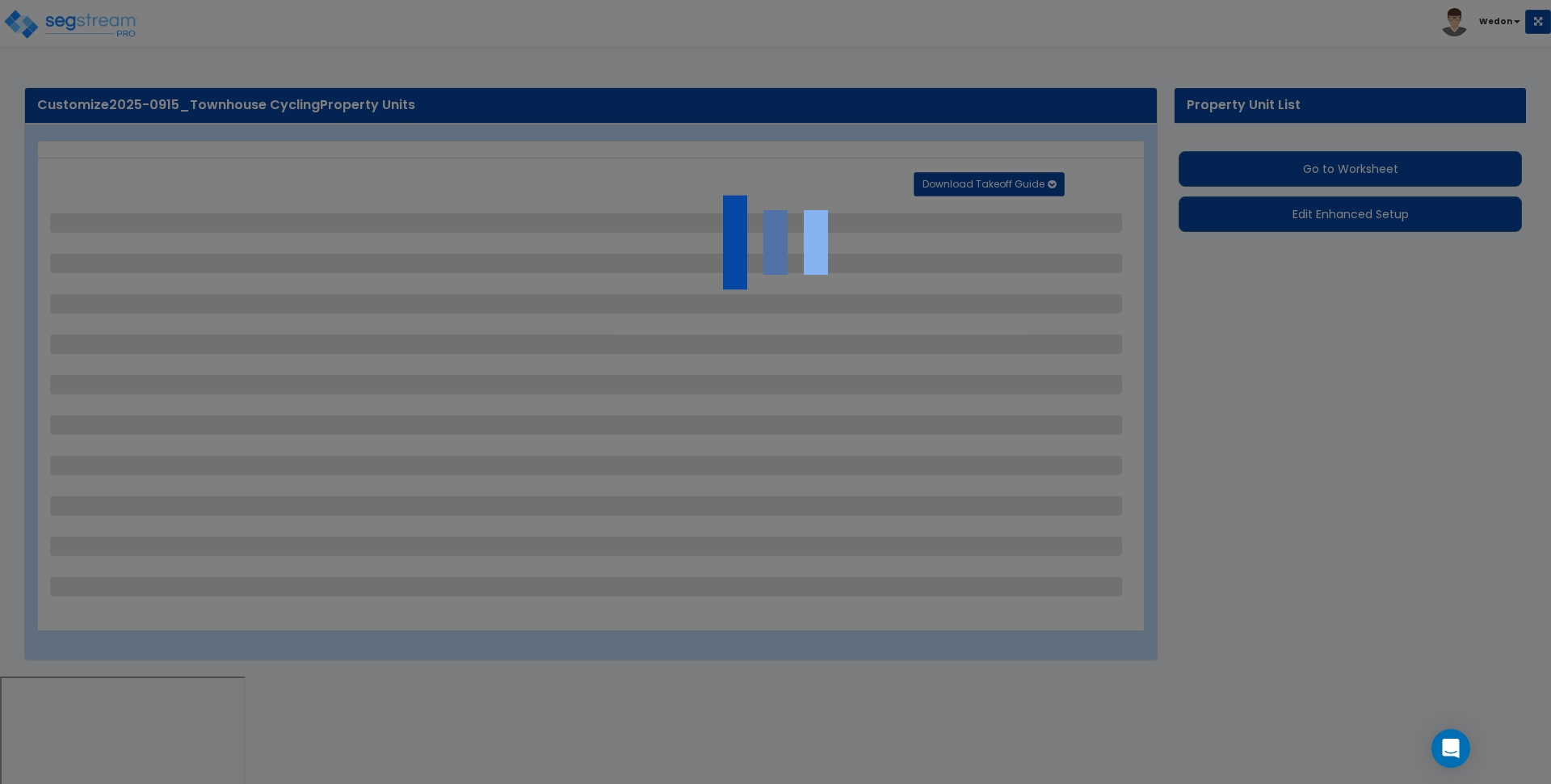
select select "2"
select select "1"
select select "2"
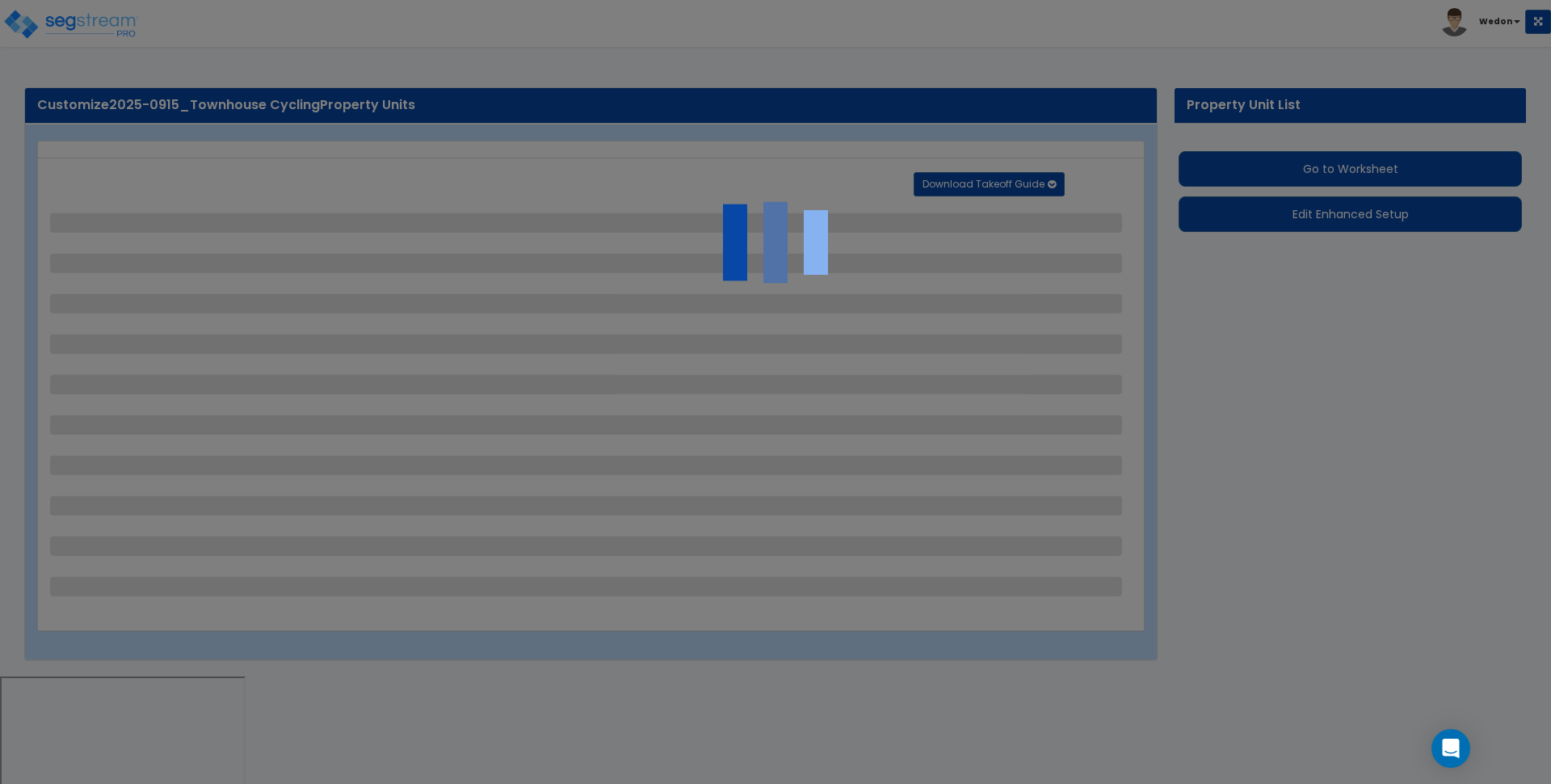
select select "2"
select select "1"
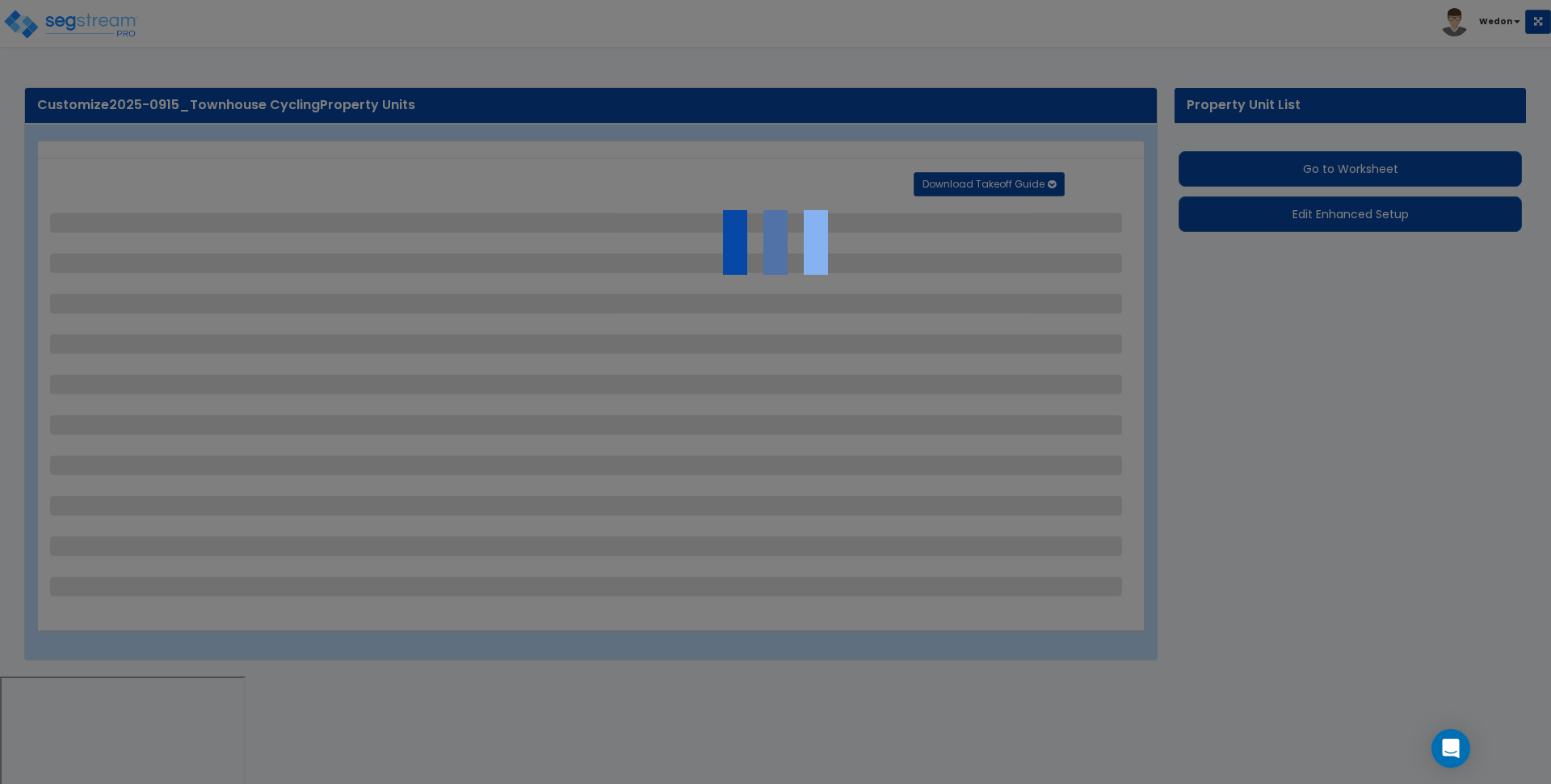
select select "2"
select select "1"
select select "2"
select select "3"
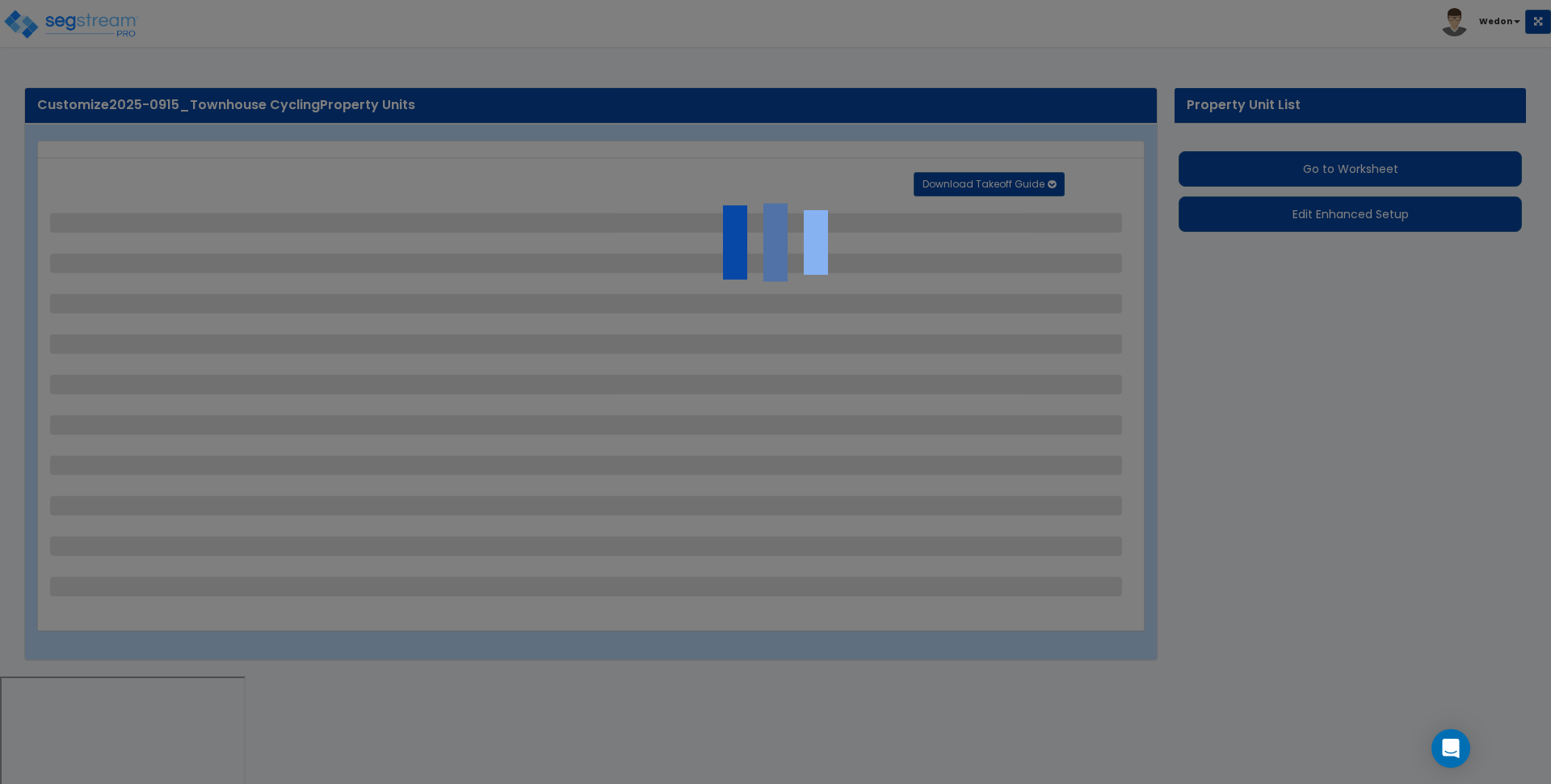
select select "1"
select select "2"
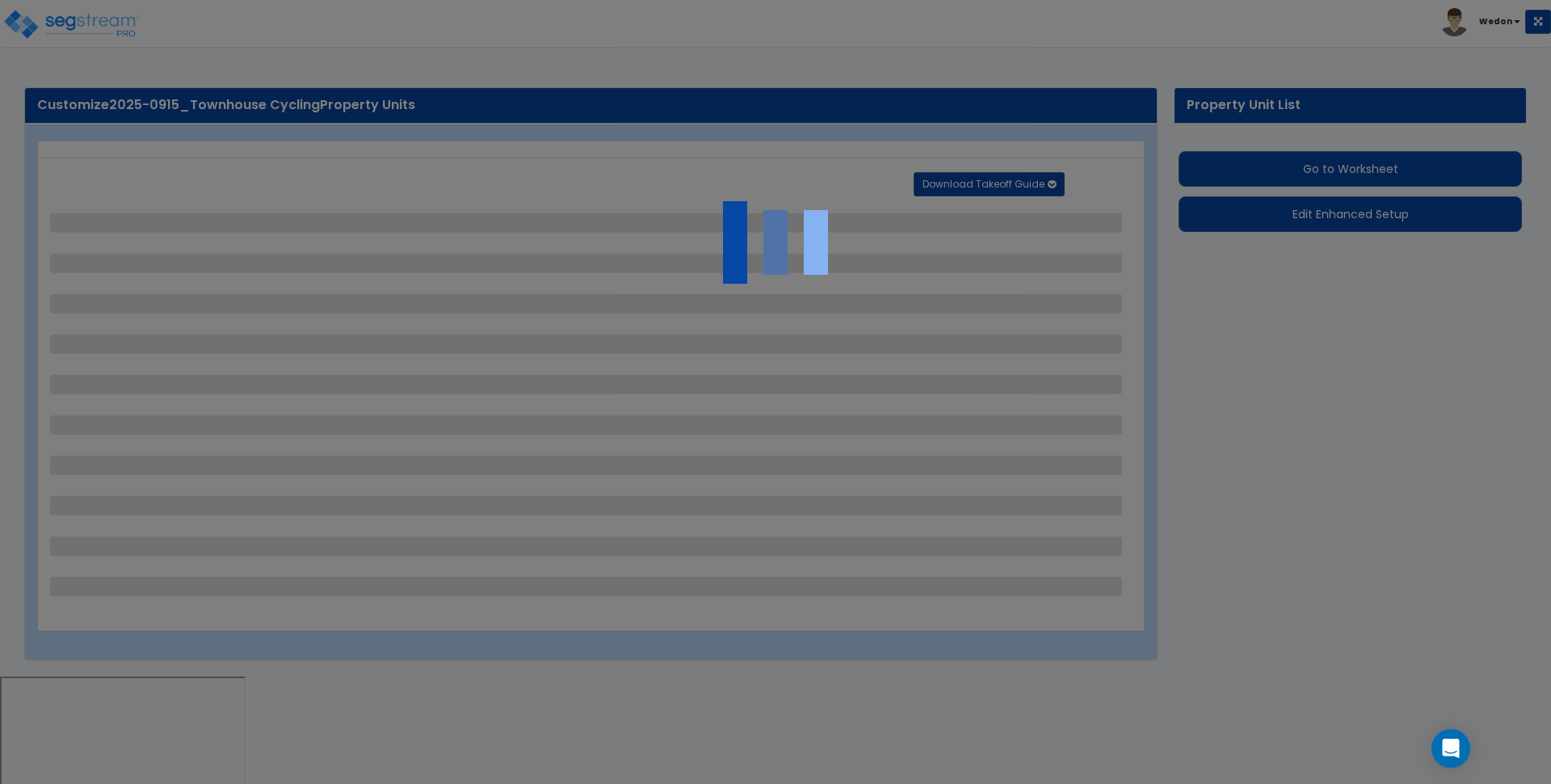
select select "2"
select select "3"
select select "1"
select select "2"
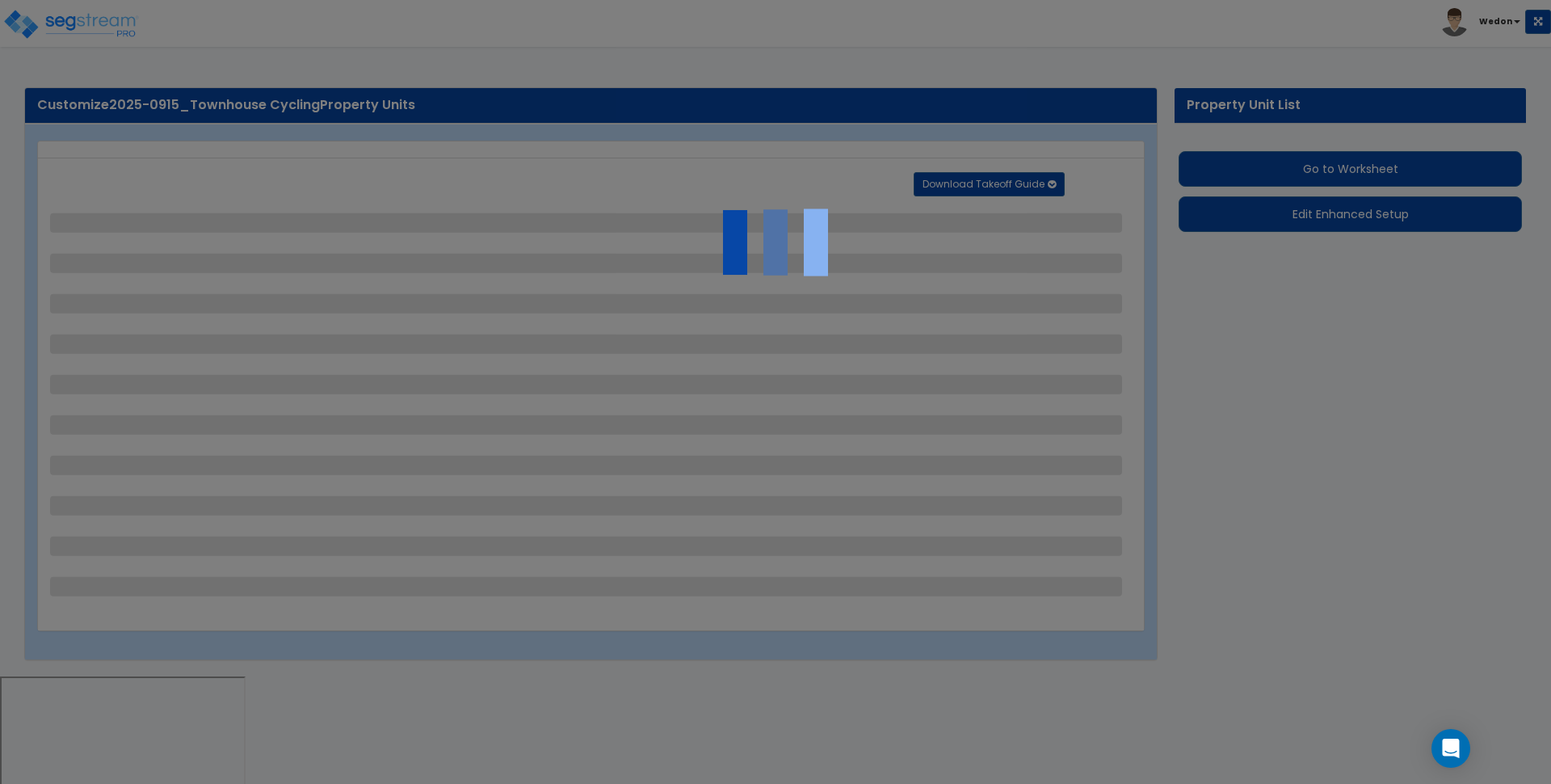
select select "6"
select select "3"
select select "1"
select select "2"
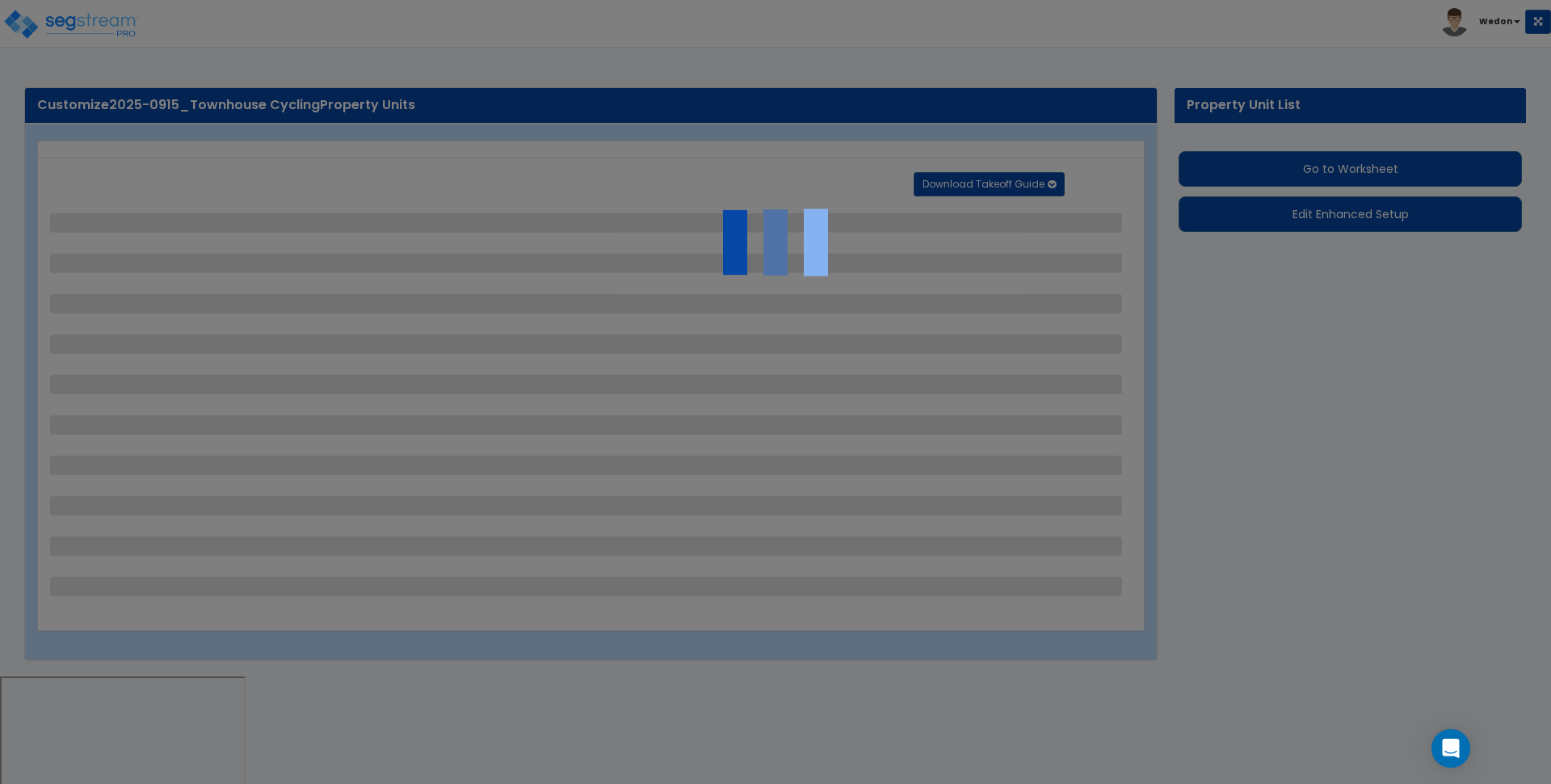
select select "1"
select select "2"
select select "3"
select select "2"
select select "1"
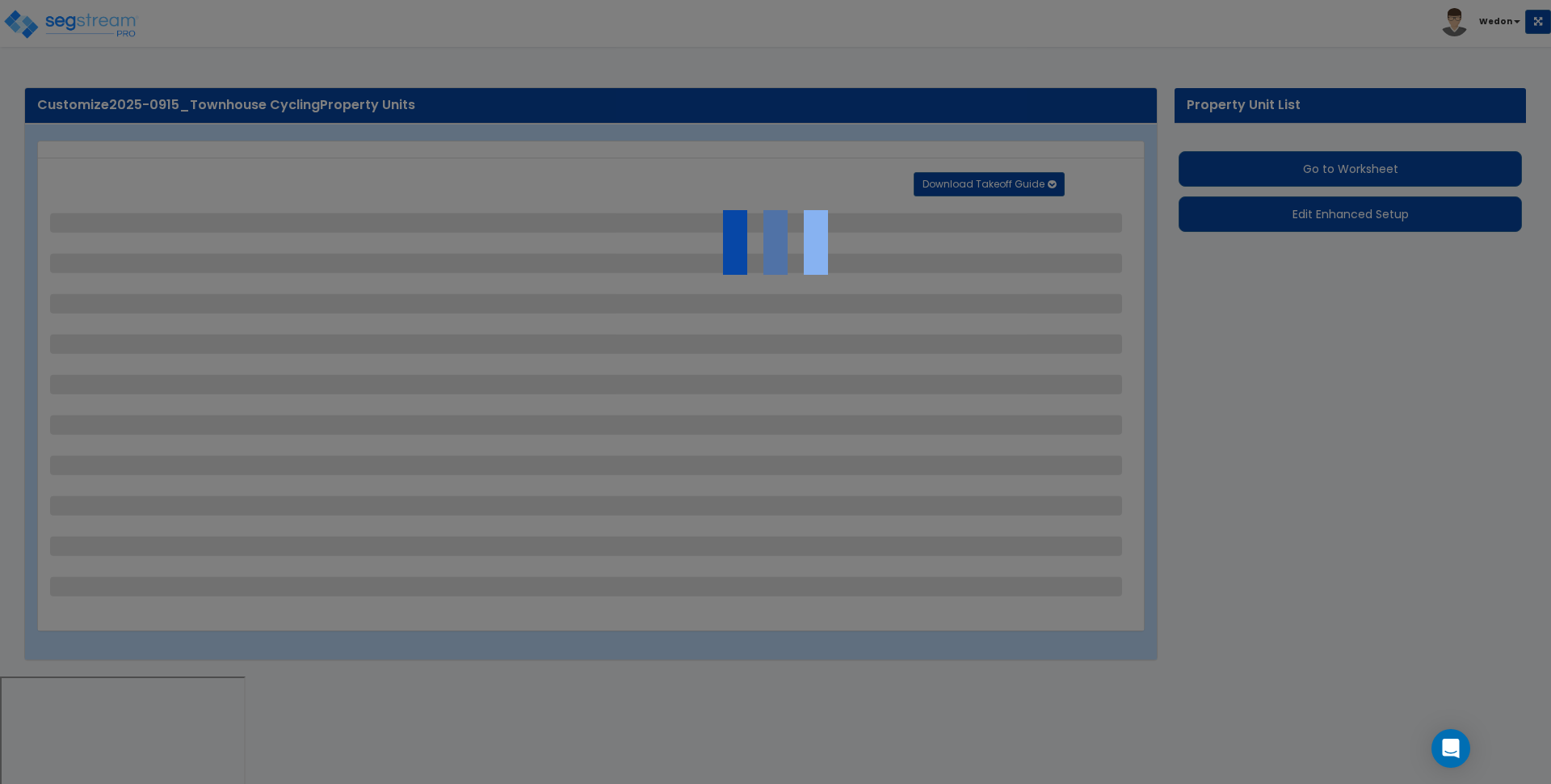
select select "3"
select select "1"
select select "2"
select select "3"
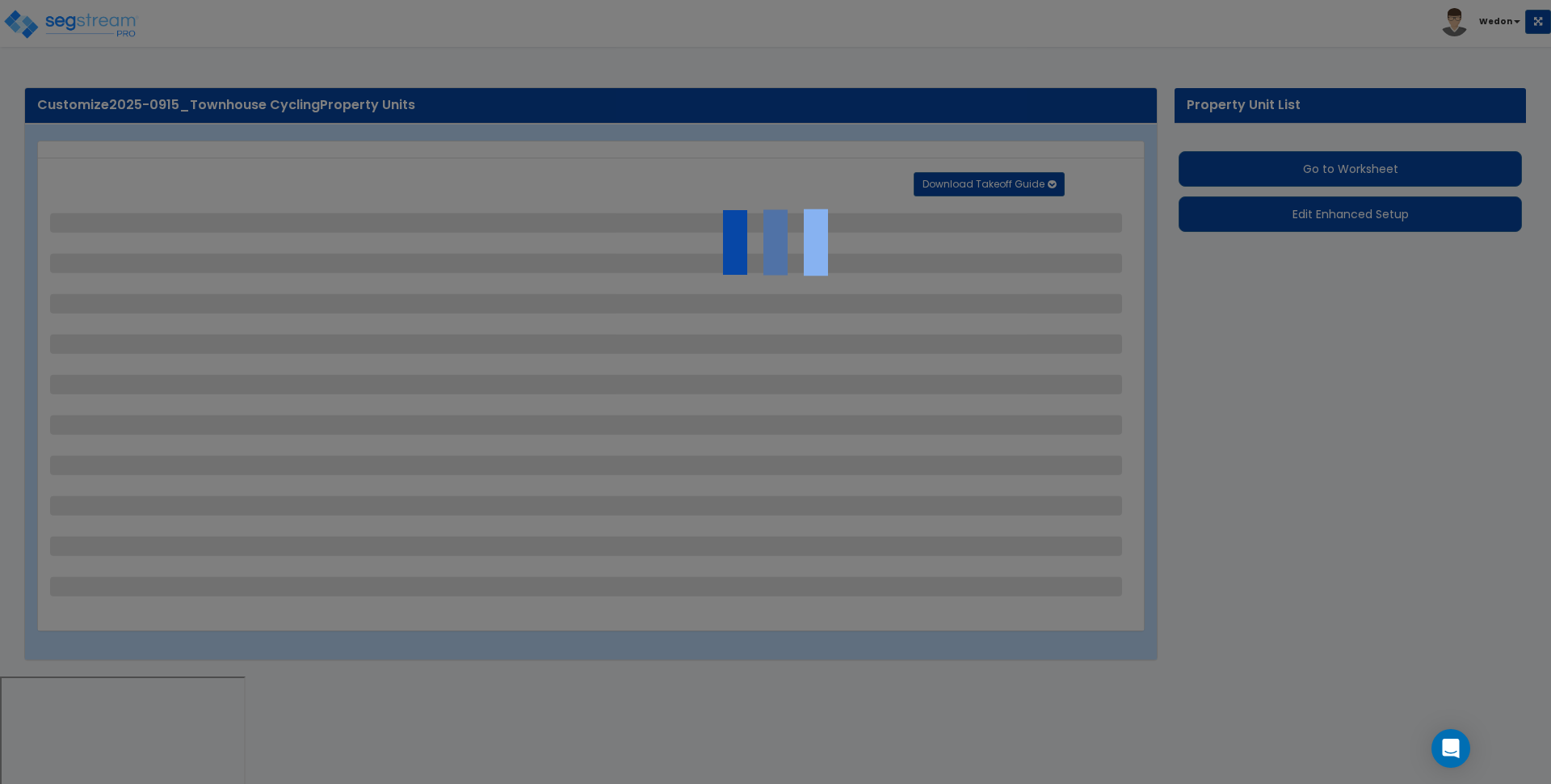
select select "1"
select select "2"
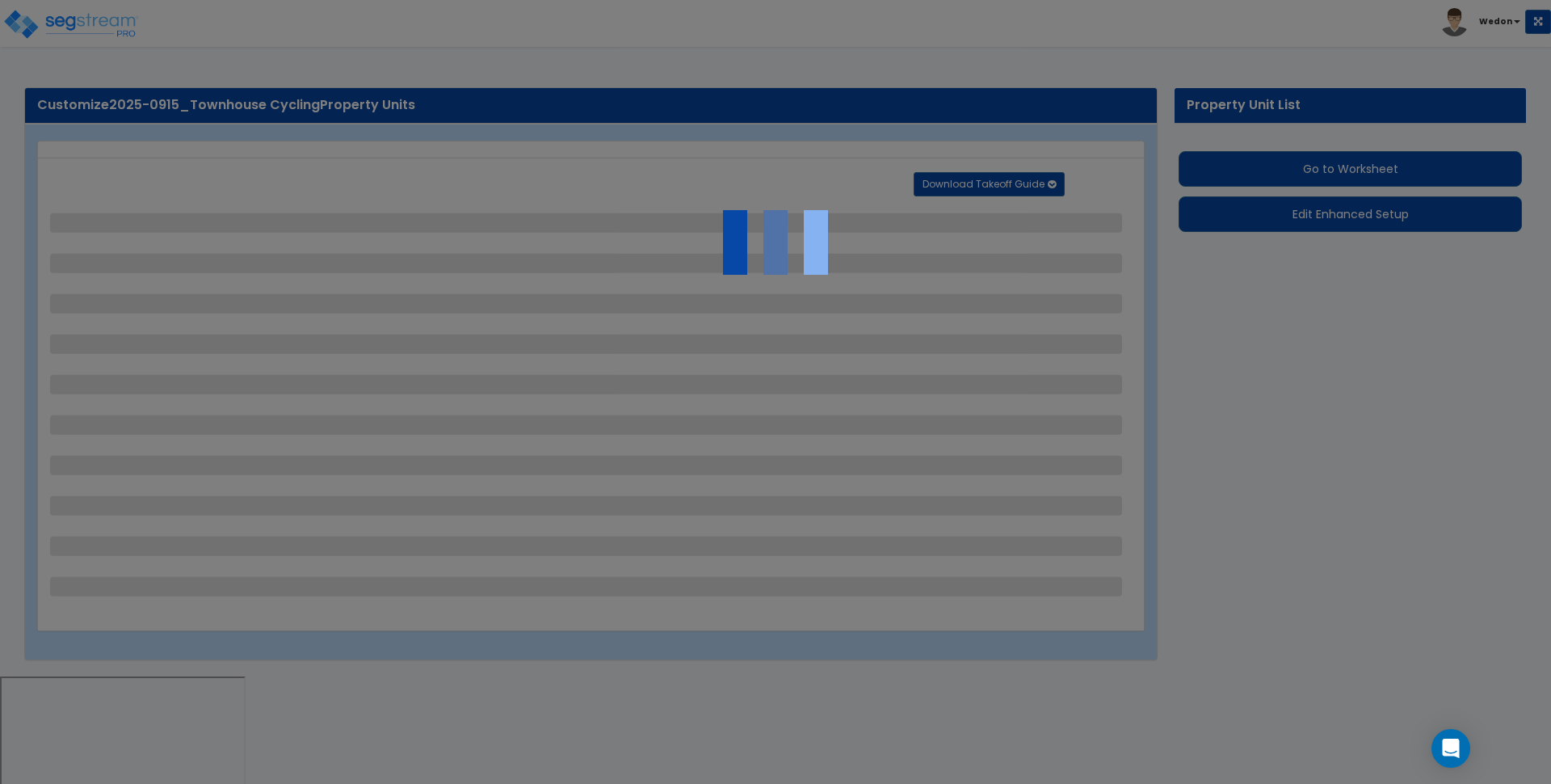
select select "1"
select select "3"
select select "11"
select select "10"
select select "9"
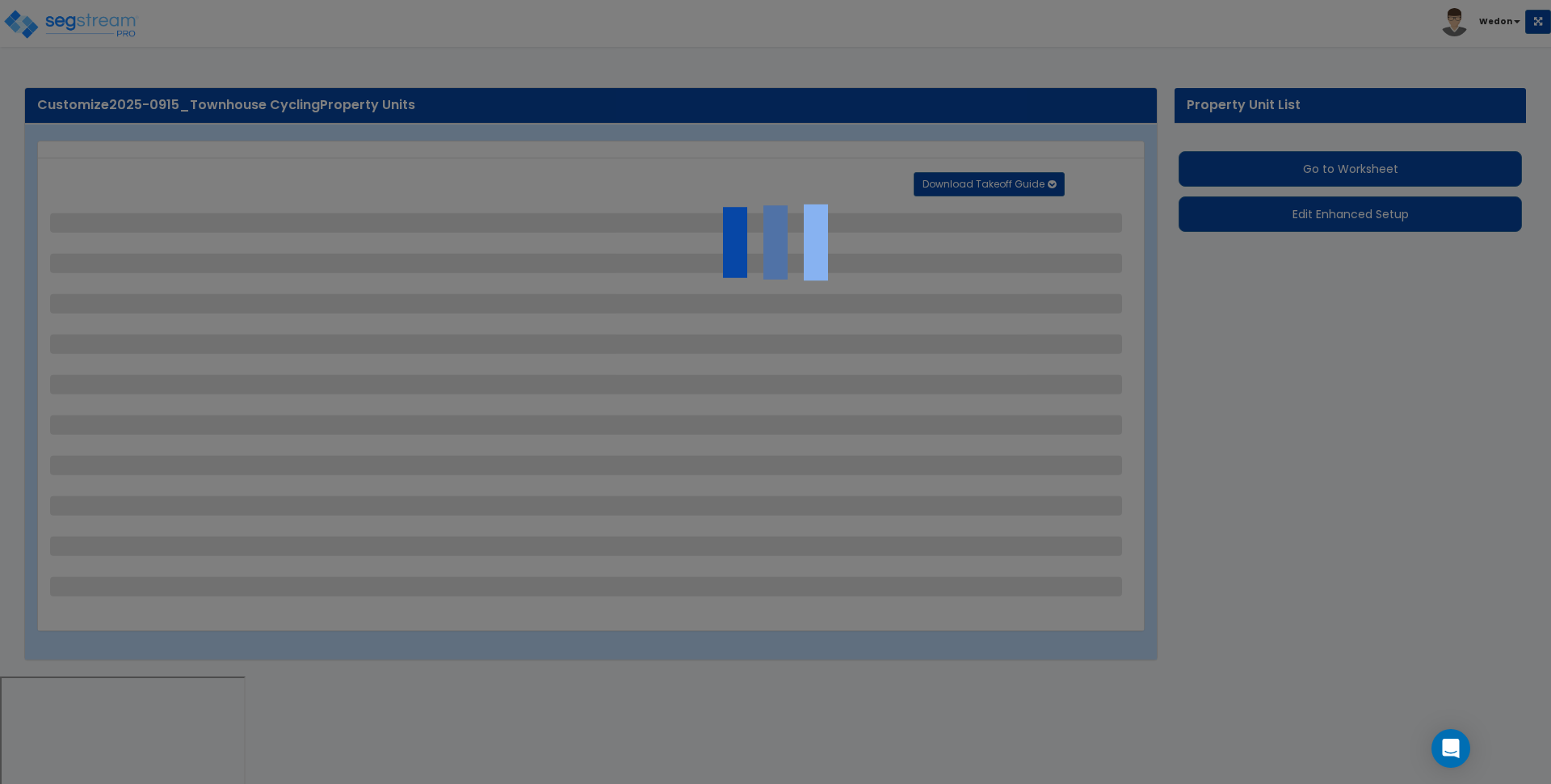
select select "3"
select select "6"
select select "4"
select select "2"
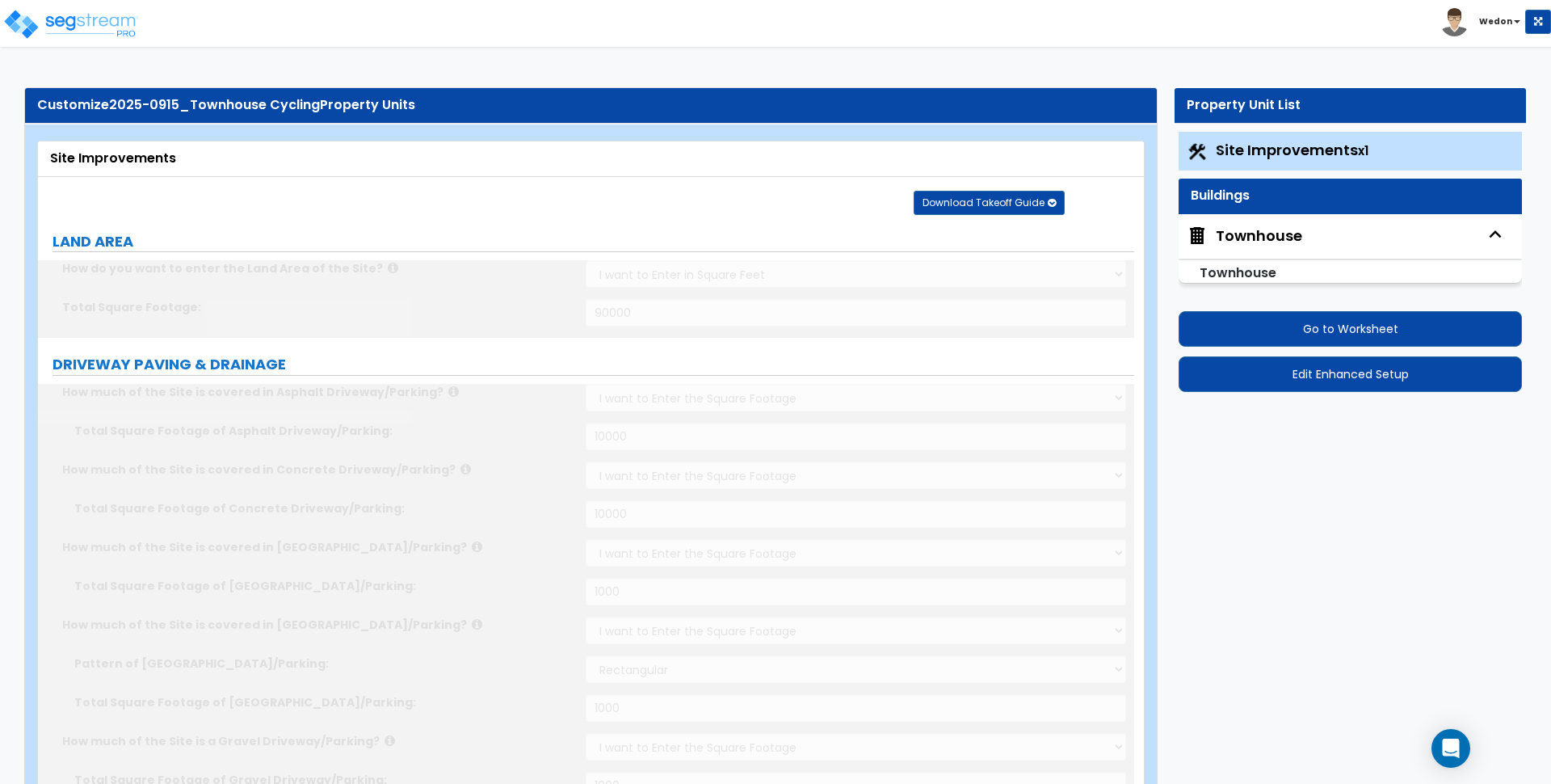
radio input "true"
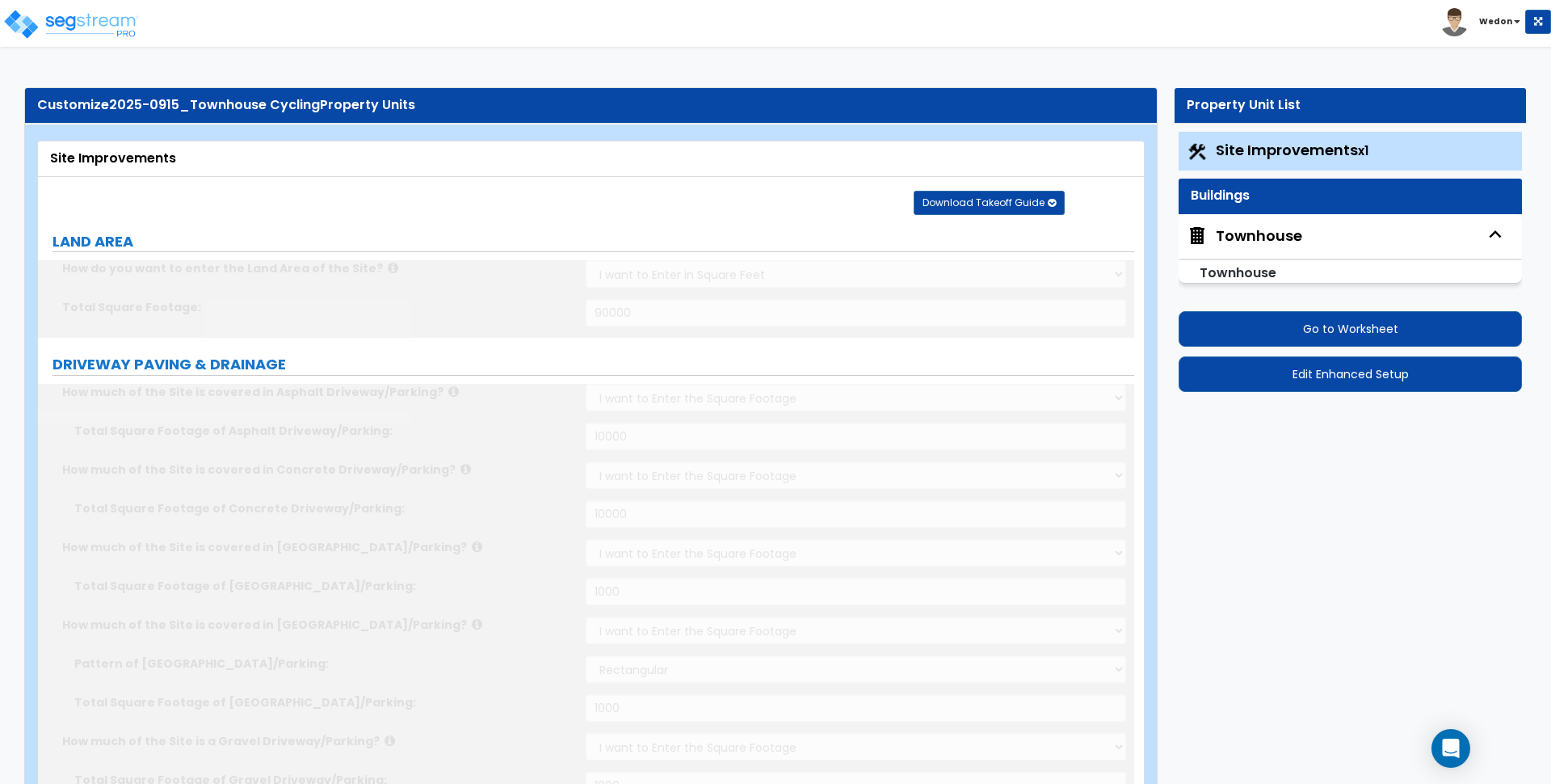
radio input "true"
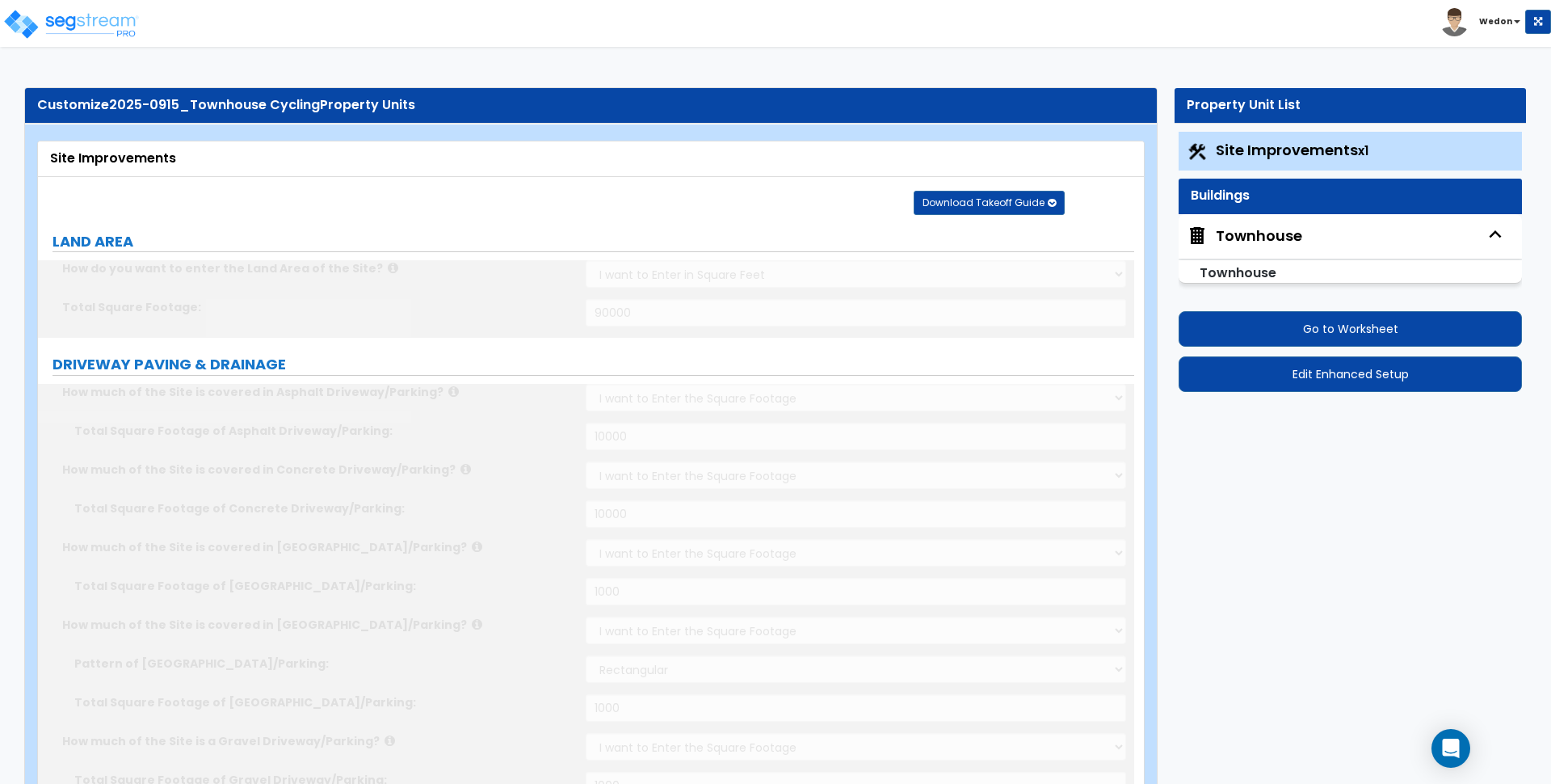
radio input "true"
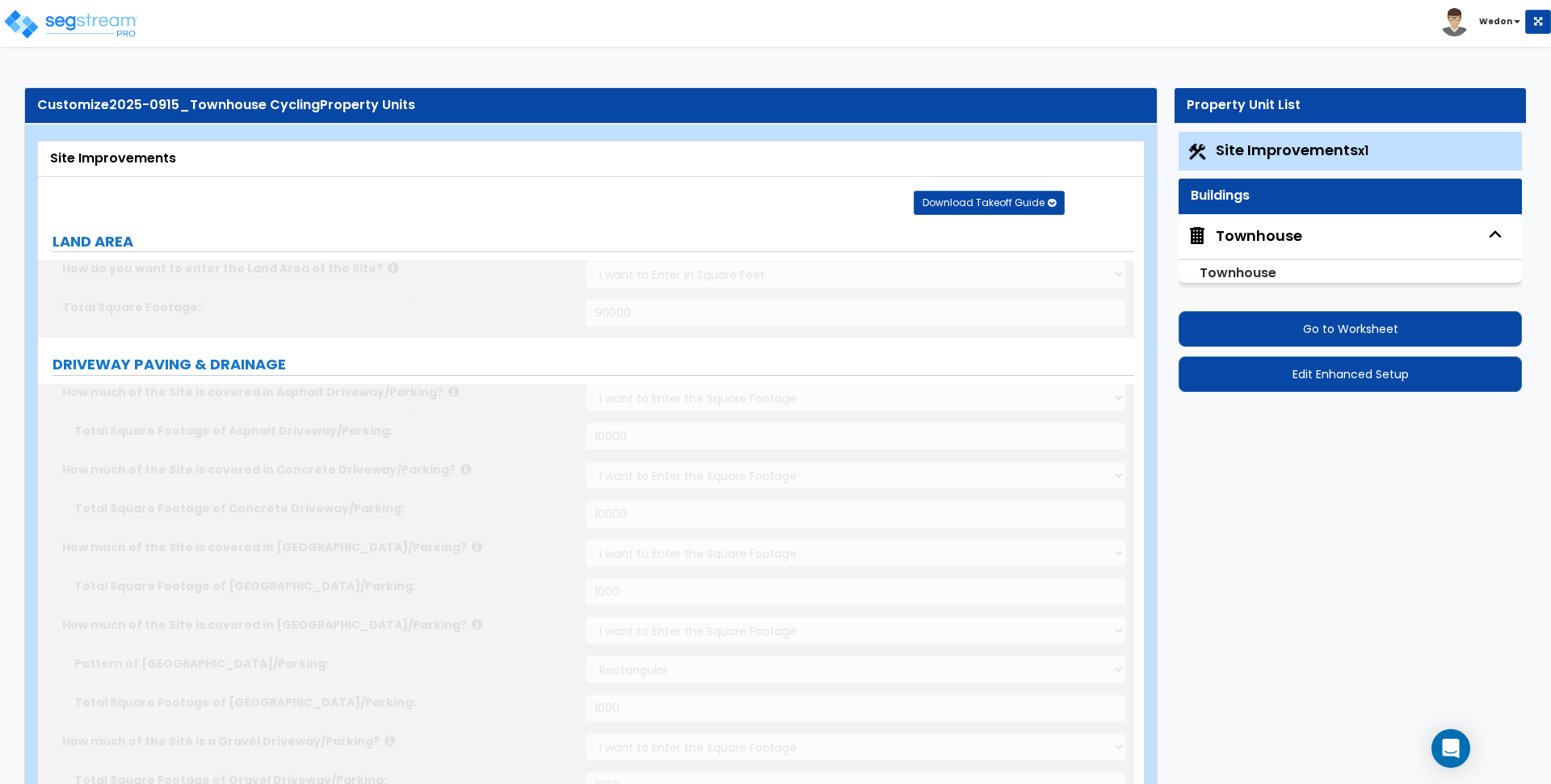
radio input "true"
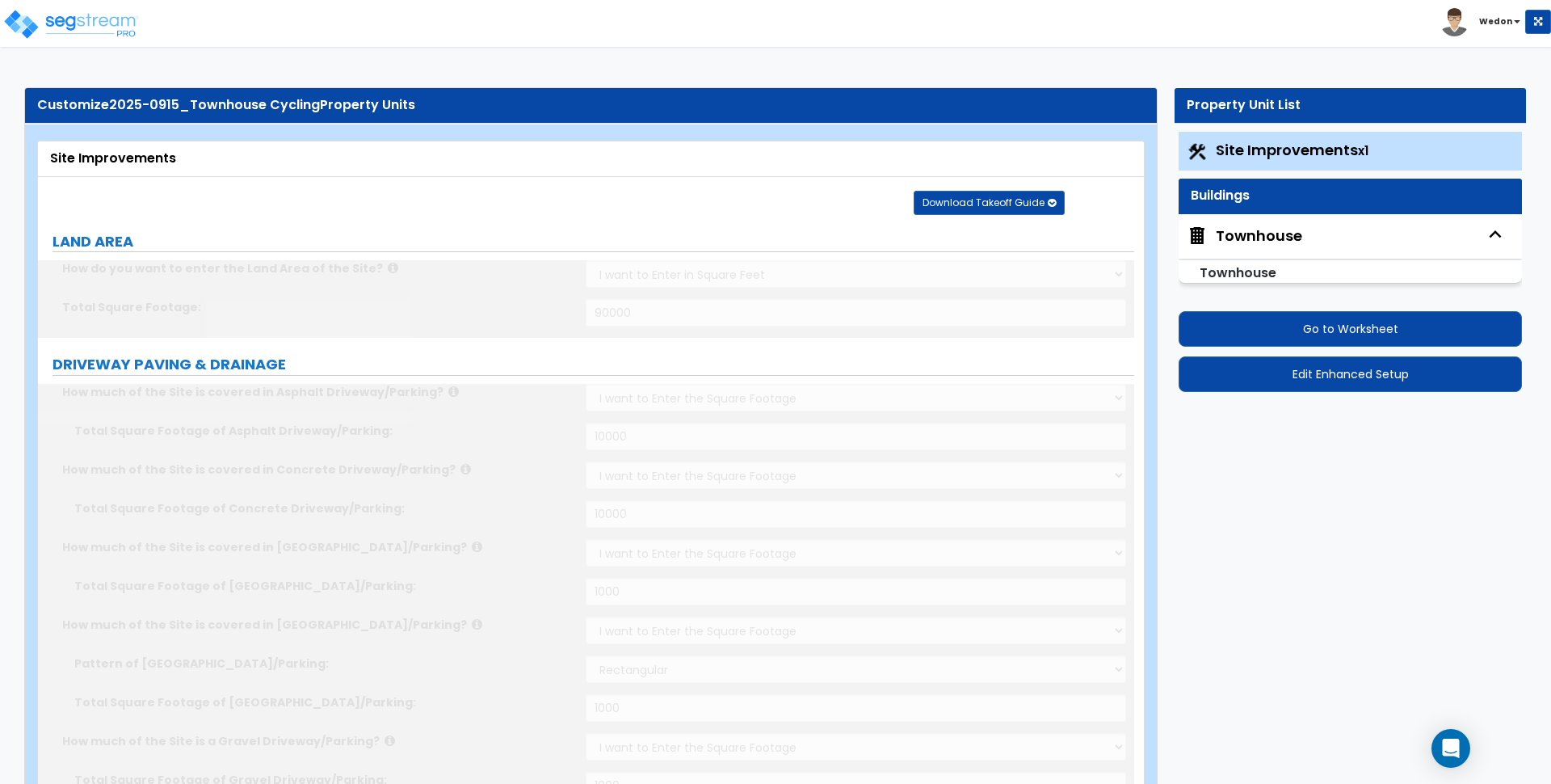
radio input "true"
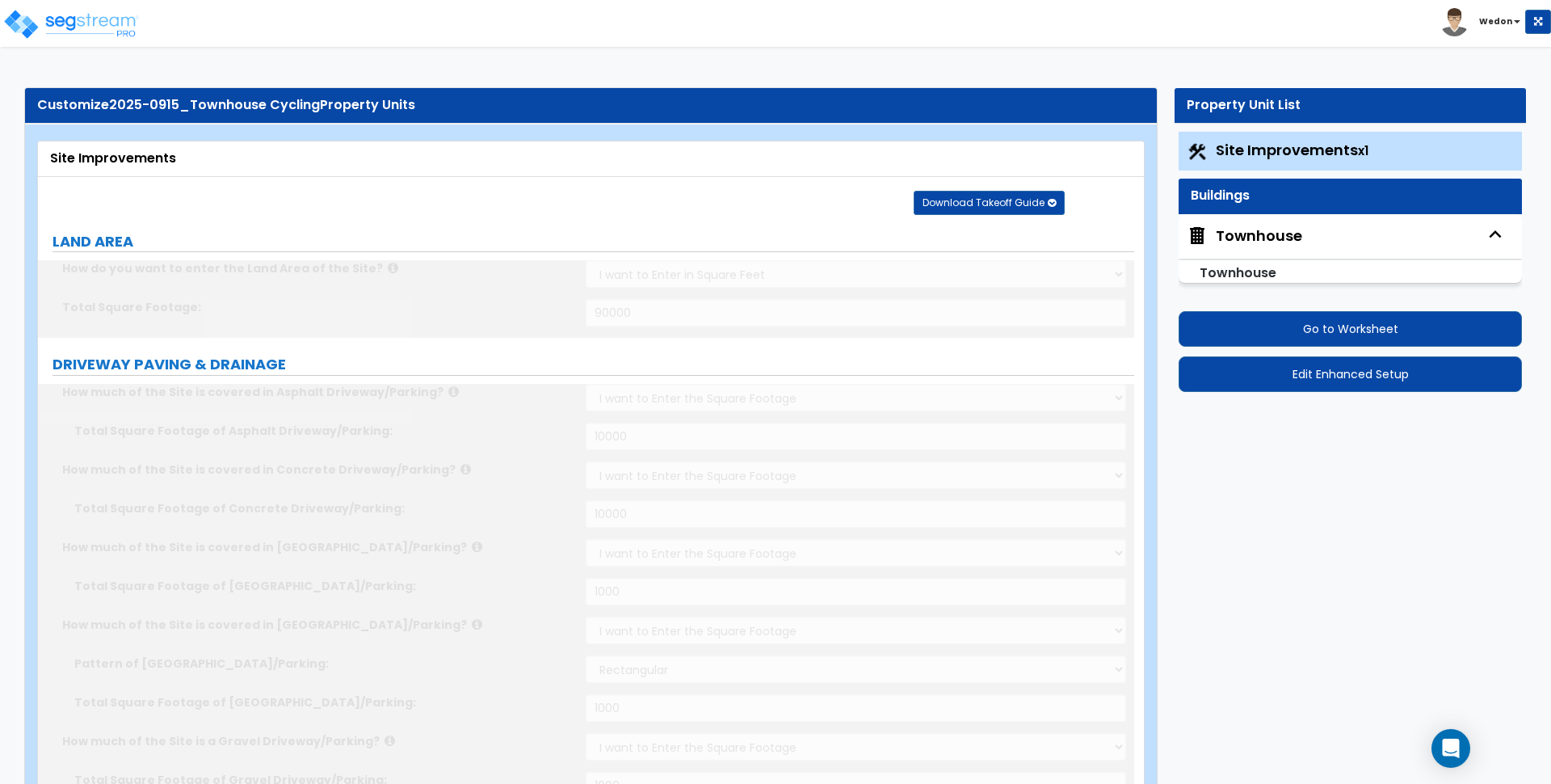
radio input "true"
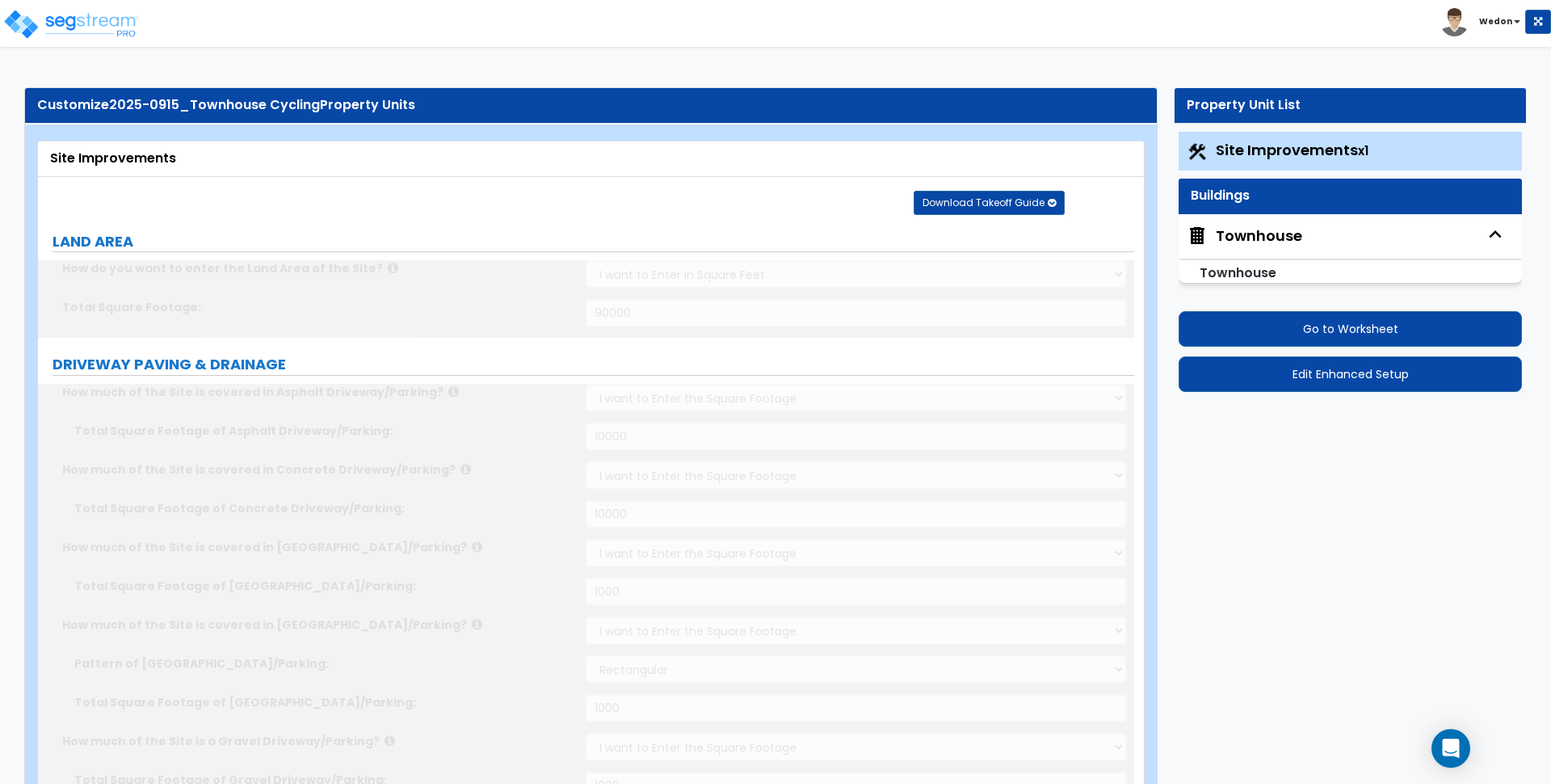
radio input "true"
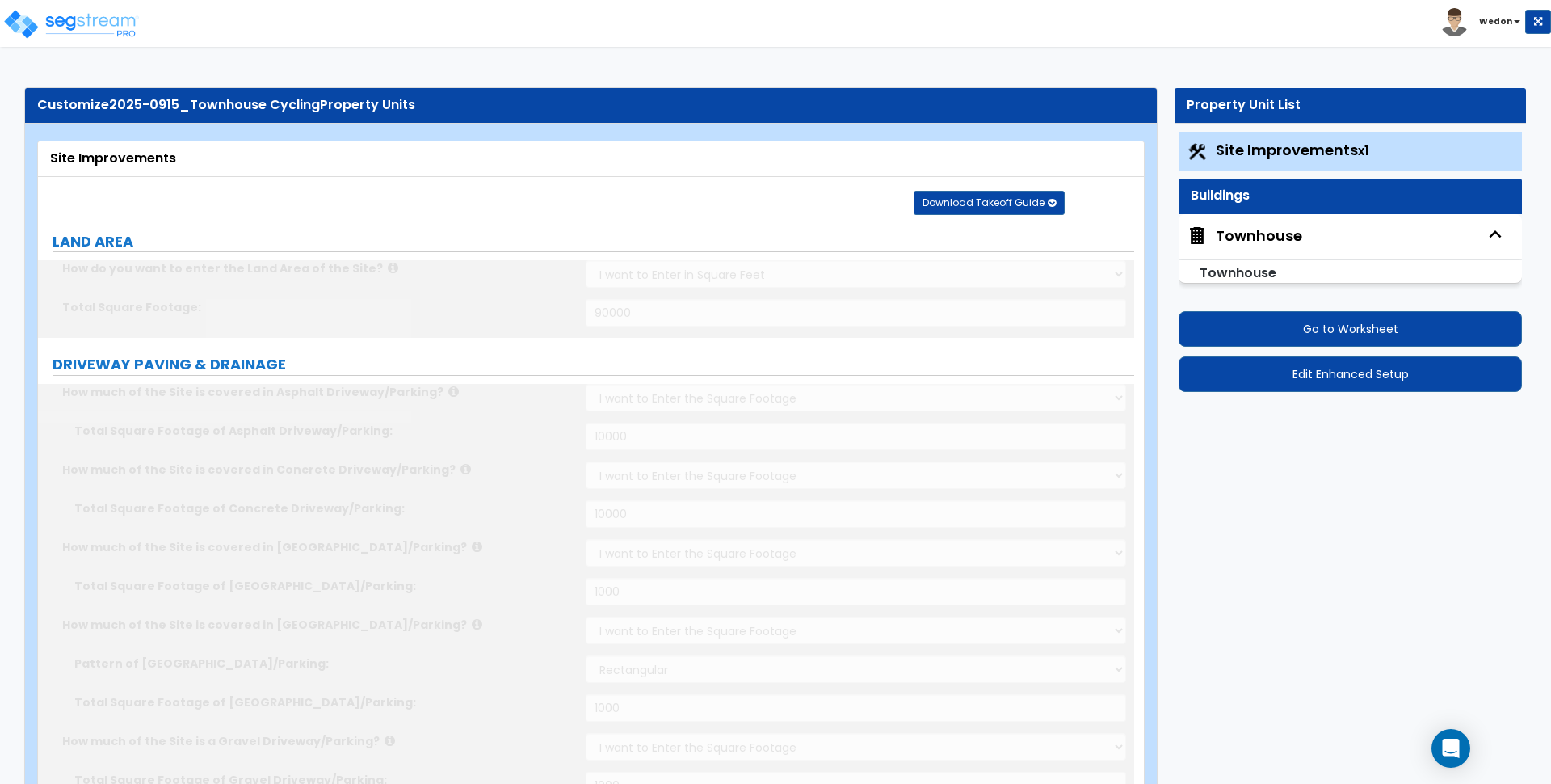
radio input "true"
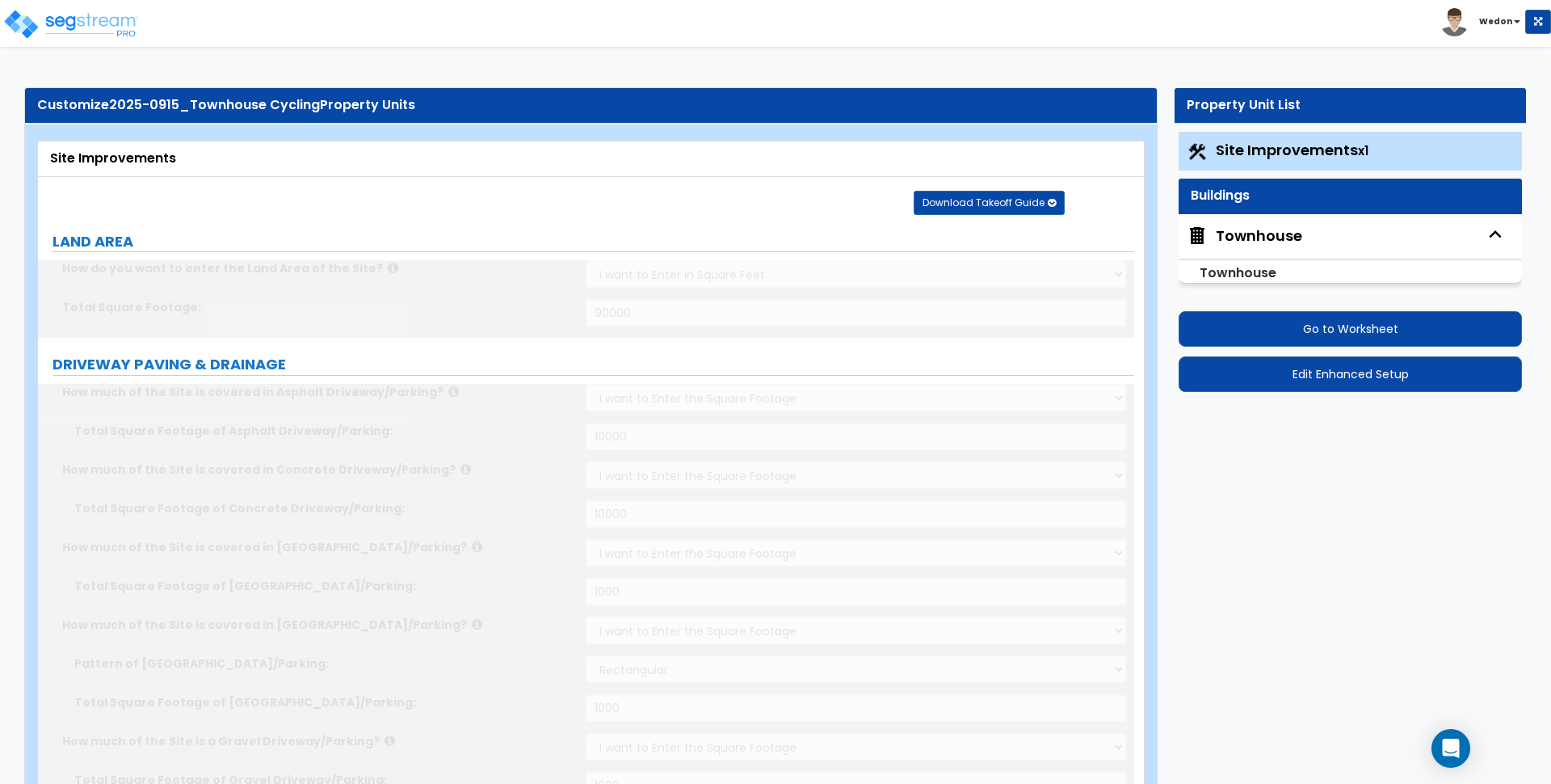
radio input "true"
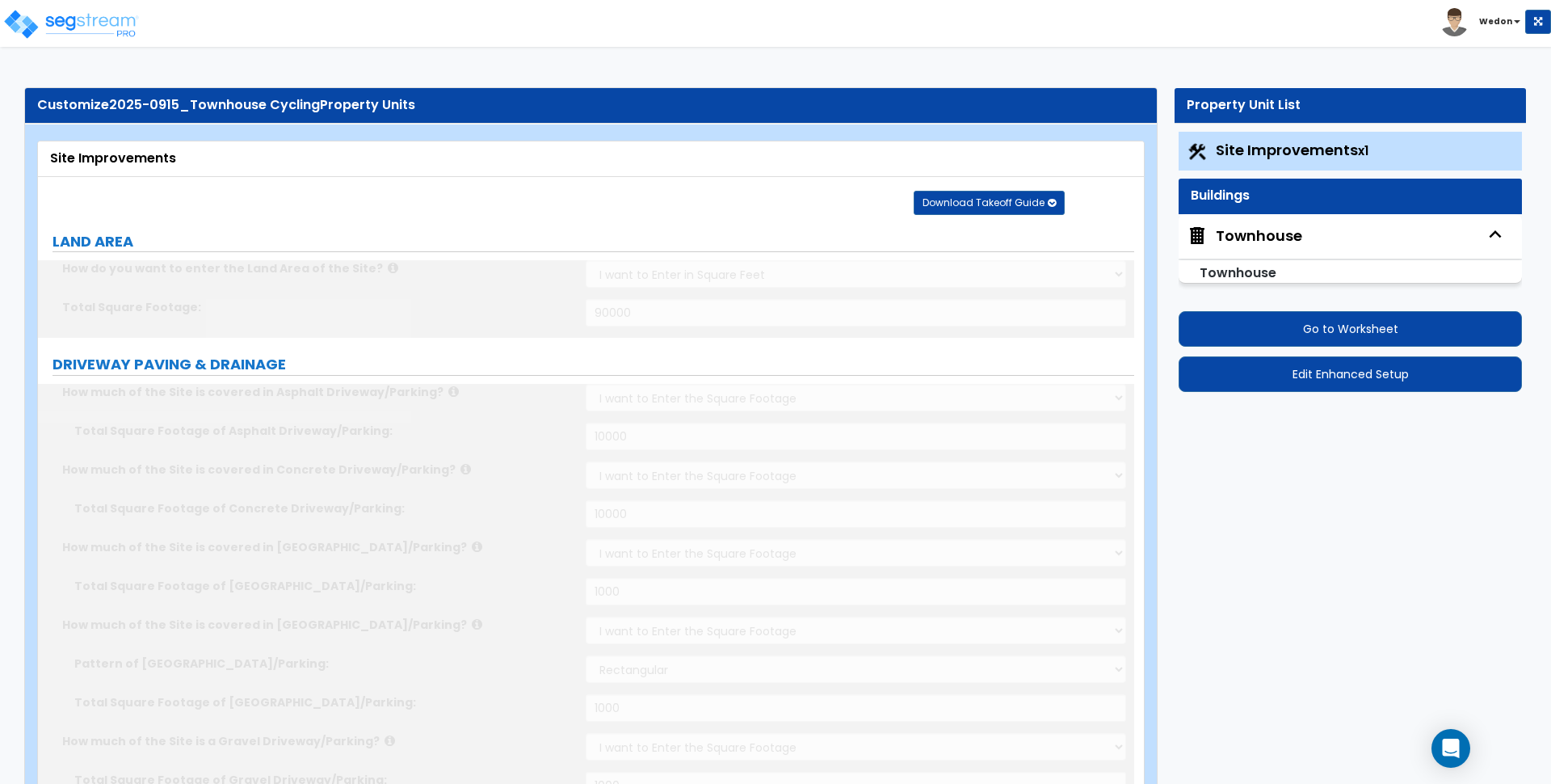
radio input "true"
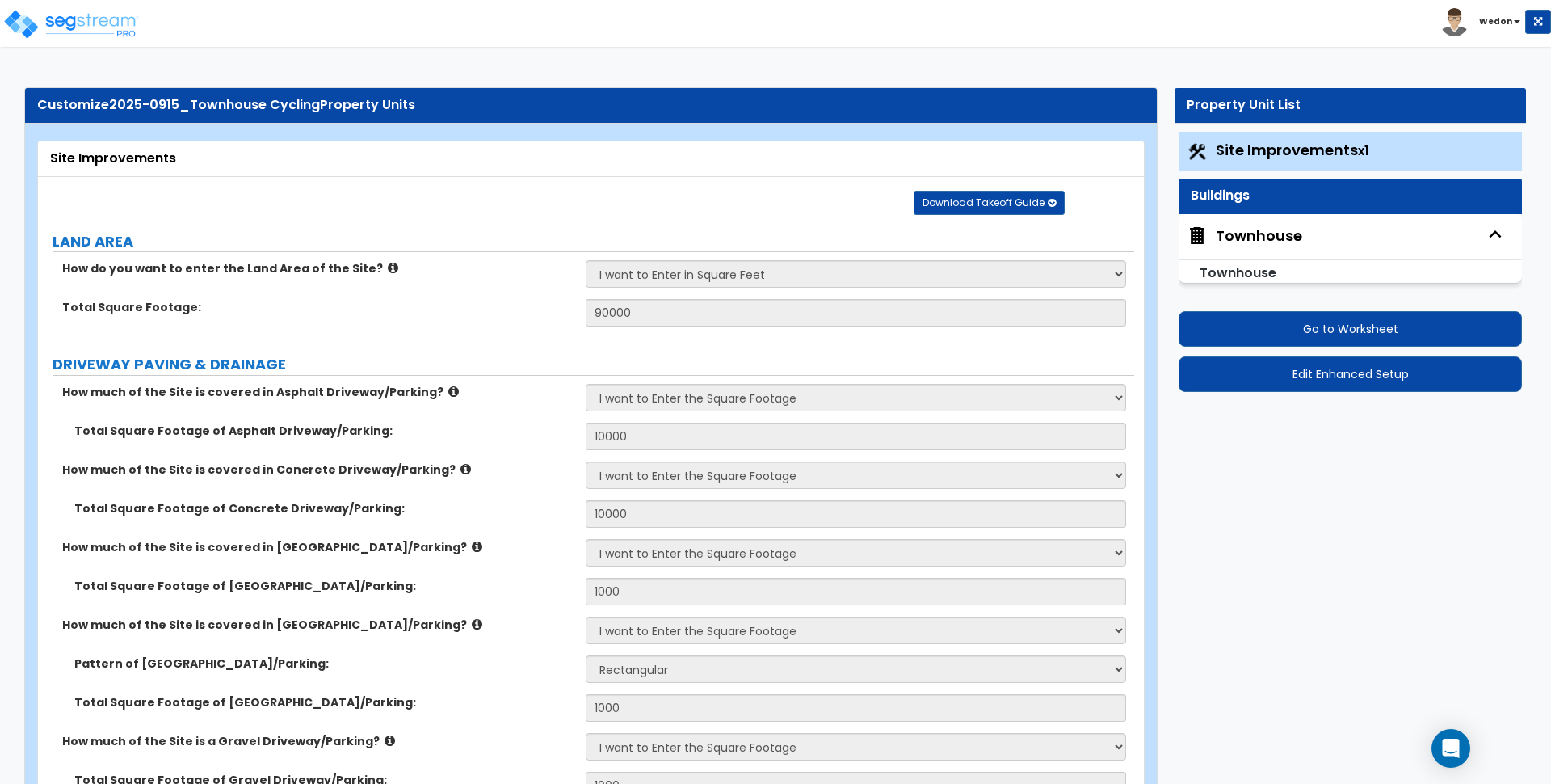
radio input "true"
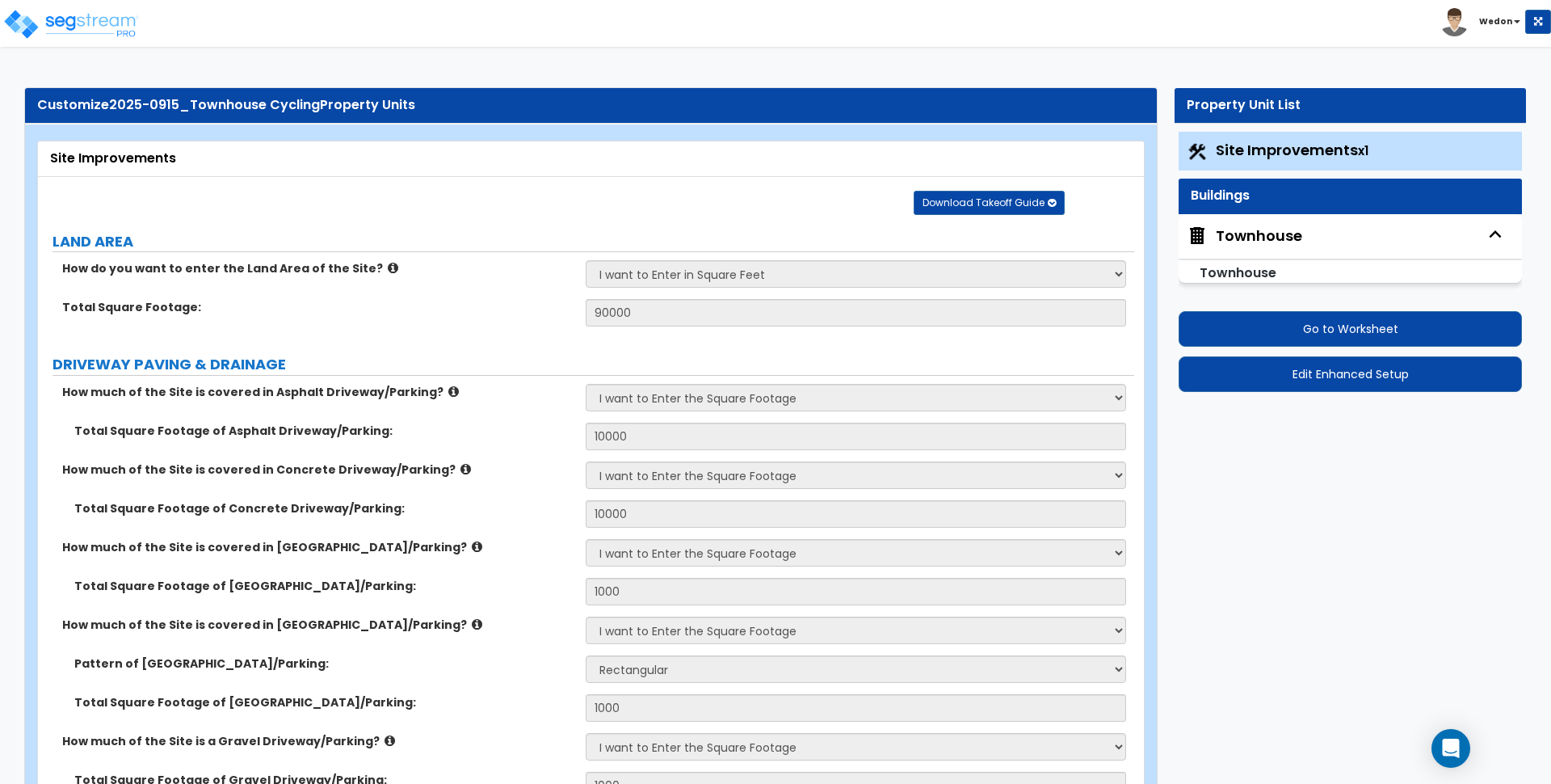
radio input "true"
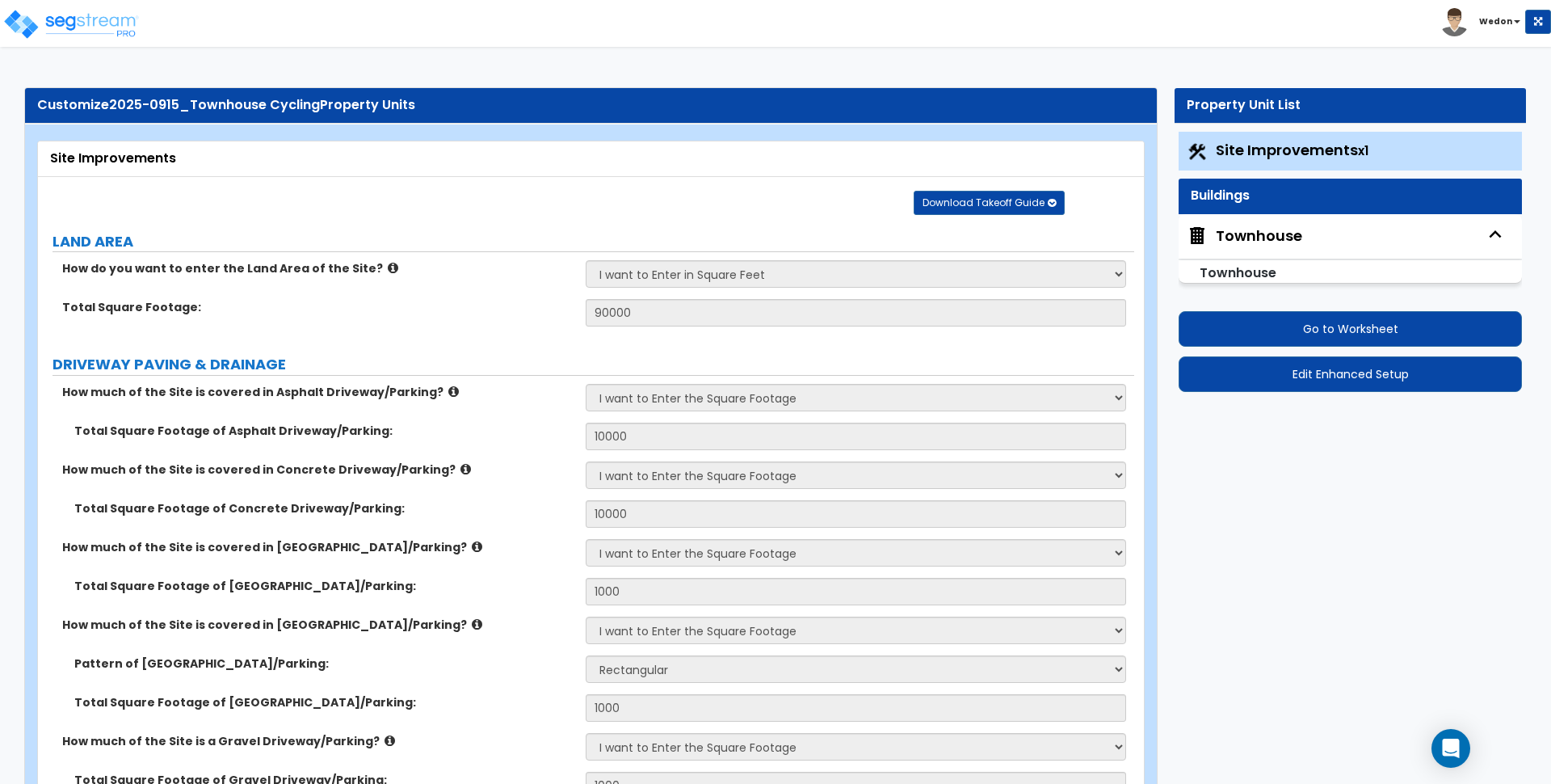
radio input "true"
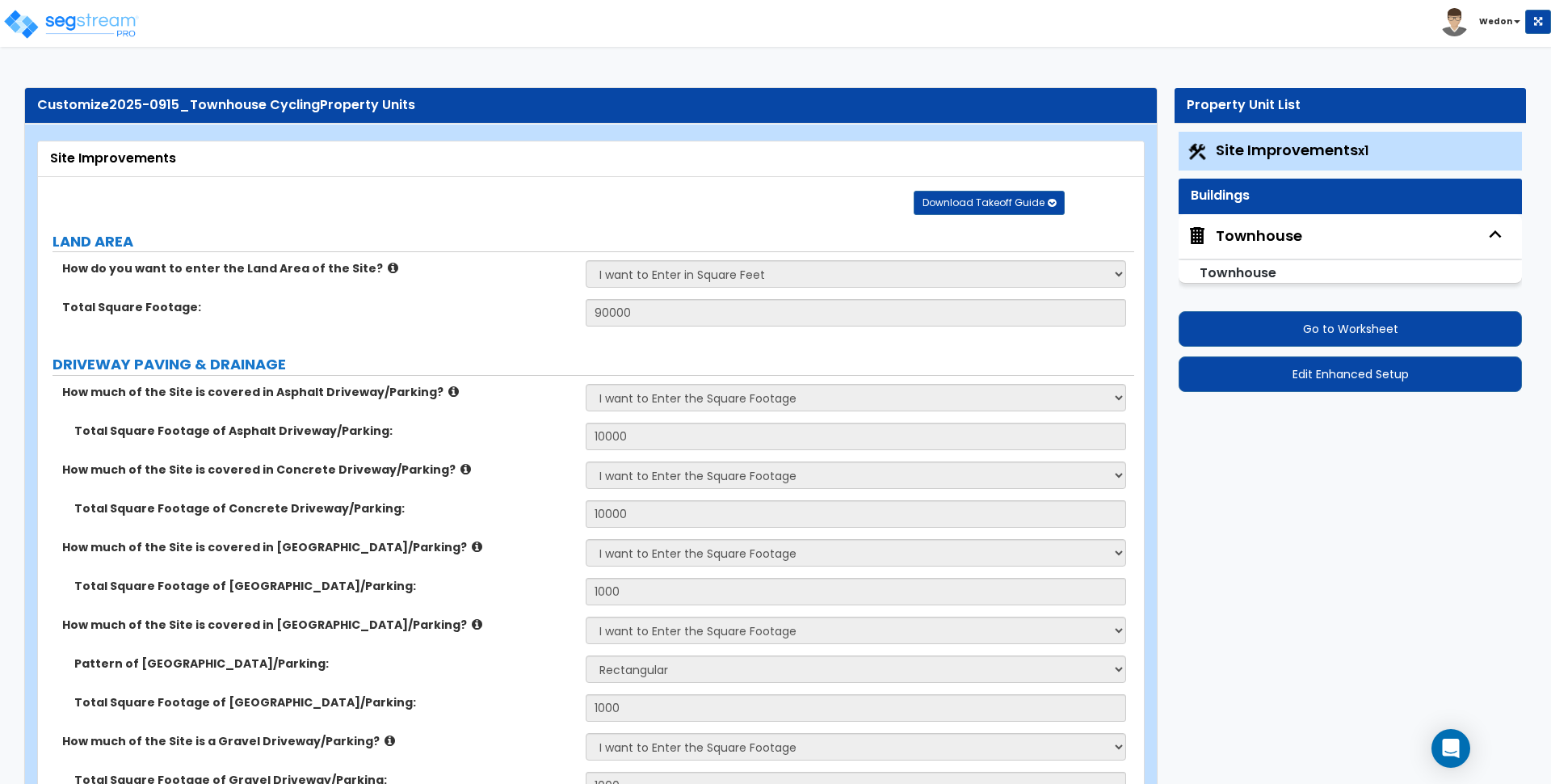
radio input "true"
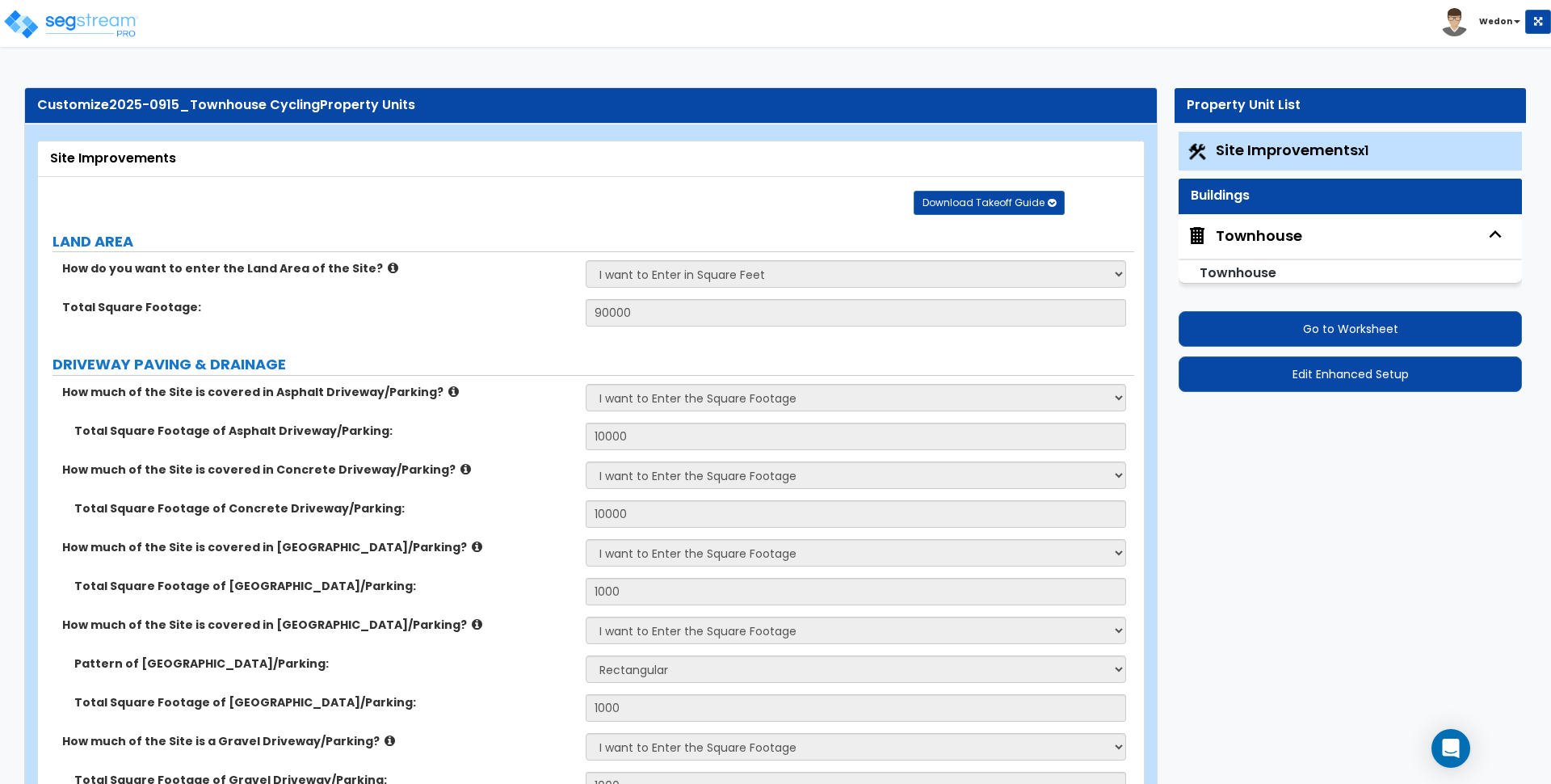
radio input "true"
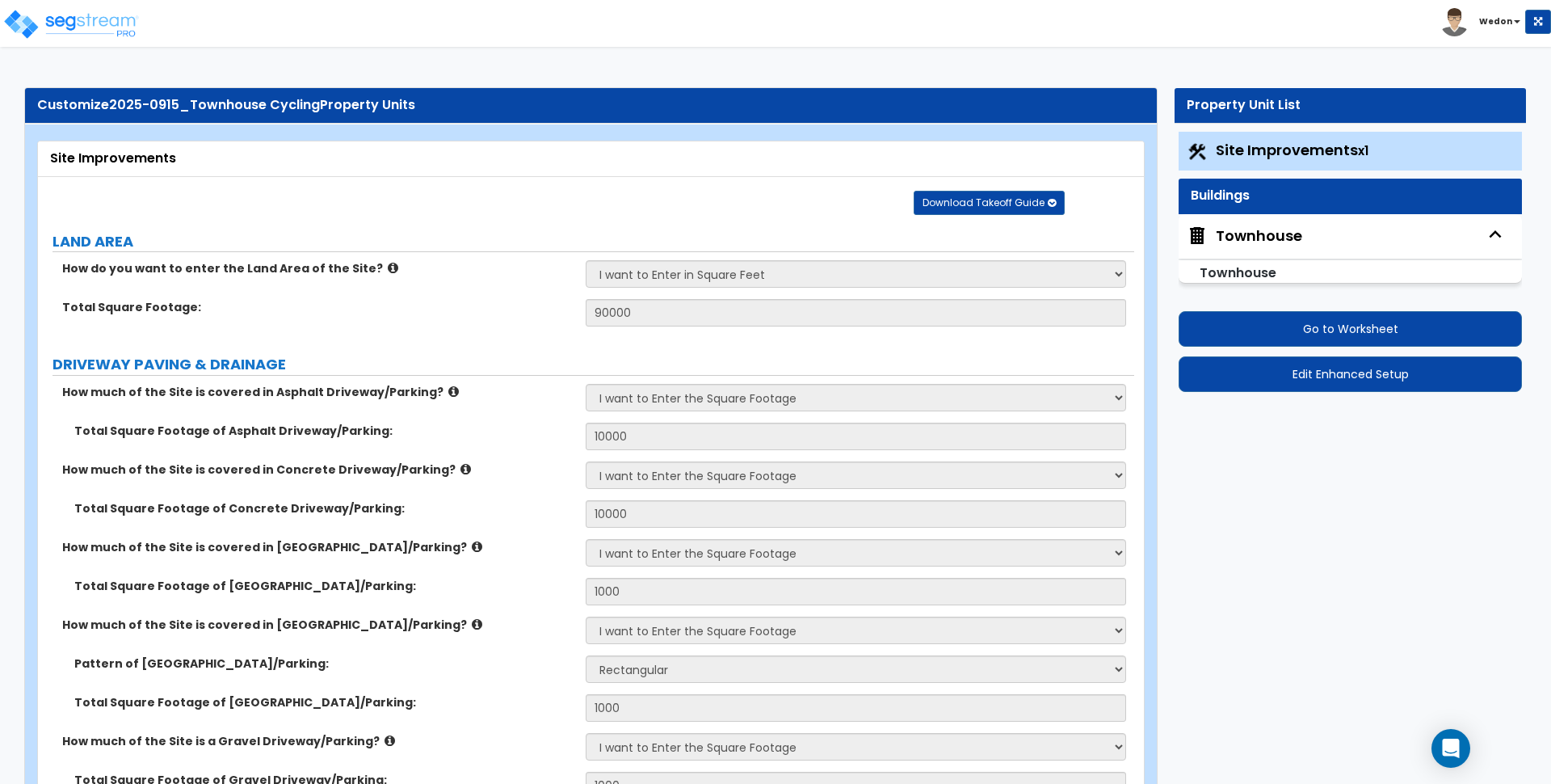
radio input "true"
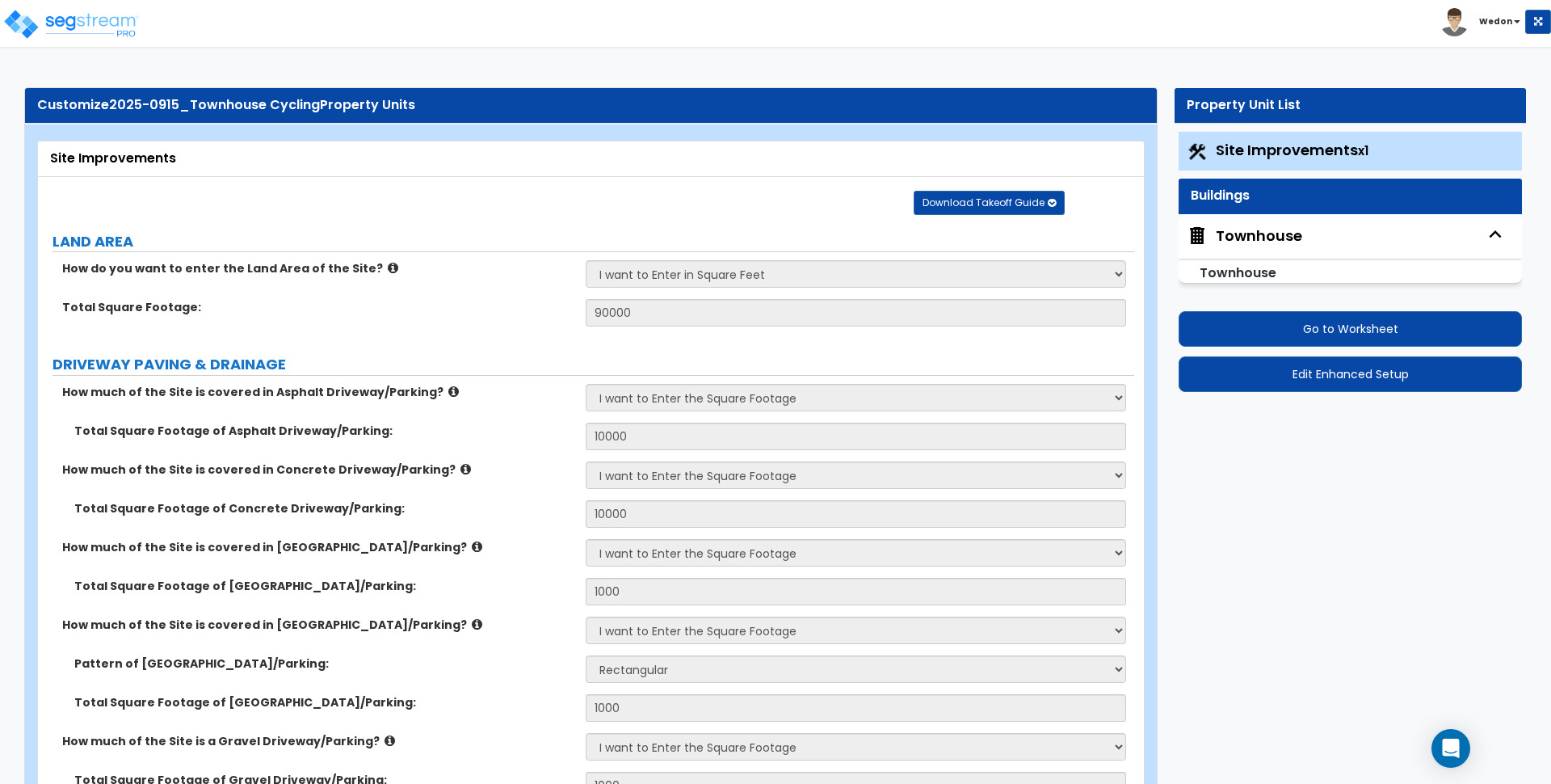
radio input "true"
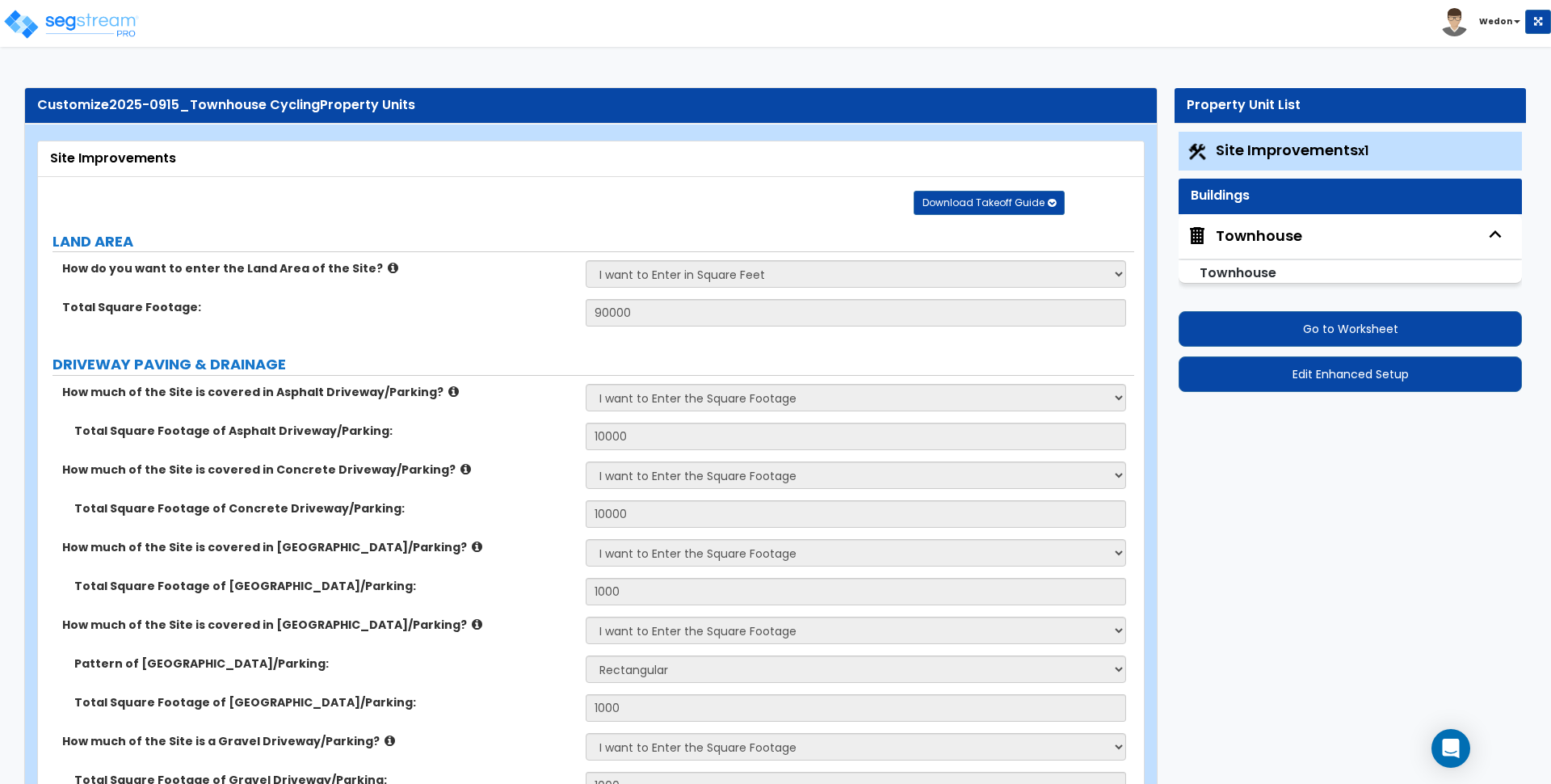
radio input "true"
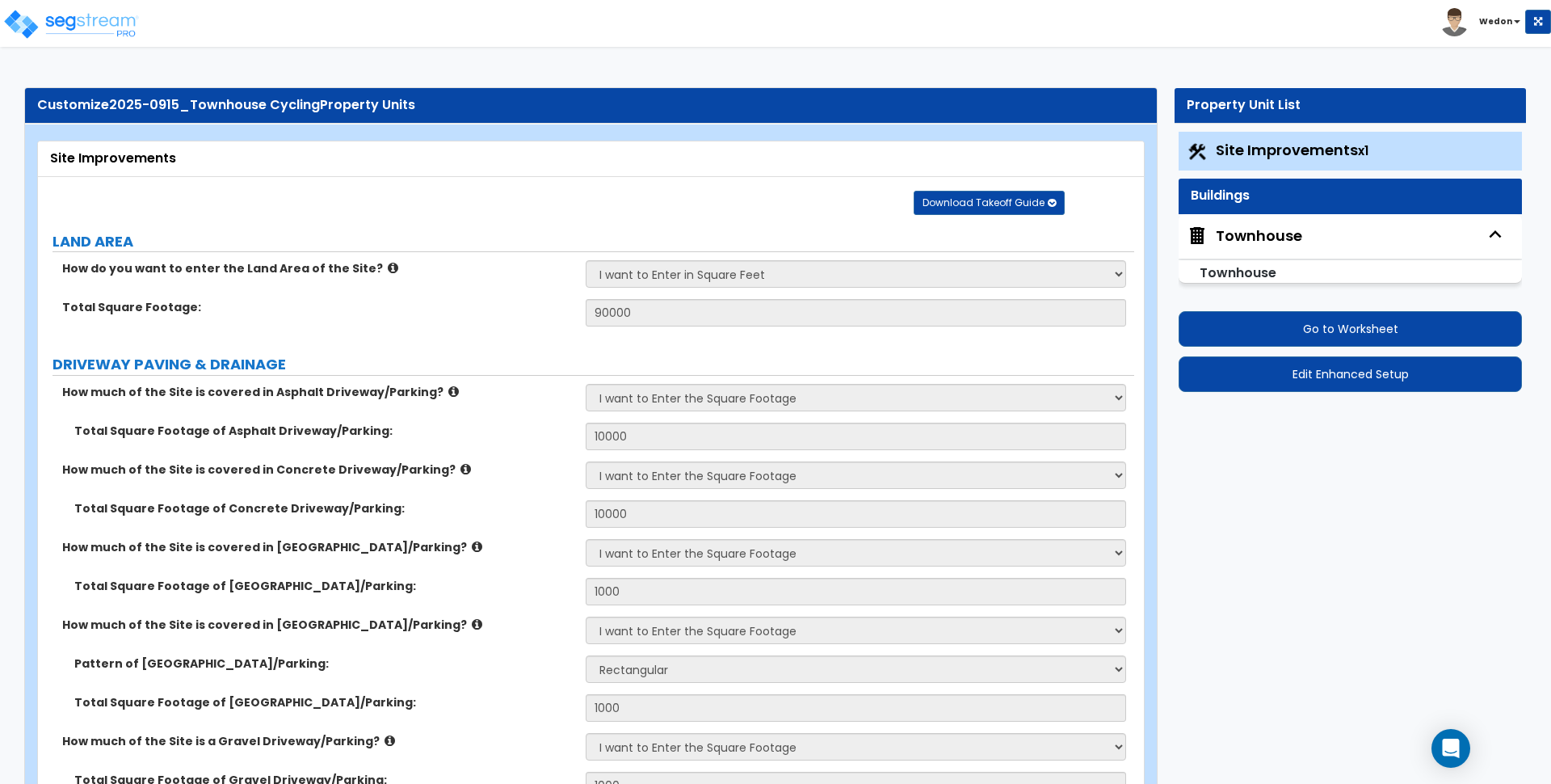
radio input "true"
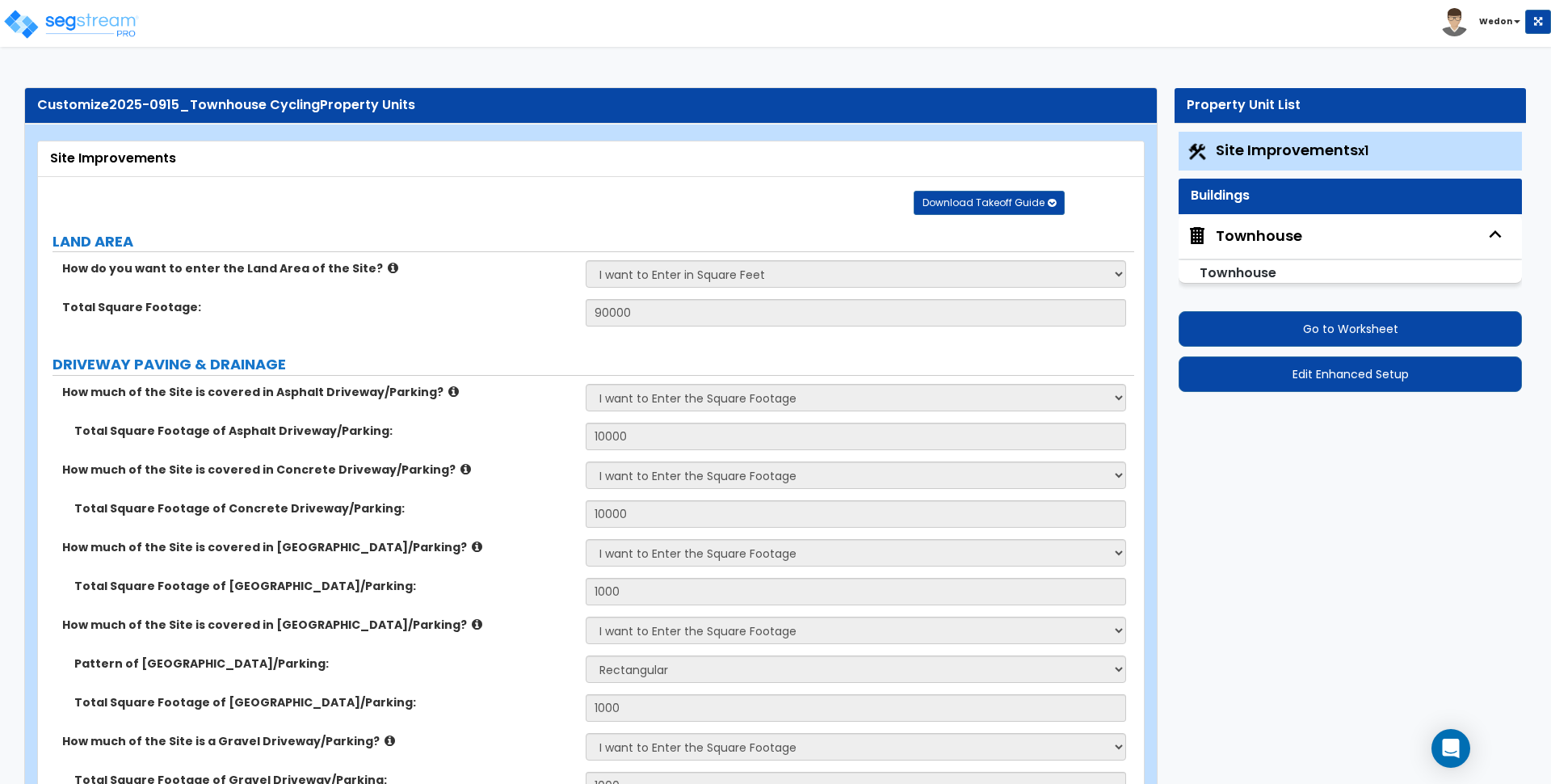
radio input "true"
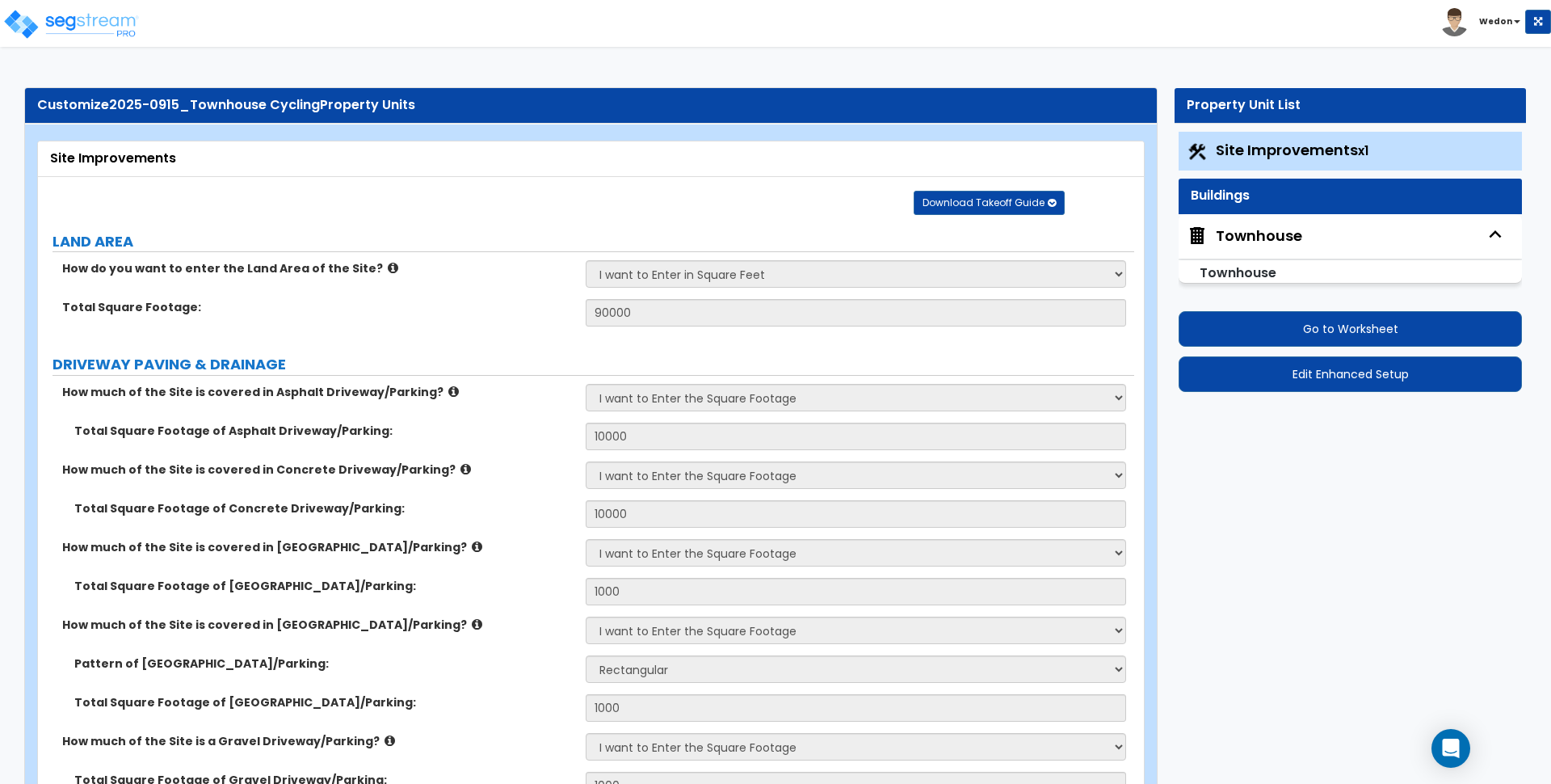
scroll to position [202, 0]
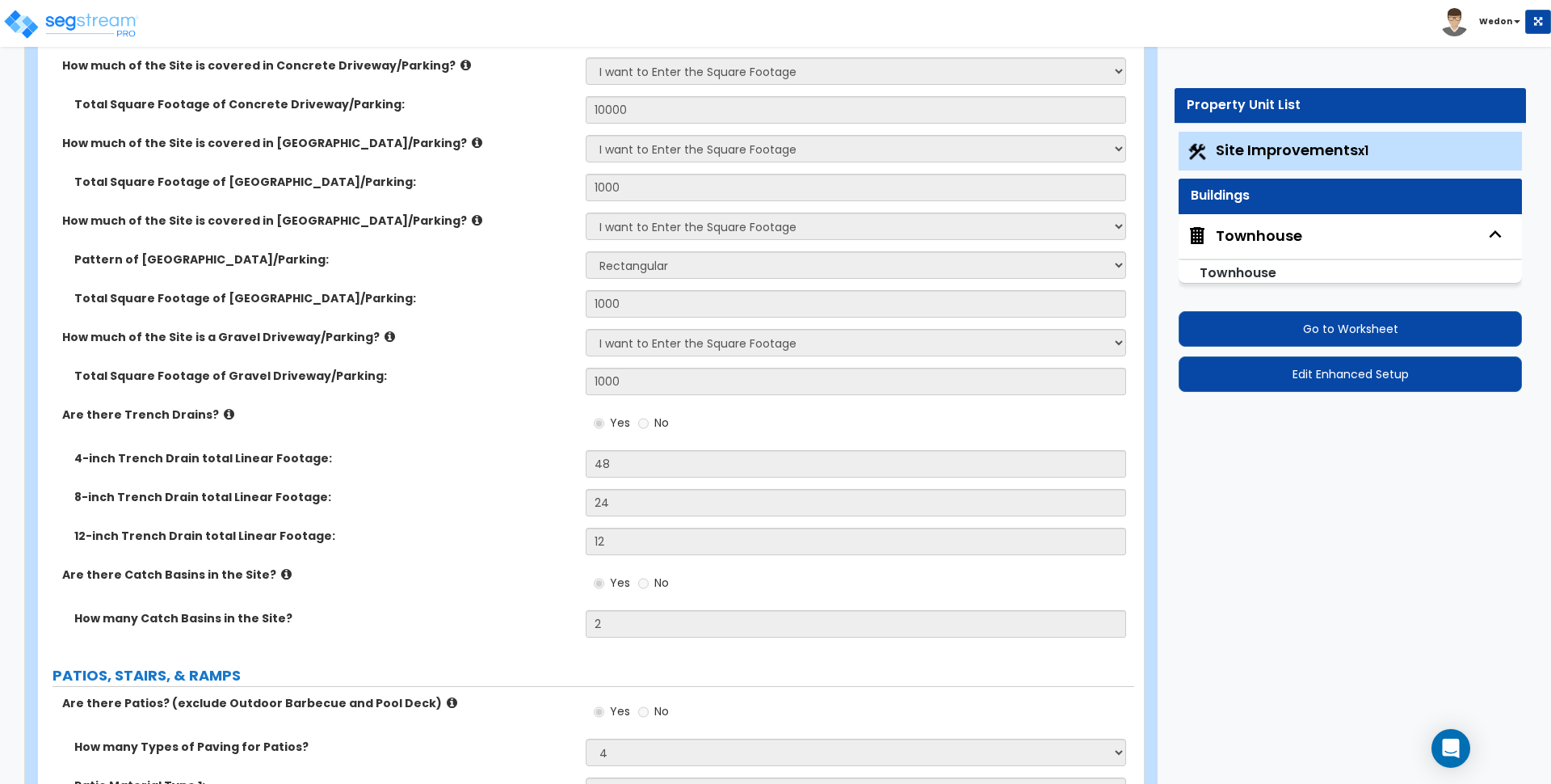
click at [545, 464] on label "4-inch Trench Drain total Linear Footage:" at bounding box center [324, 457] width 499 height 16
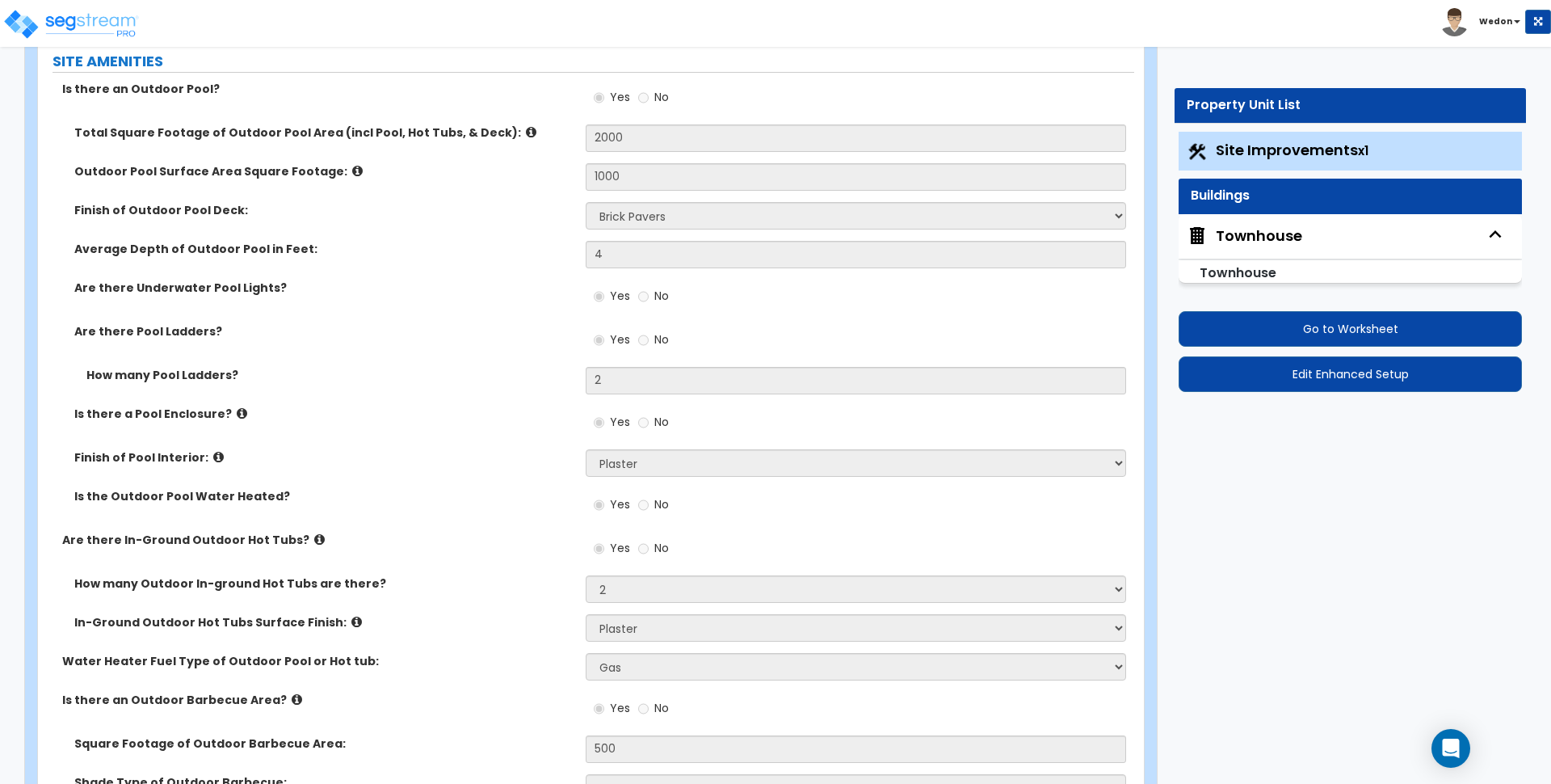
scroll to position [4833, 0]
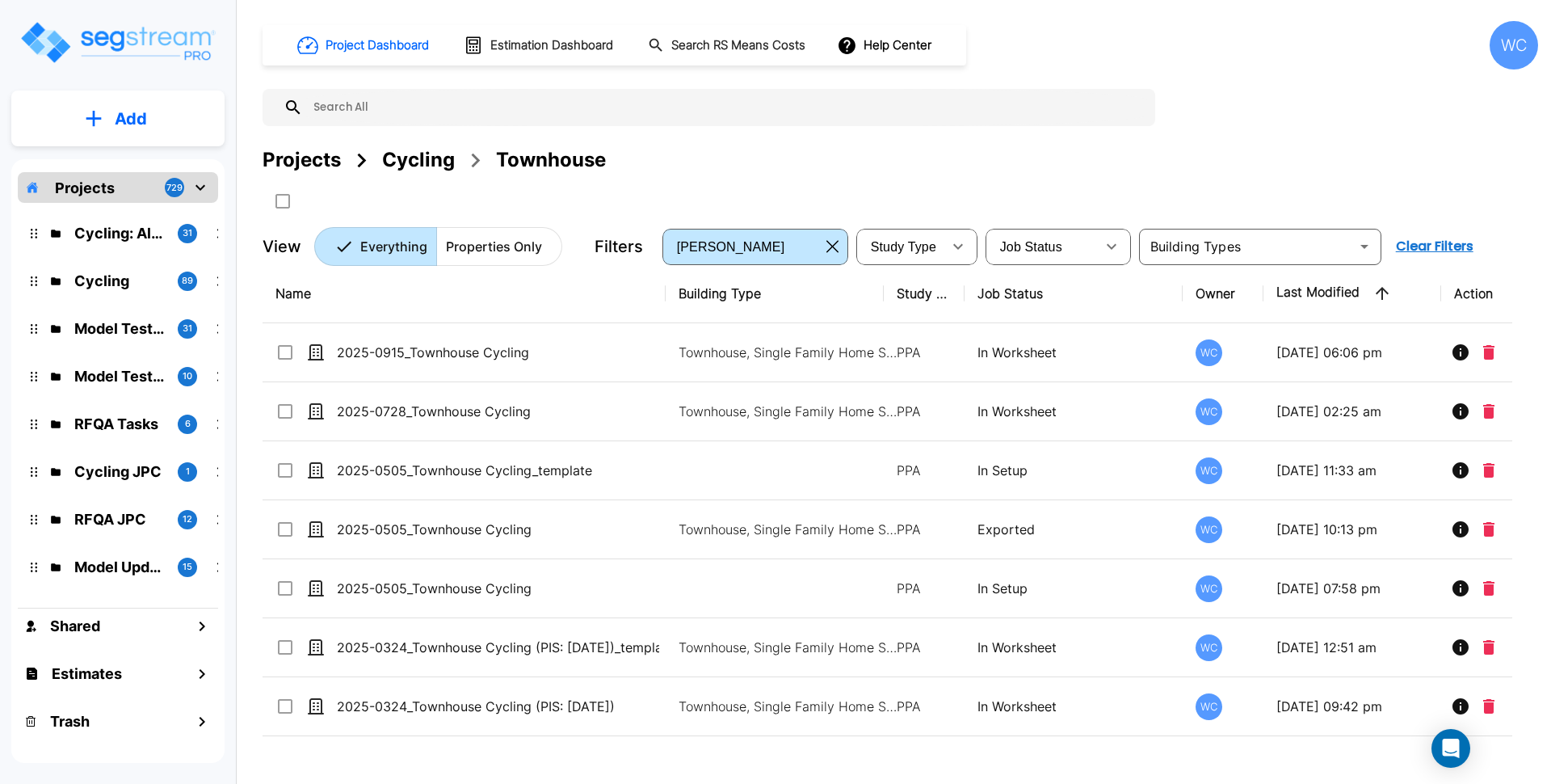
click at [414, 159] on div "Cycling" at bounding box center [419, 159] width 73 height 29
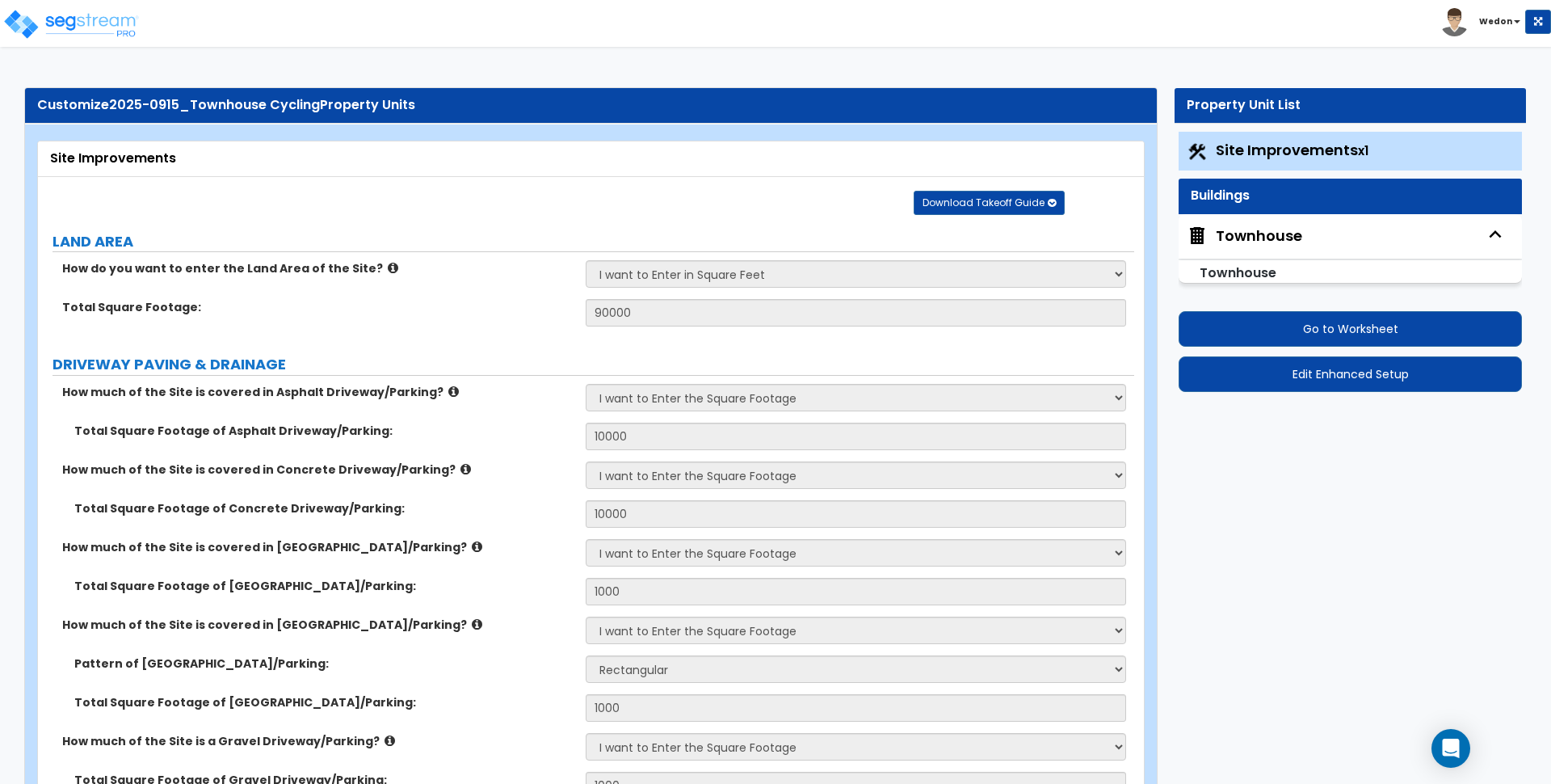
select select "2"
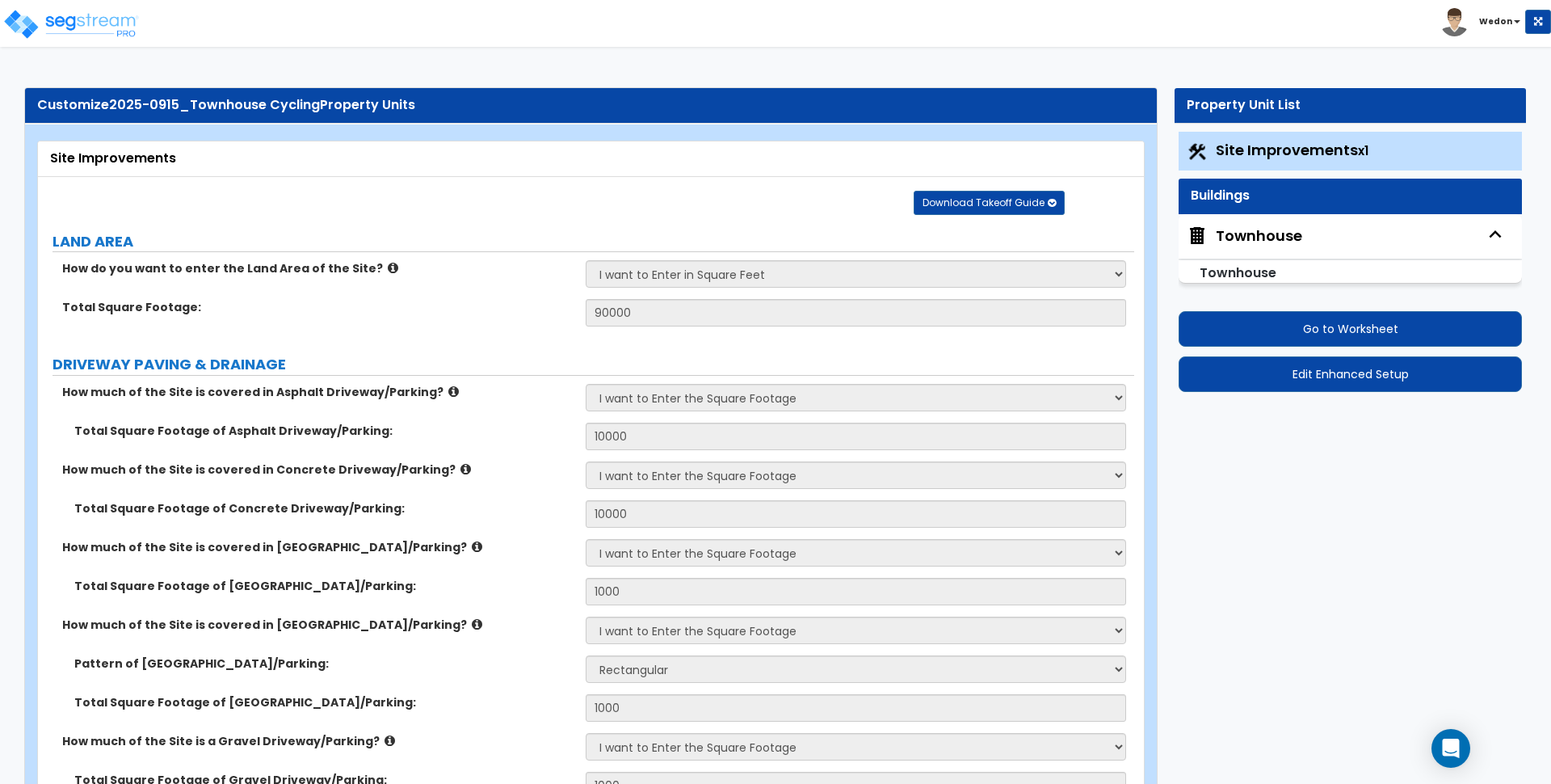
select select "2"
select select "4"
select select "5"
select select "6"
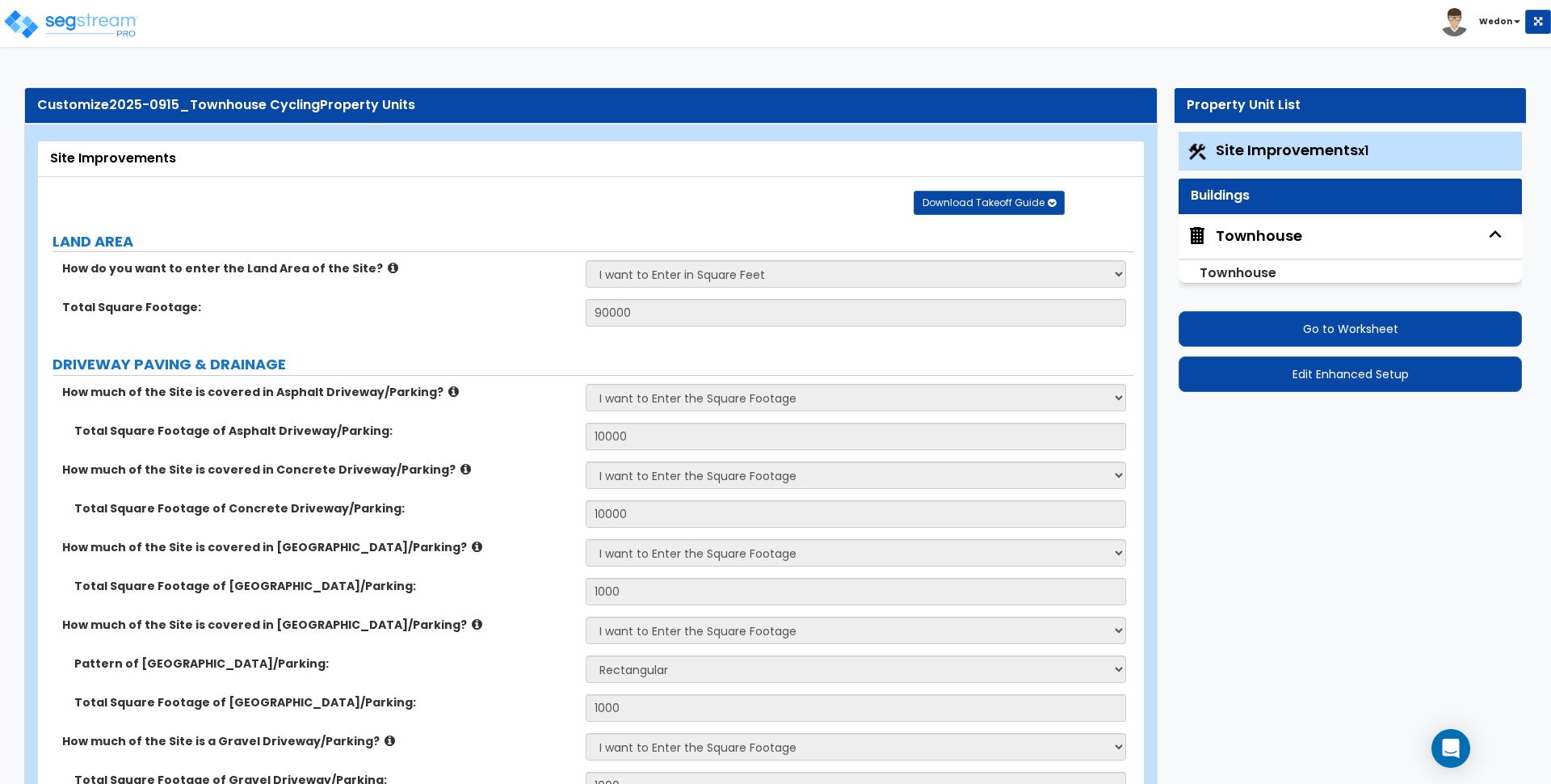
select select "3"
select select "2"
select select "4"
select select "2"
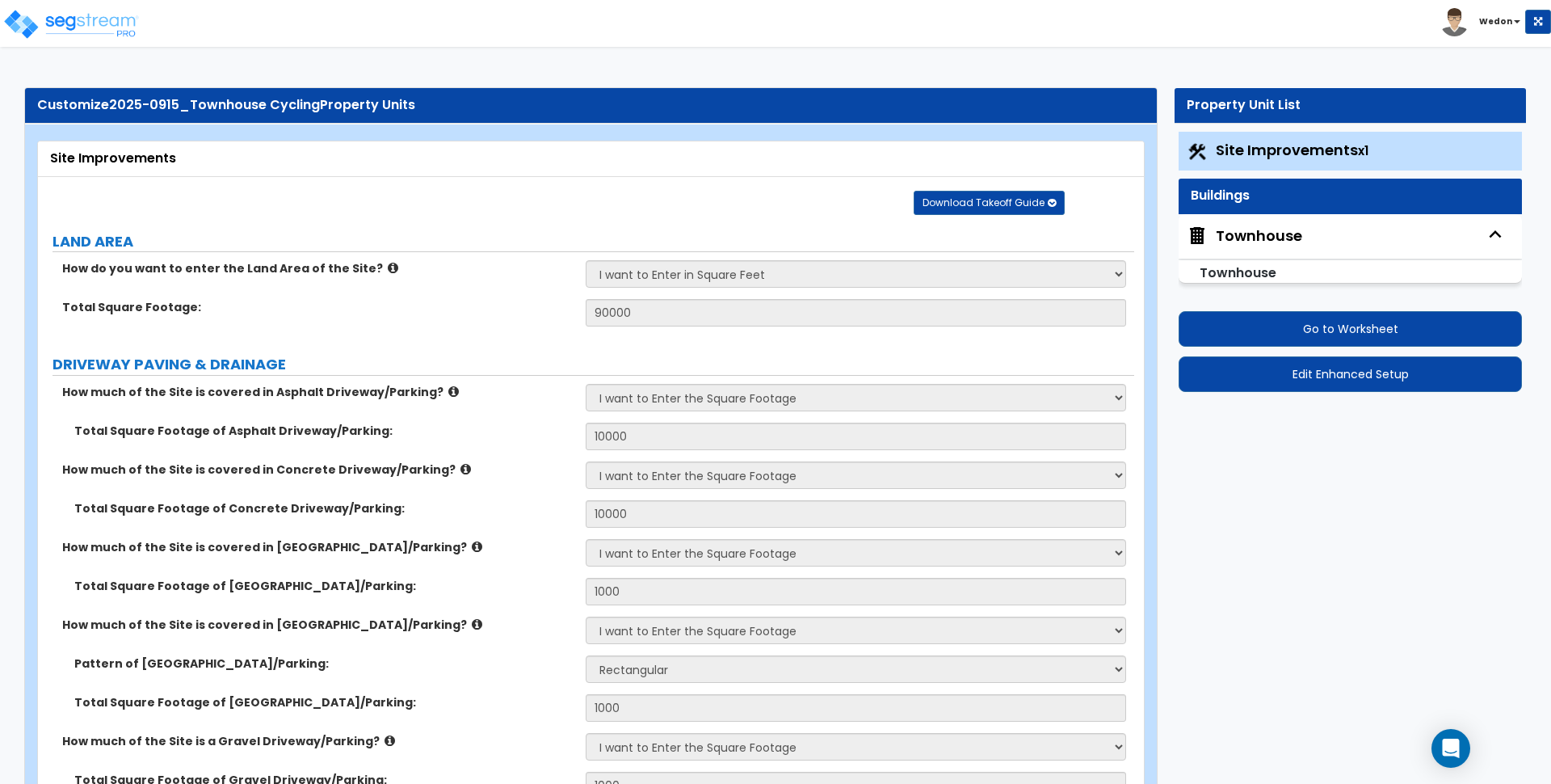
select select "1"
select select "3"
select select "1"
select select "4"
select select "10"
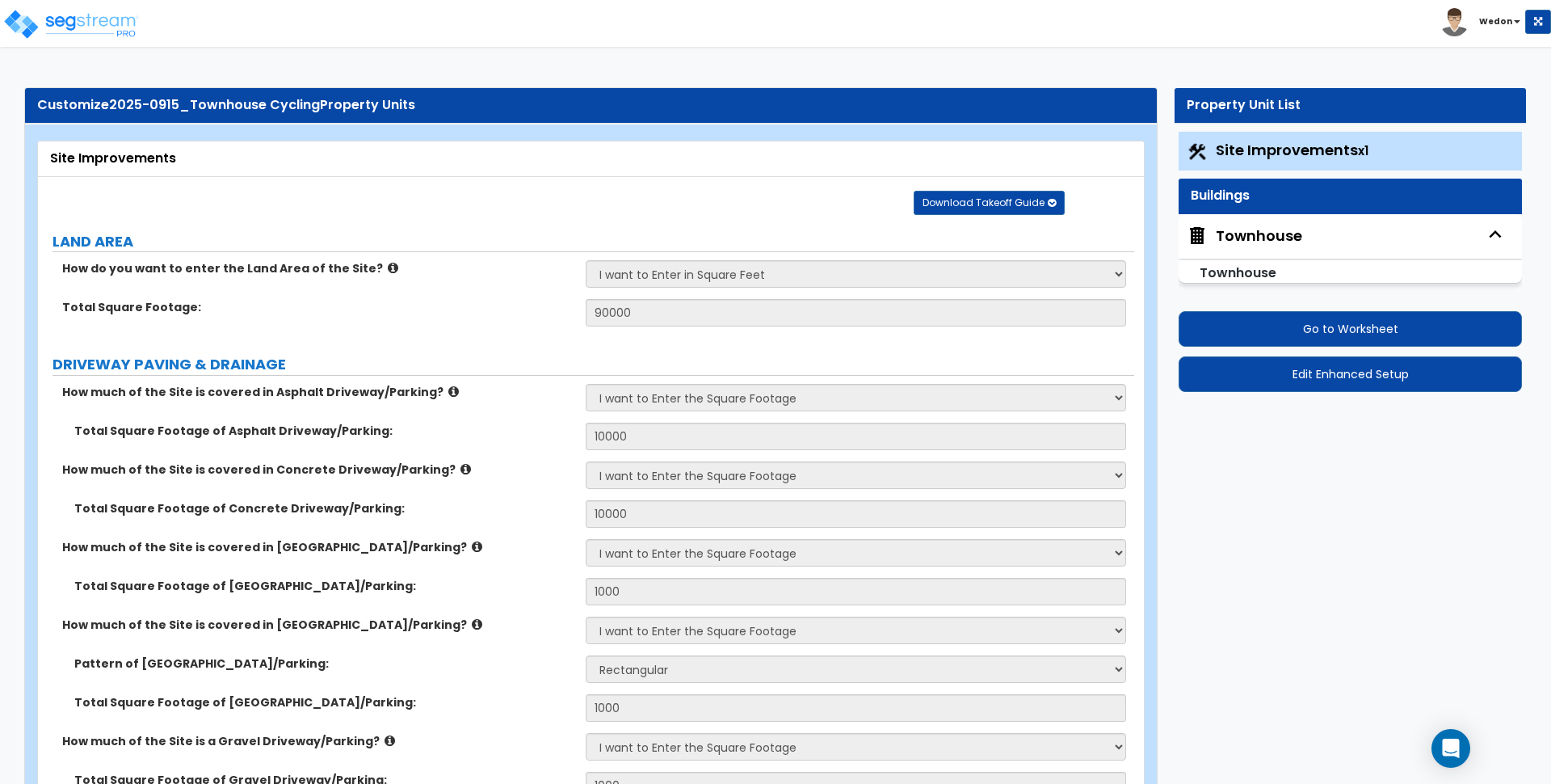
select select "2"
select select "4"
select select "2"
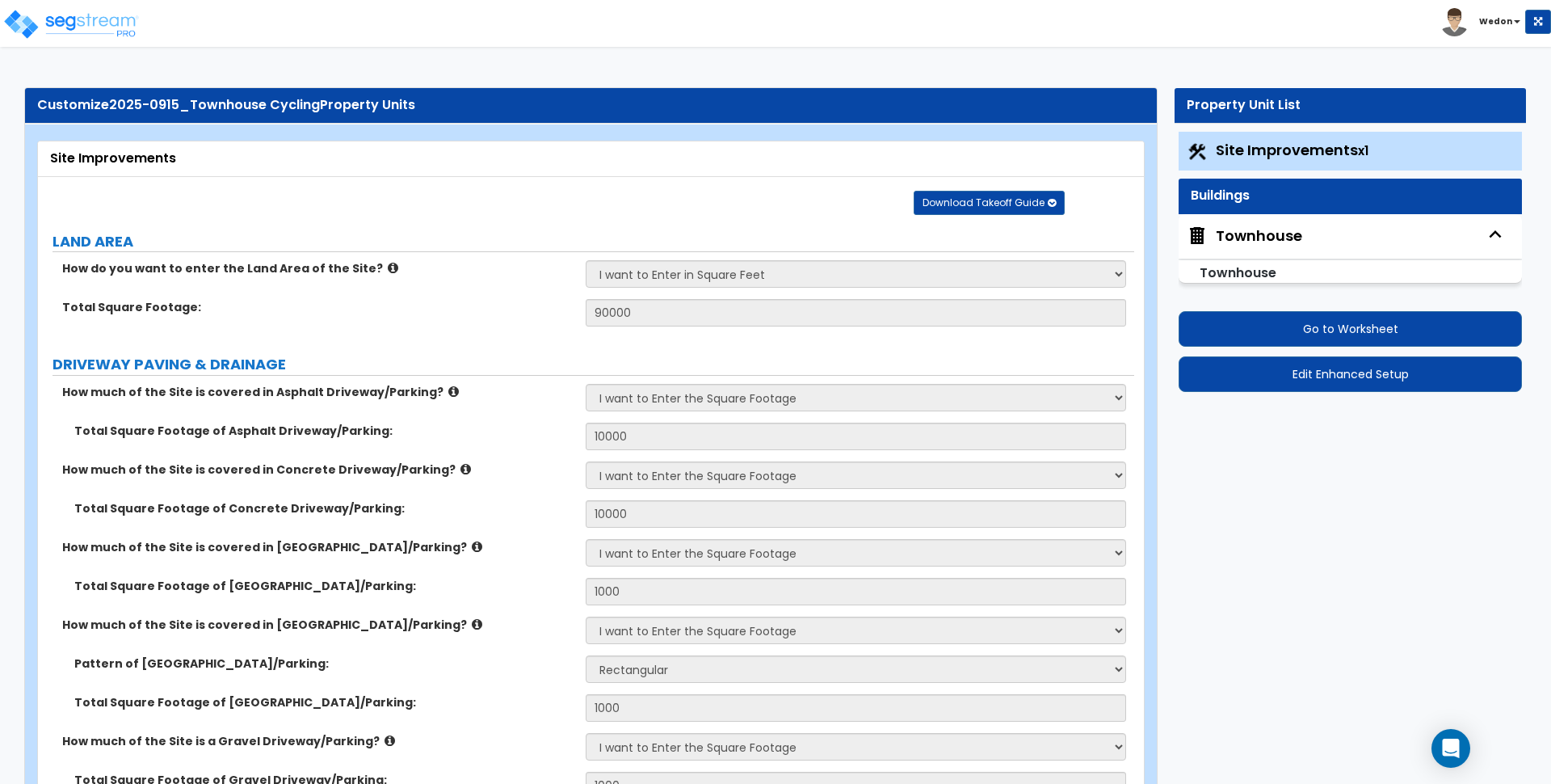
select select "1"
select select "3"
select select "2"
select select "1"
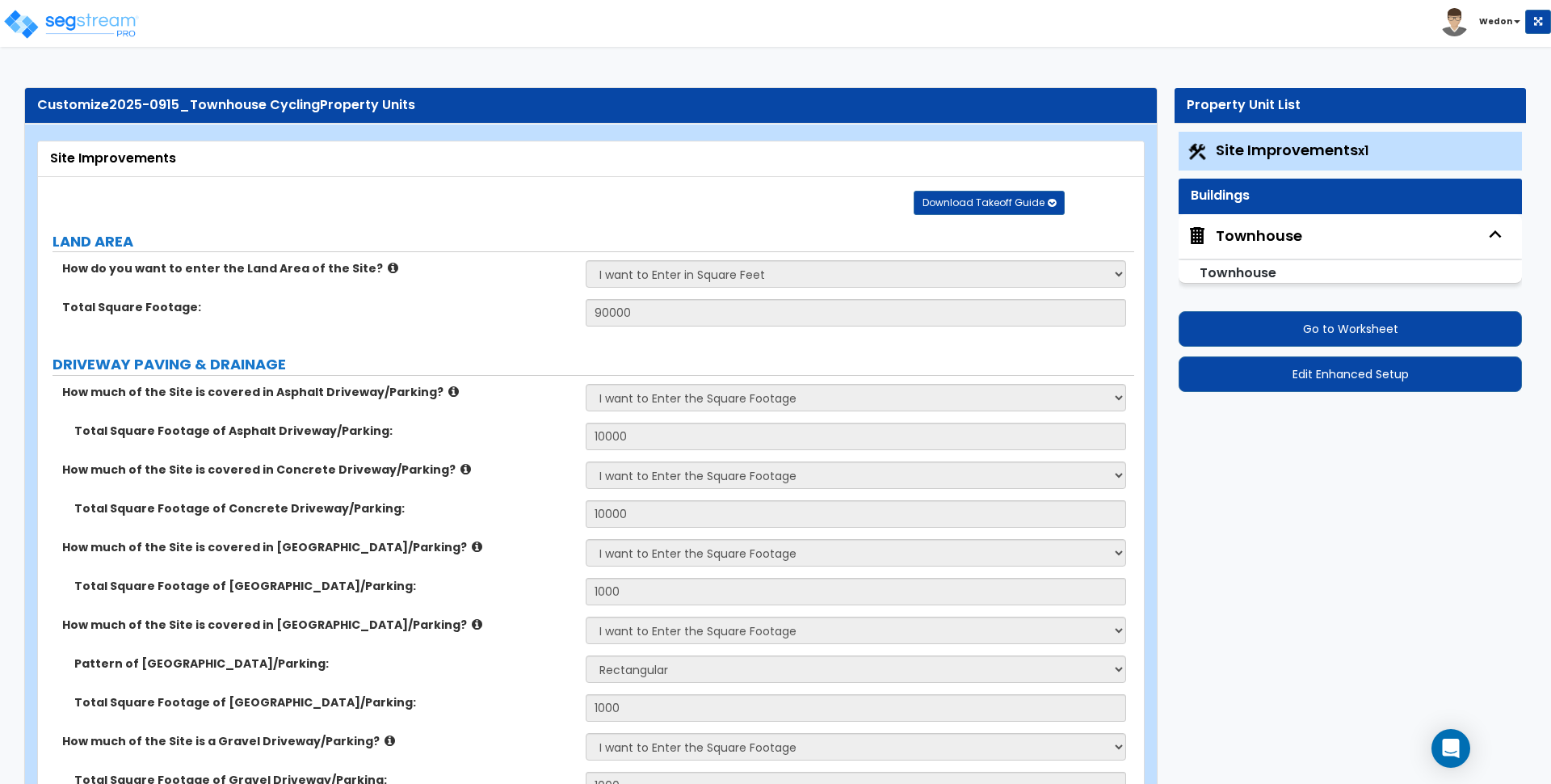
select select "1"
select select "2"
select select "1"
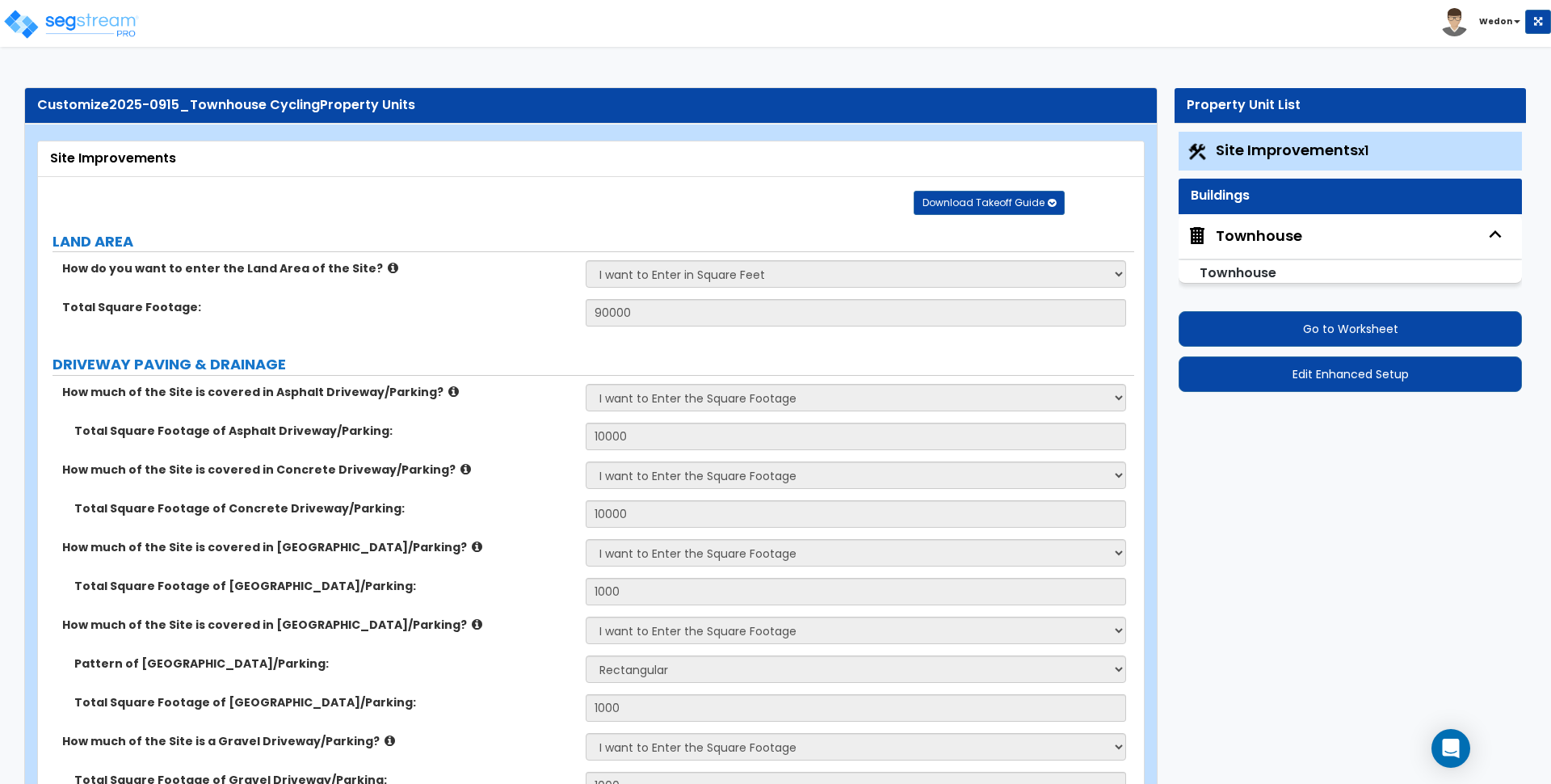
select select "2"
select select "1"
select select "9"
select select "1"
select select "3"
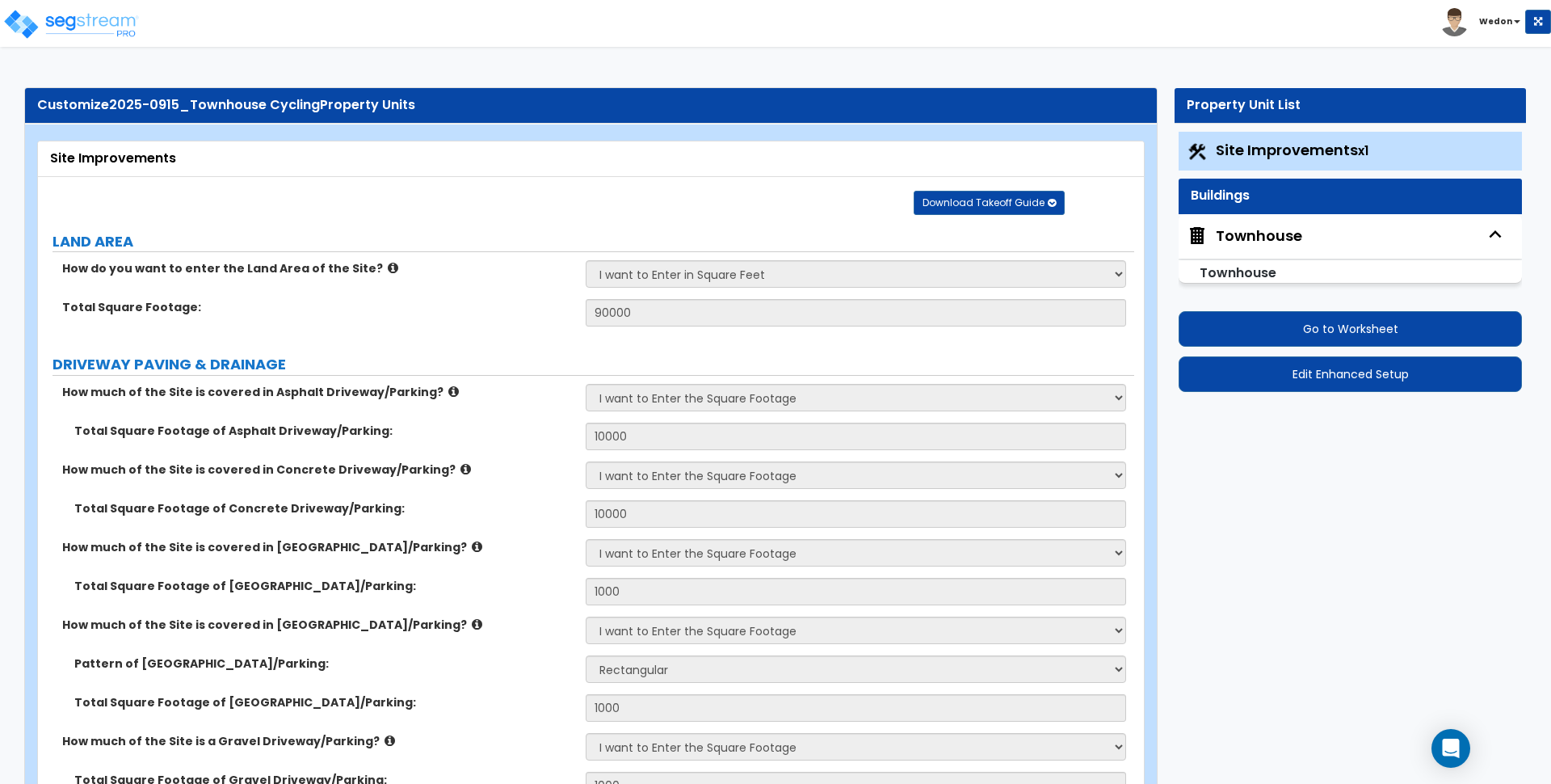
select select "2"
select select "1"
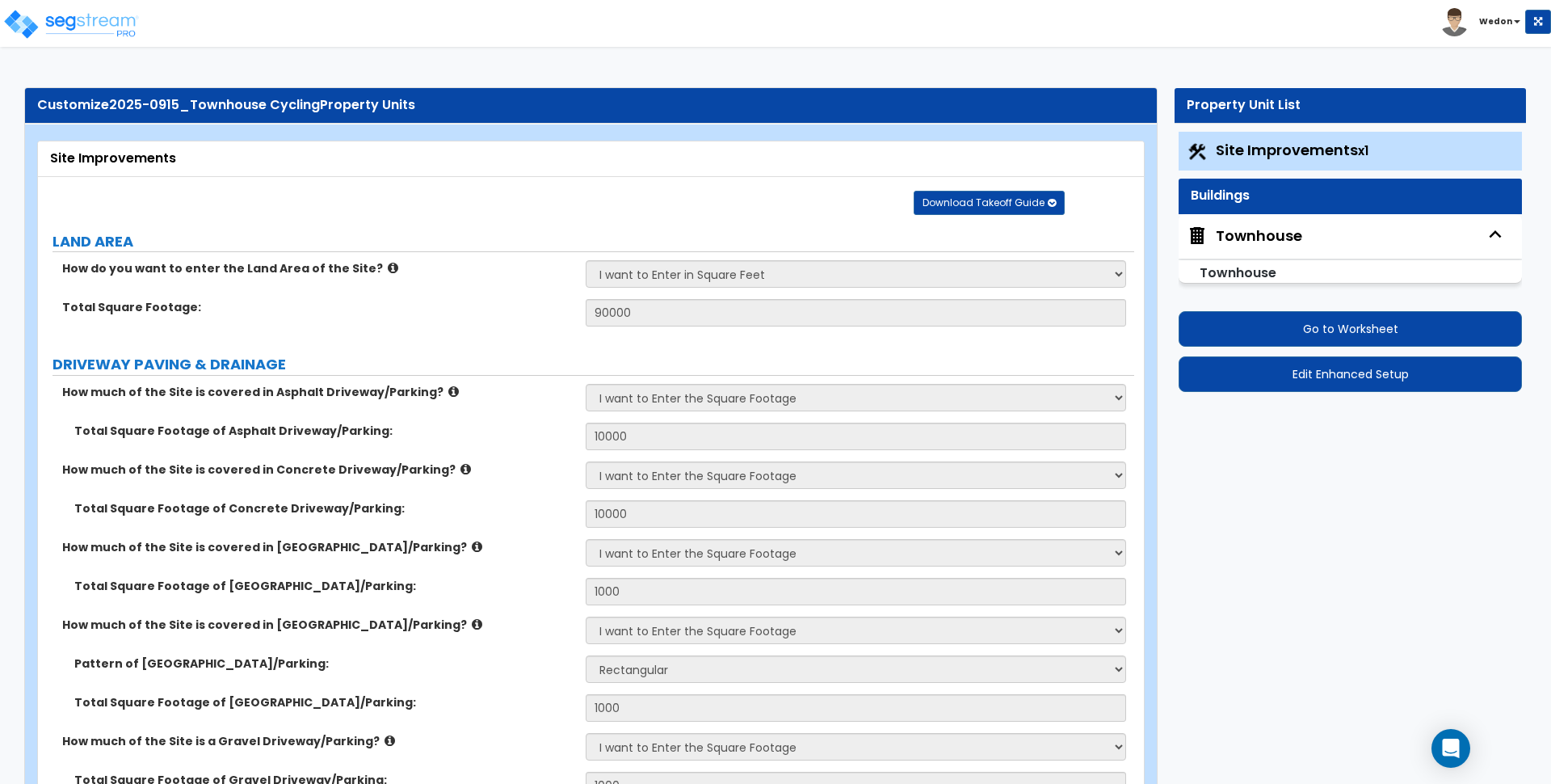
select select "2"
select select "4"
select select "2"
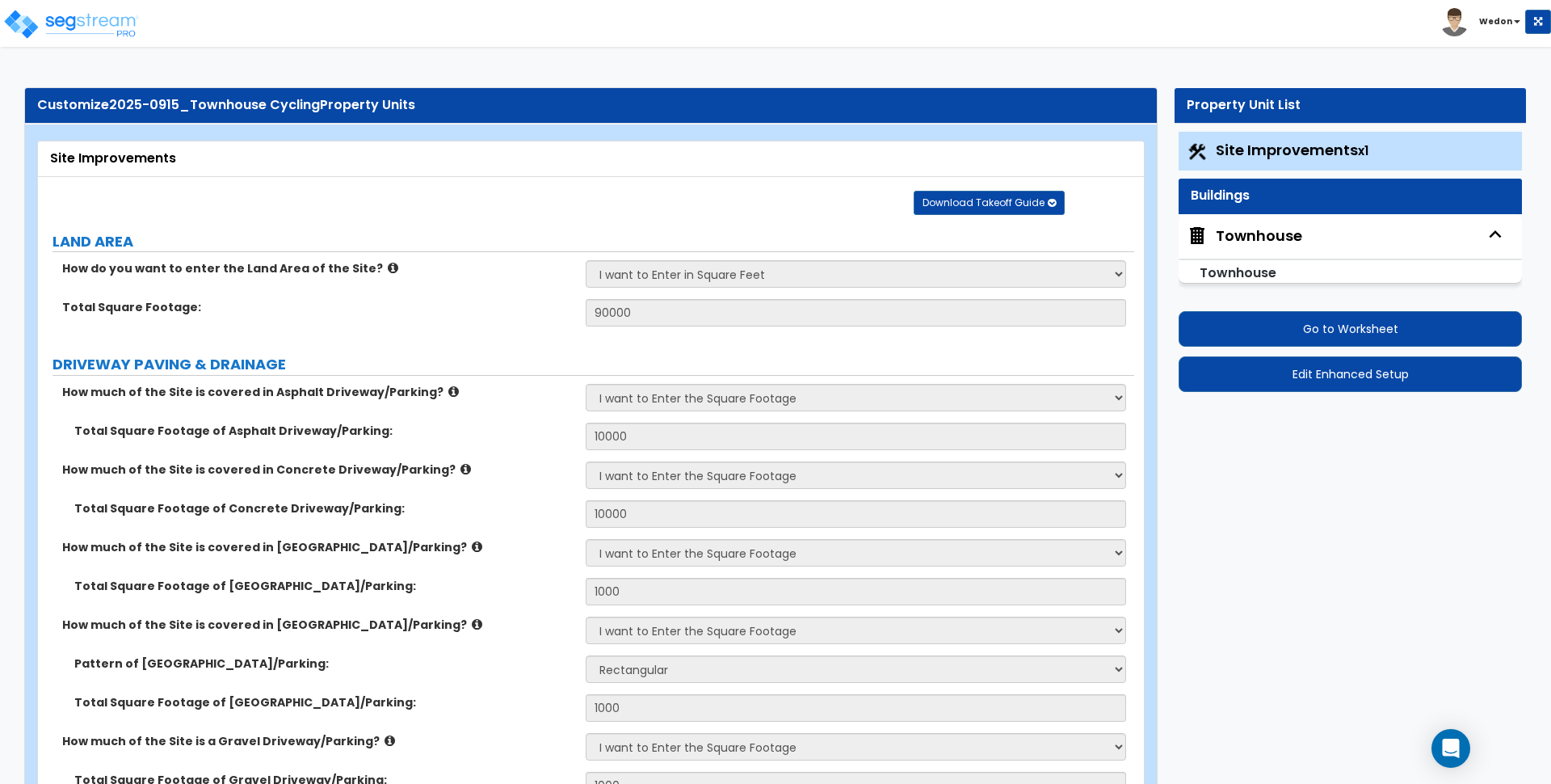
select select "2"
select select "1"
select select "2"
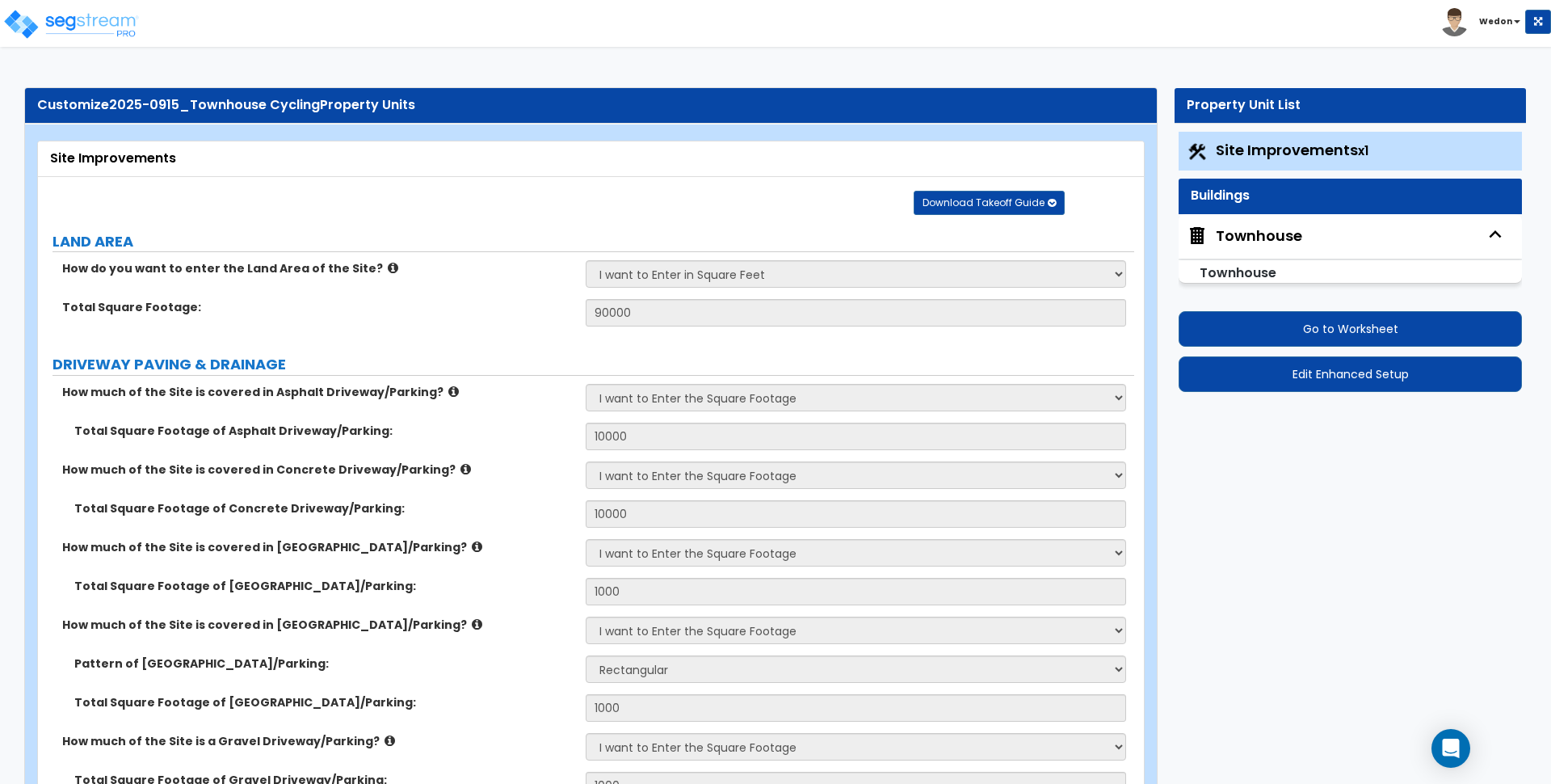
select select "2"
select select "1"
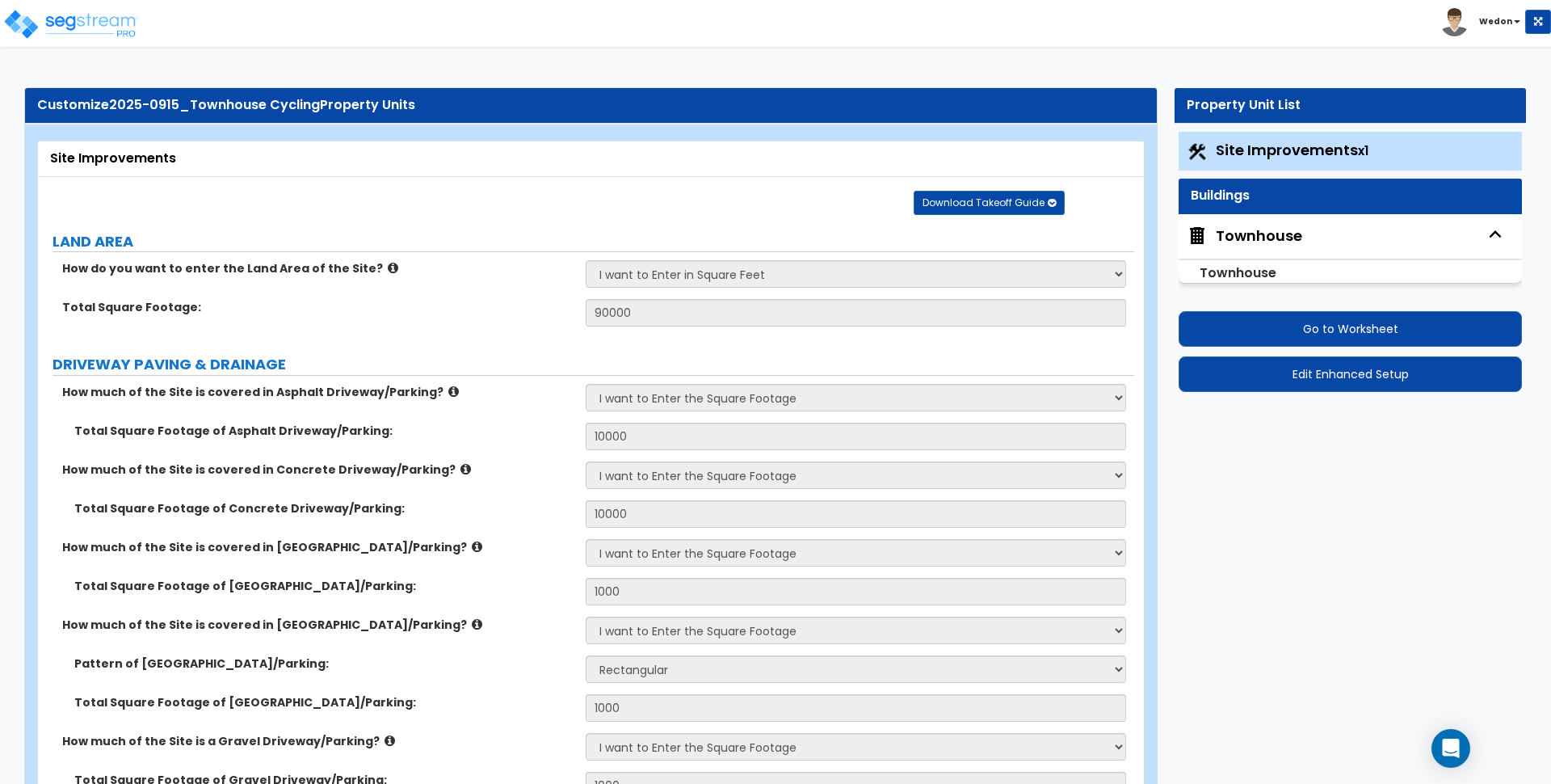
select select "2"
select select "1"
select select "2"
select select "3"
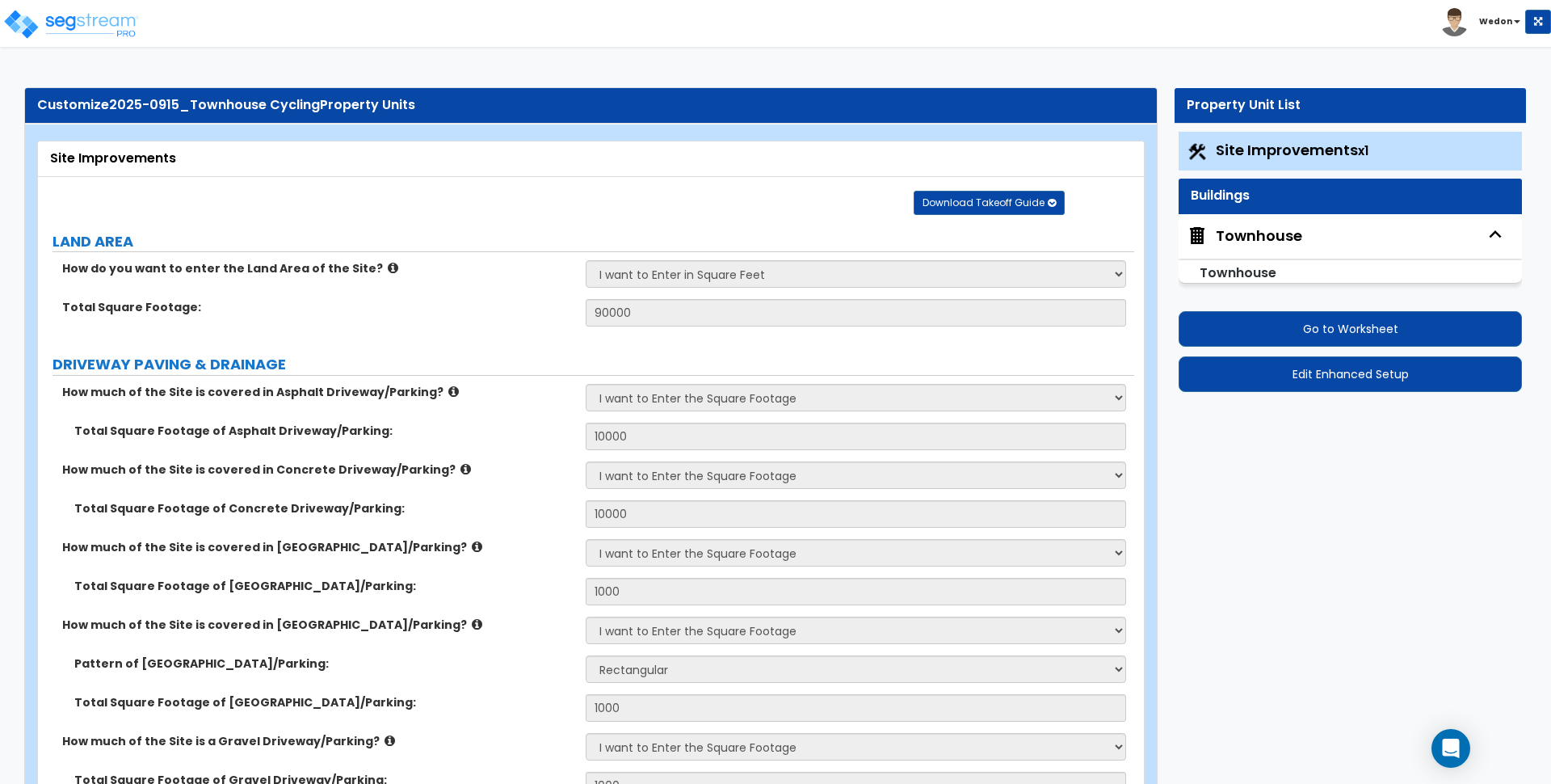
select select "1"
select select "2"
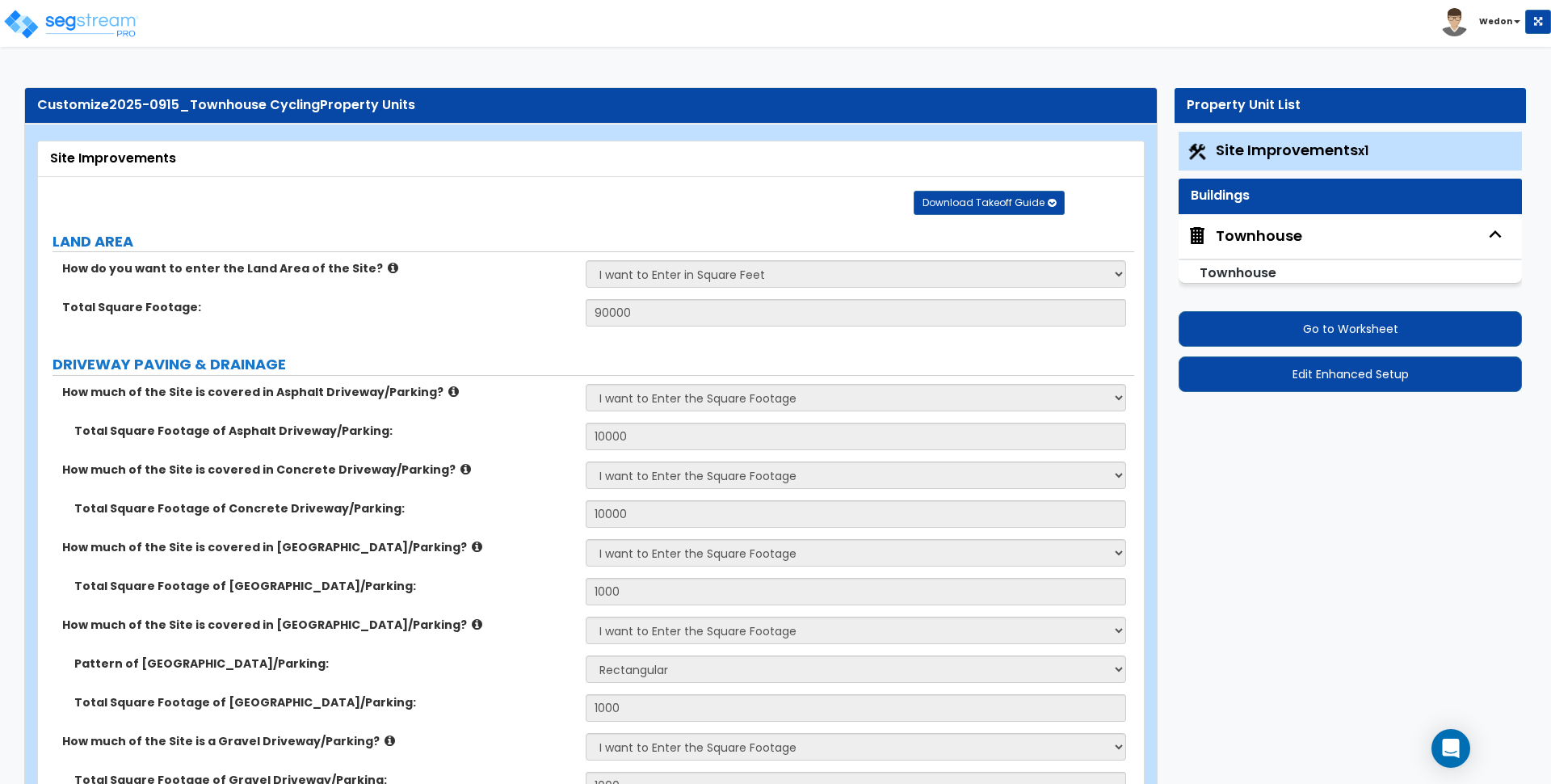
select select "2"
select select "3"
select select "1"
select select "2"
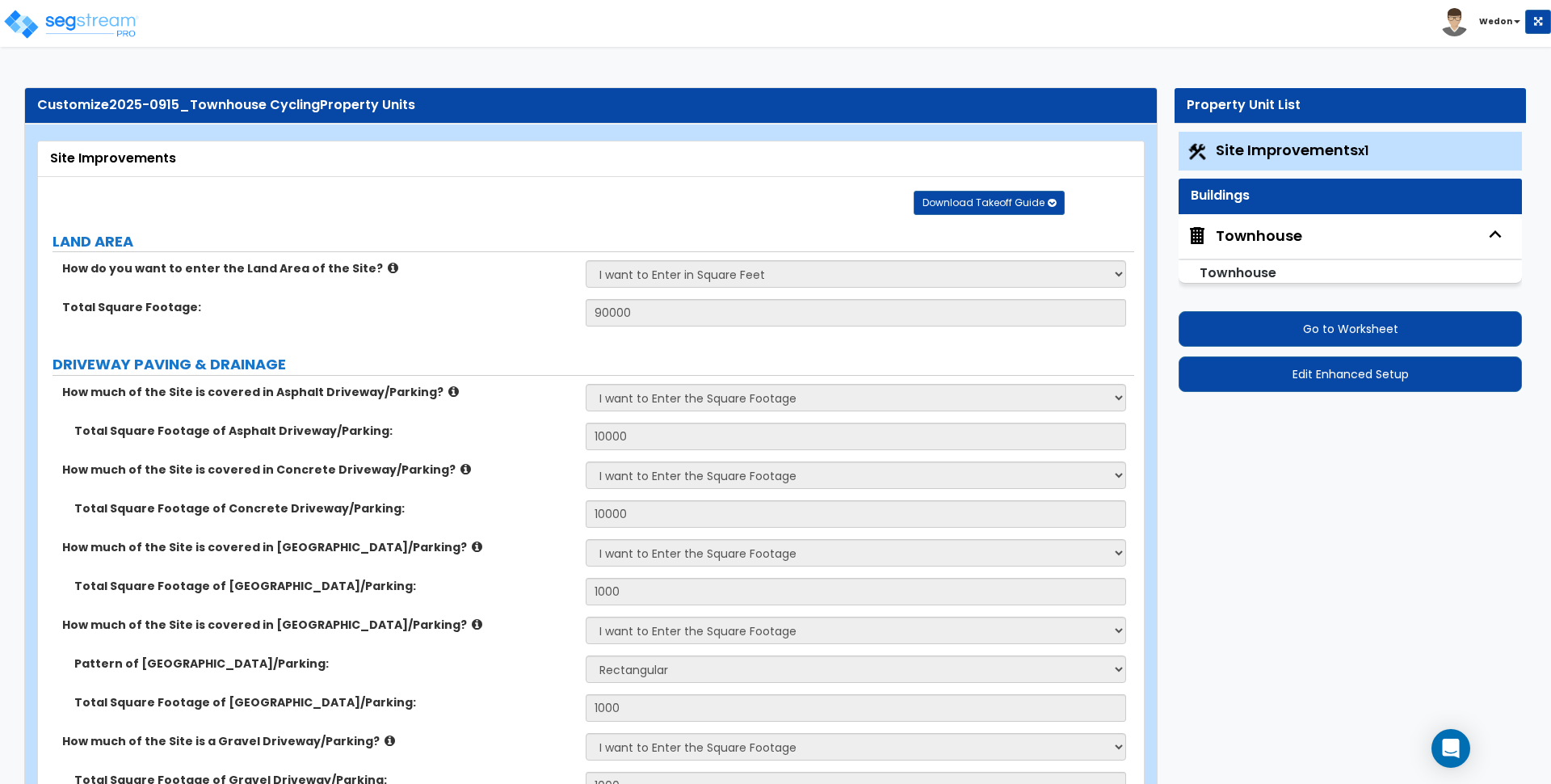
select select "6"
select select "3"
select select "1"
select select "2"
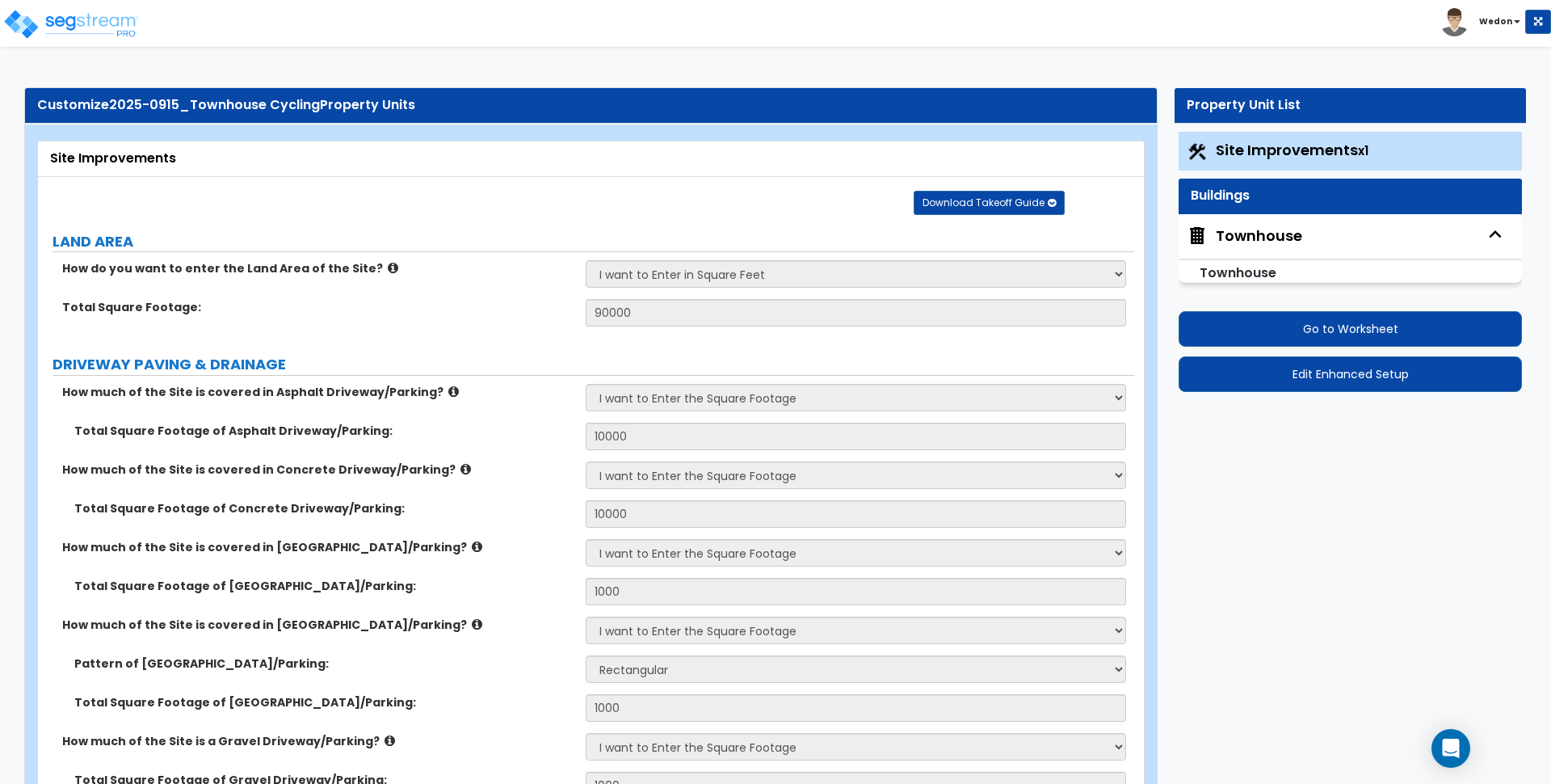
select select "1"
select select "2"
select select "3"
select select "2"
select select "1"
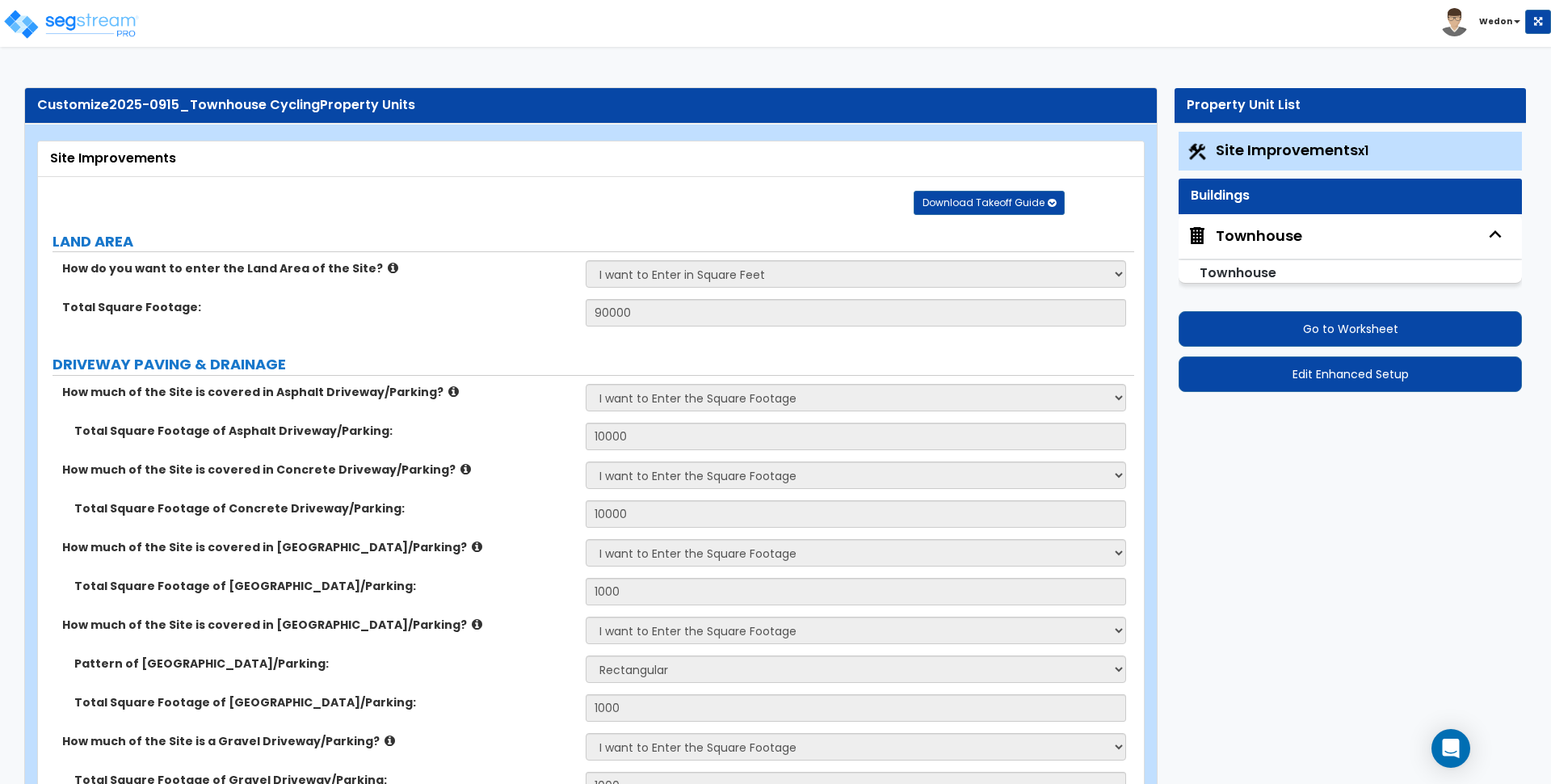
select select "3"
select select "1"
select select "2"
select select "3"
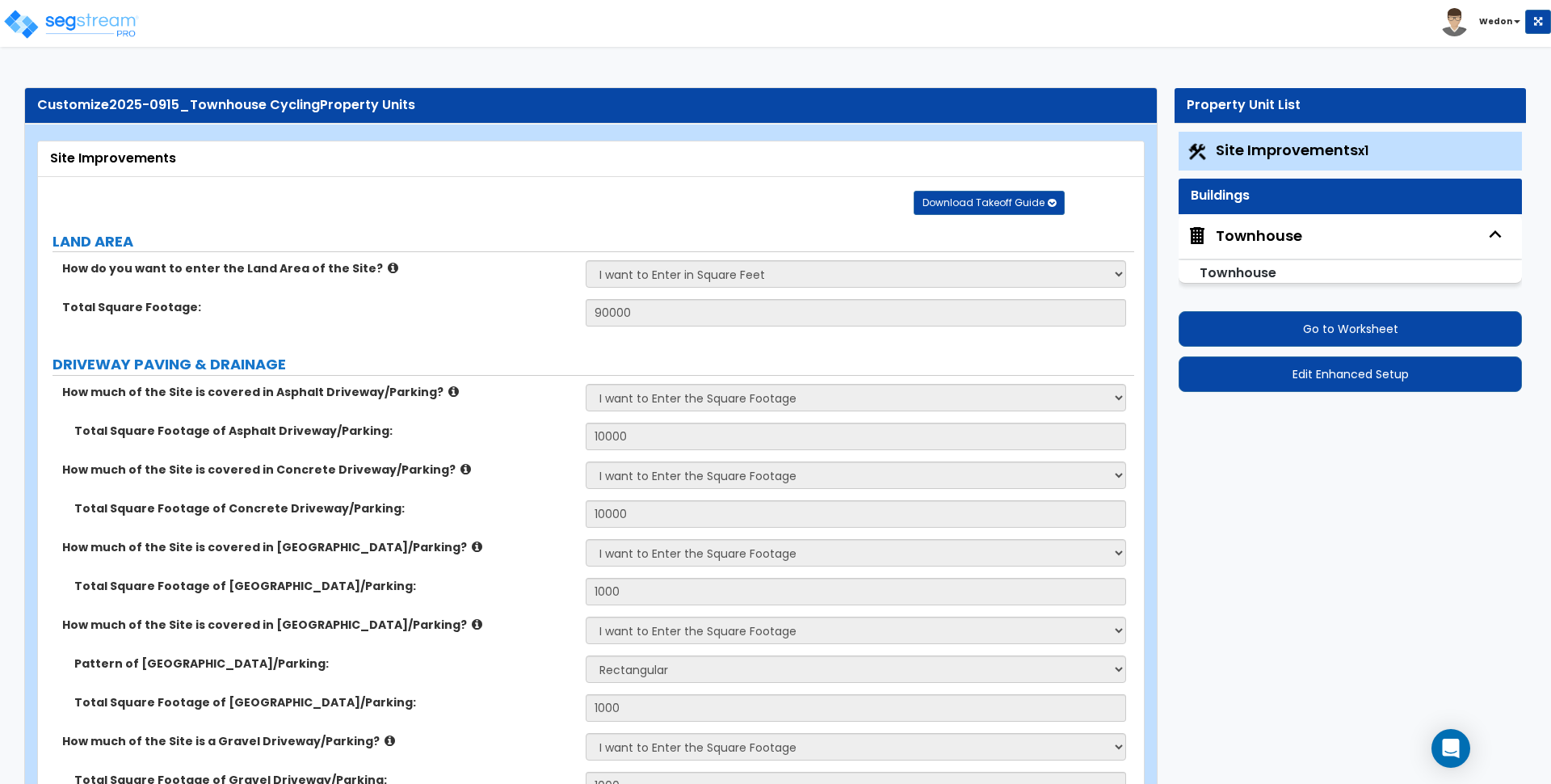
select select "1"
select select "2"
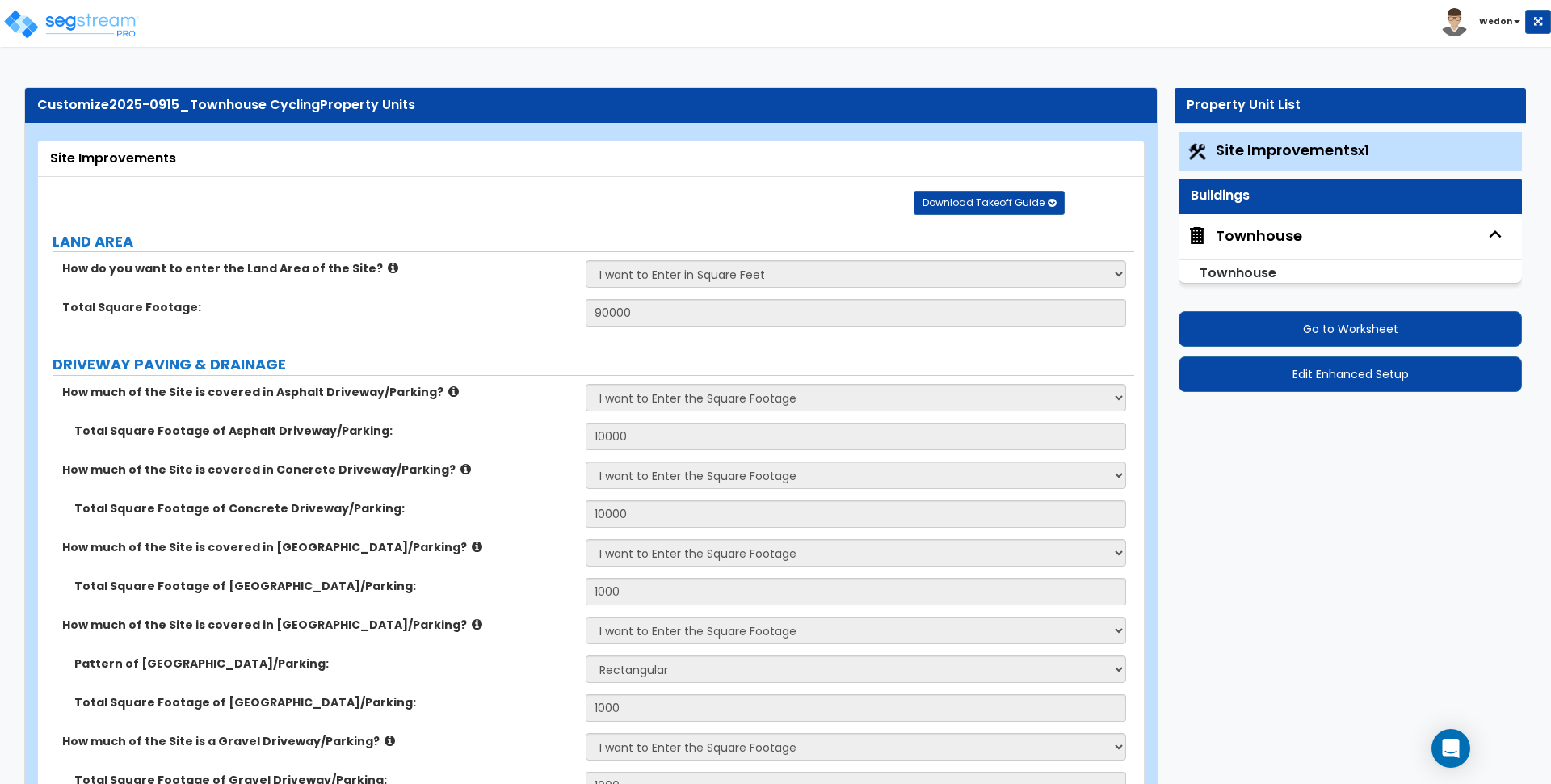
select select "1"
select select "3"
select select "11"
select select "10"
select select "9"
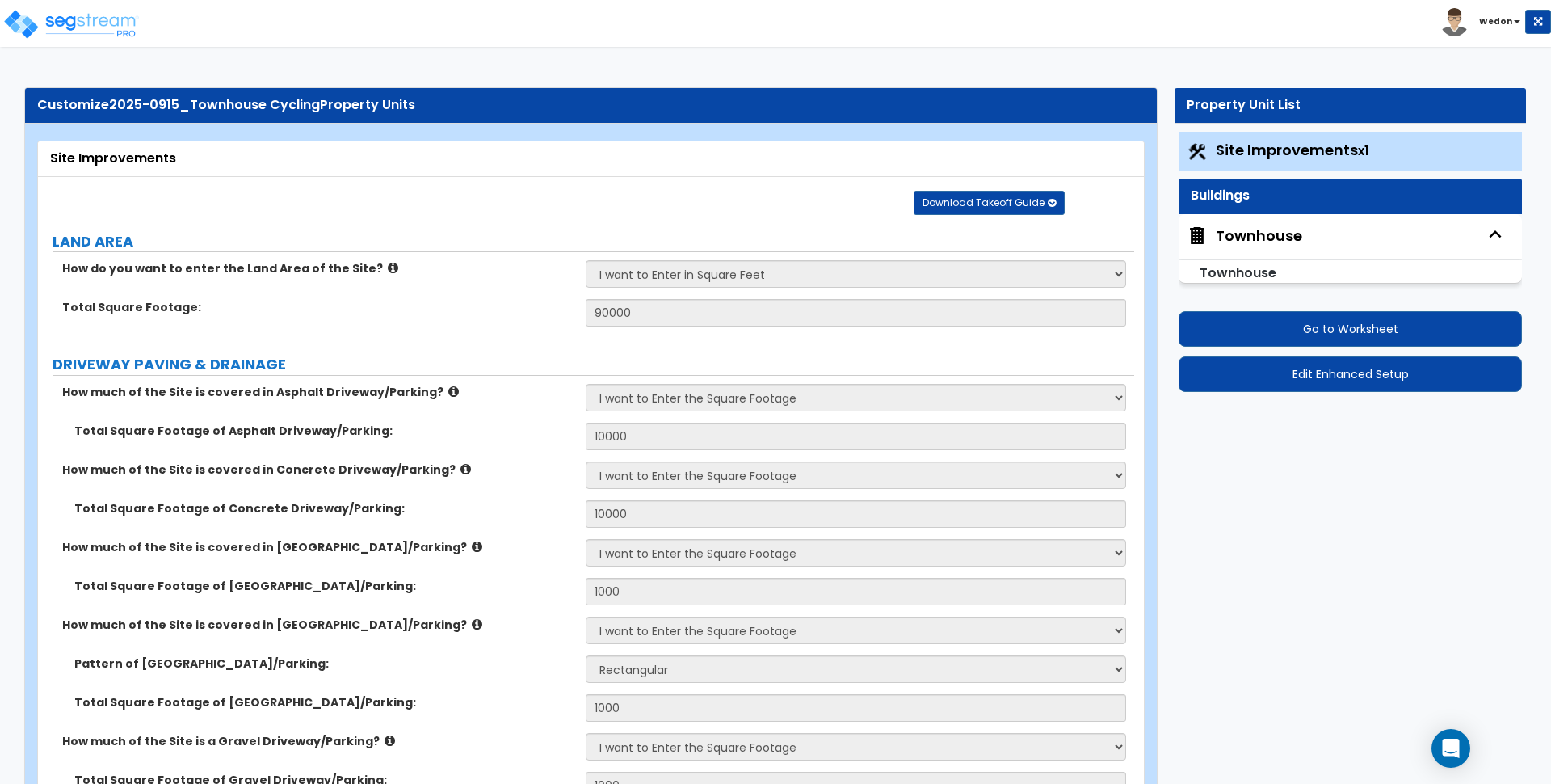
select select "3"
select select "6"
select select "4"
select select "2"
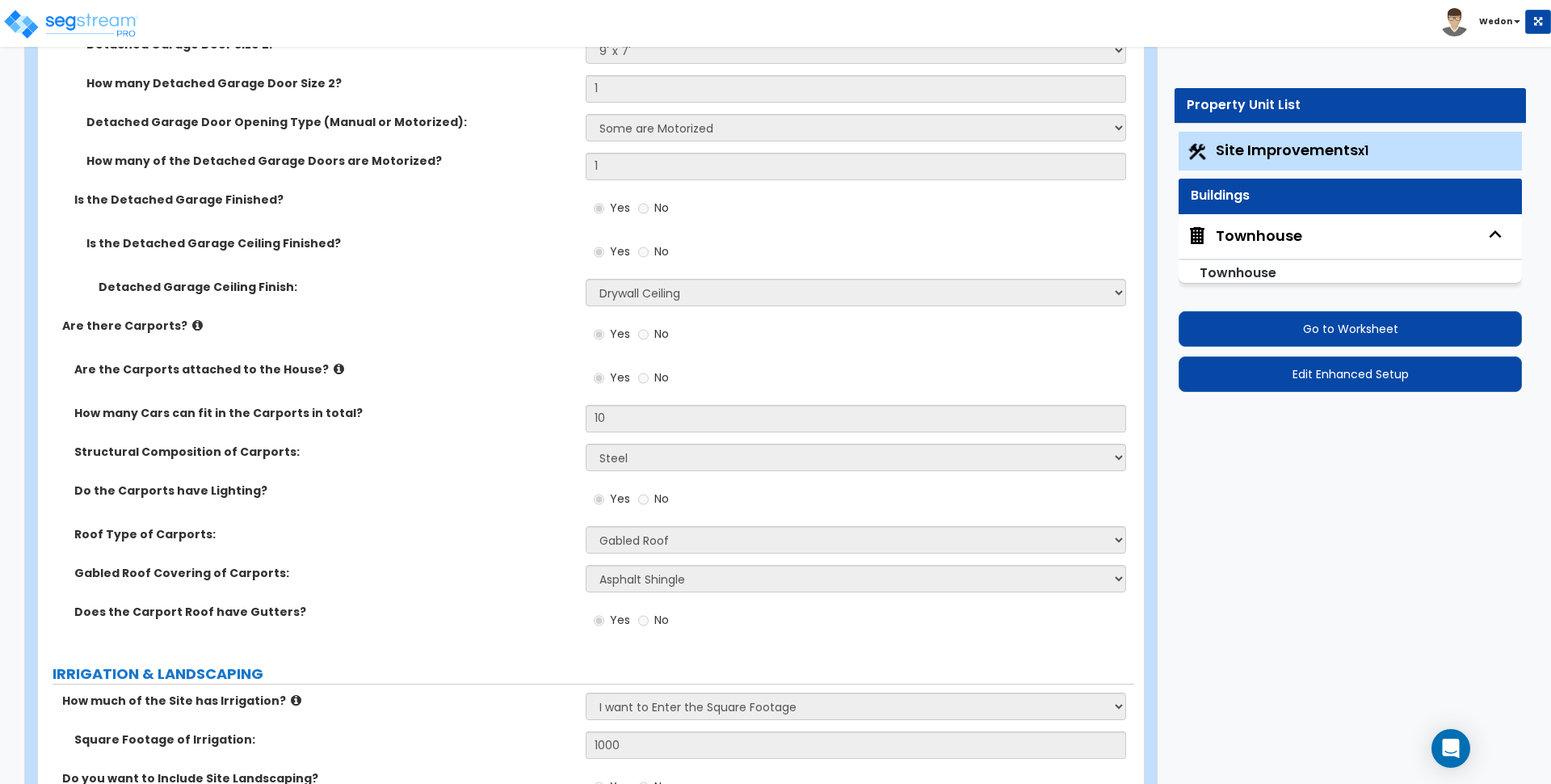
scroll to position [2713, 0]
